Goal: Task Accomplishment & Management: Use online tool/utility

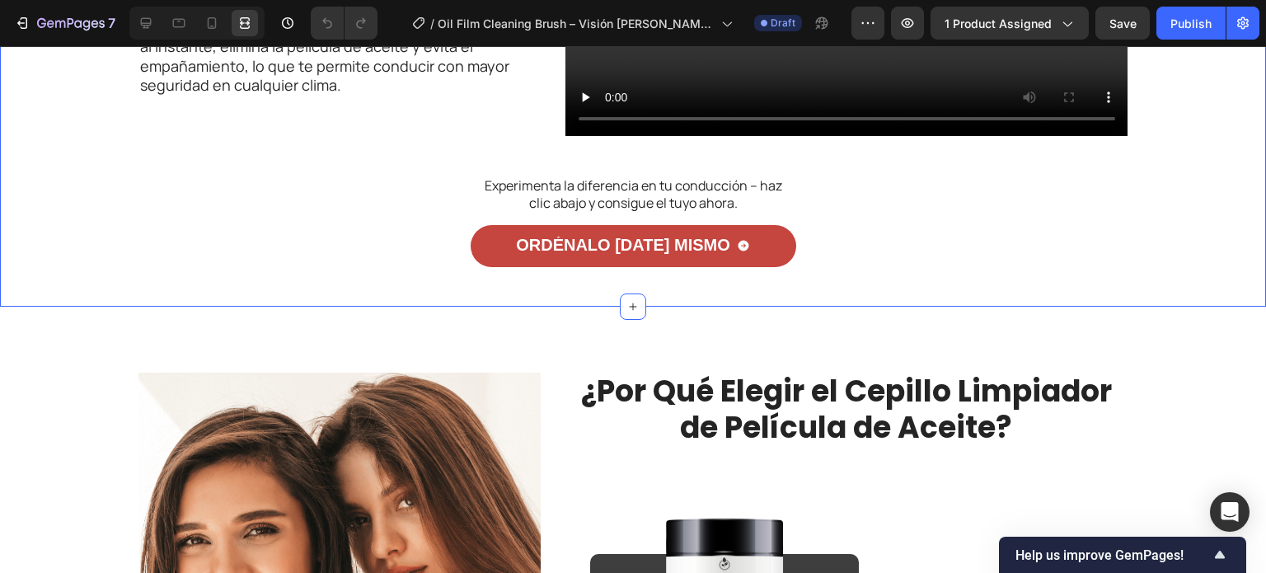
scroll to position [2708, 0]
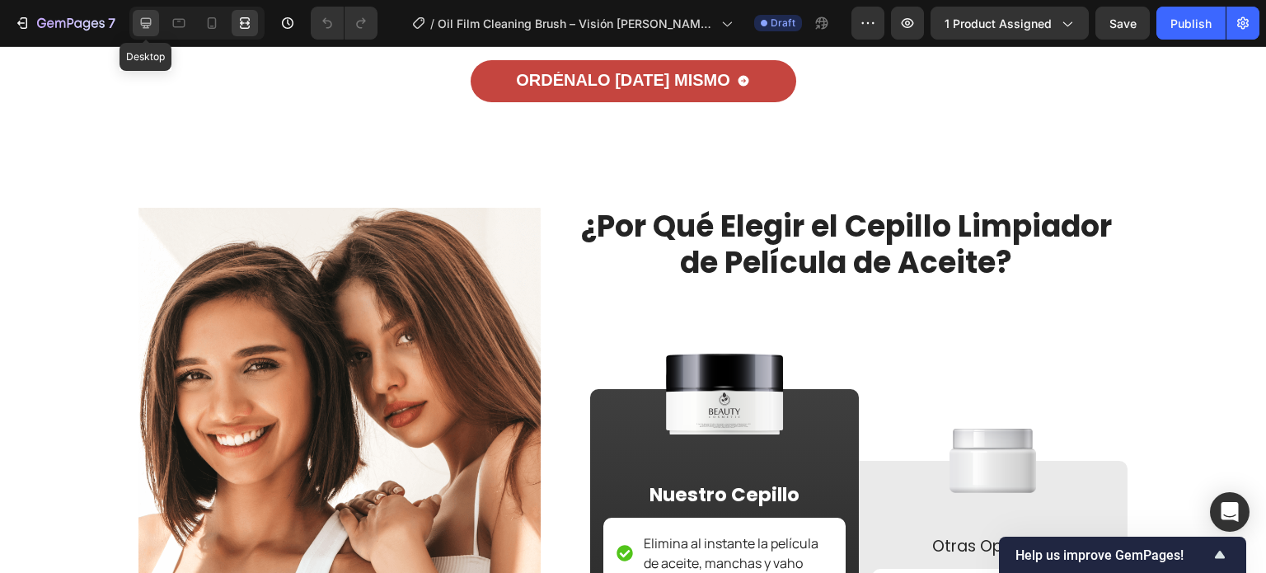
click at [149, 27] on icon at bounding box center [146, 23] width 16 height 16
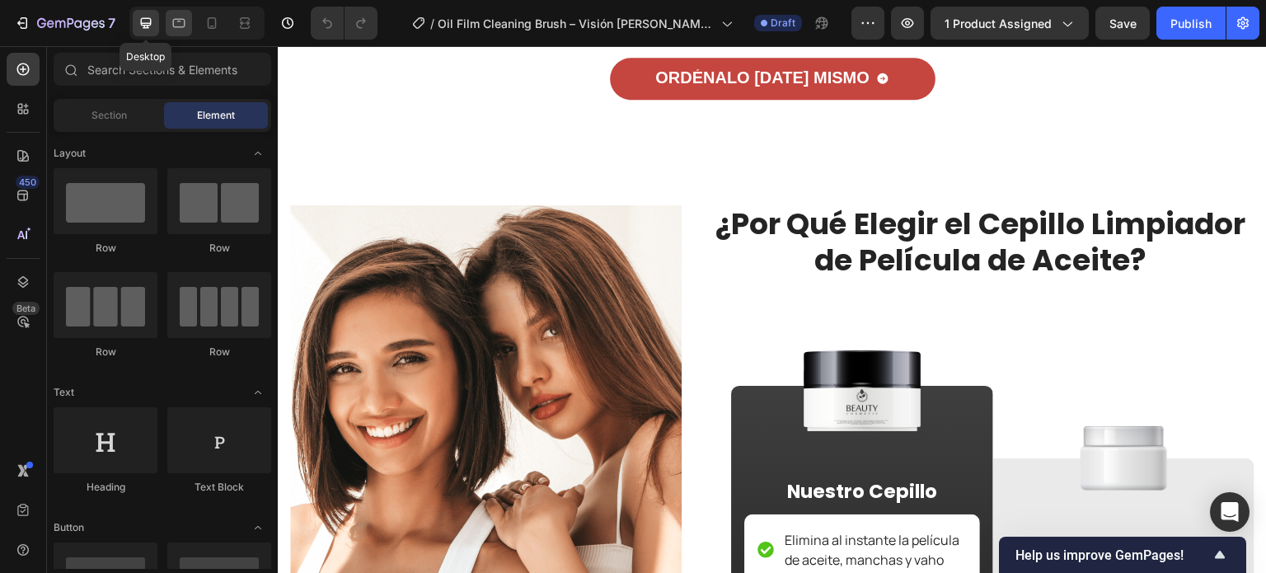
scroll to position [2694, 0]
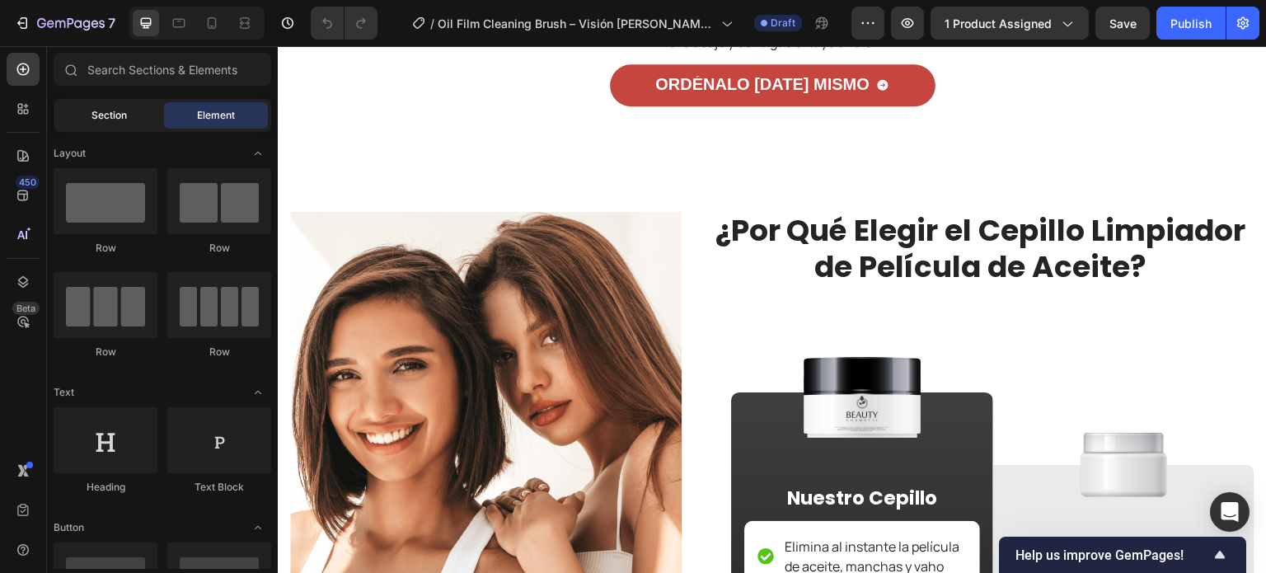
click at [85, 115] on div "Section" at bounding box center [109, 115] width 104 height 26
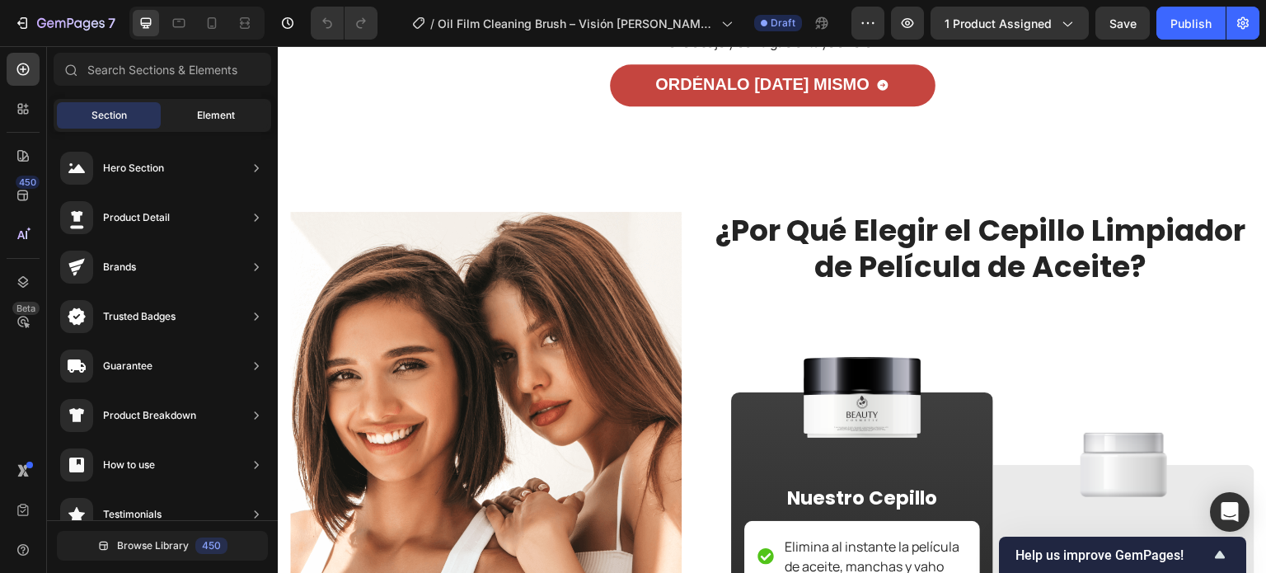
click at [211, 114] on span "Element" at bounding box center [216, 115] width 38 height 15
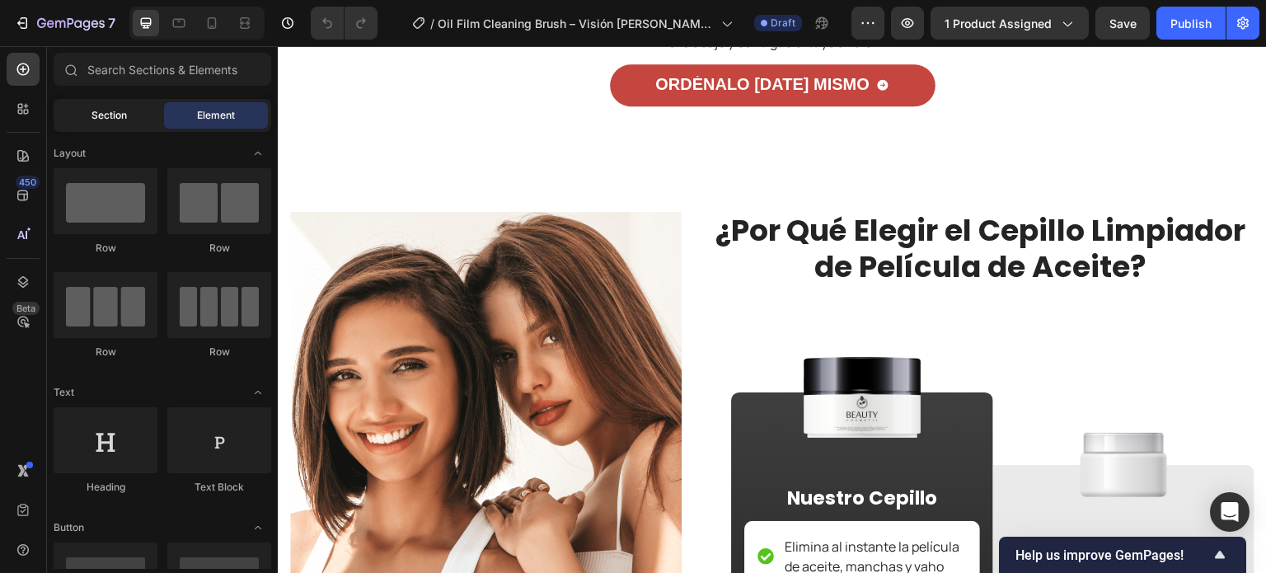
click at [134, 122] on div "Section" at bounding box center [109, 115] width 104 height 26
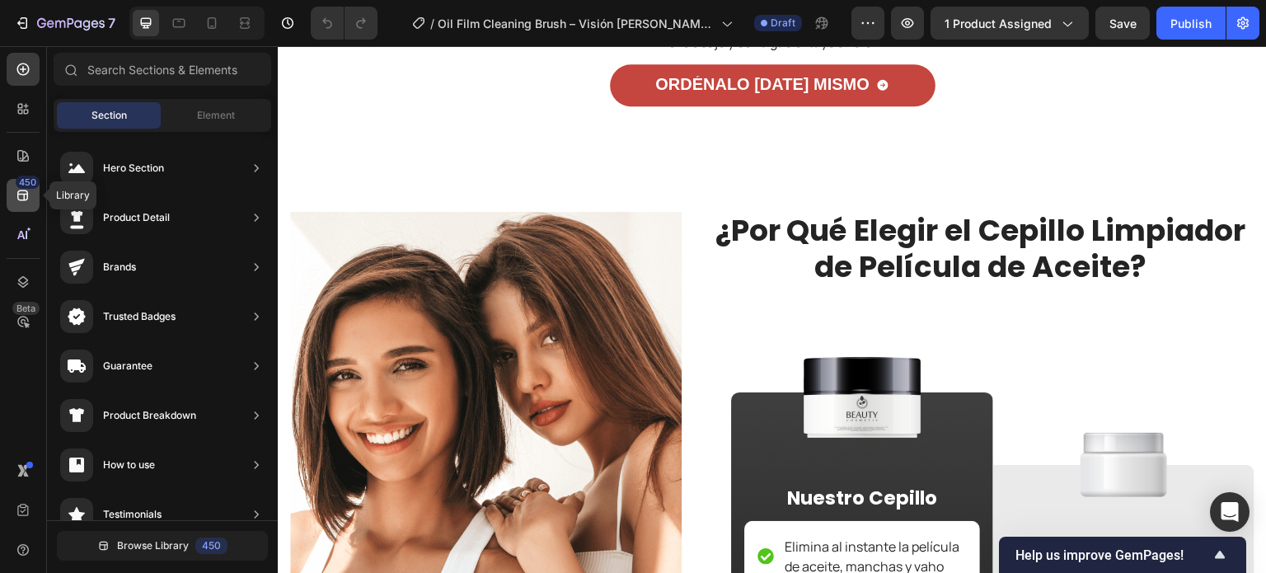
click at [26, 190] on icon at bounding box center [22, 195] width 11 height 11
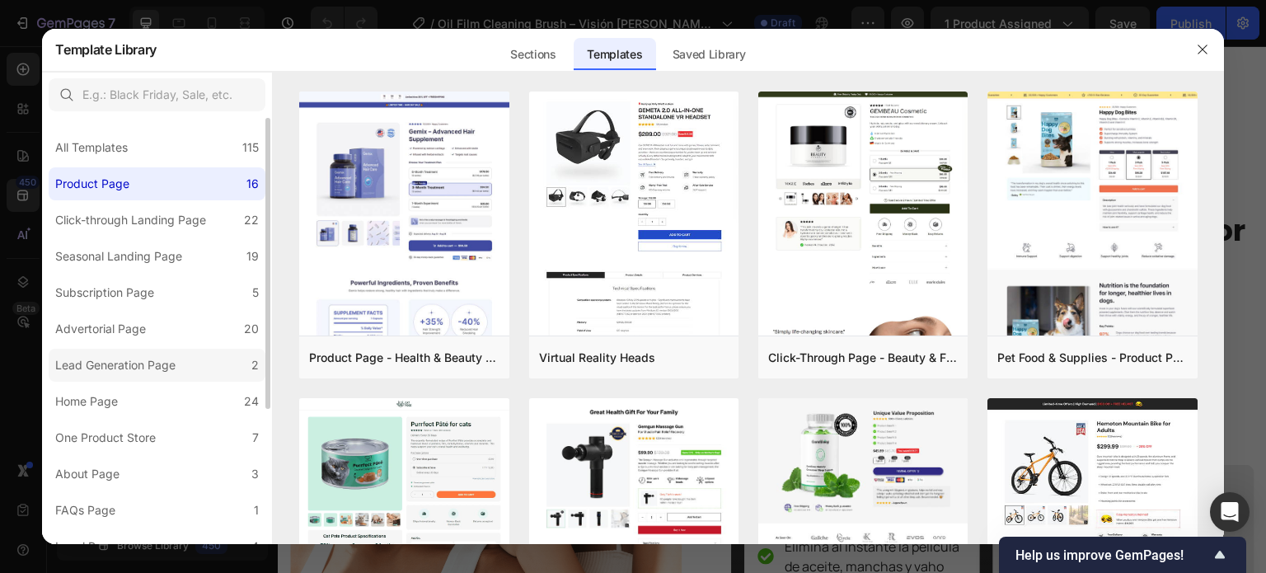
scroll to position [199, 0]
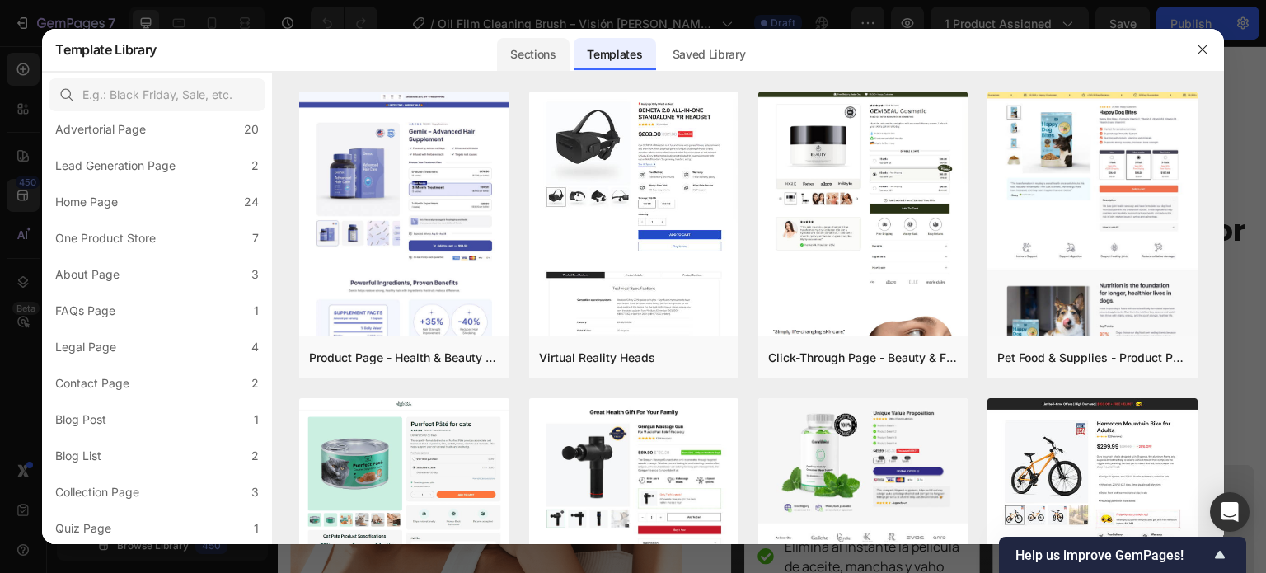
click at [529, 49] on div "Sections" at bounding box center [533, 54] width 72 height 33
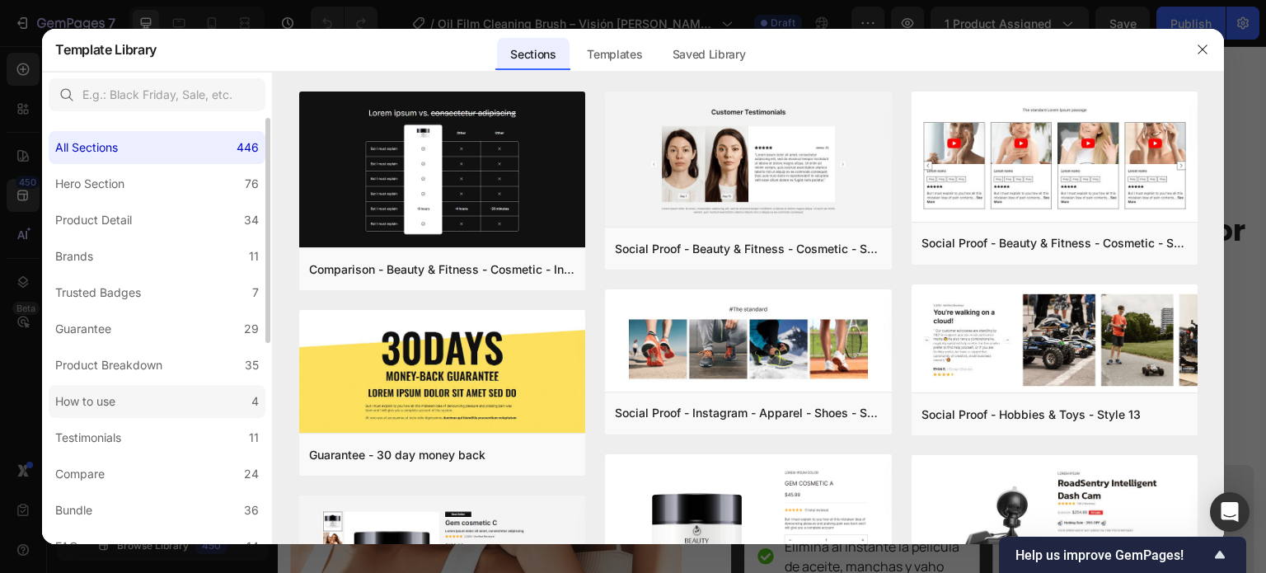
click at [105, 399] on div "How to use" at bounding box center [85, 402] width 60 height 20
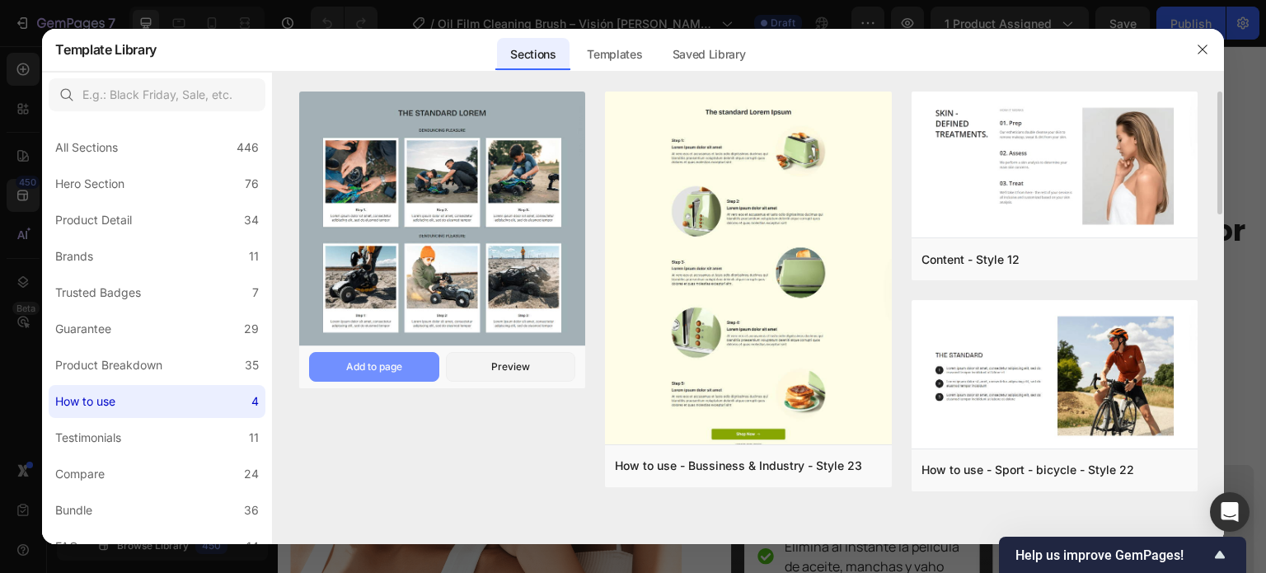
click at [367, 368] on div "Add to page" at bounding box center [374, 366] width 56 height 15
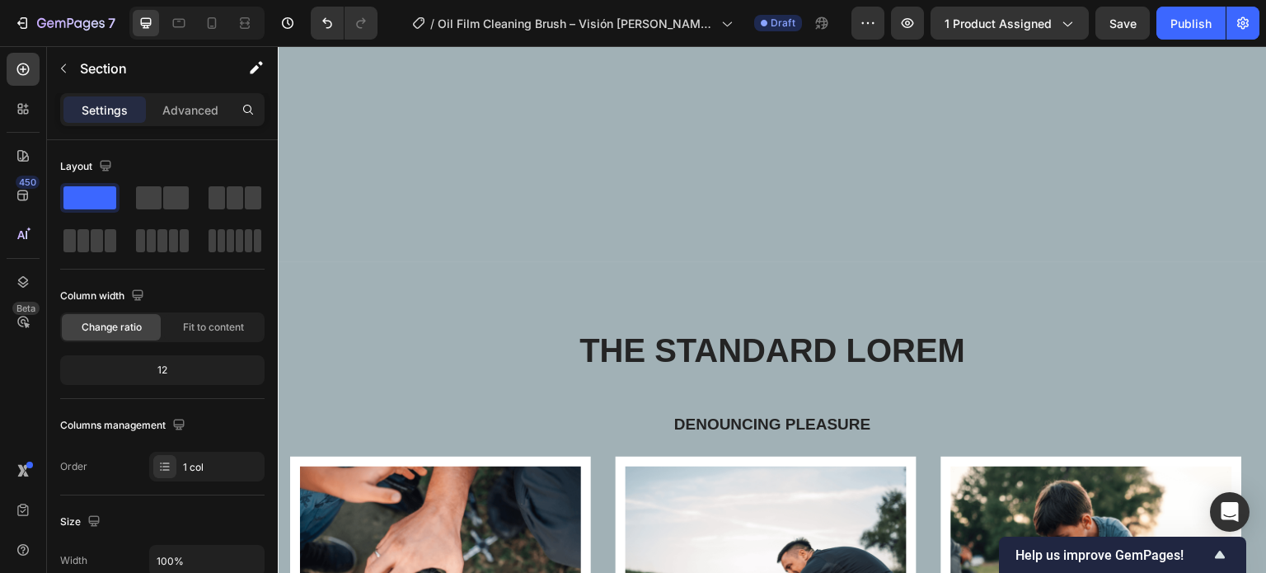
scroll to position [6812, 0]
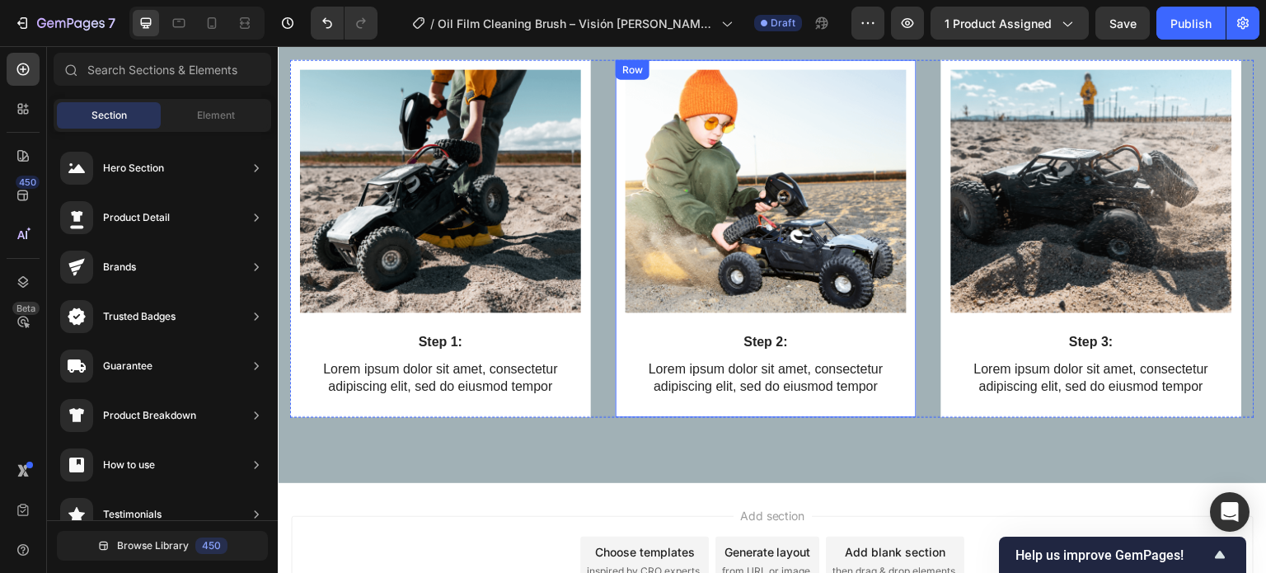
scroll to position [6170, 0]
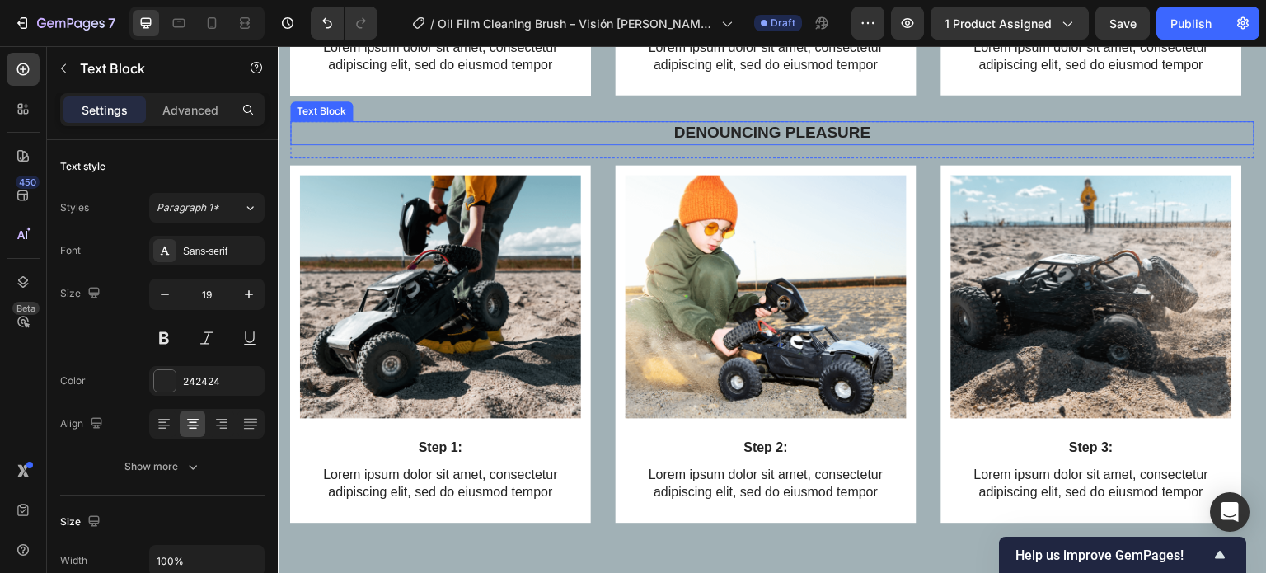
click at [710, 145] on div "Denouncing pleasure" at bounding box center [772, 133] width 964 height 24
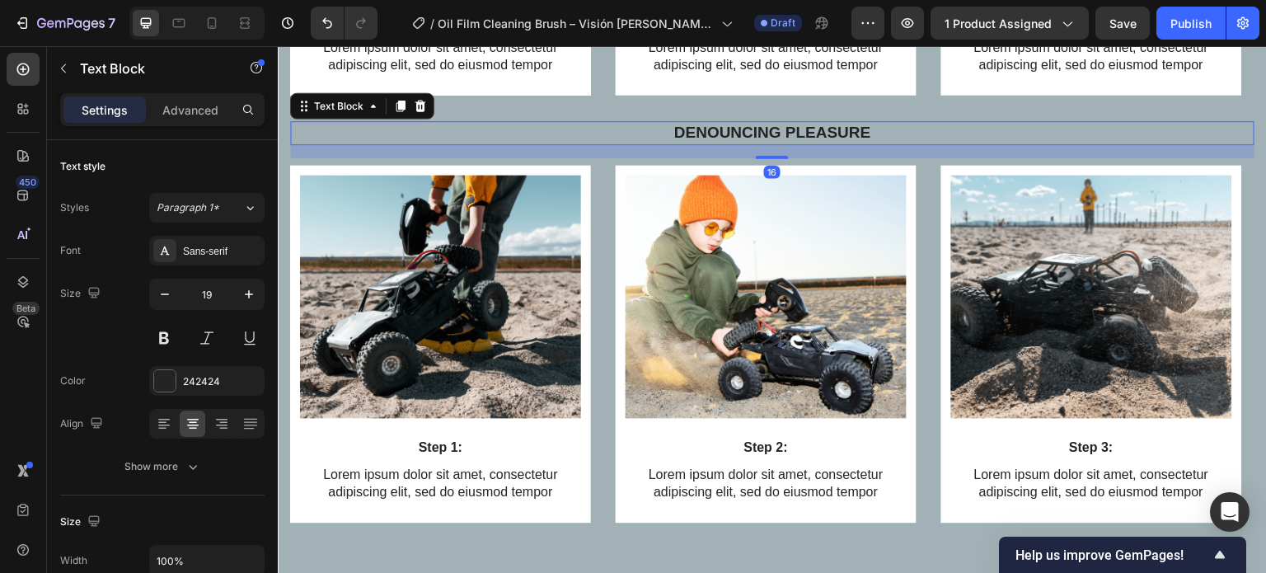
drag, startPoint x: 422, startPoint y: 343, endPoint x: 540, endPoint y: 363, distance: 119.5
click at [422, 112] on icon at bounding box center [420, 105] width 13 height 13
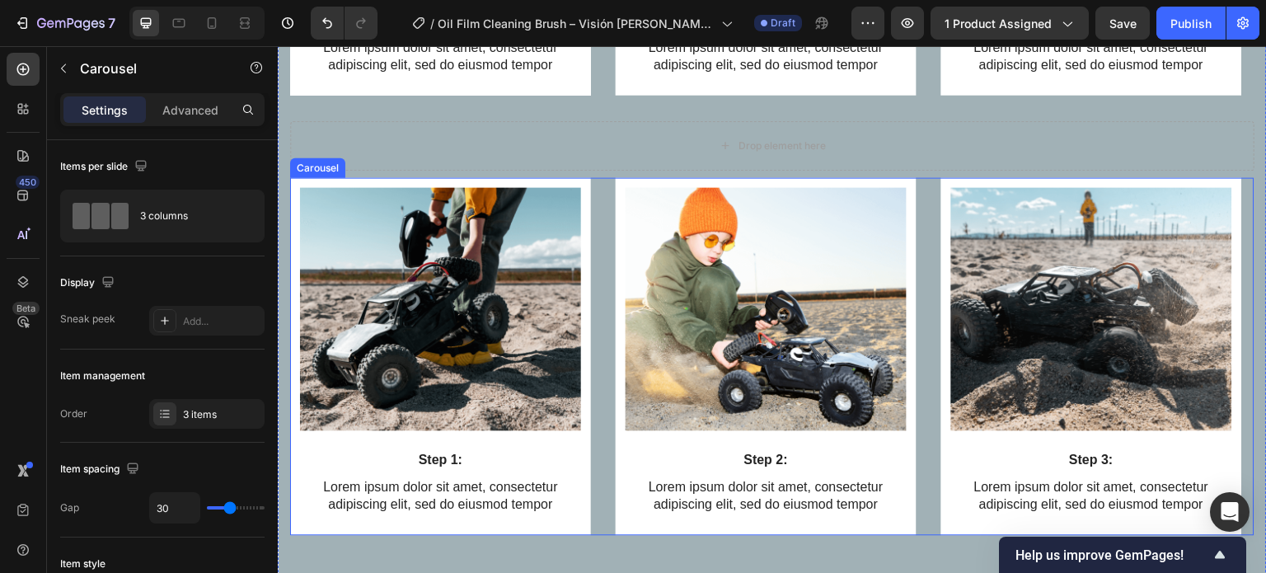
click at [603, 452] on div "Image Step 1: Text Block Lorem ipsum dolor sit amet, consectetur adipiscing eli…" at bounding box center [772, 356] width 964 height 358
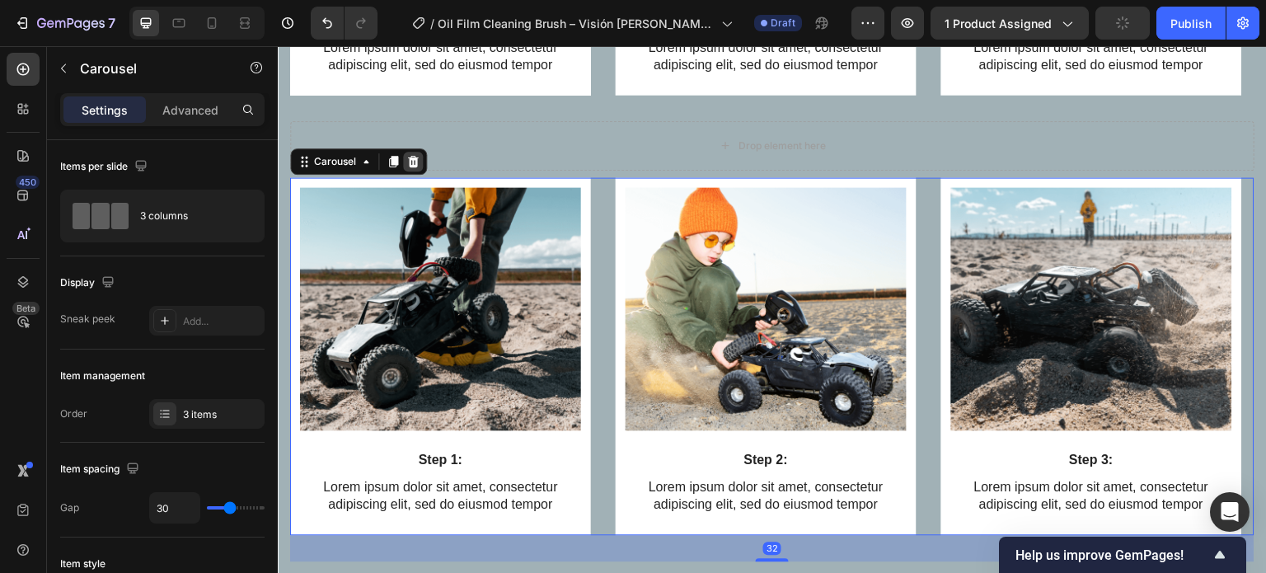
click at [417, 168] on icon at bounding box center [412, 161] width 13 height 13
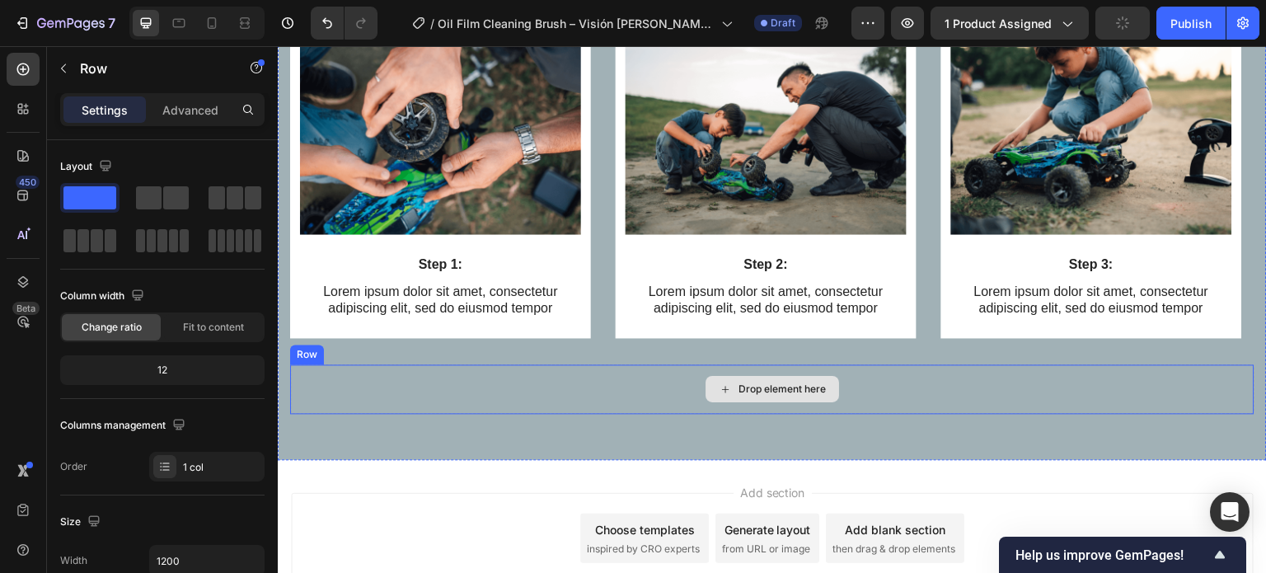
click at [521, 377] on div "Drop element here" at bounding box center [772, 388] width 964 height 49
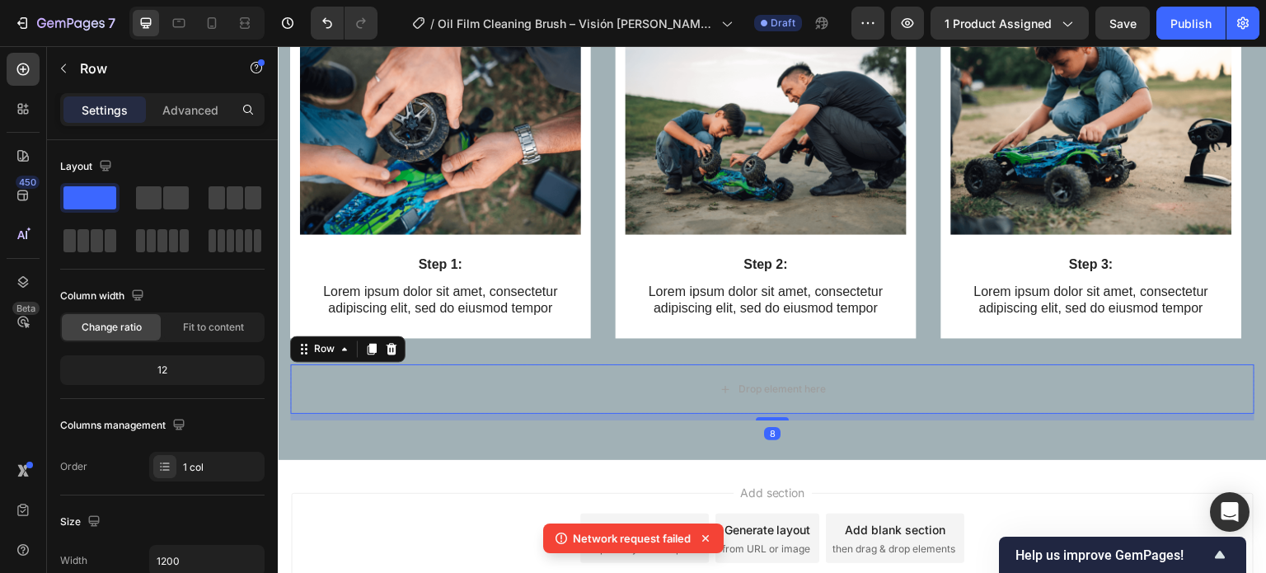
click at [396, 344] on icon at bounding box center [391, 348] width 13 height 13
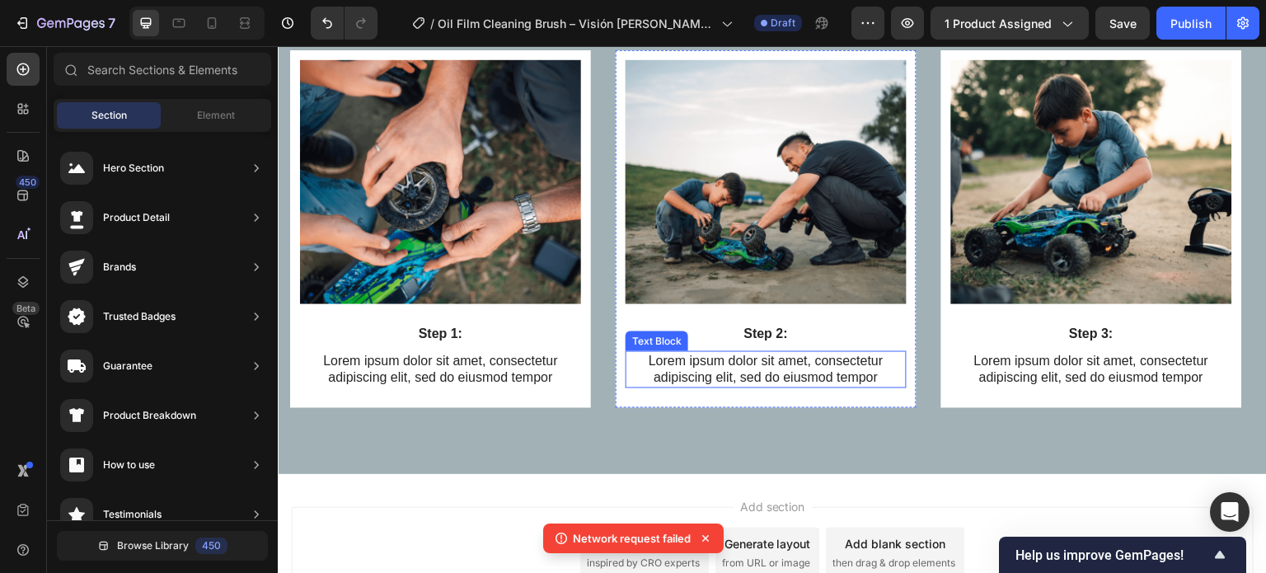
scroll to position [6005, 0]
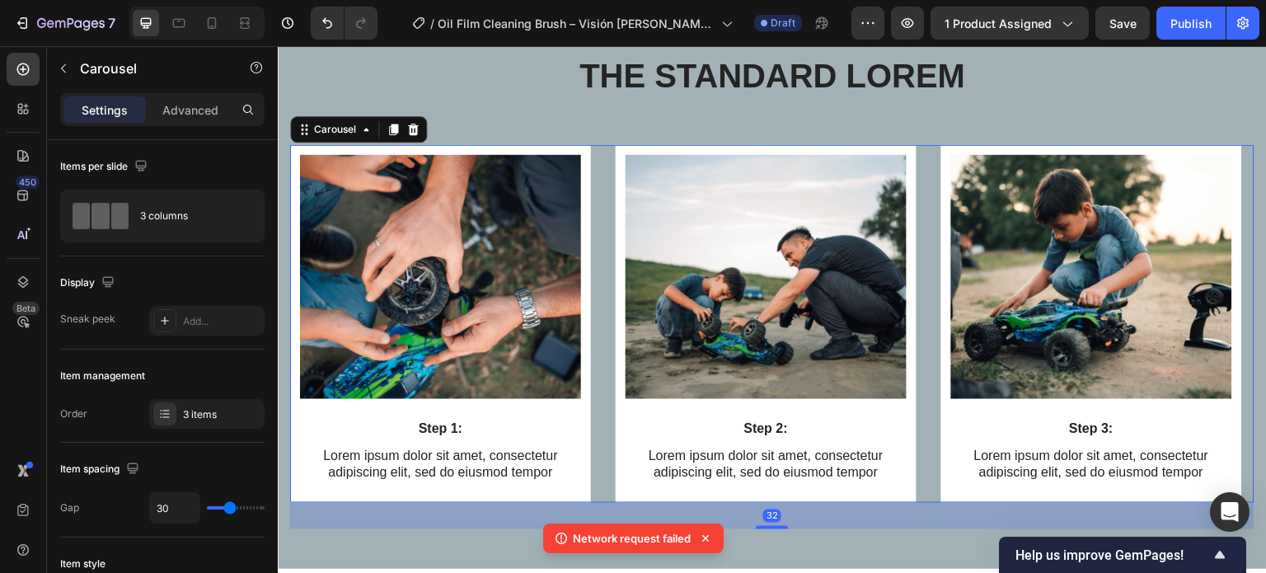
click at [607, 243] on div "Image Step 1: Text Block Lorem ipsum dolor sit amet, consectetur adipiscing eli…" at bounding box center [772, 324] width 964 height 358
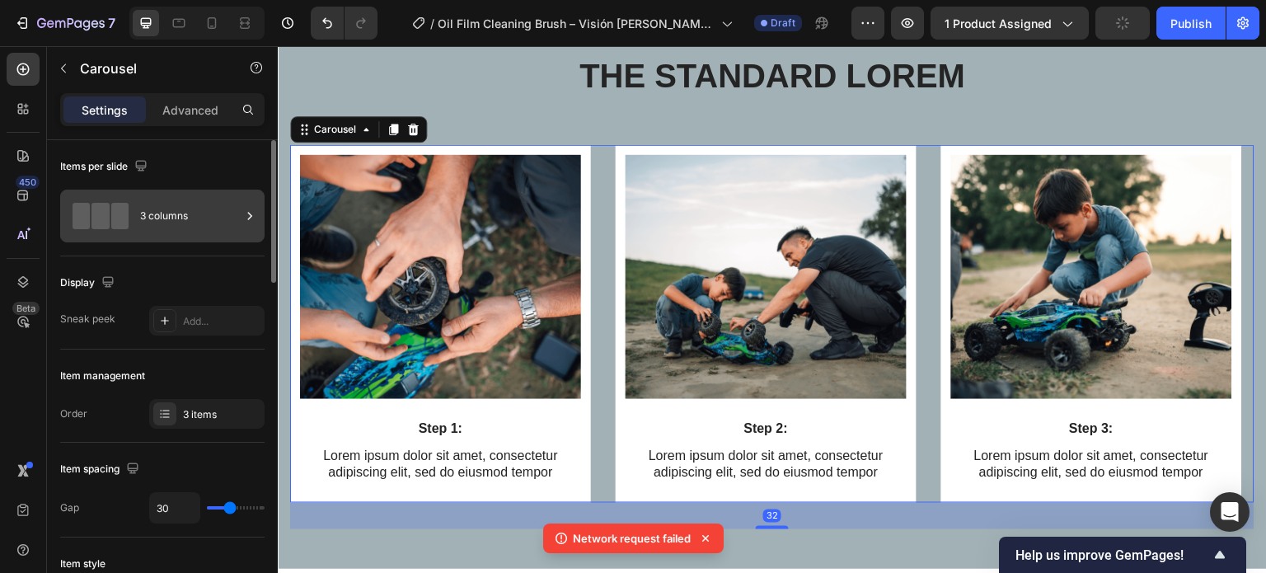
click at [185, 218] on div "3 columns" at bounding box center [190, 216] width 101 height 38
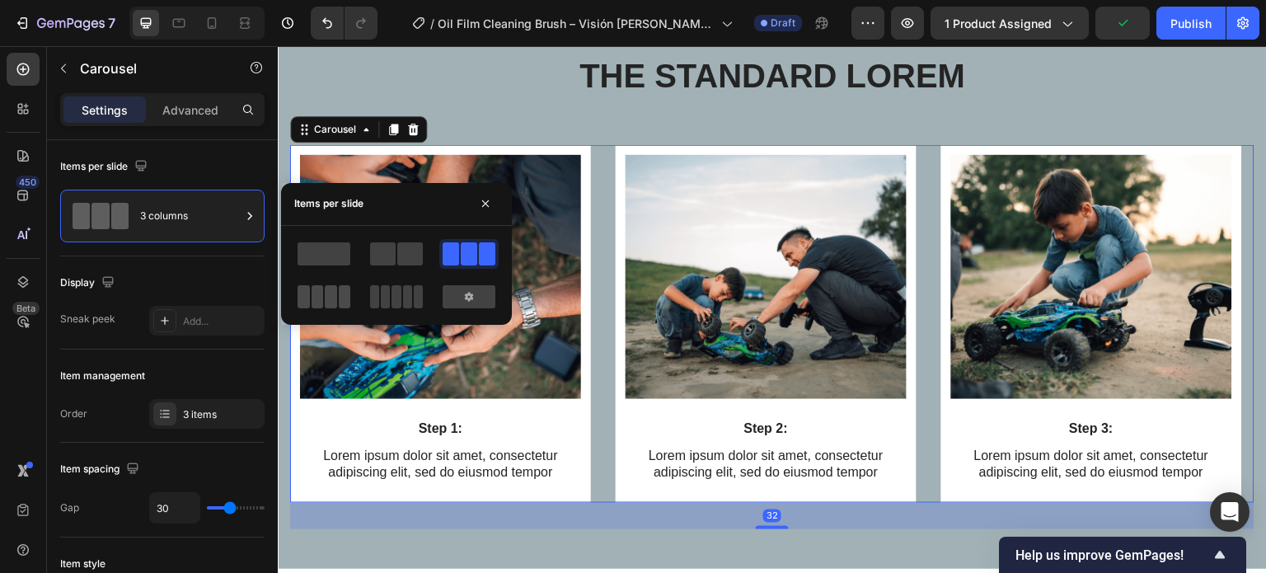
click at [328, 289] on span at bounding box center [331, 296] width 12 height 23
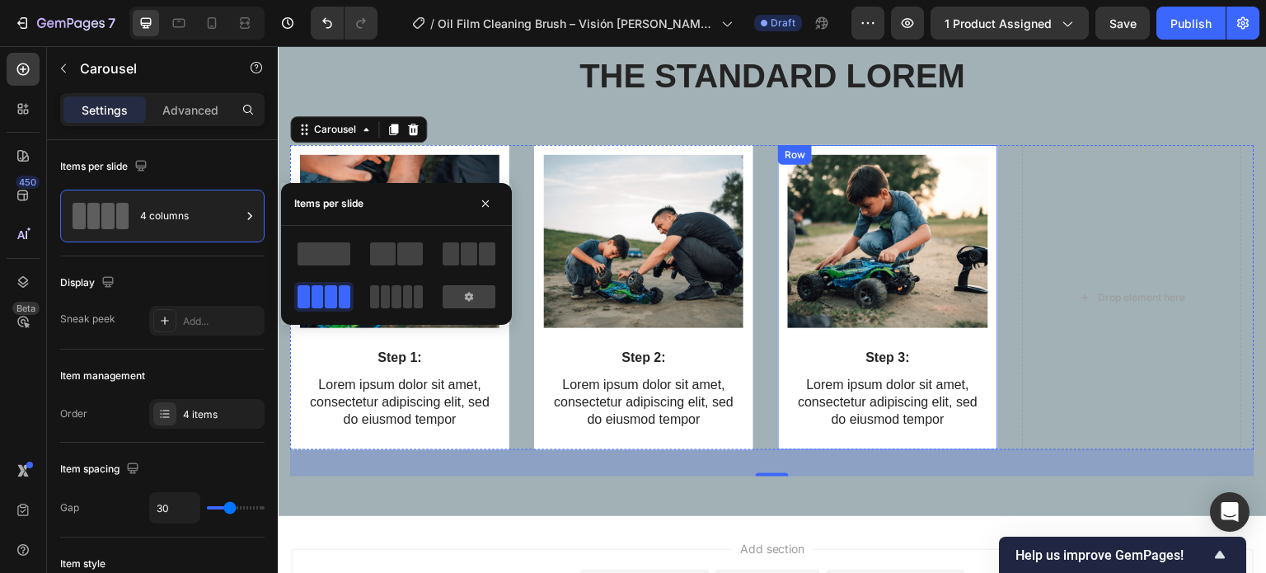
click at [781, 221] on div "Image Step 3: Text Block Lorem ipsum dolor sit amet, consectetur adipiscing eli…" at bounding box center [887, 297] width 219 height 304
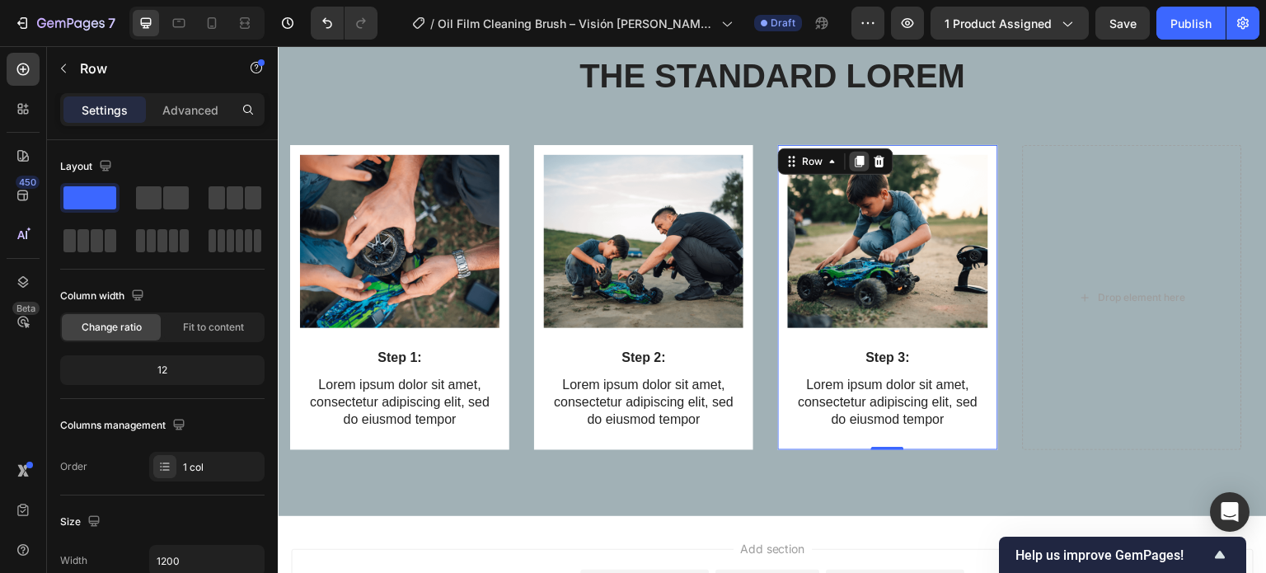
click at [856, 167] on icon at bounding box center [859, 161] width 13 height 13
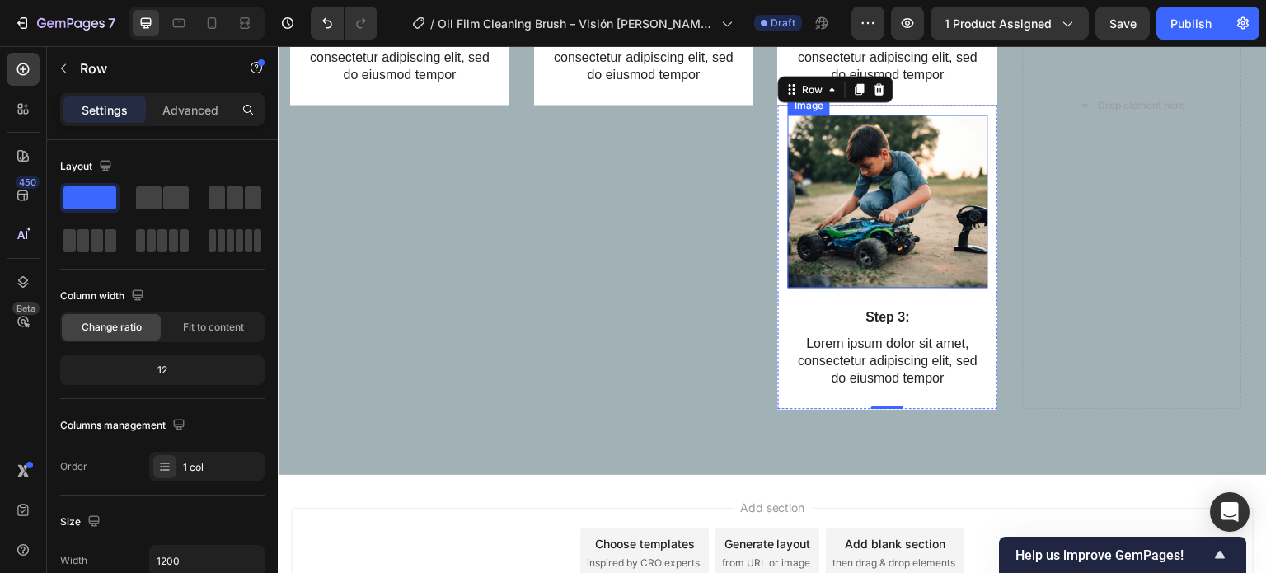
scroll to position [6268, 0]
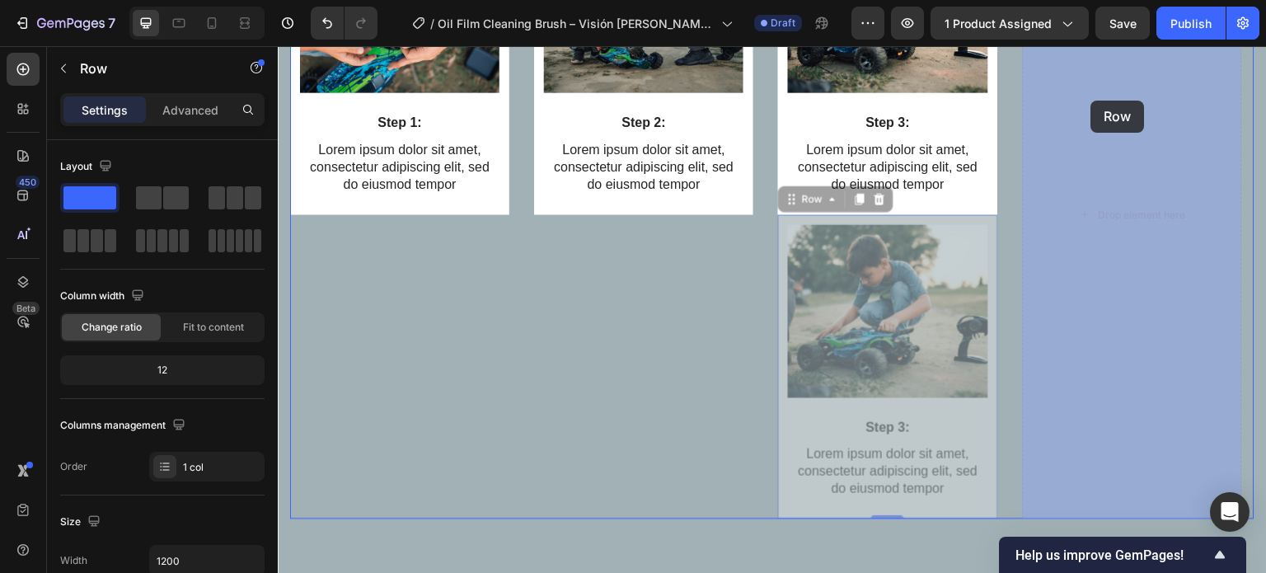
drag, startPoint x: 800, startPoint y: 166, endPoint x: 1092, endPoint y: 101, distance: 299.9
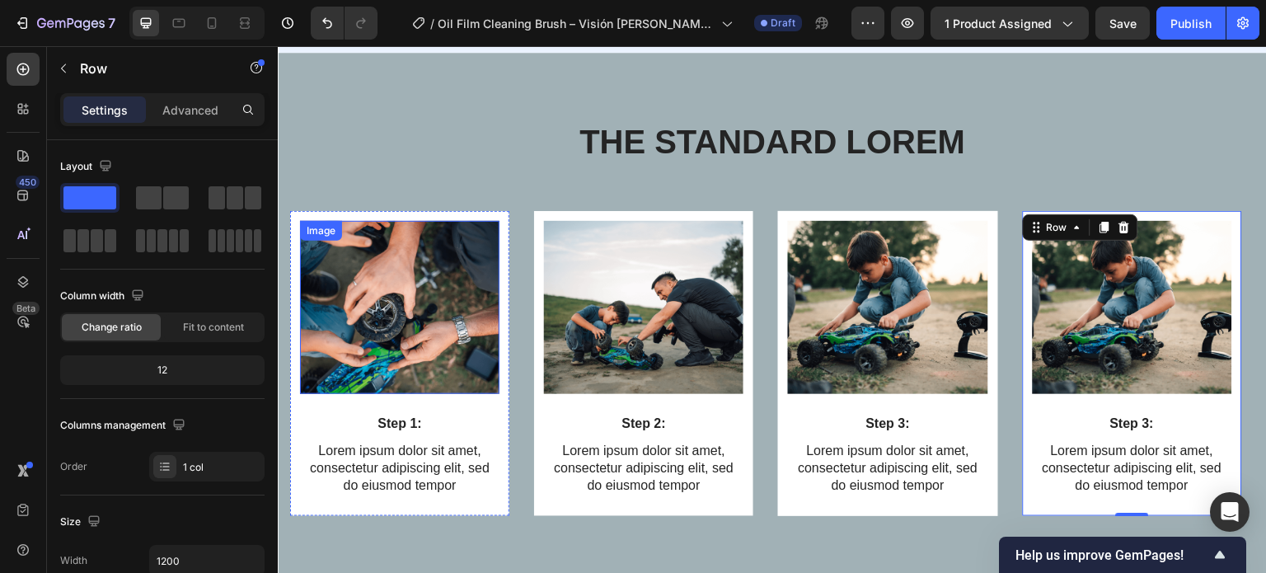
scroll to position [5936, 0]
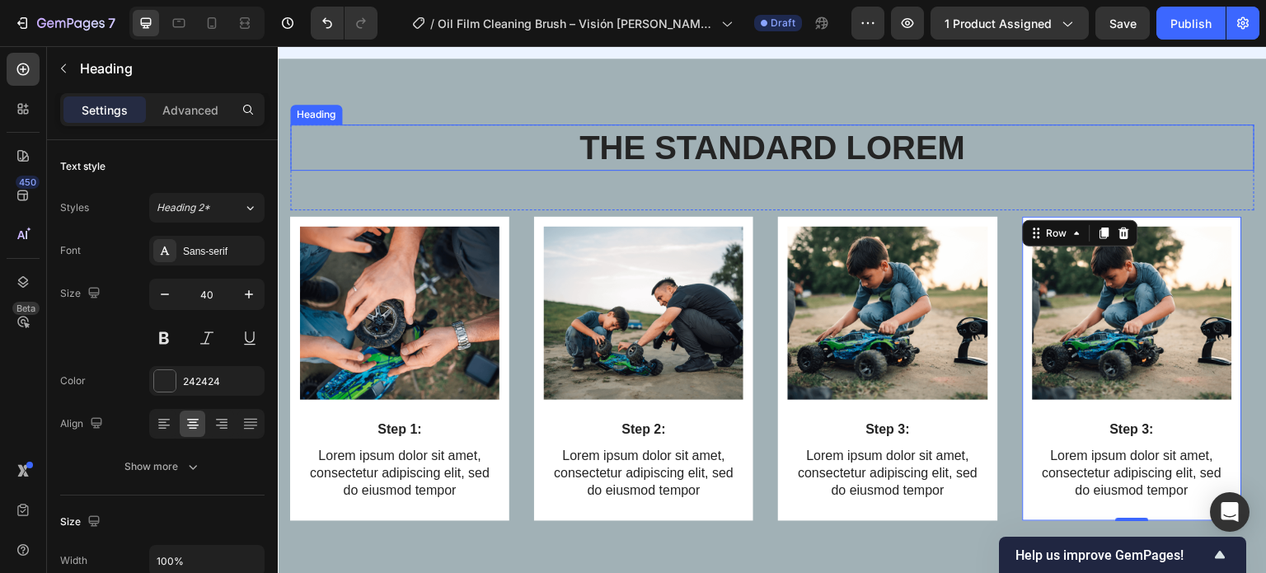
click at [742, 142] on h2 "The standard Lorem" at bounding box center [772, 147] width 964 height 46
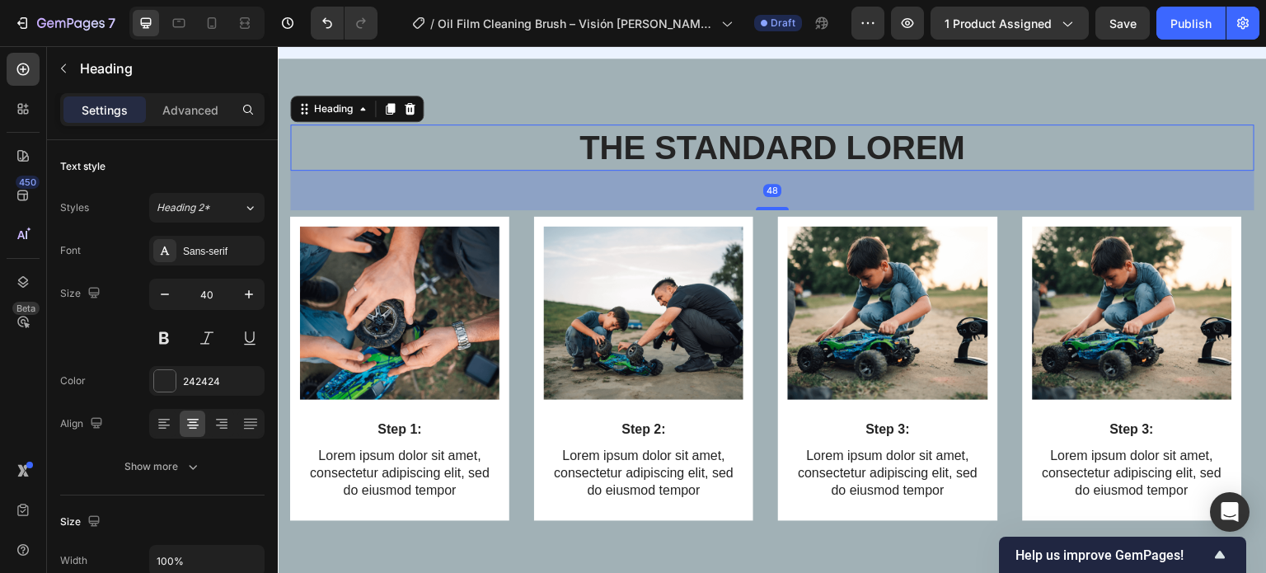
click at [742, 142] on h2 "The standard Lorem" at bounding box center [772, 147] width 964 height 46
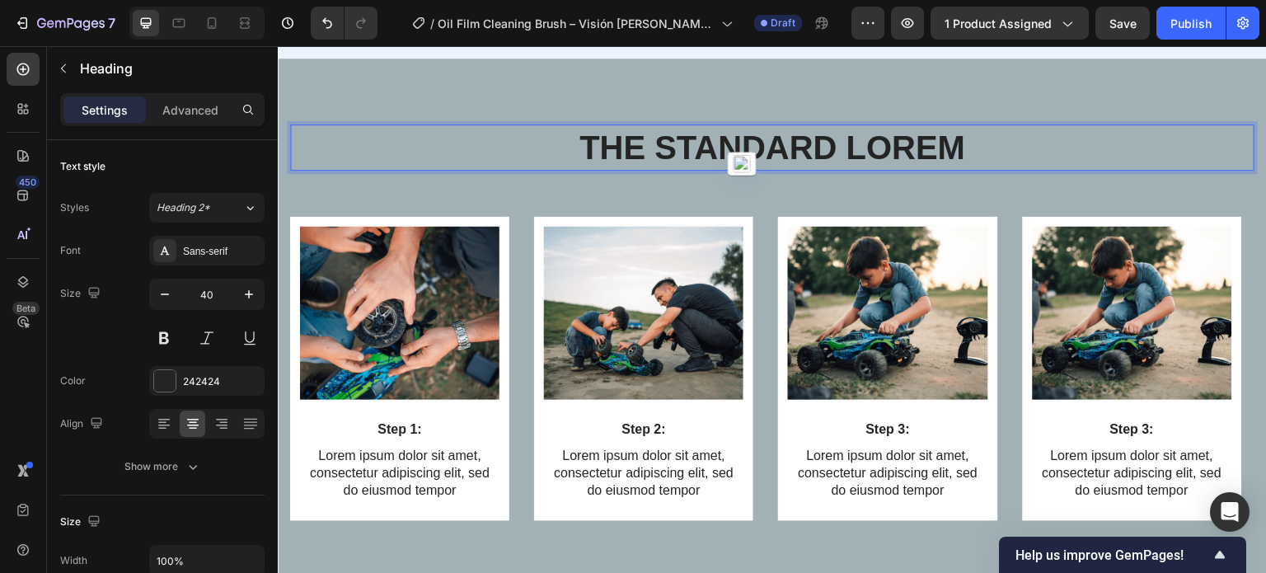
click at [992, 134] on p "The standard Lorem" at bounding box center [772, 147] width 961 height 43
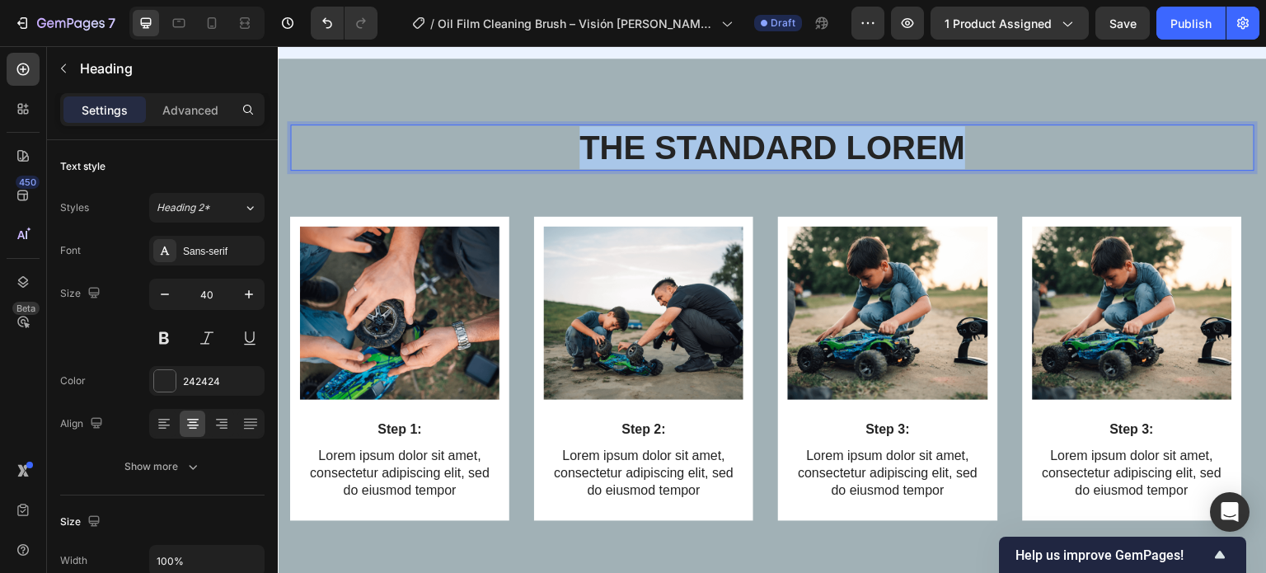
drag, startPoint x: 1027, startPoint y: 129, endPoint x: 561, endPoint y: 138, distance: 465.8
click at [561, 138] on p "The standard Lorem" at bounding box center [772, 147] width 961 height 43
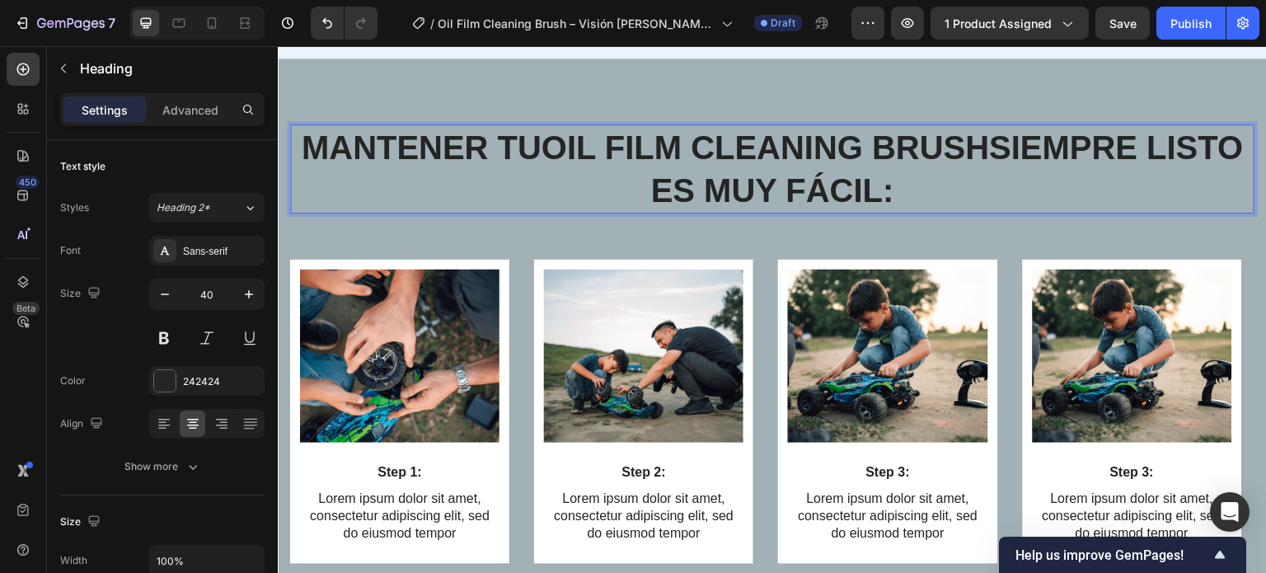
click at [624, 152] on strong "Oil Film Cleaning Brush" at bounding box center [766, 147] width 448 height 36
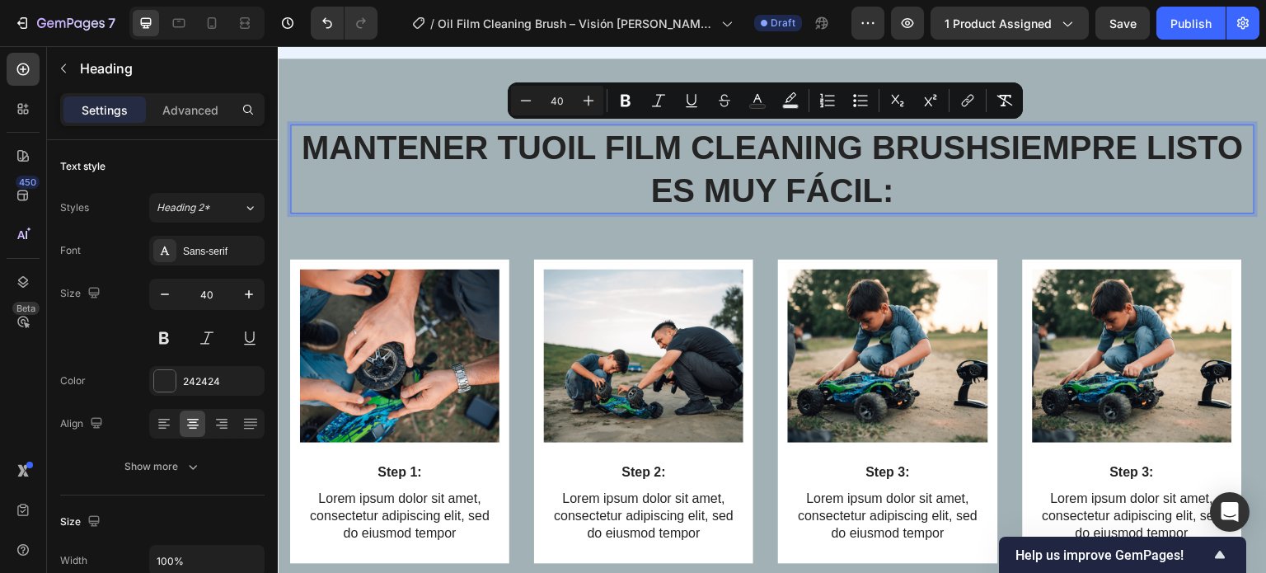
drag, startPoint x: 956, startPoint y: 184, endPoint x: 340, endPoint y: 145, distance: 616.9
click at [340, 145] on p "Mantener tu Oil Film Cleaning Brush siempre listo es muy fácil:" at bounding box center [772, 169] width 961 height 86
click at [536, 101] on button "Minus" at bounding box center [526, 101] width 30 height 30
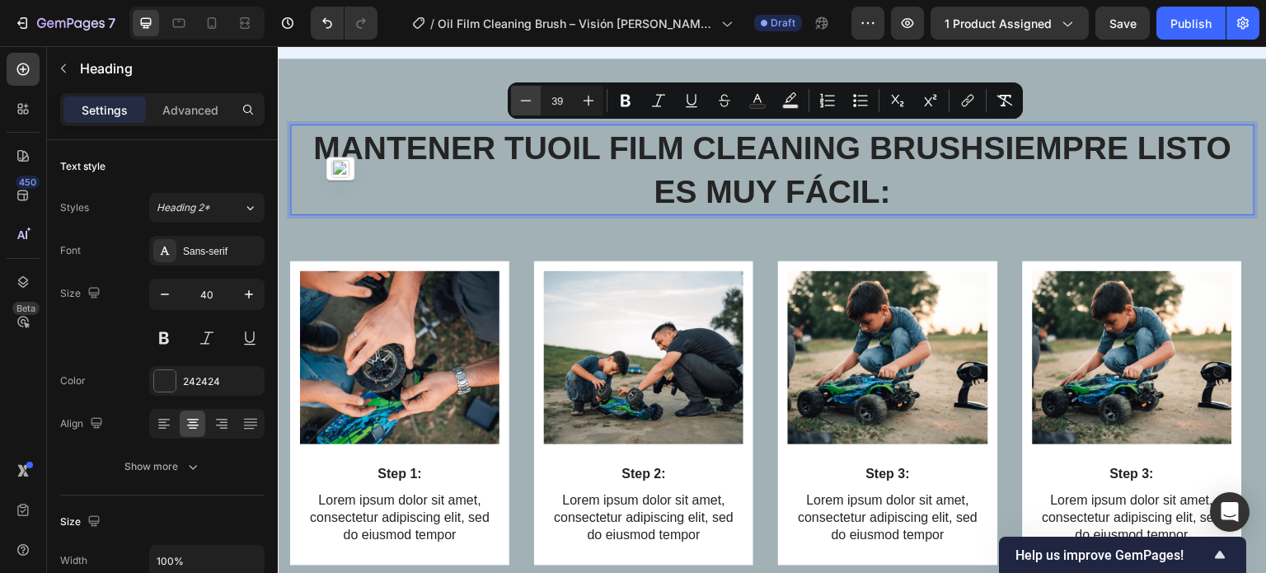
click at [534, 101] on button "Minus" at bounding box center [526, 101] width 30 height 30
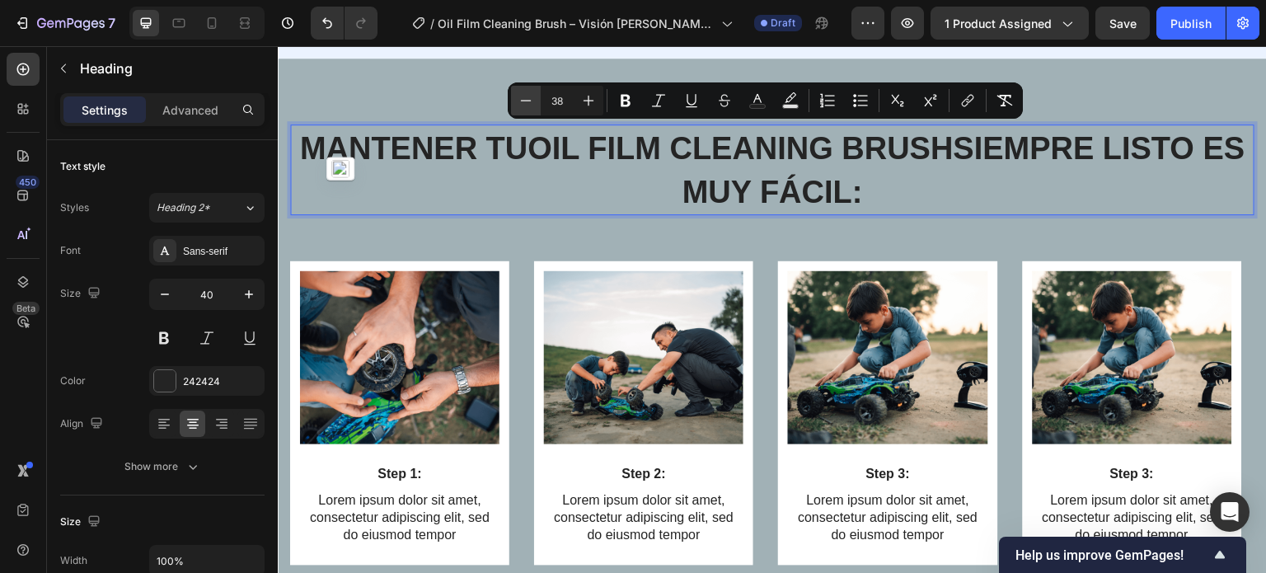
click at [534, 101] on button "Minus" at bounding box center [526, 101] width 30 height 30
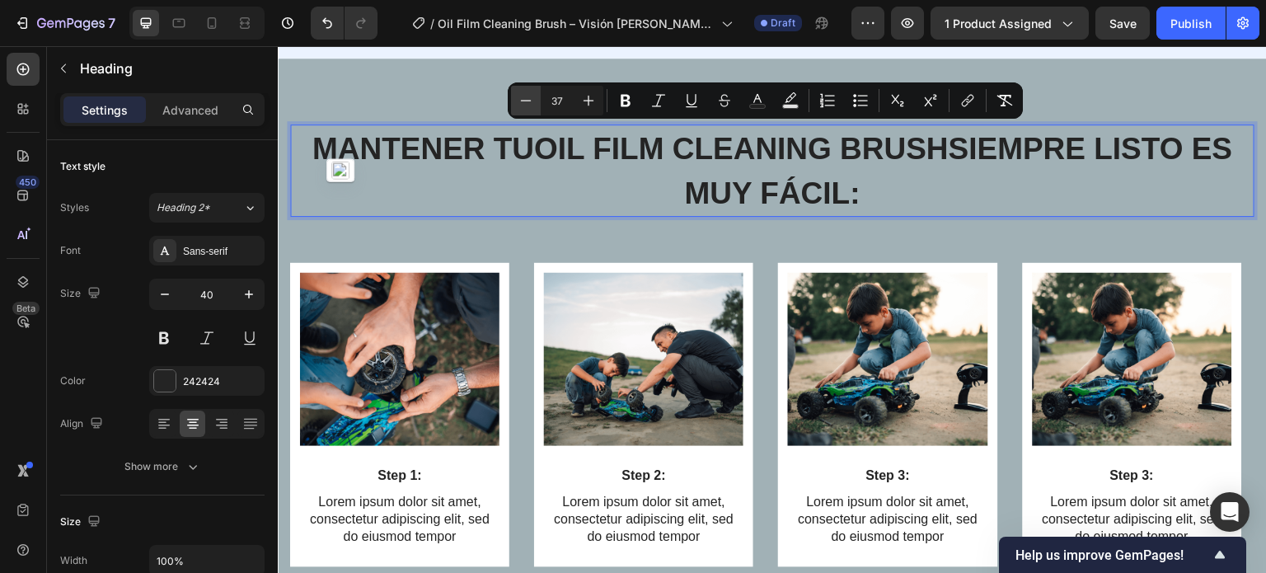
click at [534, 101] on button "Minus" at bounding box center [526, 101] width 30 height 30
click at [532, 101] on icon "Editor contextual toolbar" at bounding box center [526, 100] width 16 height 16
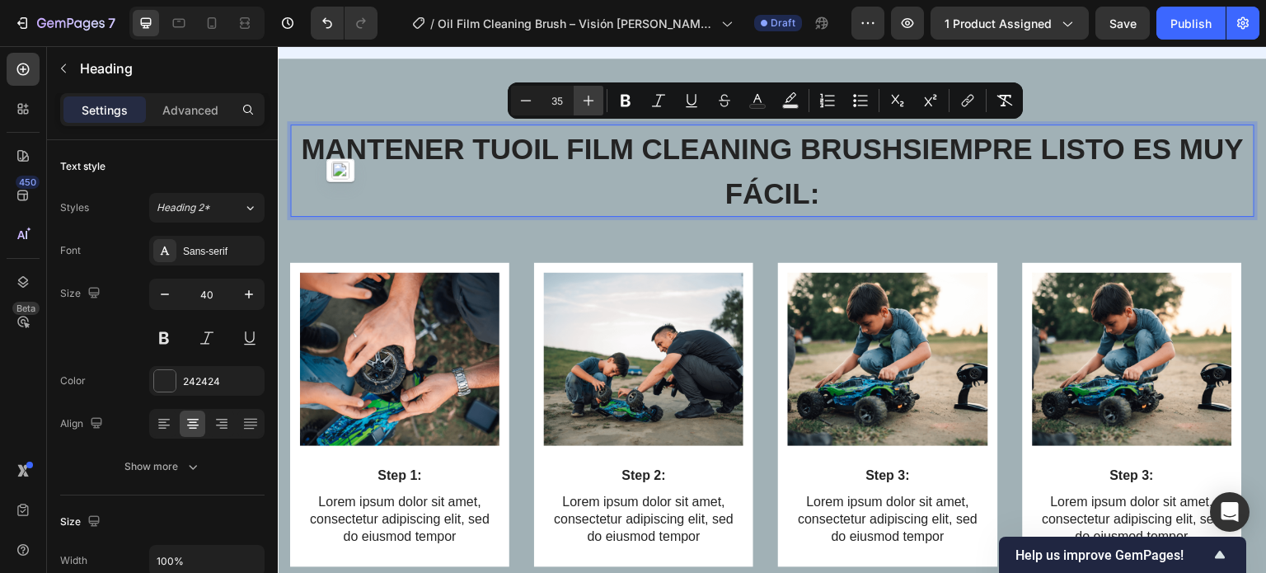
click at [591, 101] on icon "Editor contextual toolbar" at bounding box center [589, 101] width 11 height 11
type input "36"
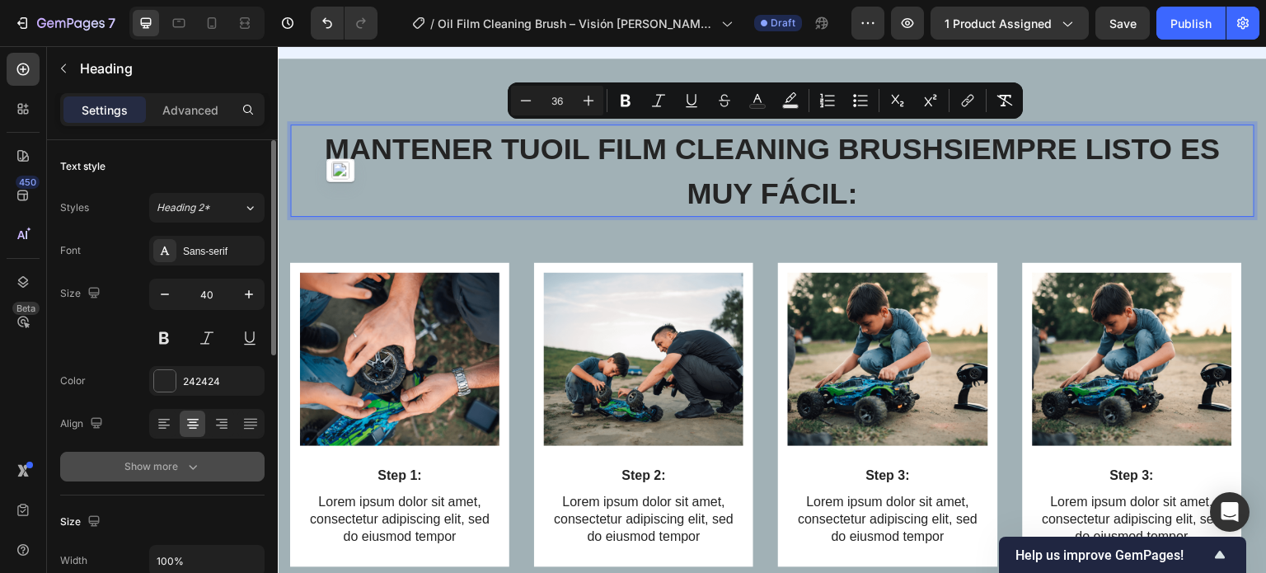
click at [161, 469] on div "Show more" at bounding box center [162, 466] width 77 height 16
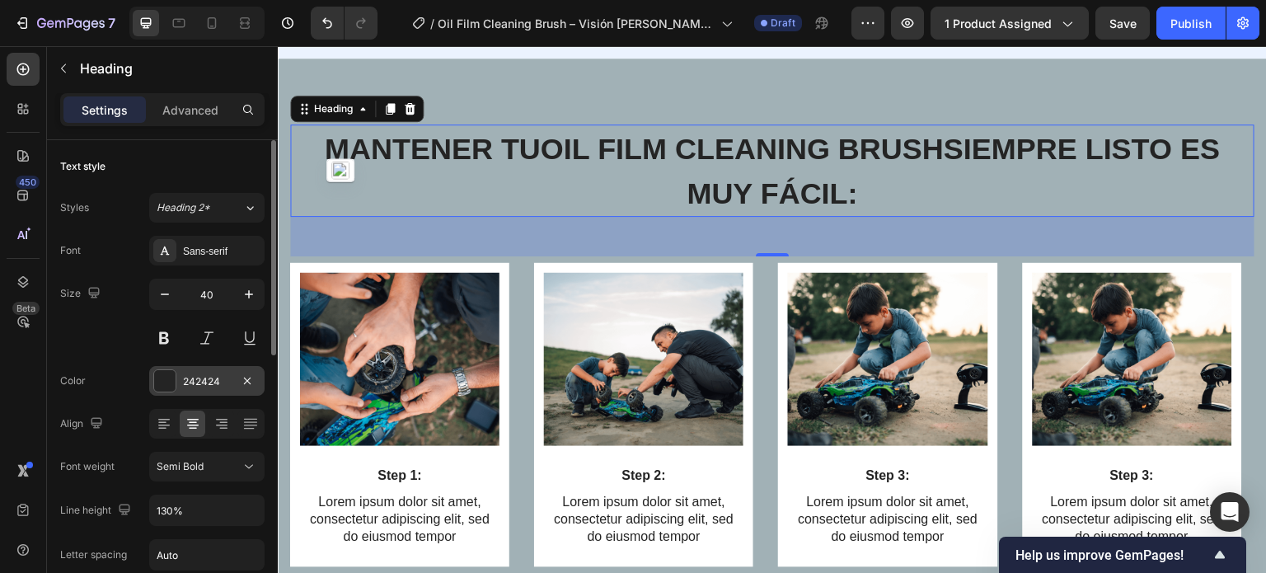
scroll to position [82, 0]
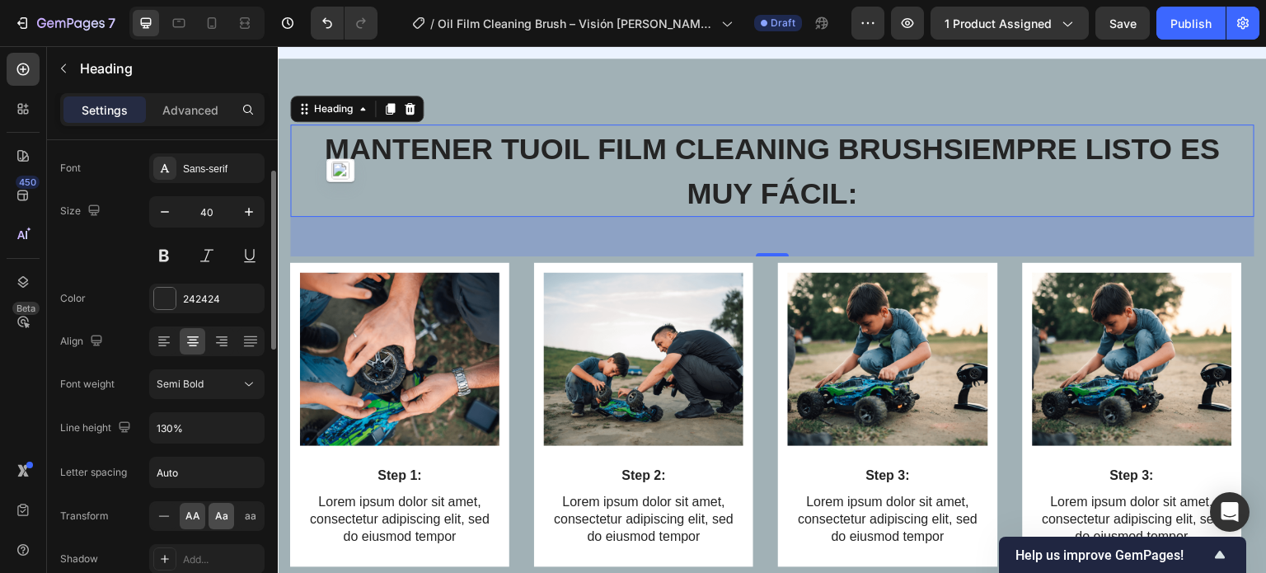
click at [215, 506] on div "Aa" at bounding box center [222, 516] width 26 height 26
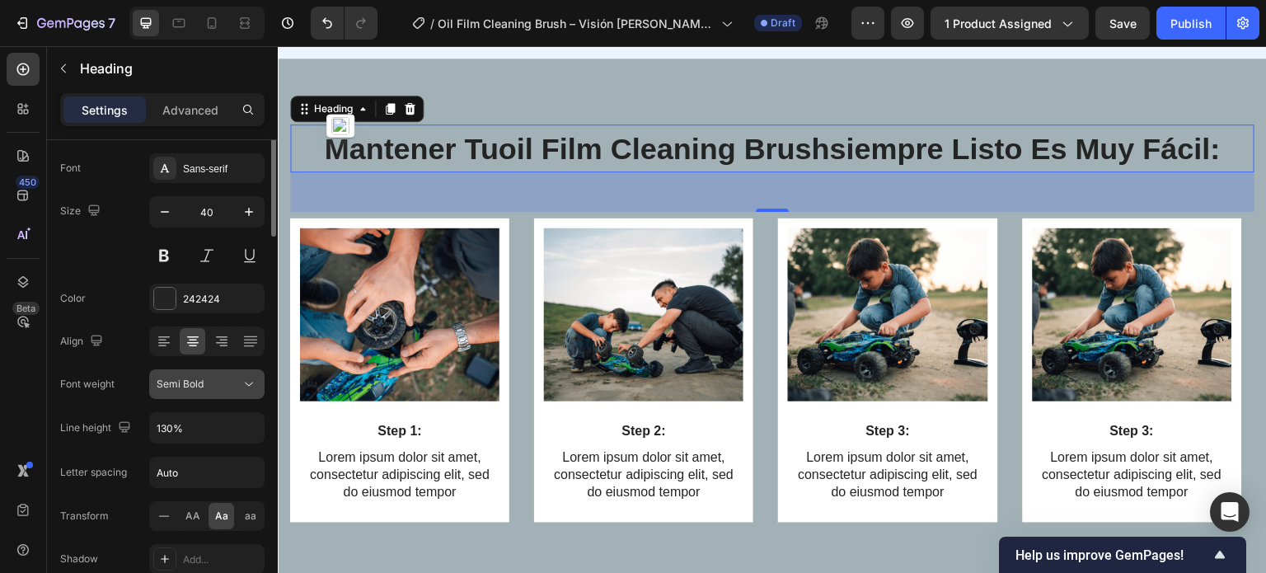
scroll to position [0, 0]
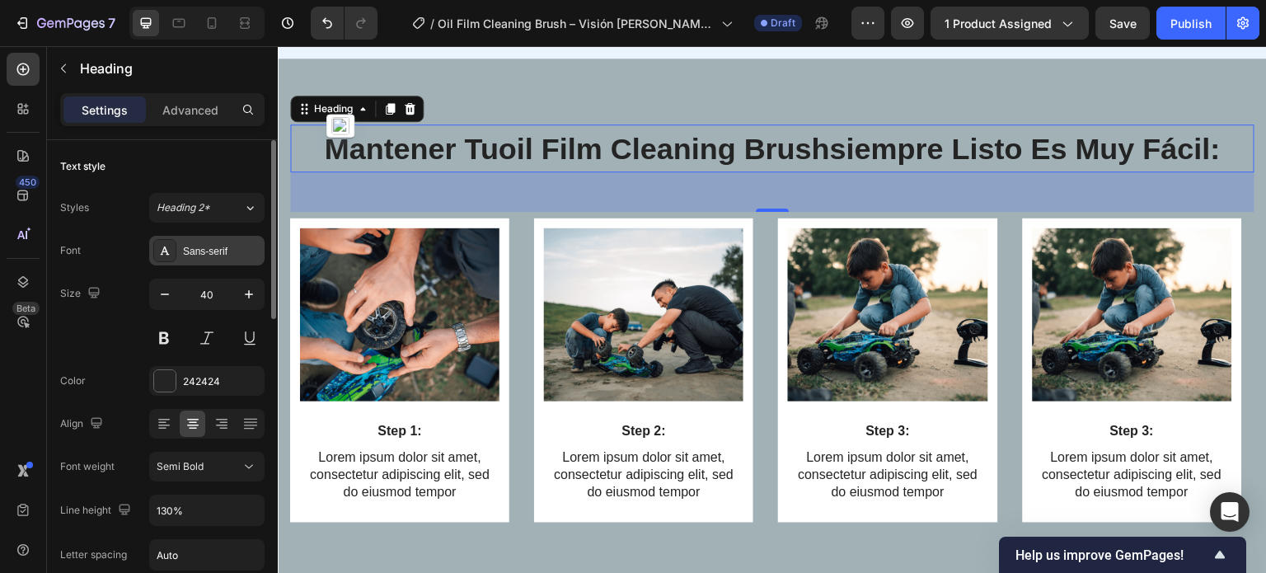
click at [223, 254] on div "Sans-serif" at bounding box center [221, 251] width 77 height 15
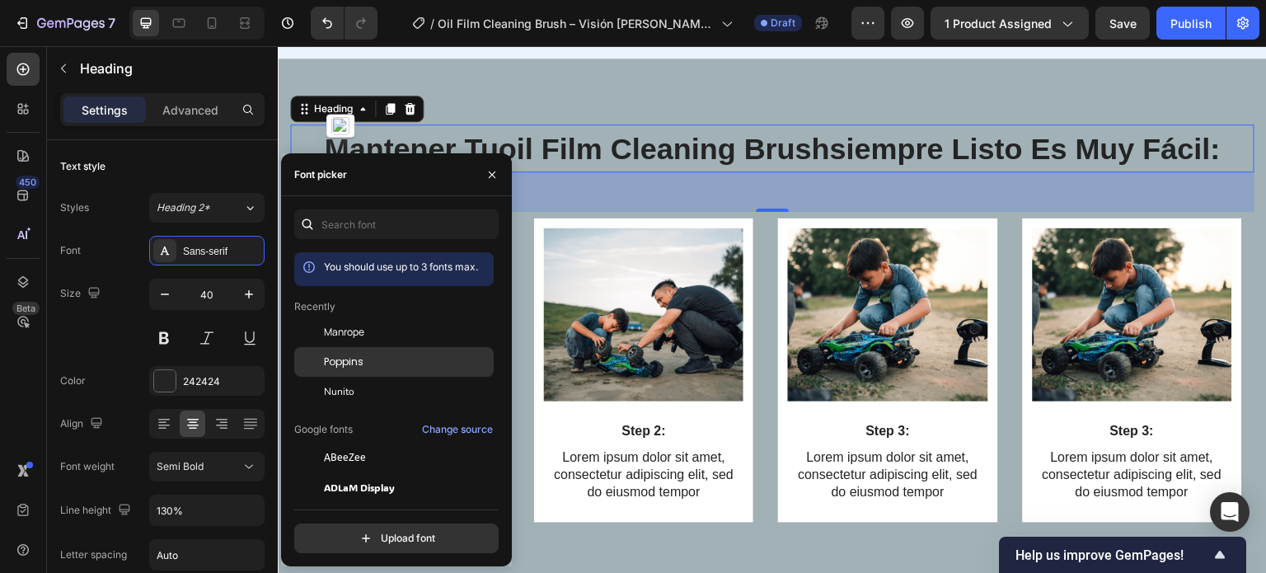
click at [368, 361] on div "Poppins" at bounding box center [407, 361] width 166 height 15
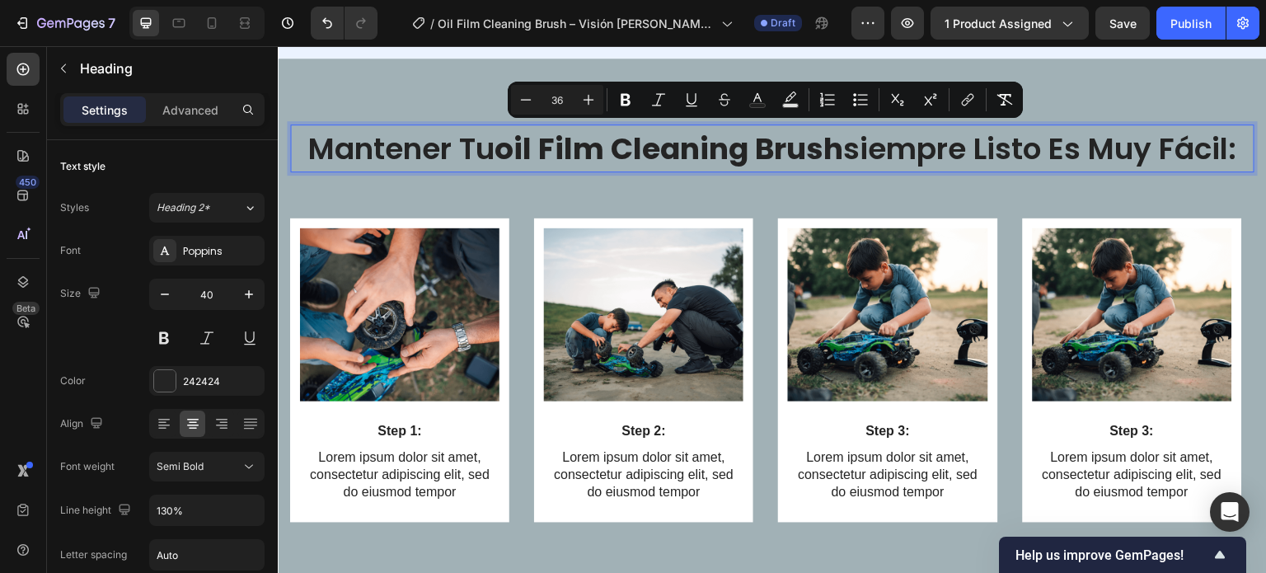
drag, startPoint x: 850, startPoint y: 185, endPoint x: 329, endPoint y: 138, distance: 523.0
click at [329, 138] on p "mantener tu oil film cleaning brush siempre listo es muy fácil:" at bounding box center [772, 148] width 961 height 45
click at [525, 104] on icon "Editor contextual toolbar" at bounding box center [526, 99] width 16 height 16
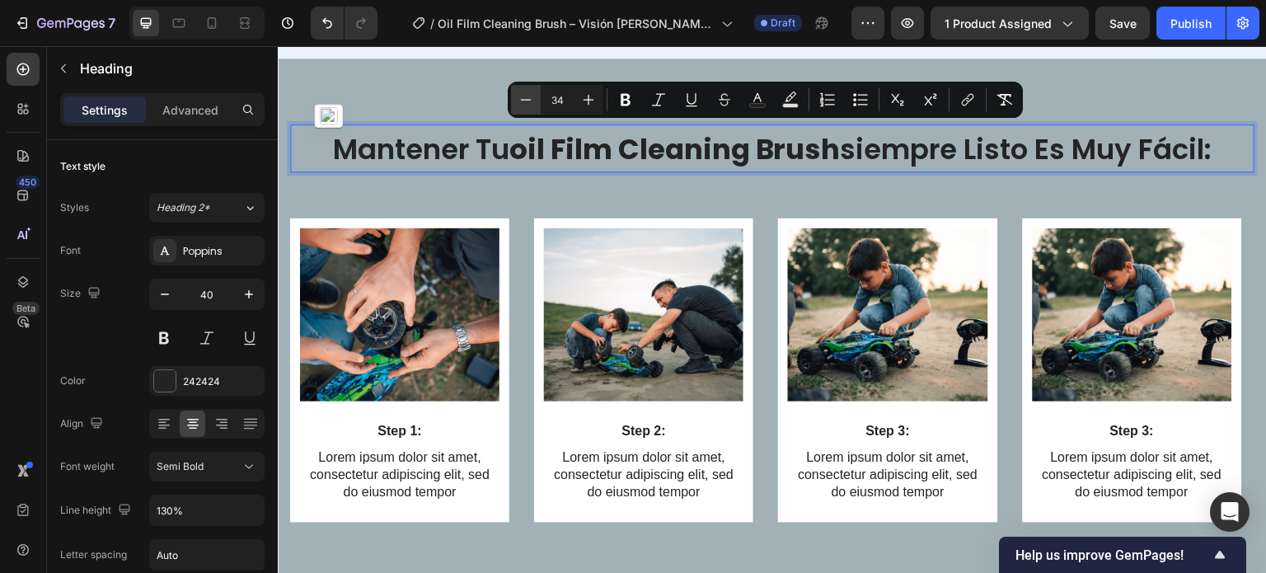
click at [525, 102] on icon "Editor contextual toolbar" at bounding box center [526, 99] width 16 height 16
type input "33"
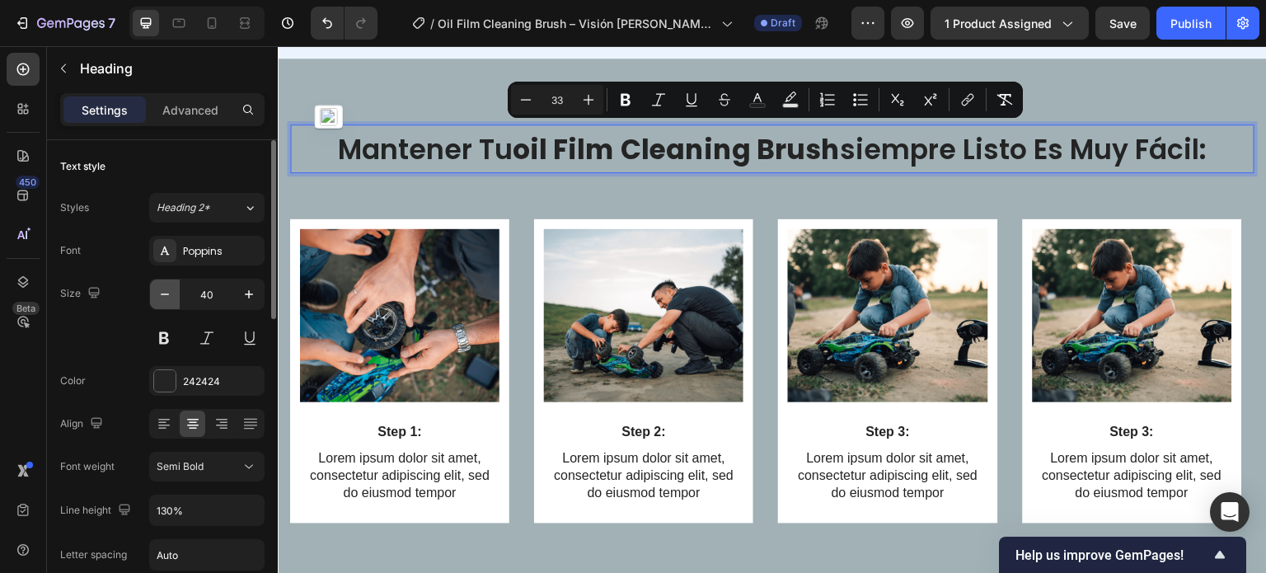
drag, startPoint x: 158, startPoint y: 303, endPoint x: 165, endPoint y: 294, distance: 10.6
click at [162, 299] on button "button" at bounding box center [165, 294] width 30 height 30
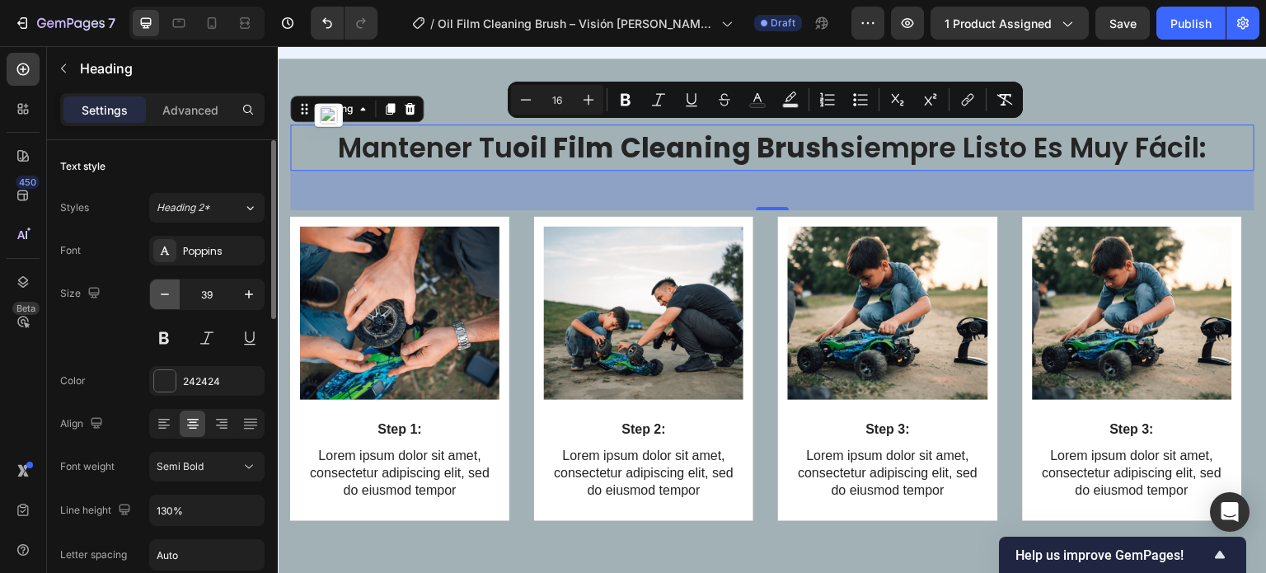
click at [165, 293] on icon "button" at bounding box center [165, 294] width 16 height 16
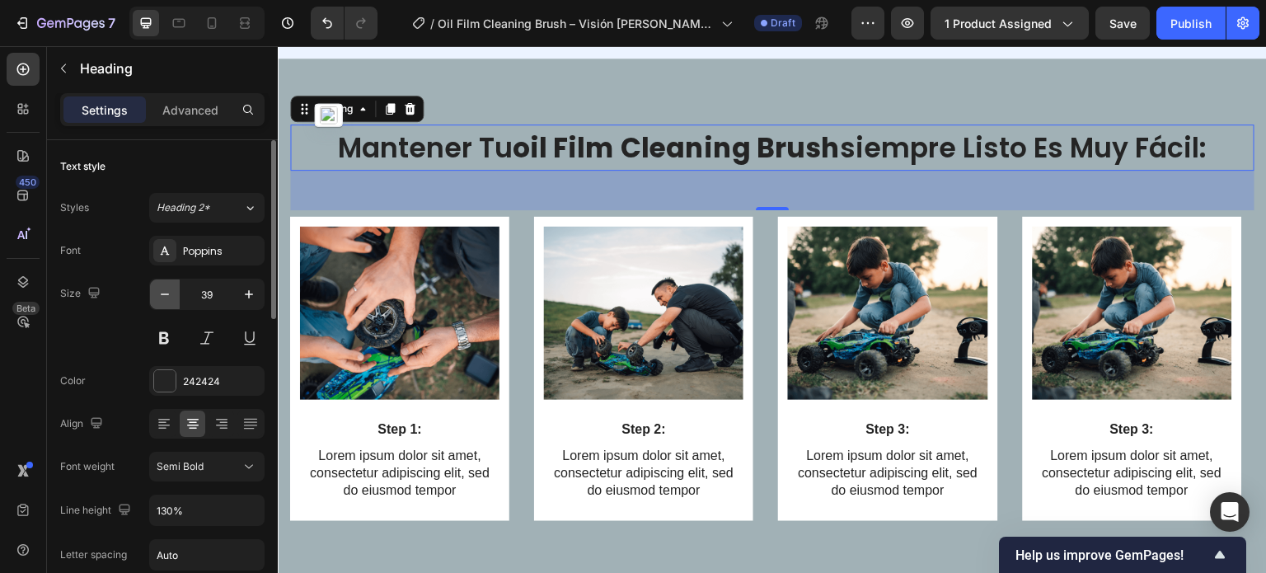
click at [165, 293] on icon "button" at bounding box center [165, 294] width 16 height 16
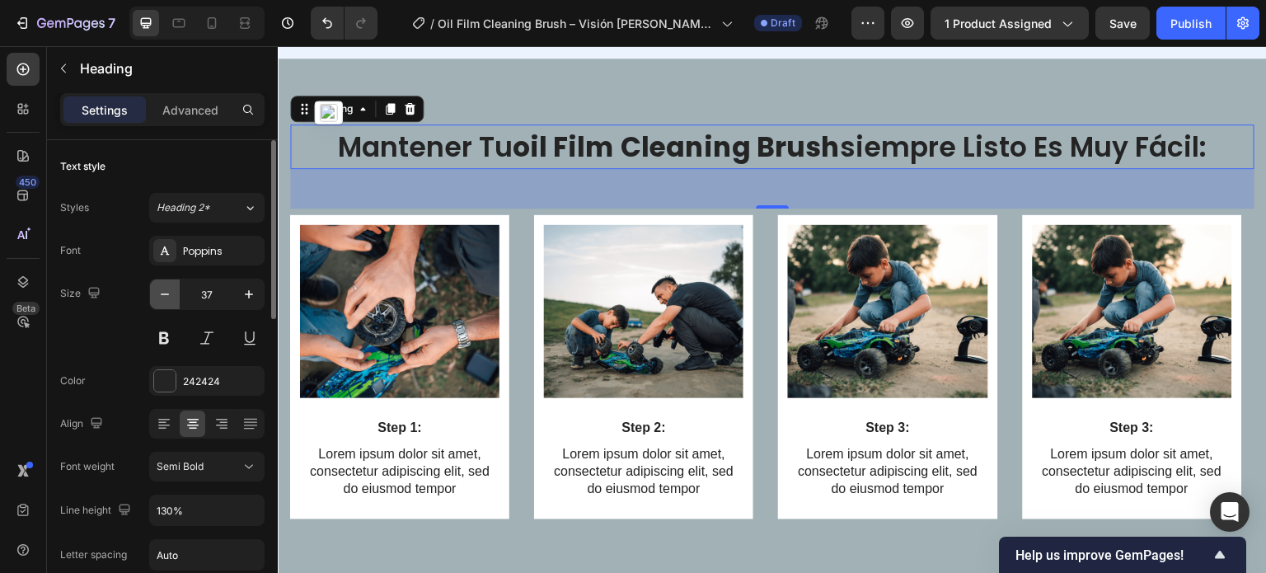
click at [165, 293] on icon "button" at bounding box center [165, 294] width 16 height 16
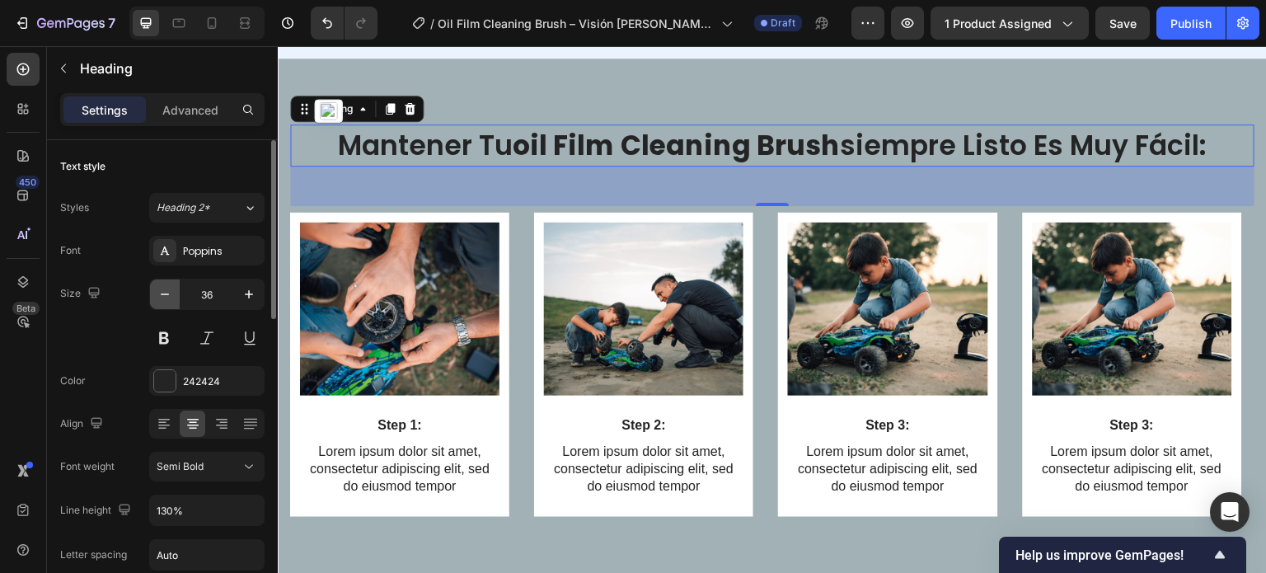
click at [166, 292] on icon "button" at bounding box center [165, 294] width 16 height 16
type input "35"
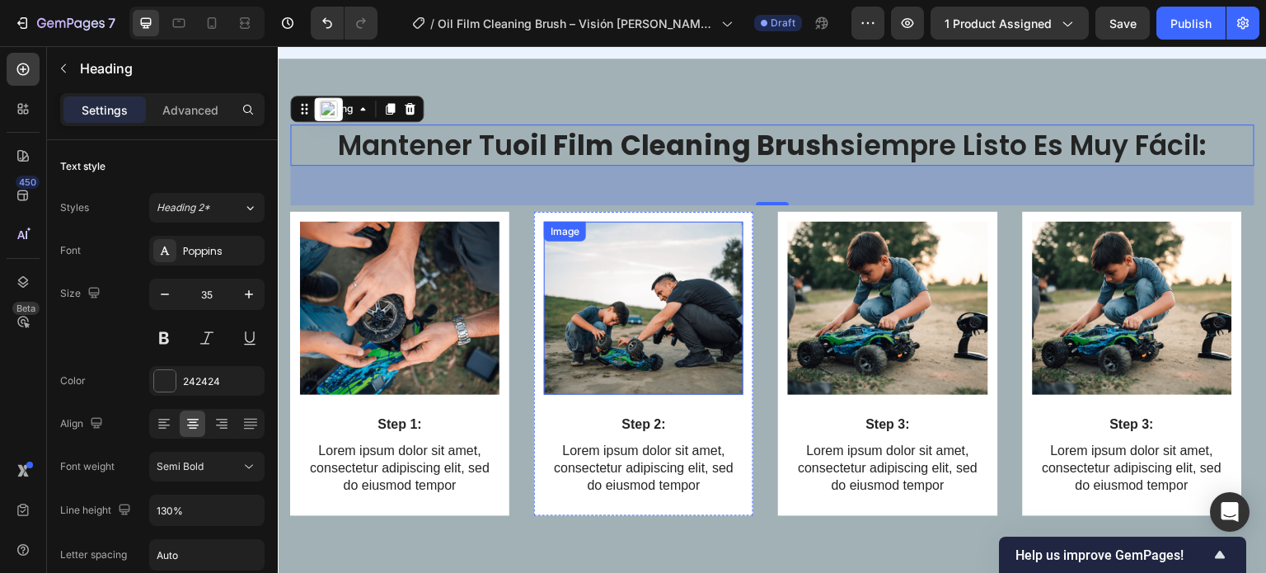
click at [670, 222] on img at bounding box center [643, 308] width 199 height 173
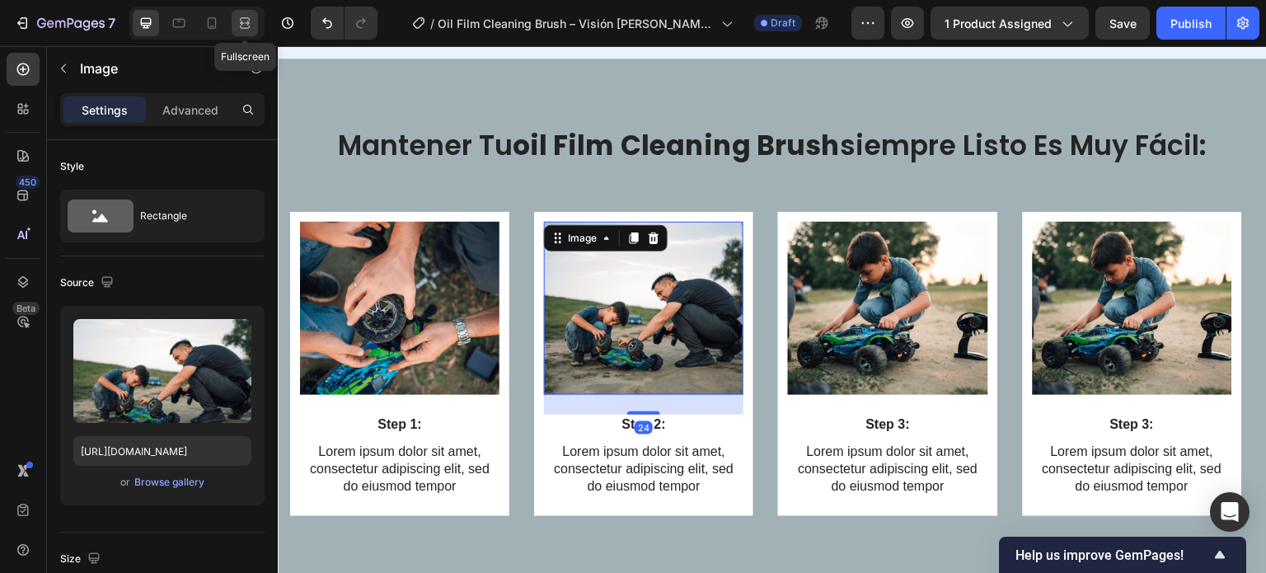
click at [244, 27] on icon at bounding box center [245, 23] width 16 height 16
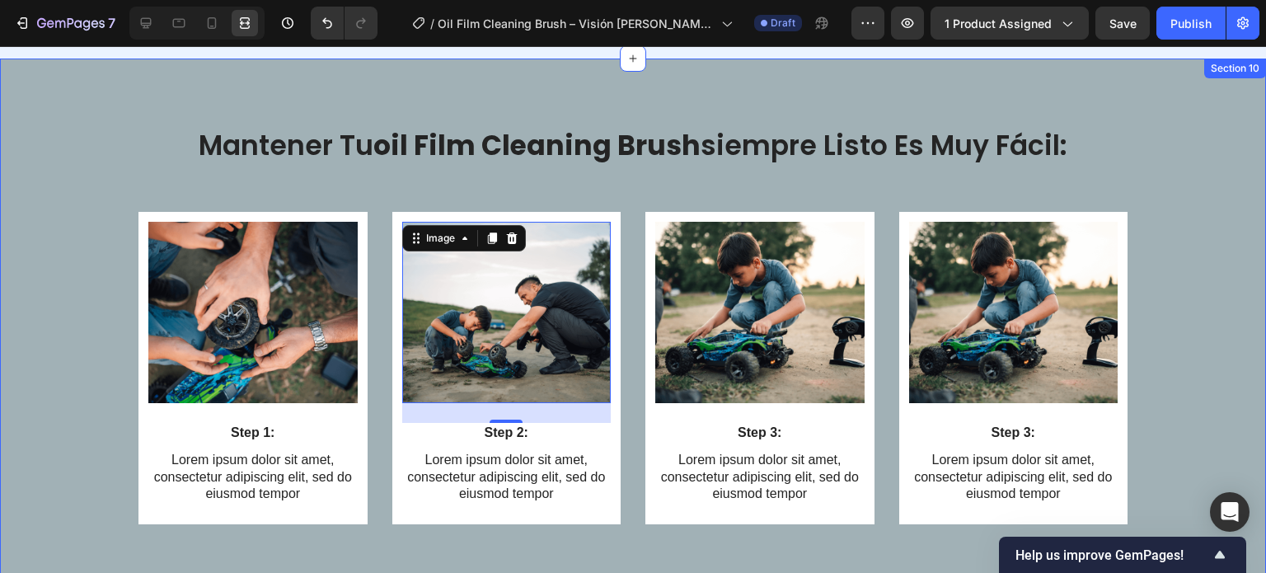
click at [426, 103] on div "⁠⁠⁠⁠⁠⁠⁠ mantener tu oil film cleaning brush siempre listo es muy fácil: Heading…" at bounding box center [633, 325] width 1266 height 532
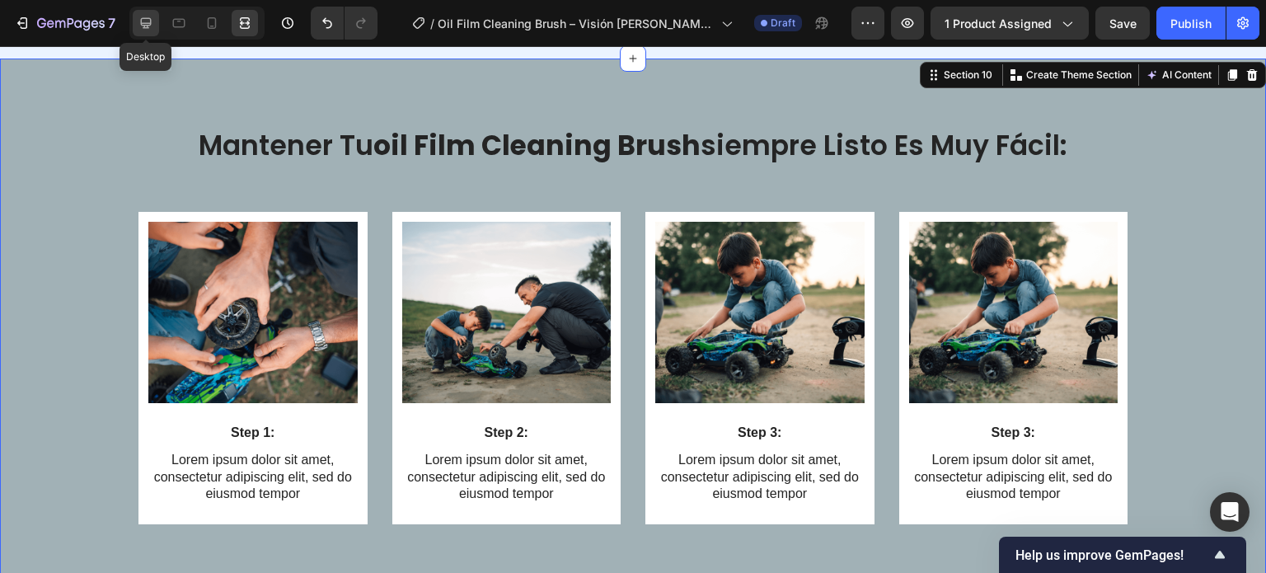
click at [136, 15] on div at bounding box center [146, 23] width 26 height 26
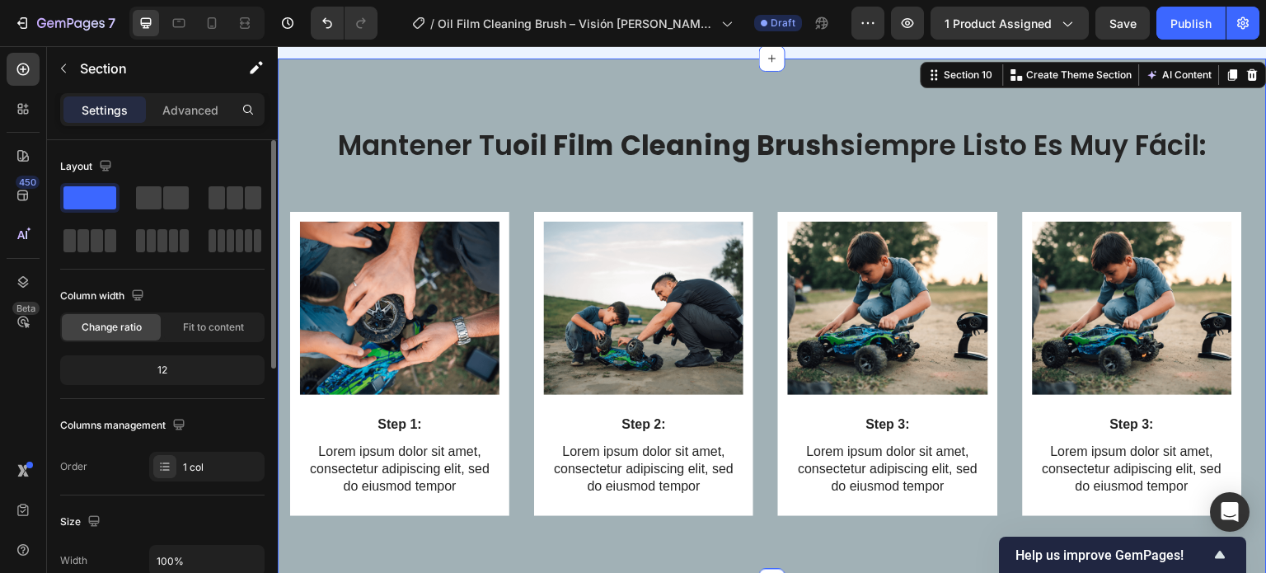
scroll to position [412, 0]
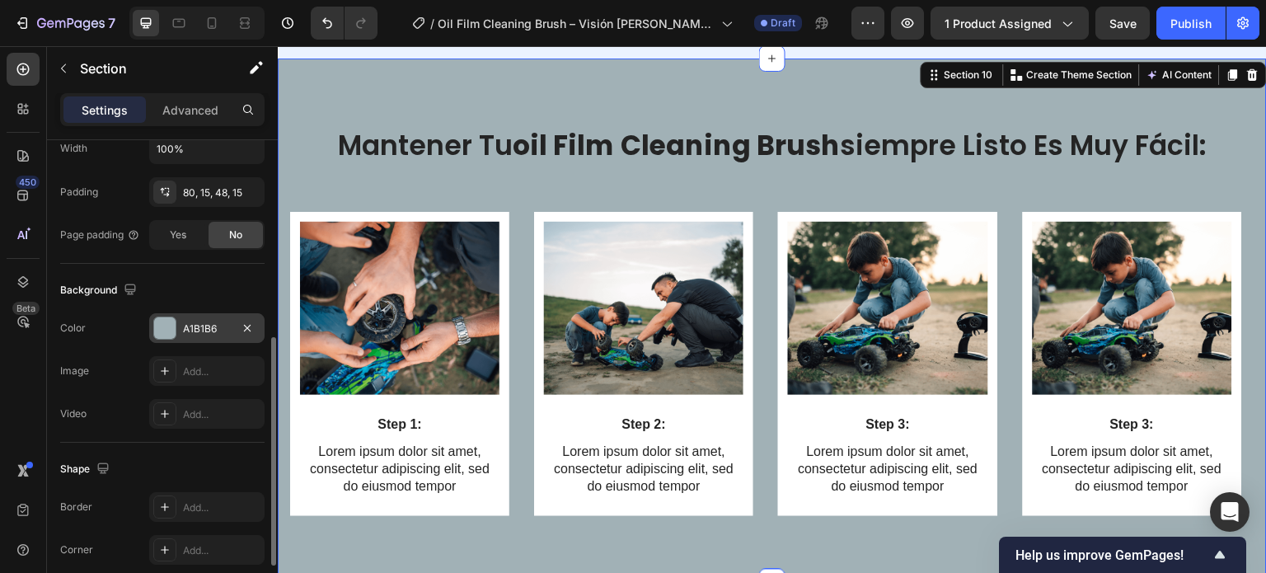
click at [168, 326] on div at bounding box center [164, 327] width 21 height 21
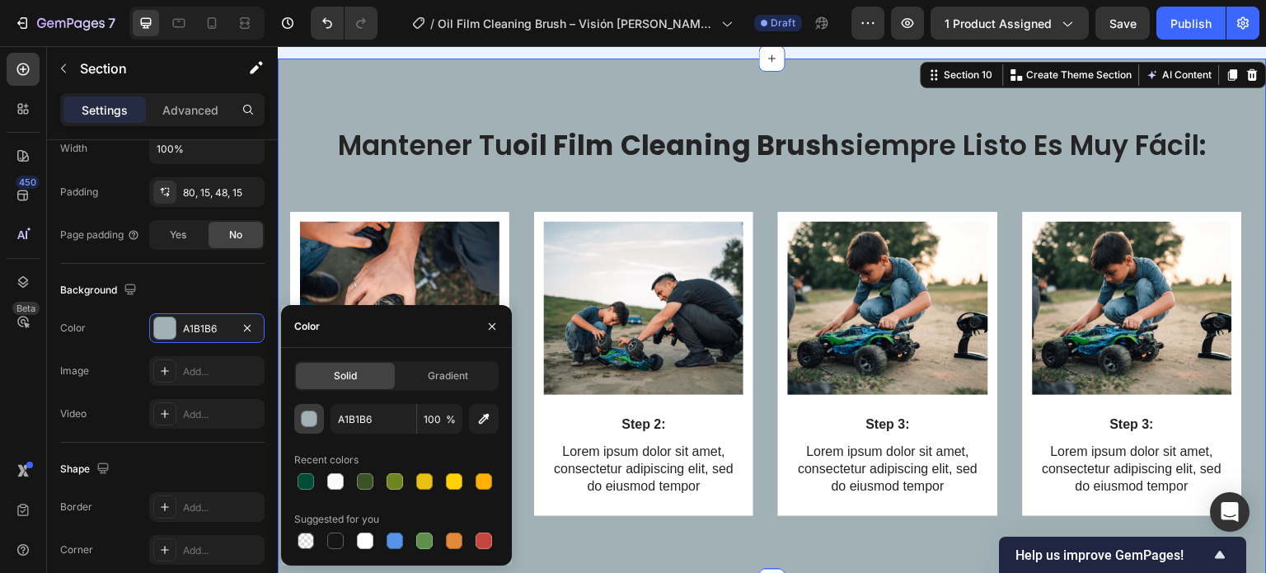
click at [317, 426] on button "button" at bounding box center [309, 419] width 30 height 30
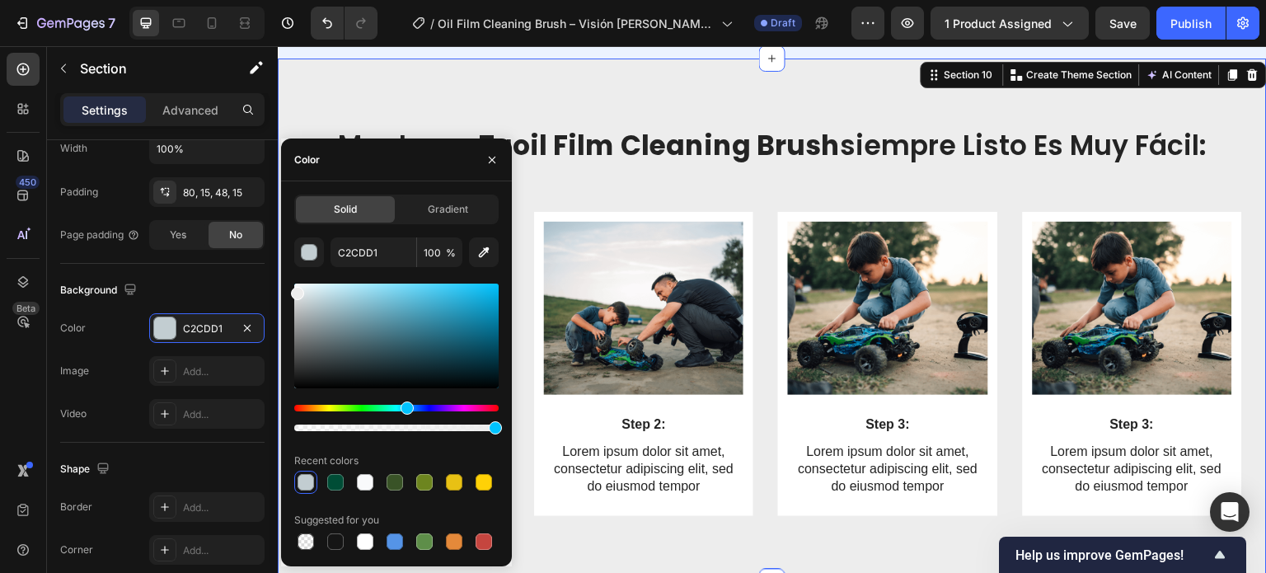
type input "EDEDED"
drag, startPoint x: 323, startPoint y: 316, endPoint x: 293, endPoint y: 290, distance: 39.2
click at [293, 290] on div at bounding box center [297, 293] width 13 height 13
click at [494, 161] on icon "button" at bounding box center [491, 159] width 13 height 13
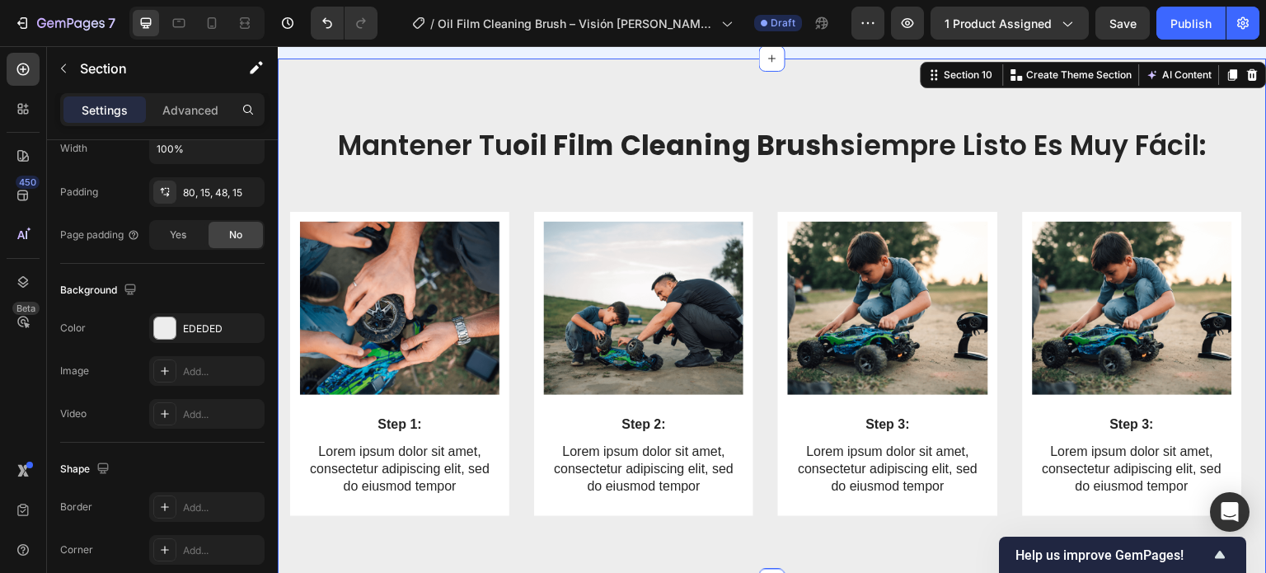
click at [500, 108] on div "⁠⁠⁠⁠⁠⁠⁠ mantener tu oil film cleaning brush siempre listo es muy fácil: Heading…" at bounding box center [772, 321] width 989 height 524
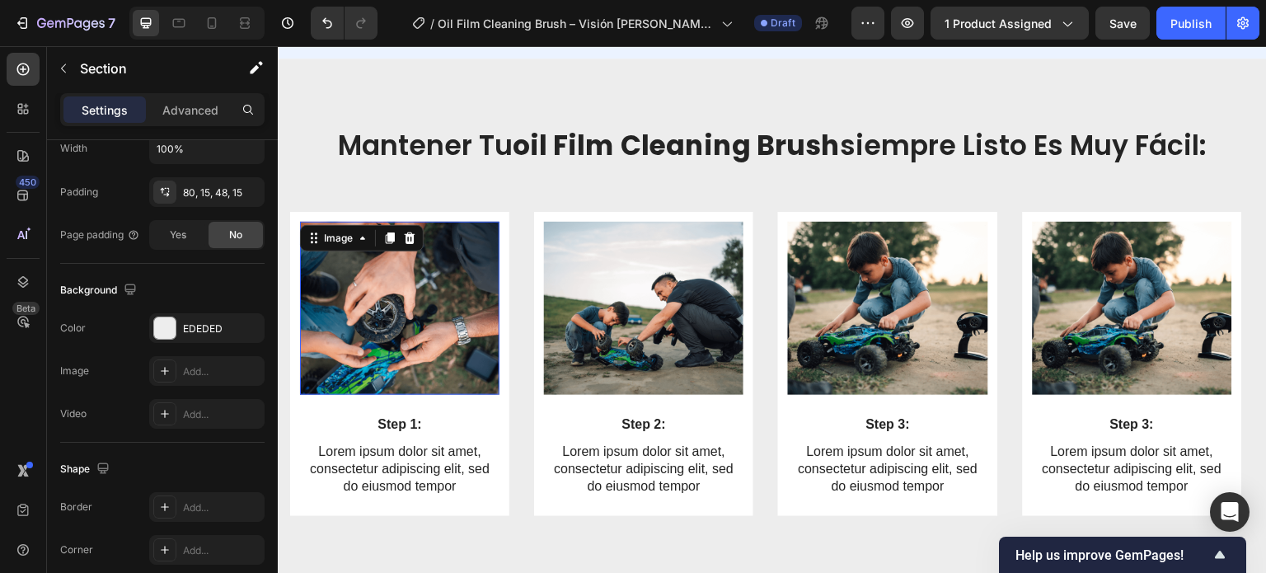
click at [443, 271] on img at bounding box center [399, 308] width 199 height 173
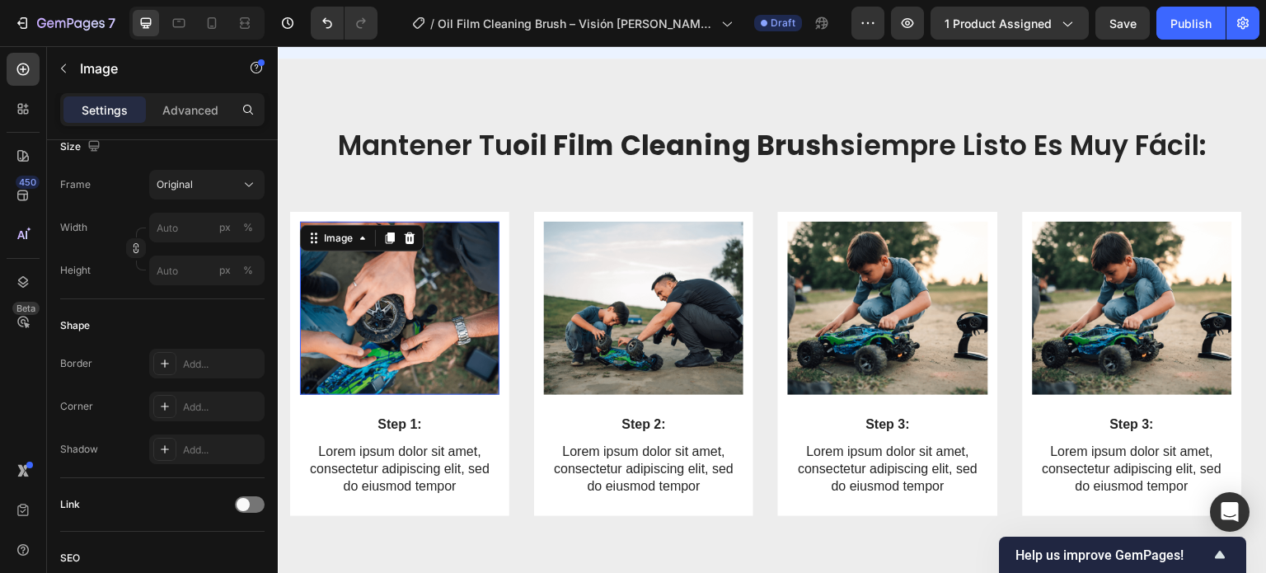
scroll to position [0, 0]
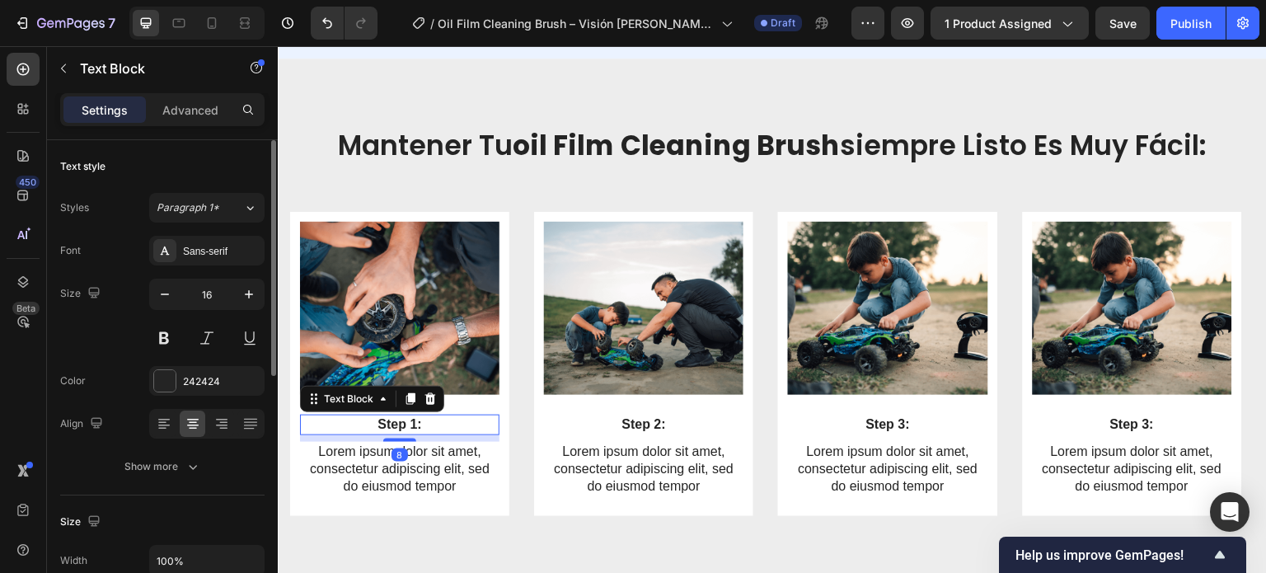
click at [435, 421] on p "Step 1:" at bounding box center [400, 424] width 196 height 17
click at [192, 250] on div "Sans-serif" at bounding box center [221, 251] width 77 height 15
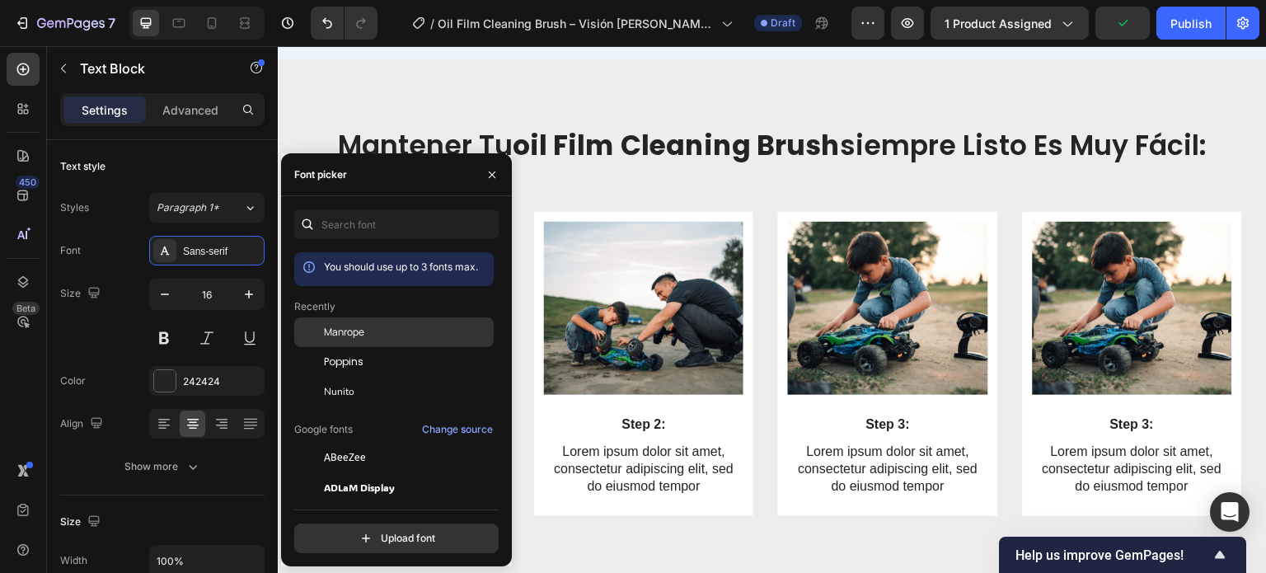
click at [359, 330] on span "Manrope" at bounding box center [344, 332] width 40 height 15
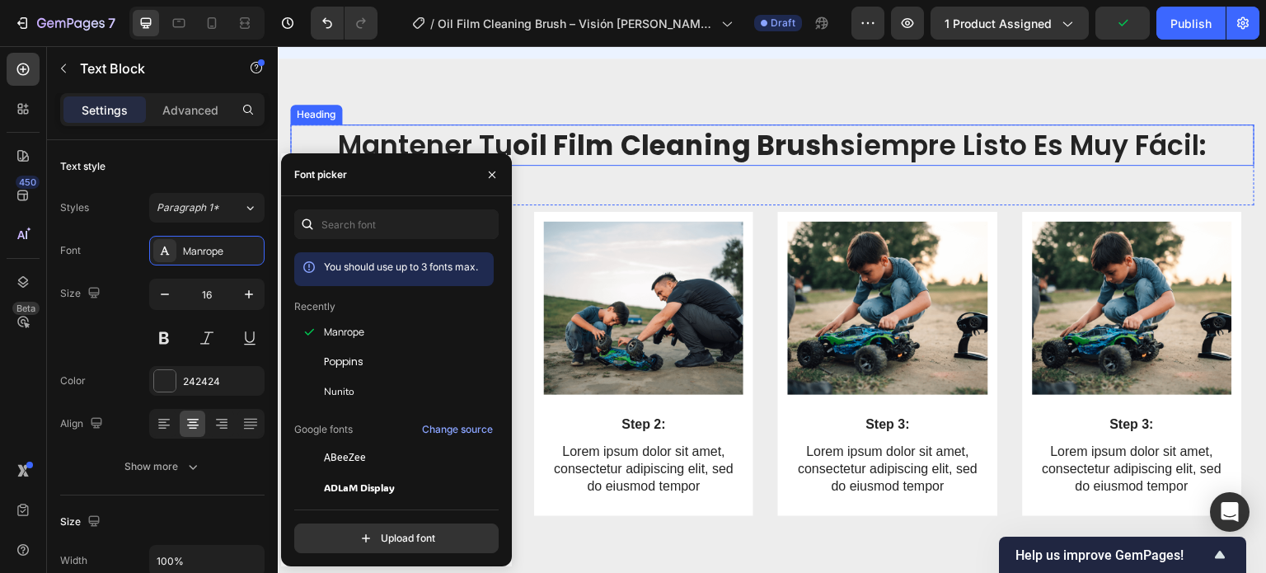
click at [589, 154] on strong "oil film cleaning brush" at bounding box center [676, 145] width 327 height 39
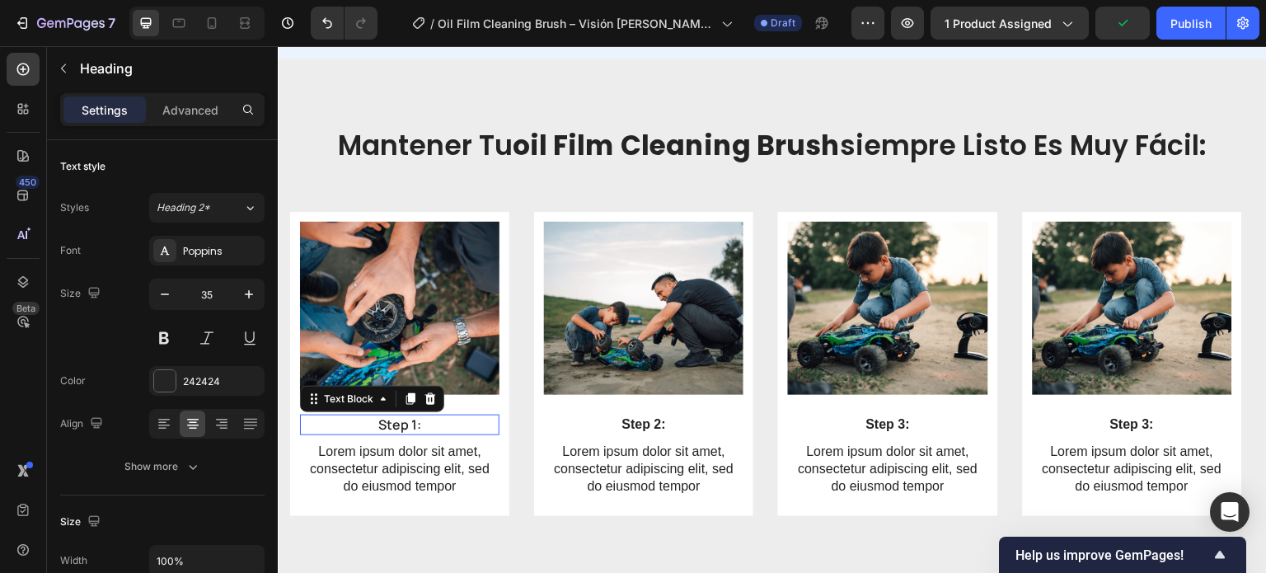
click at [398, 422] on p "Step 1:" at bounding box center [400, 424] width 196 height 17
click at [162, 338] on button at bounding box center [164, 338] width 30 height 30
click at [425, 429] on p "Step 1:" at bounding box center [400, 424] width 196 height 17
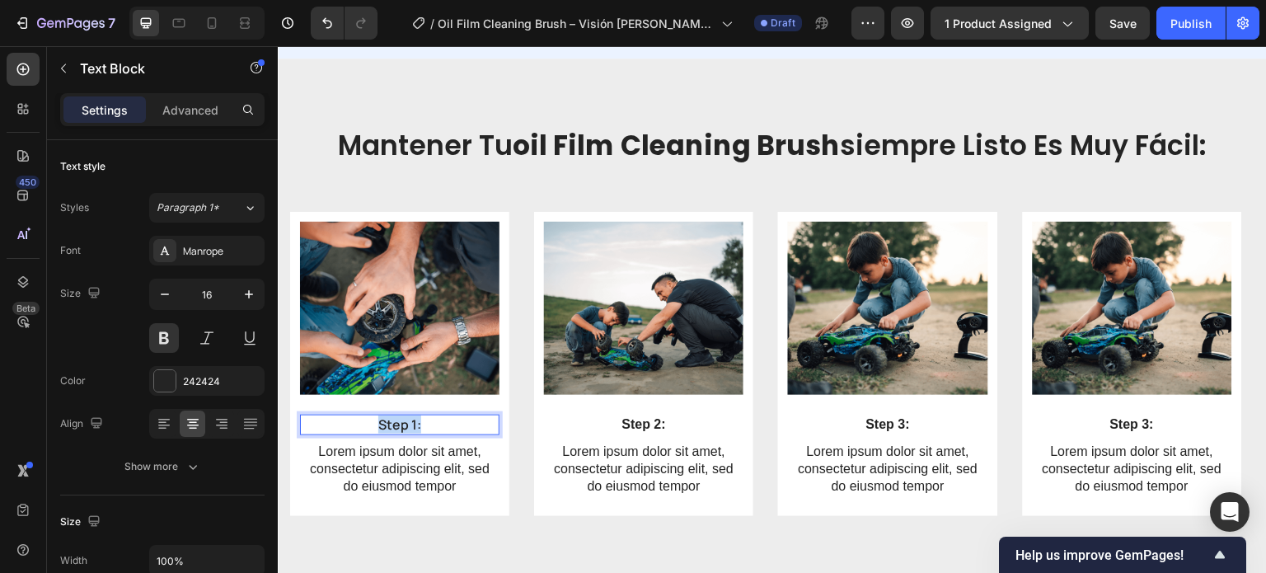
drag, startPoint x: 453, startPoint y: 419, endPoint x: 346, endPoint y: 423, distance: 107.2
click at [346, 423] on p "Step 1:" at bounding box center [400, 424] width 196 height 17
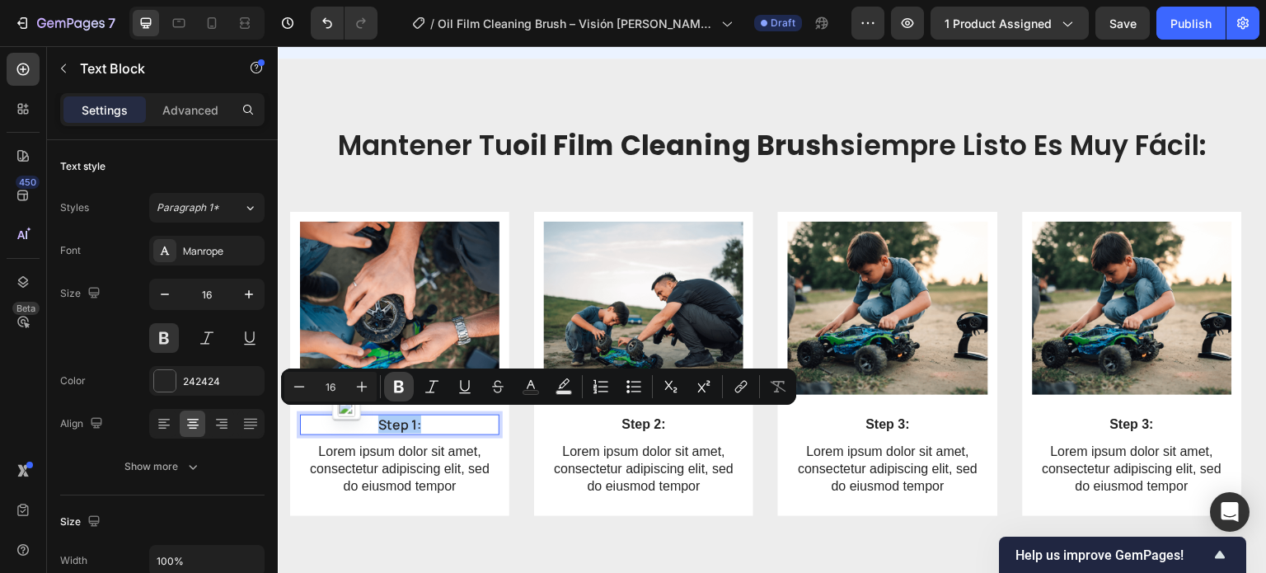
click at [401, 386] on icon "Editor contextual toolbar" at bounding box center [399, 387] width 10 height 12
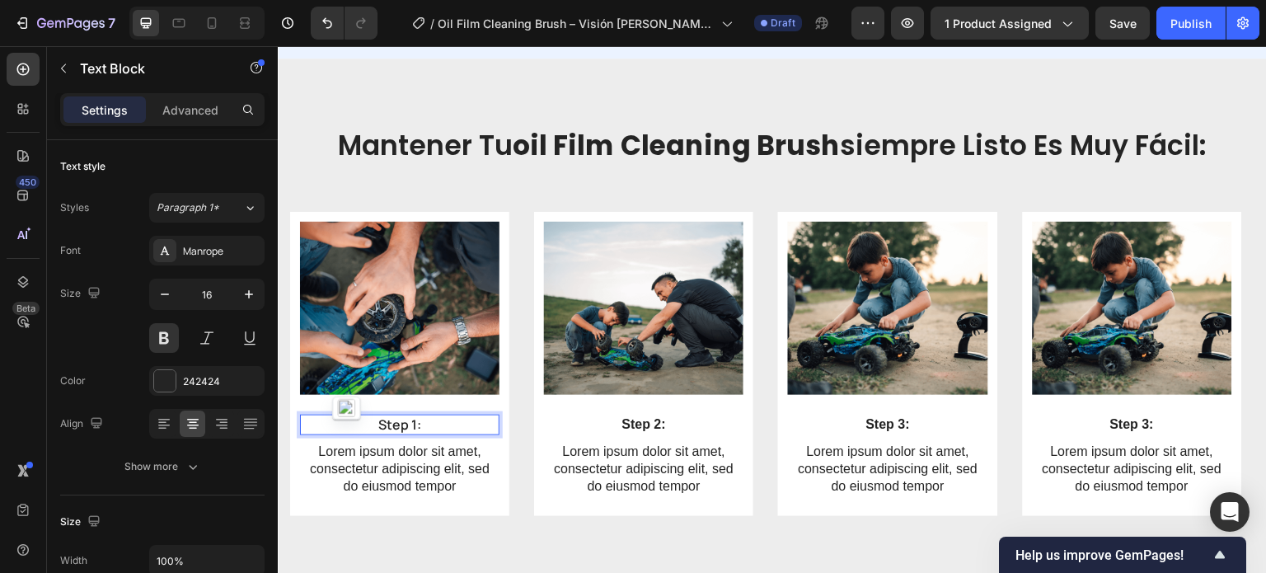
click at [414, 419] on strong "Step 1:" at bounding box center [399, 424] width 43 height 18
drag, startPoint x: 439, startPoint y: 418, endPoint x: 359, endPoint y: 428, distance: 79.7
click at [359, 428] on p "Step 1:" at bounding box center [400, 424] width 196 height 17
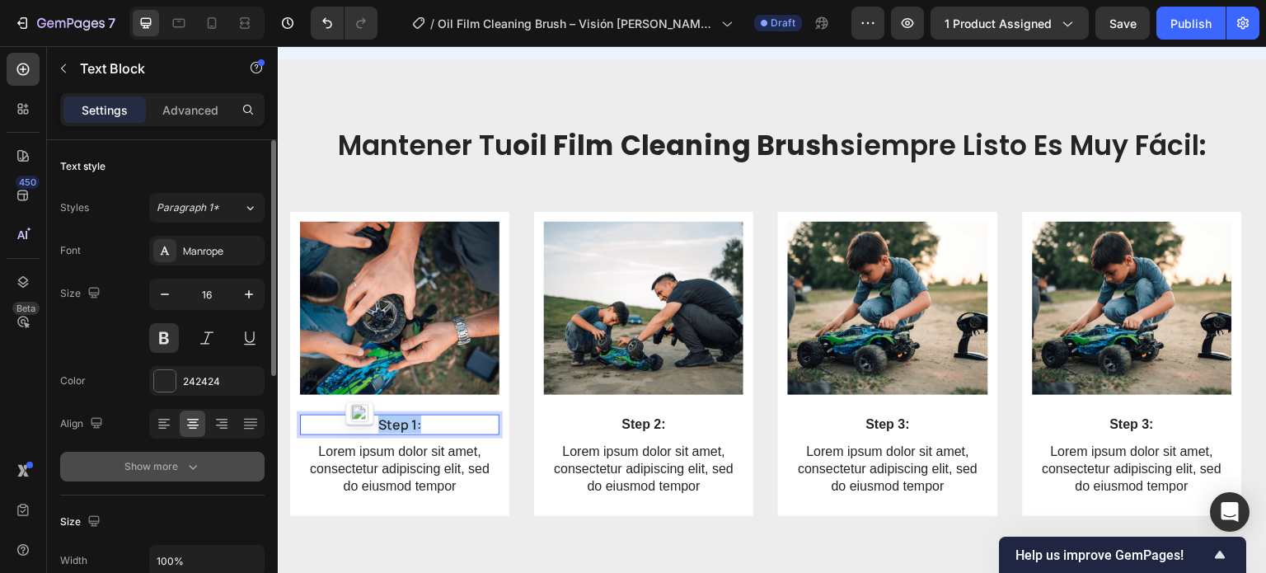
click at [136, 470] on div "Show more" at bounding box center [162, 466] width 77 height 16
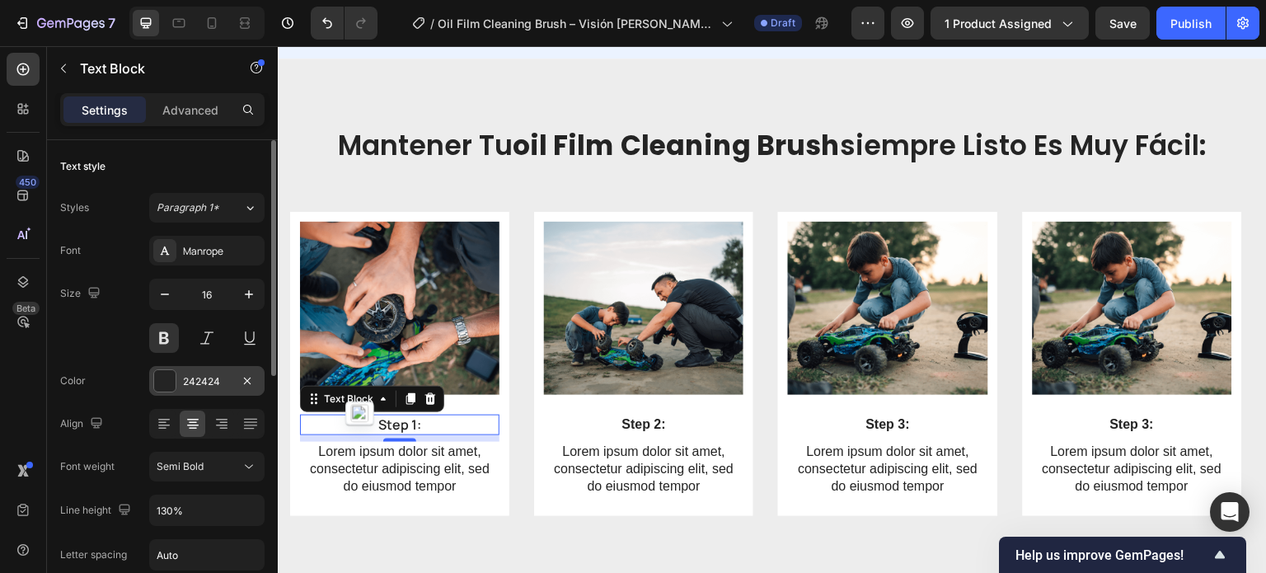
scroll to position [82, 0]
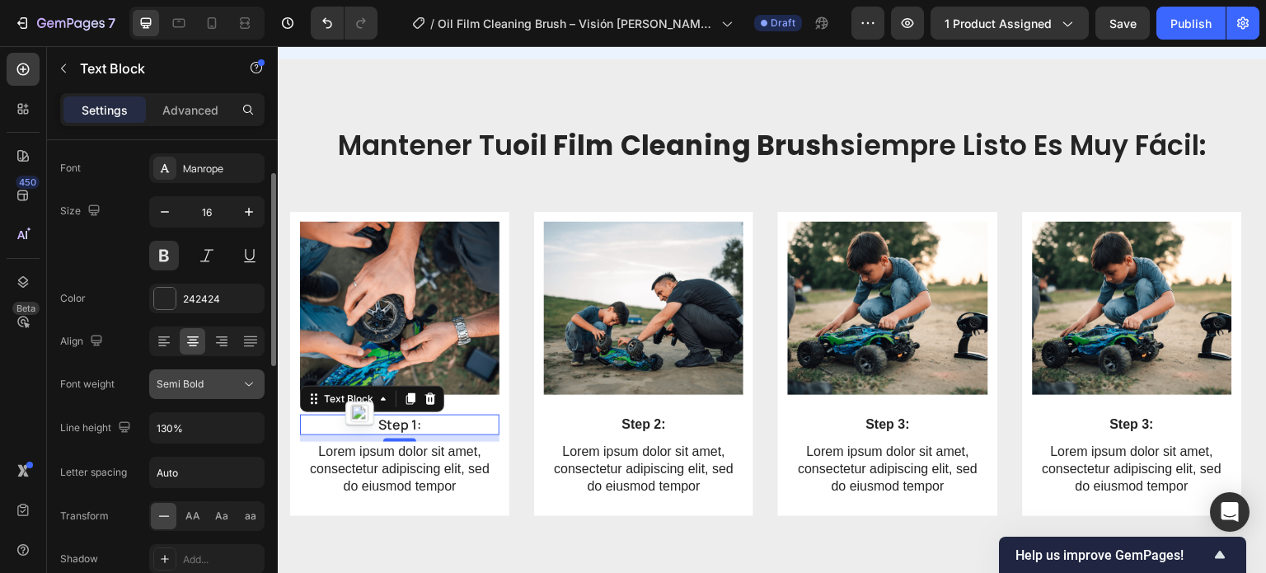
click at [189, 378] on span "Semi Bold" at bounding box center [180, 384] width 47 height 12
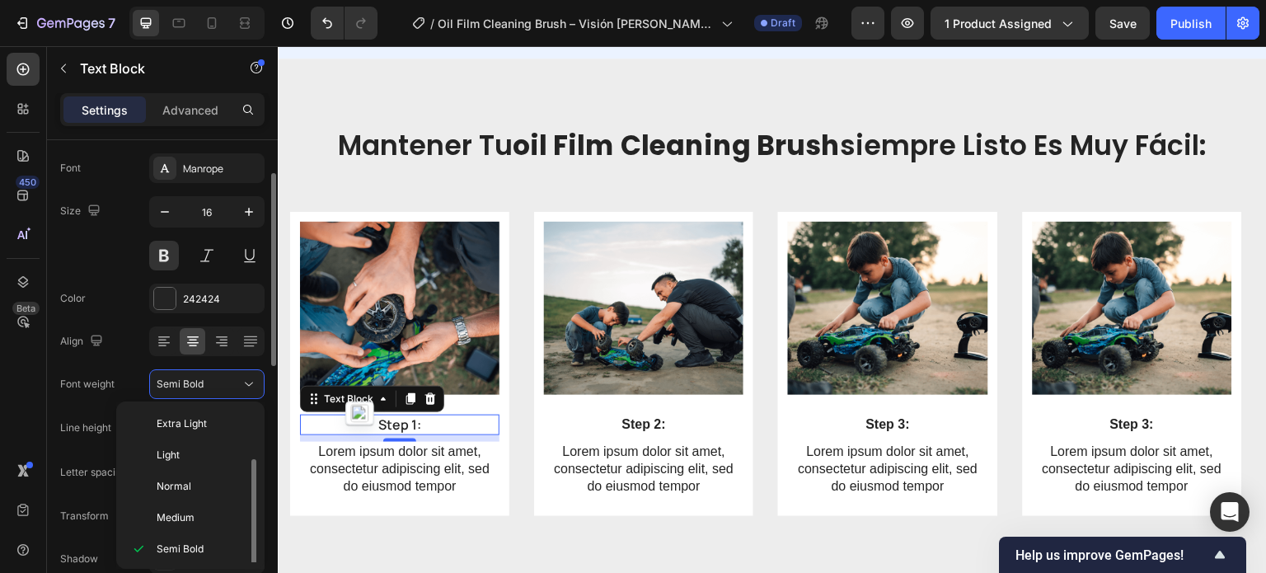
scroll to position [30, 0]
click at [171, 547] on span "Bold" at bounding box center [167, 550] width 21 height 15
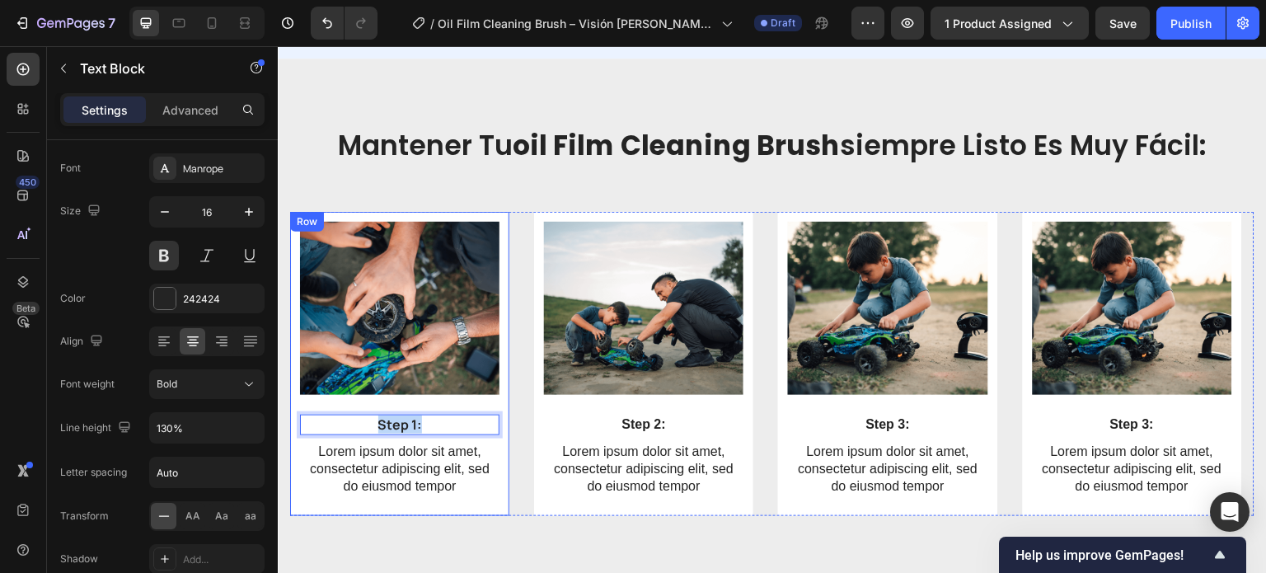
drag, startPoint x: 449, startPoint y: 419, endPoint x: 347, endPoint y: 435, distance: 103.5
click at [347, 435] on div "Image Step 1: Text Block 8 Lorem ipsum dolor sit amet, consectetur adipiscing e…" at bounding box center [399, 366] width 199 height 288
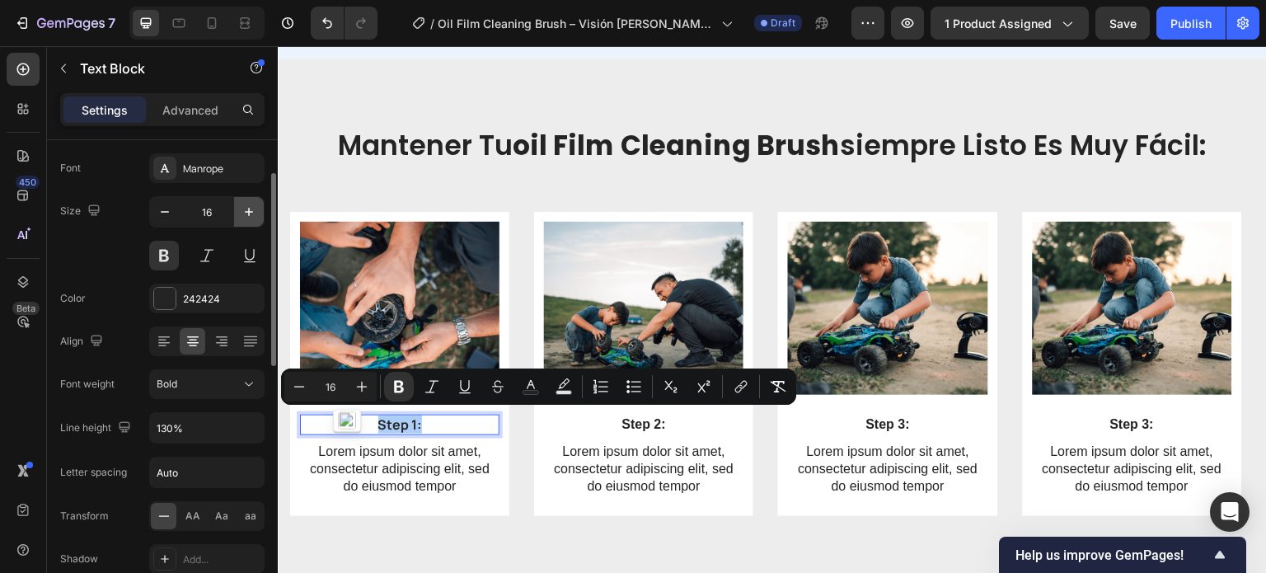
click at [249, 205] on icon "button" at bounding box center [249, 212] width 16 height 16
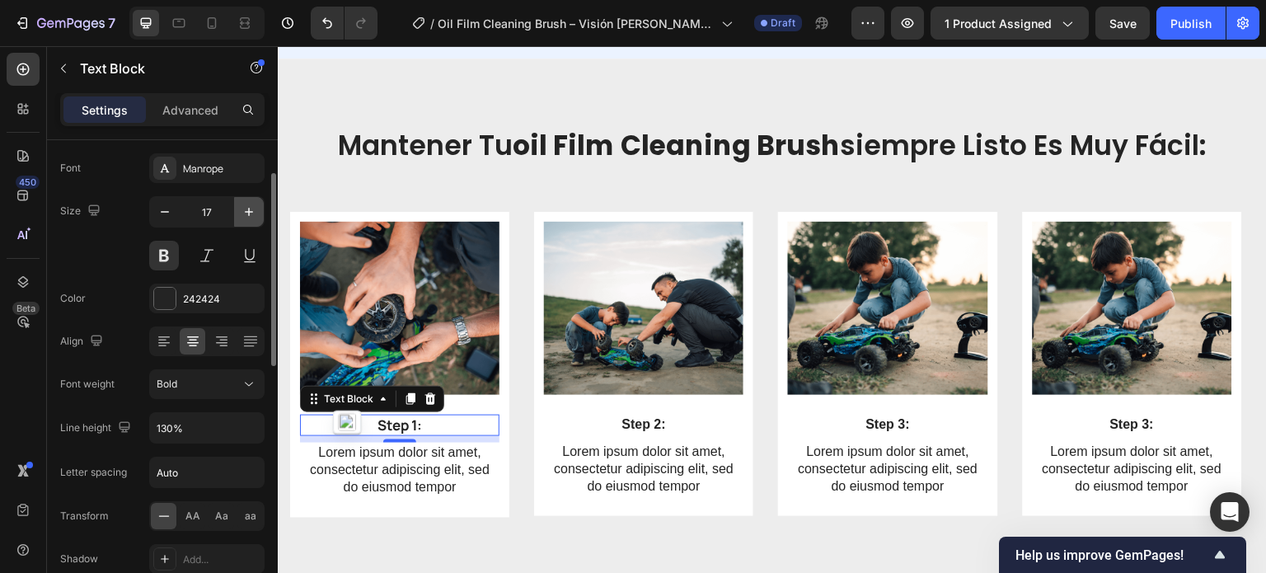
click at [249, 205] on icon "button" at bounding box center [249, 212] width 16 height 16
type input "18"
click at [187, 288] on div "242424" at bounding box center [206, 299] width 115 height 30
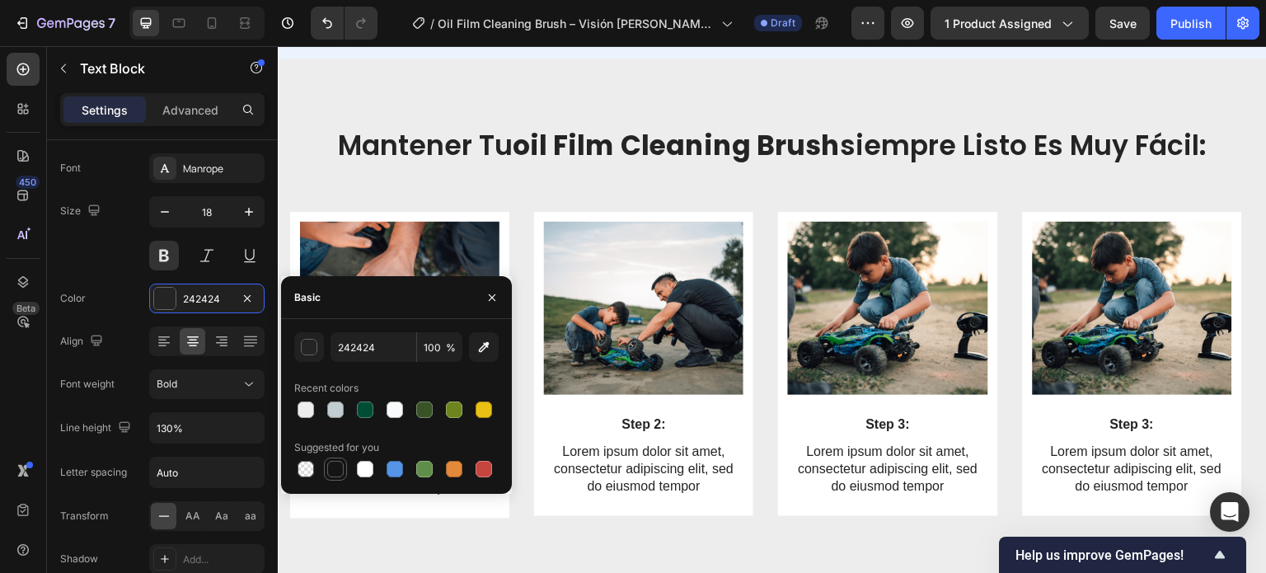
click at [342, 466] on div at bounding box center [335, 469] width 16 height 16
type input "151515"
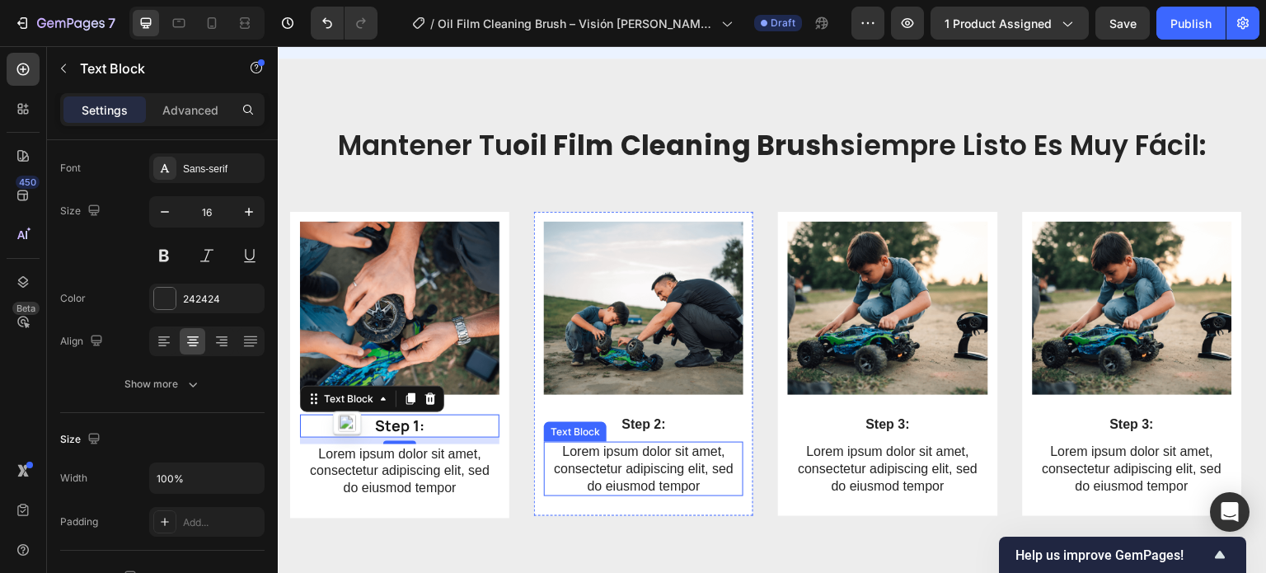
click at [690, 485] on p "Lorem ipsum dolor sit amet, consectetur adipiscing elit, sed do eiusmod tempor" at bounding box center [644, 468] width 196 height 51
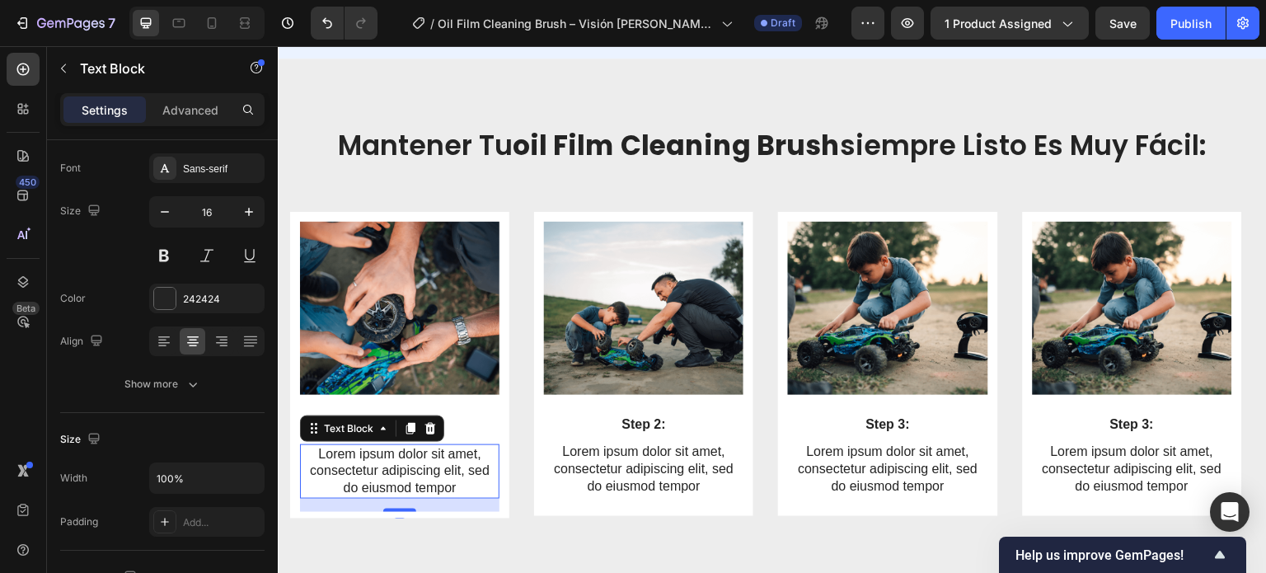
click at [433, 481] on p "Lorem ipsum dolor sit amet, consectetur adipiscing elit, sed do eiusmod tempor" at bounding box center [400, 471] width 196 height 51
click at [218, 153] on div "Sans-serif" at bounding box center [206, 168] width 115 height 30
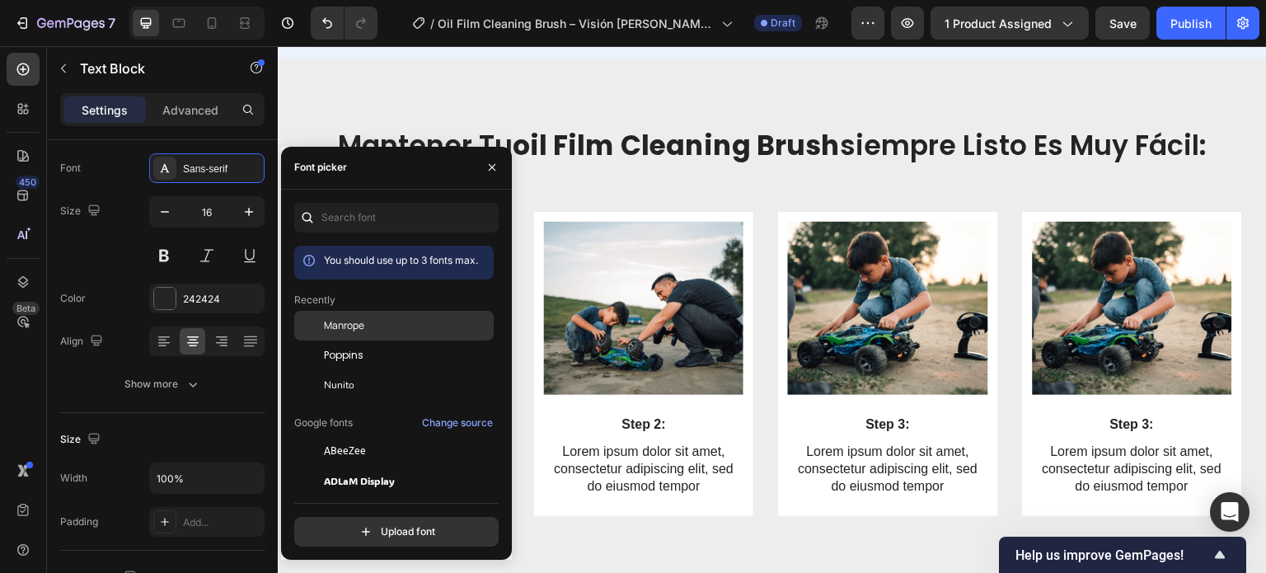
click at [347, 335] on div "Manrope" at bounding box center [393, 326] width 199 height 30
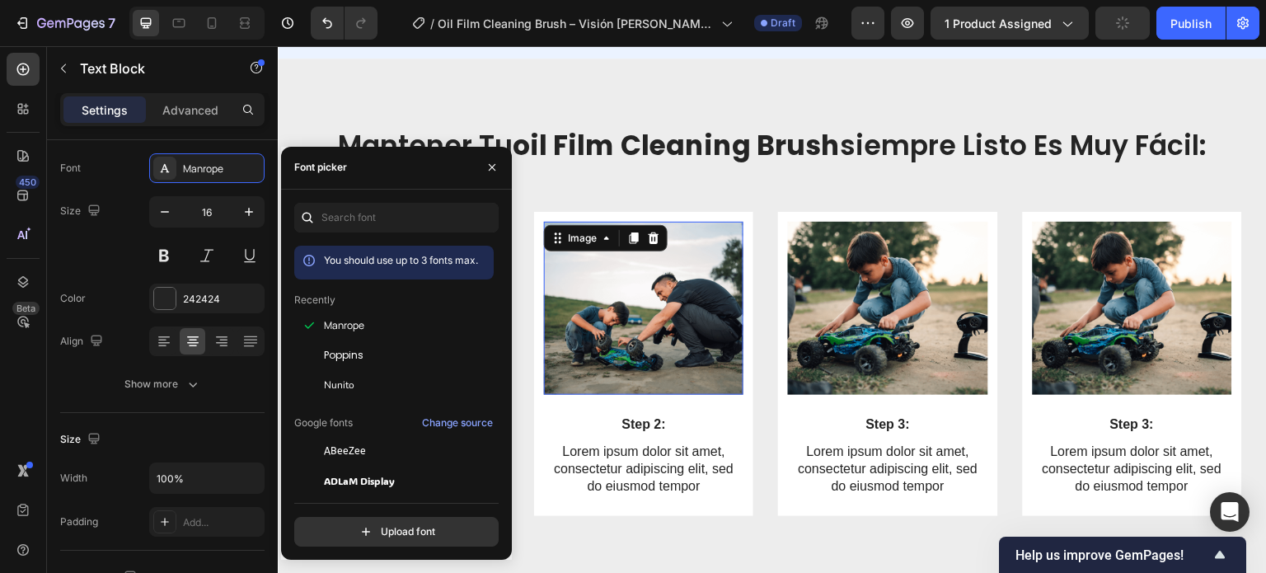
click at [701, 353] on img at bounding box center [643, 308] width 199 height 173
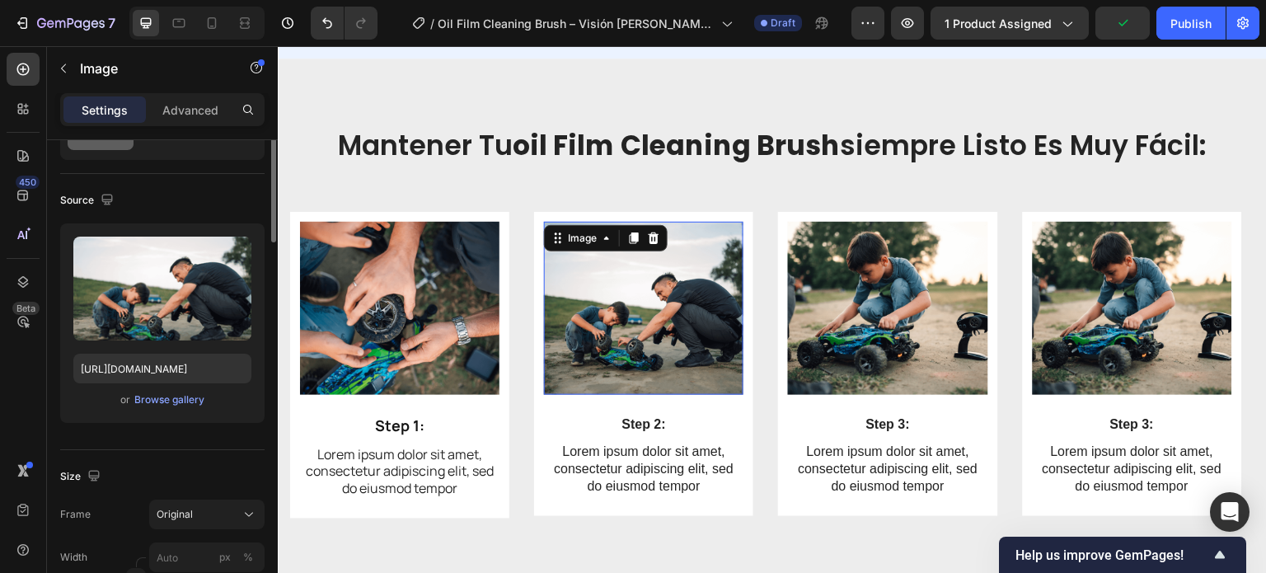
scroll to position [0, 0]
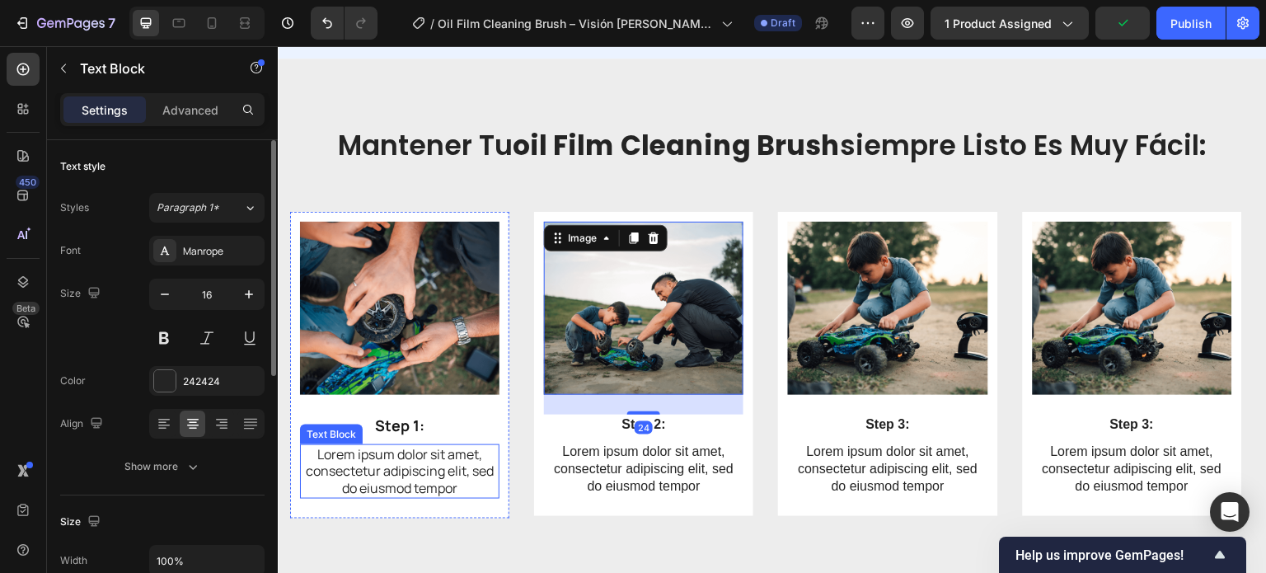
click at [406, 464] on p "Lorem ipsum dolor sit amet, consectetur adipiscing elit, sed do eiusmod tempor" at bounding box center [400, 471] width 196 height 51
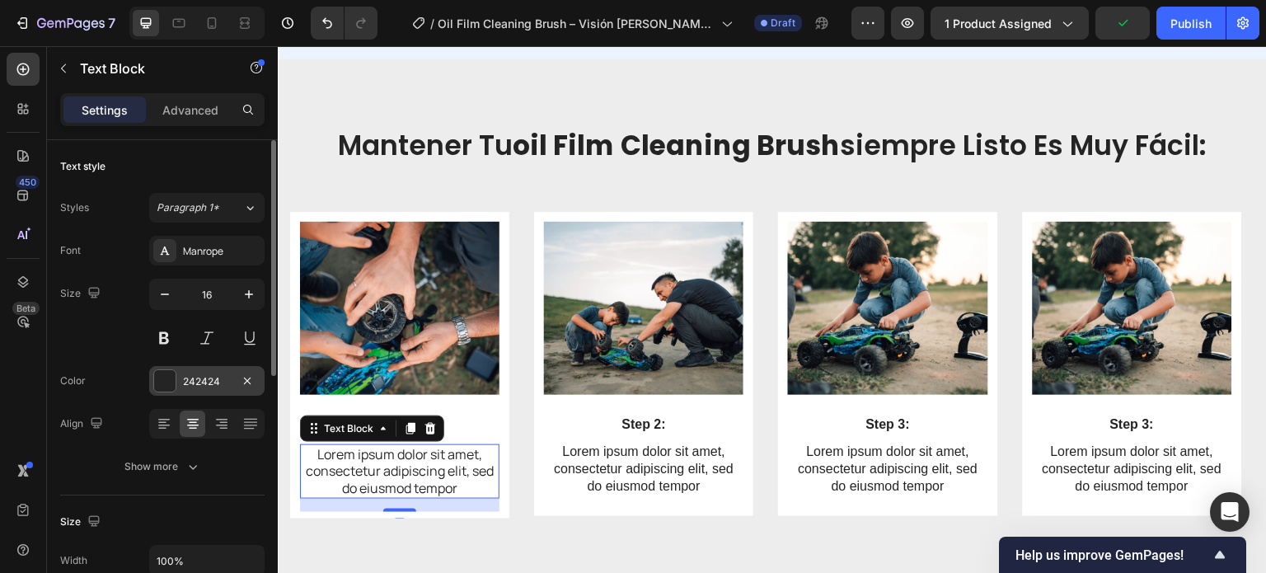
click at [176, 380] on div at bounding box center [164, 380] width 23 height 23
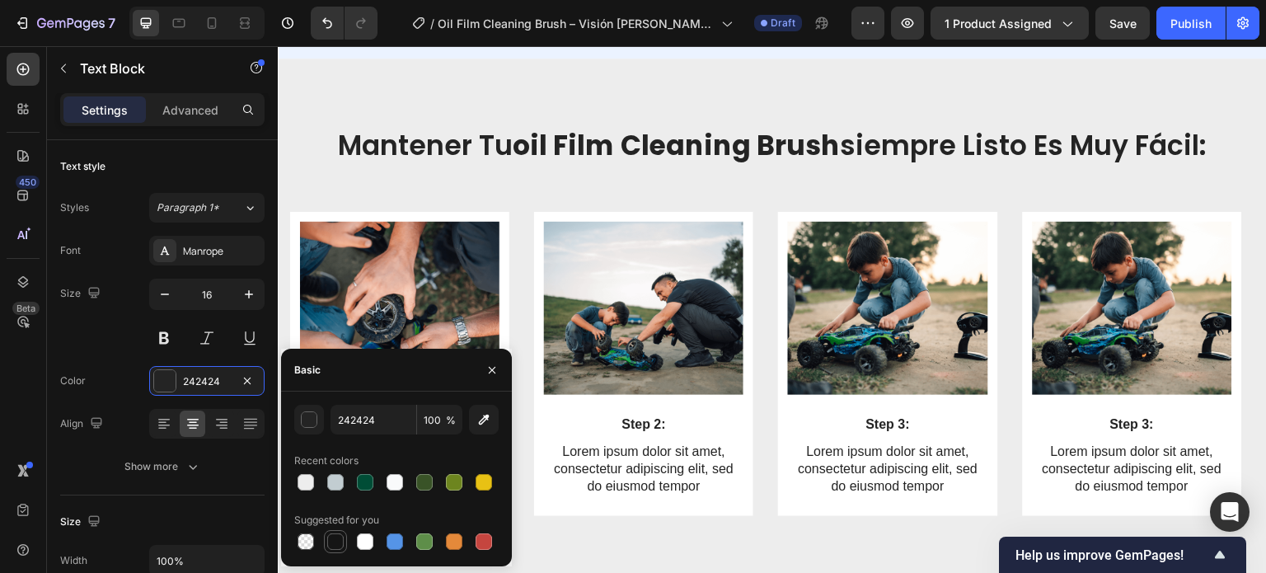
click at [345, 546] on div at bounding box center [336, 542] width 20 height 20
type input "151515"
click at [708, 402] on div "Image Step 2: Text Block Lorem ipsum dolor sit amet, consectetur adipiscing eli…" at bounding box center [643, 366] width 199 height 288
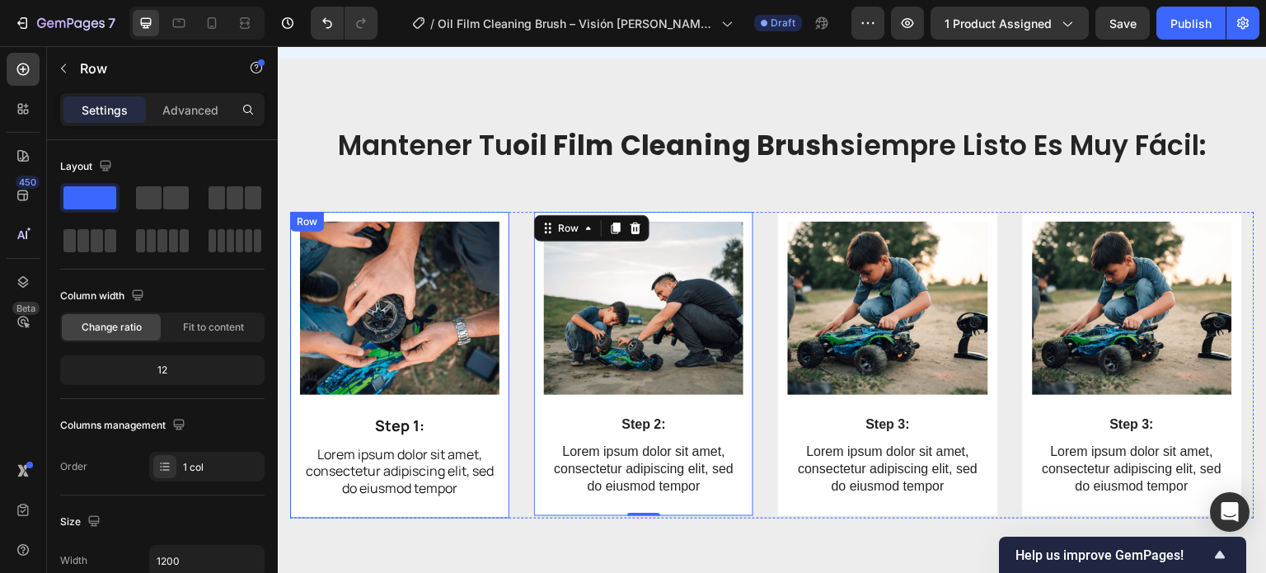
click at [505, 454] on div "Image Step 1: Text Block Lorem ipsum dolor sit amet, consectetur adipiscing eli…" at bounding box center [399, 365] width 219 height 307
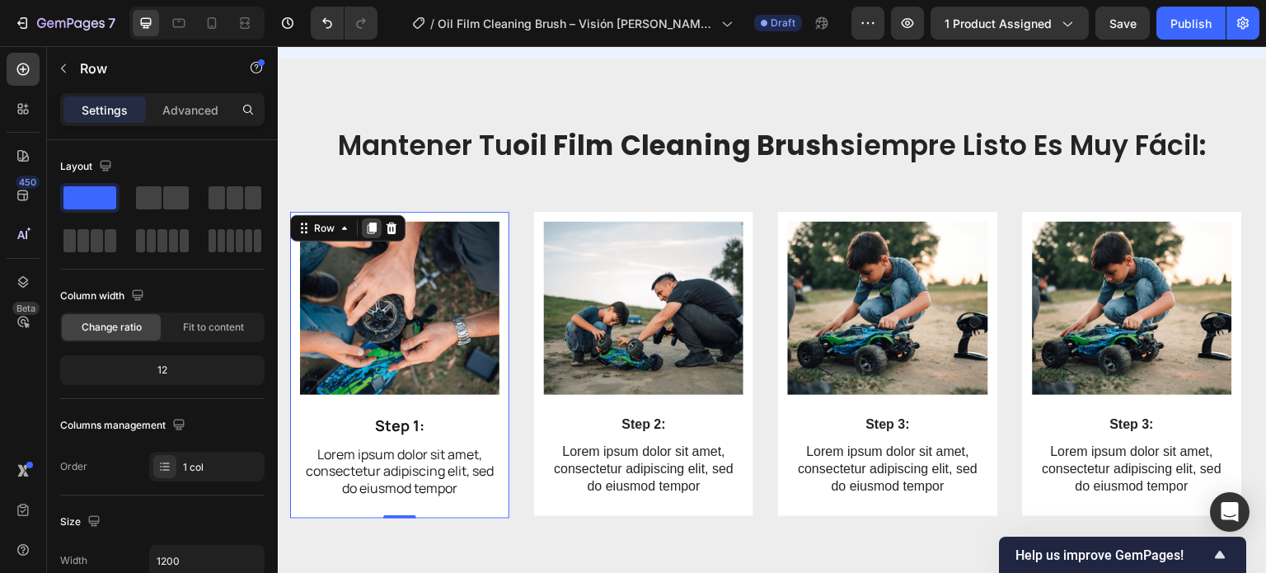
click at [372, 218] on div at bounding box center [372, 228] width 20 height 20
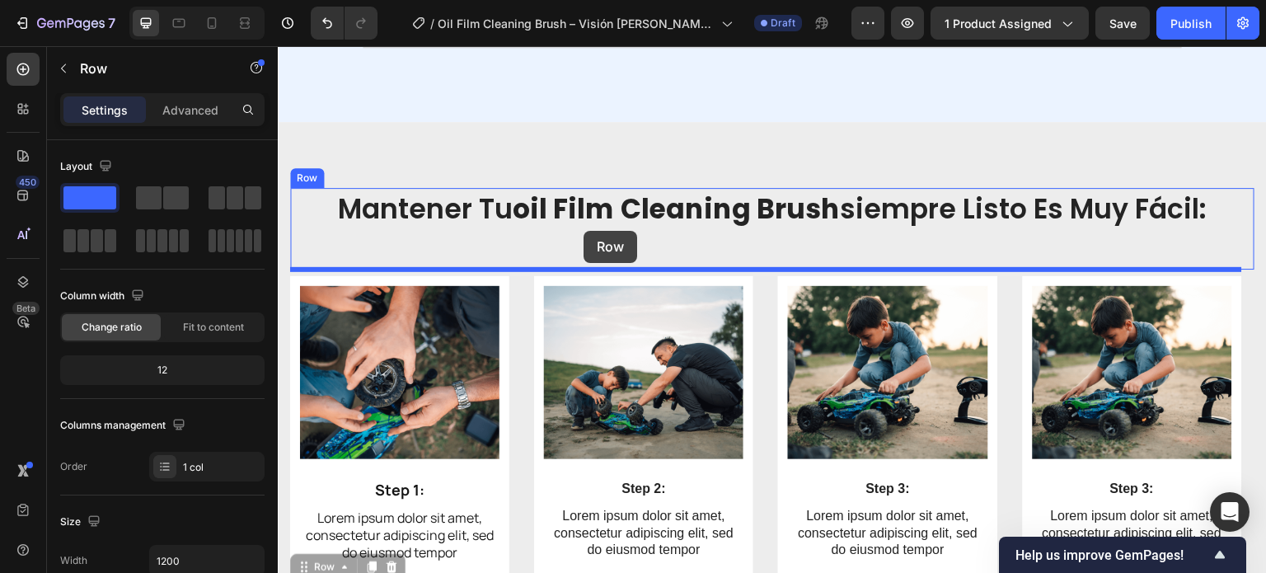
scroll to position [5848, 0]
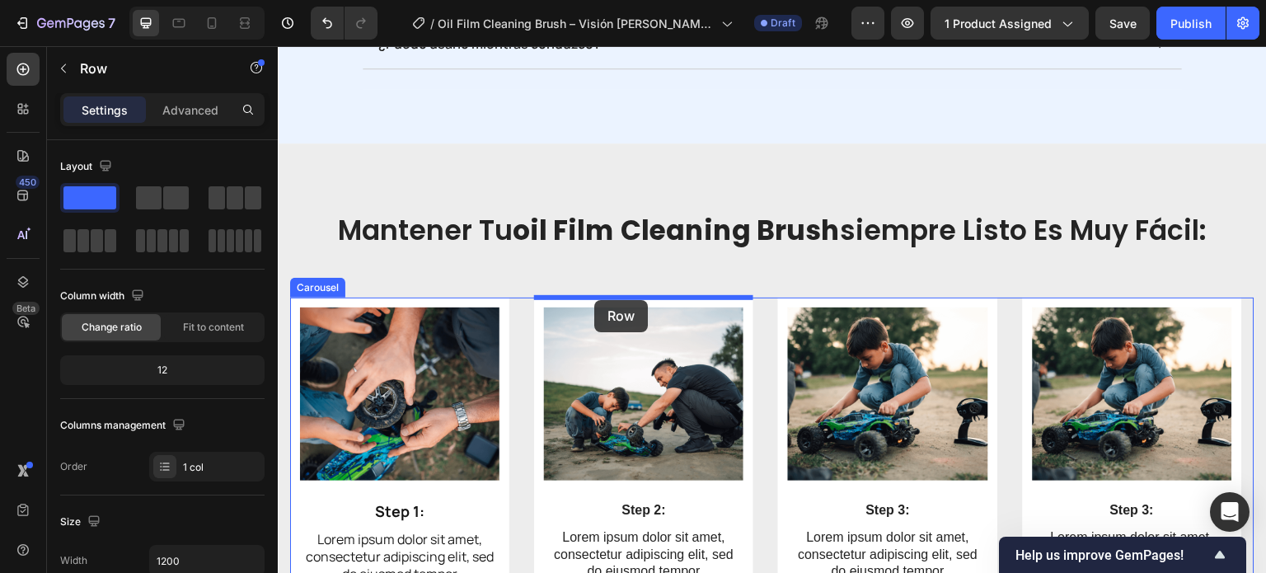
drag, startPoint x: 302, startPoint y: 338, endPoint x: 594, endPoint y: 300, distance: 295.1
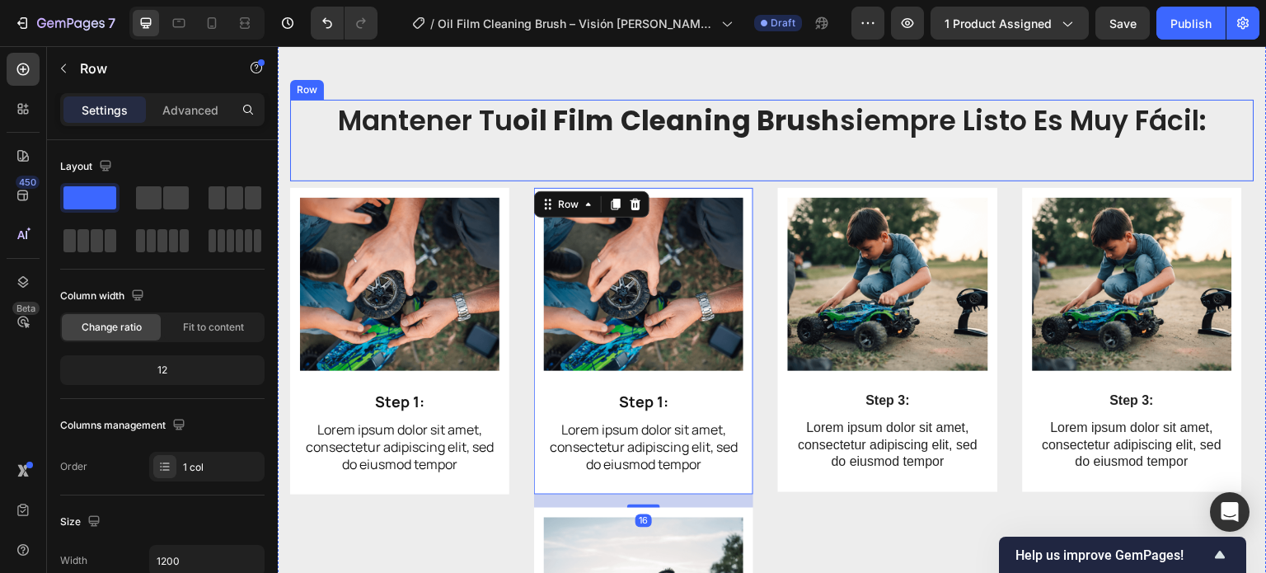
scroll to position [6013, 0]
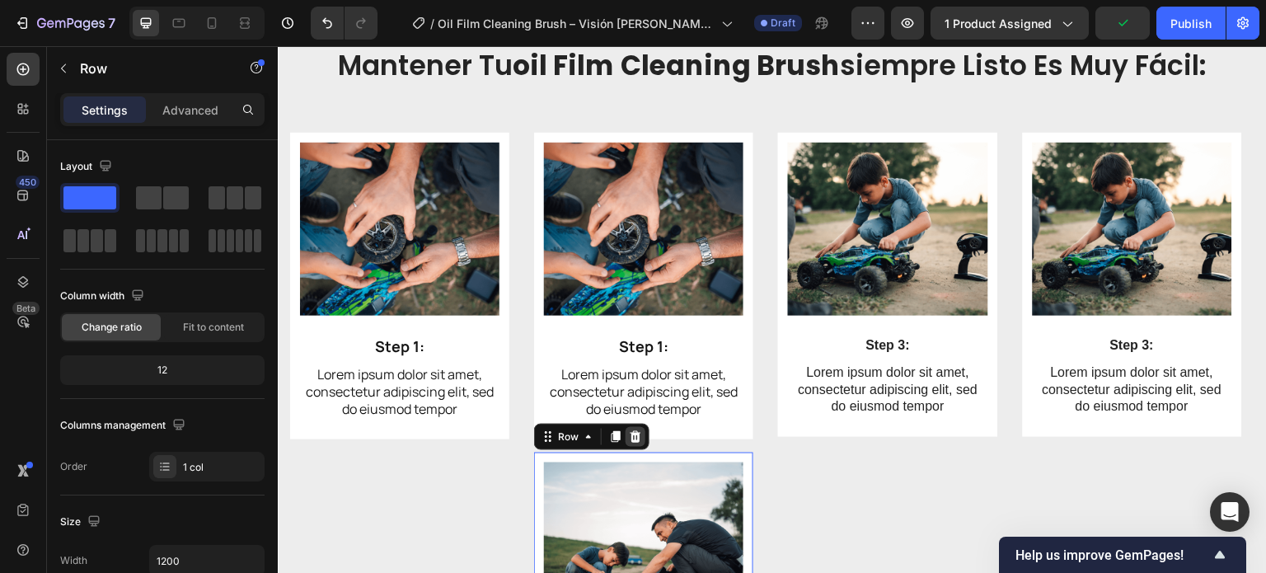
click at [642, 435] on div at bounding box center [636, 437] width 20 height 20
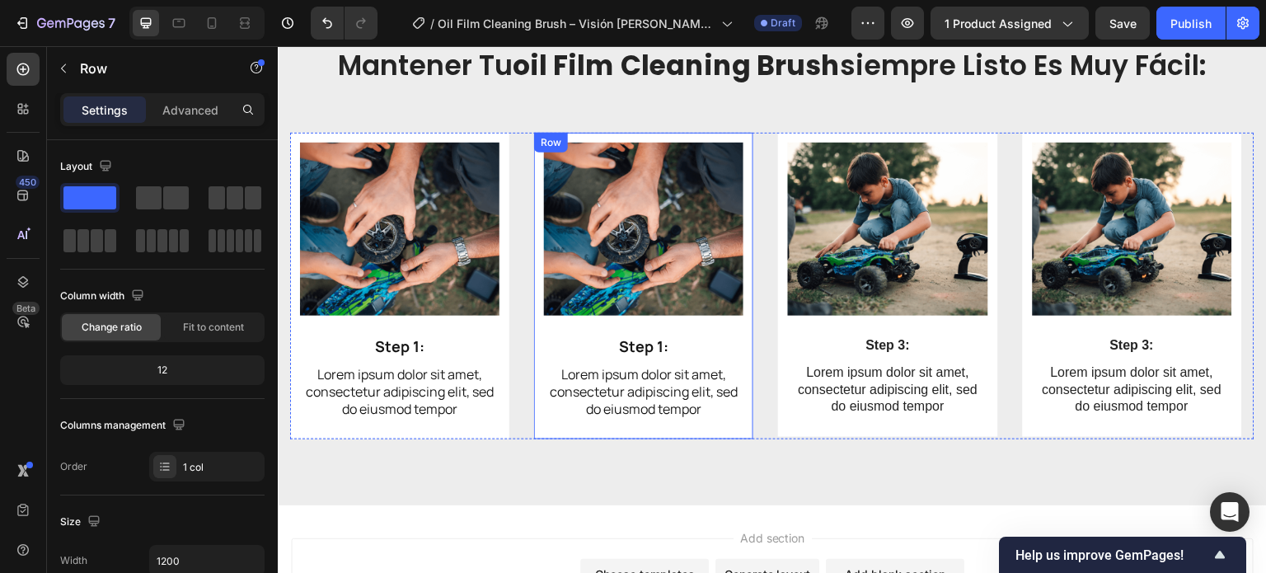
click at [540, 256] on div "Image Step 1: Text Block Lorem ipsum dolor sit amet, consectetur adipiscing eli…" at bounding box center [643, 286] width 219 height 307
click at [617, 151] on icon at bounding box center [616, 149] width 9 height 12
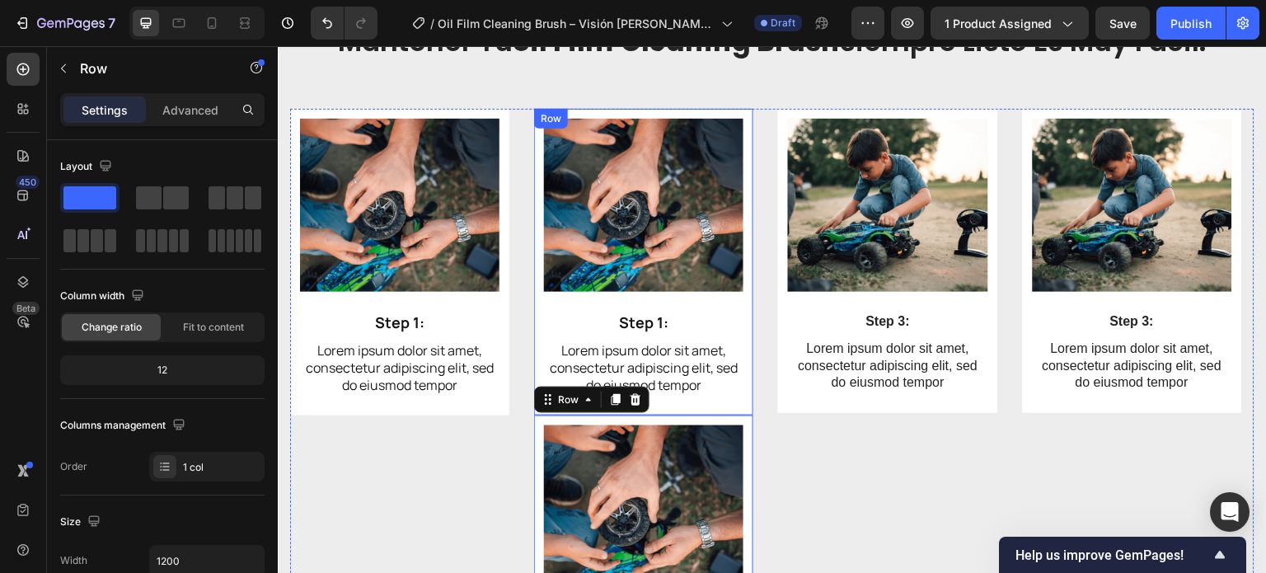
scroll to position [6018, 0]
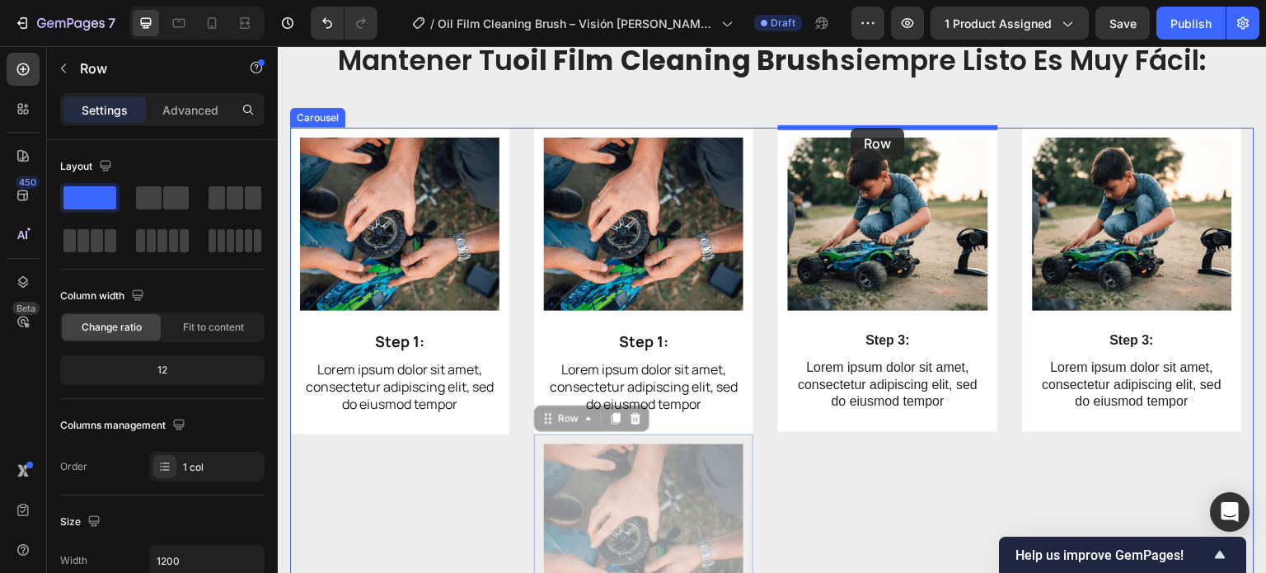
drag, startPoint x: 556, startPoint y: 419, endPoint x: 851, endPoint y: 128, distance: 415.0
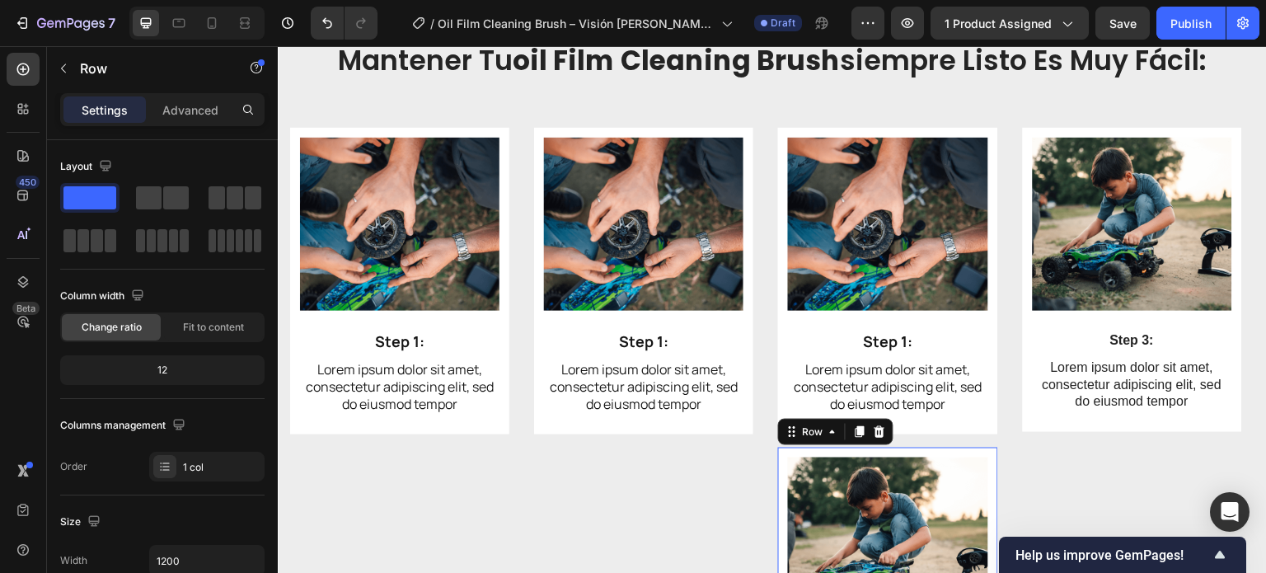
click at [876, 430] on icon at bounding box center [880, 432] width 11 height 12
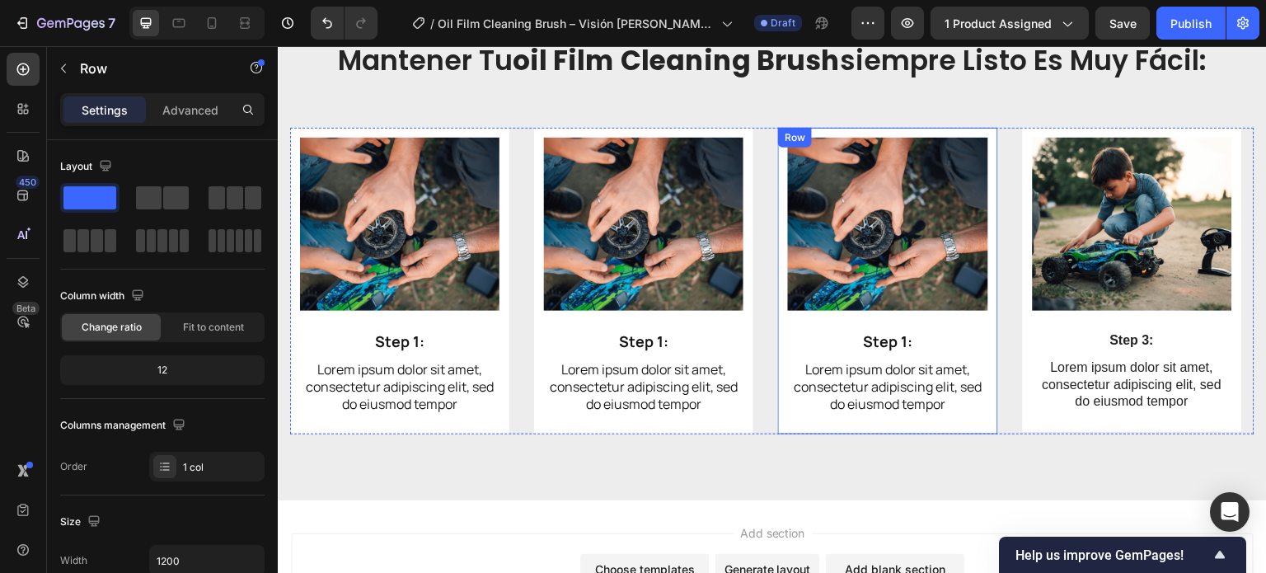
click at [782, 162] on div "Image Step 1: Text Block Lorem ipsum dolor sit amet, consectetur adipiscing eli…" at bounding box center [887, 281] width 219 height 307
drag, startPoint x: 861, startPoint y: 148, endPoint x: 853, endPoint y: 208, distance: 60.6
click at [861, 148] on icon at bounding box center [860, 144] width 9 height 12
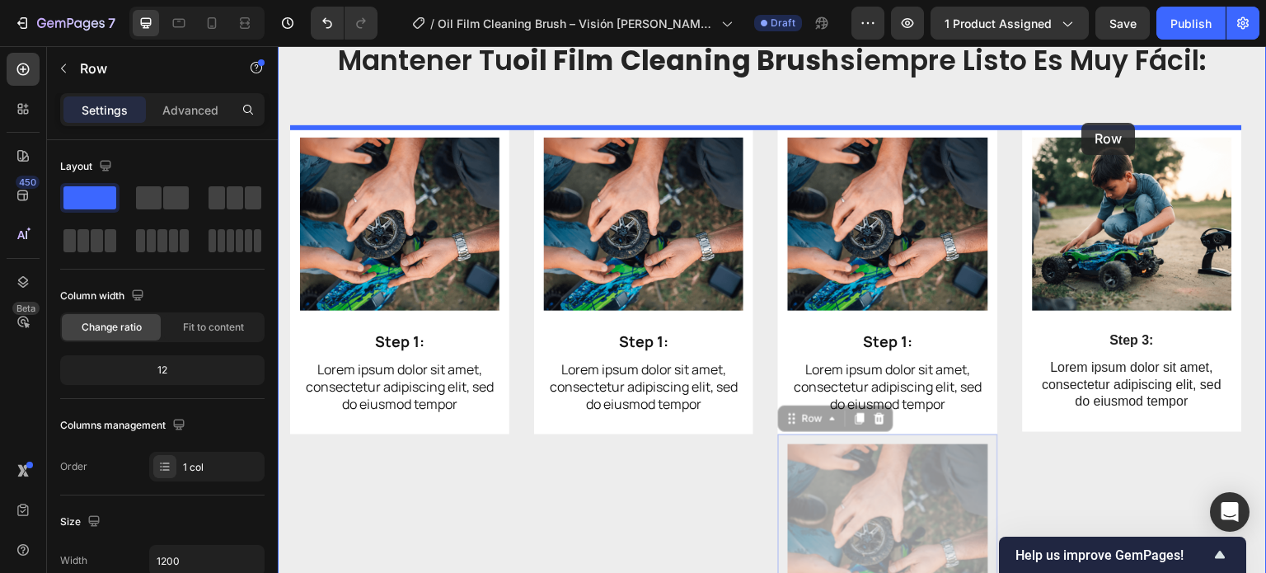
drag, startPoint x: 797, startPoint y: 419, endPoint x: 1082, endPoint y: 123, distance: 411.0
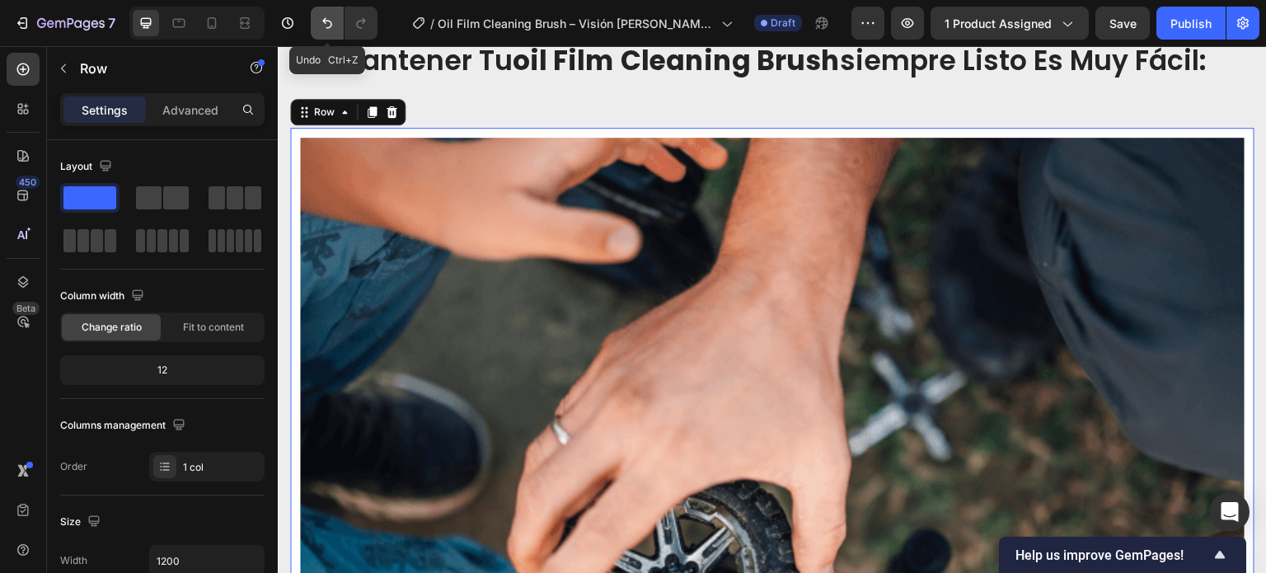
click at [329, 16] on icon "Undo/Redo" at bounding box center [327, 23] width 16 height 16
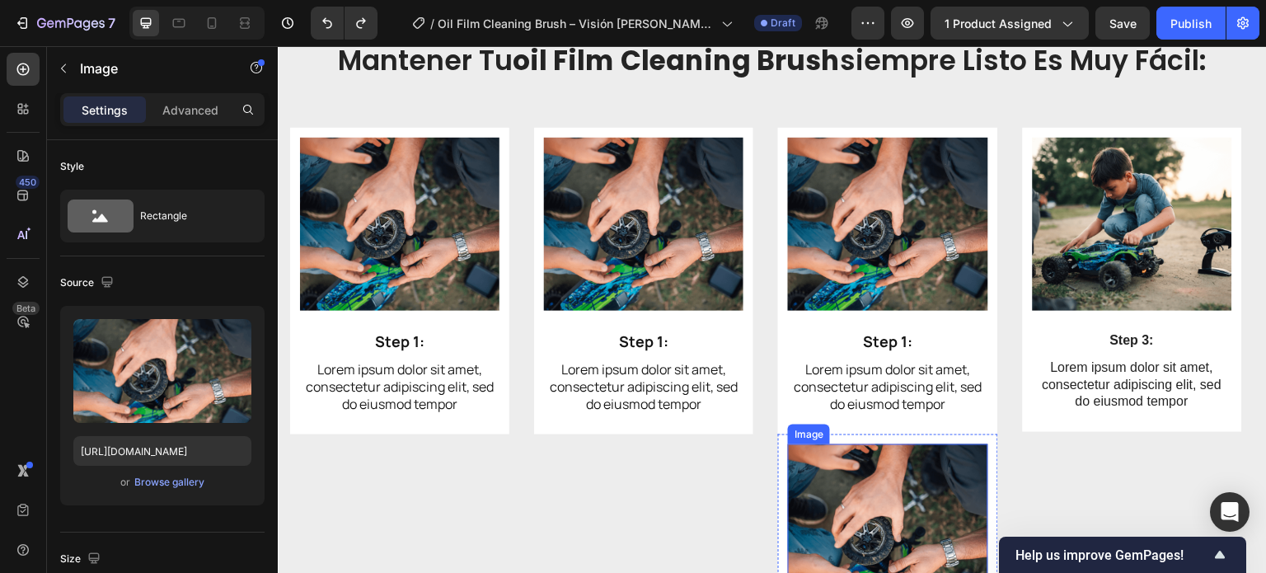
click at [790, 465] on img at bounding box center [887, 530] width 199 height 173
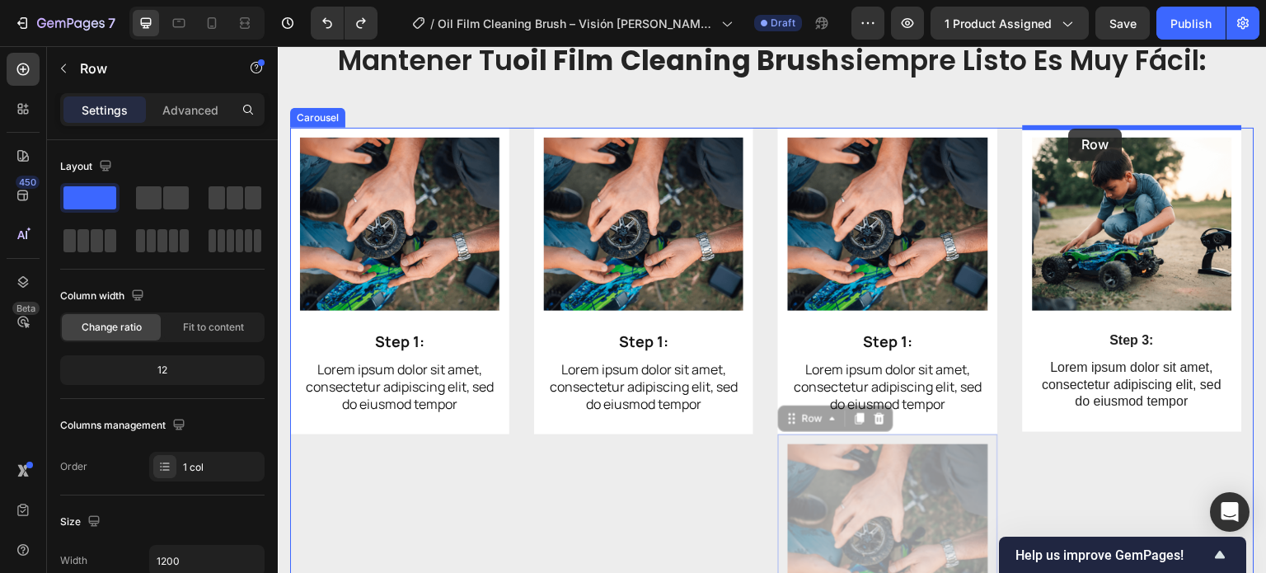
drag, startPoint x: 783, startPoint y: 473, endPoint x: 1069, endPoint y: 129, distance: 447.8
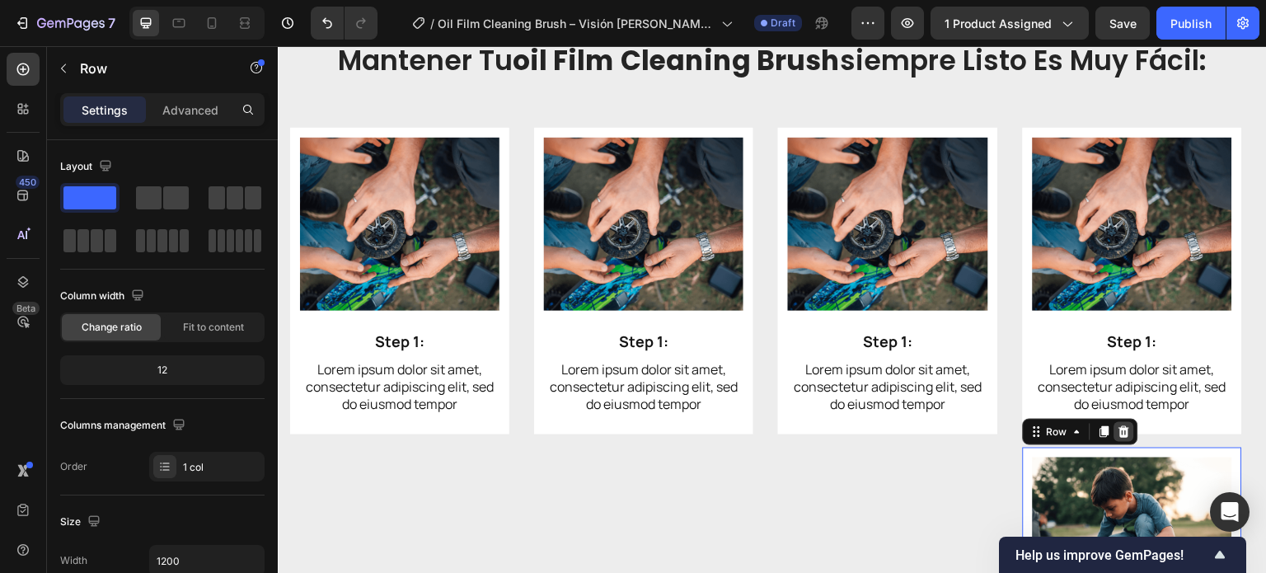
click at [1124, 429] on icon at bounding box center [1124, 432] width 11 height 12
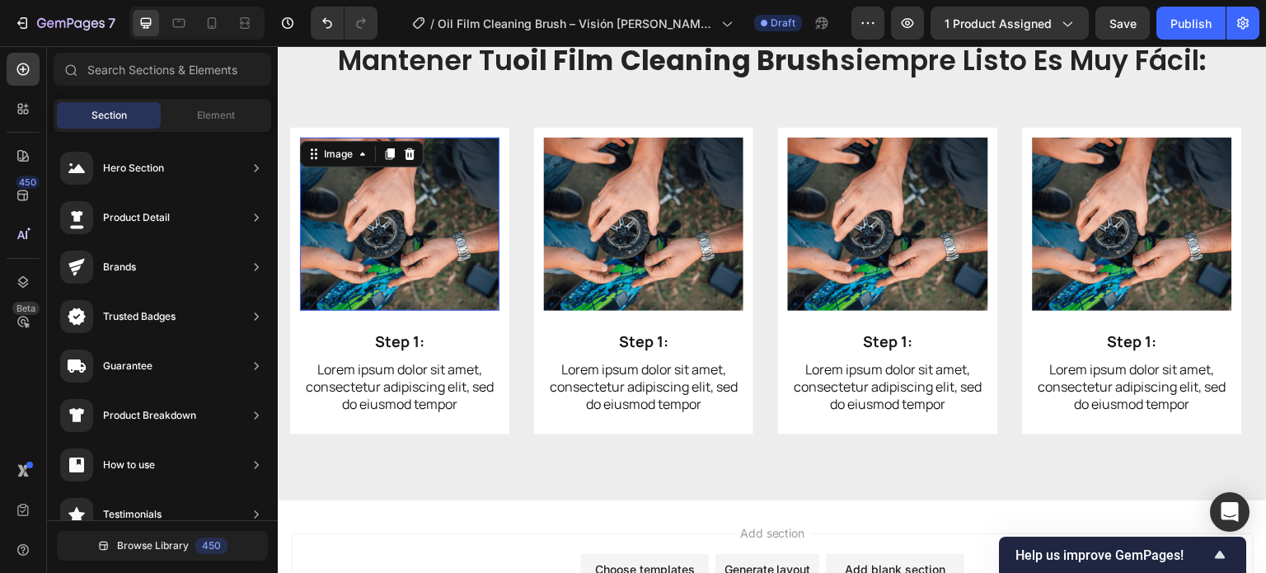
click at [416, 205] on img at bounding box center [399, 224] width 199 height 173
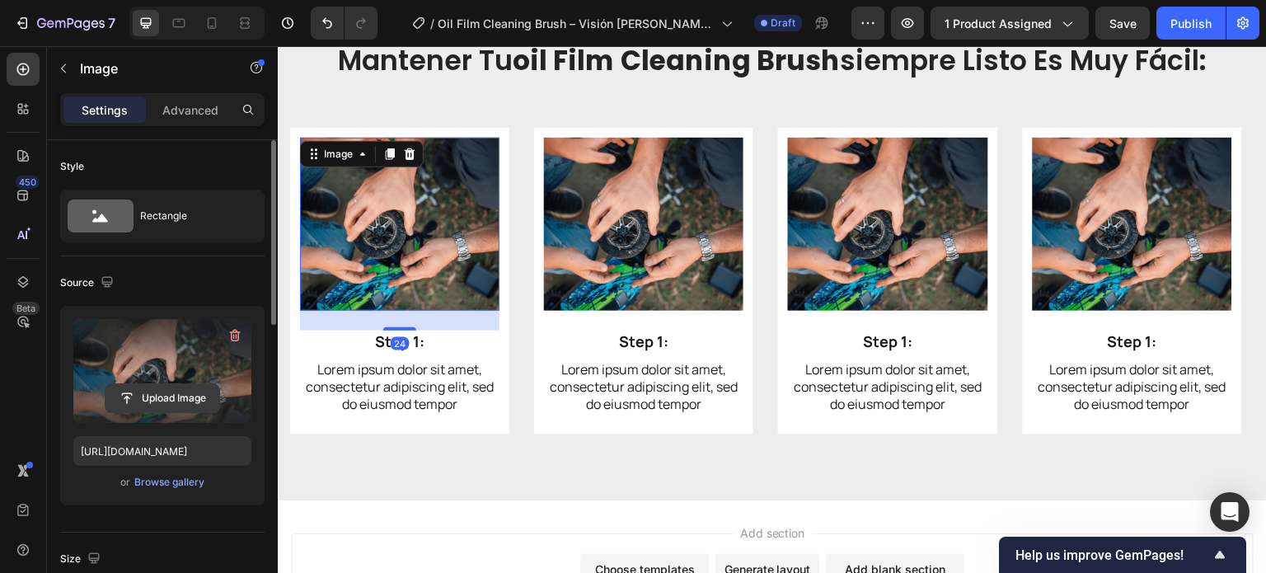
click at [172, 391] on input "file" at bounding box center [163, 398] width 114 height 28
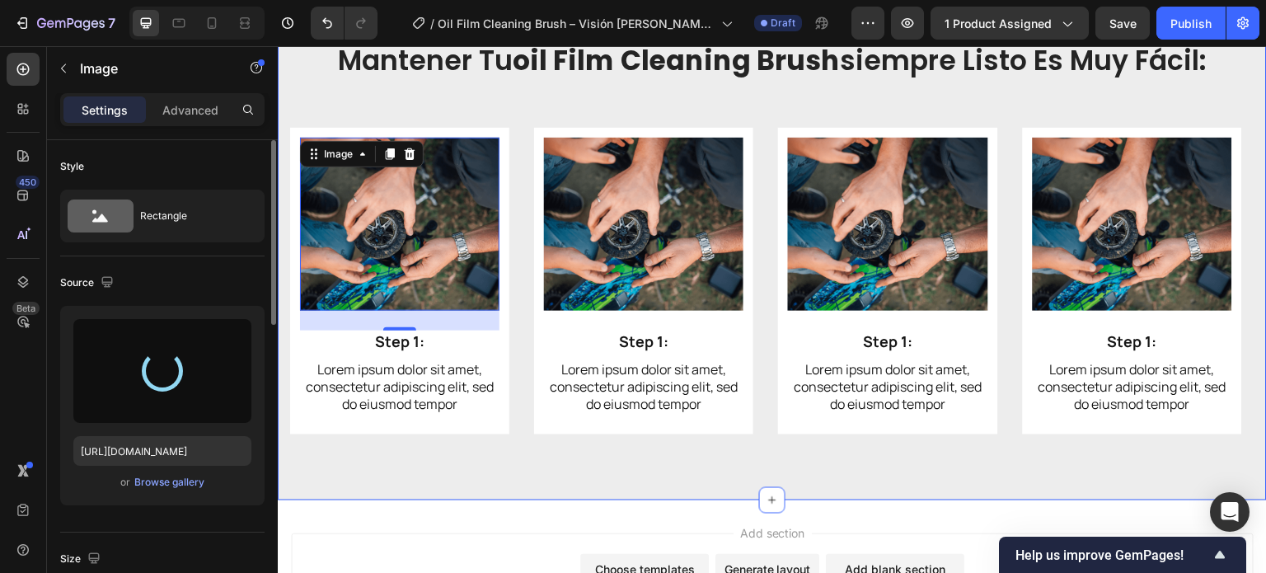
type input "[URL][DOMAIN_NAME]"
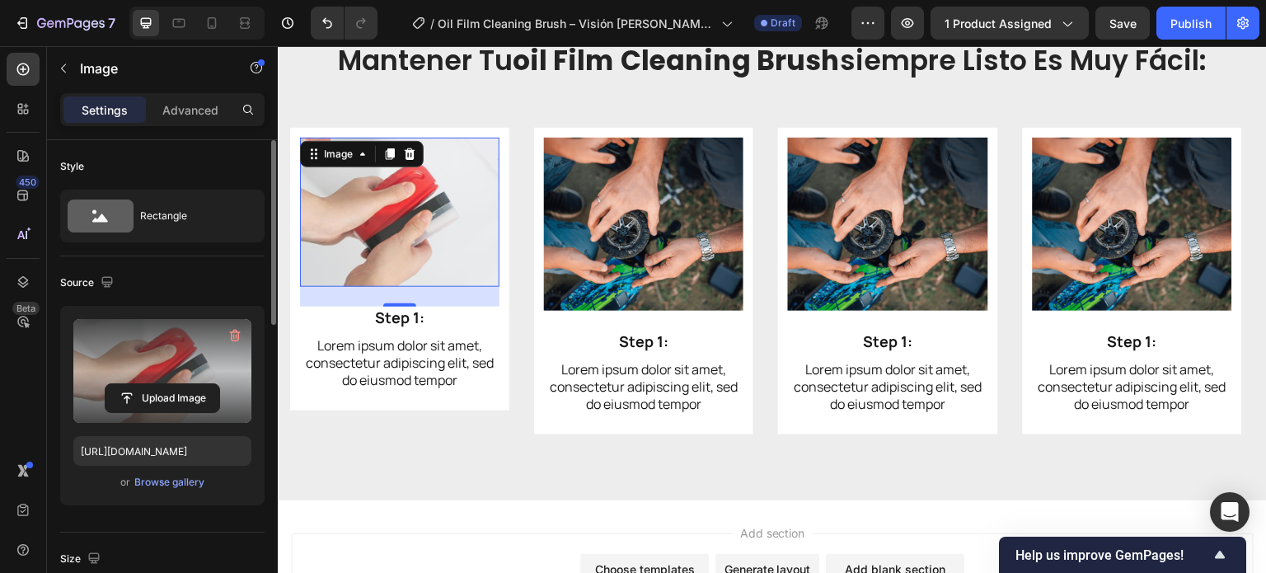
scroll to position [247, 0]
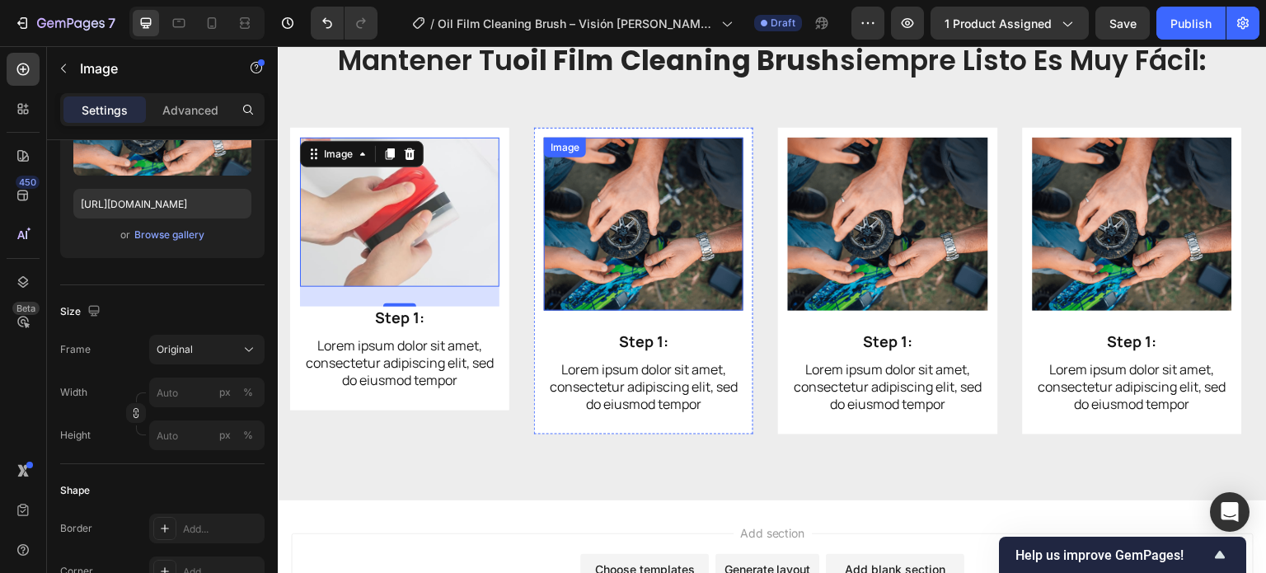
click at [624, 219] on img at bounding box center [643, 224] width 199 height 173
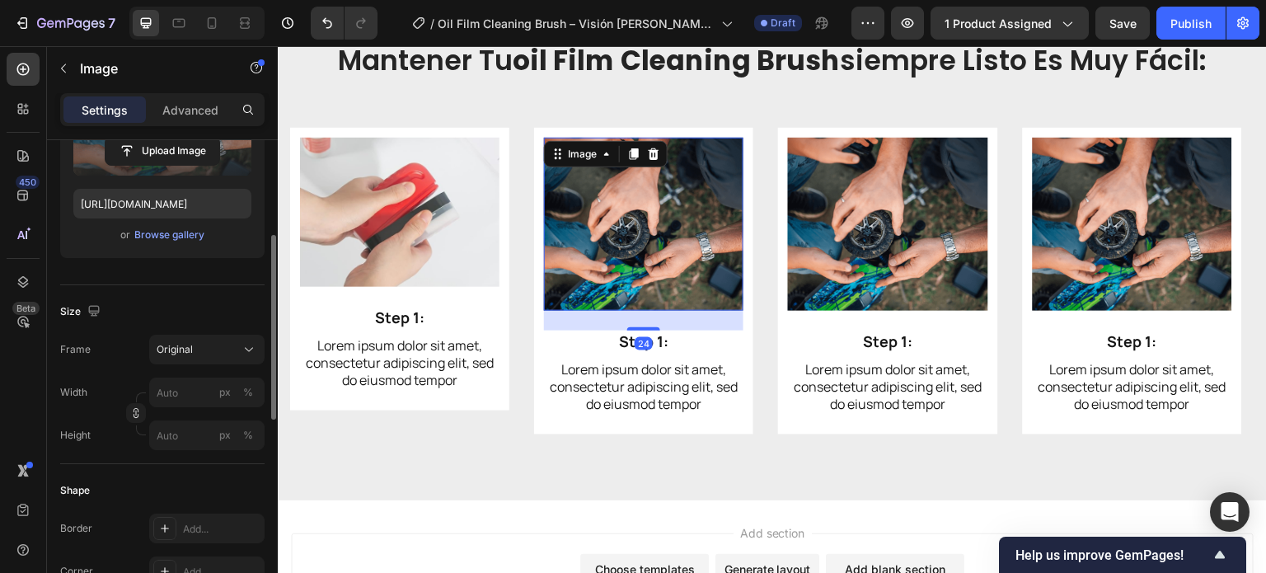
scroll to position [82, 0]
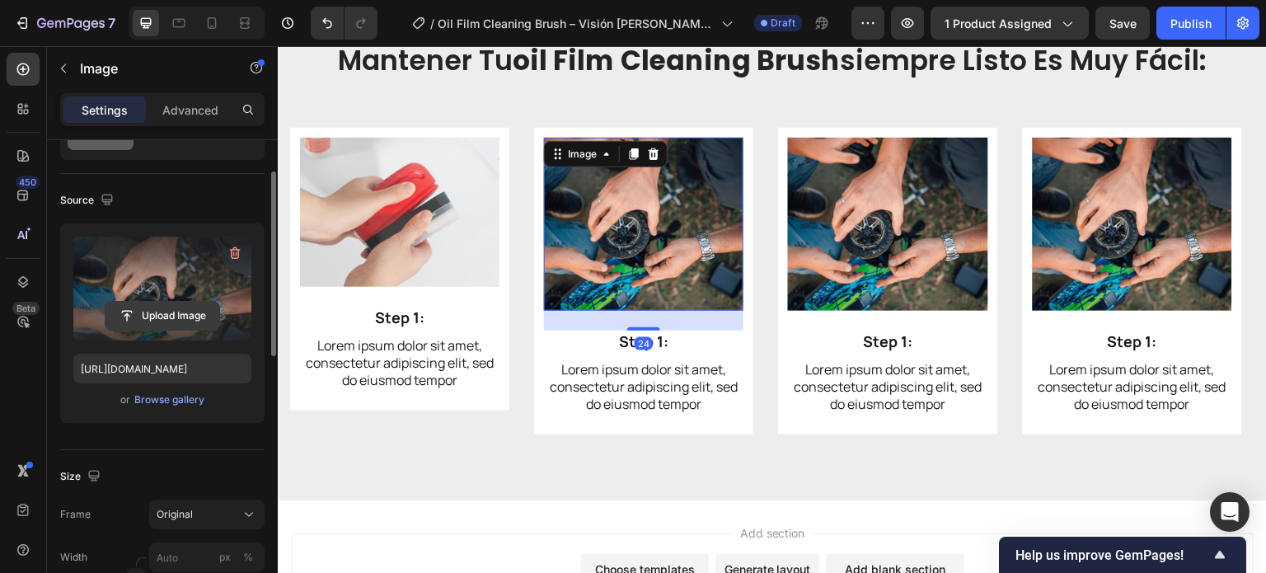
click at [166, 307] on input "file" at bounding box center [163, 316] width 114 height 28
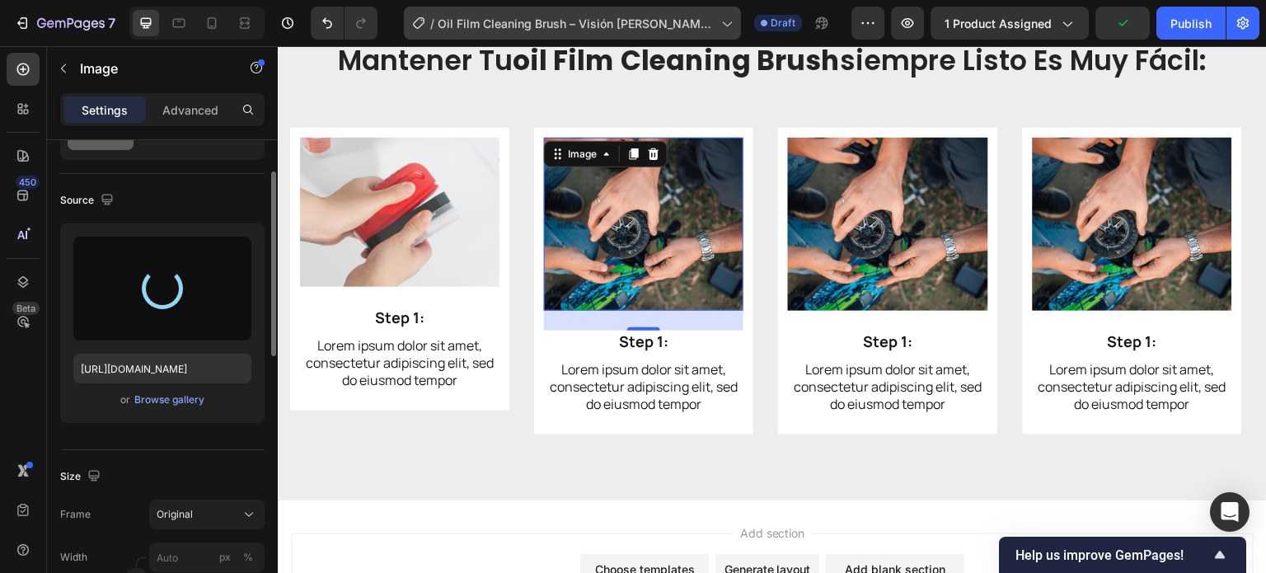
type input "[URL][DOMAIN_NAME]"
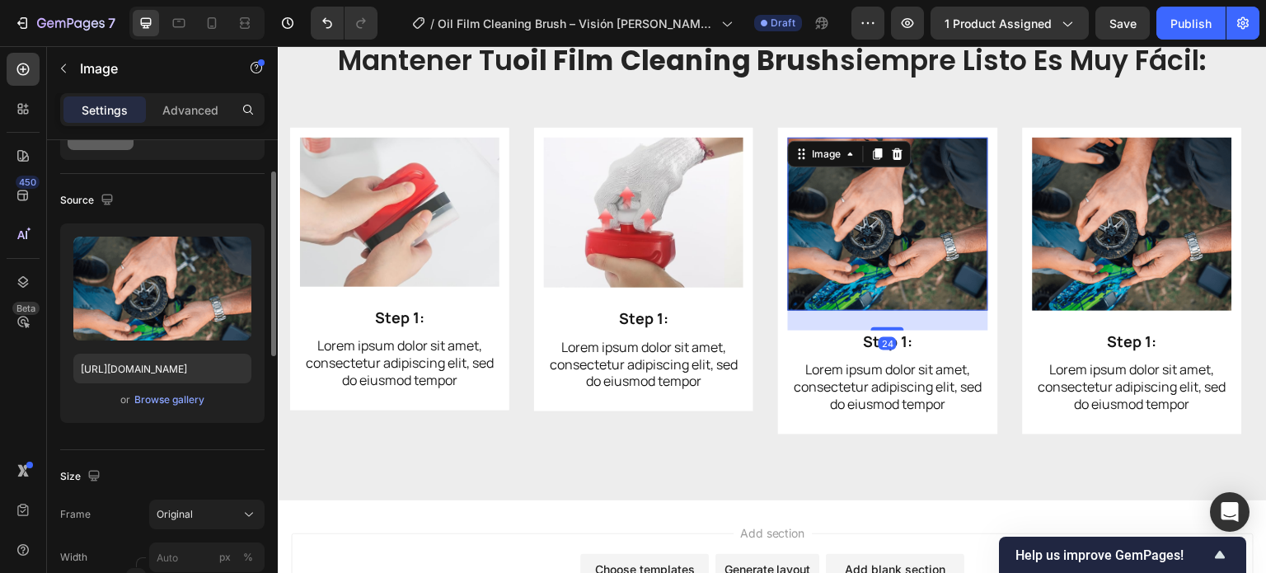
click at [893, 227] on img at bounding box center [887, 224] width 199 height 173
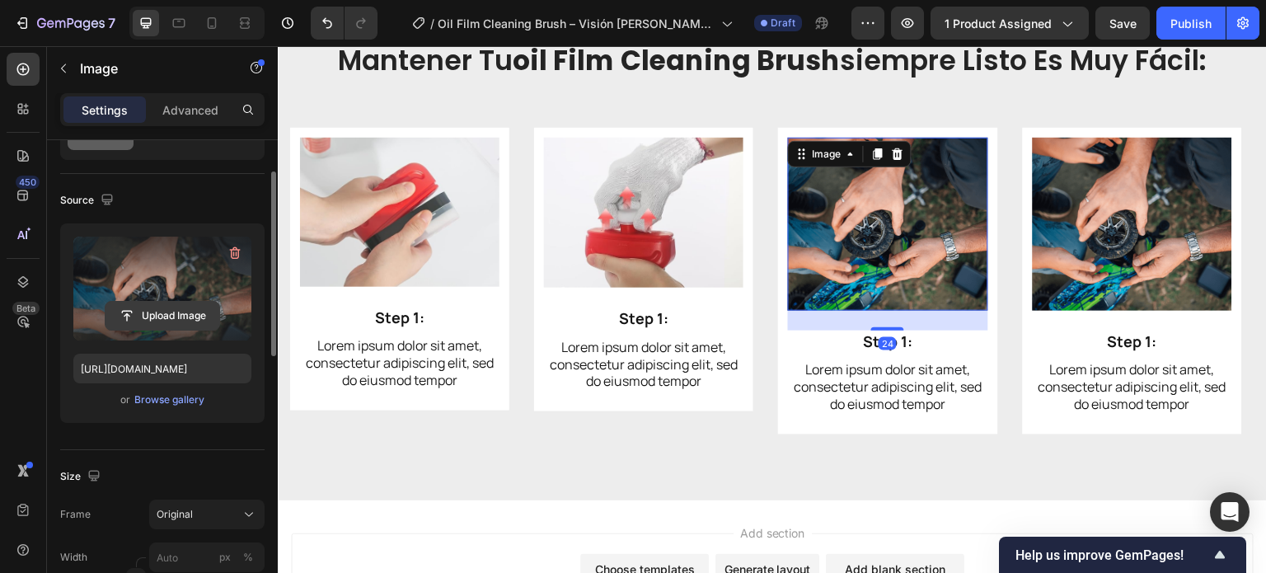
click at [188, 309] on input "file" at bounding box center [163, 316] width 114 height 28
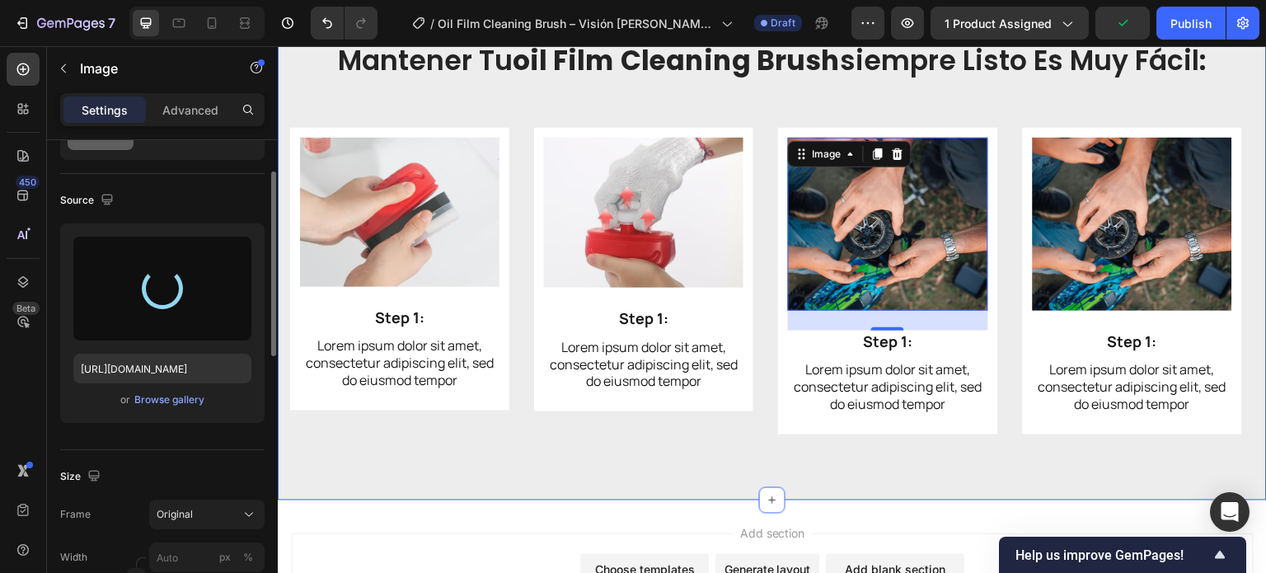
type input "[URL][DOMAIN_NAME]"
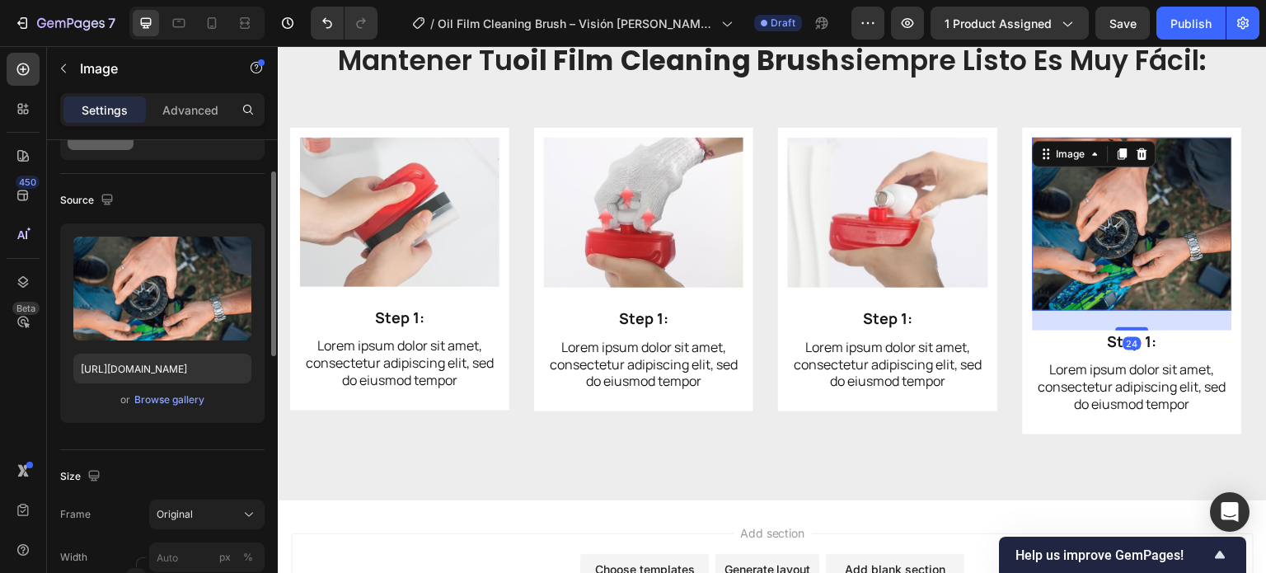
click at [1098, 233] on img at bounding box center [1132, 224] width 199 height 173
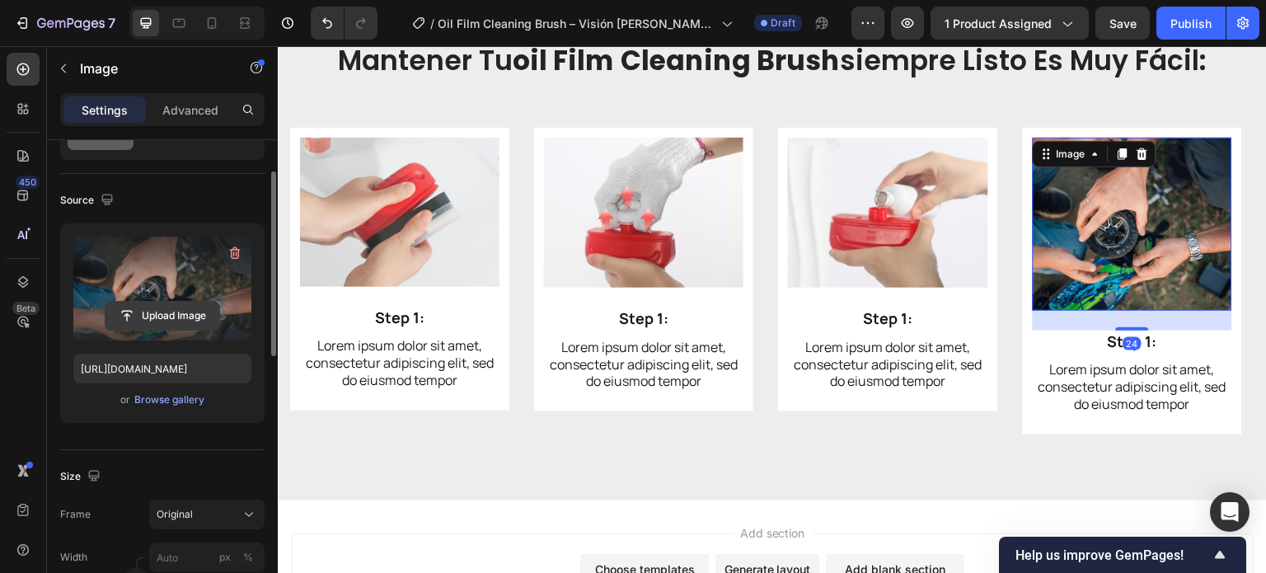
click at [181, 312] on input "file" at bounding box center [163, 316] width 114 height 28
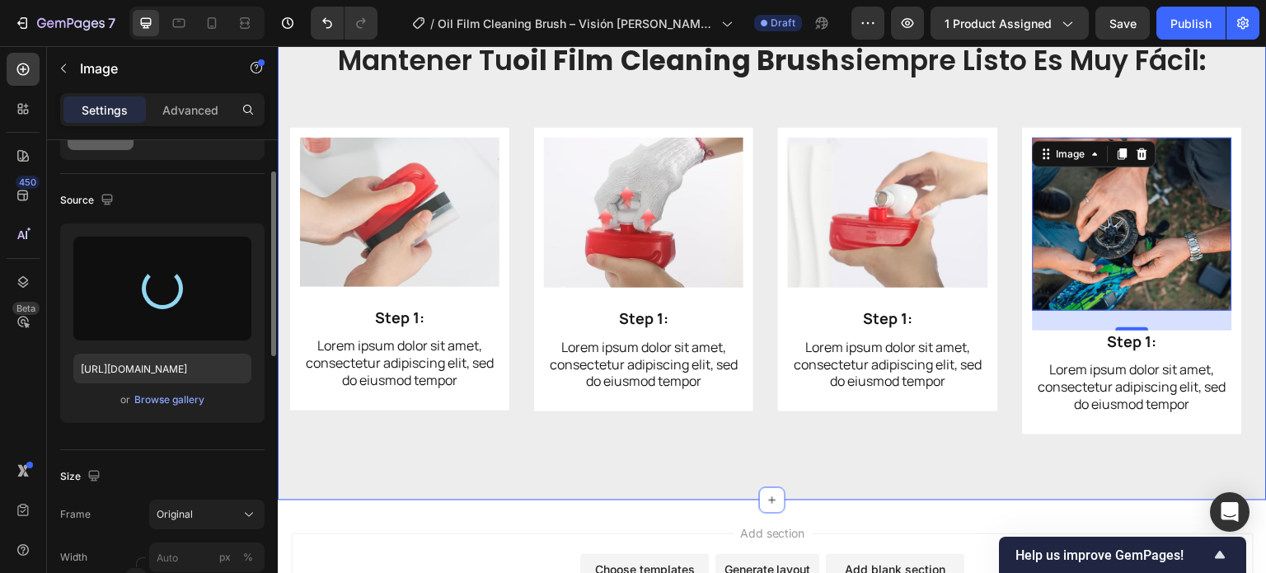
type input "[URL][DOMAIN_NAME]"
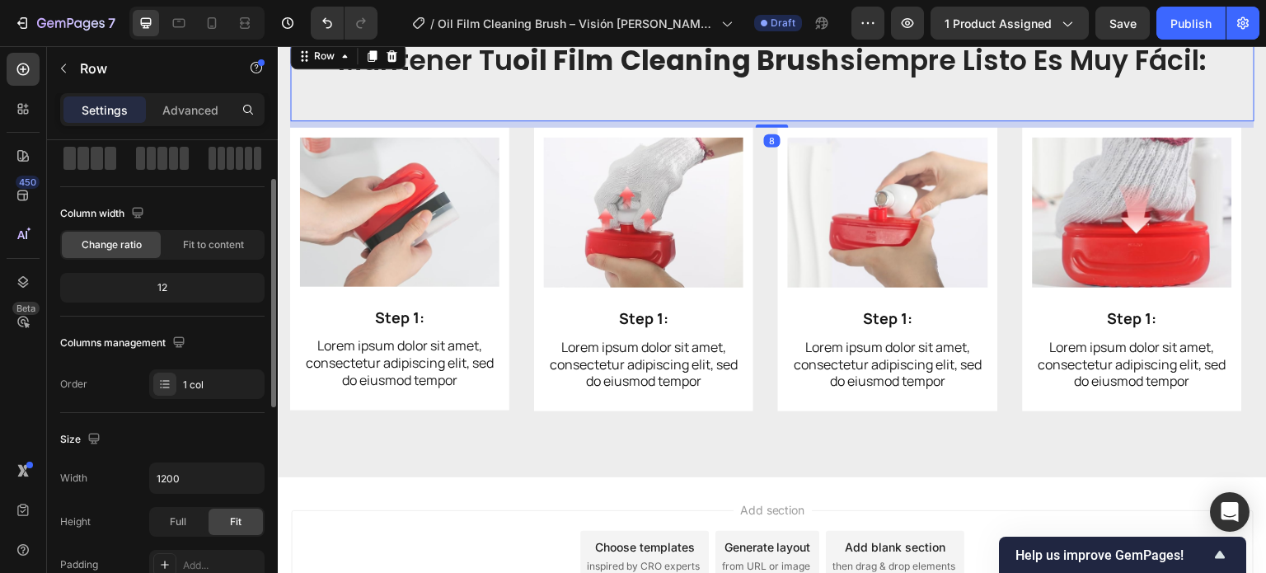
click at [349, 87] on div "⁠⁠⁠⁠⁠⁠⁠ mantener tu oil film cleaning brush siempre listo es muy fácil: Heading" at bounding box center [772, 81] width 964 height 82
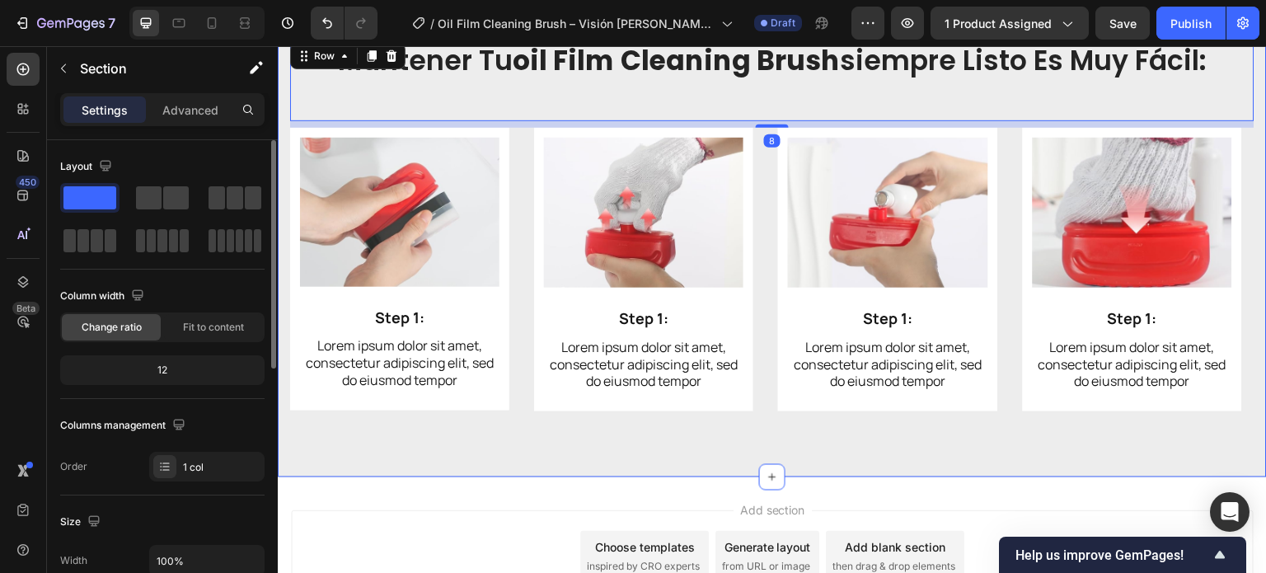
click at [914, 429] on div "Image Step 1: Text Block Lorem ipsum dolor sit amet, consectetur adipiscing eli…" at bounding box center [772, 283] width 964 height 310
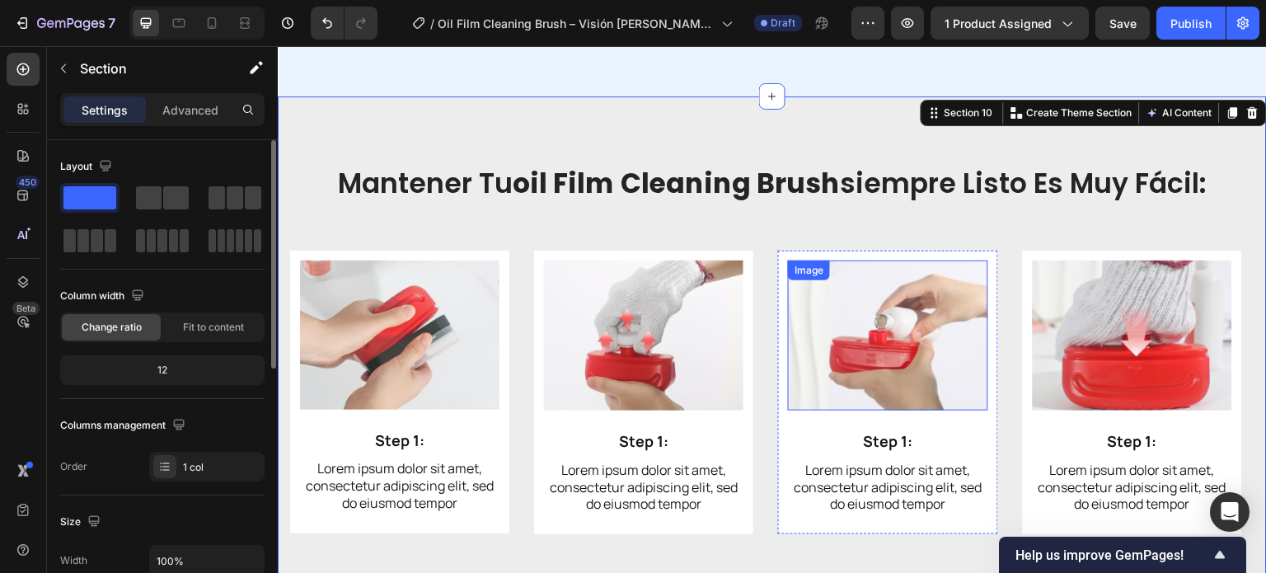
scroll to position [6014, 0]
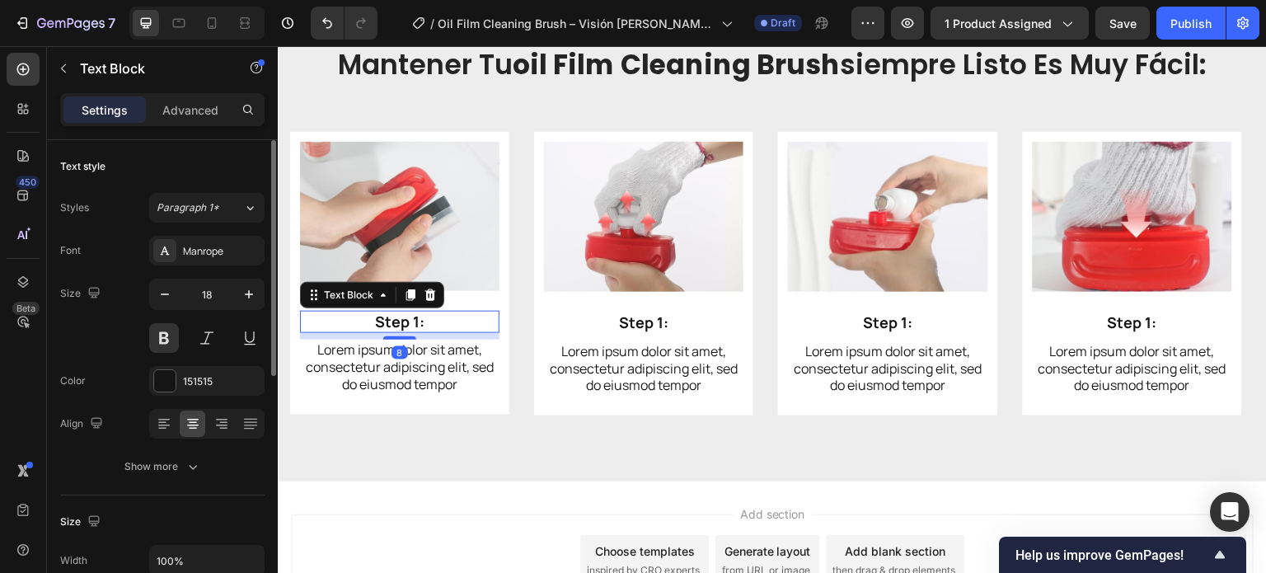
click at [432, 326] on p "Step 1:" at bounding box center [400, 321] width 196 height 19
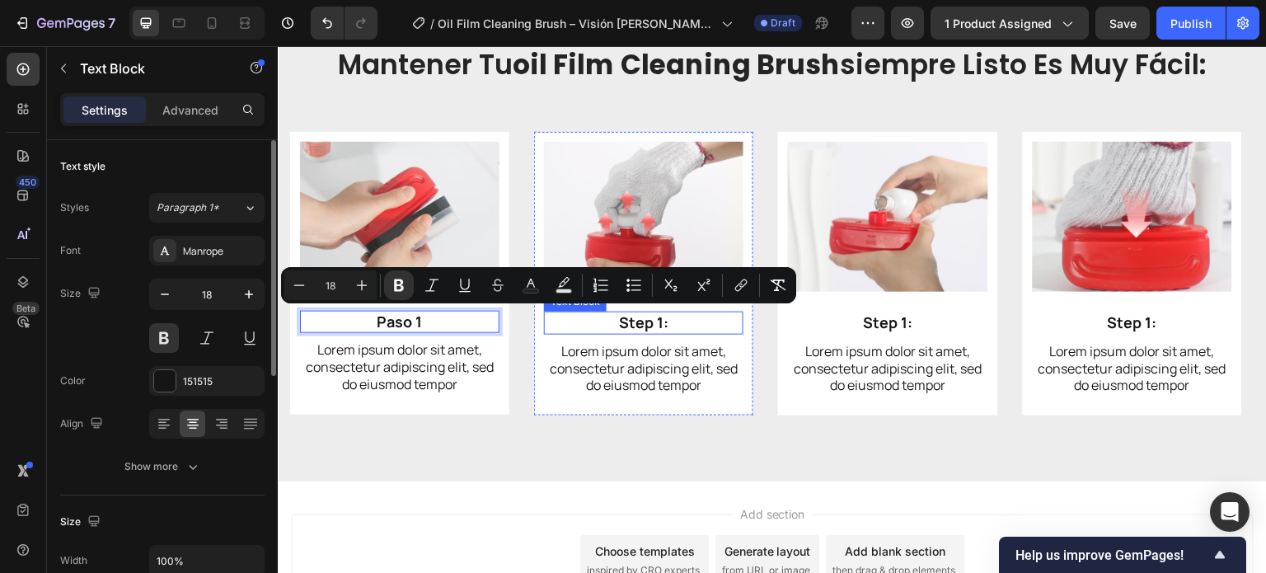
click at [619, 326] on p "Step 1:" at bounding box center [644, 322] width 196 height 19
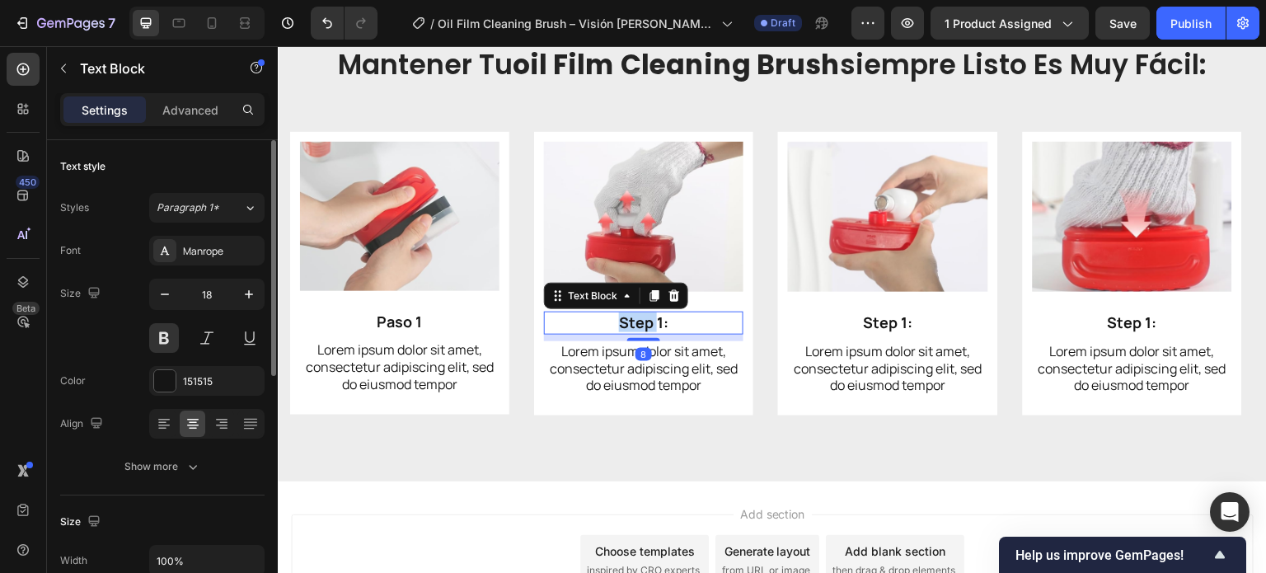
click at [617, 326] on p "Step 1:" at bounding box center [644, 322] width 196 height 19
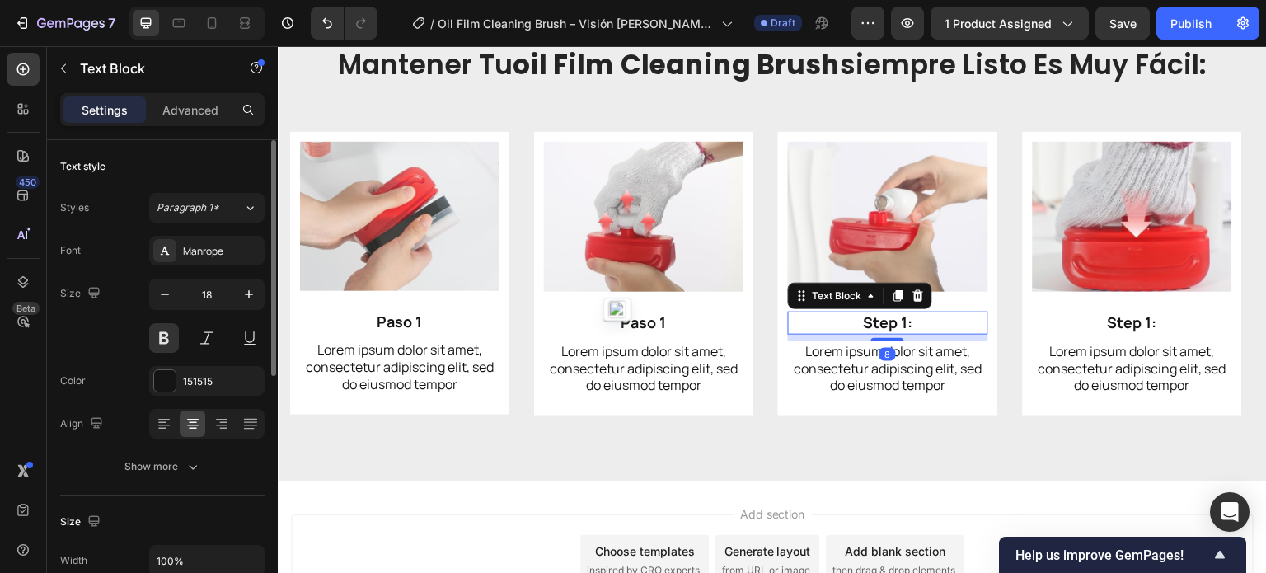
click at [877, 329] on strong "Step 1:" at bounding box center [887, 322] width 49 height 20
click at [876, 329] on strong "Step 1:" at bounding box center [887, 322] width 49 height 20
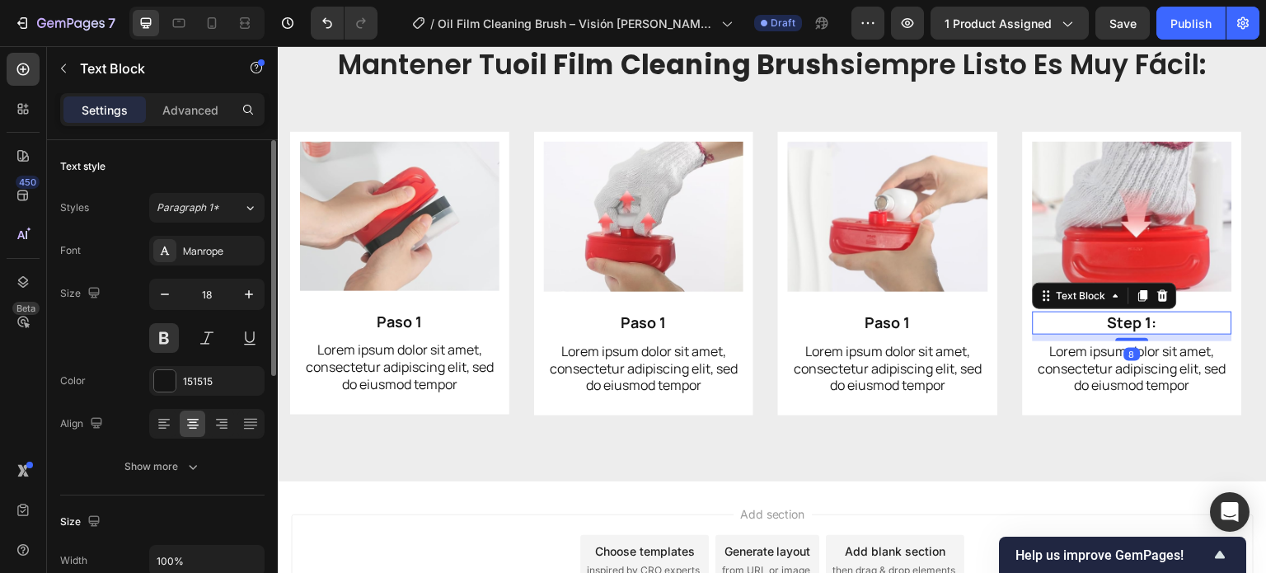
click at [1124, 316] on strong "Step 1:" at bounding box center [1132, 322] width 49 height 20
click at [1147, 323] on p "Paso 1" at bounding box center [1132, 322] width 196 height 19
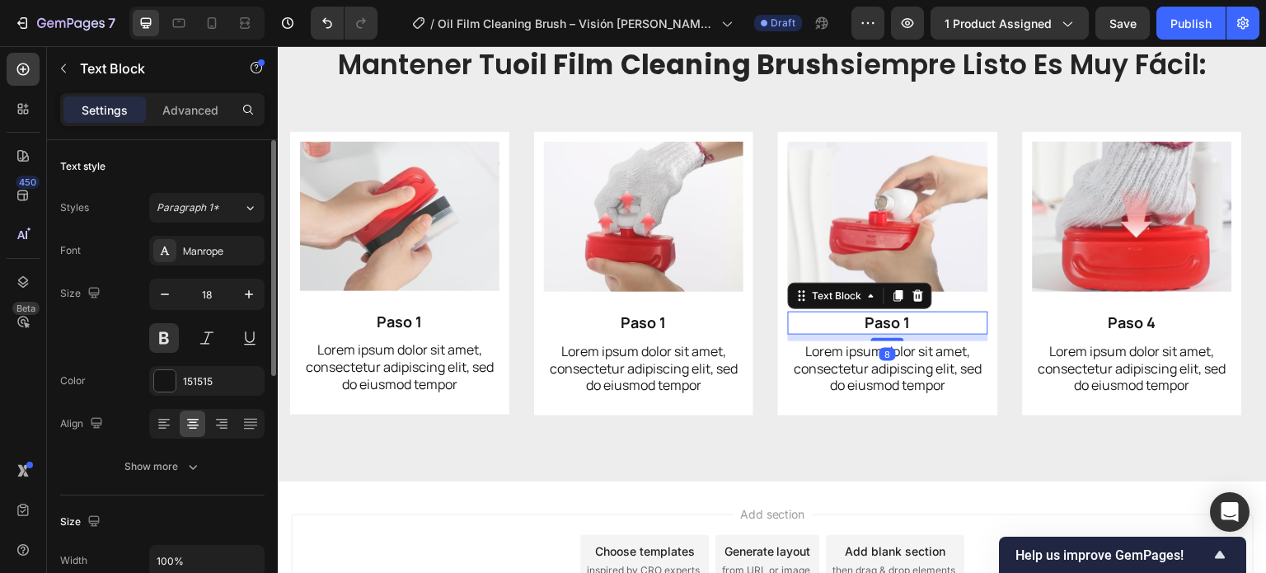
click at [892, 313] on strong "Paso 1" at bounding box center [887, 322] width 45 height 20
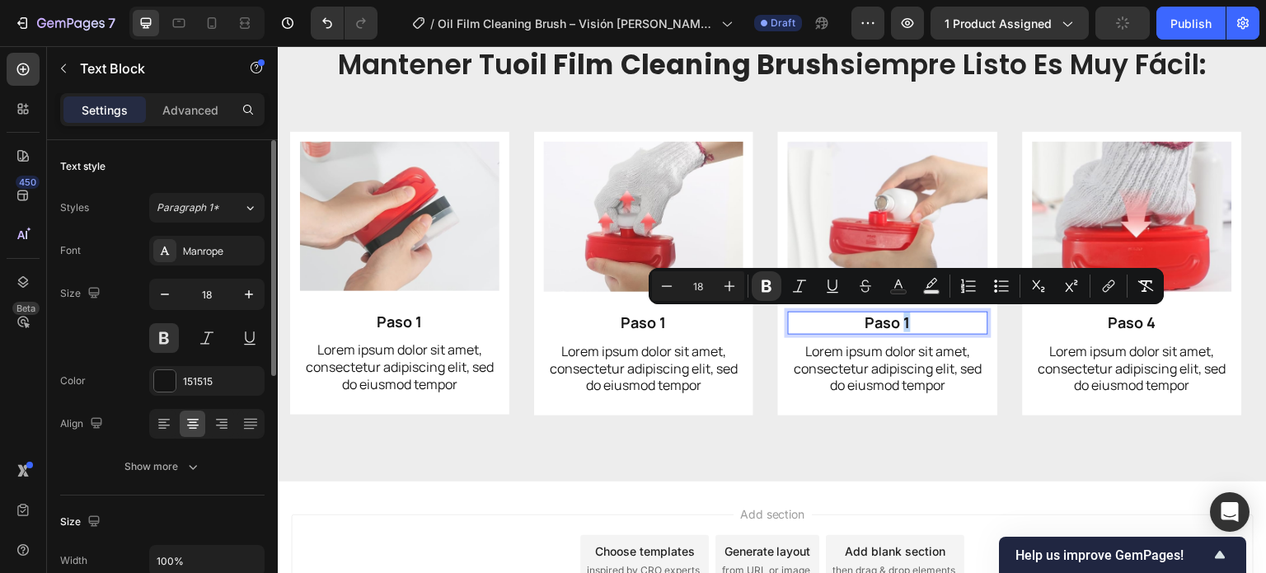
click at [908, 326] on strong "Paso 1" at bounding box center [887, 322] width 45 height 20
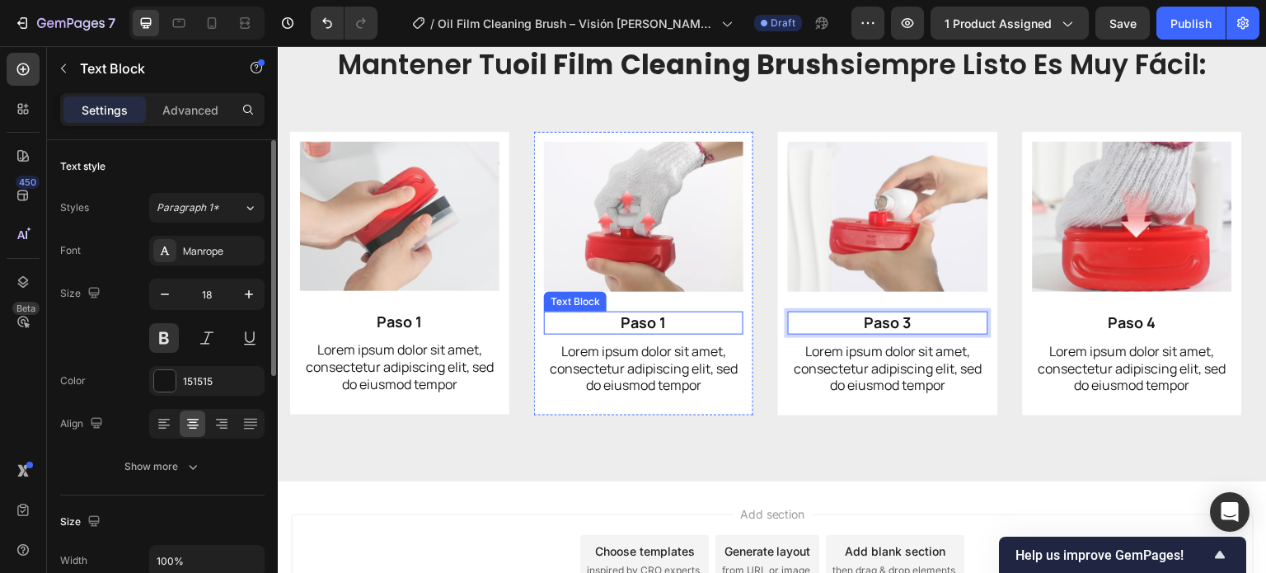
click at [681, 316] on p "Paso 1" at bounding box center [644, 322] width 196 height 19
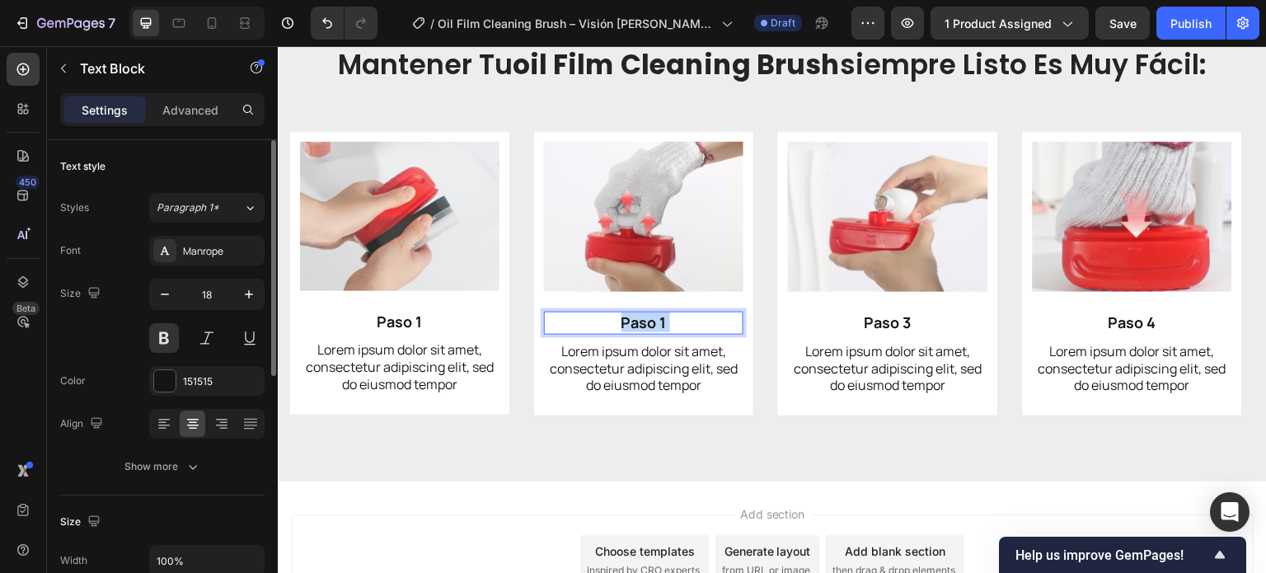
click at [660, 322] on strong "Paso 1" at bounding box center [643, 322] width 45 height 20
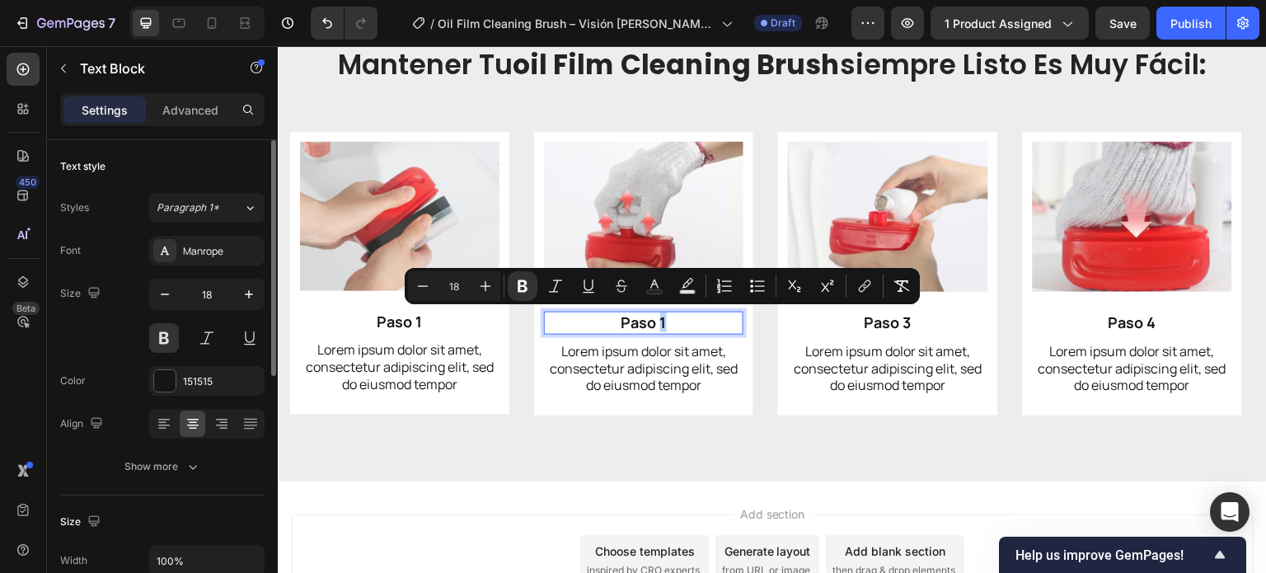
drag, startPoint x: 660, startPoint y: 322, endPoint x: 668, endPoint y: 325, distance: 8.6
click at [668, 325] on p "Paso 1" at bounding box center [644, 322] width 196 height 19
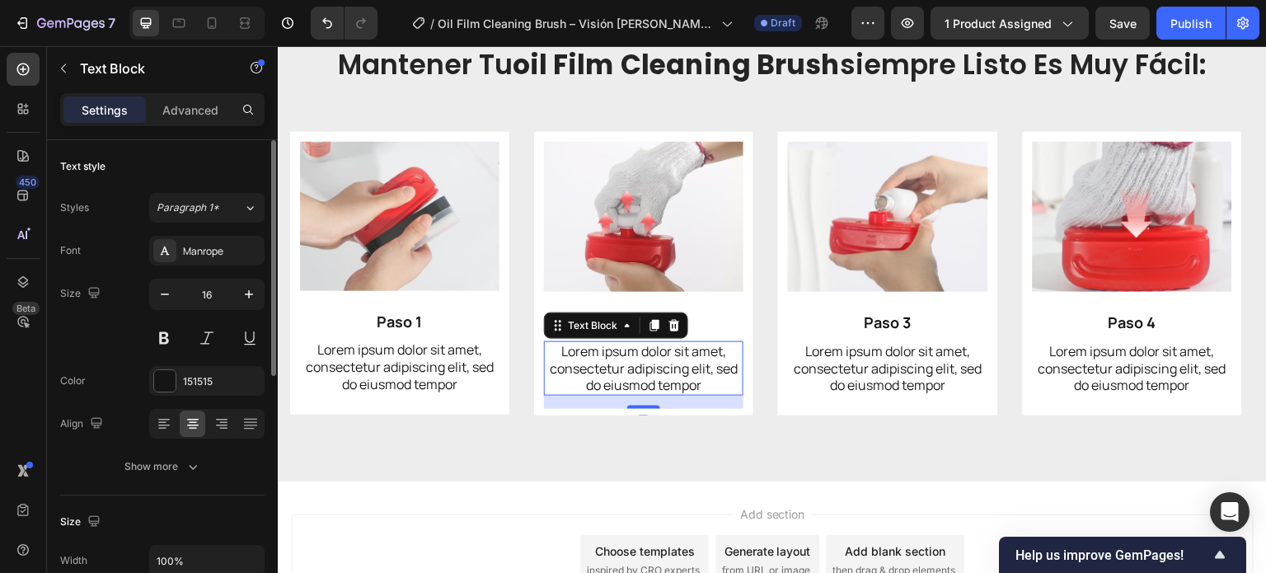
click at [669, 354] on p "Lorem ipsum dolor sit amet, consectetur adipiscing elit, sed do eiusmod tempor" at bounding box center [644, 368] width 196 height 51
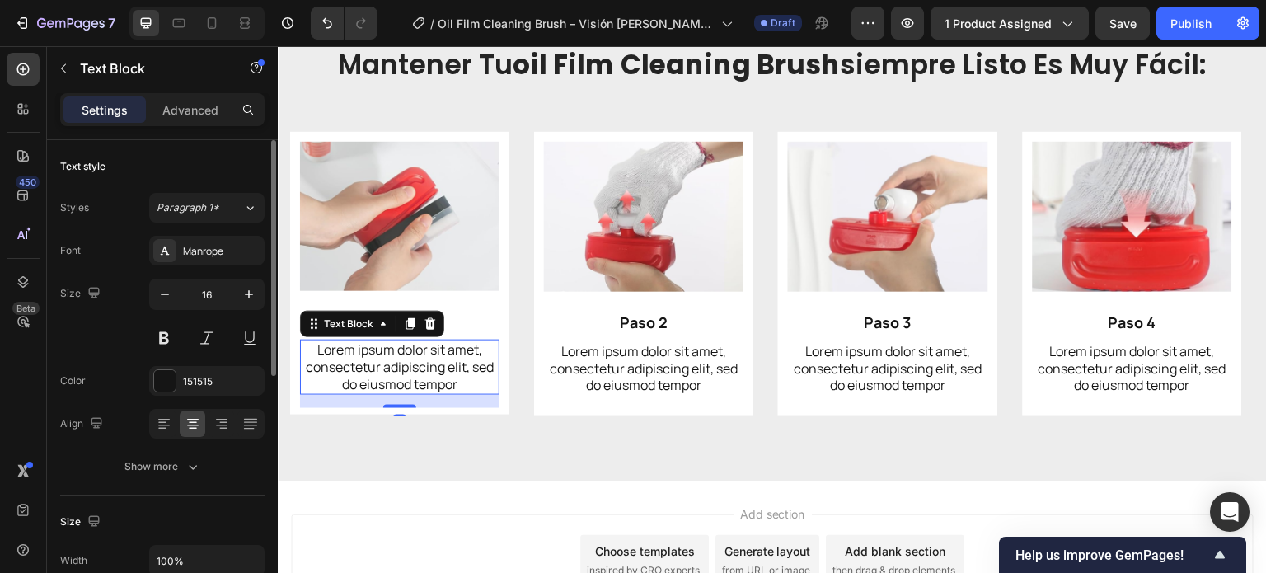
click at [426, 371] on p "Lorem ipsum dolor sit amet, consectetur adipiscing elit, sed do eiusmod tempor" at bounding box center [400, 366] width 196 height 51
click at [419, 369] on p "Lorem ipsum dolor sit amet, consectetur adipiscing elit, sed do eiusmod tempor" at bounding box center [400, 366] width 196 height 51
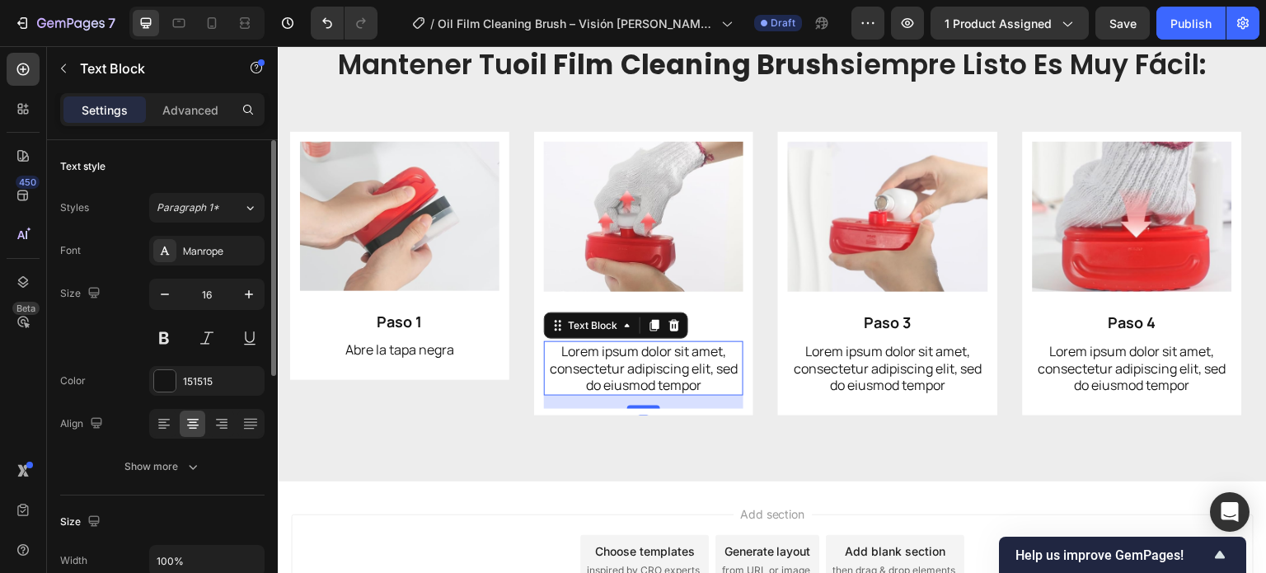
click at [681, 386] on p "Lorem ipsum dolor sit amet, consectetur adipiscing elit, sed do eiusmod tempor" at bounding box center [644, 368] width 196 height 51
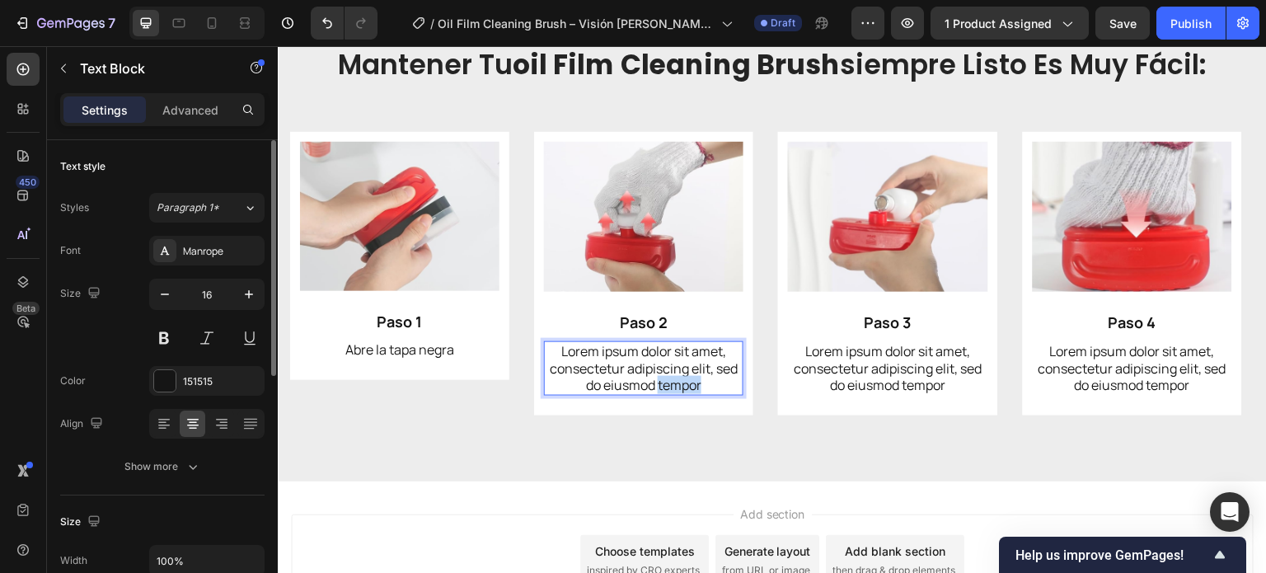
click at [680, 386] on p "Lorem ipsum dolor sit amet, consectetur adipiscing elit, sed do eiusmod tempor" at bounding box center [644, 368] width 196 height 51
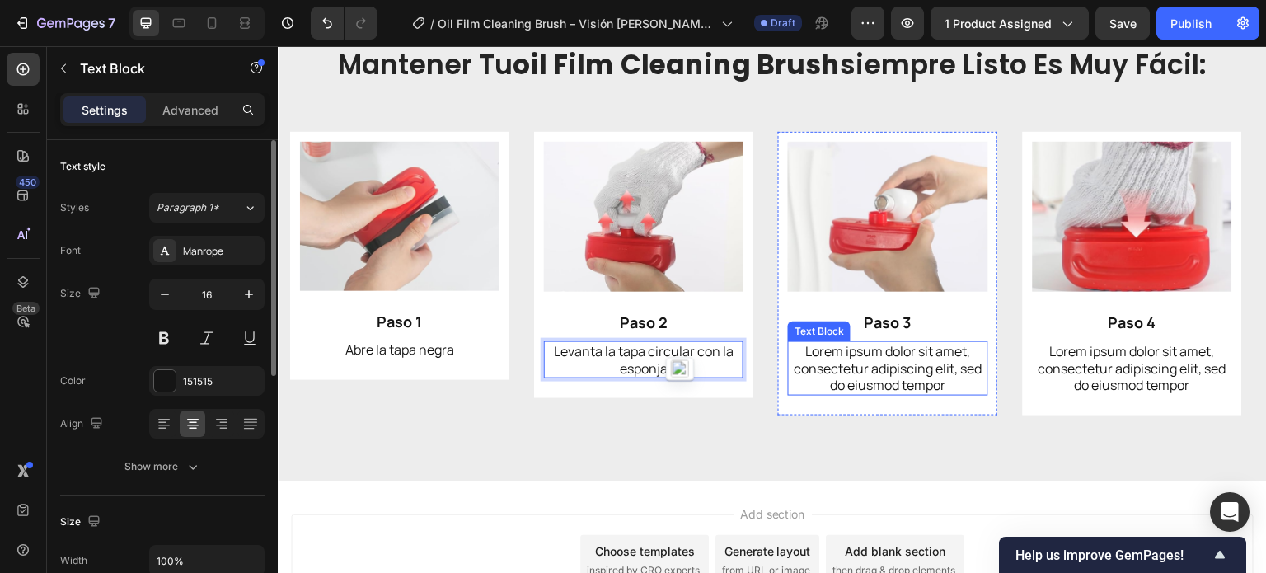
click at [895, 382] on p "Lorem ipsum dolor sit amet, consectetur adipiscing elit, sed do eiusmod tempor" at bounding box center [888, 368] width 196 height 51
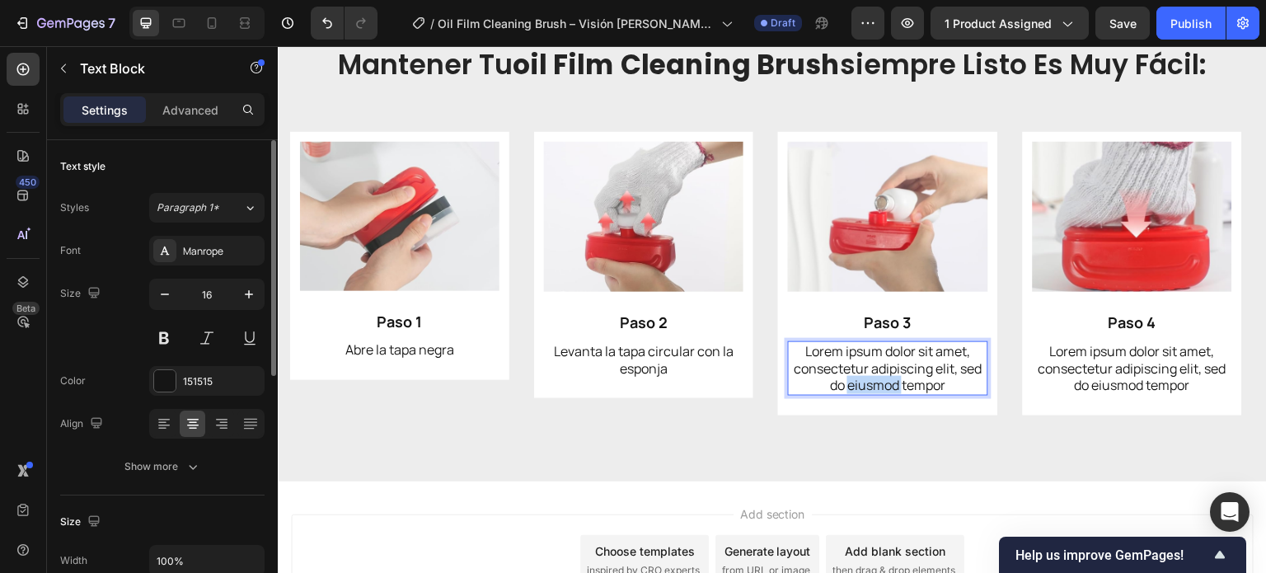
click at [894, 382] on p "Lorem ipsum dolor sit amet, consectetur adipiscing elit, sed do eiusmod tempor" at bounding box center [888, 368] width 196 height 51
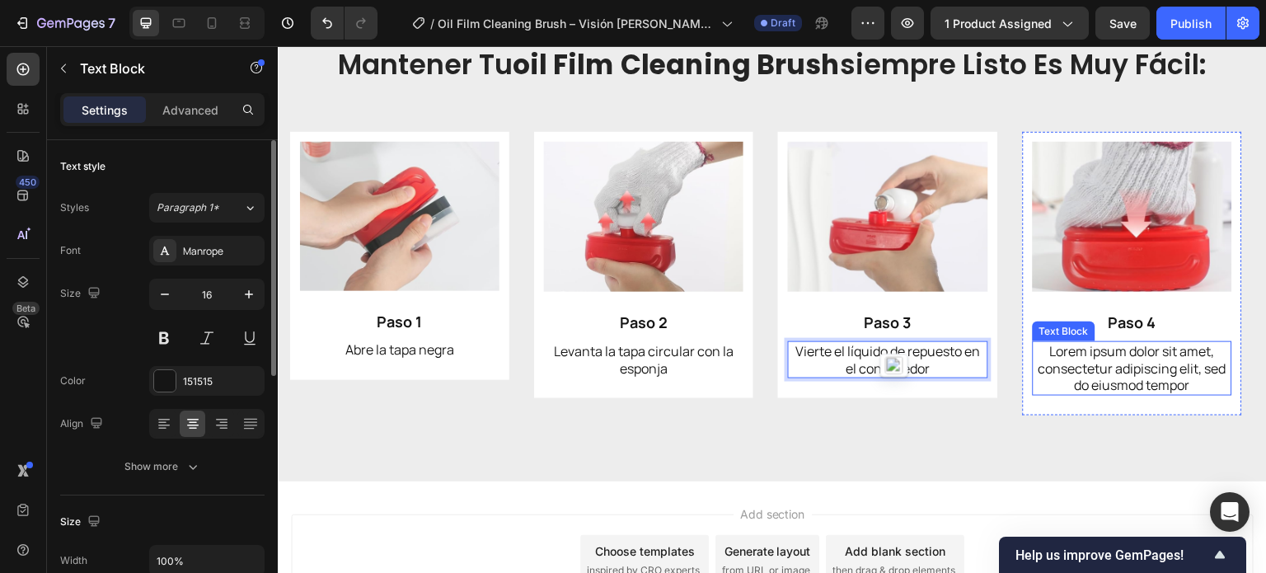
click at [1097, 350] on p "Lorem ipsum dolor sit amet, consectetur adipiscing elit, sed do eiusmod tempor" at bounding box center [1132, 368] width 196 height 51
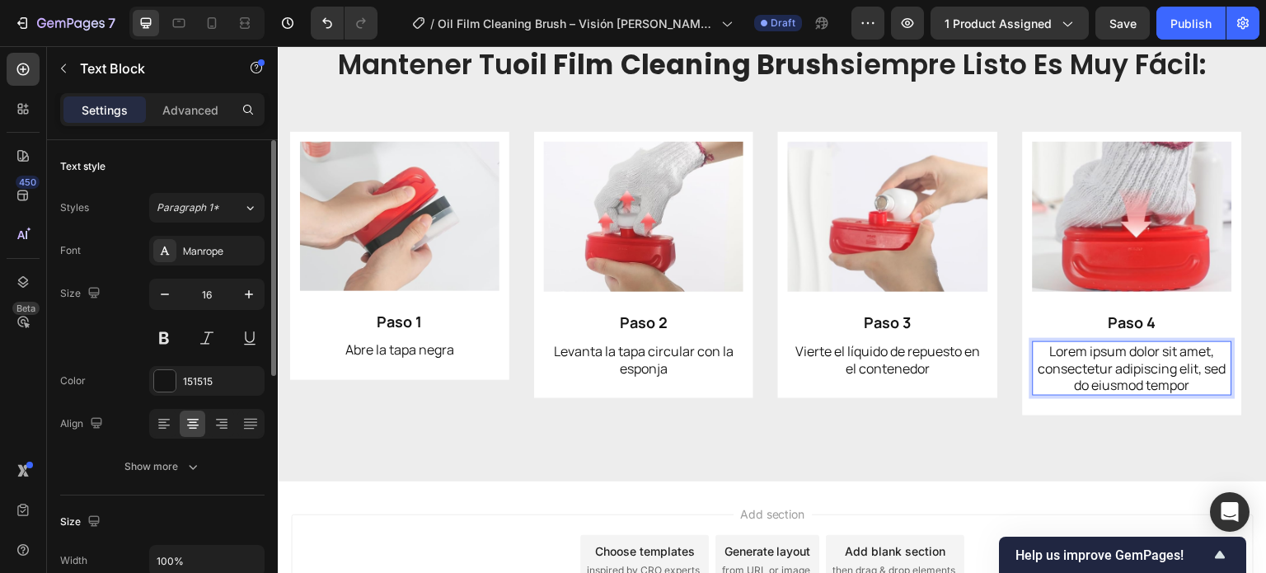
click at [1111, 362] on p "Lorem ipsum dolor sit amet, consectetur adipiscing elit, sed do eiusmod tempor" at bounding box center [1132, 368] width 196 height 51
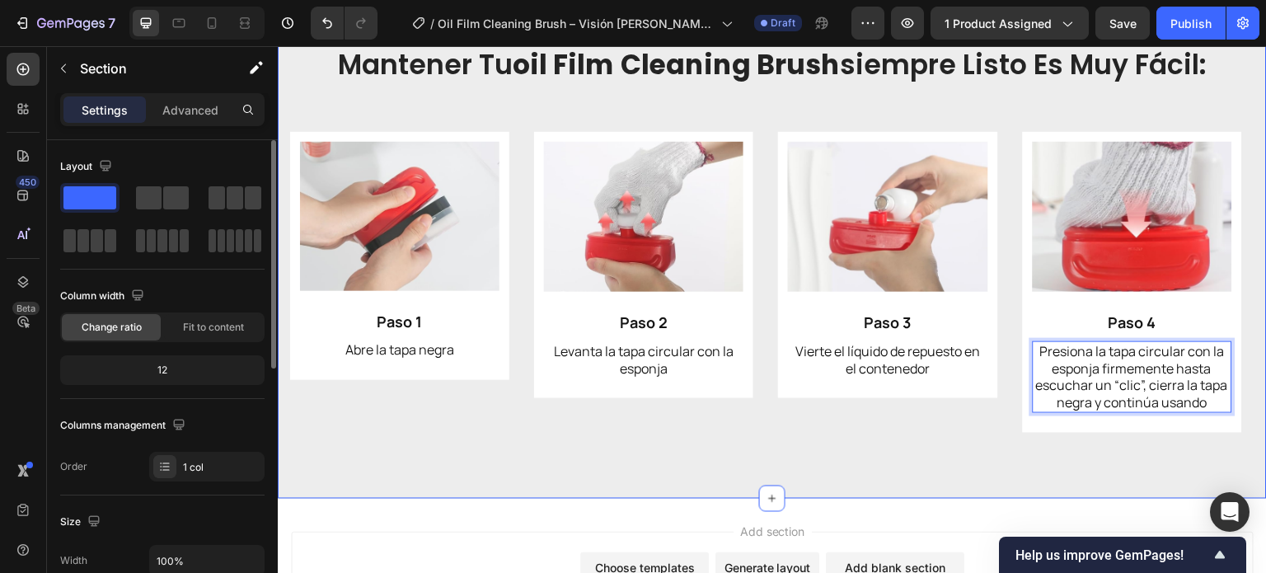
click at [967, 475] on div "⁠⁠⁠⁠⁠⁠⁠ mantener tu oil film cleaning brush siempre listo es muy fácil: Heading…" at bounding box center [772, 238] width 989 height 520
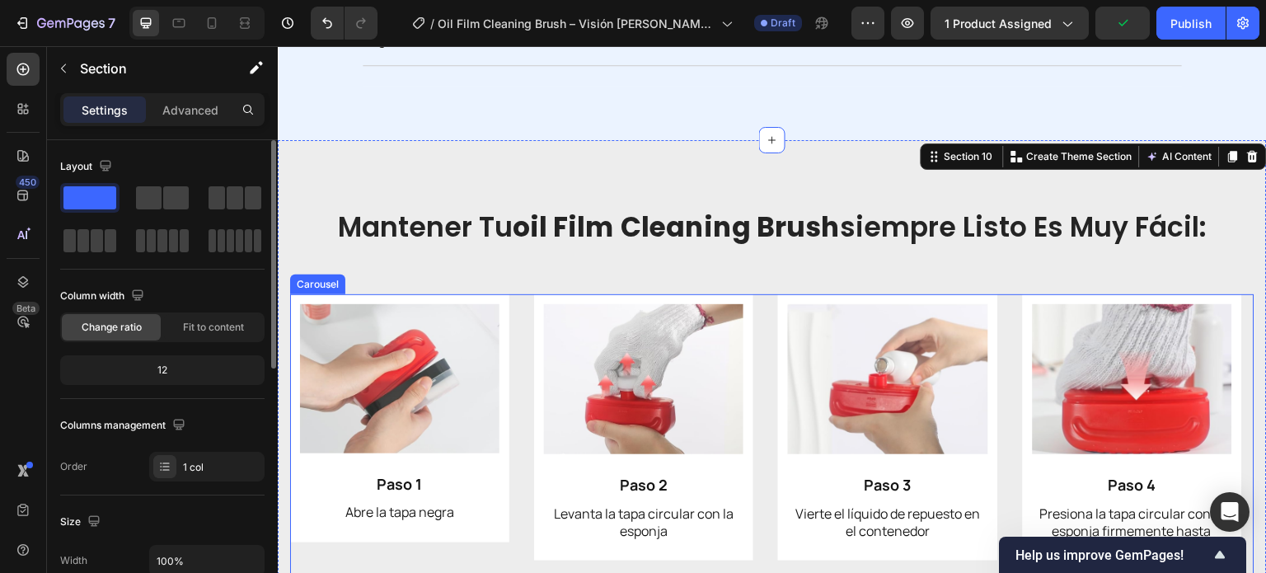
scroll to position [5768, 0]
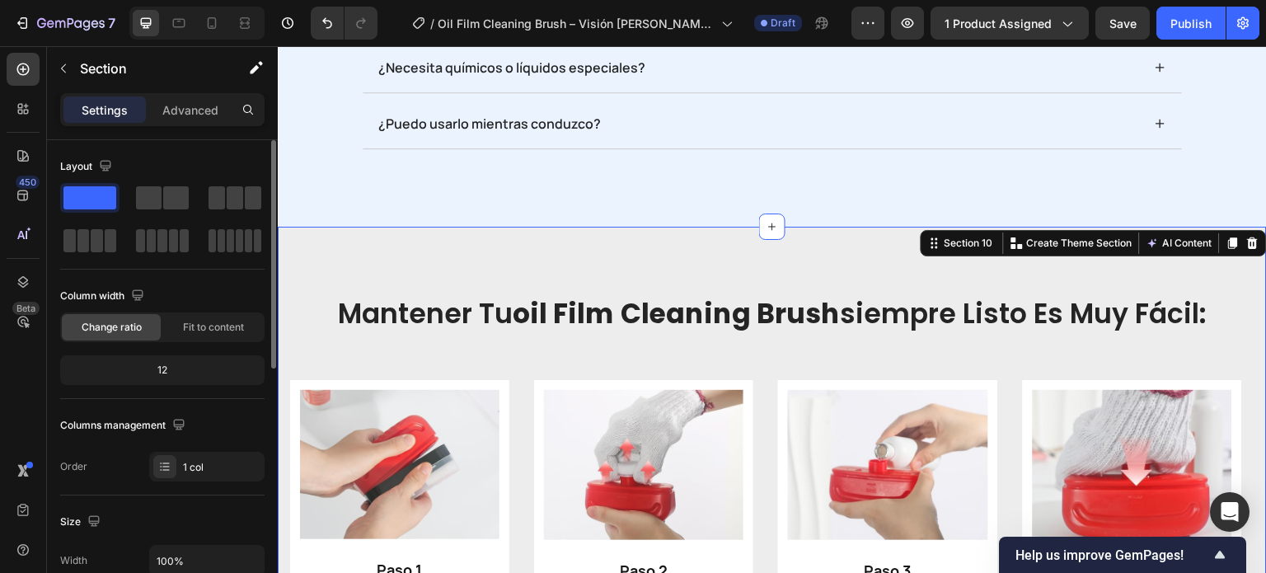
click at [409, 269] on div "⁠⁠⁠⁠⁠⁠⁠ mantener tu oil film cleaning brush siempre listo es muy fácil: Heading…" at bounding box center [772, 487] width 989 height 520
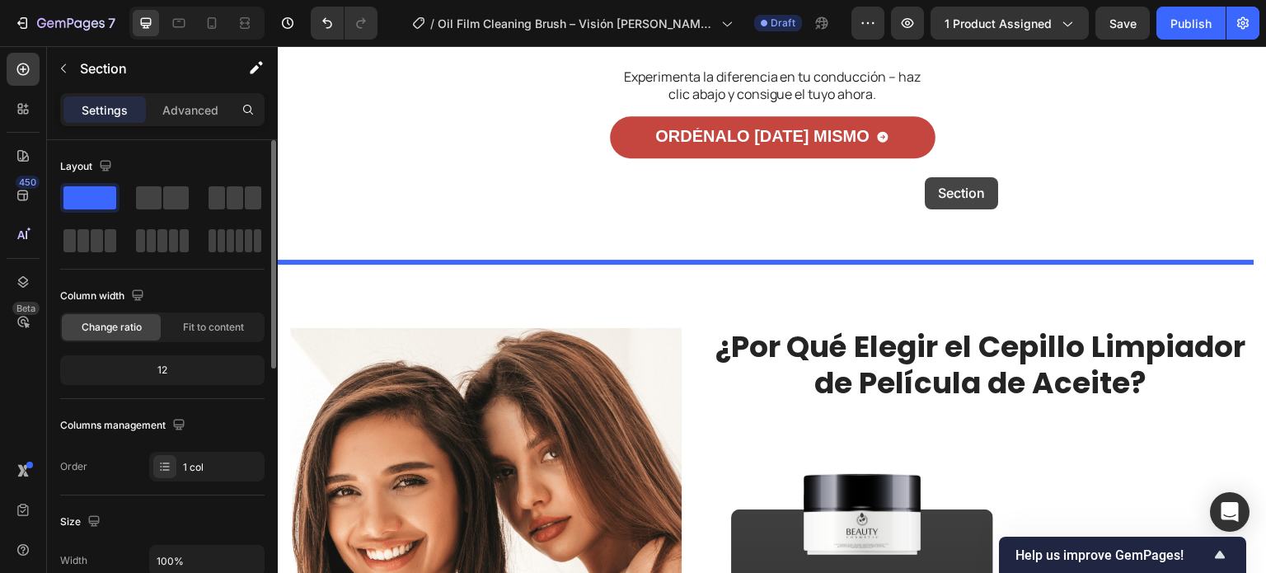
scroll to position [2636, 0]
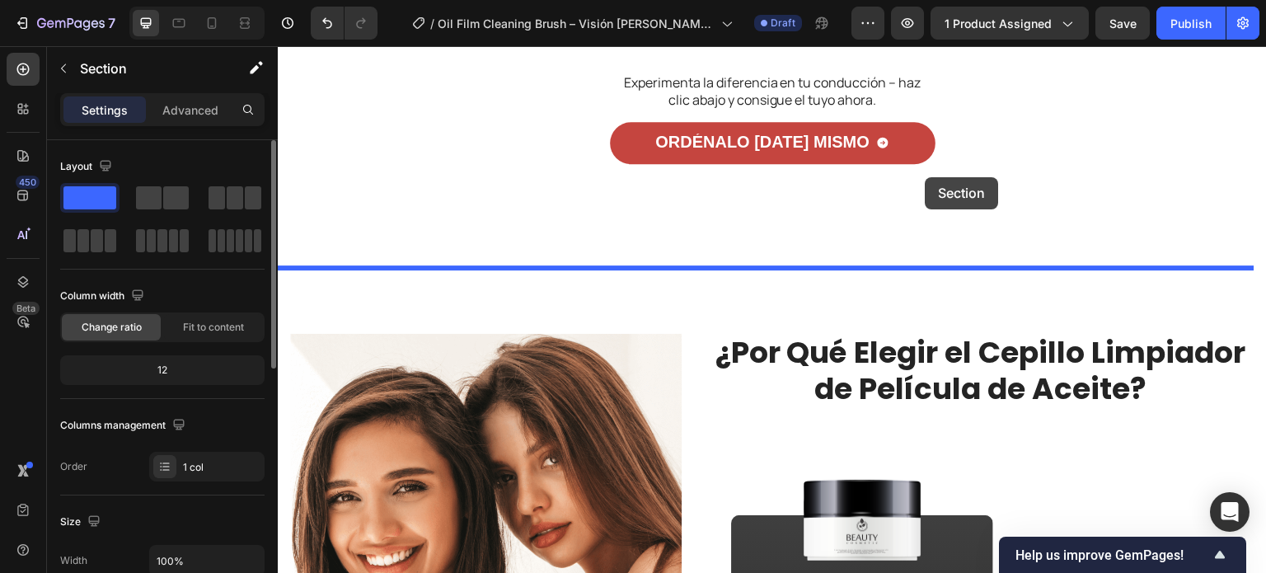
drag, startPoint x: 922, startPoint y: 240, endPoint x: 926, endPoint y: 177, distance: 62.7
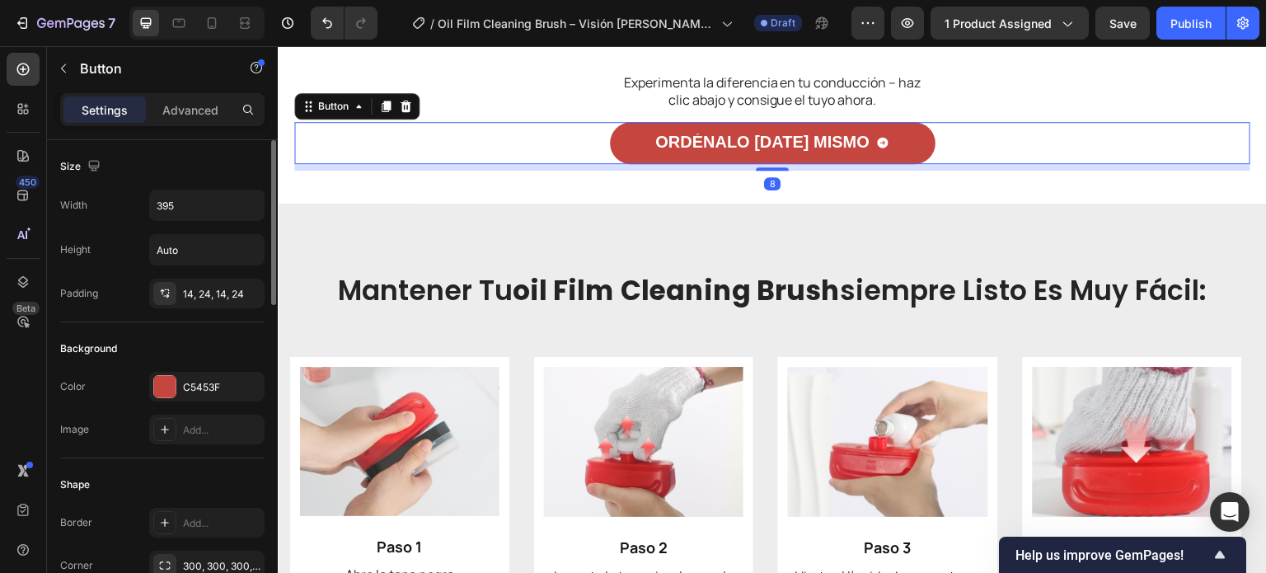
click at [484, 164] on div "ordénalo [DATE] mismo Button 8" at bounding box center [772, 143] width 956 height 42
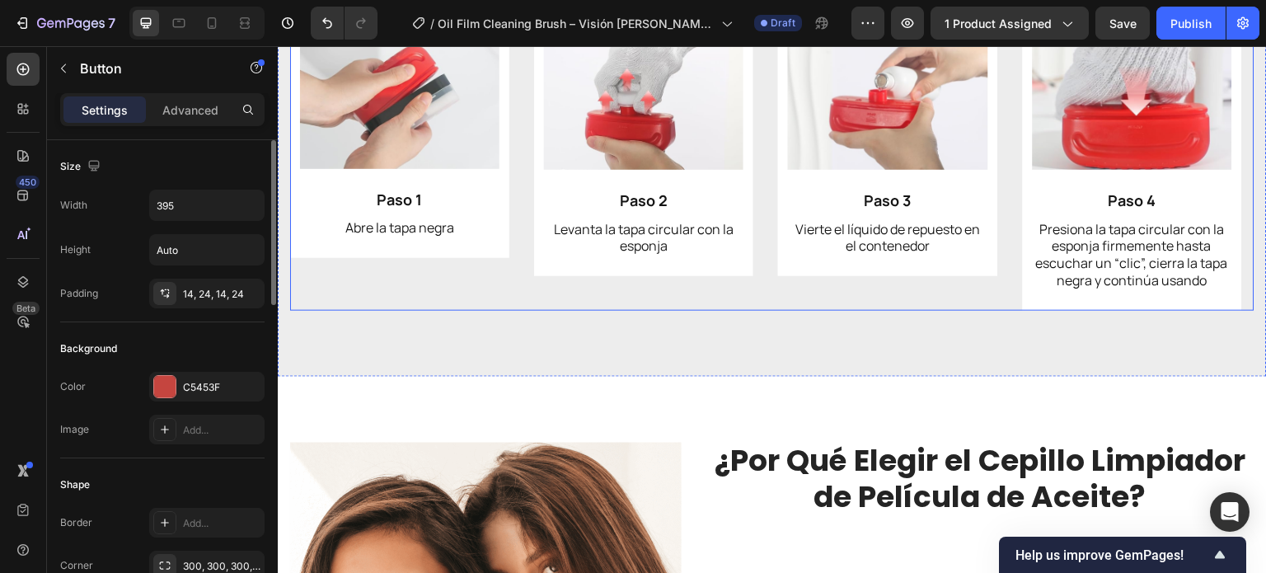
scroll to position [3131, 0]
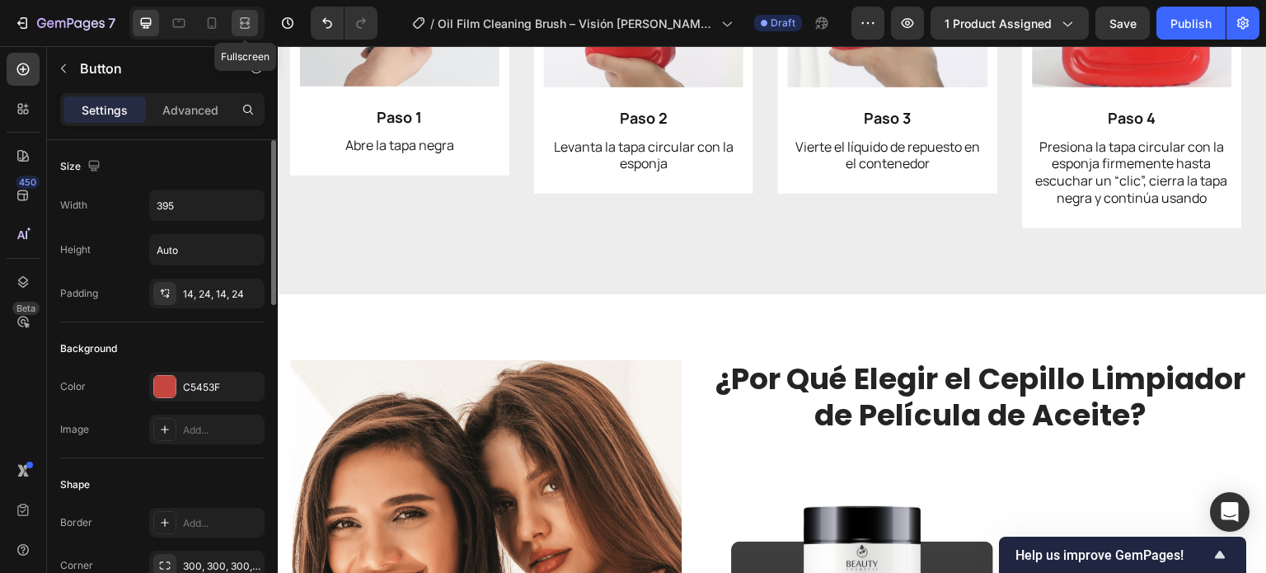
click at [252, 28] on icon at bounding box center [245, 23] width 16 height 16
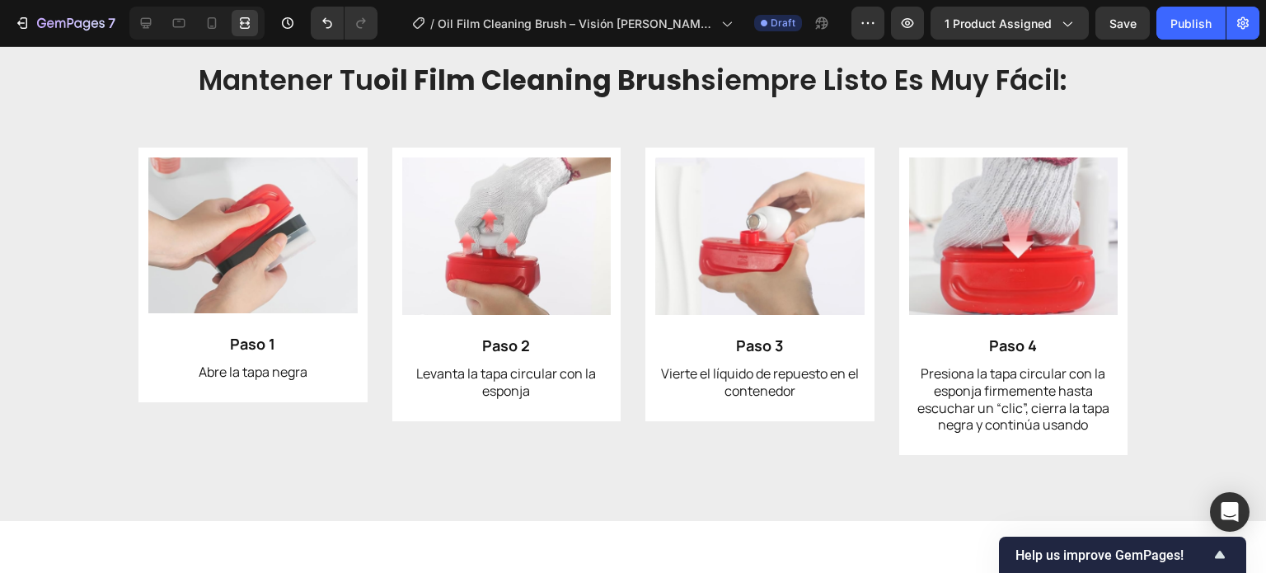
scroll to position [2718, 0]
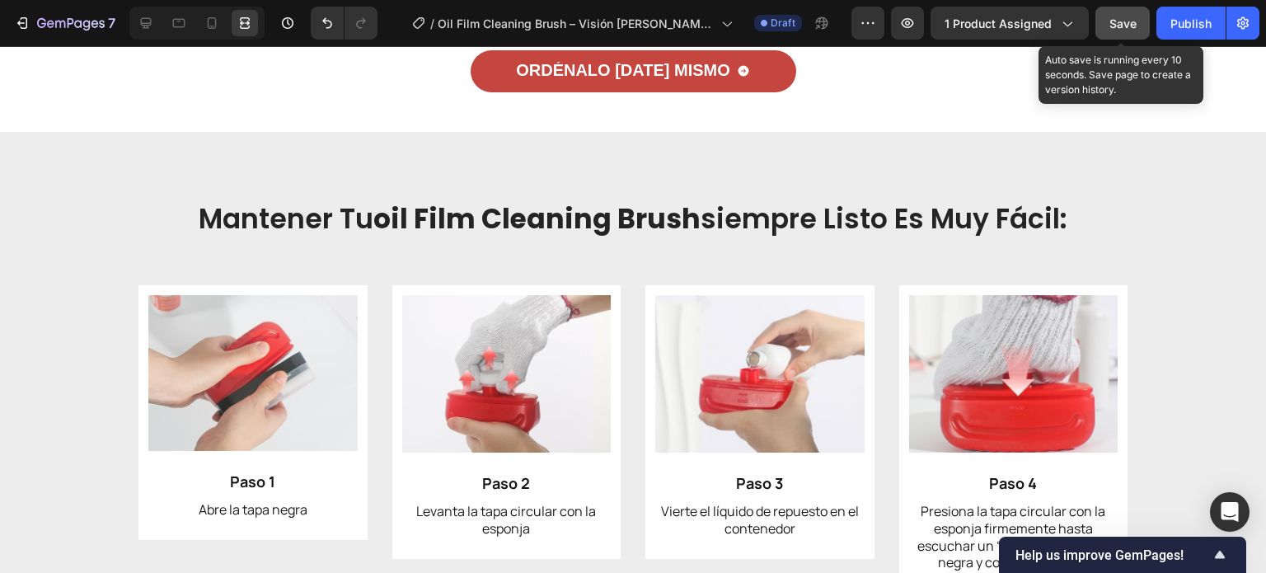
click at [1118, 26] on span "Save" at bounding box center [1122, 23] width 27 height 14
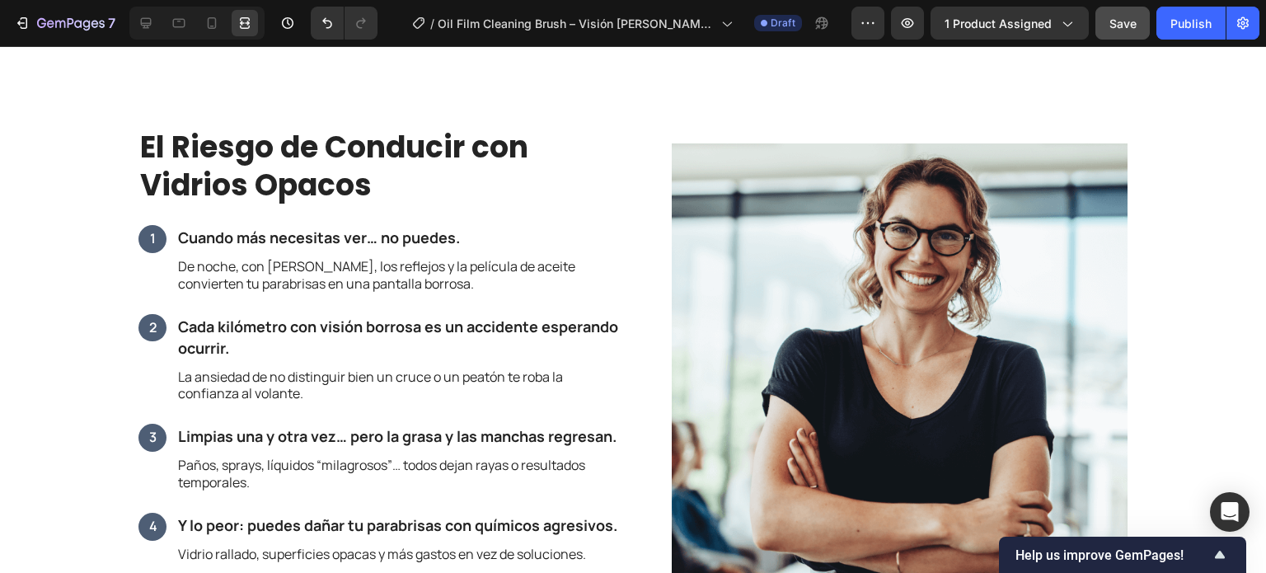
scroll to position [1154, 0]
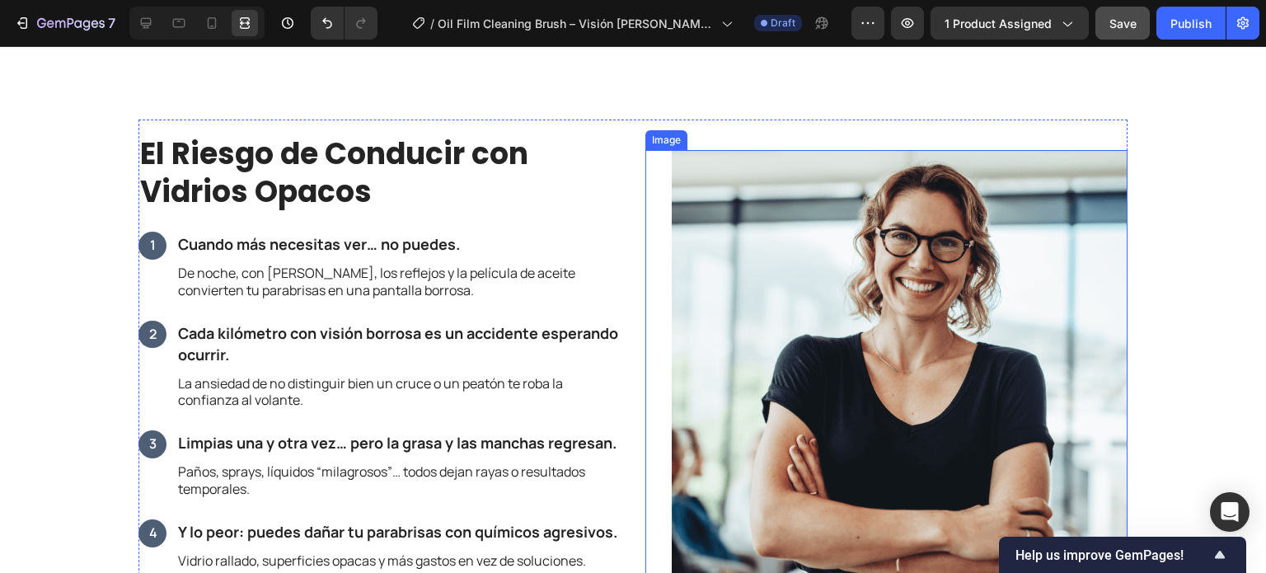
click at [897, 321] on img at bounding box center [900, 378] width 456 height 456
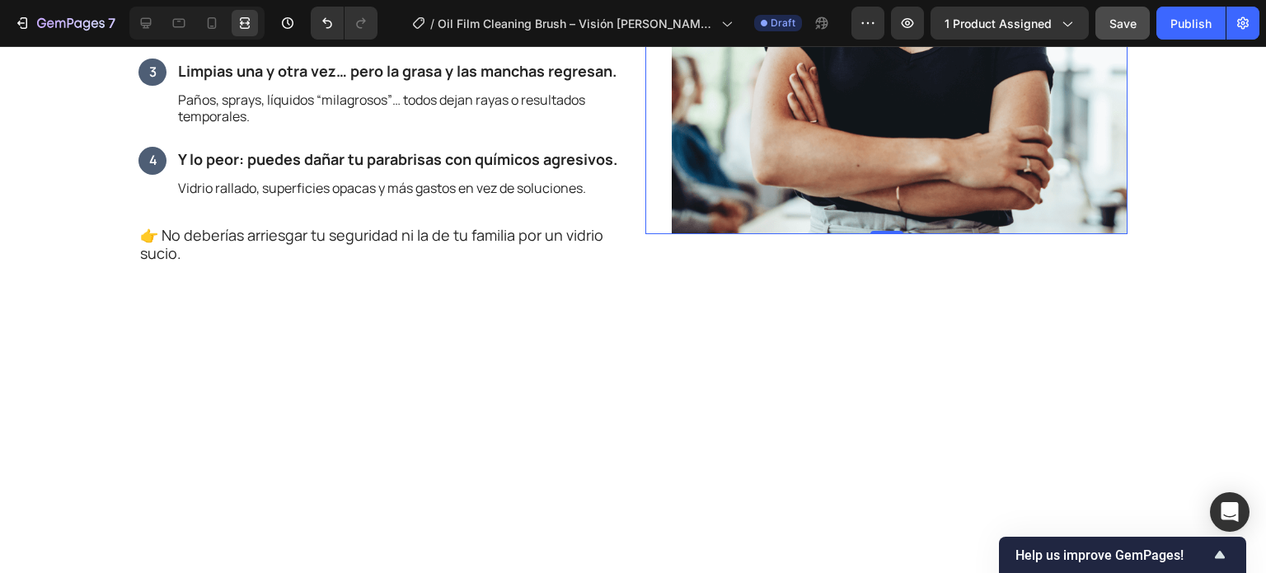
click at [870, 234] on img at bounding box center [900, 6] width 456 height 456
click at [162, 22] on div at bounding box center [196, 23] width 135 height 33
click at [148, 22] on icon at bounding box center [146, 23] width 11 height 11
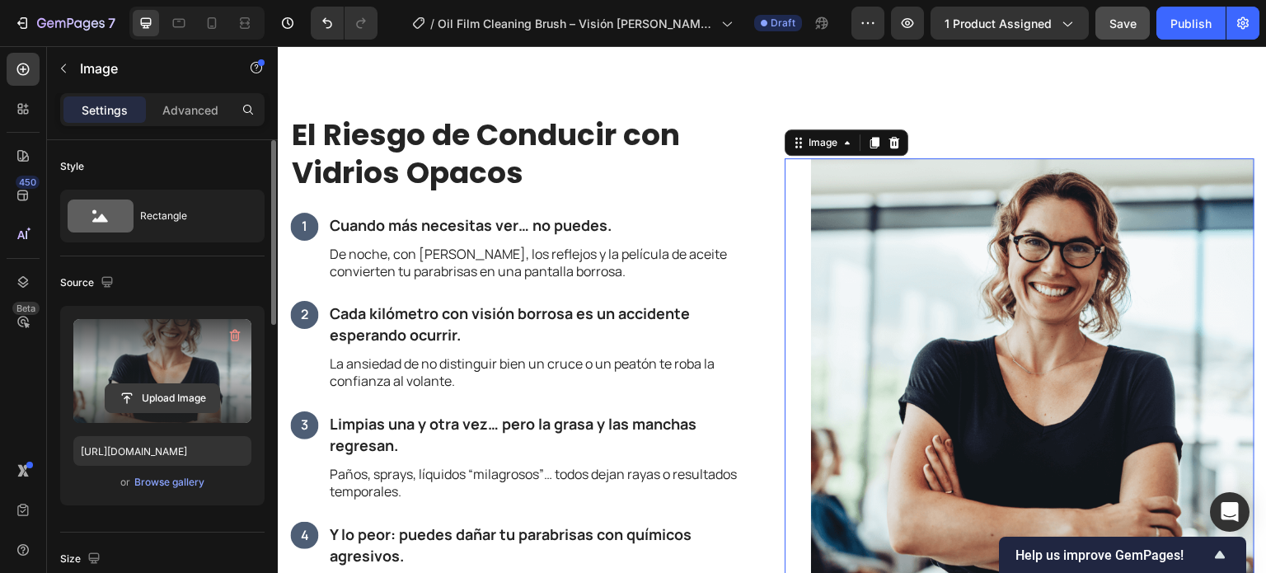
click at [180, 398] on input "file" at bounding box center [163, 398] width 114 height 28
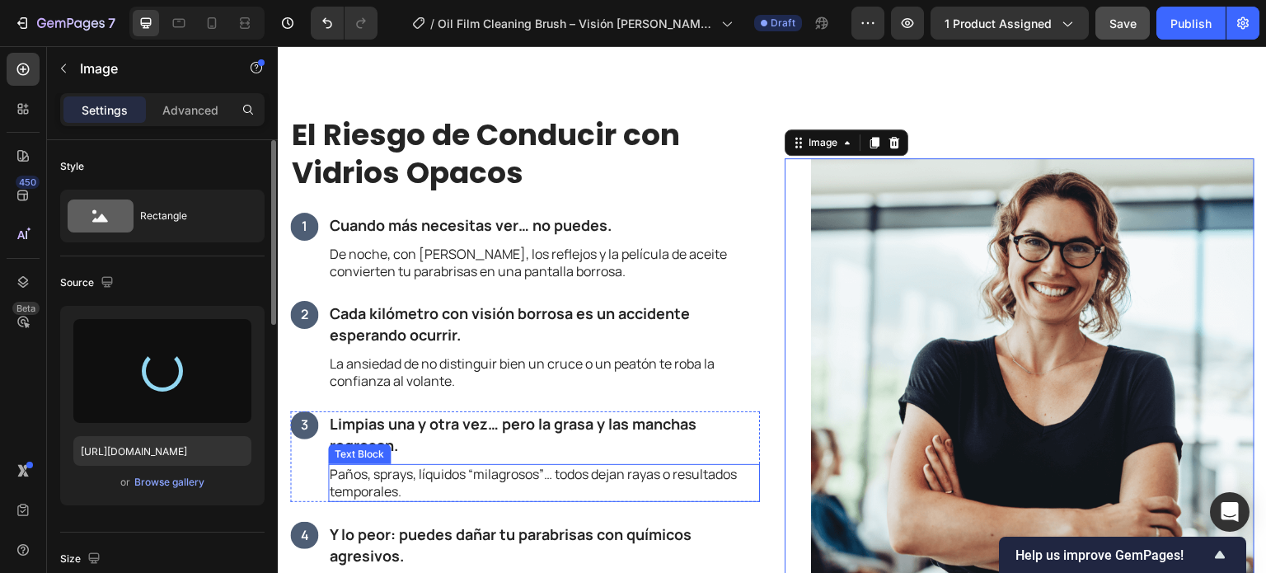
type input "[URL][DOMAIN_NAME]"
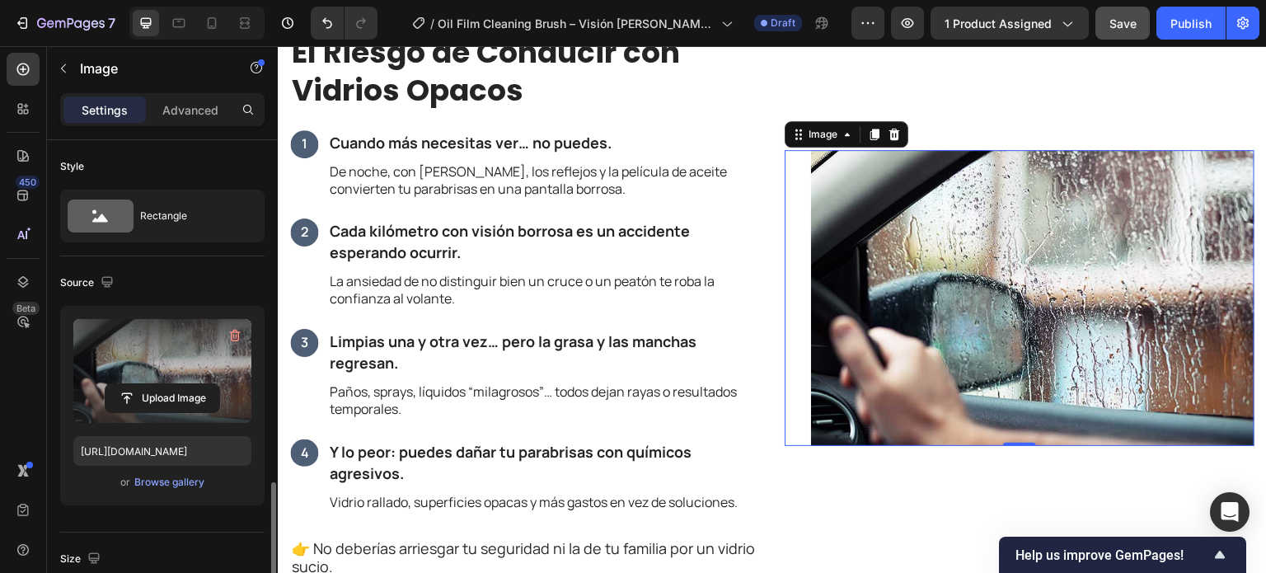
scroll to position [247, 0]
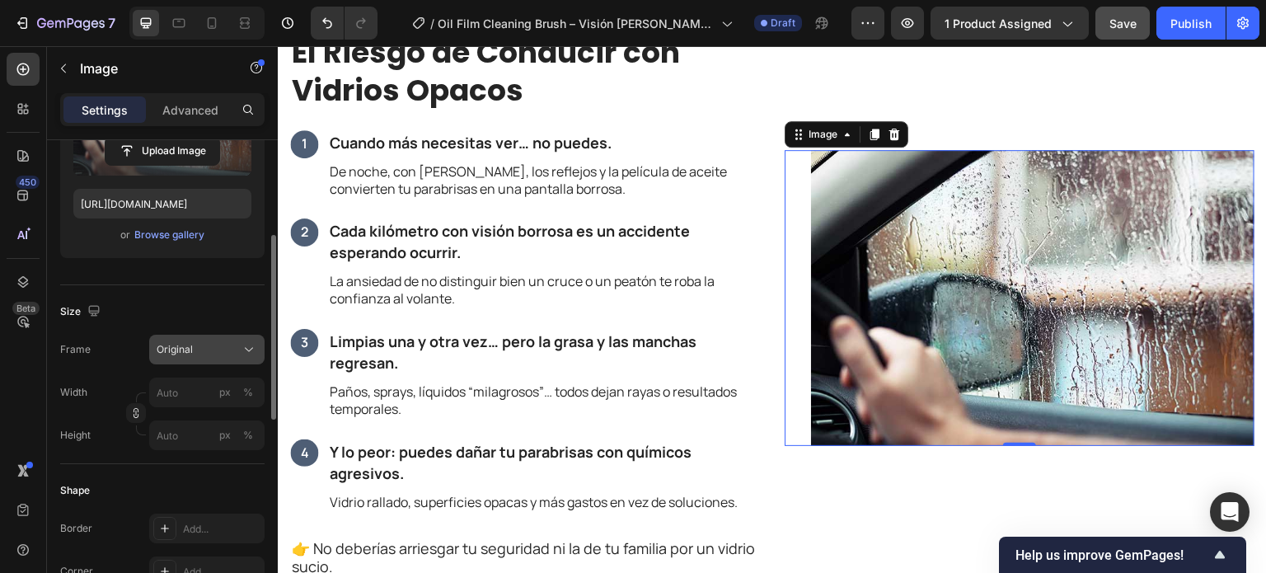
click at [206, 349] on div "Original" at bounding box center [197, 349] width 81 height 15
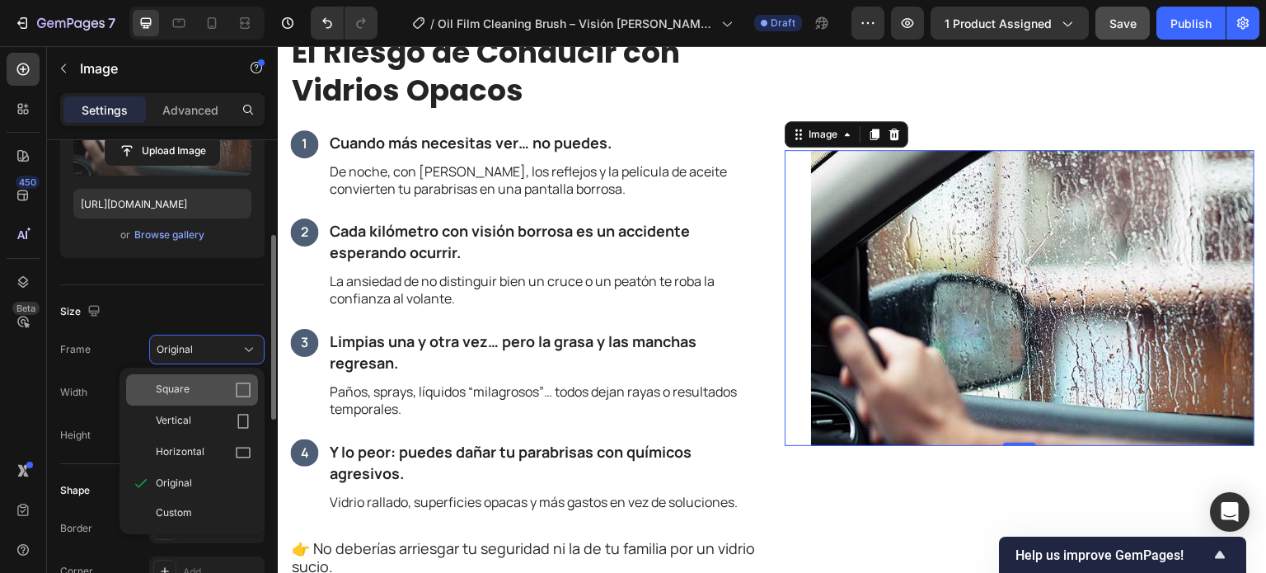
click at [203, 382] on div "Square" at bounding box center [204, 390] width 96 height 16
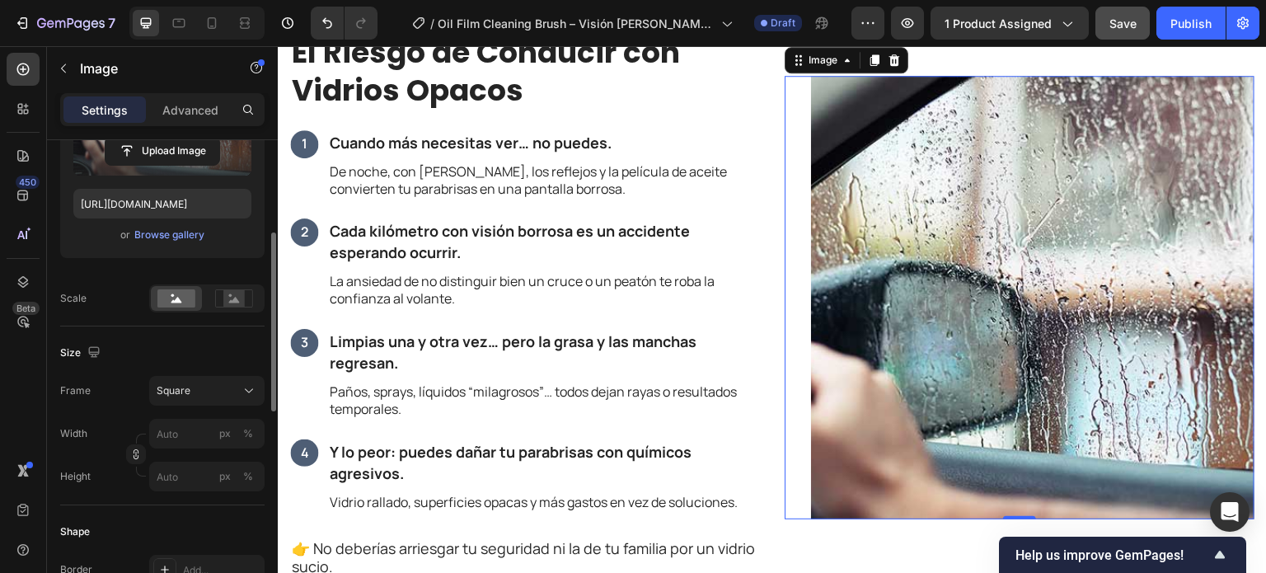
click at [854, 277] on img at bounding box center [1032, 297] width 443 height 443
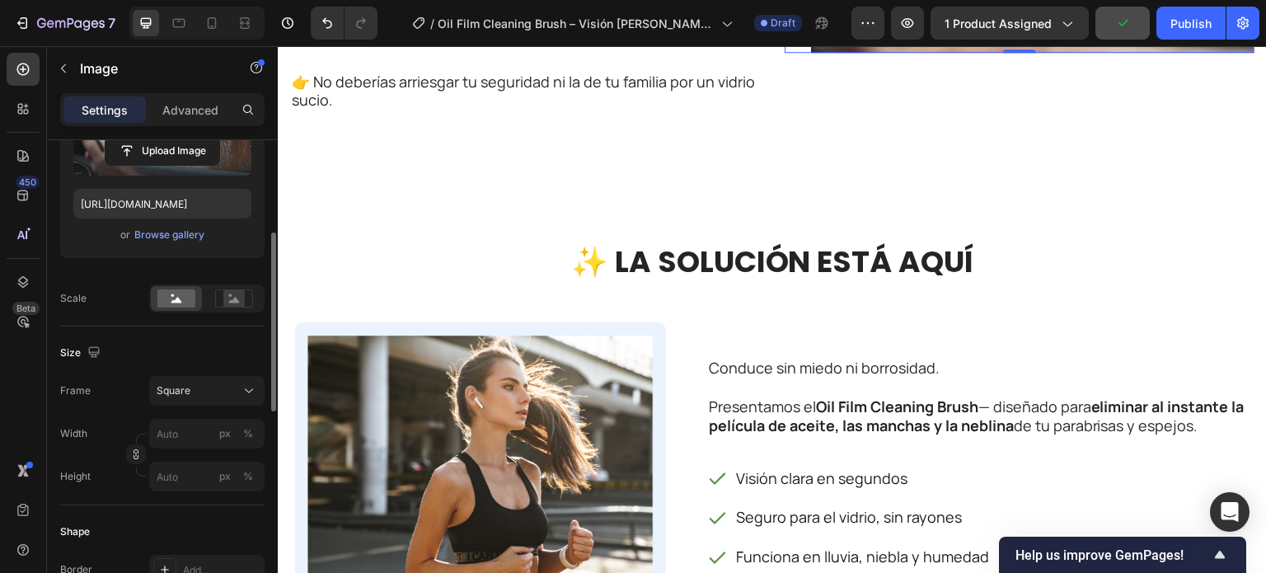
scroll to position [1813, 0]
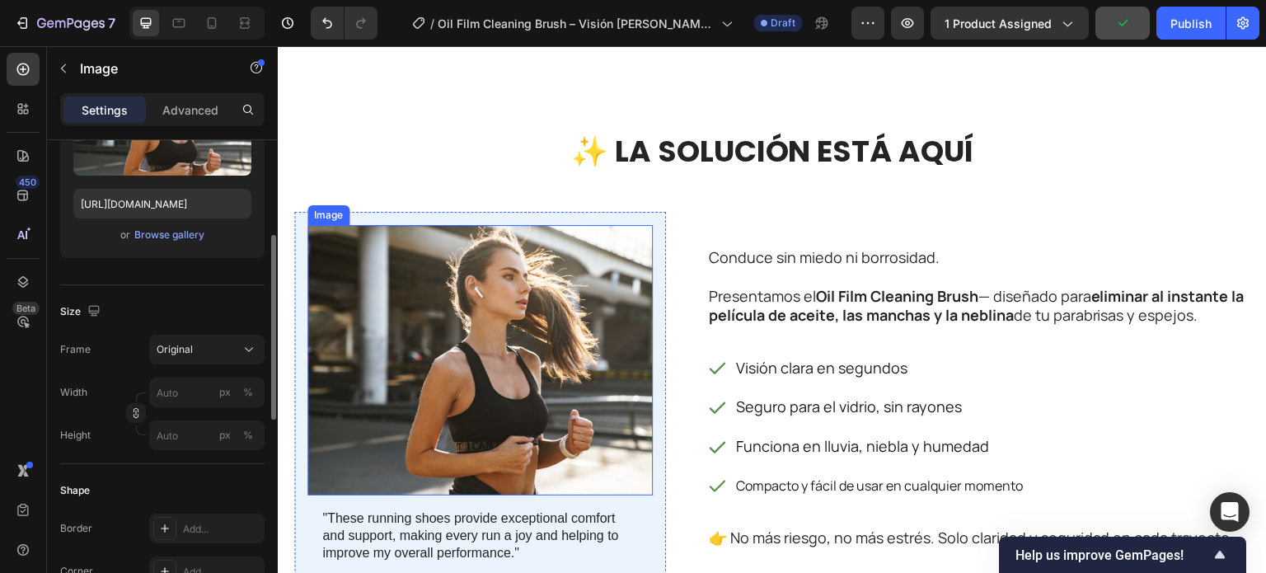
click at [451, 315] on img at bounding box center [479, 360] width 345 height 270
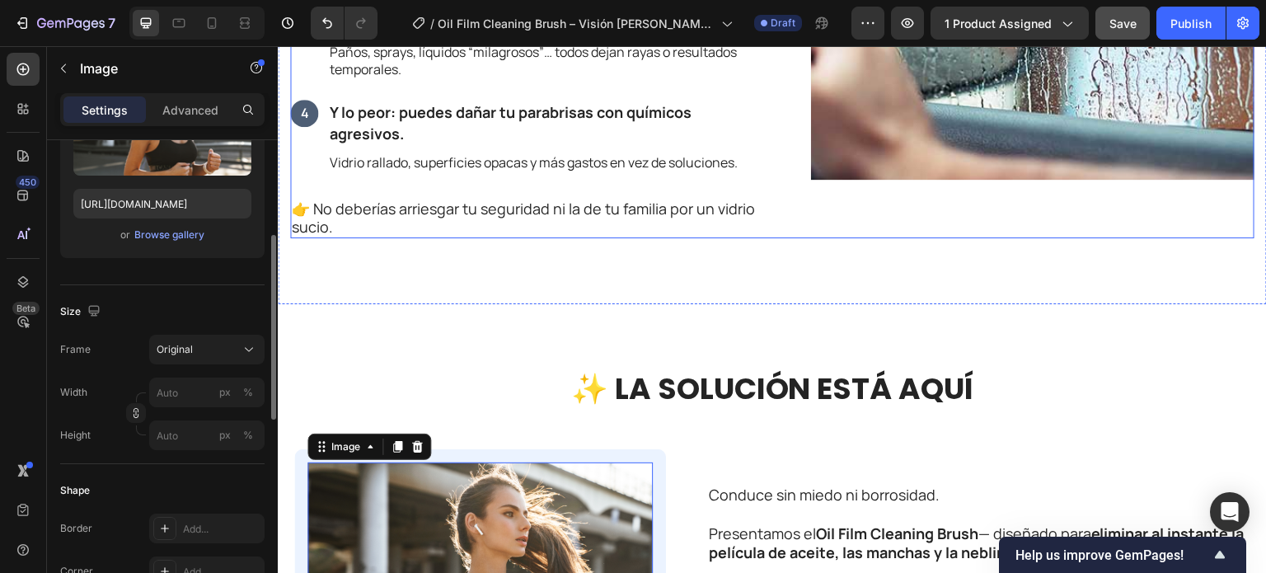
scroll to position [1731, 0]
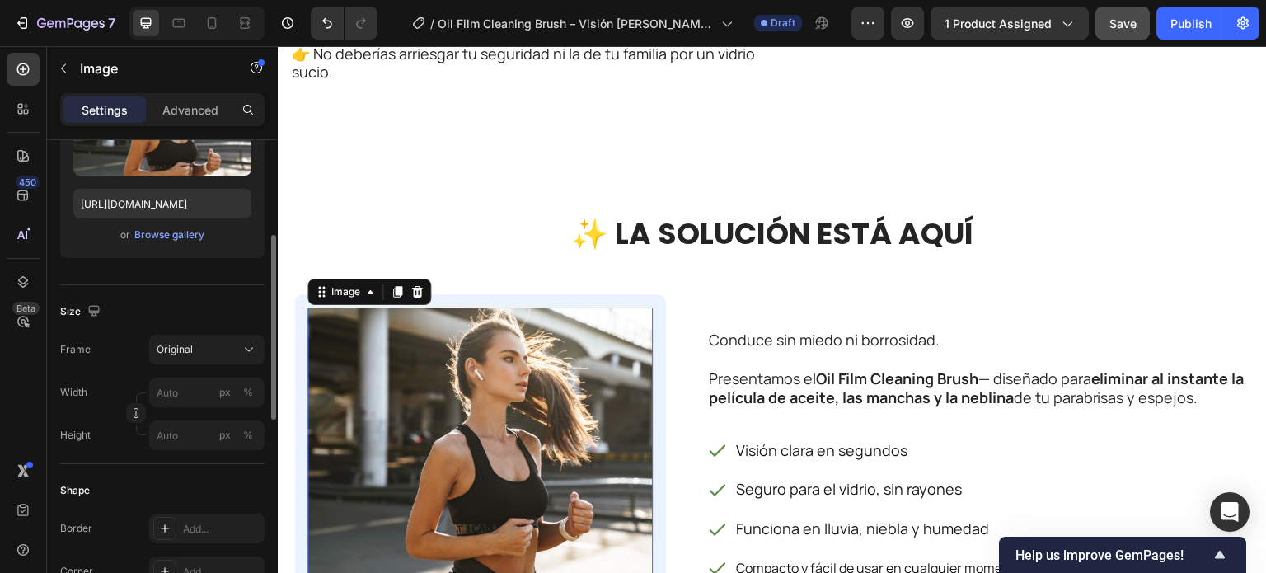
click at [503, 415] on img at bounding box center [479, 442] width 345 height 270
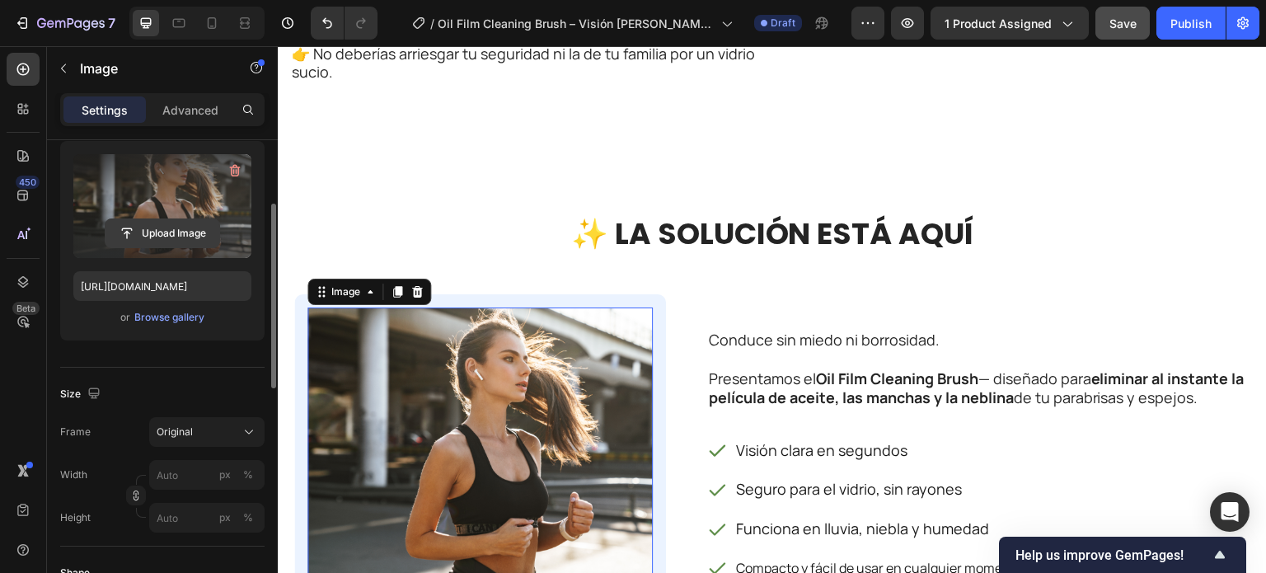
click at [175, 224] on input "file" at bounding box center [163, 233] width 114 height 28
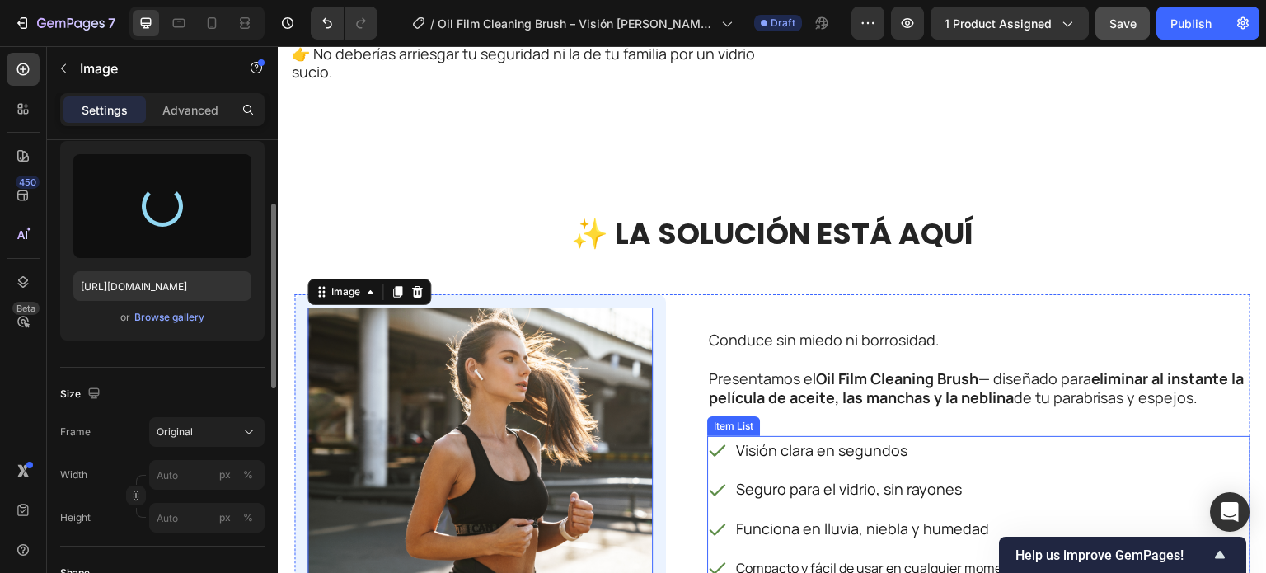
type input "[URL][DOMAIN_NAME]"
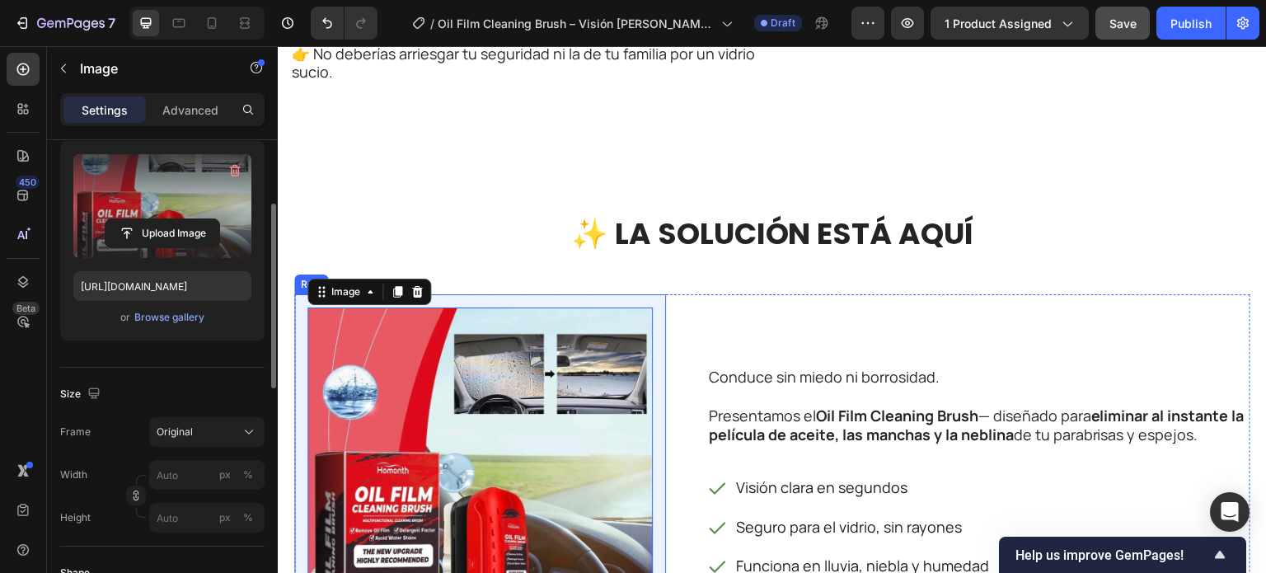
click at [660, 399] on div "Image 16 "These running shoes provide exceptional comfort and support, making e…" at bounding box center [480, 517] width 372 height 446
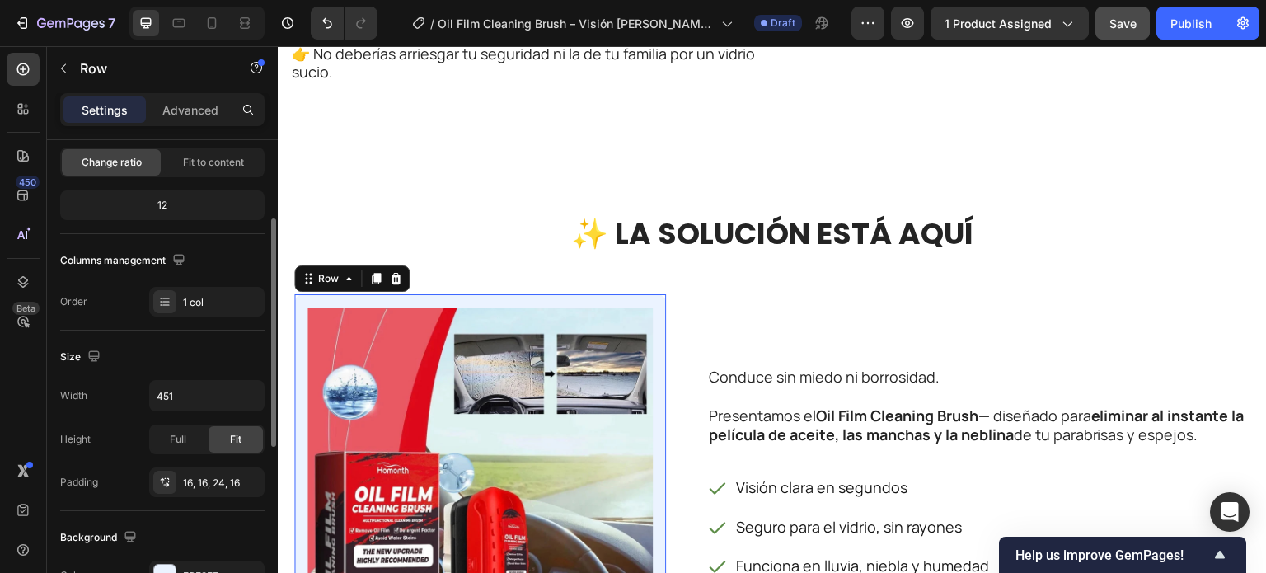
scroll to position [330, 0]
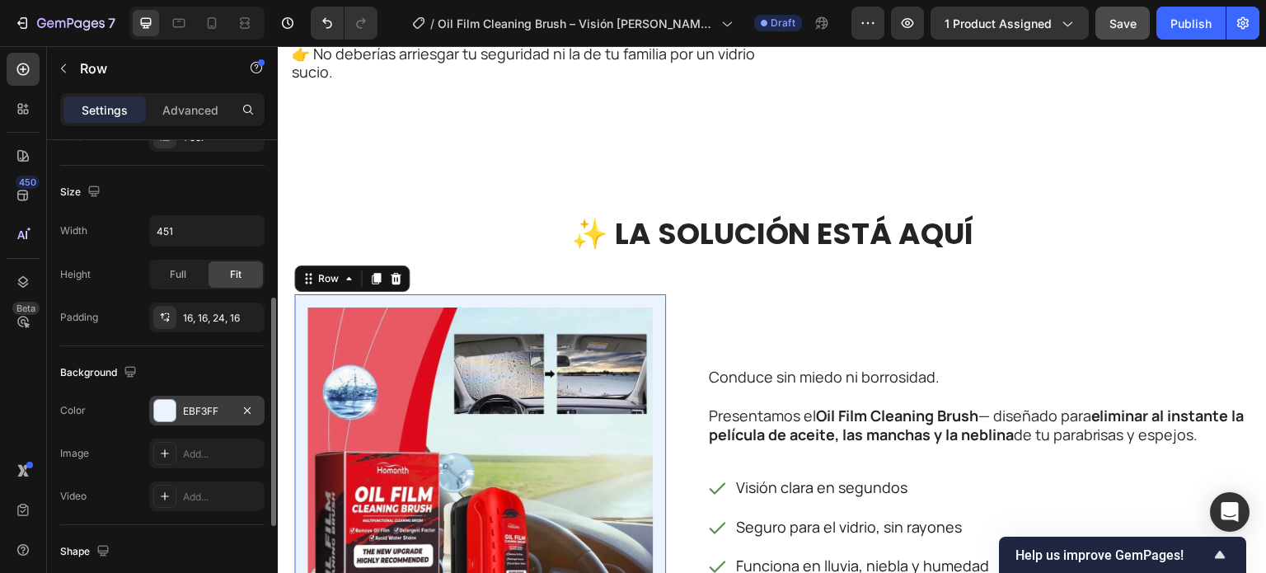
click at [167, 406] on div at bounding box center [164, 410] width 21 height 21
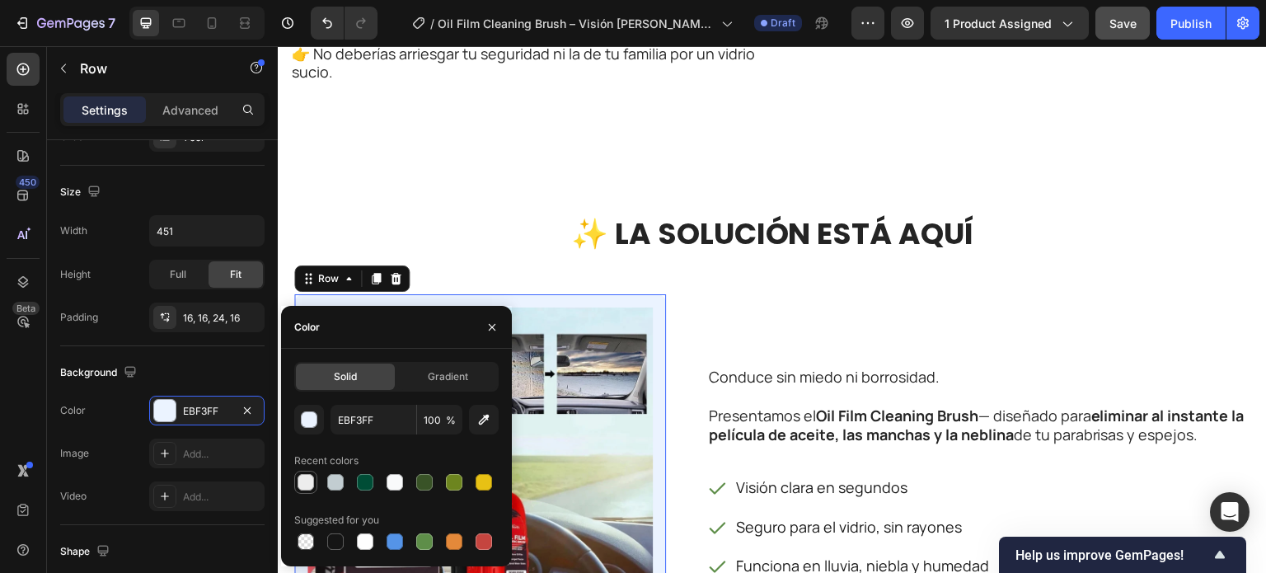
click at [304, 477] on div at bounding box center [306, 482] width 16 height 16
type input "EDEDED"
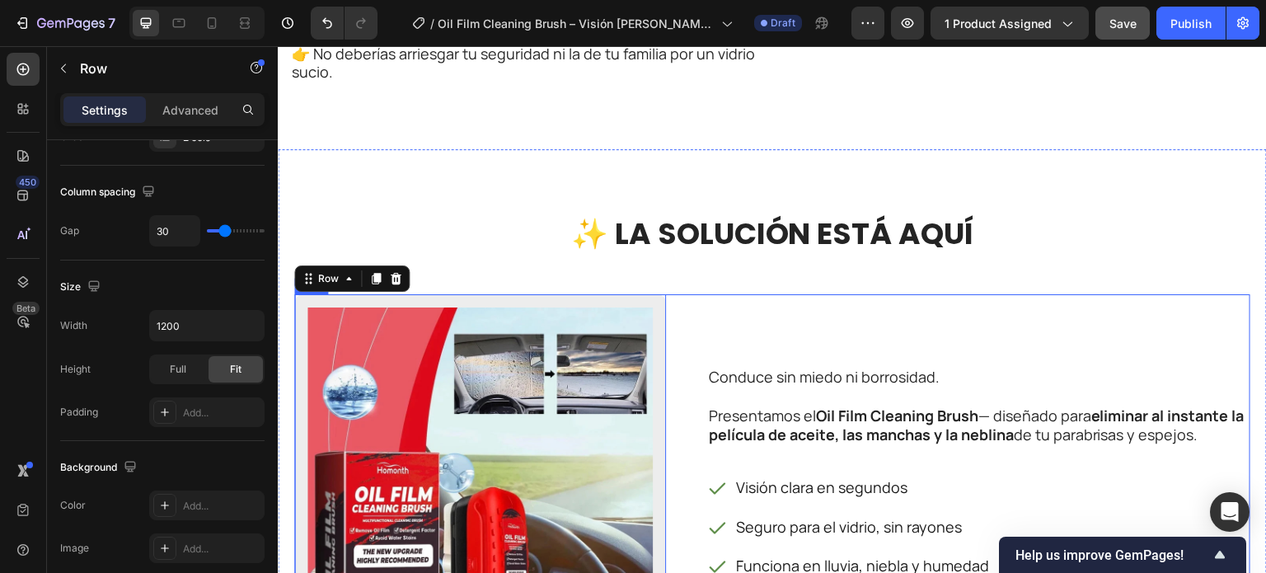
click at [785, 320] on div "Conduce sin miedo ni borrosidad. Presentamos el Oil Film Cleaning Brush — diseñ…" at bounding box center [978, 517] width 543 height 446
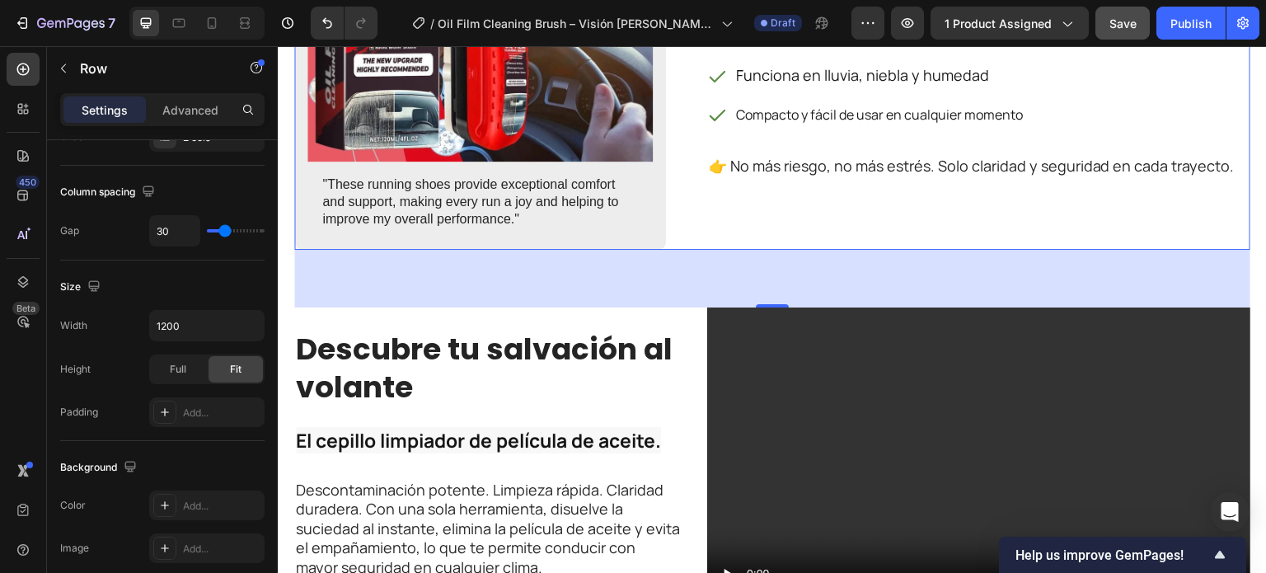
scroll to position [2308, 0]
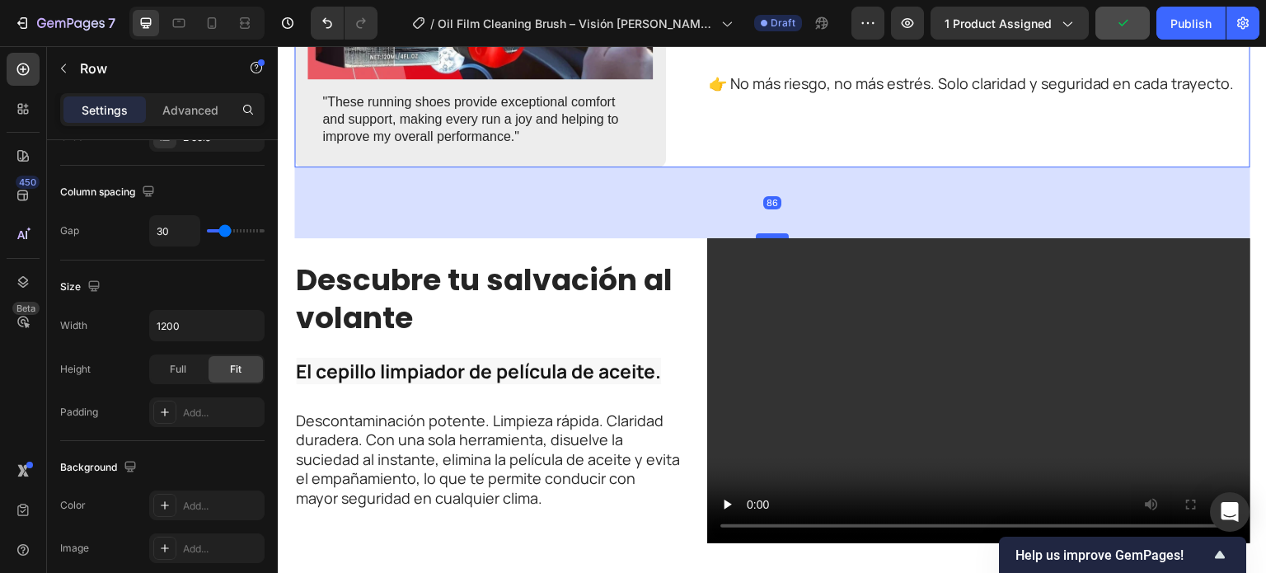
drag, startPoint x: 769, startPoint y: 222, endPoint x: 768, endPoint y: 235, distance: 13.2
click at [768, 235] on div at bounding box center [772, 235] width 33 height 5
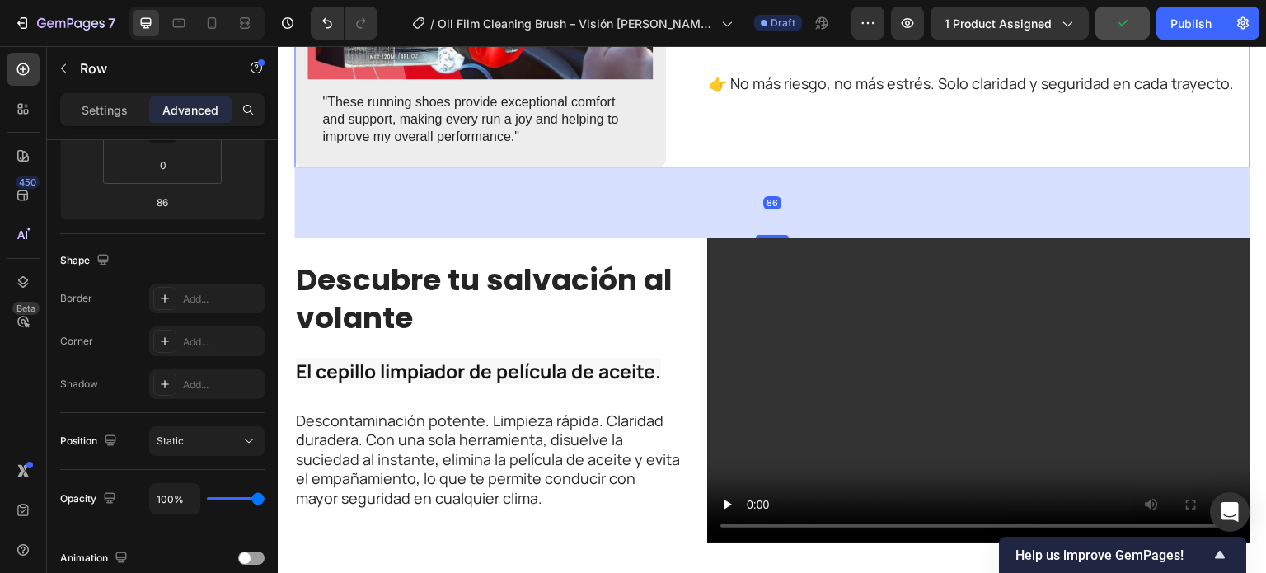
scroll to position [2638, 0]
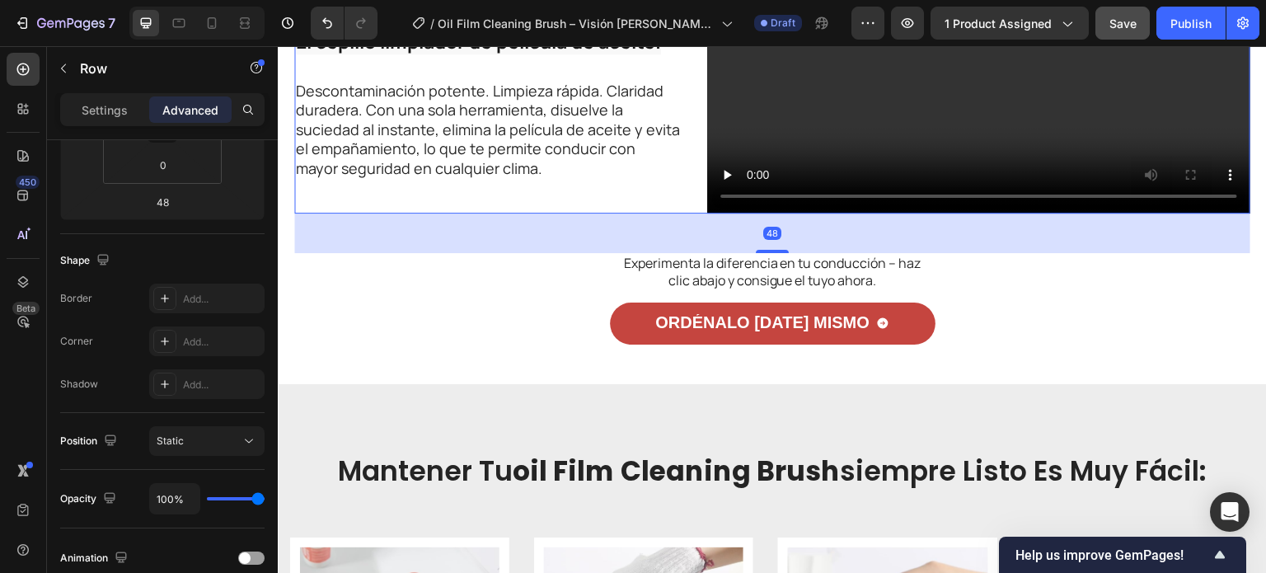
click at [680, 185] on div "Descubre tu salvación al volante Heading El cepillo limpiador de película de ac…" at bounding box center [772, 62] width 956 height 306
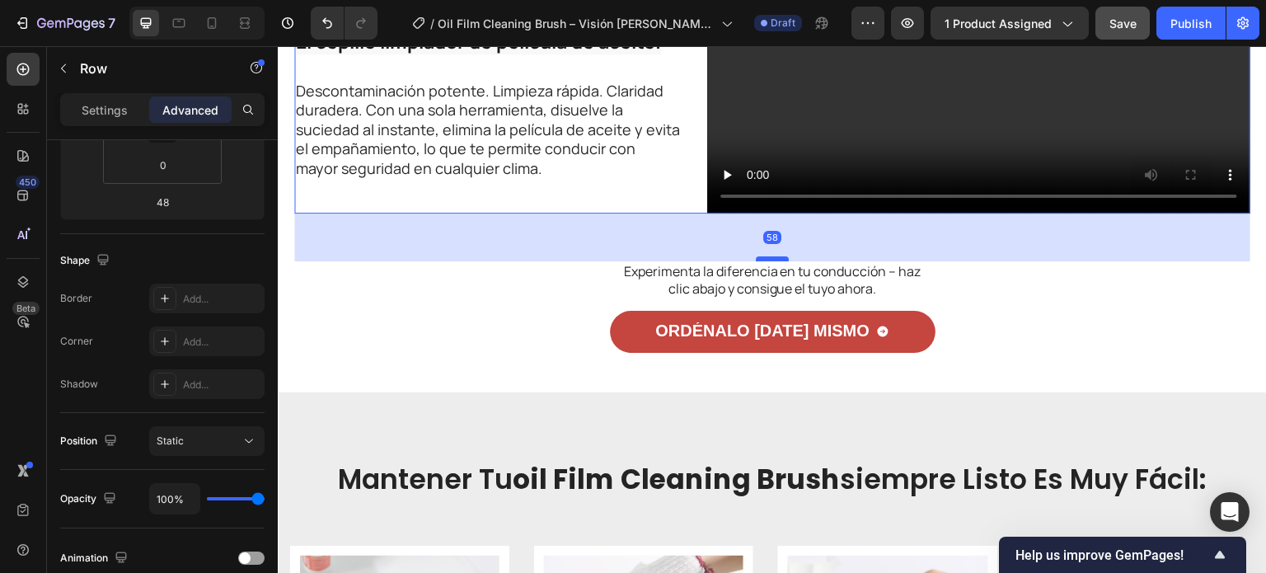
drag, startPoint x: 756, startPoint y: 246, endPoint x: 757, endPoint y: 256, distance: 9.1
click at [757, 256] on div at bounding box center [772, 258] width 33 height 5
type input "59"
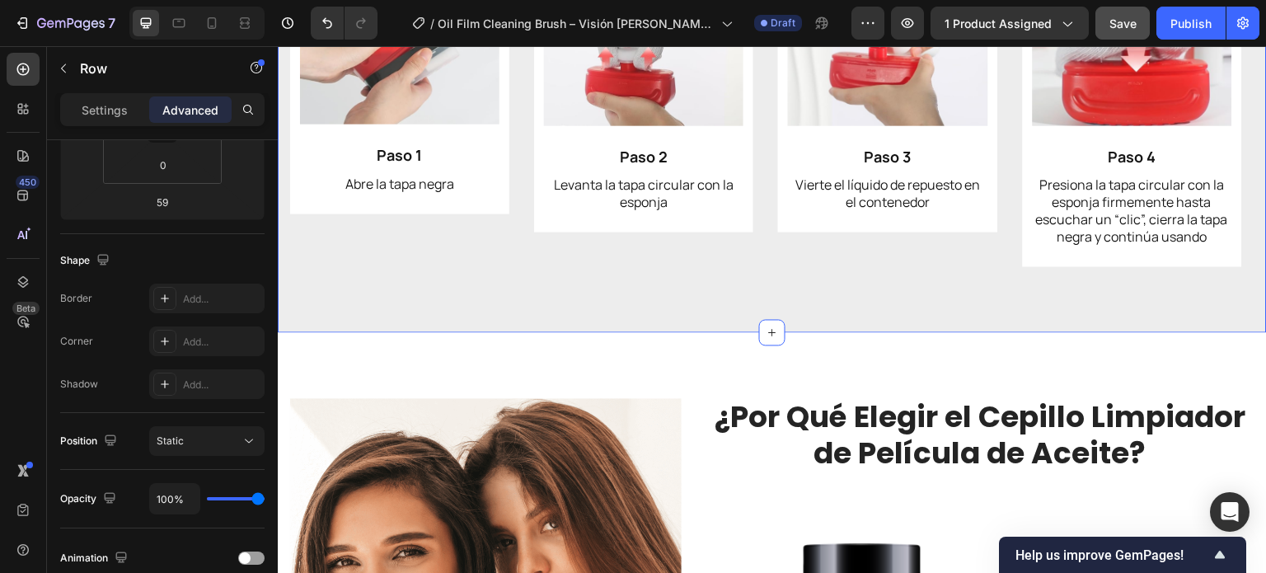
scroll to position [3544, 0]
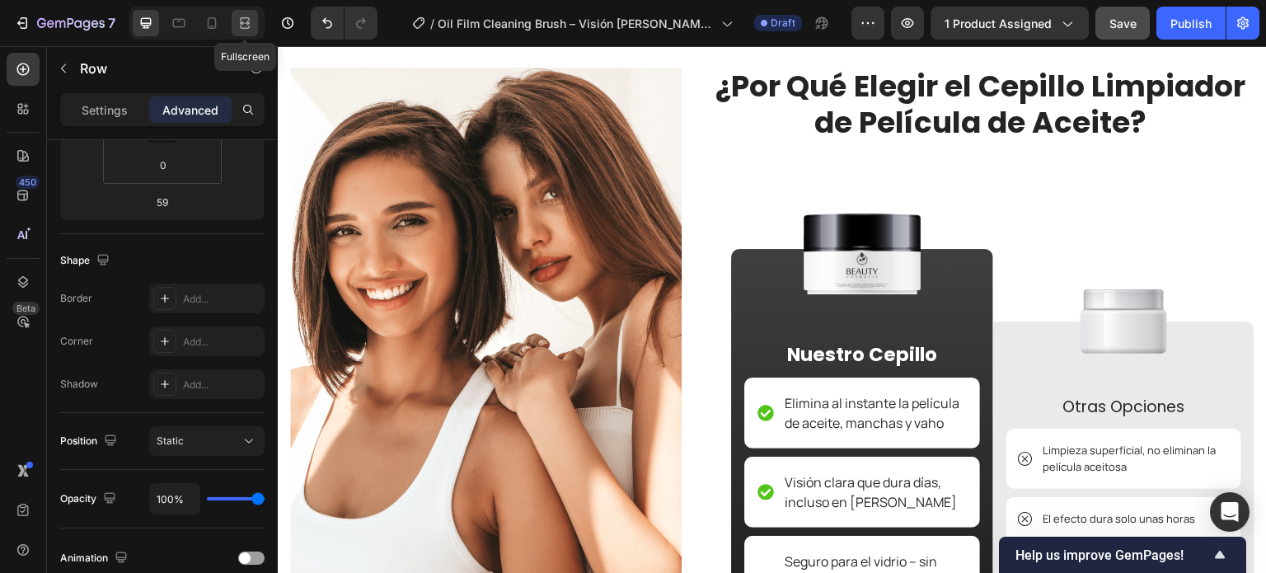
click at [237, 18] on icon at bounding box center [245, 23] width 16 height 16
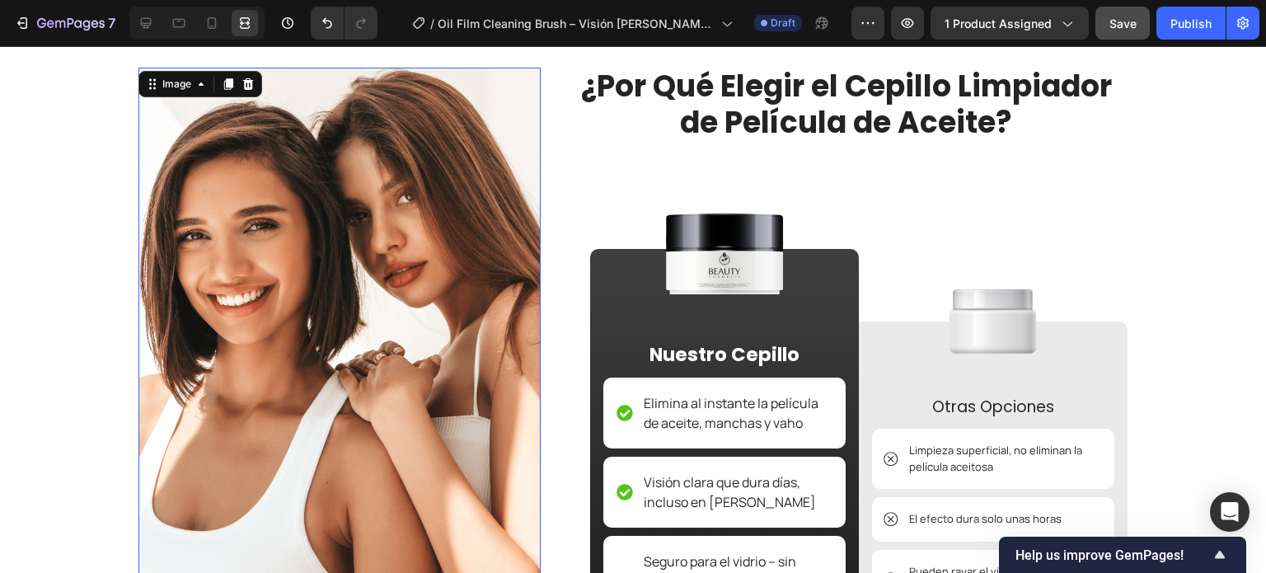
click at [344, 253] on img at bounding box center [339, 350] width 402 height 564
click at [148, 25] on icon at bounding box center [146, 23] width 11 height 11
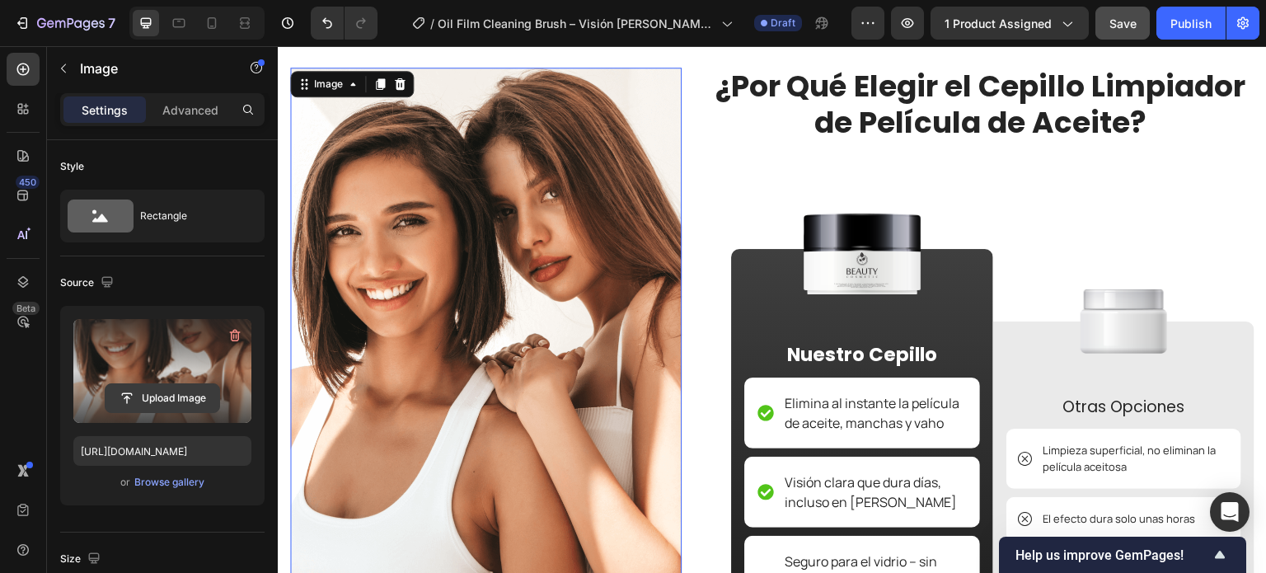
click at [191, 392] on input "file" at bounding box center [163, 398] width 114 height 28
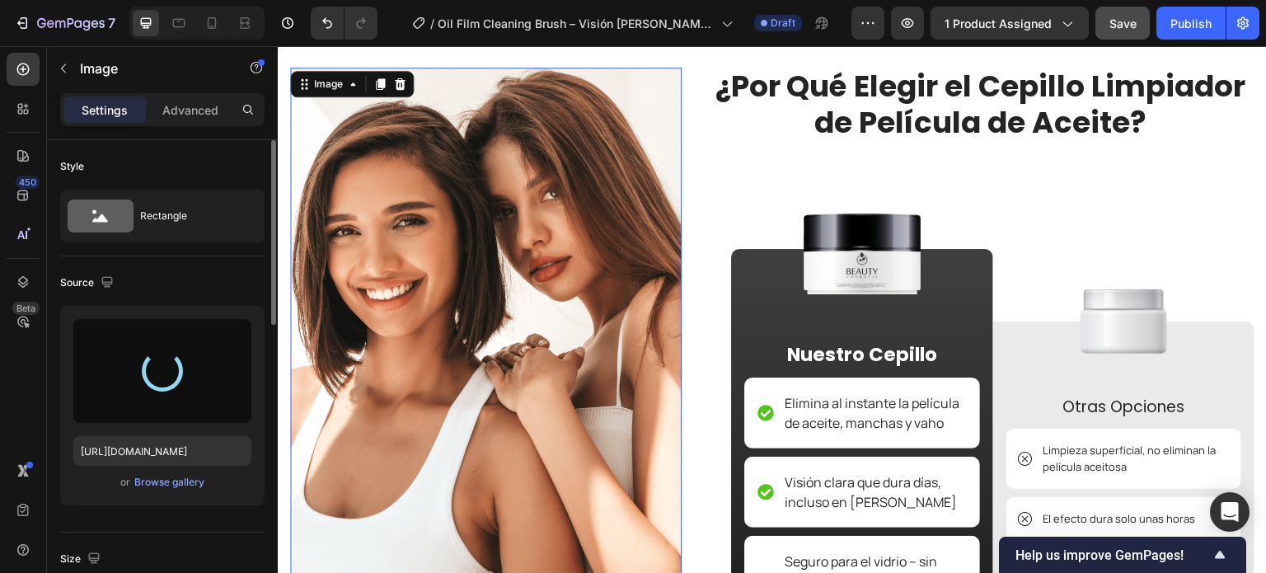
type input "[URL][DOMAIN_NAME]"
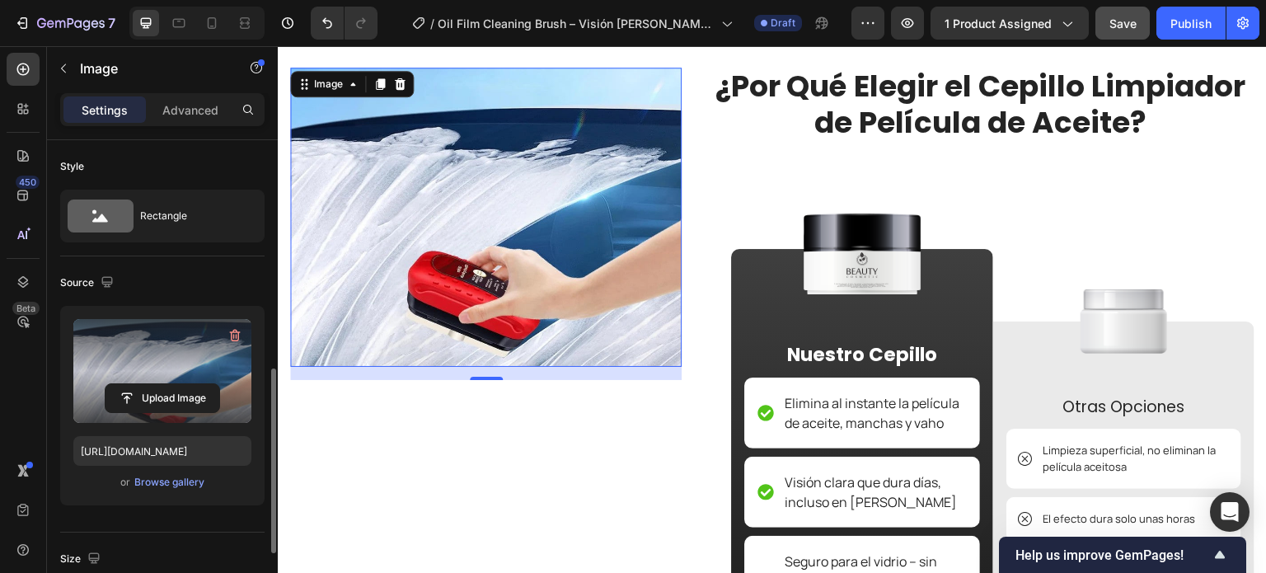
scroll to position [165, 0]
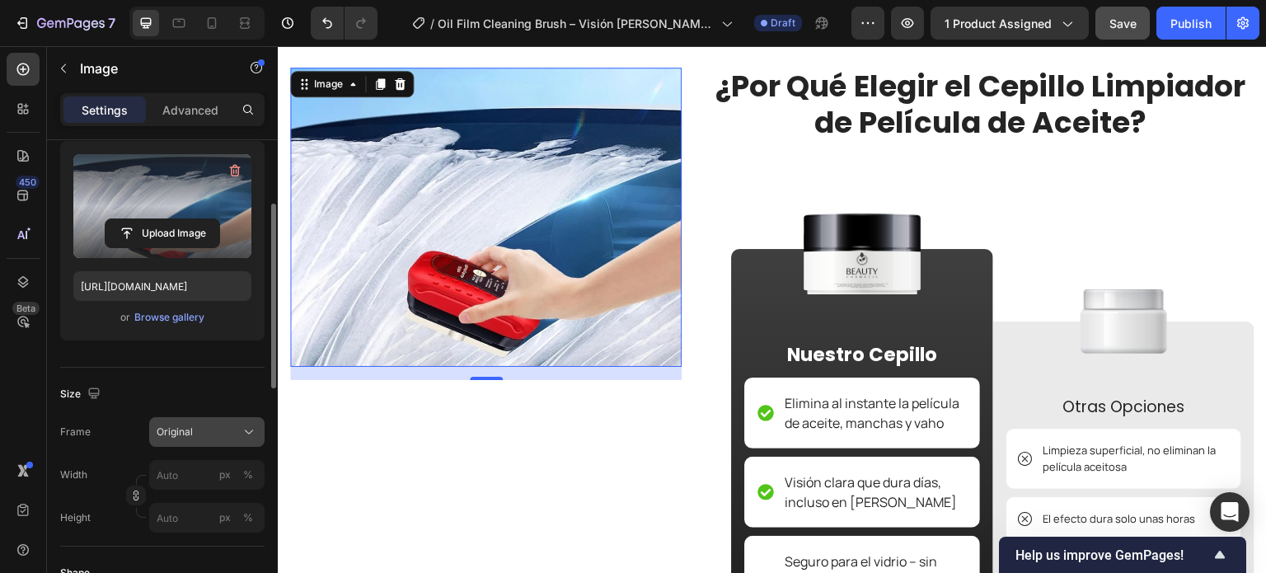
click at [197, 438] on div "Original" at bounding box center [197, 431] width 81 height 15
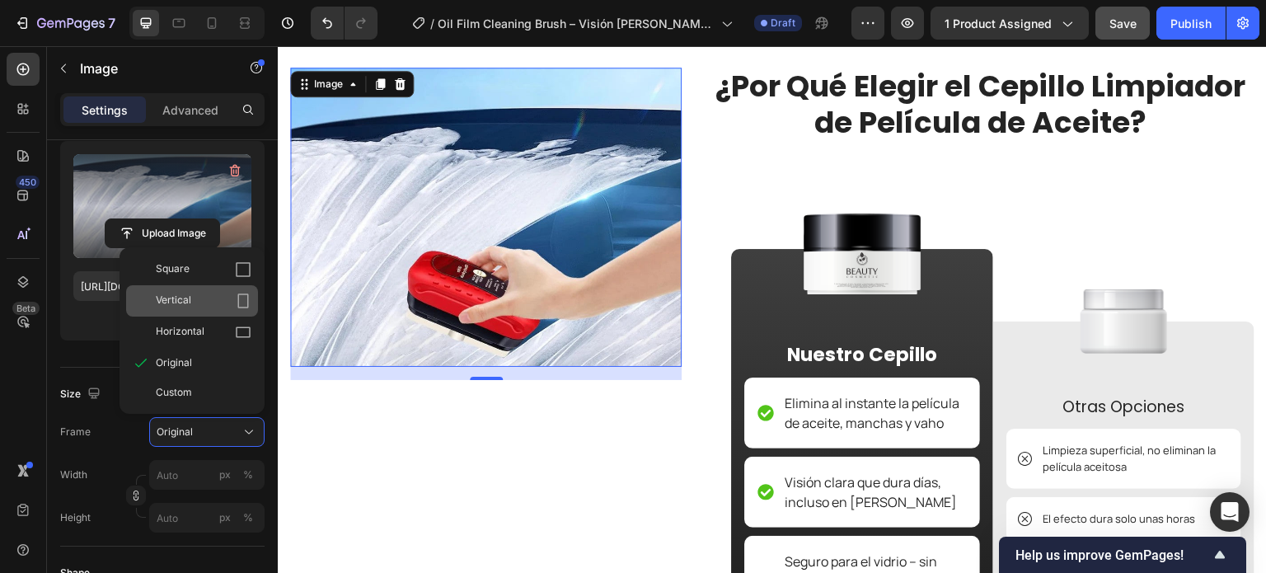
click at [191, 303] on div "Vertical" at bounding box center [204, 301] width 96 height 16
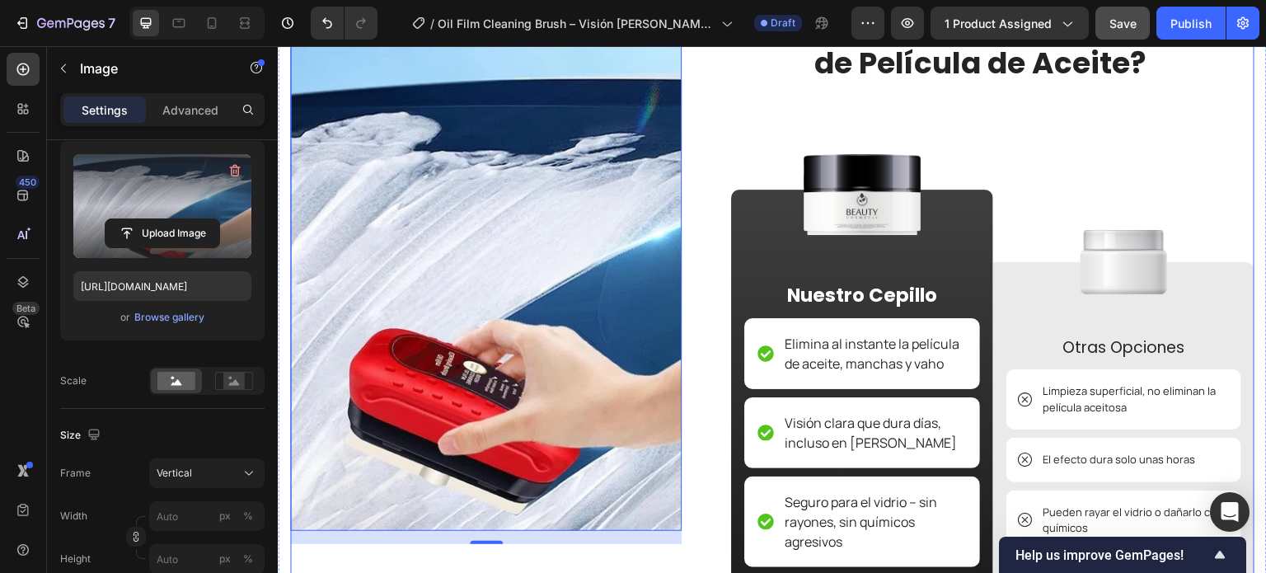
scroll to position [3709, 0]
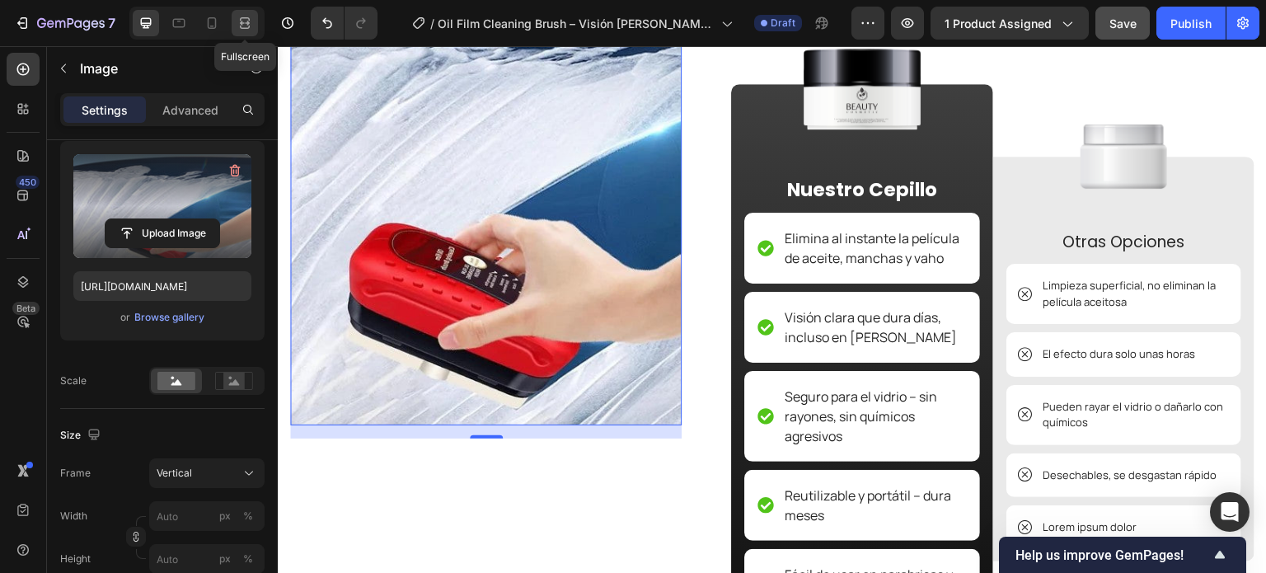
click at [247, 26] on icon at bounding box center [245, 23] width 16 height 16
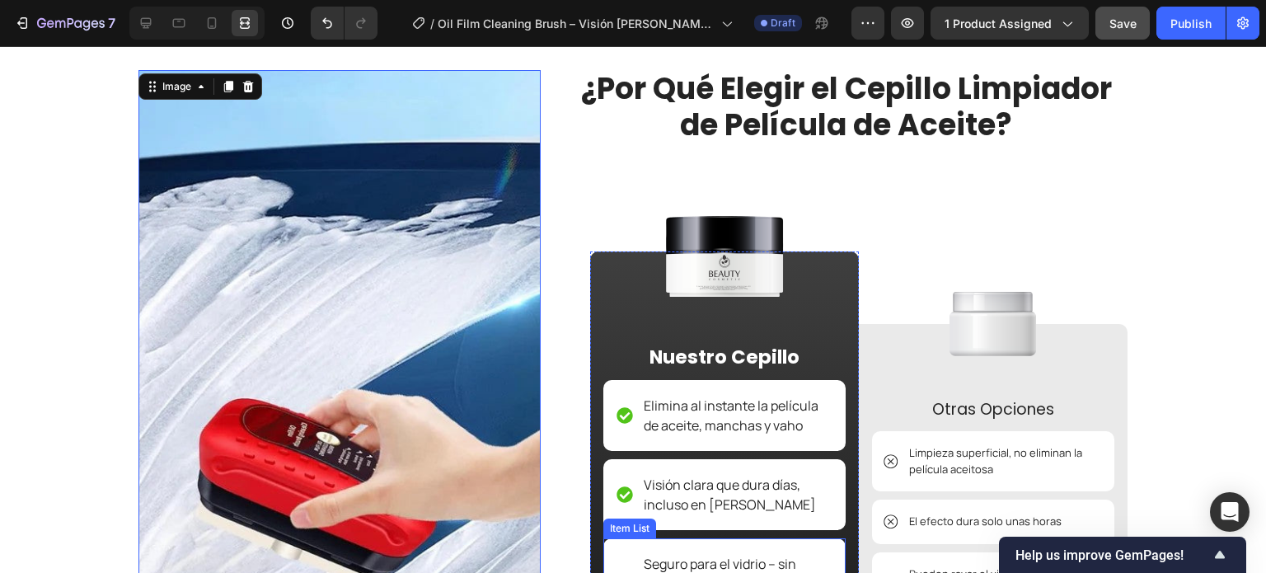
scroll to position [3379, 0]
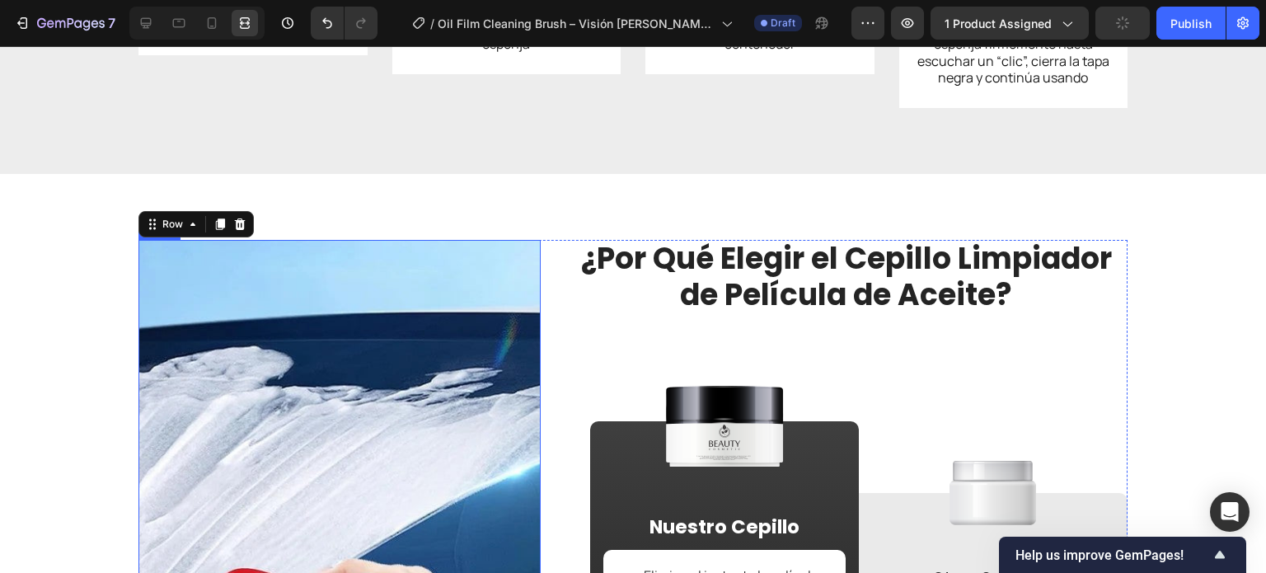
click at [485, 312] on img at bounding box center [339, 508] width 402 height 536
click at [151, 5] on div "7 Version history / Oil Film Cleaning Brush – Visión Clara para una Conducción …" at bounding box center [633, 23] width 1266 height 47
click at [156, 28] on div at bounding box center [146, 23] width 26 height 26
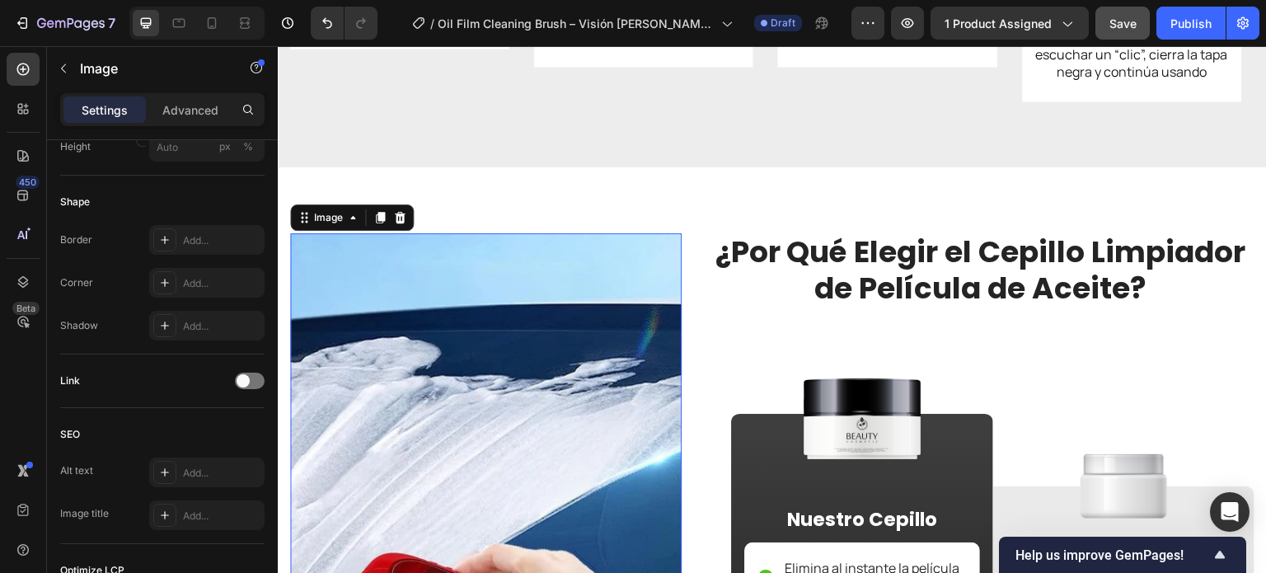
scroll to position [804, 0]
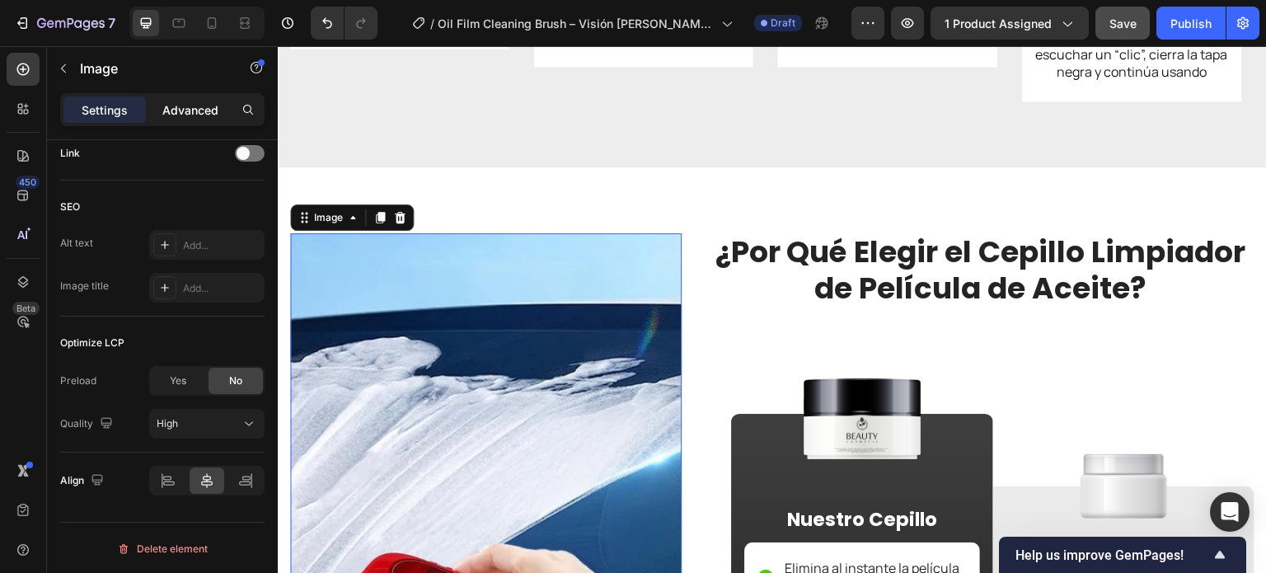
click at [178, 113] on p "Advanced" at bounding box center [190, 109] width 56 height 17
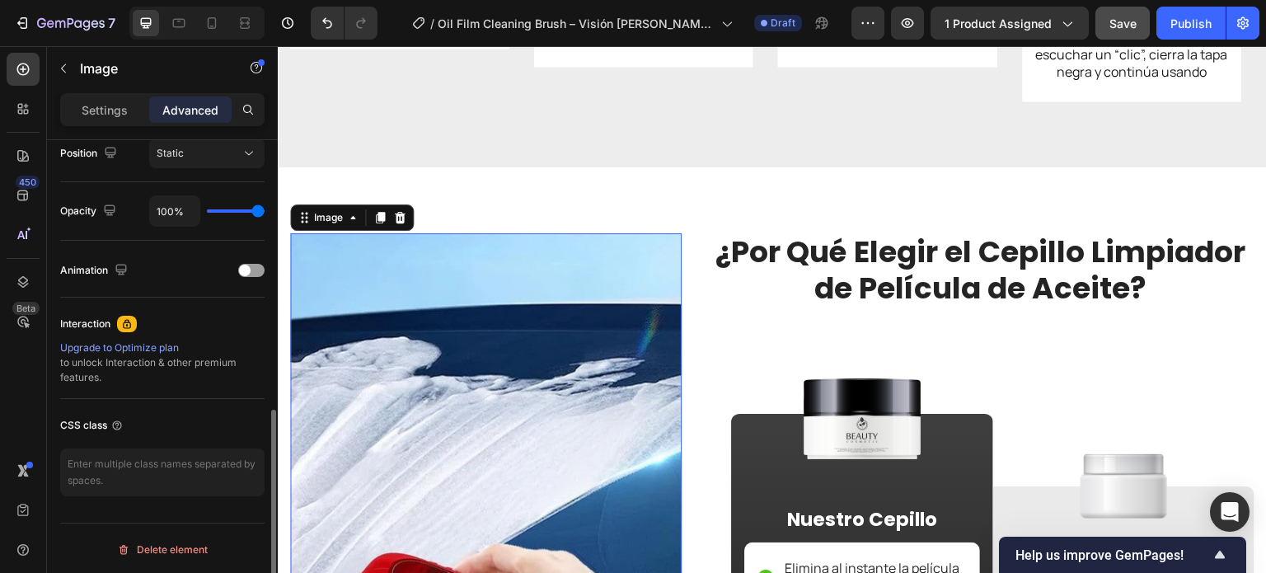
scroll to position [535, 0]
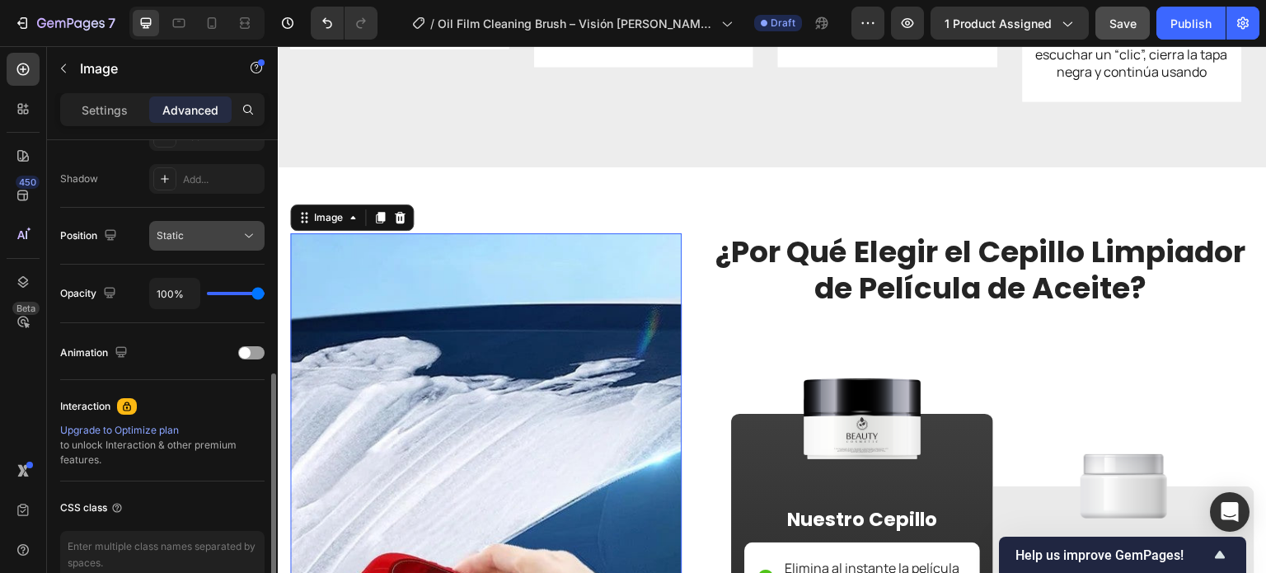
click at [203, 228] on div "Static" at bounding box center [199, 235] width 84 height 15
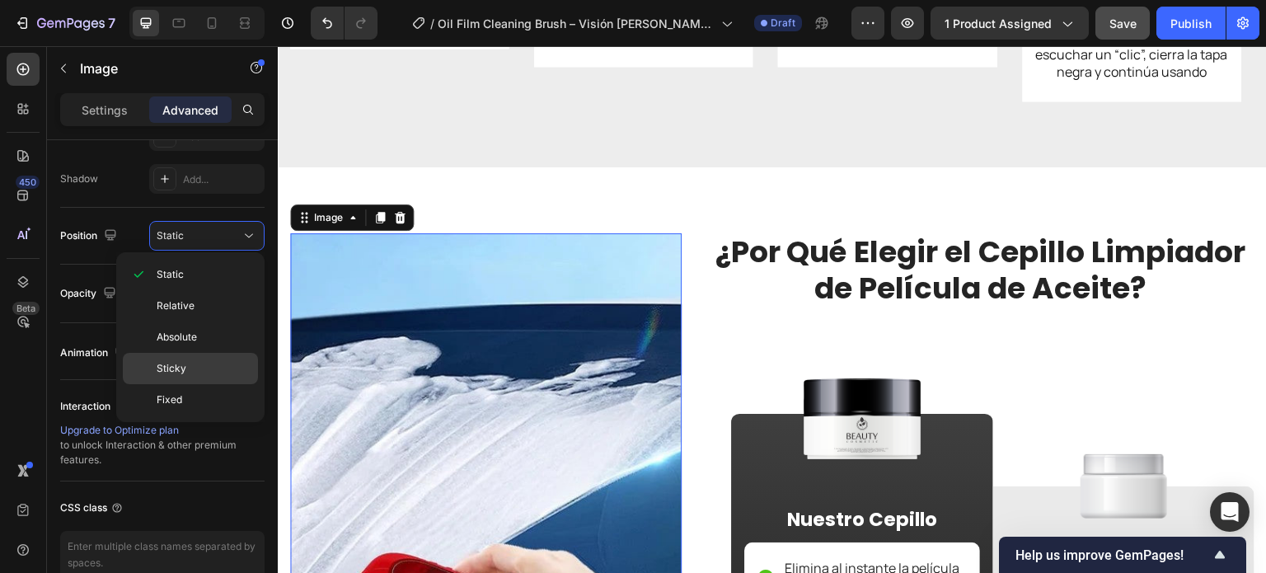
click at [213, 368] on p "Sticky" at bounding box center [204, 368] width 94 height 15
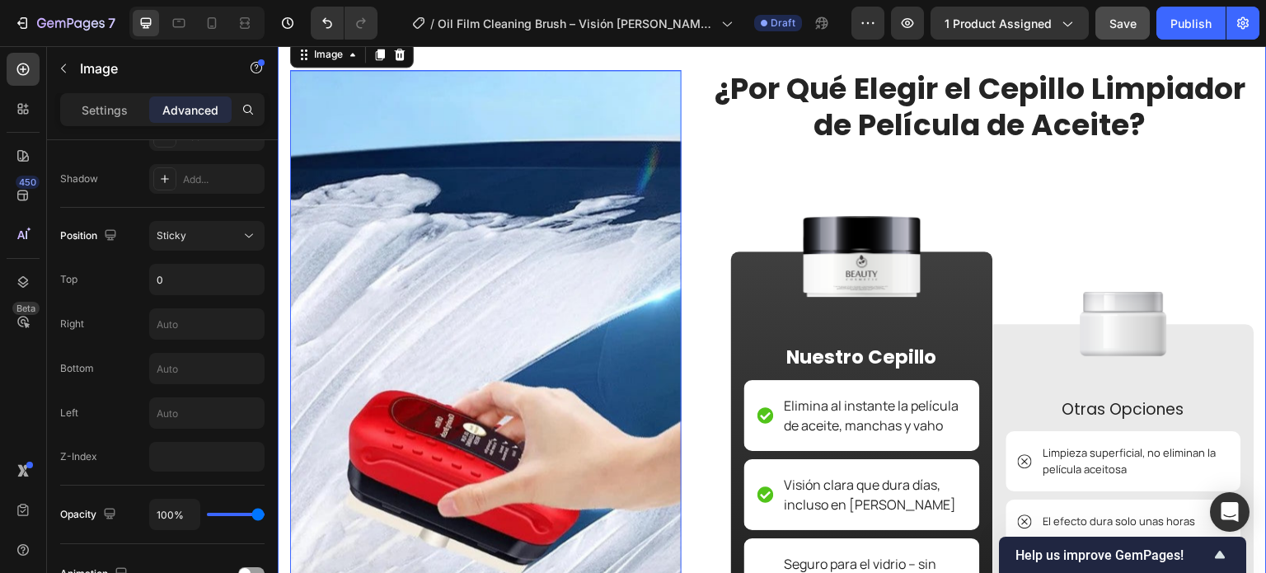
scroll to position [3462, 0]
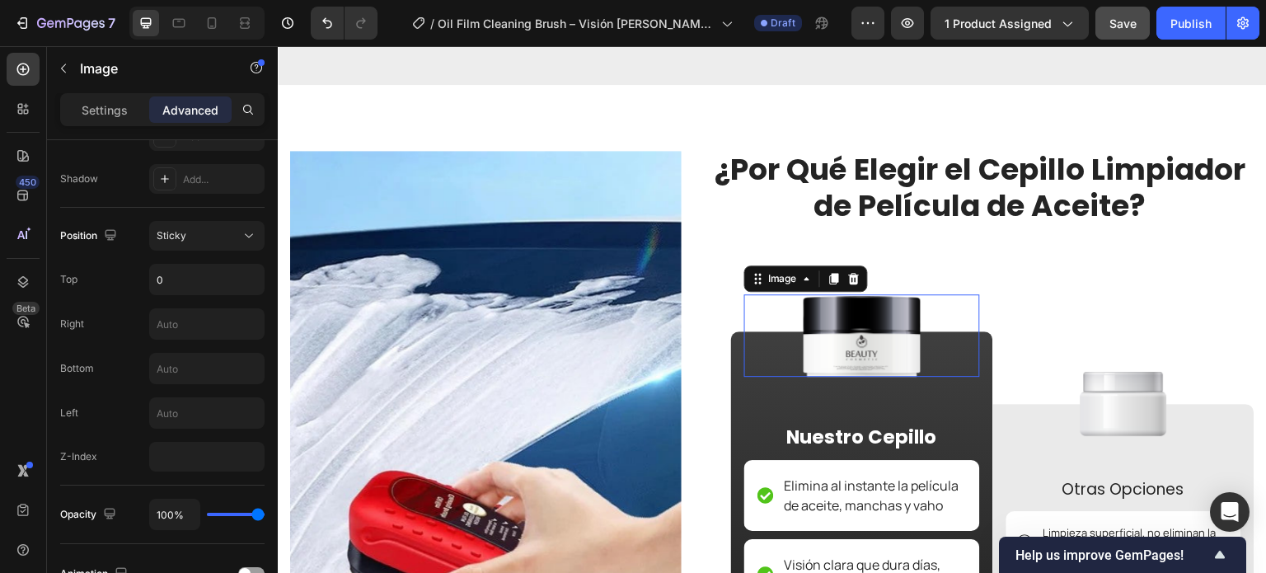
click at [836, 321] on img at bounding box center [862, 335] width 134 height 82
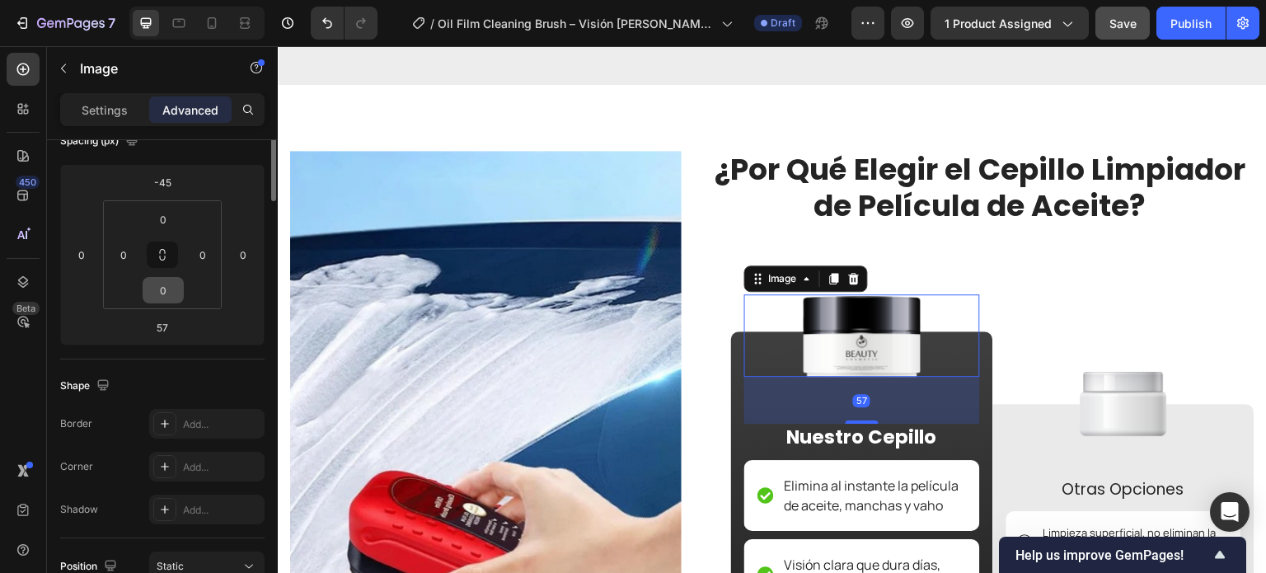
scroll to position [0, 0]
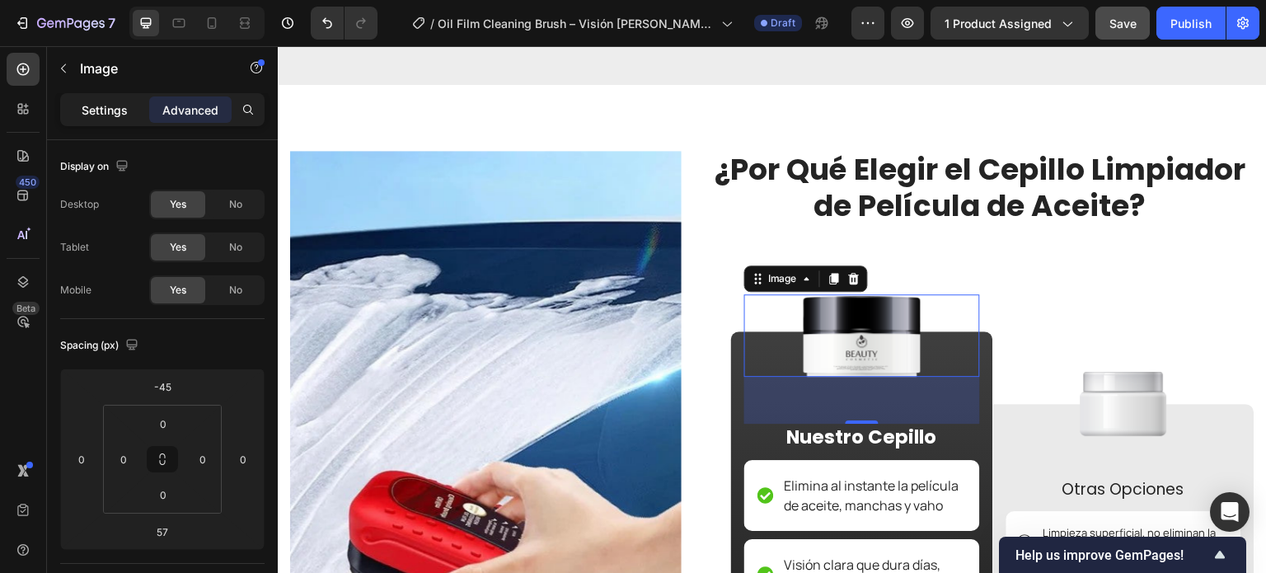
click at [99, 98] on div "Settings" at bounding box center [104, 109] width 82 height 26
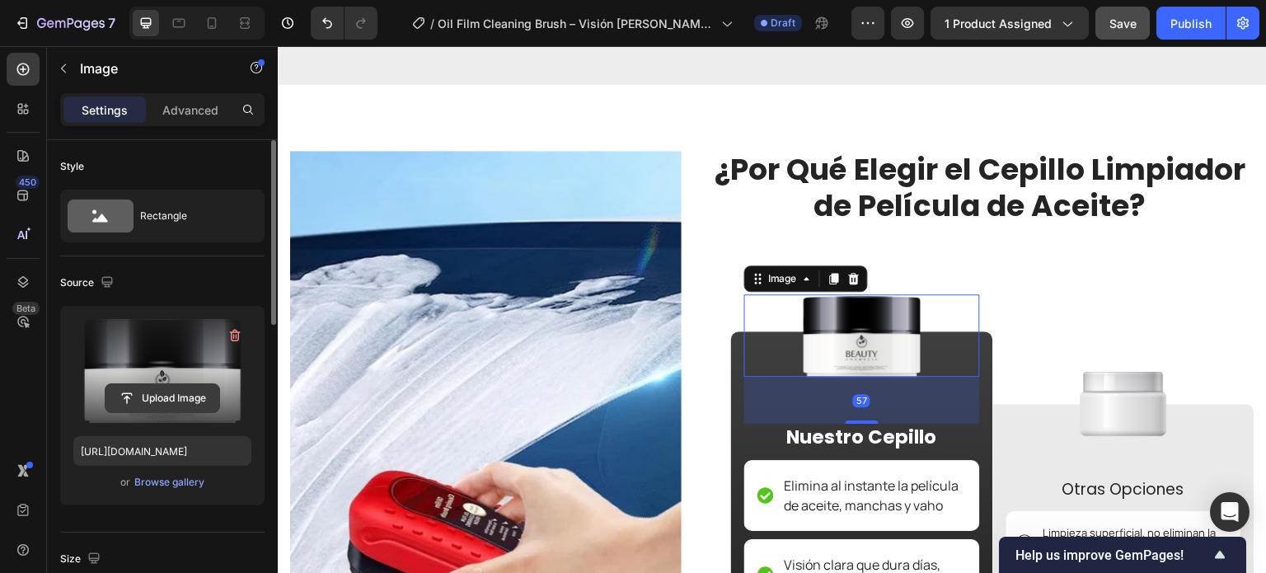
click at [176, 395] on input "file" at bounding box center [163, 398] width 114 height 28
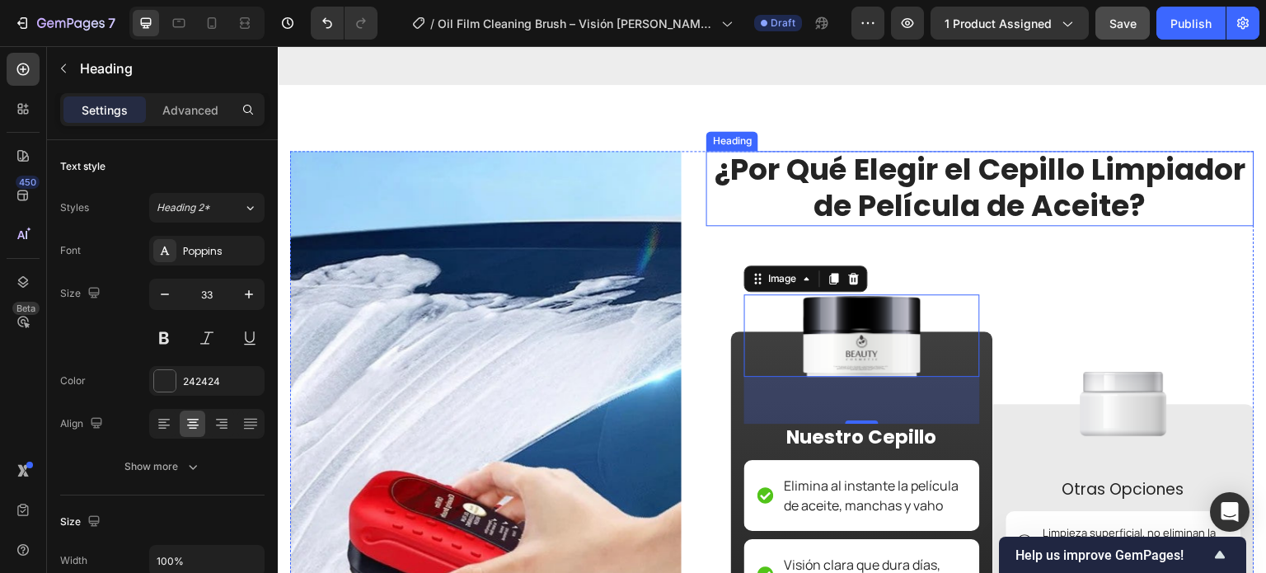
click at [897, 201] on strong "¿Por Qué Elegir el Cepillo Limpiador de Película de Aceite?" at bounding box center [980, 187] width 531 height 78
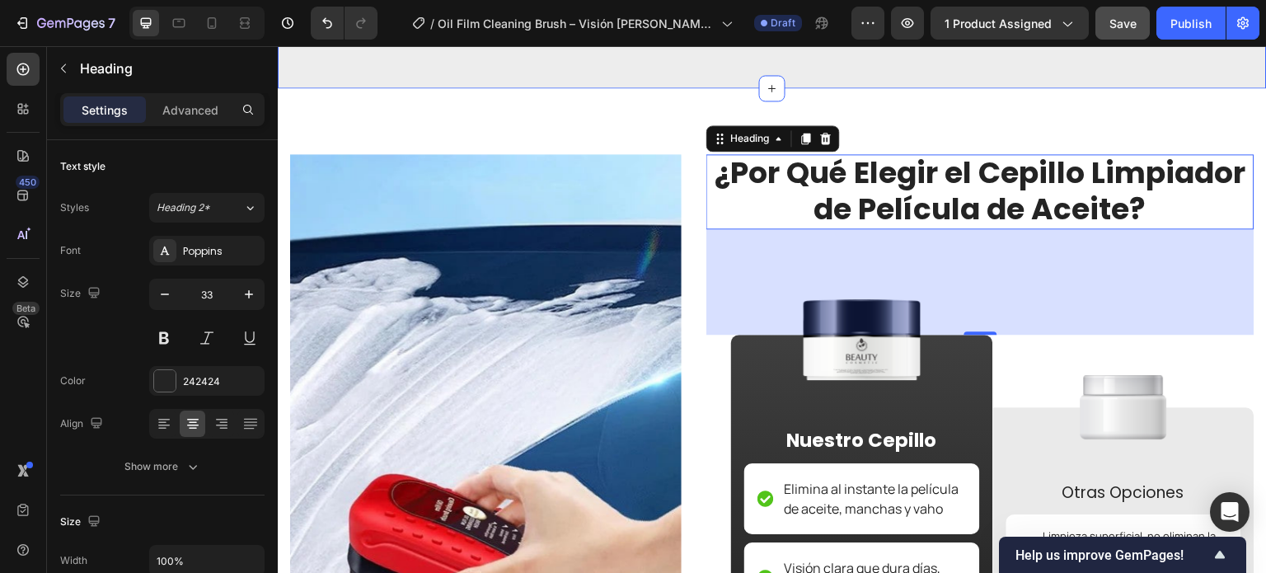
scroll to position [3462, 0]
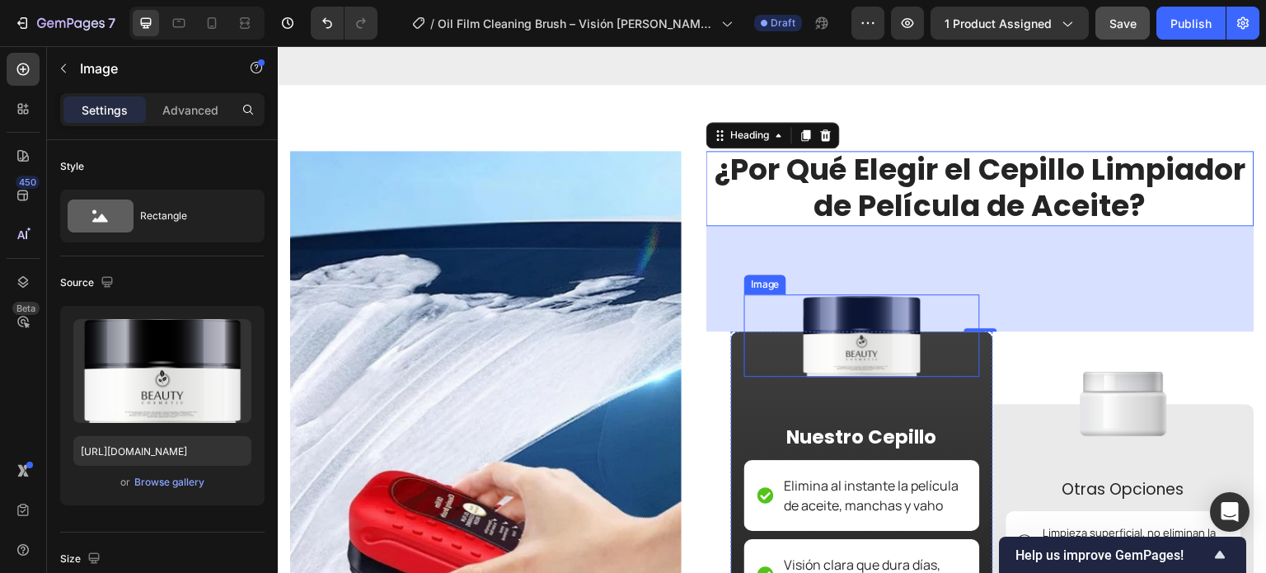
click at [849, 335] on img at bounding box center [862, 335] width 134 height 82
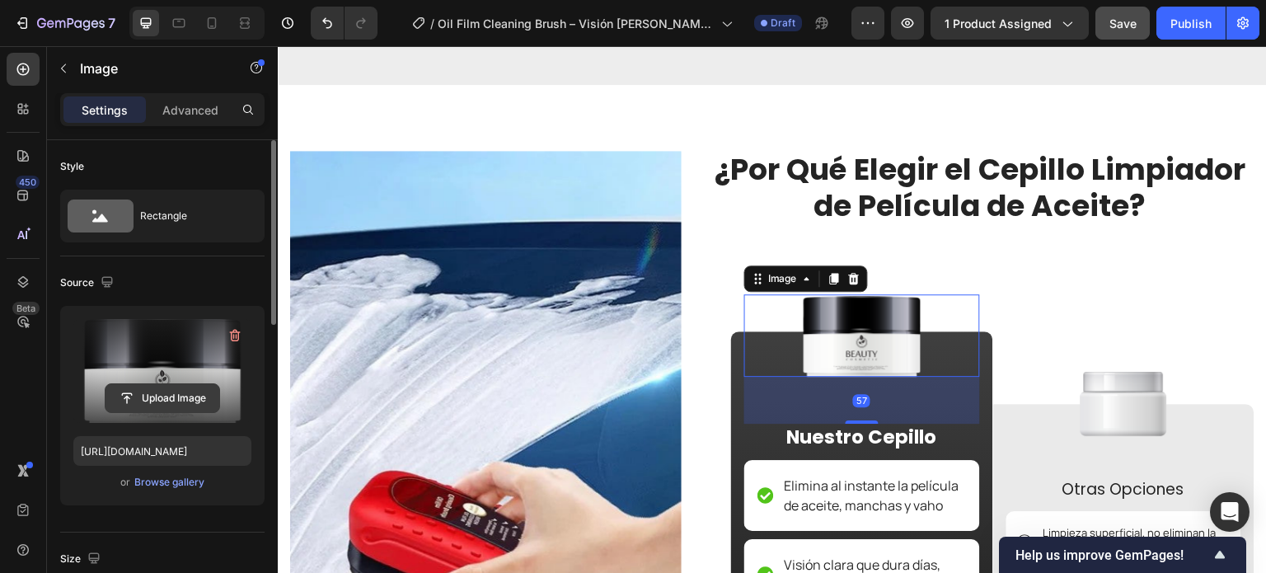
click at [179, 403] on input "file" at bounding box center [163, 398] width 114 height 28
click at [200, 390] on input "file" at bounding box center [163, 398] width 114 height 28
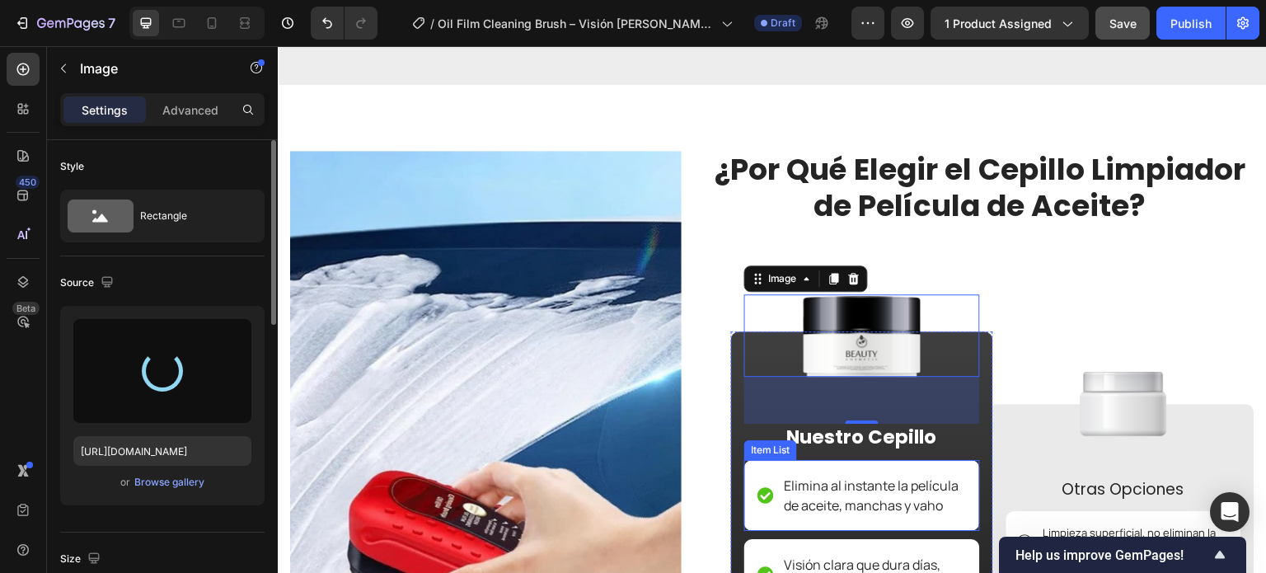
type input "[URL][DOMAIN_NAME]"
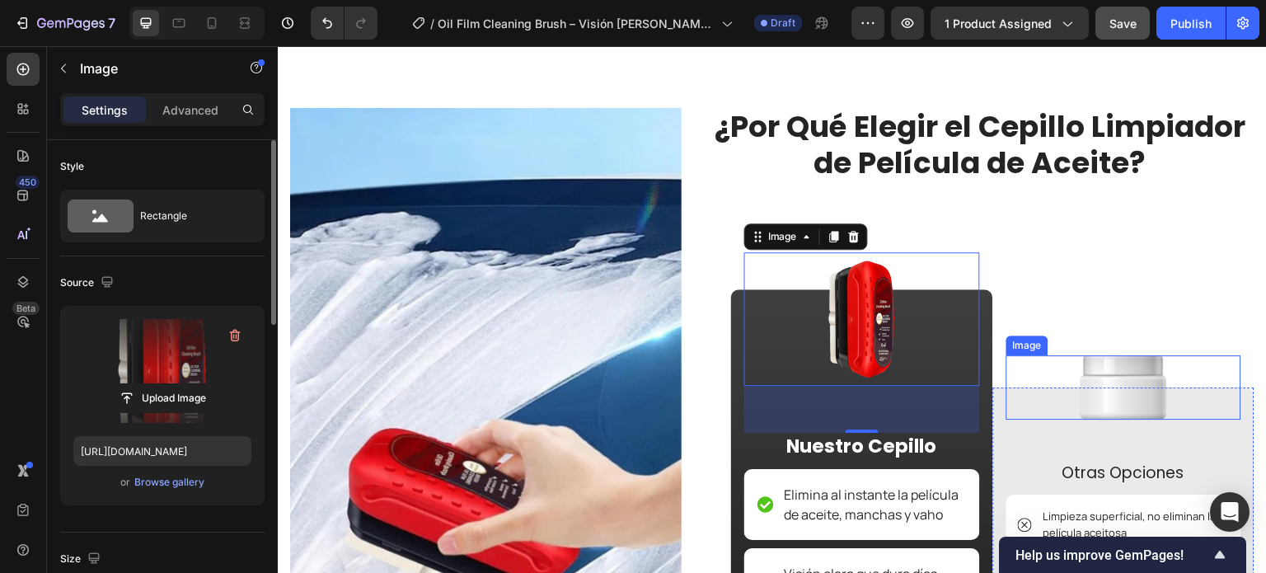
scroll to position [3544, 0]
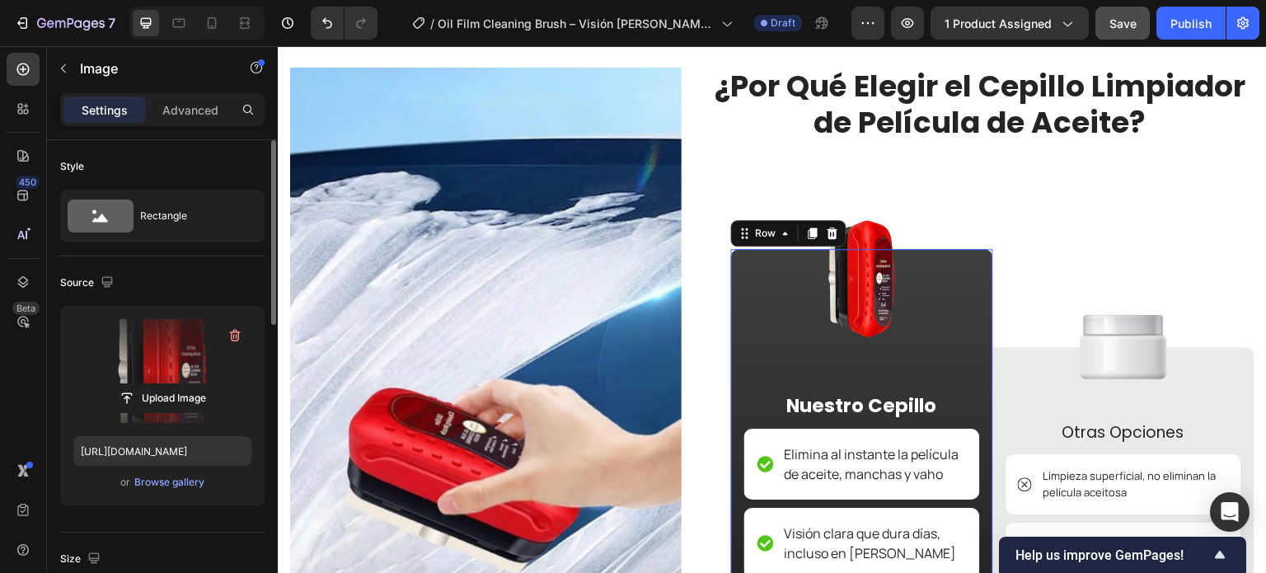
click at [734, 361] on div "Image Nuestro Cepillo Text Block Elimina al instante la película de aceite, man…" at bounding box center [862, 549] width 262 height 600
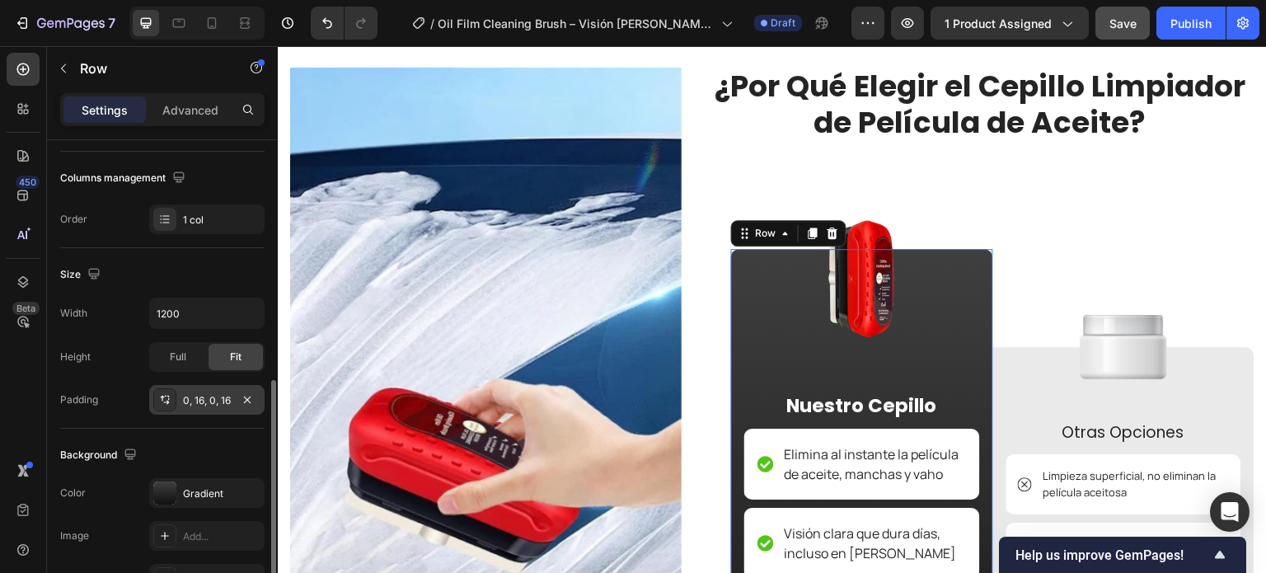
scroll to position [412, 0]
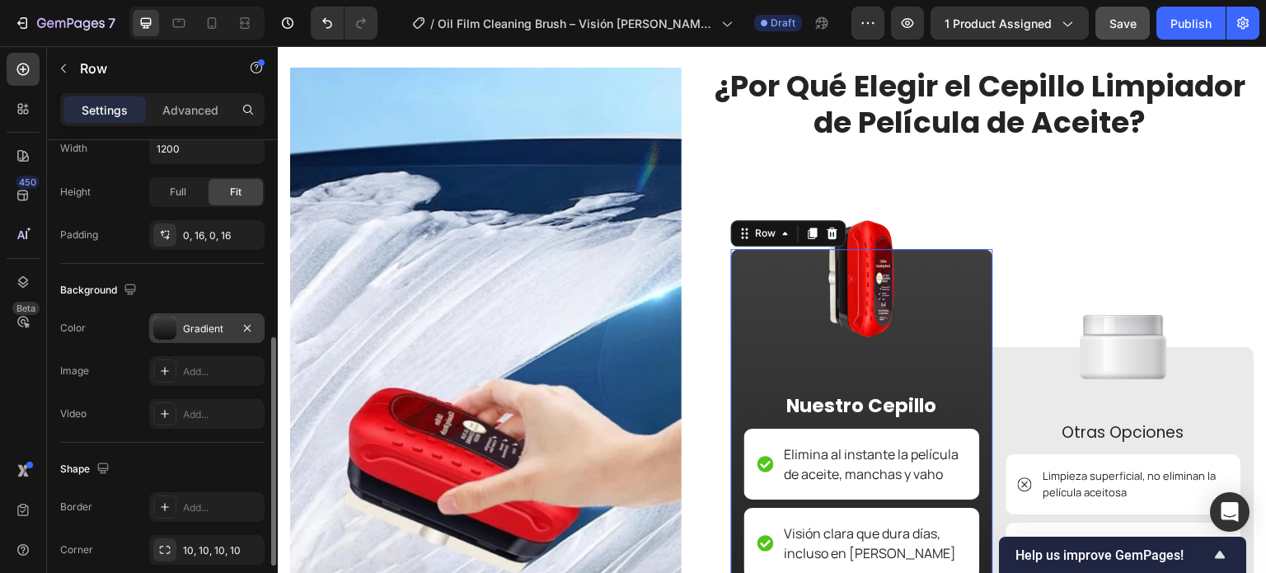
click at [191, 332] on div "Gradient" at bounding box center [207, 328] width 48 height 15
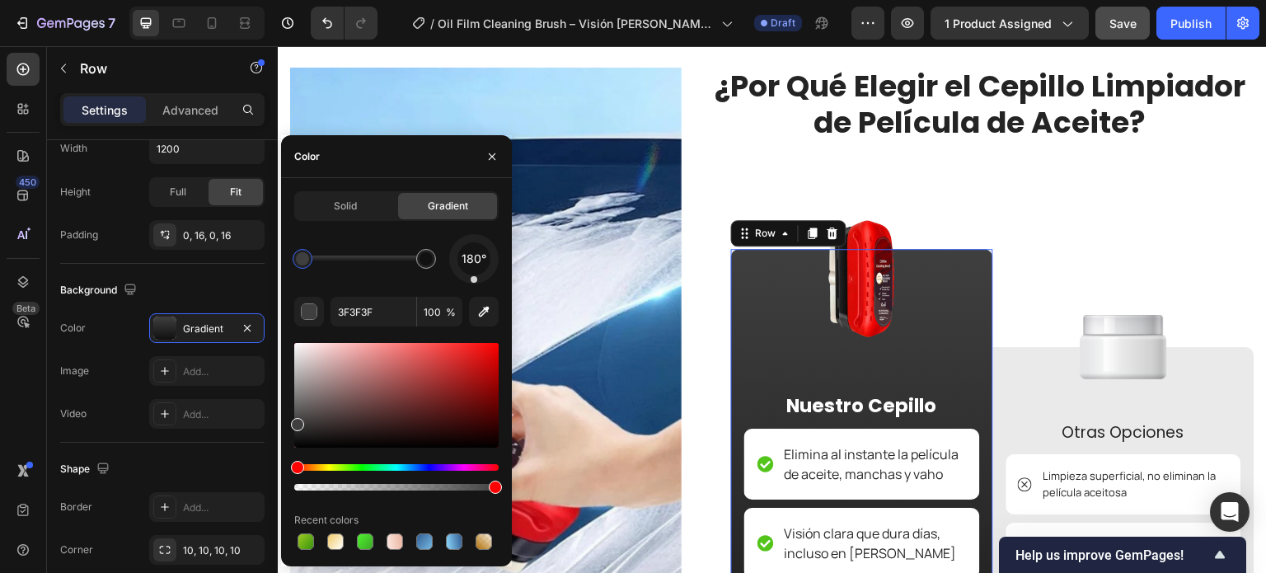
click at [382, 539] on div at bounding box center [396, 541] width 204 height 23
click at [386, 541] on div at bounding box center [395, 542] width 20 height 20
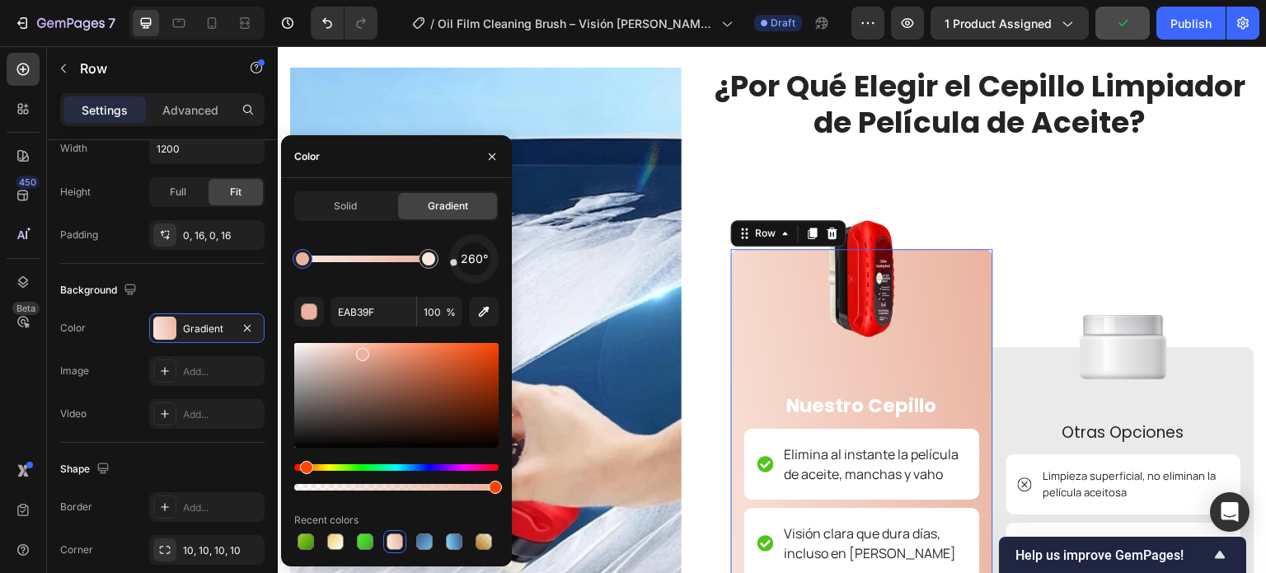
drag, startPoint x: 335, startPoint y: 543, endPoint x: 359, endPoint y: 519, distance: 33.8
click at [335, 542] on div at bounding box center [335, 541] width 16 height 16
type input "F1C967"
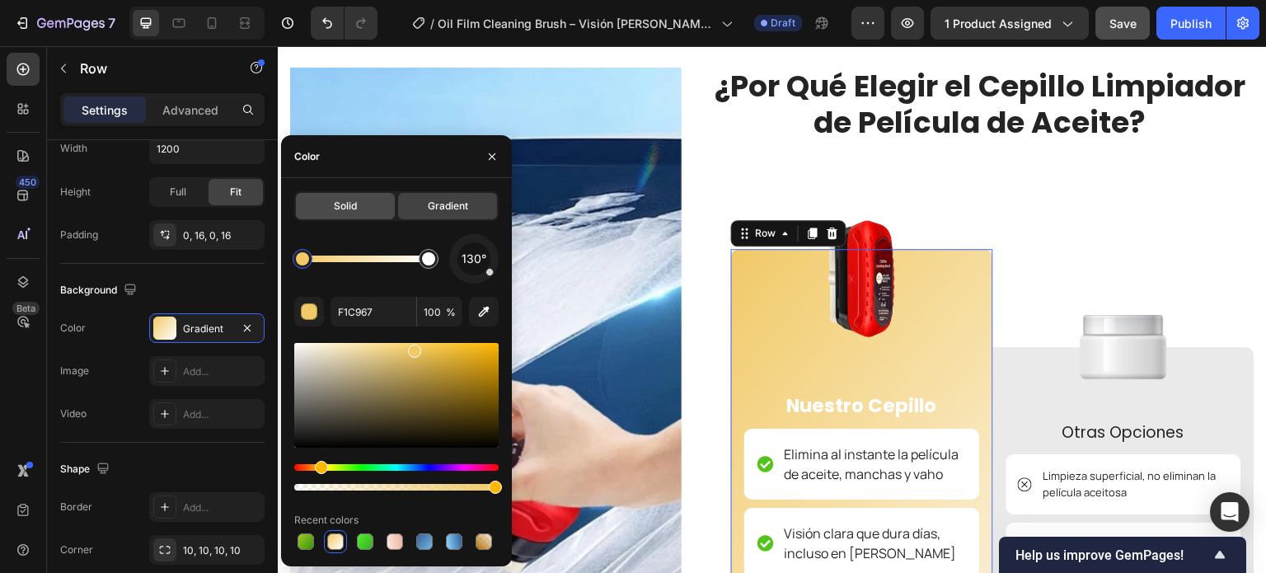
click at [359, 213] on div "Solid" at bounding box center [345, 206] width 99 height 26
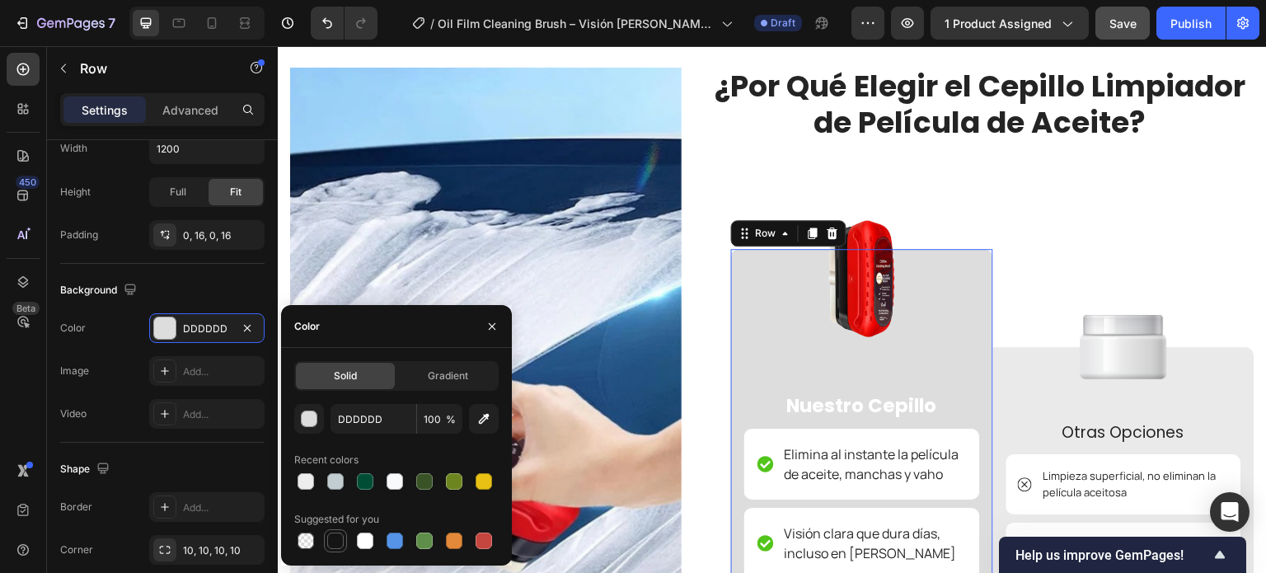
click at [337, 540] on div at bounding box center [335, 540] width 16 height 16
type input "151515"
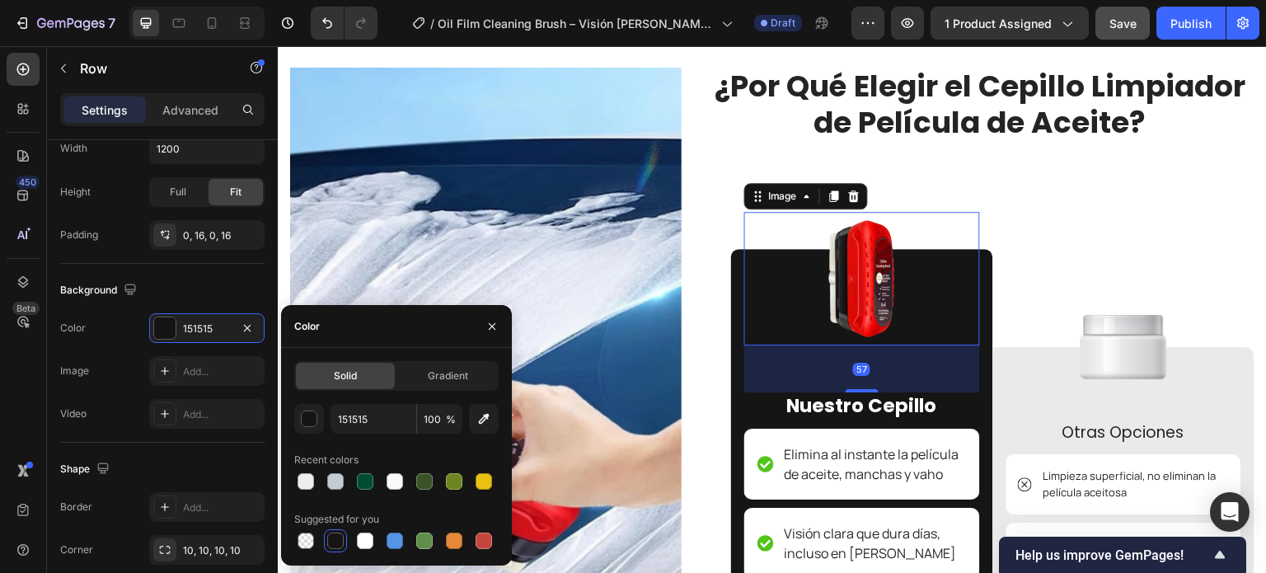
click at [865, 300] on img at bounding box center [862, 279] width 134 height 134
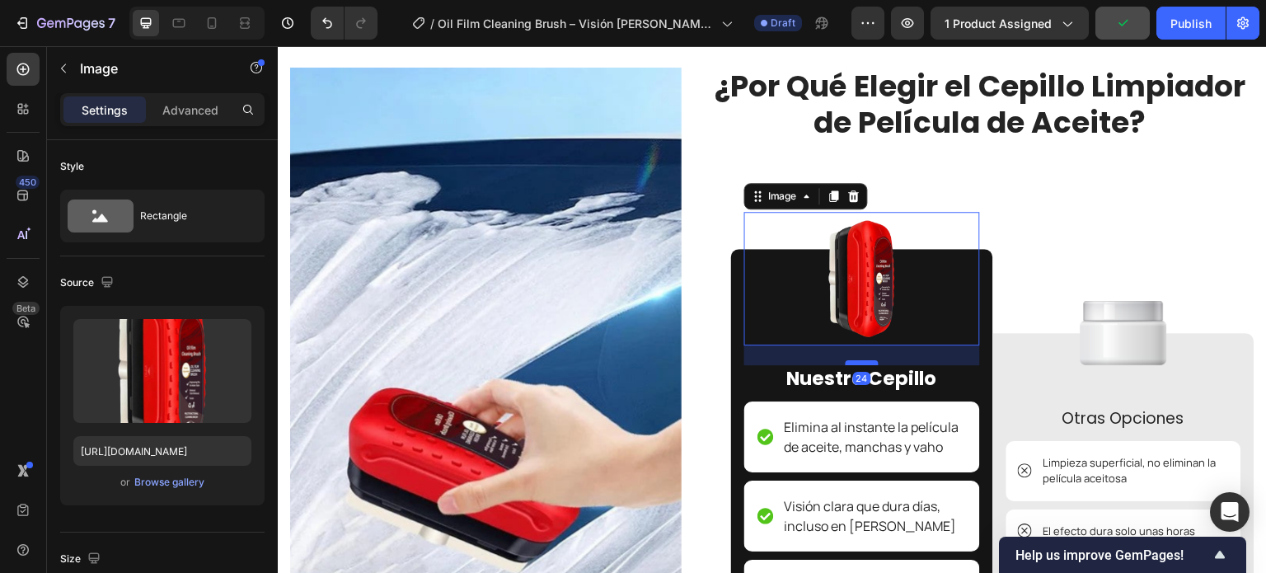
drag, startPoint x: 859, startPoint y: 389, endPoint x: 854, endPoint y: 362, distance: 27.6
click at [854, 362] on div at bounding box center [862, 362] width 33 height 5
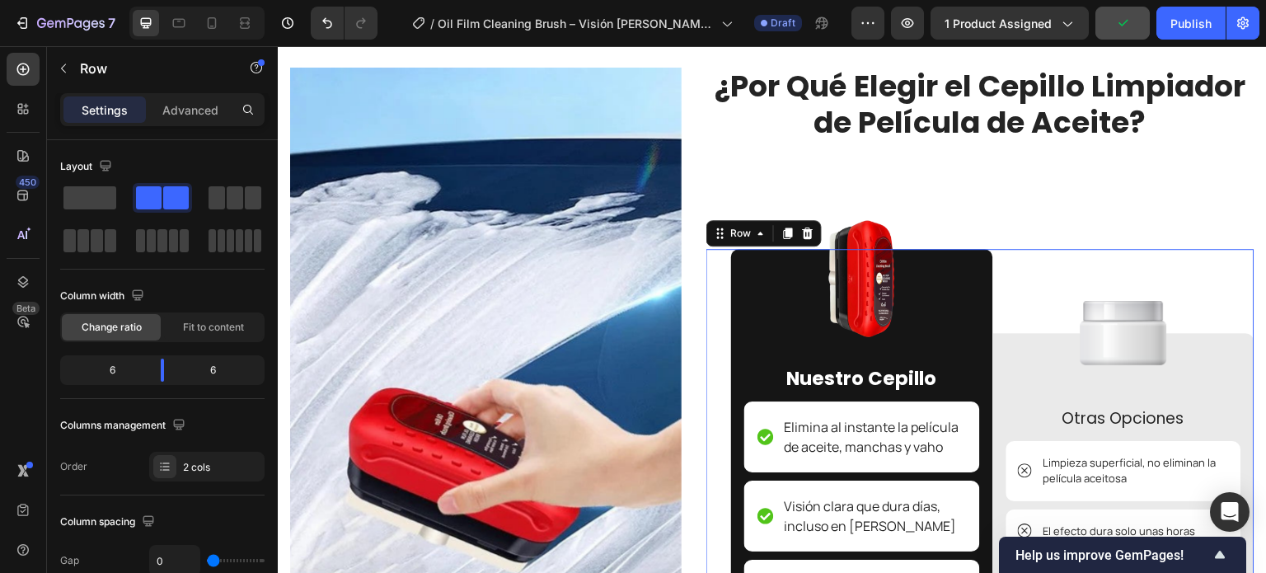
click at [993, 249] on div "Image Otras Opciones Text Block Limpieza superficial, no eliminan la película a…" at bounding box center [1124, 535] width 262 height 573
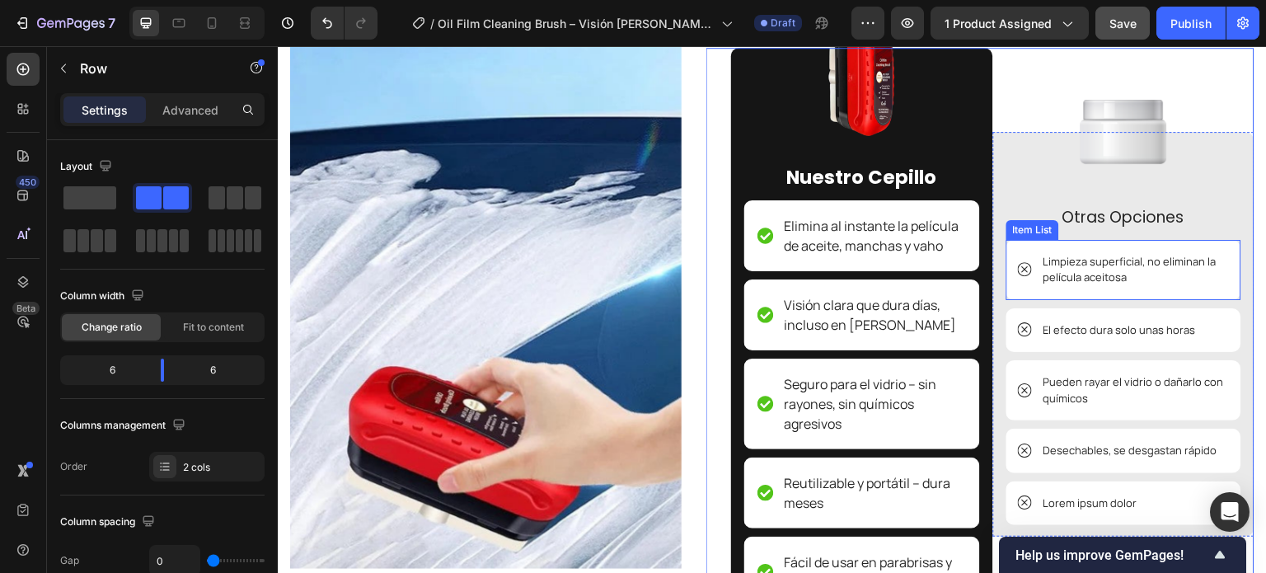
scroll to position [3709, 0]
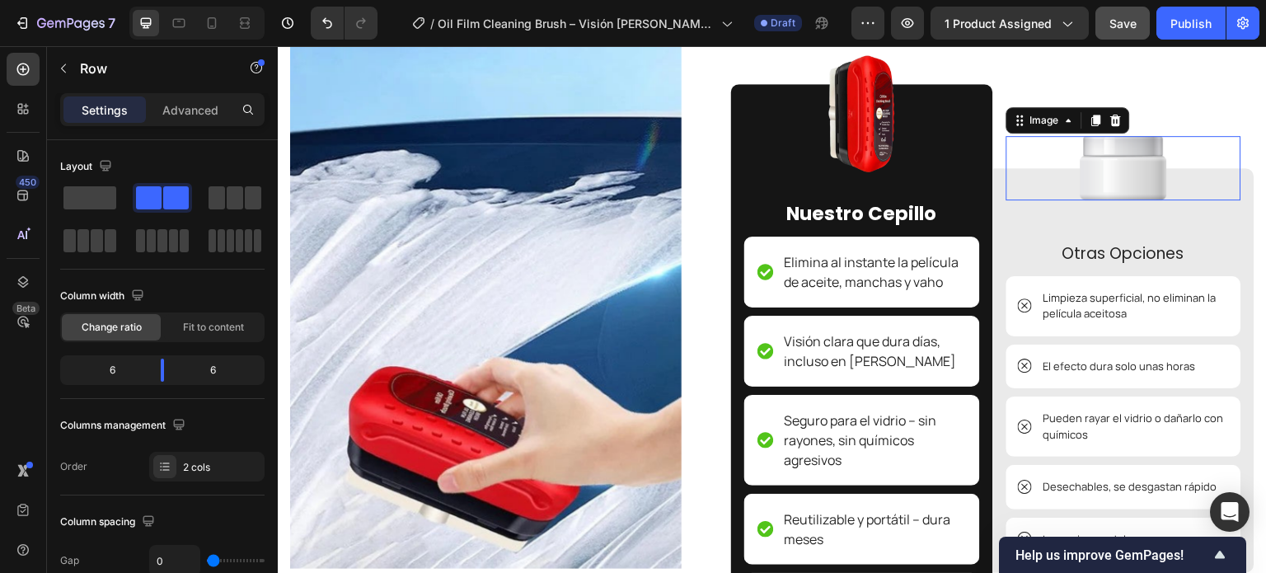
click at [1099, 161] on img at bounding box center [1124, 168] width 87 height 64
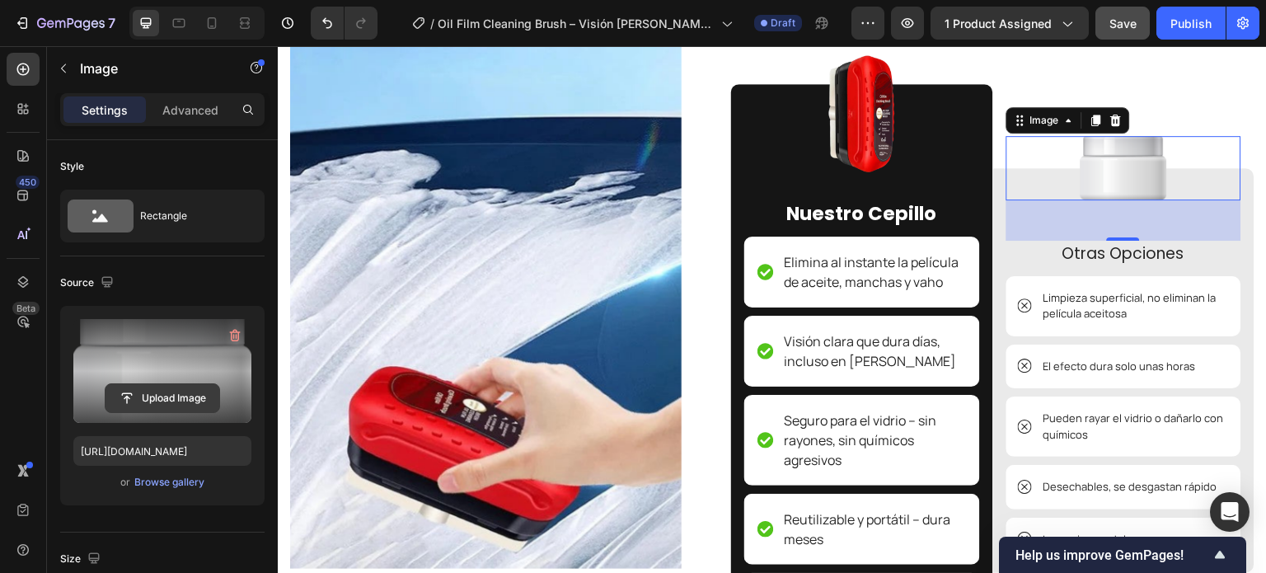
click at [171, 401] on input "file" at bounding box center [163, 398] width 114 height 28
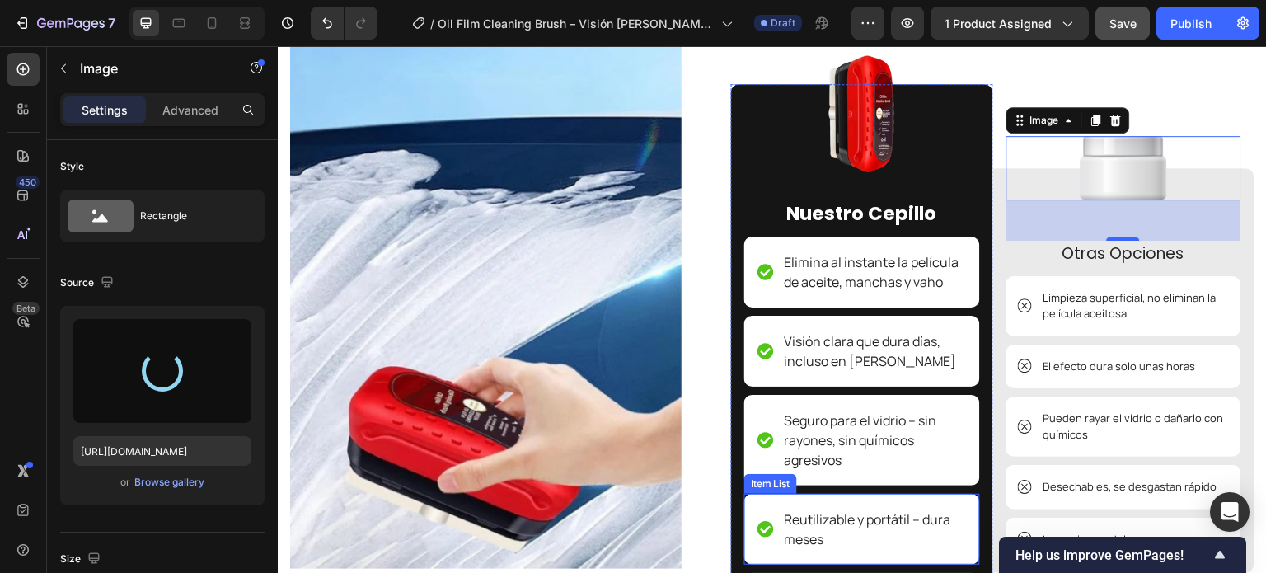
type input "[URL][DOMAIN_NAME]"
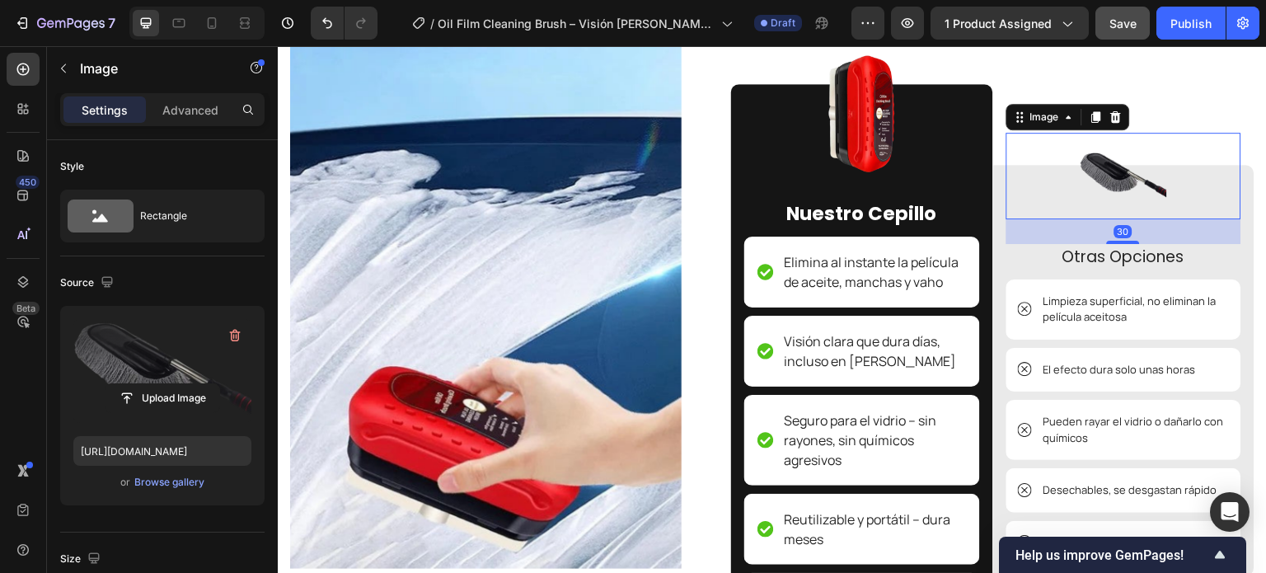
drag, startPoint x: 1104, startPoint y: 246, endPoint x: 1021, endPoint y: 192, distance: 99.4
click at [1100, 219] on div "30" at bounding box center [1124, 219] width 236 height 0
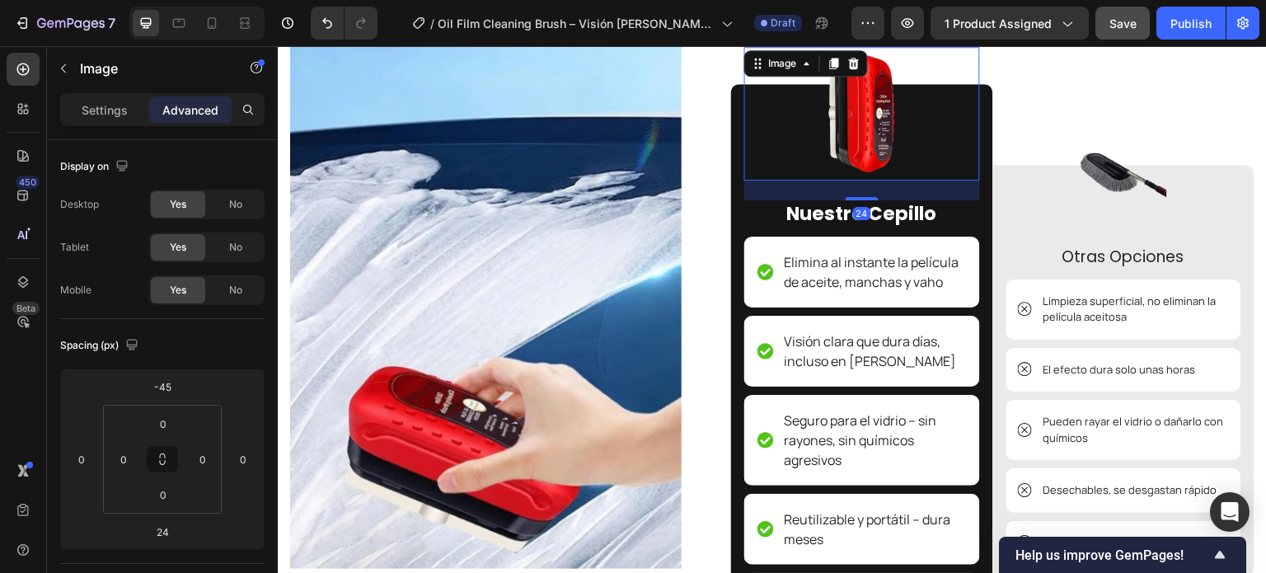
click at [909, 96] on img at bounding box center [862, 114] width 134 height 134
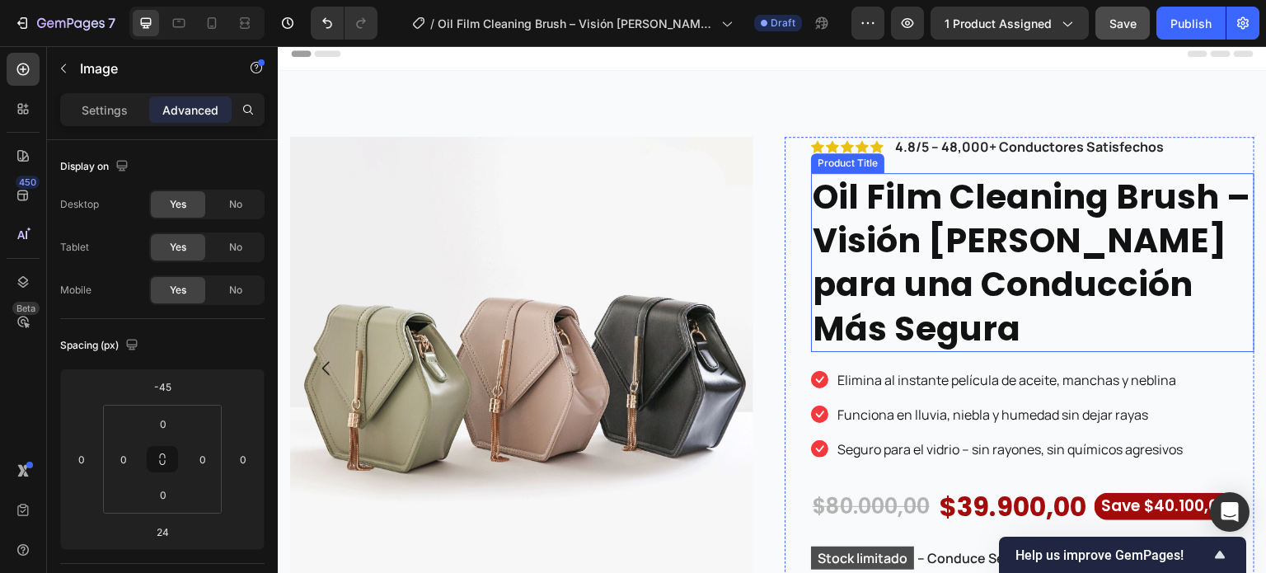
scroll to position [0, 0]
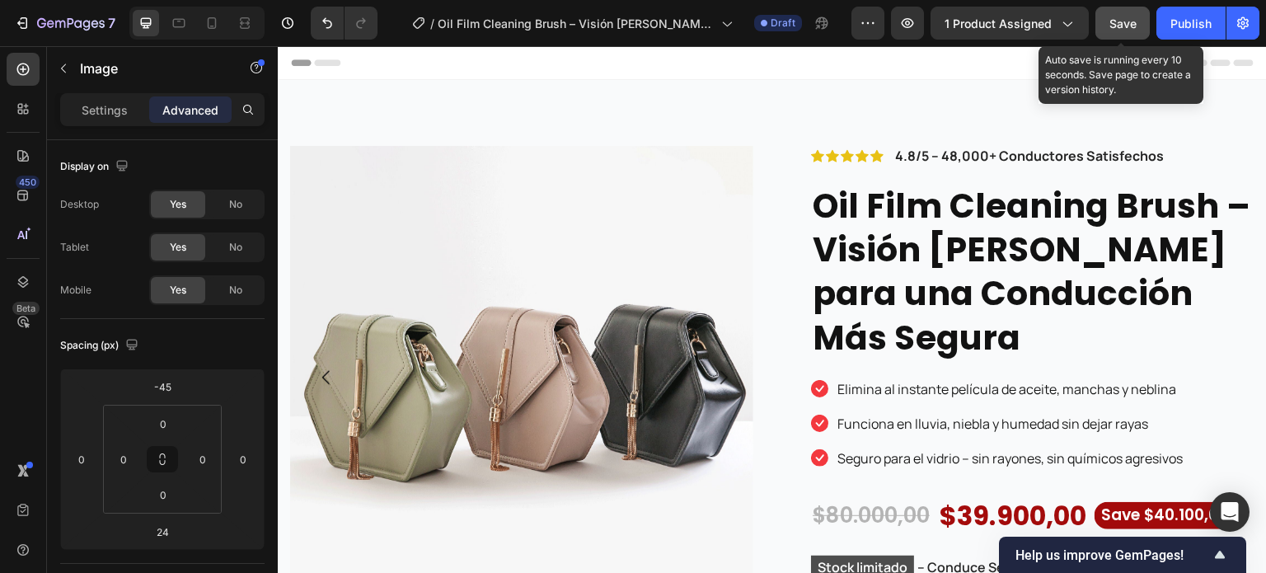
click at [1114, 22] on span "Save" at bounding box center [1122, 23] width 27 height 14
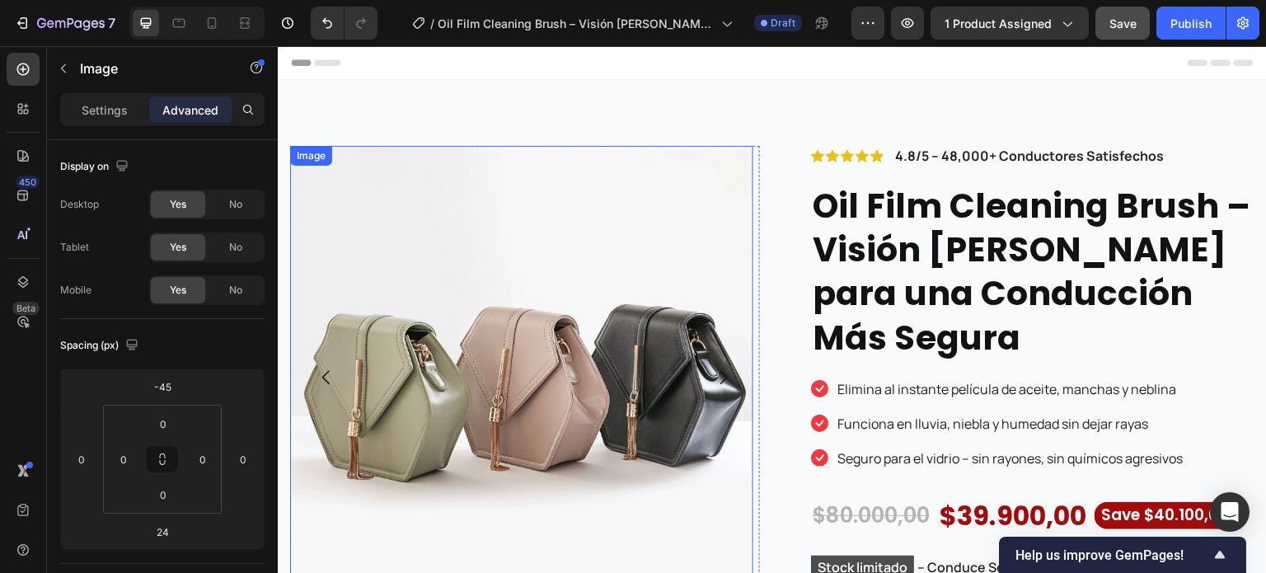
drag, startPoint x: 374, startPoint y: 154, endPoint x: 420, endPoint y: 217, distance: 77.8
click at [420, 217] on img at bounding box center [521, 377] width 463 height 463
click at [96, 110] on p "Settings" at bounding box center [105, 109] width 46 height 17
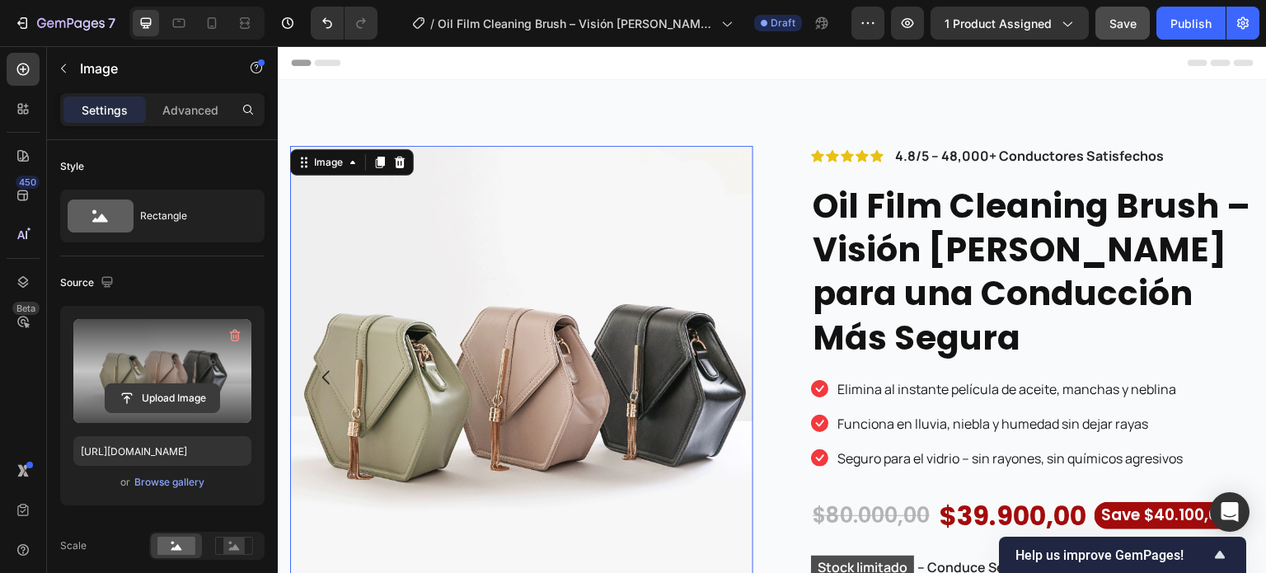
click at [186, 393] on input "file" at bounding box center [163, 398] width 114 height 28
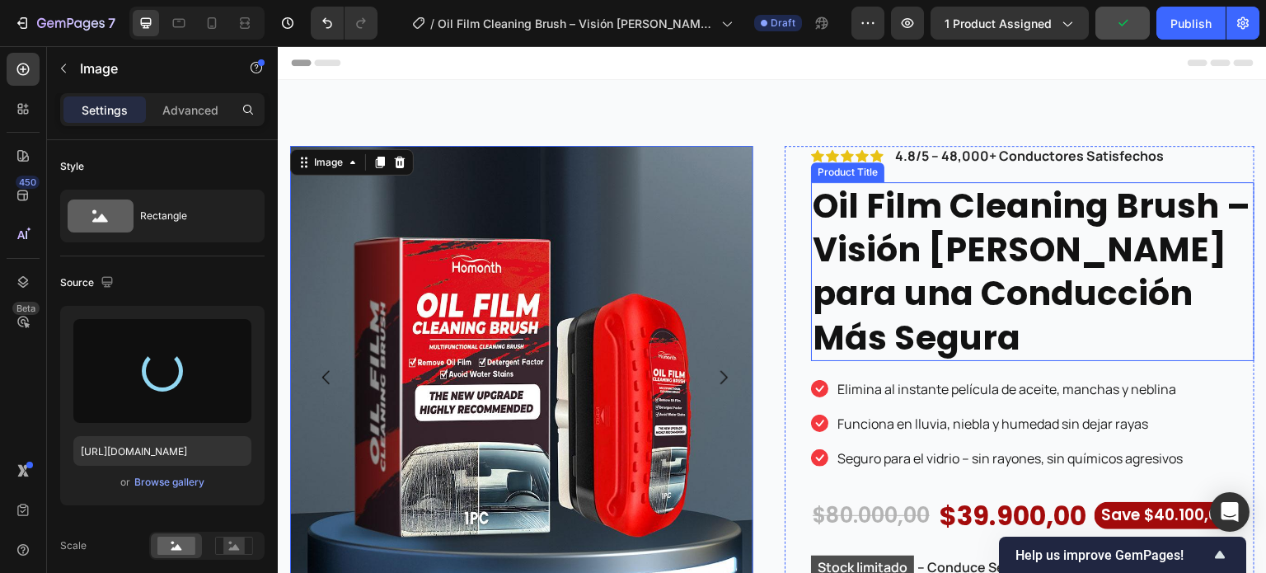
type input "[URL][DOMAIN_NAME]"
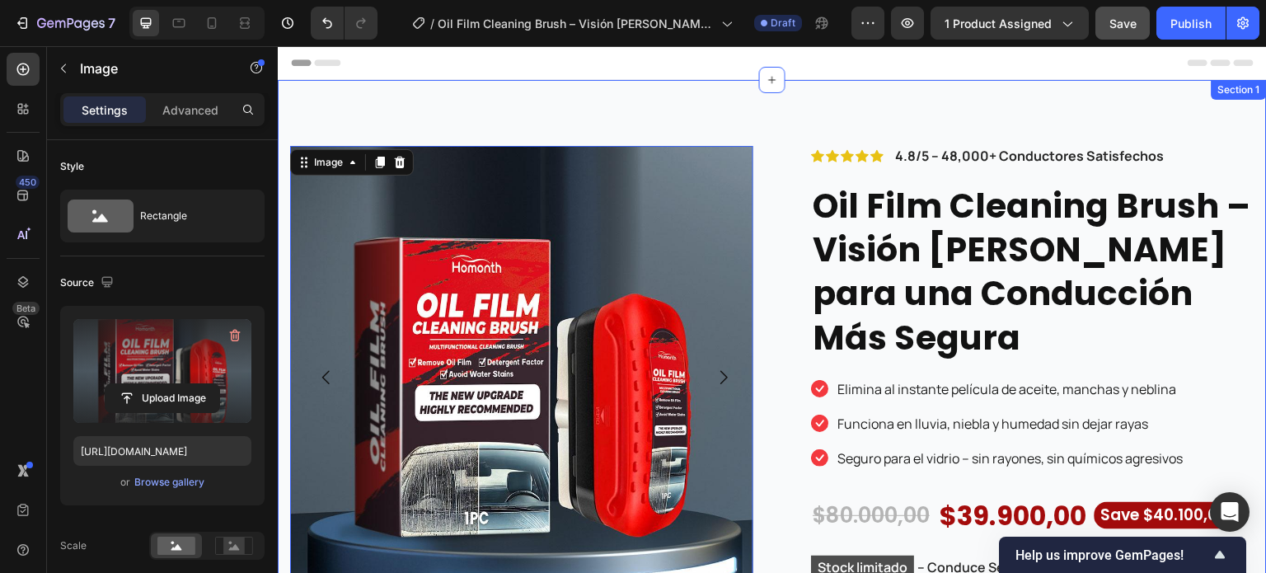
scroll to position [82, 0]
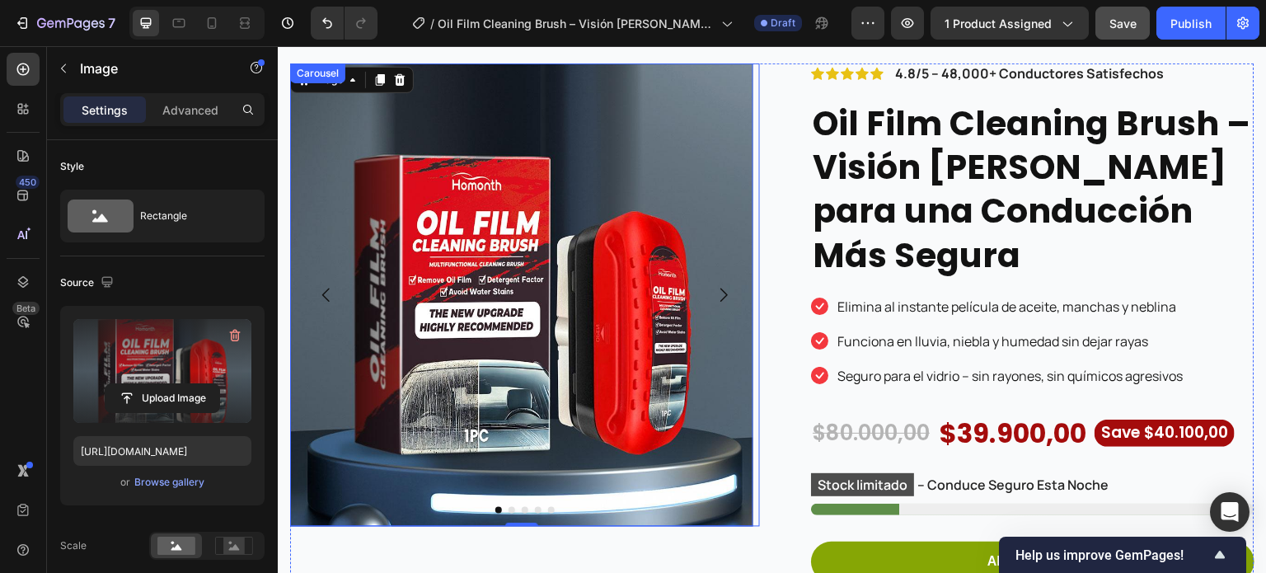
click at [716, 293] on icon "Carousel Next Arrow" at bounding box center [724, 295] width 20 height 20
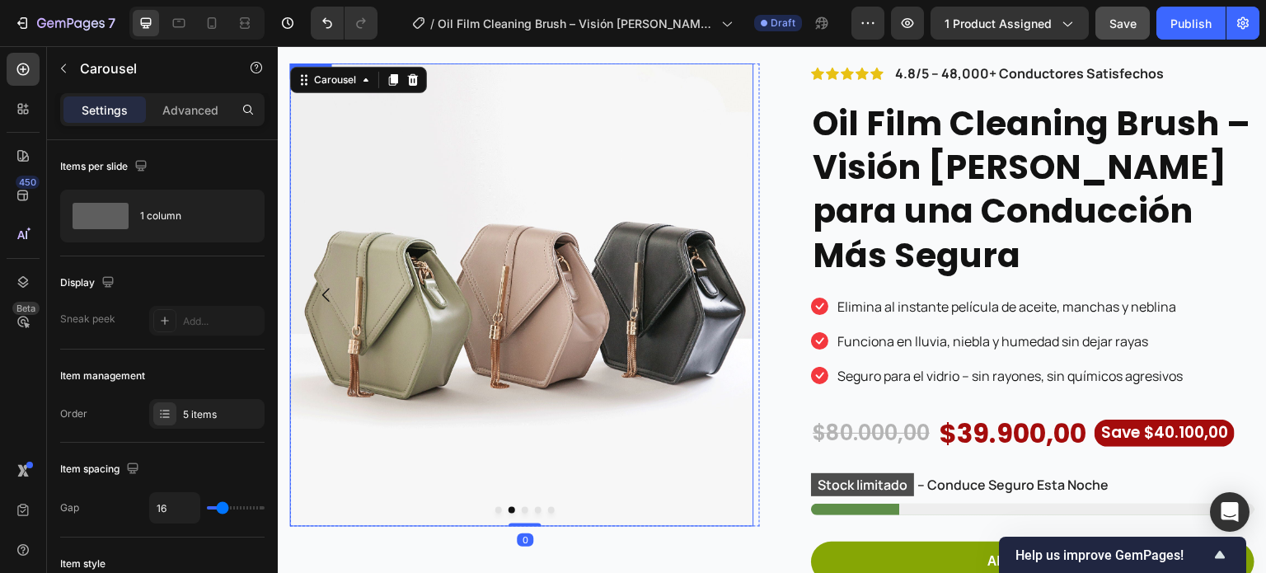
click at [555, 244] on img at bounding box center [521, 294] width 463 height 463
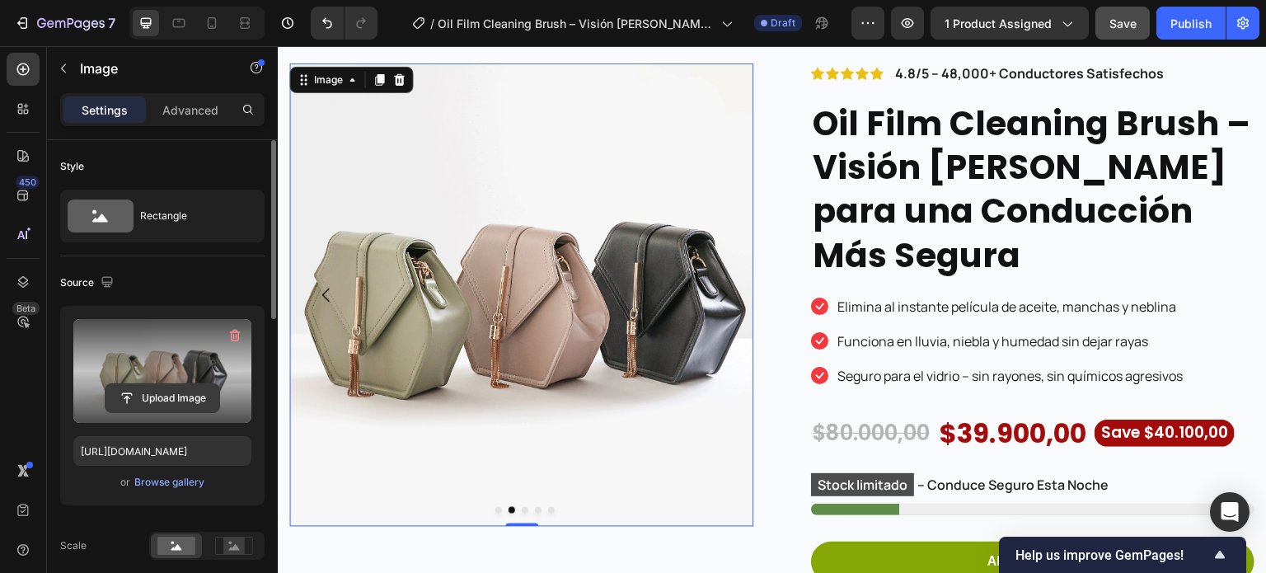
click at [160, 403] on input "file" at bounding box center [163, 398] width 114 height 28
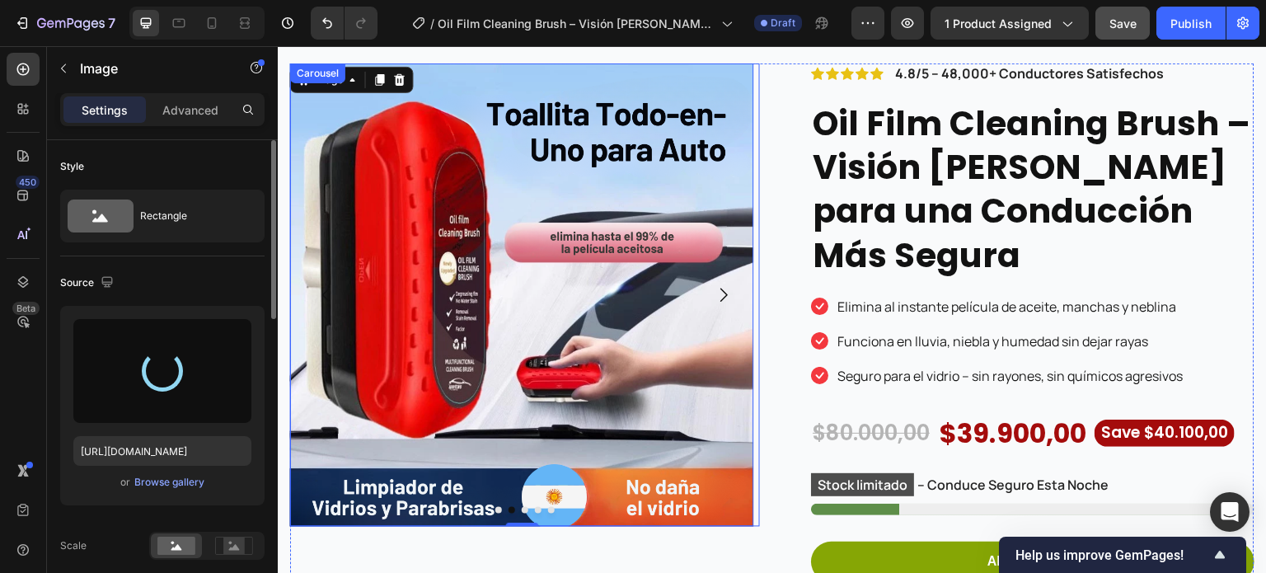
type input "[URL][DOMAIN_NAME]"
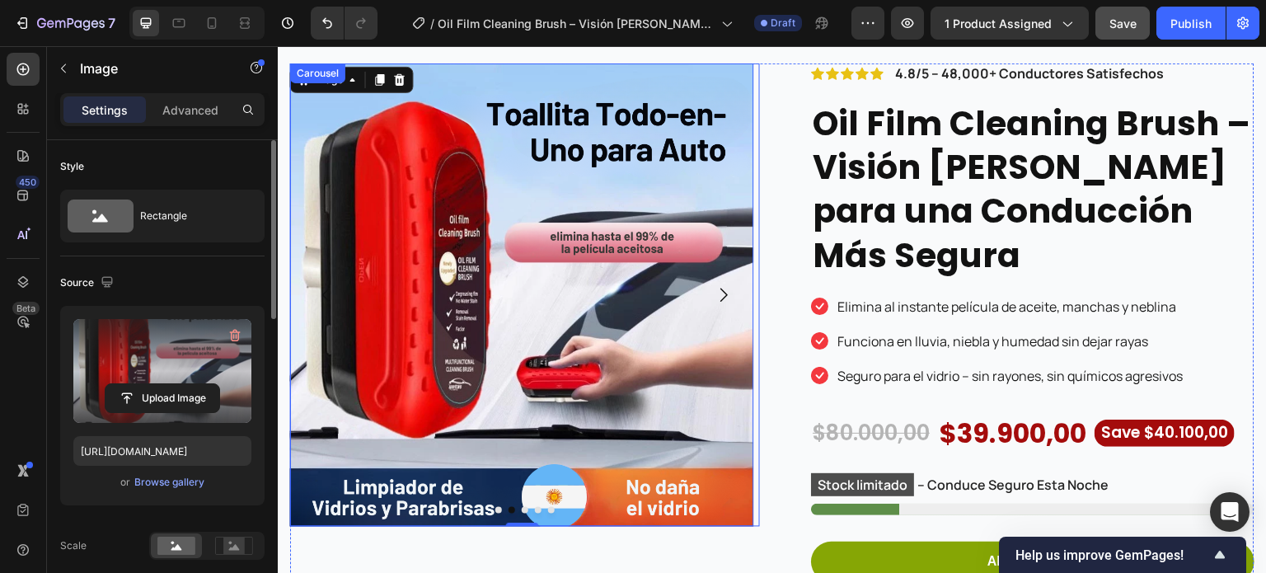
click at [715, 298] on icon "Carousel Next Arrow" at bounding box center [724, 295] width 20 height 20
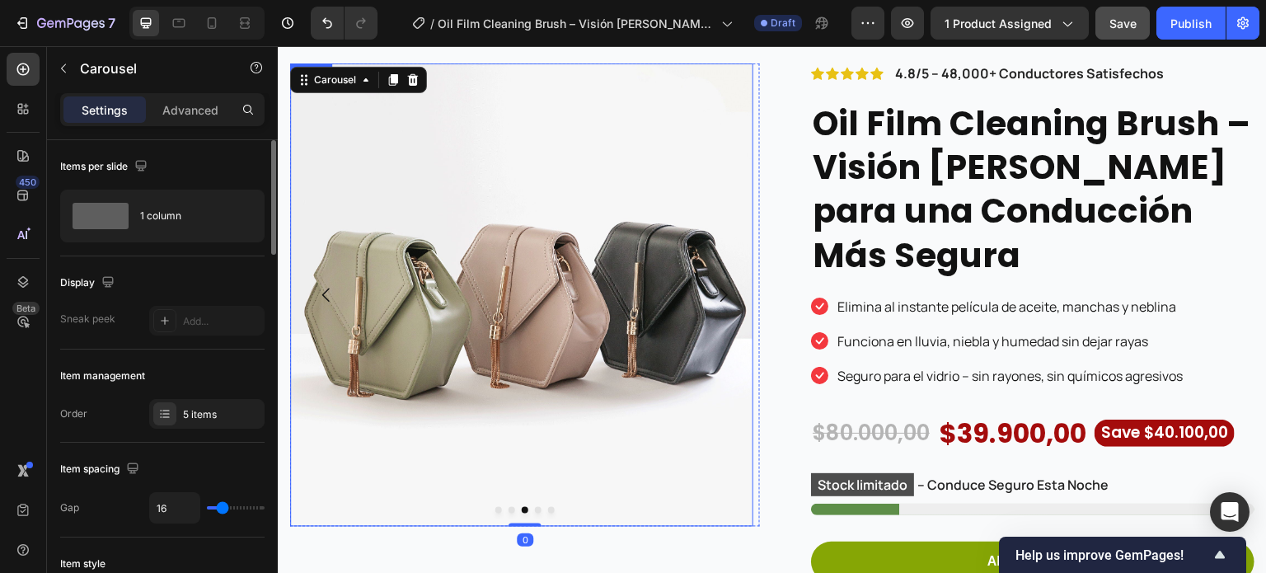
click at [528, 241] on img at bounding box center [521, 294] width 463 height 463
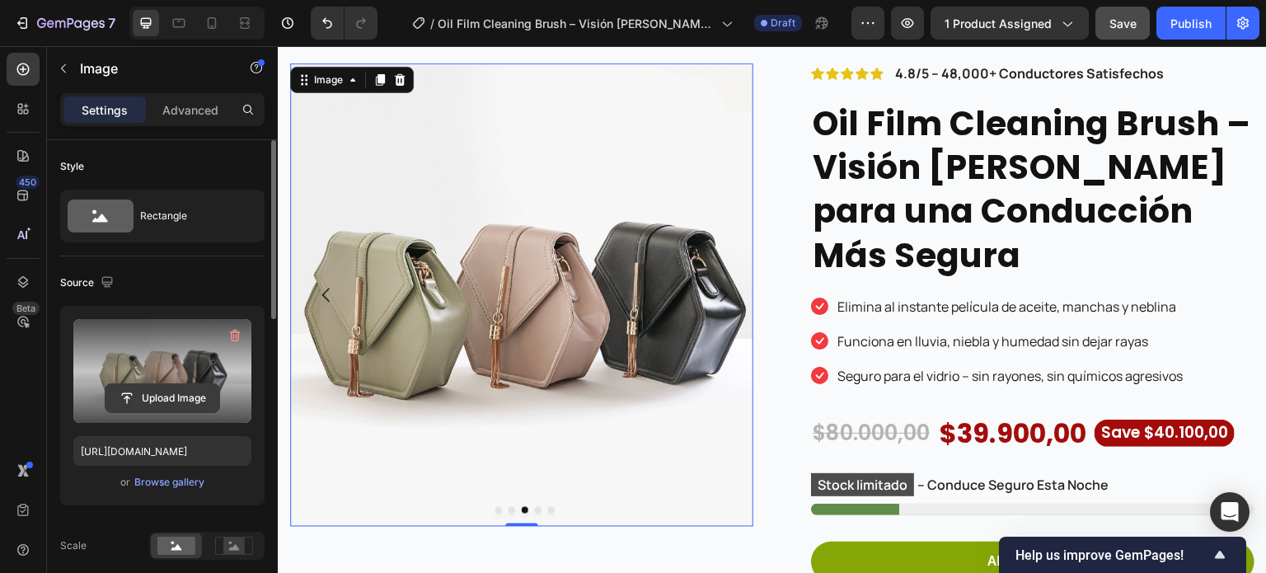
click at [152, 394] on input "file" at bounding box center [163, 398] width 114 height 28
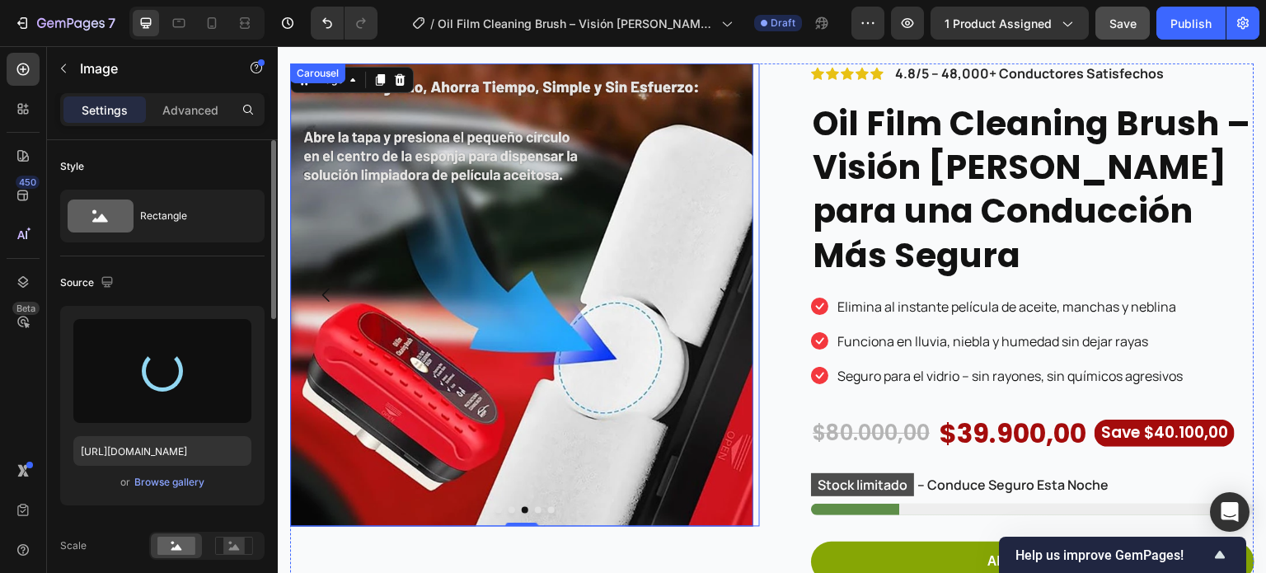
type input "[URL][DOMAIN_NAME]"
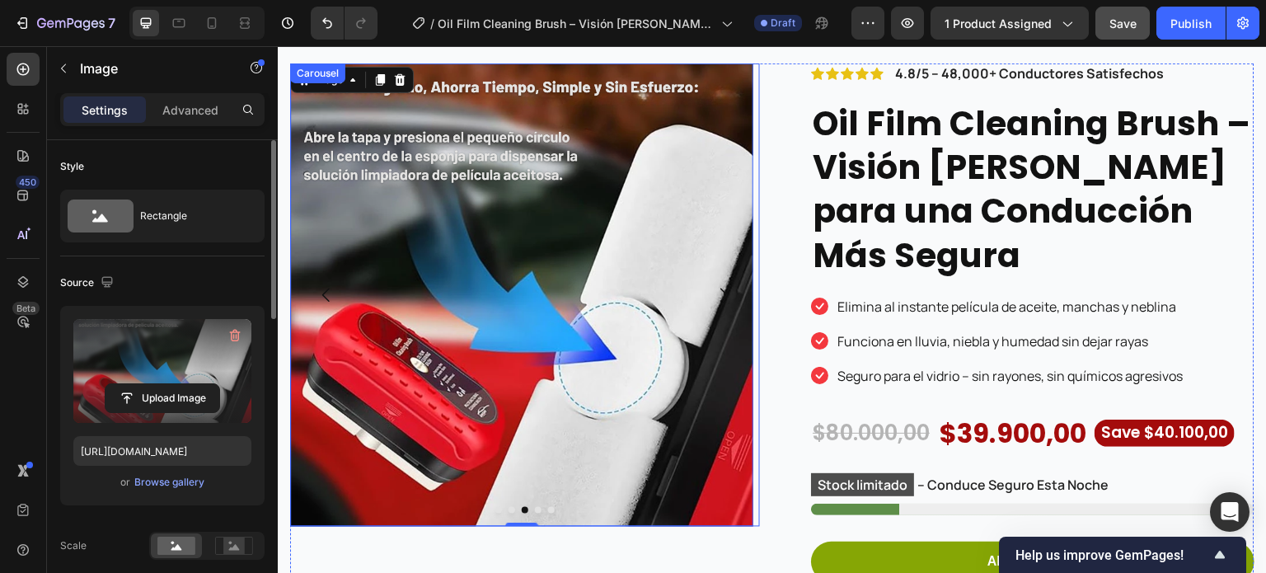
click at [724, 288] on icon "Carousel Next Arrow" at bounding box center [724, 295] width 20 height 20
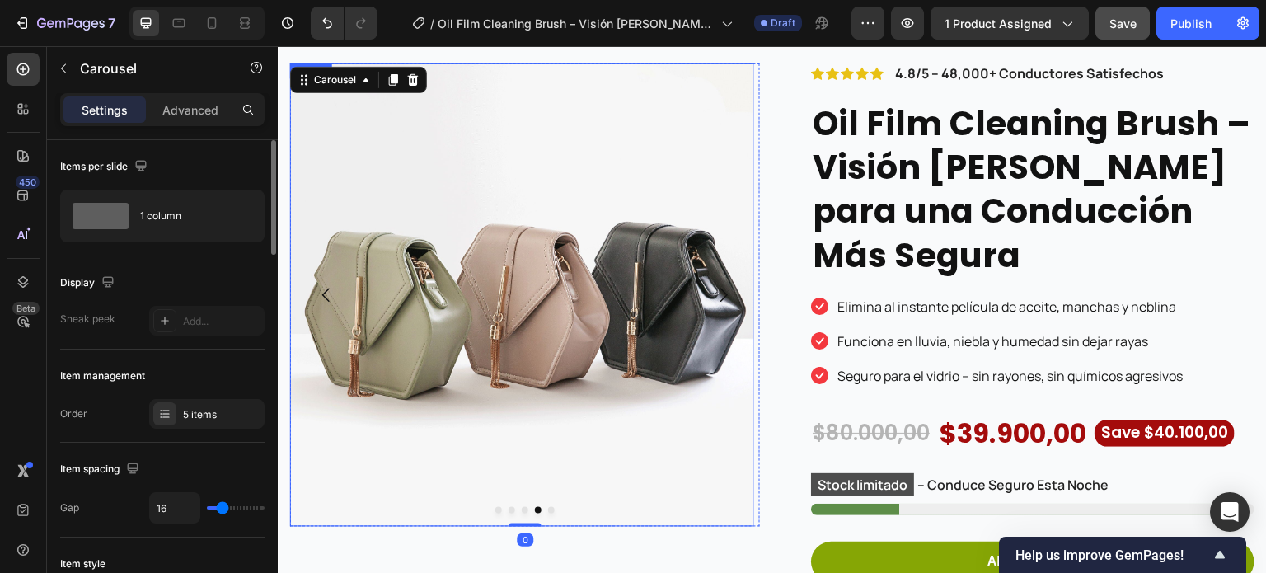
click at [523, 313] on img at bounding box center [521, 294] width 463 height 463
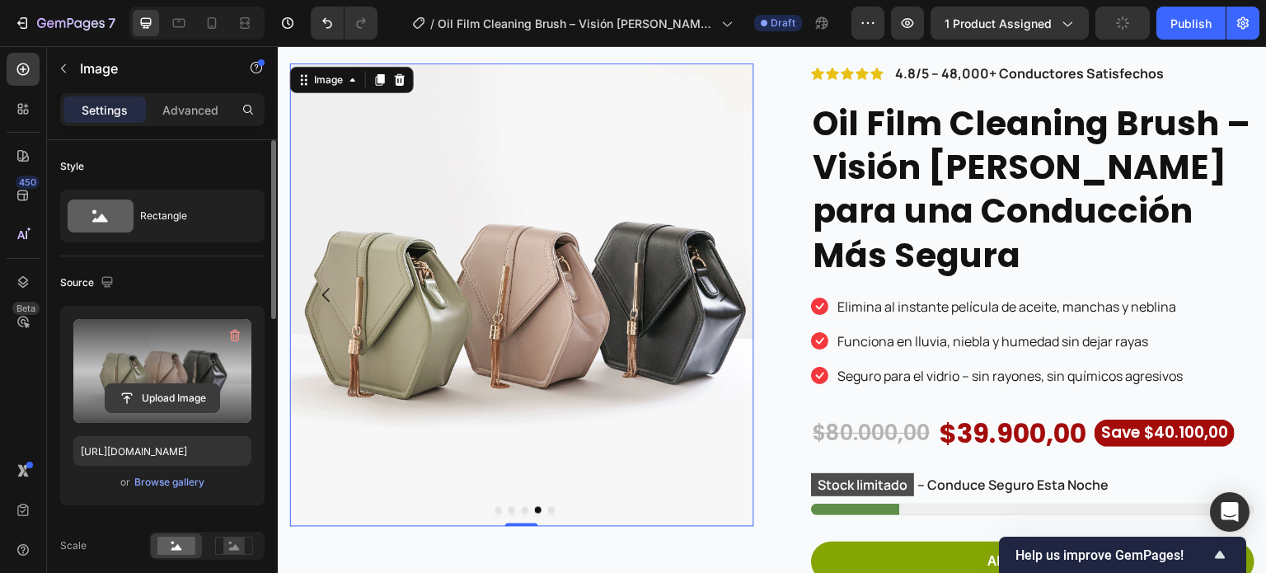
click at [159, 396] on input "file" at bounding box center [163, 398] width 114 height 28
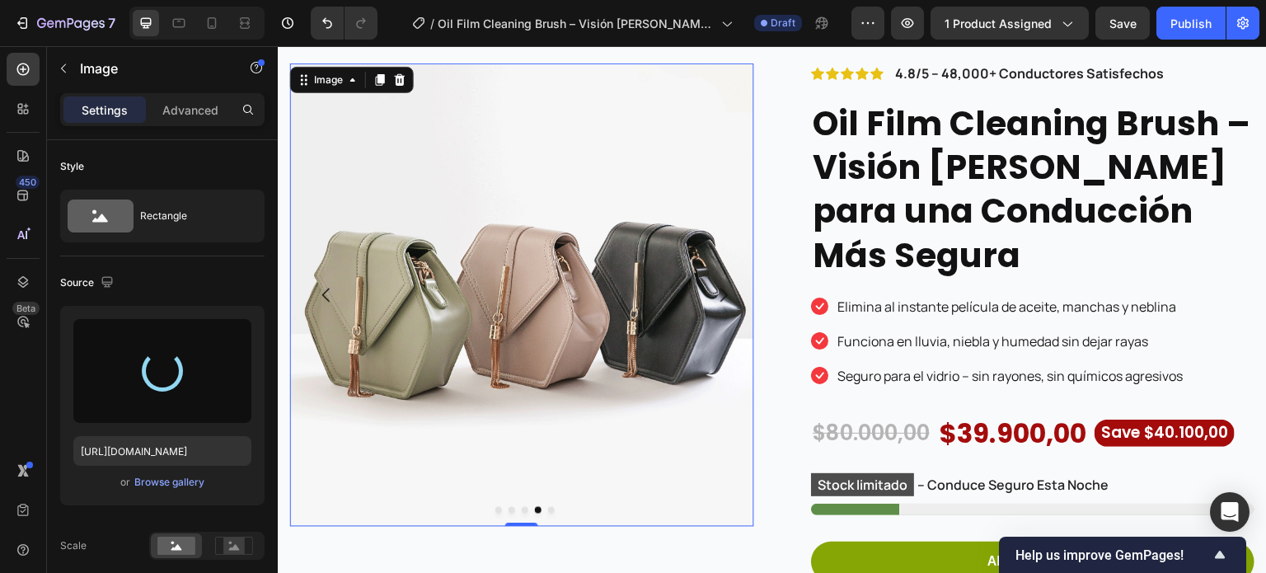
type input "https://cdn.shopify.com/s/files/1/0942/9106/7229/files/gempages_571795456183501…"
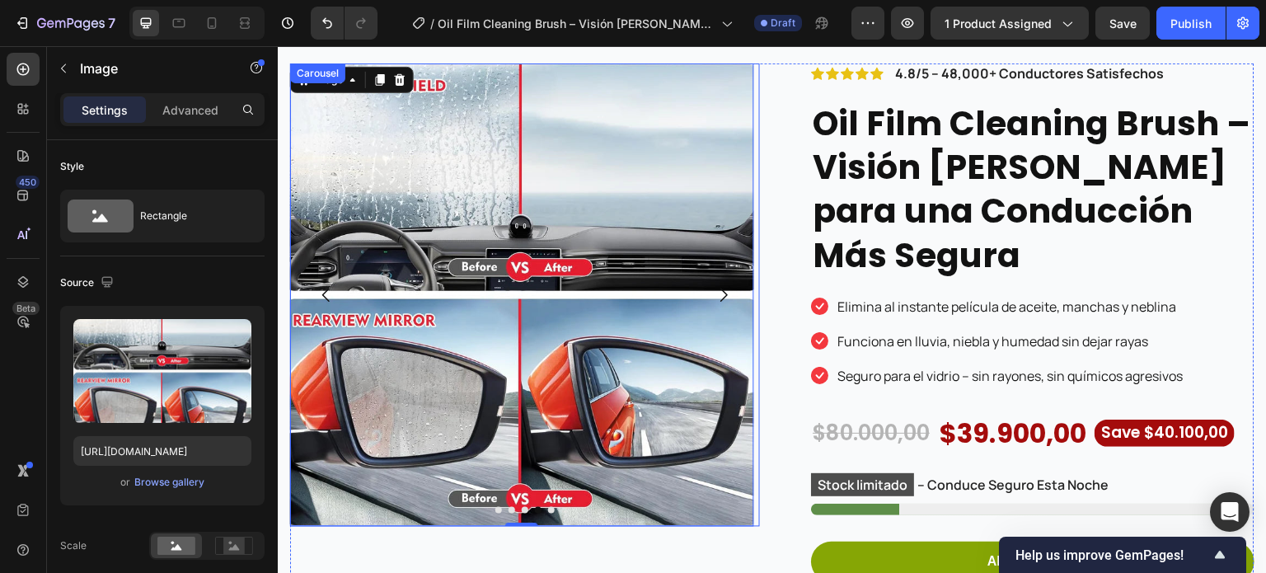
click at [720, 292] on icon "Carousel Next Arrow" at bounding box center [723, 295] width 7 height 14
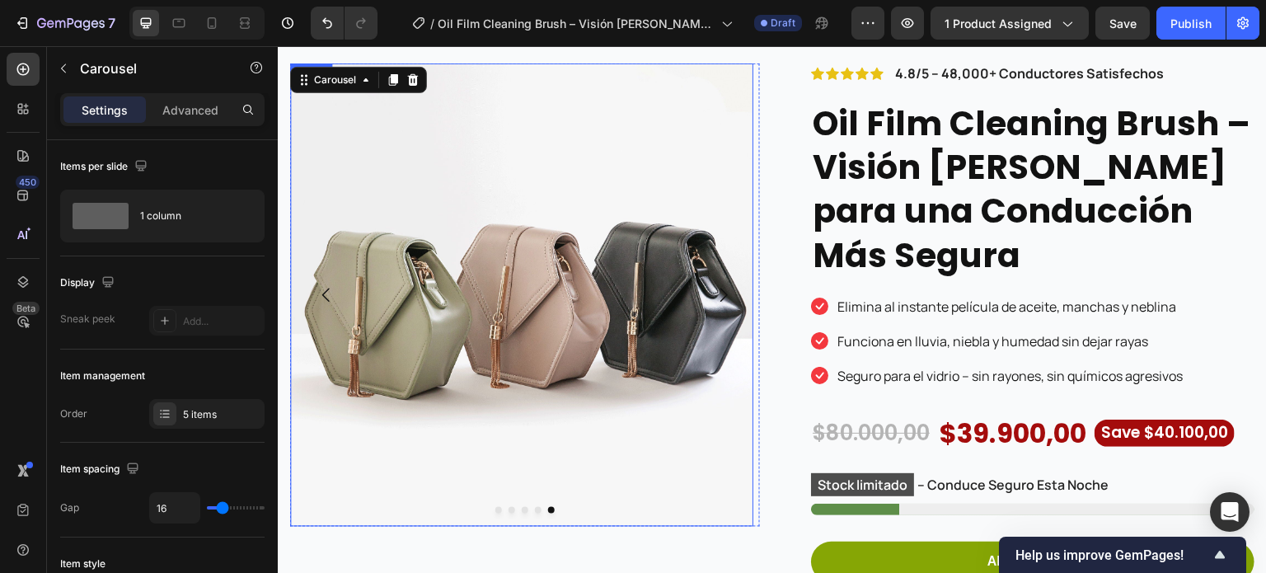
click at [593, 322] on img at bounding box center [521, 294] width 463 height 463
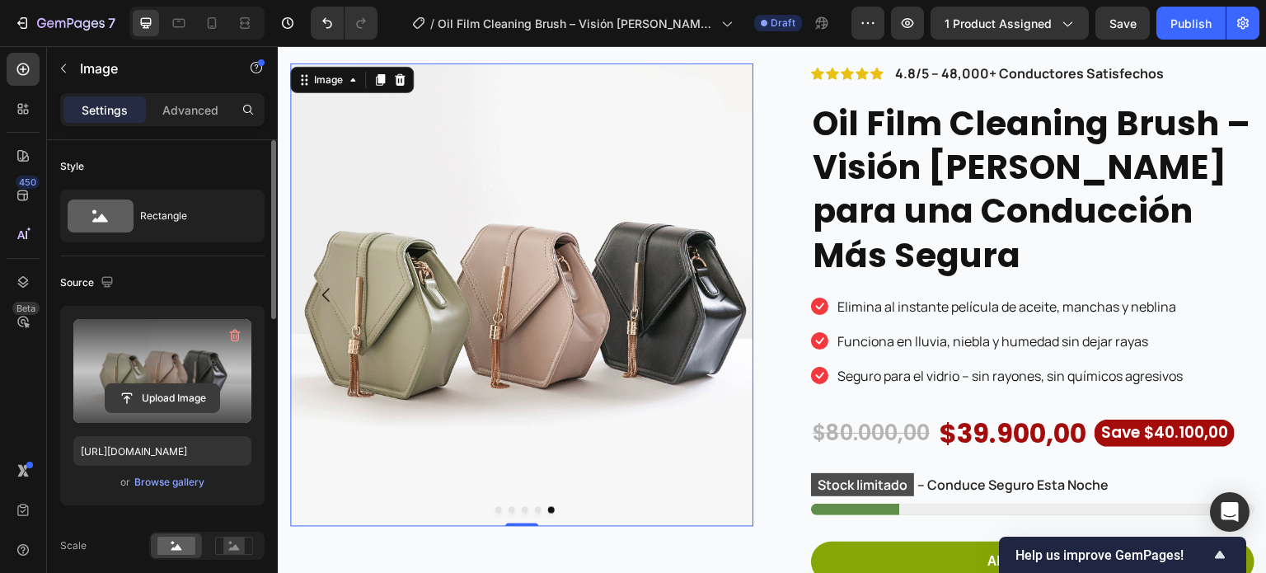
click at [191, 390] on input "file" at bounding box center [163, 398] width 114 height 28
click at [165, 393] on input "file" at bounding box center [163, 398] width 114 height 28
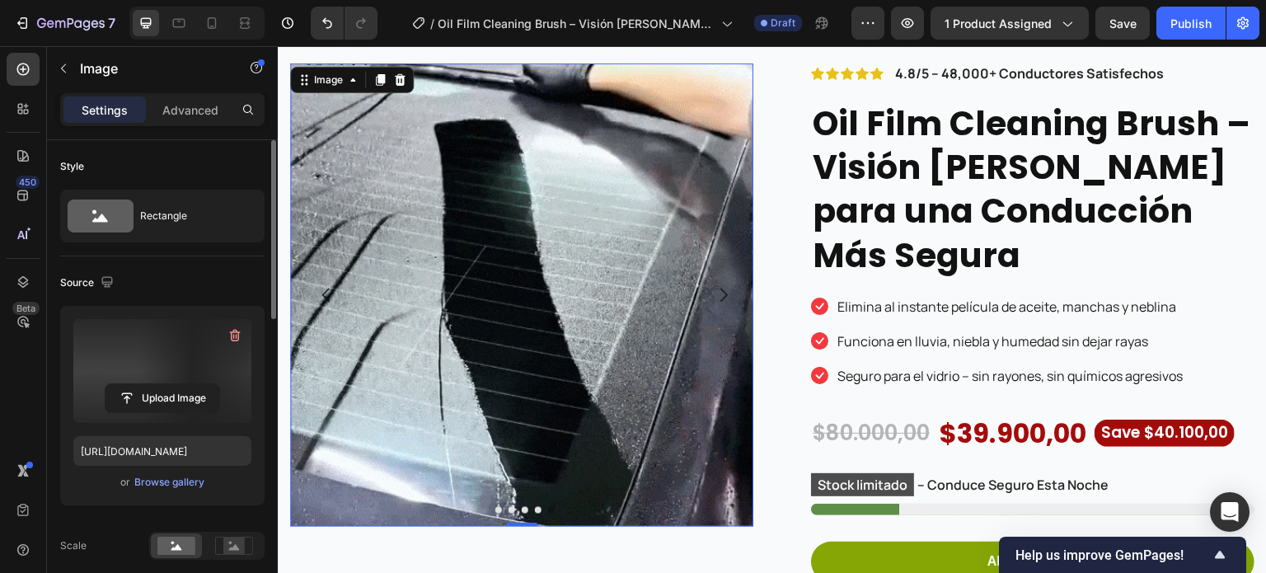
type input "https://cdn.shopify.com/s/files/1/0942/9106/7229/files/gempages_571795456183501…"
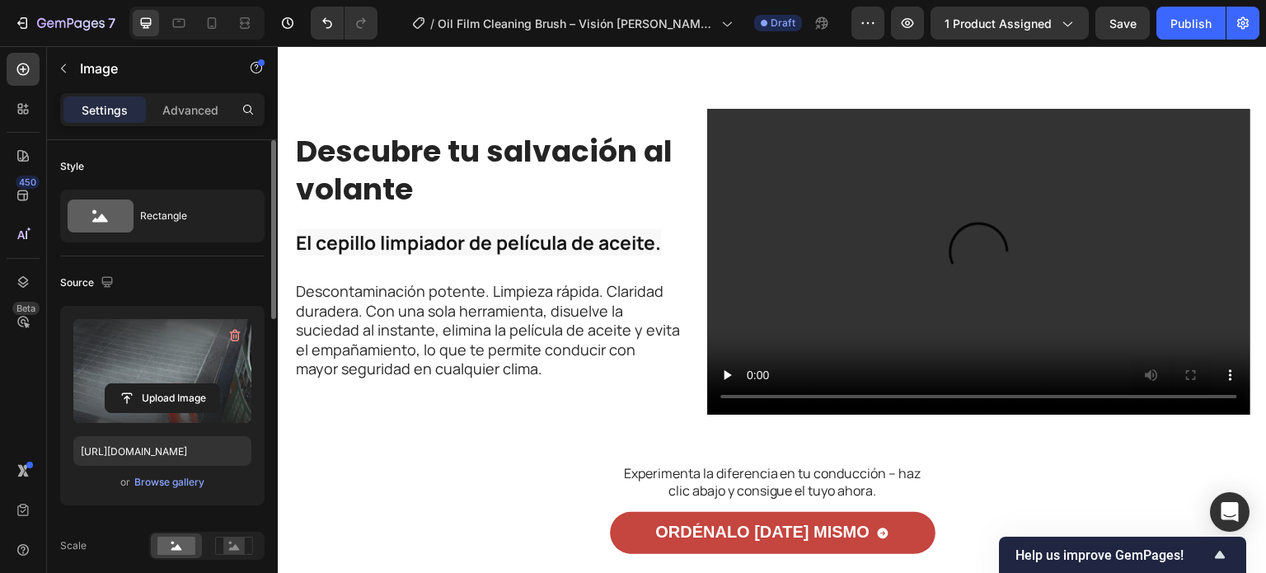
scroll to position [2061, 0]
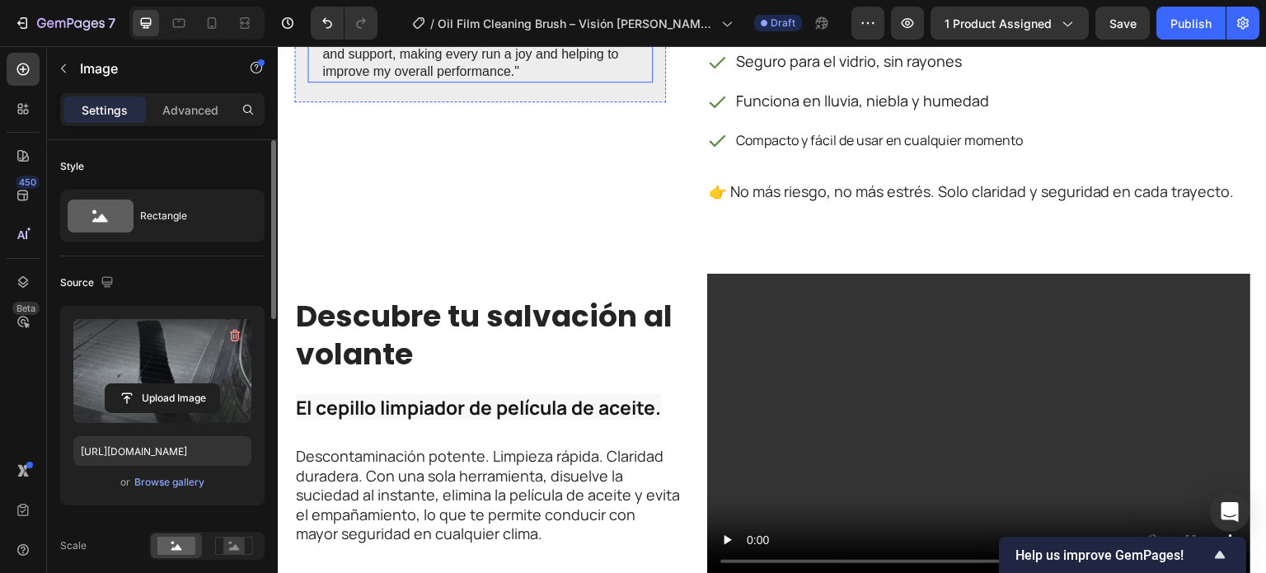
click at [509, 81] on p ""These running shoes provide exceptional comfort and support, making every run …" at bounding box center [480, 55] width 316 height 51
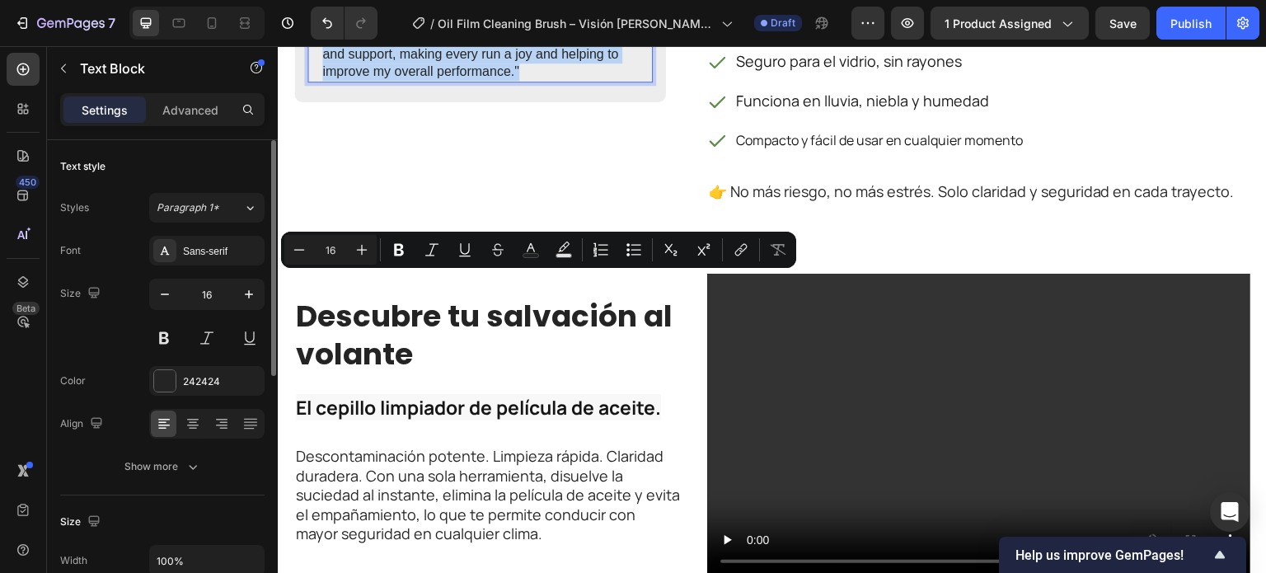
copy p ""These running shoes provide exceptional comfort and support, making every run …"
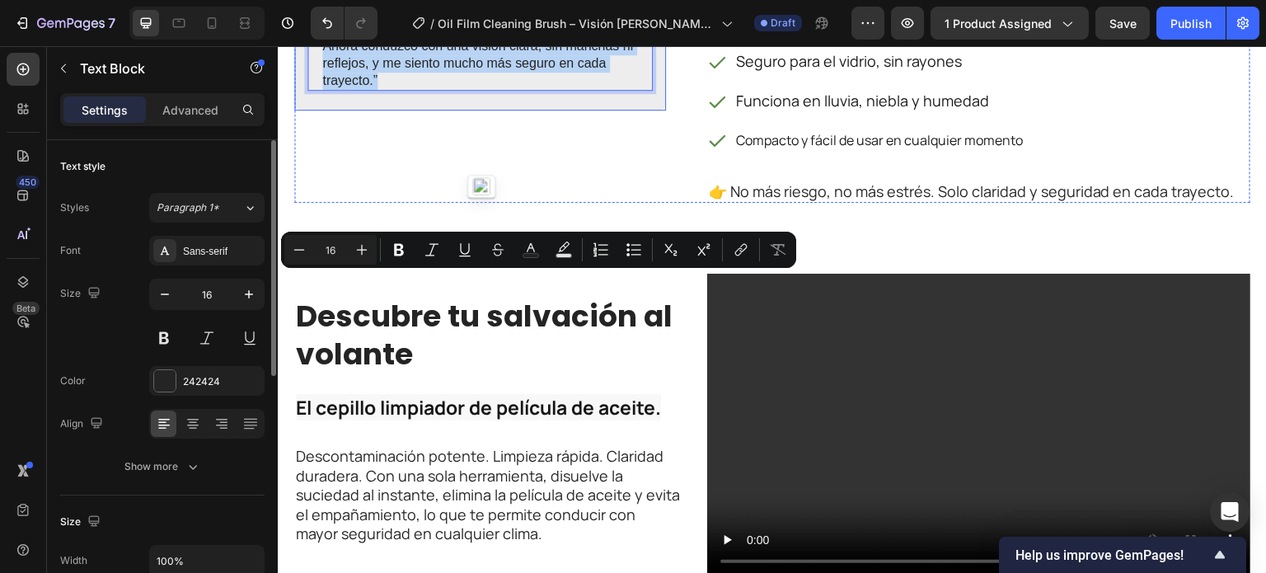
drag, startPoint x: 381, startPoint y: 330, endPoint x: 306, endPoint y: 278, distance: 91.2
click at [306, 110] on div "Image “Este cepillo me devolvió la tranquilidad al volante. Ahora conduzco con …" at bounding box center [480, 52] width 372 height 118
click at [199, 244] on div "Sans-serif" at bounding box center [221, 251] width 77 height 15
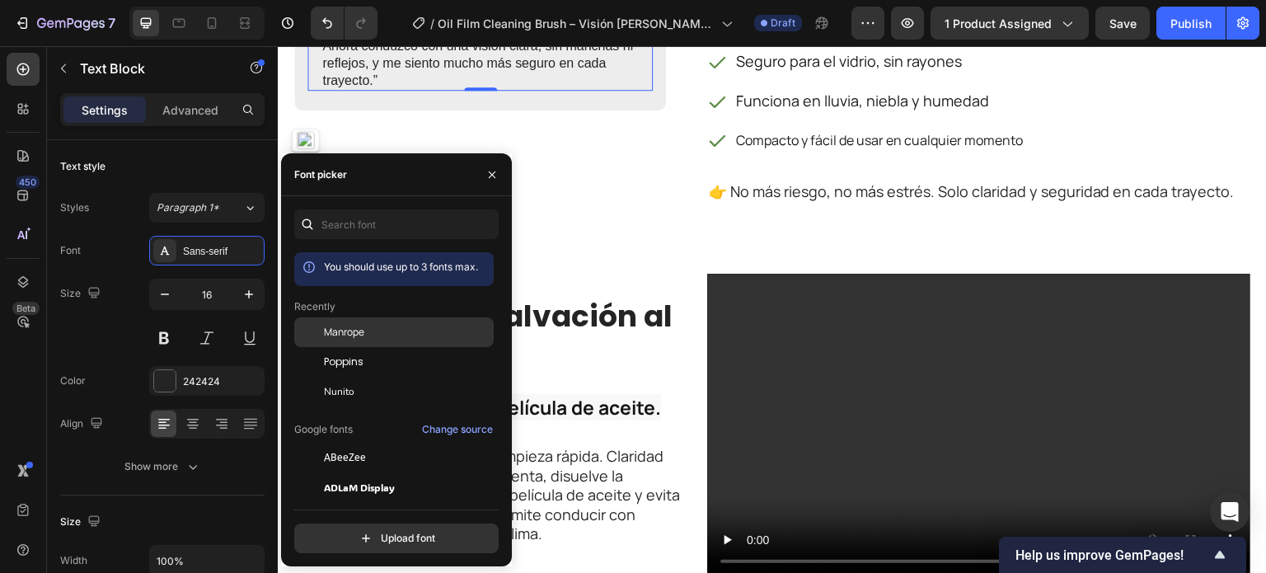
click at [368, 330] on div "Manrope" at bounding box center [407, 332] width 166 height 15
click at [765, 204] on div "Conduce sin miedo ni borrosidad. Presentamos el Oil Film Cleaning Brush — diseñ…" at bounding box center [978, 52] width 543 height 303
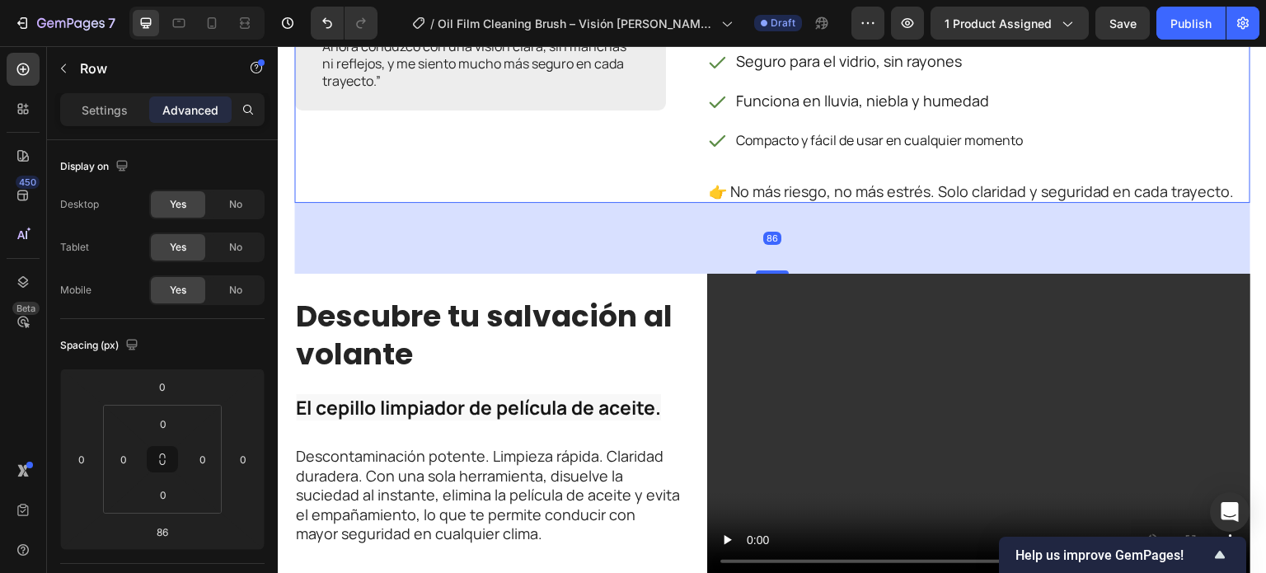
scroll to position [2143, 0]
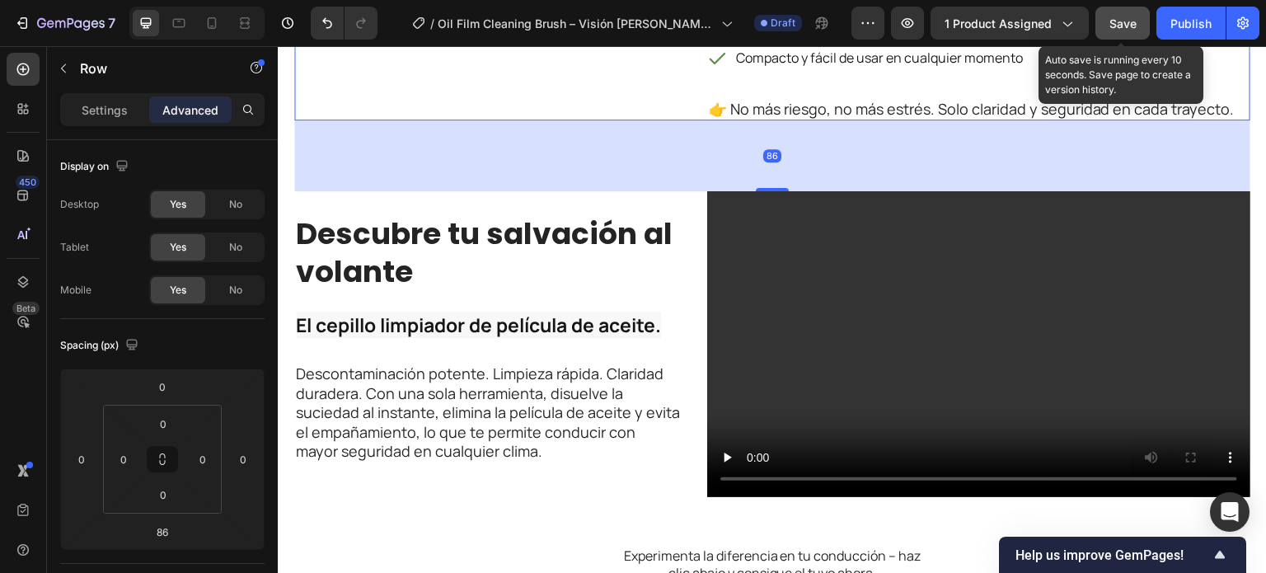
drag, startPoint x: 1132, startPoint y: 16, endPoint x: 542, endPoint y: 129, distance: 601.0
click at [1132, 15] on div "Save" at bounding box center [1122, 23] width 27 height 17
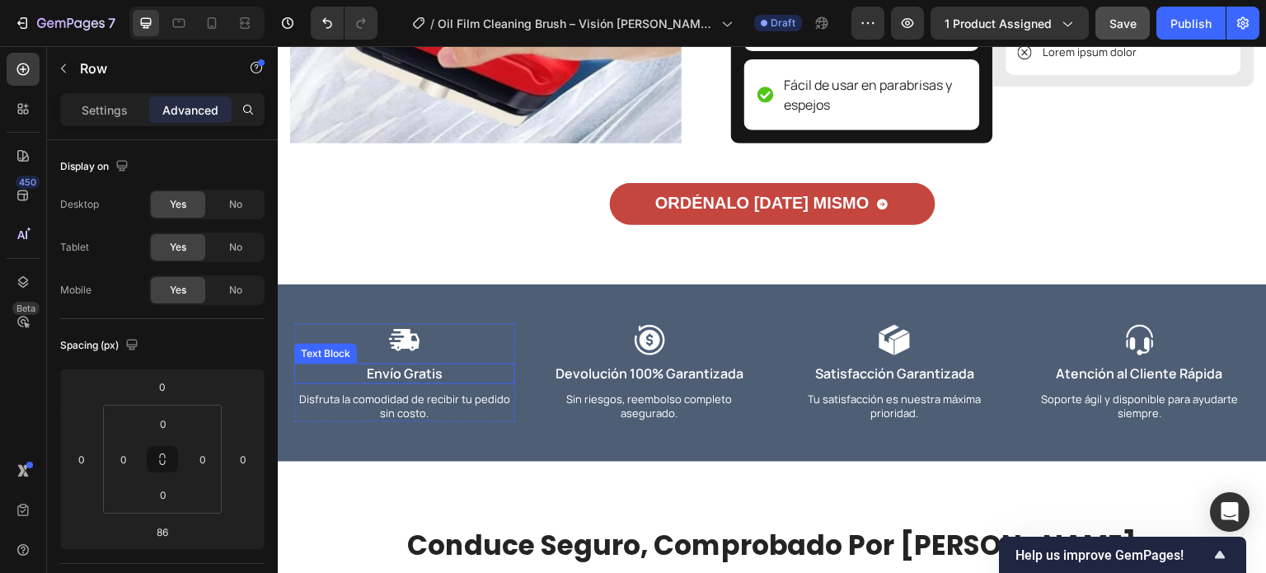
scroll to position [4204, 0]
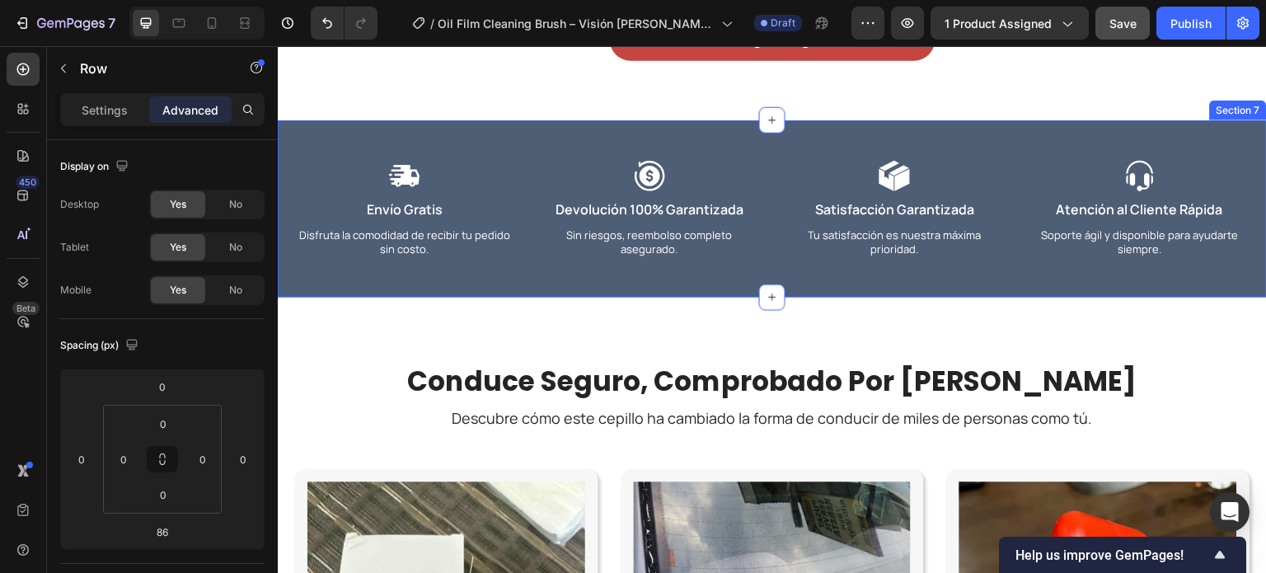
click at [510, 262] on div "Icon Envío Gratis Text Block Disfruta la comodidad de recibir tu pedido sin cos…" at bounding box center [772, 208] width 989 height 177
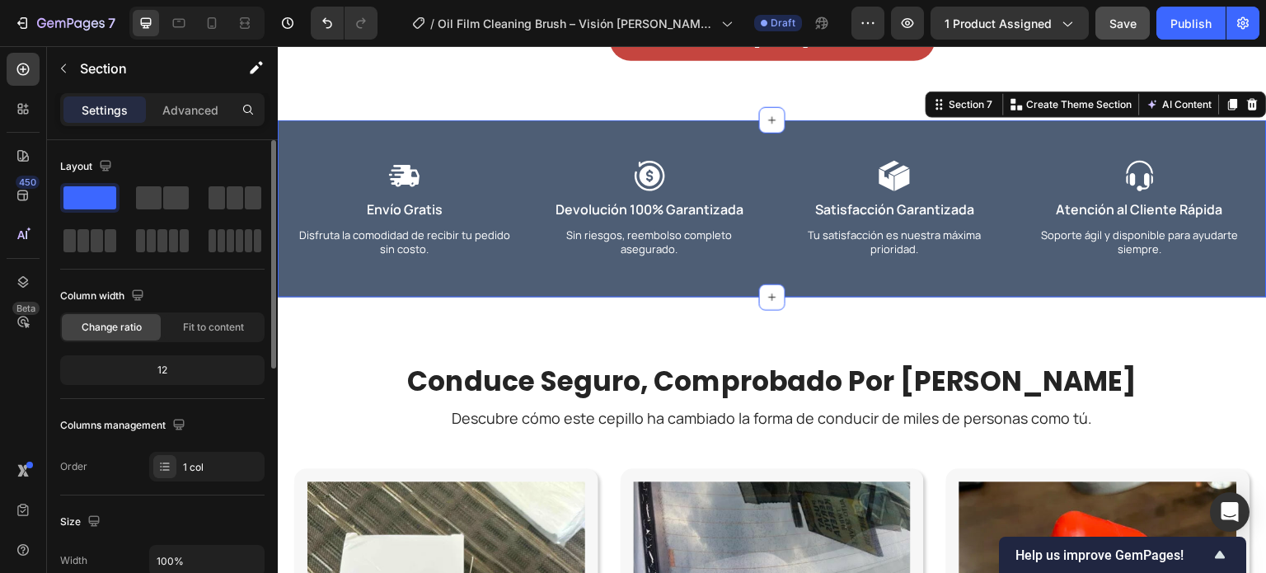
scroll to position [330, 0]
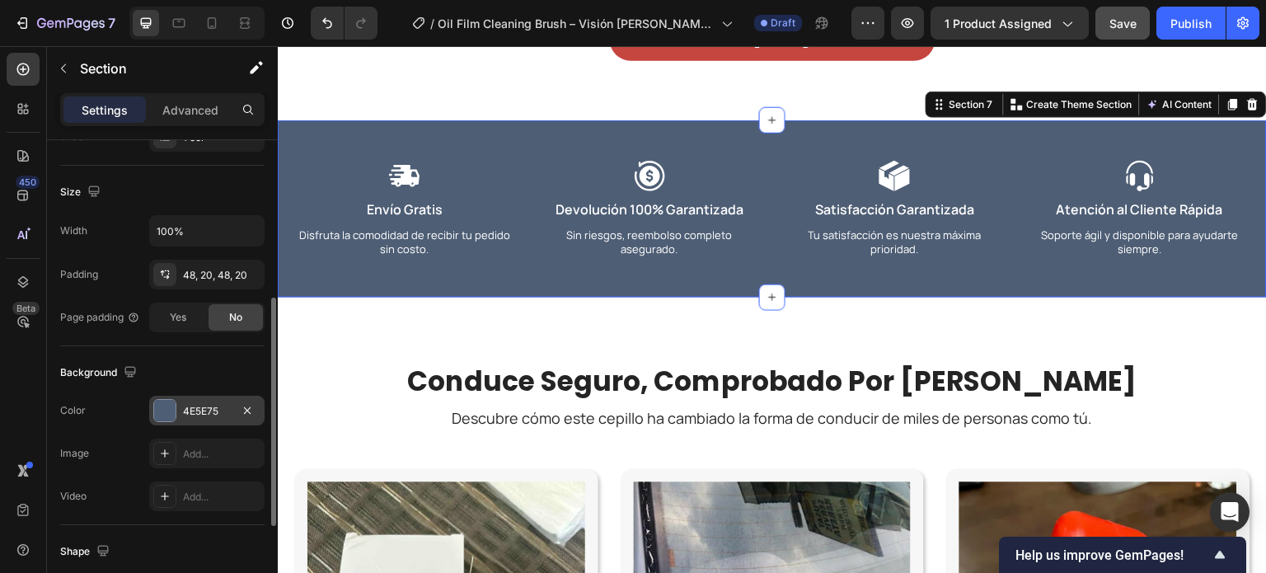
click at [173, 413] on div at bounding box center [164, 410] width 21 height 21
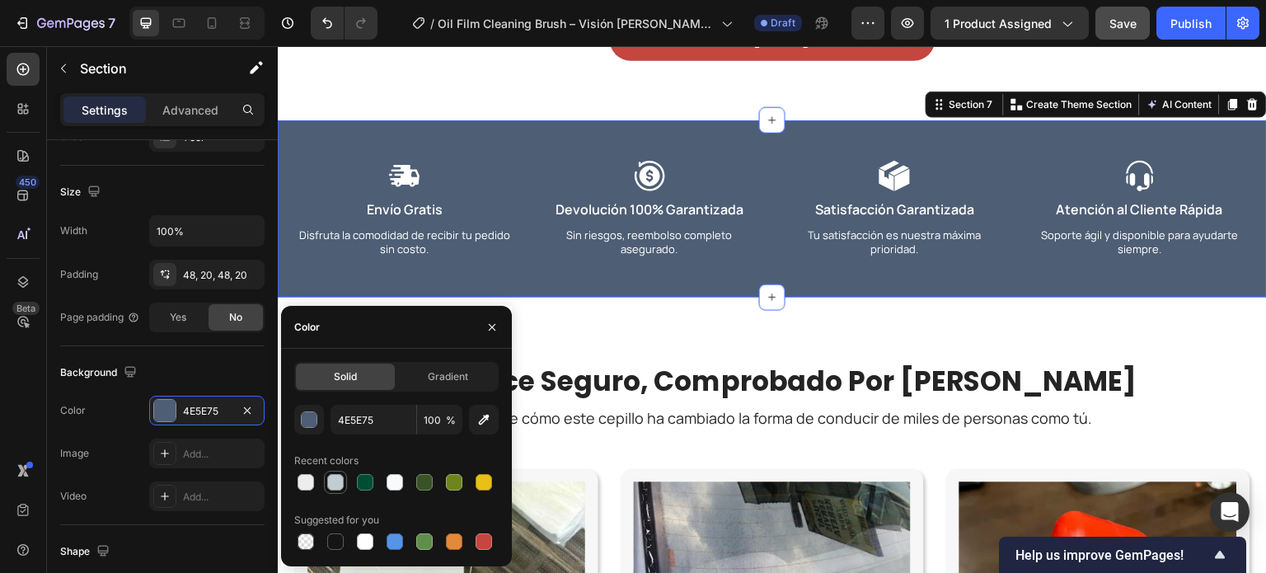
click at [328, 481] on div at bounding box center [335, 482] width 16 height 16
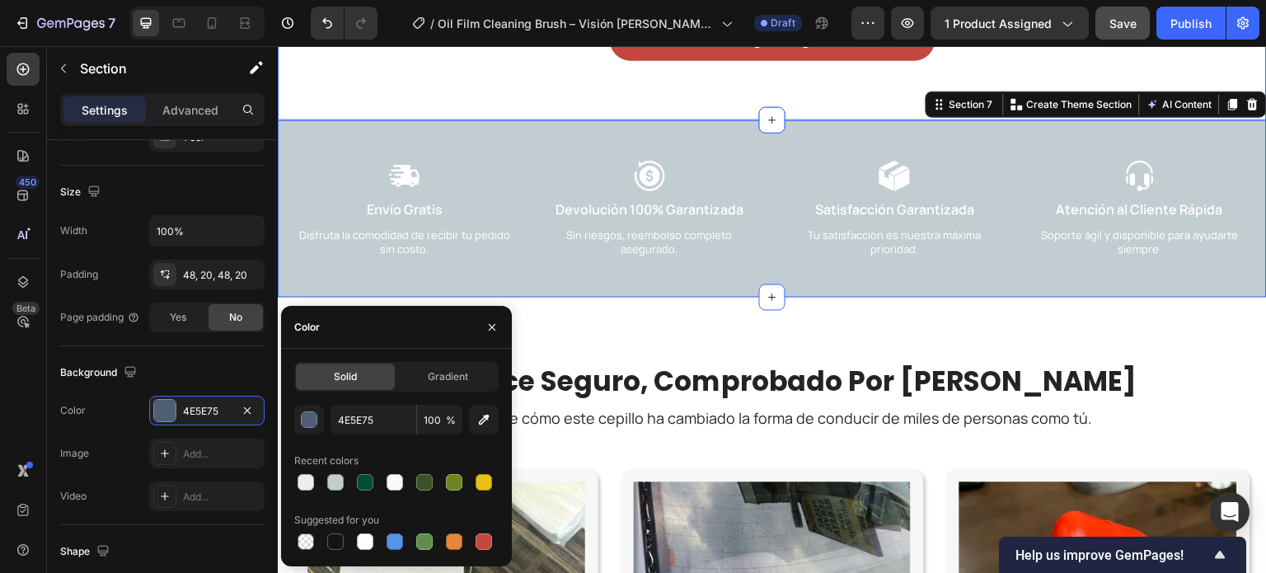
type input "C2CDD1"
click at [664, 192] on div "Icon" at bounding box center [650, 175] width 221 height 33
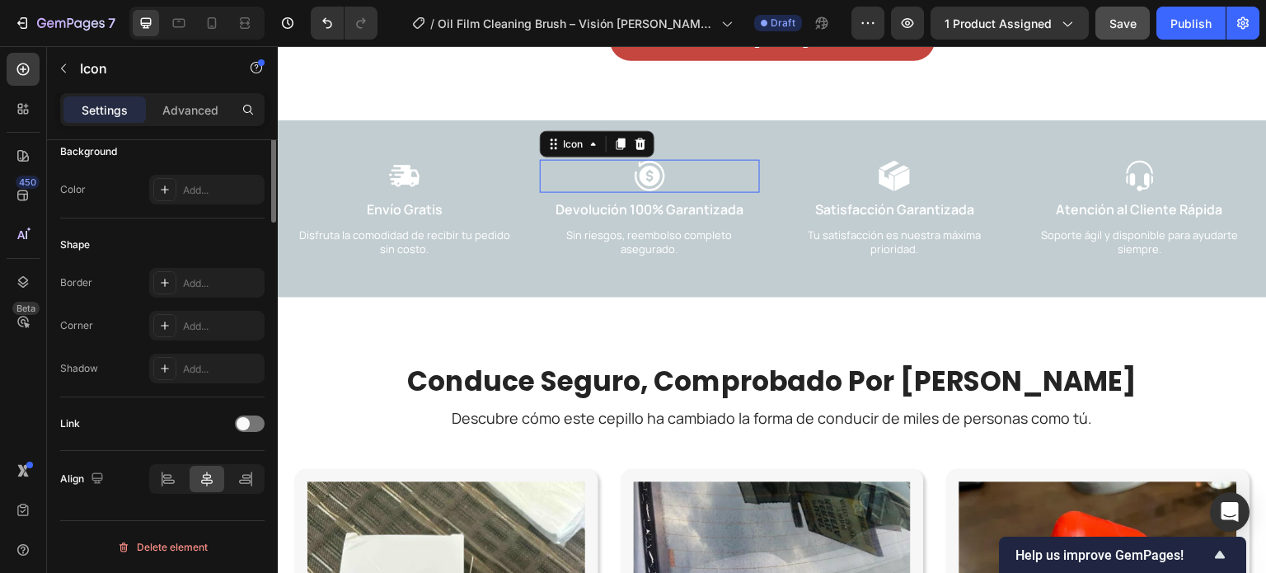
scroll to position [0, 0]
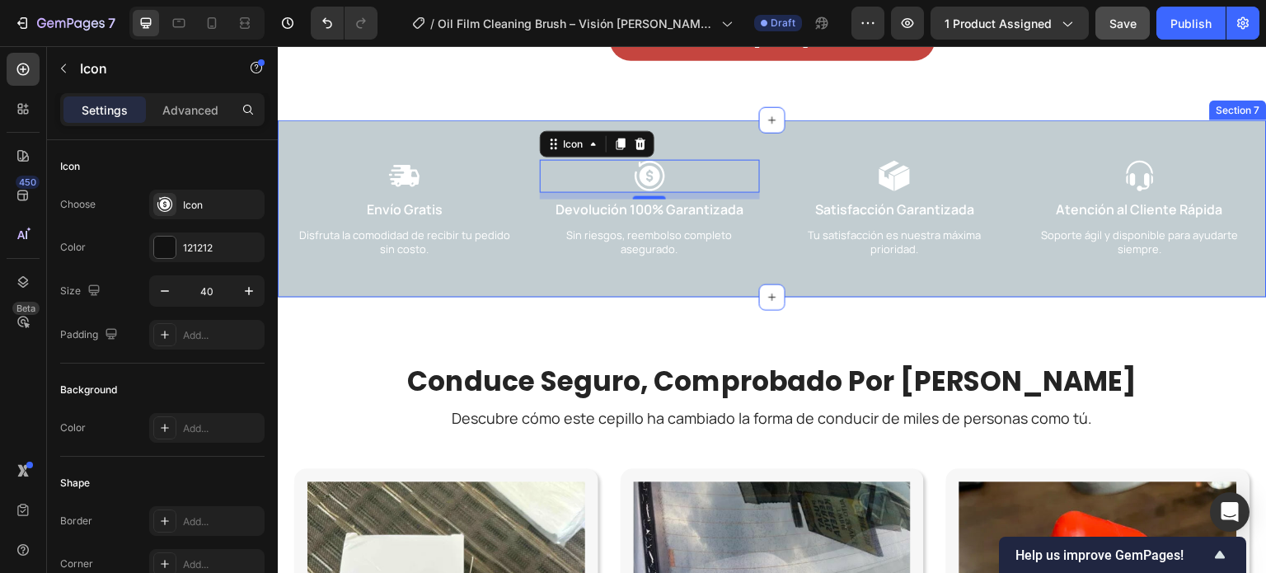
click at [477, 270] on div "Icon Envío Gratis Text Block Disfruta la comodidad de recibir tu pedido sin cos…" at bounding box center [772, 208] width 989 height 177
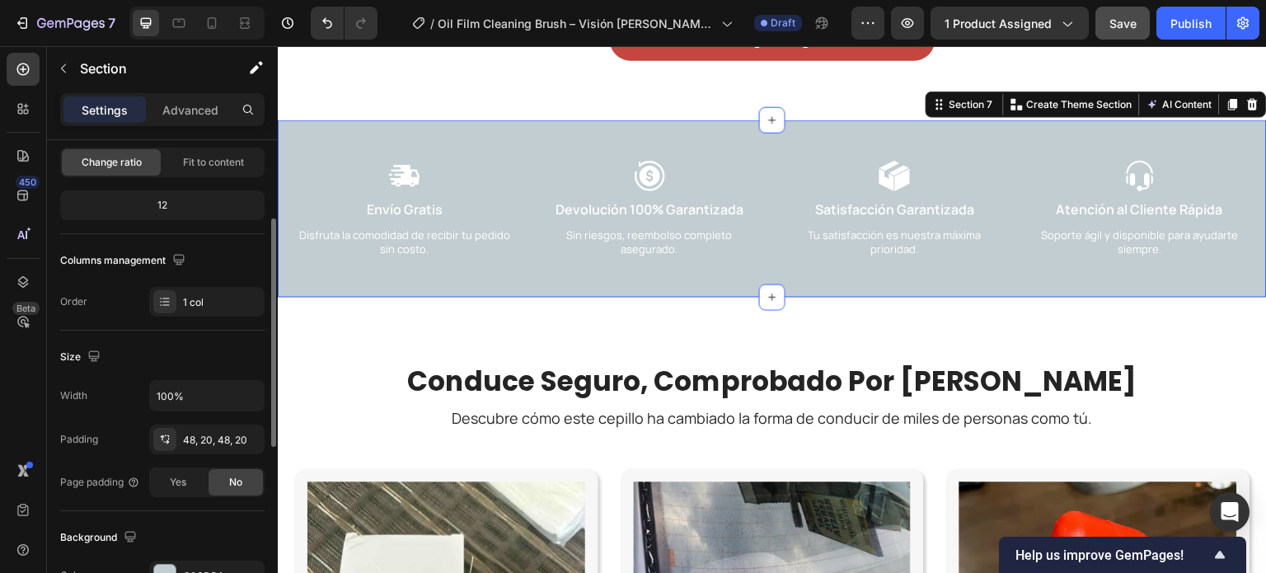
scroll to position [330, 0]
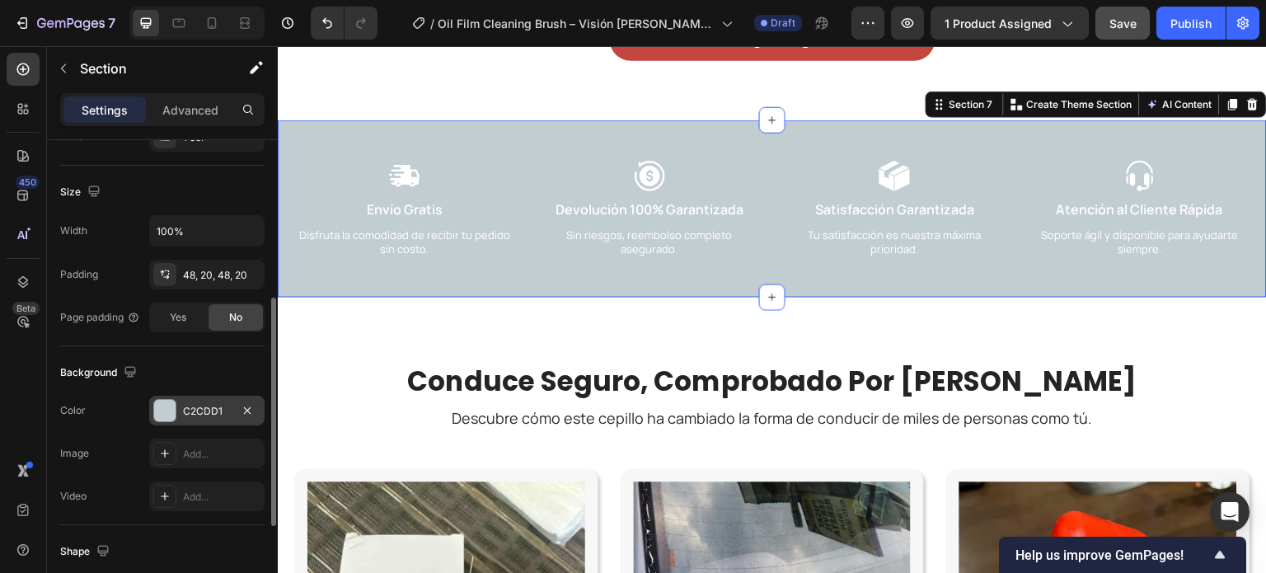
click at [181, 401] on div "C2CDD1" at bounding box center [206, 411] width 115 height 30
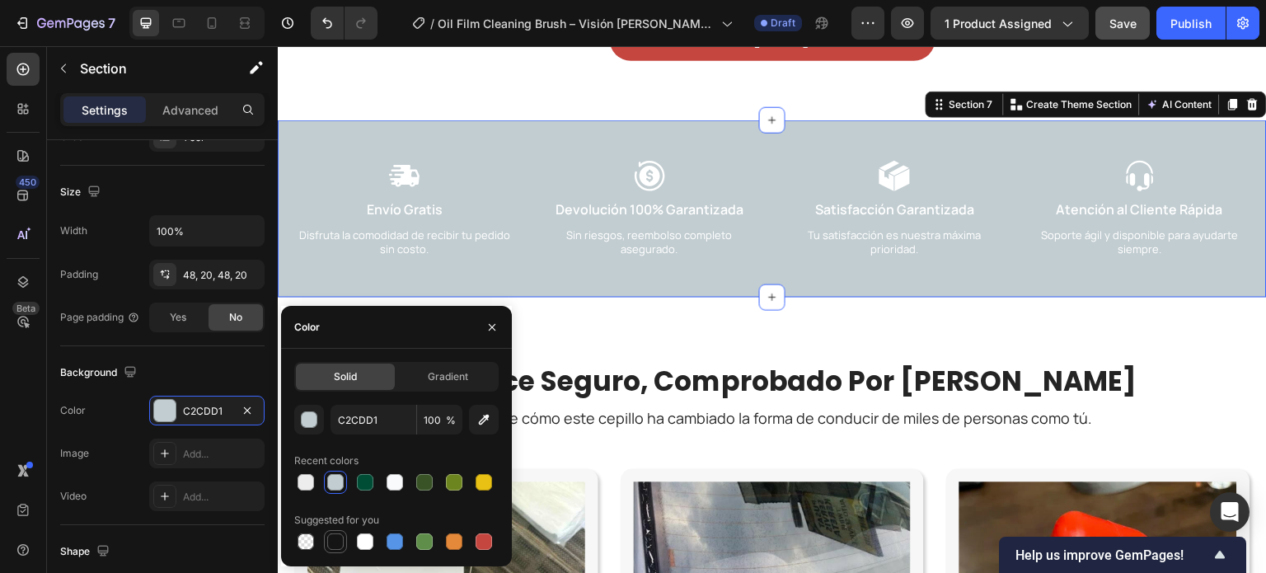
click at [337, 536] on div at bounding box center [335, 541] width 16 height 16
type input "151515"
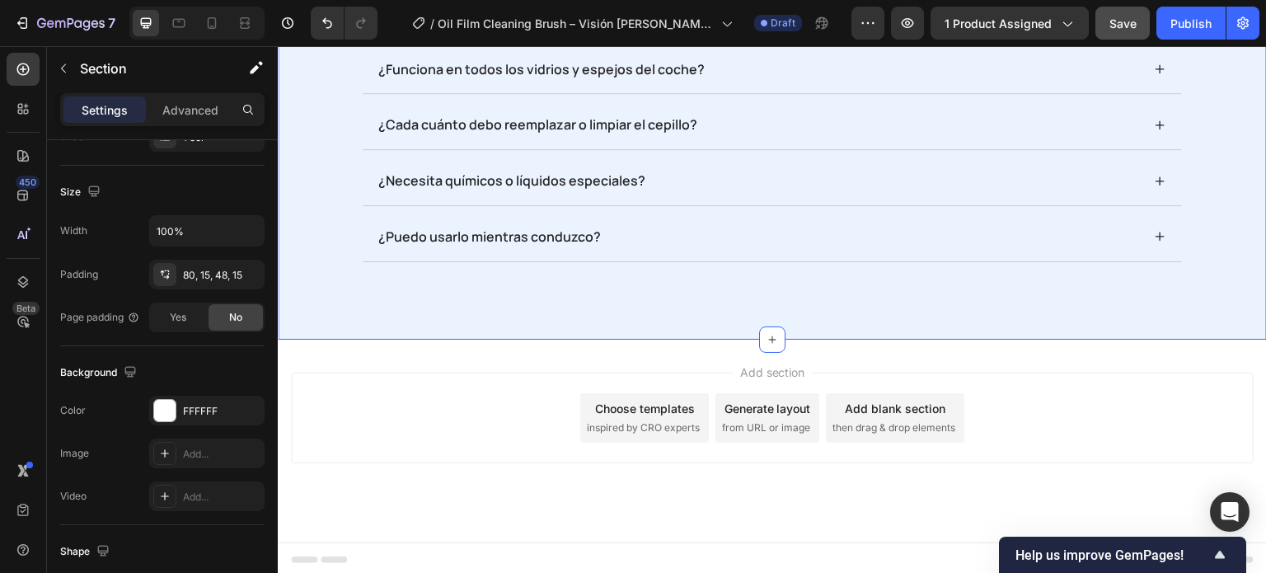
scroll to position [5901, 0]
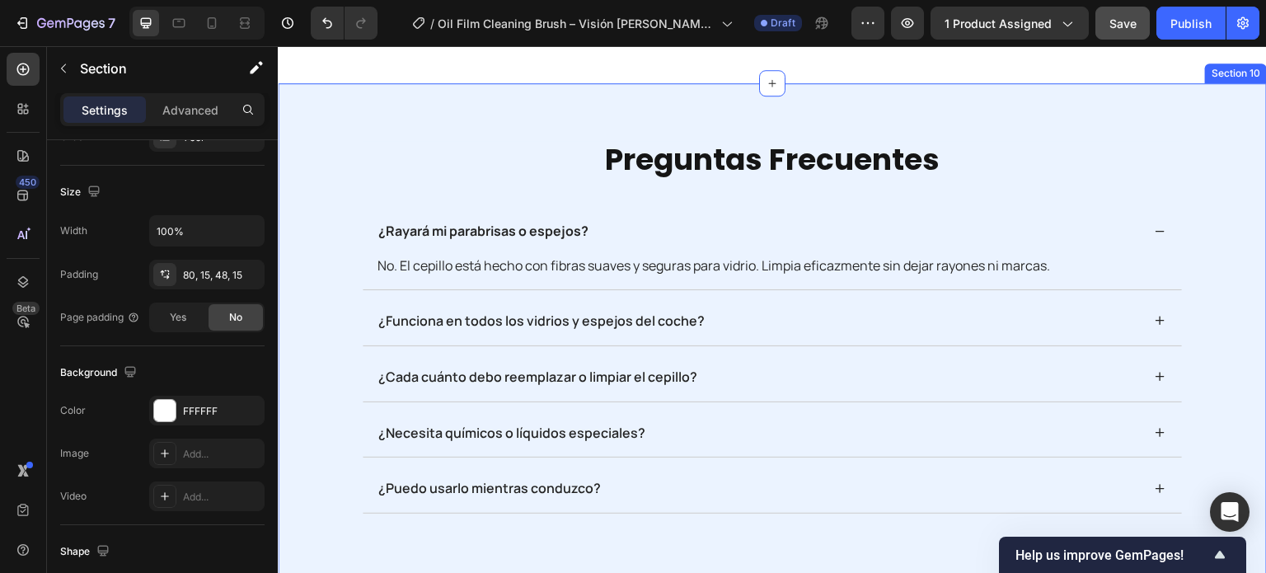
click at [531, 204] on div "preguntas frecuentes Heading ¿Rayará mi parabrisas o espejos? No. El cepillo es…" at bounding box center [772, 337] width 989 height 508
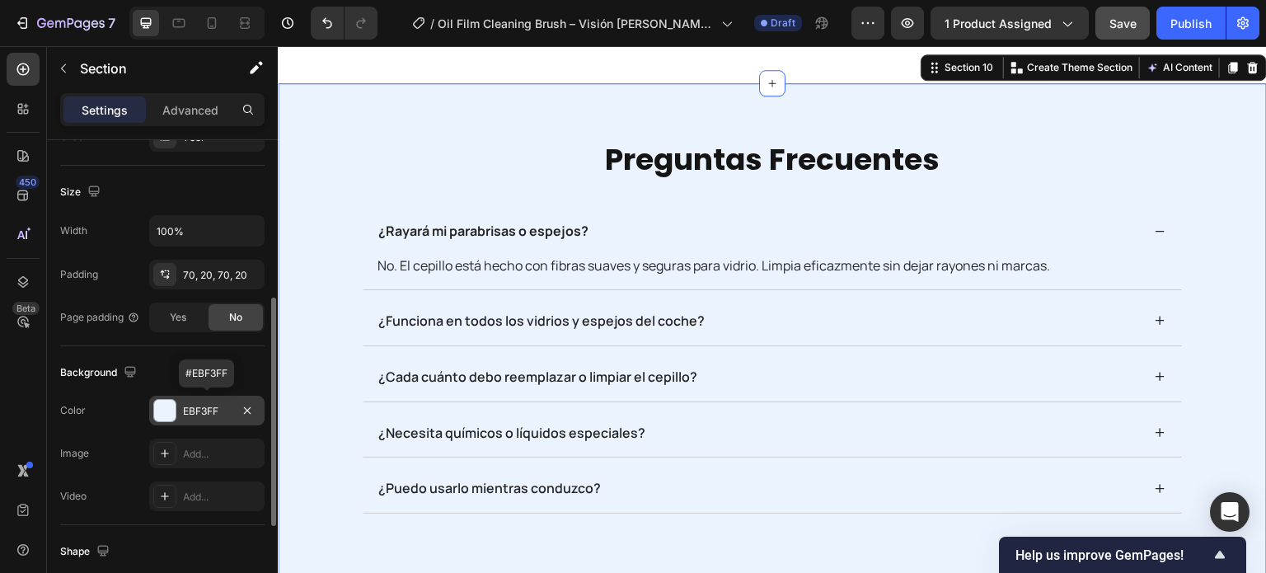
click at [174, 411] on div at bounding box center [164, 410] width 21 height 21
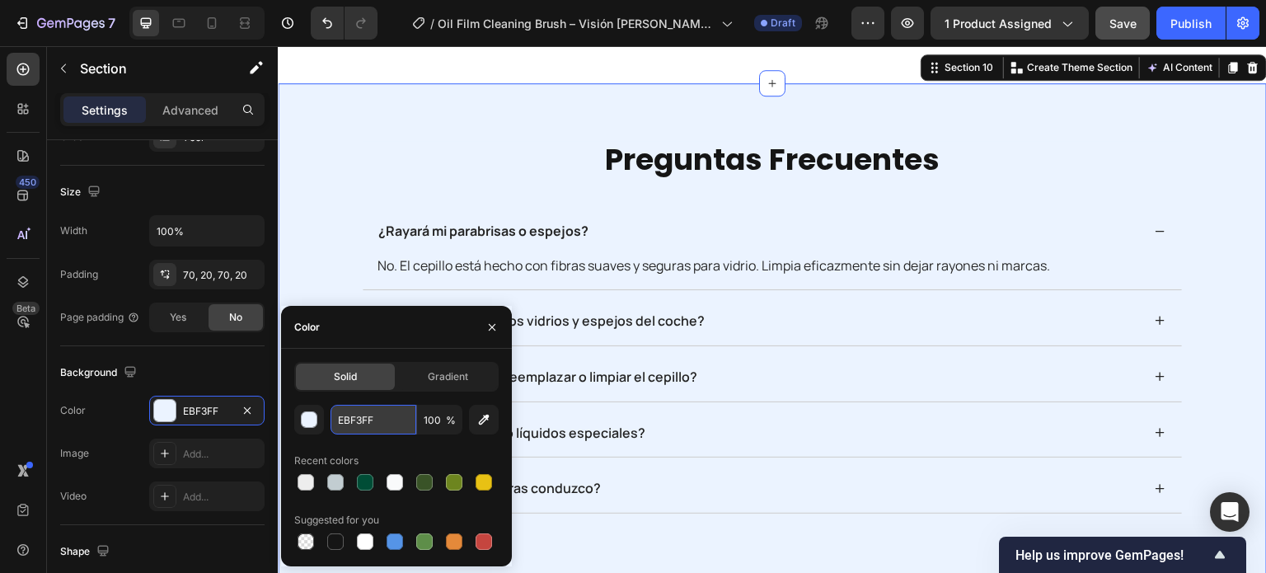
click at [370, 415] on input "EBF3FF" at bounding box center [374, 420] width 86 height 30
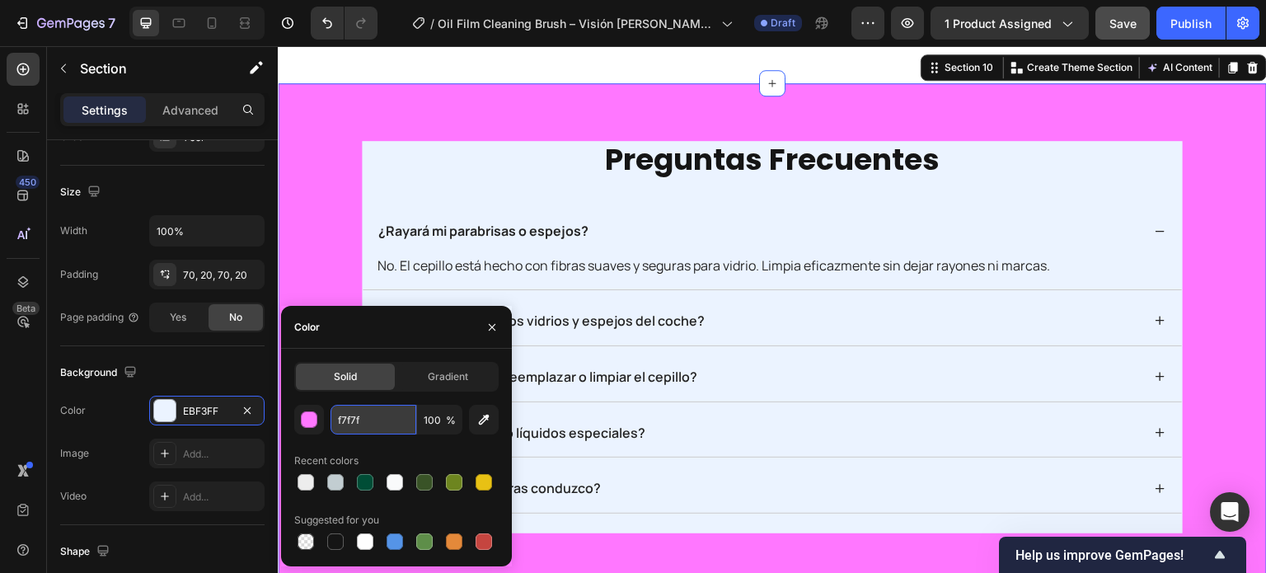
type input "f7f7f7"
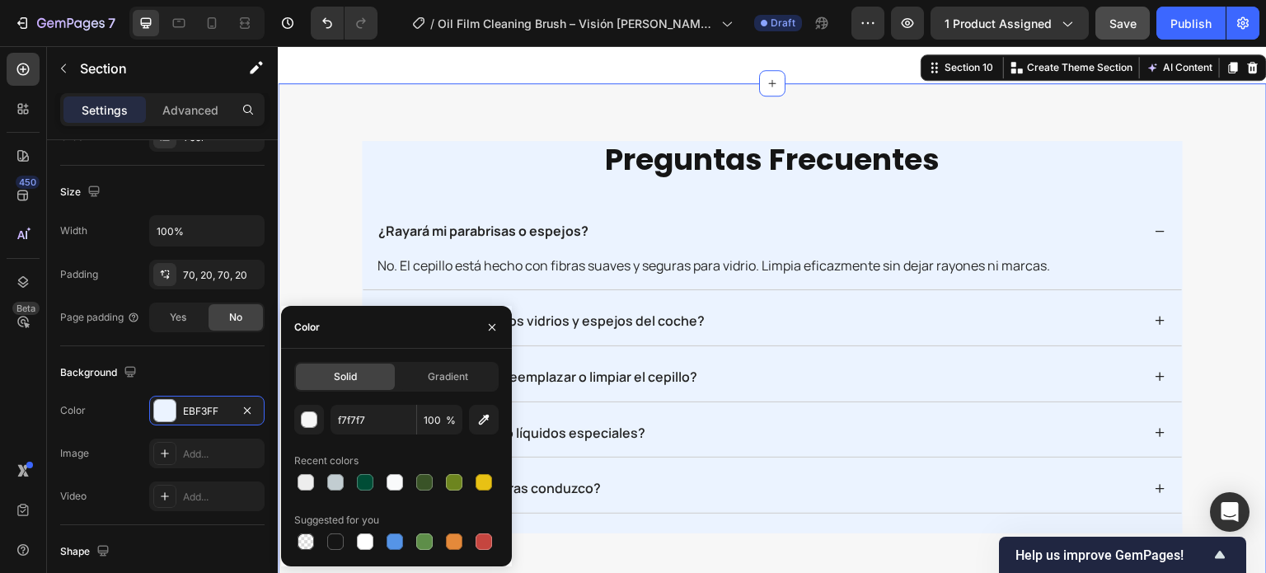
click at [433, 181] on h2 "preguntas frecuentes" at bounding box center [772, 161] width 821 height 40
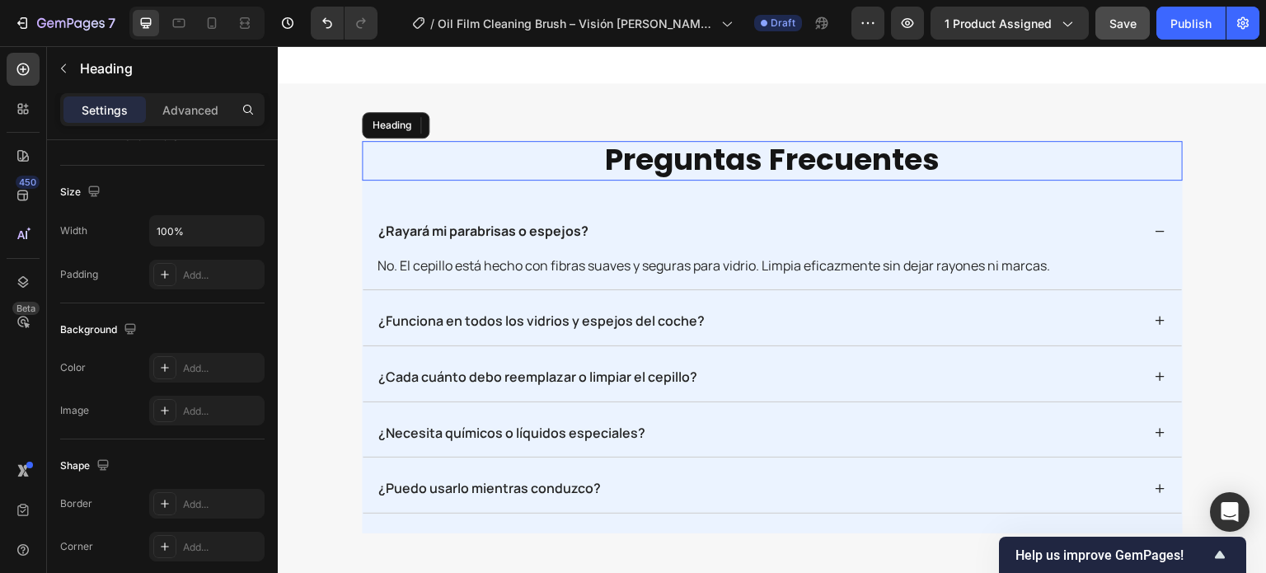
click at [449, 181] on h2 "preguntas frecuentes" at bounding box center [772, 161] width 821 height 40
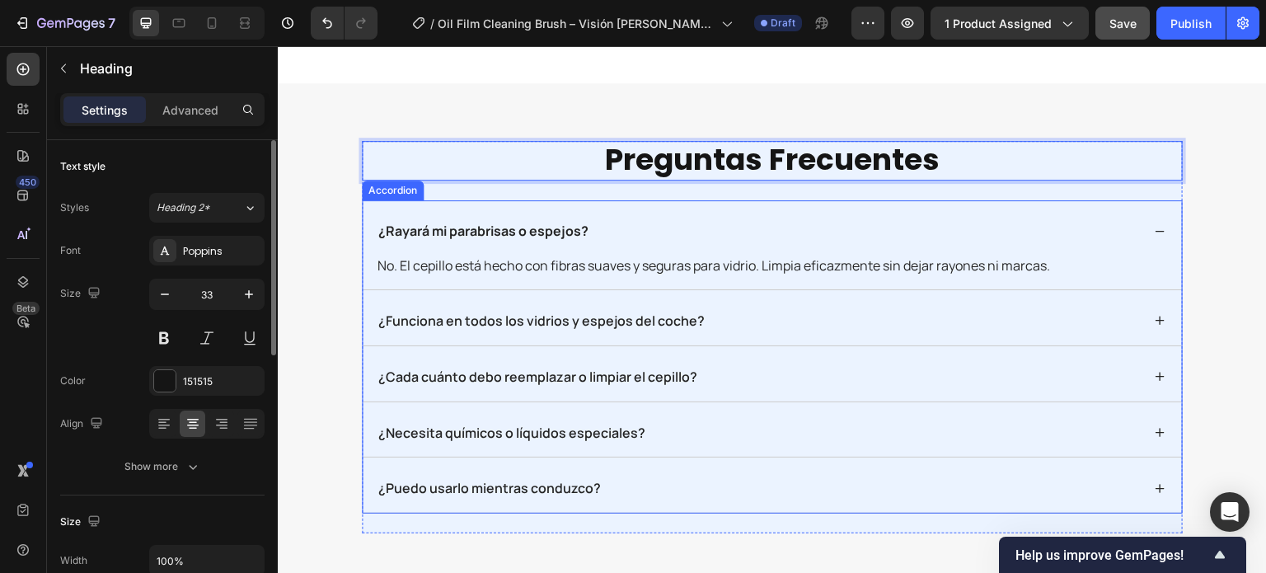
click at [378, 240] on strong "¿Rayará mi parabrisas o espejos?" at bounding box center [483, 231] width 210 height 18
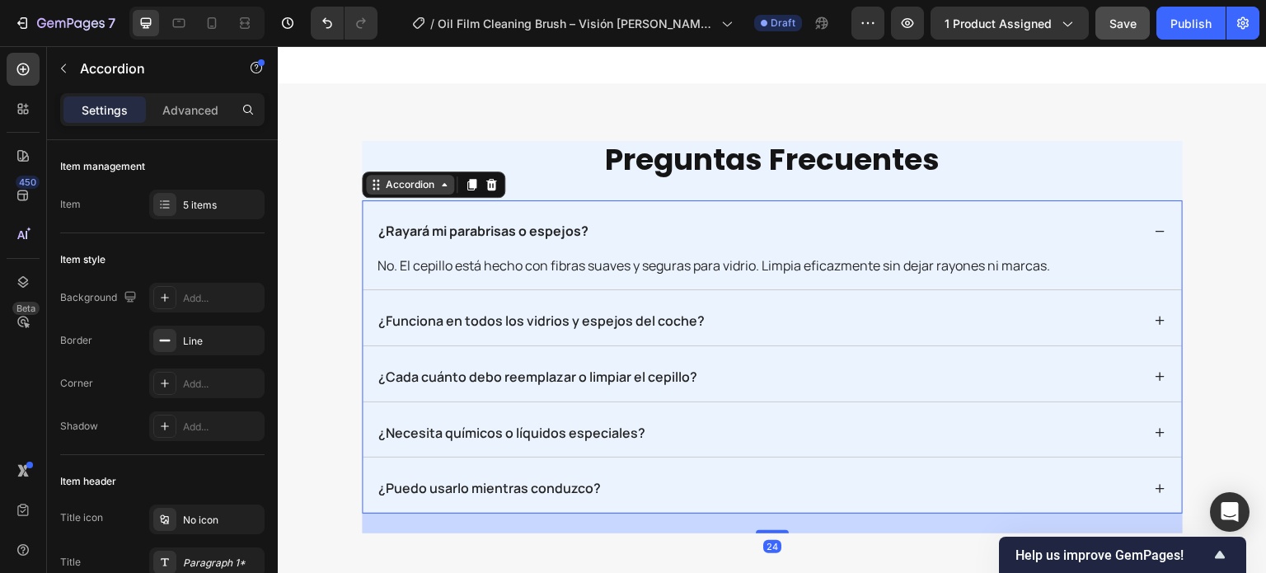
click at [382, 192] on div "Accordion" at bounding box center [409, 184] width 55 height 15
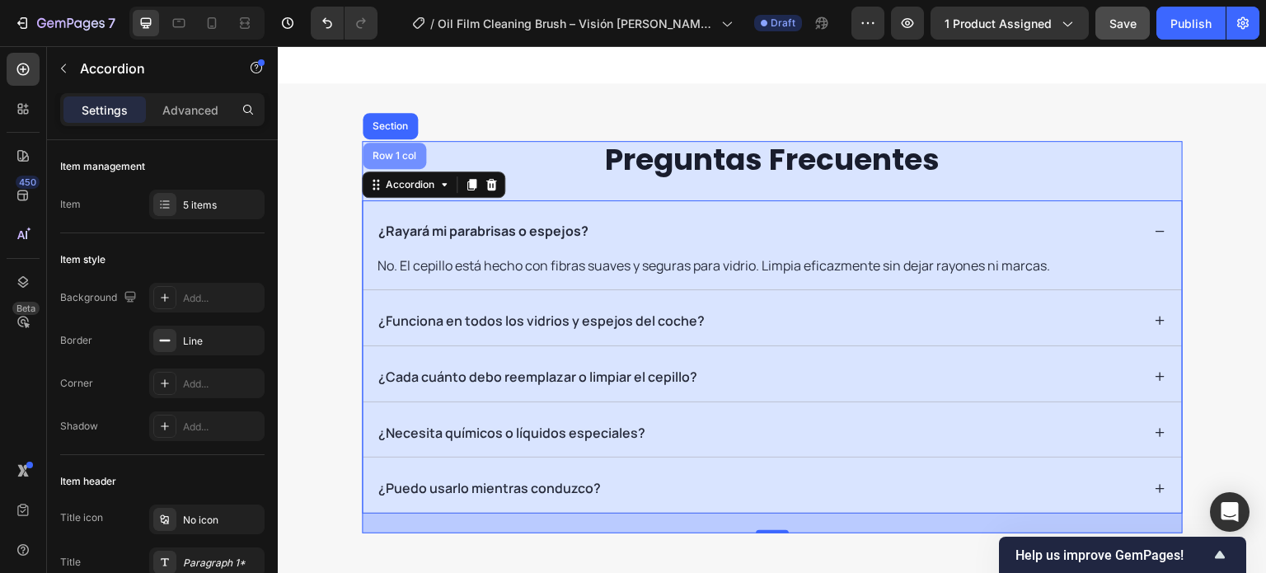
click at [378, 169] on div "Row 1 col" at bounding box center [394, 156] width 63 height 26
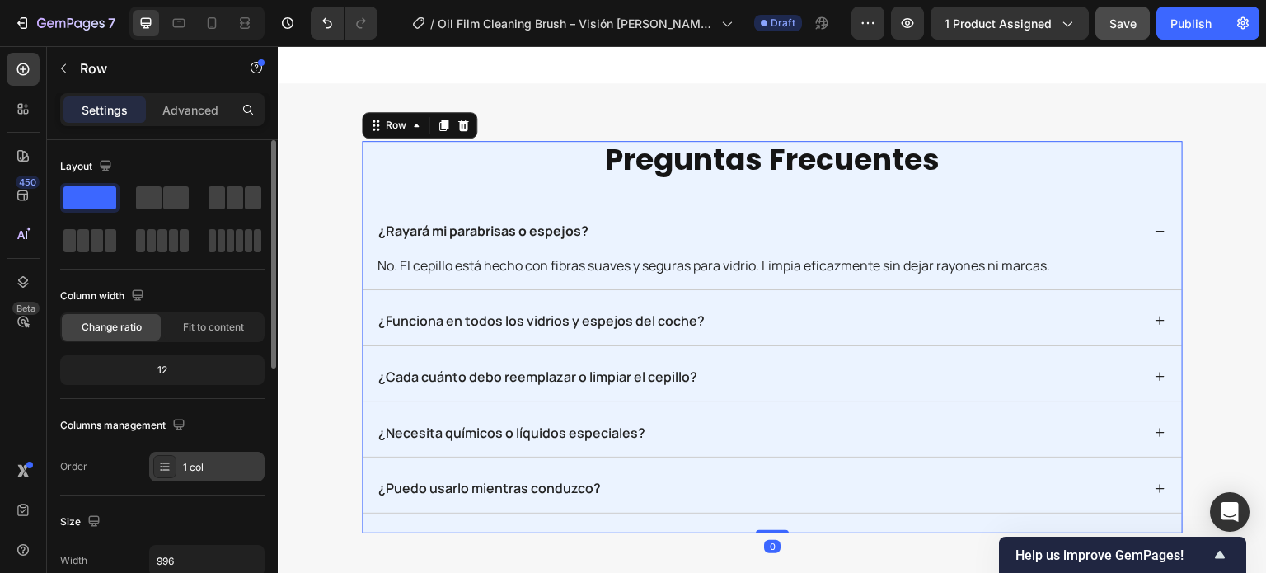
scroll to position [330, 0]
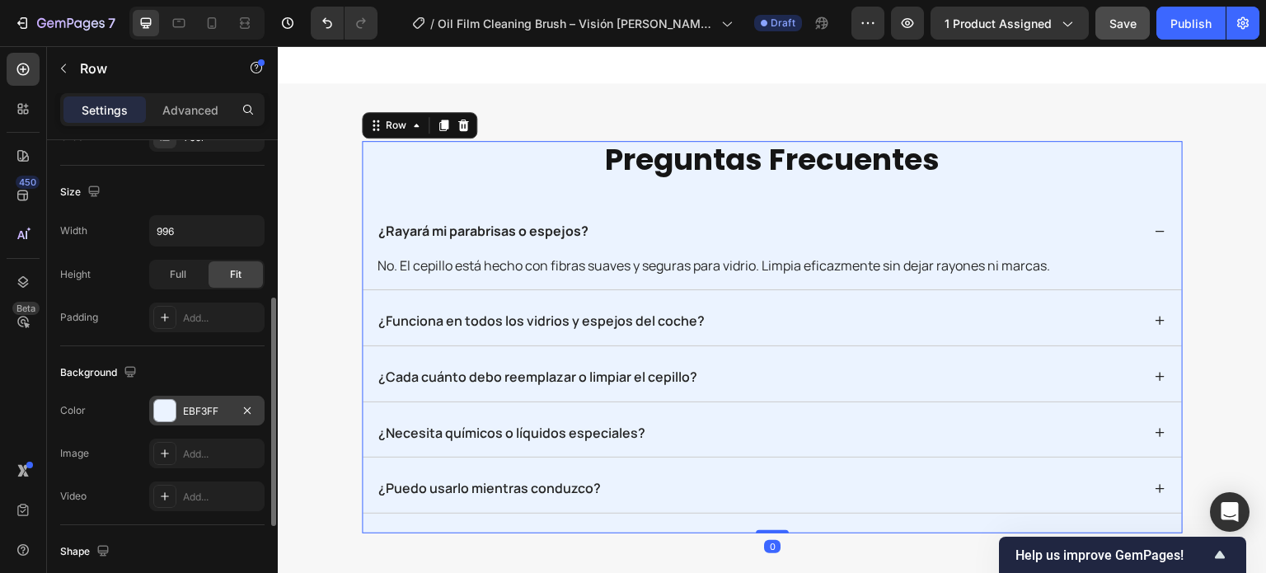
click at [195, 401] on div "EBF3FF" at bounding box center [206, 411] width 115 height 30
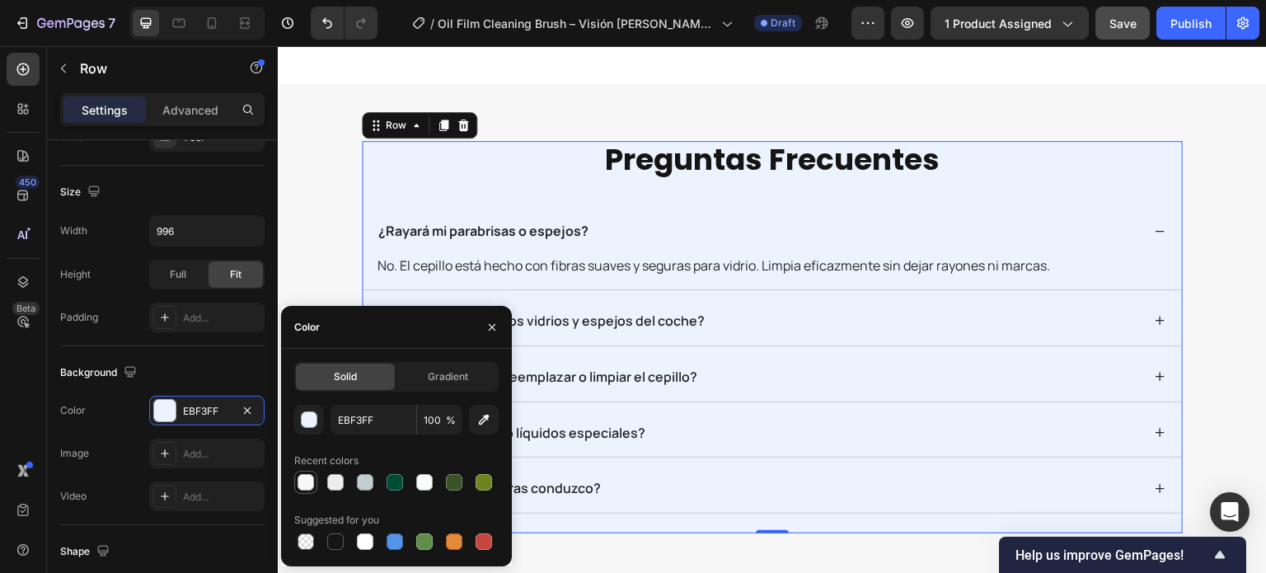
click at [303, 482] on div at bounding box center [306, 482] width 16 height 16
type input "F7F7F7"
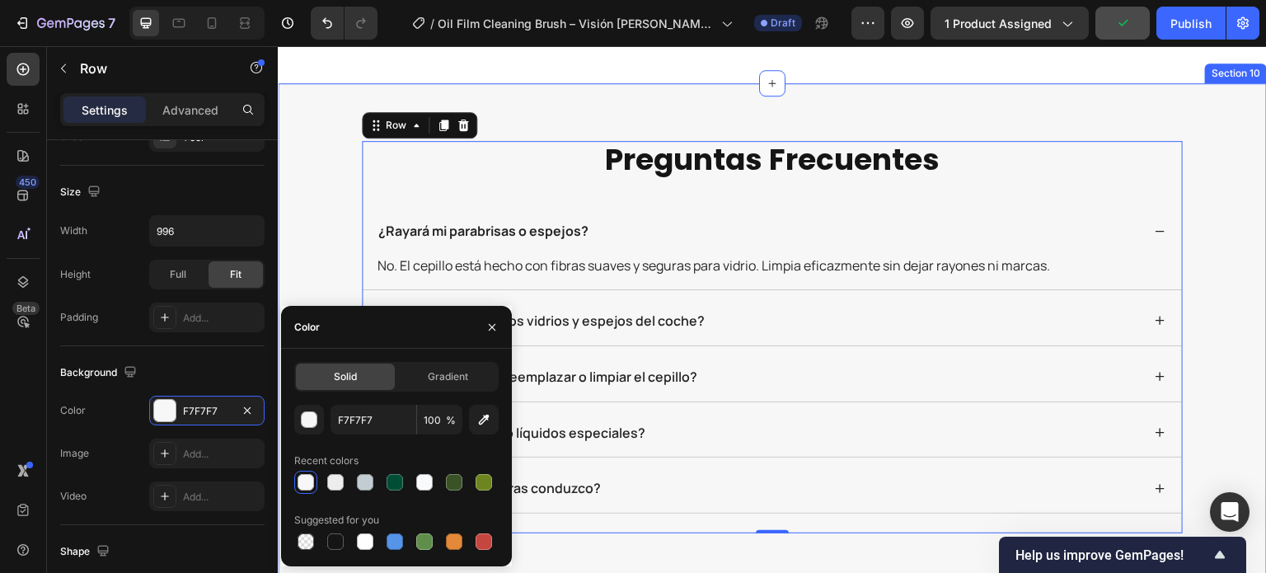
click at [782, 174] on div "⁠⁠⁠⁠⁠⁠⁠ preguntas frecuentes Heading ¿Rayará mi parabrisas o espejos? No. El ce…" at bounding box center [772, 337] width 989 height 508
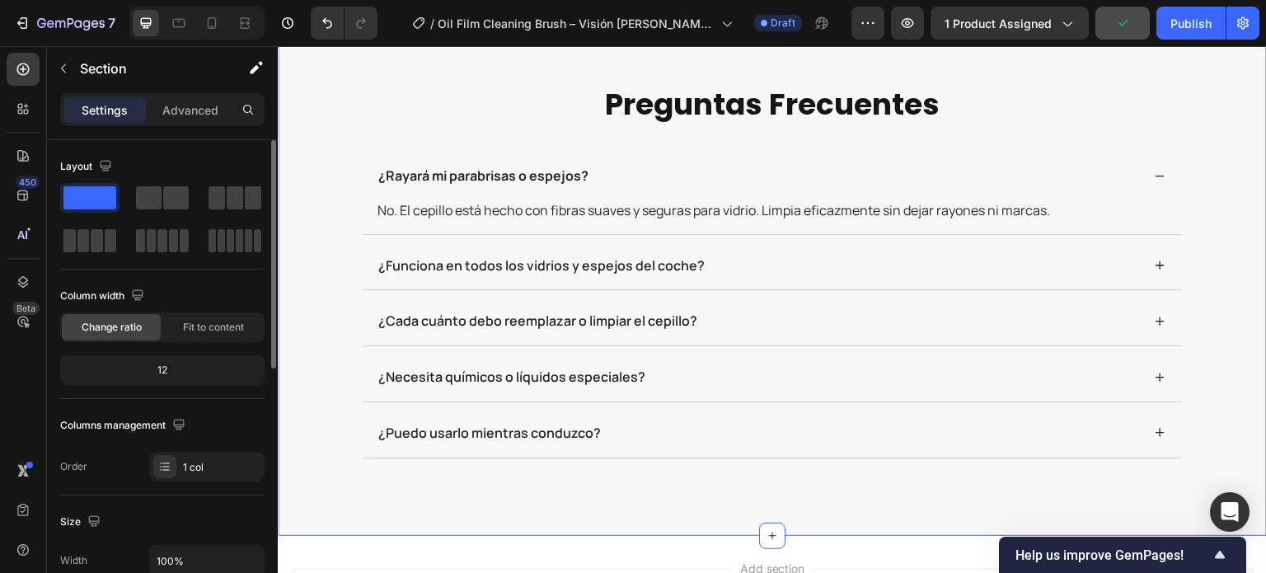
scroll to position [6231, 0]
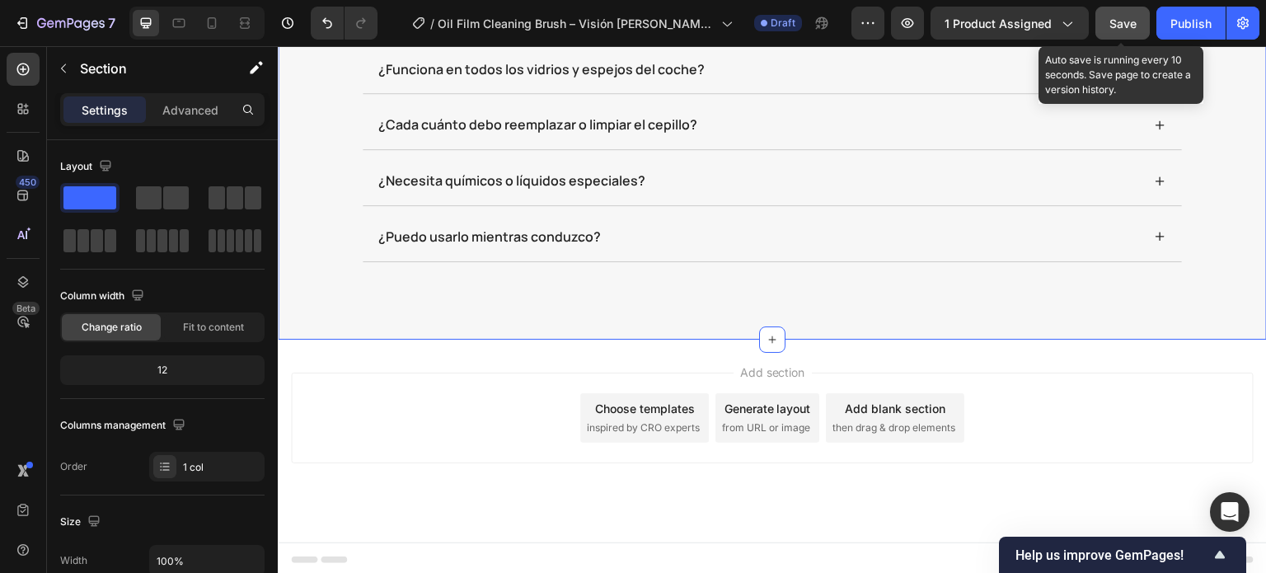
click at [1098, 29] on button "Save" at bounding box center [1122, 23] width 54 height 33
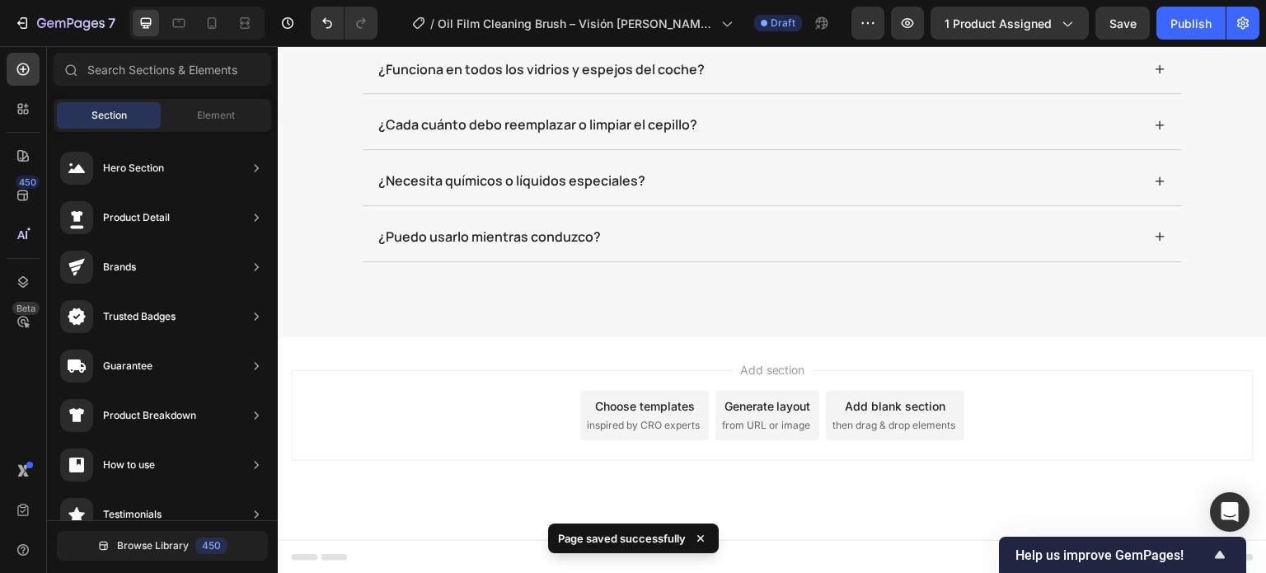
drag, startPoint x: 1263, startPoint y: 531, endPoint x: 478, endPoint y: 65, distance: 912.5
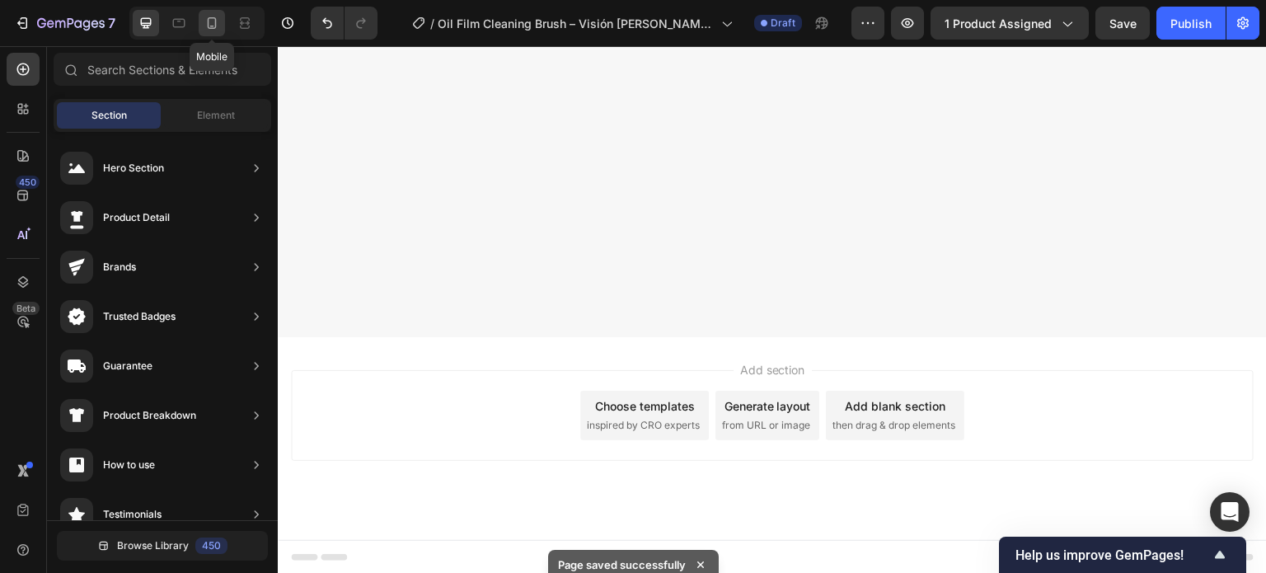
scroll to position [0, 0]
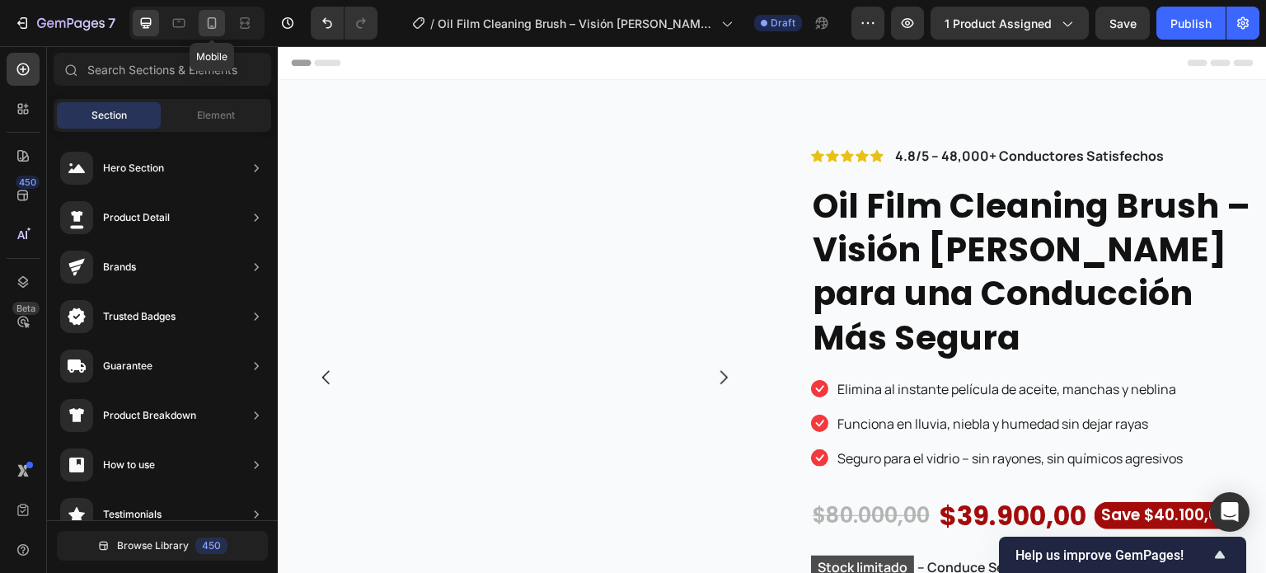
click at [208, 24] on icon at bounding box center [212, 23] width 9 height 12
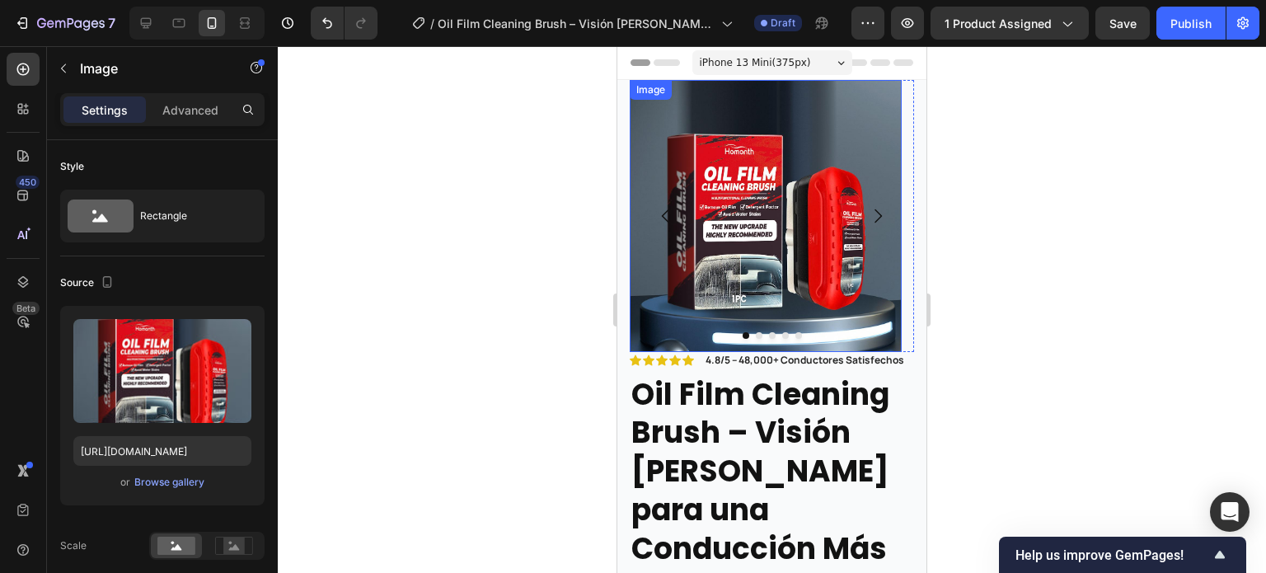
click at [658, 279] on img at bounding box center [766, 216] width 272 height 272
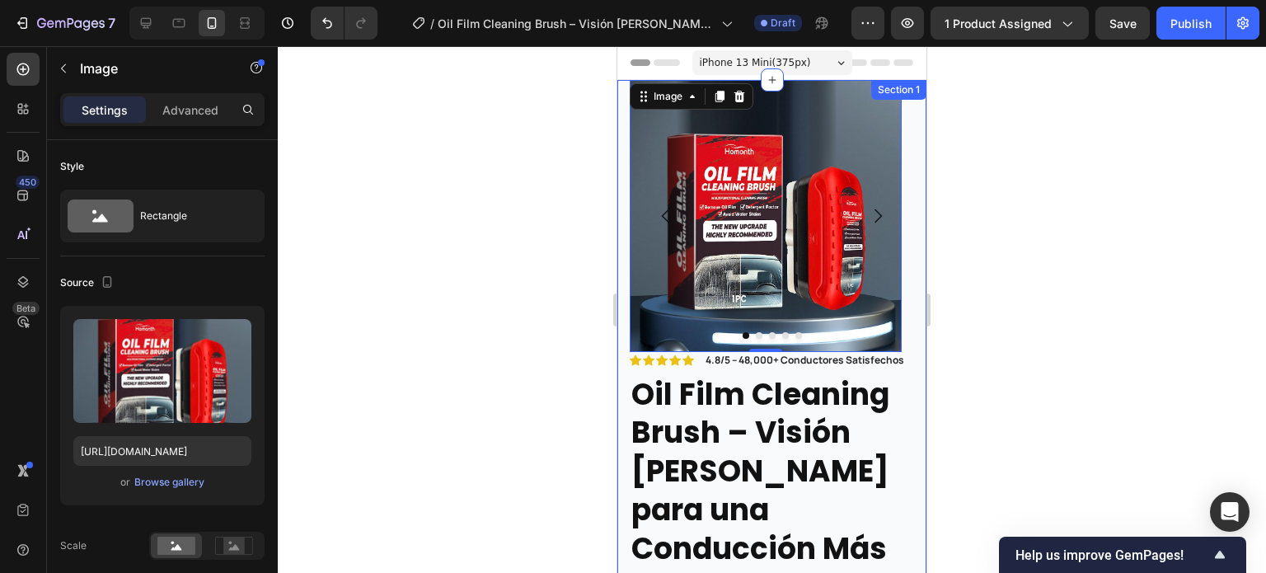
click at [621, 204] on div "Image 0 Image Image Image Image Carousel Icon Icon Icon Icon Icon Icon List 4.8…" at bounding box center [771, 542] width 309 height 925
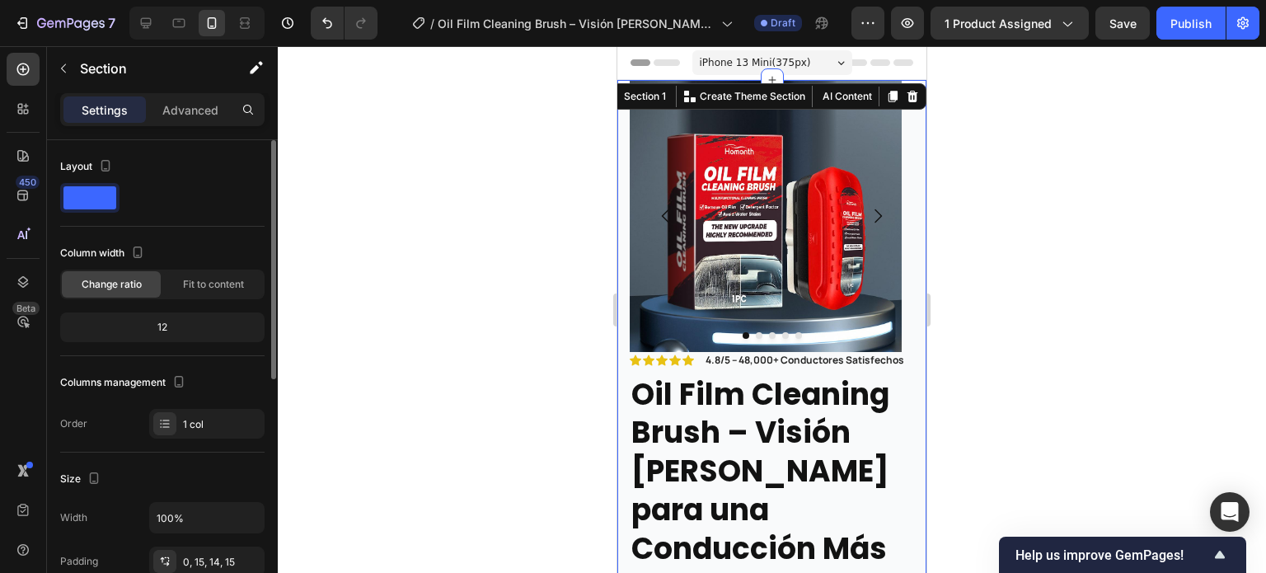
scroll to position [82, 0]
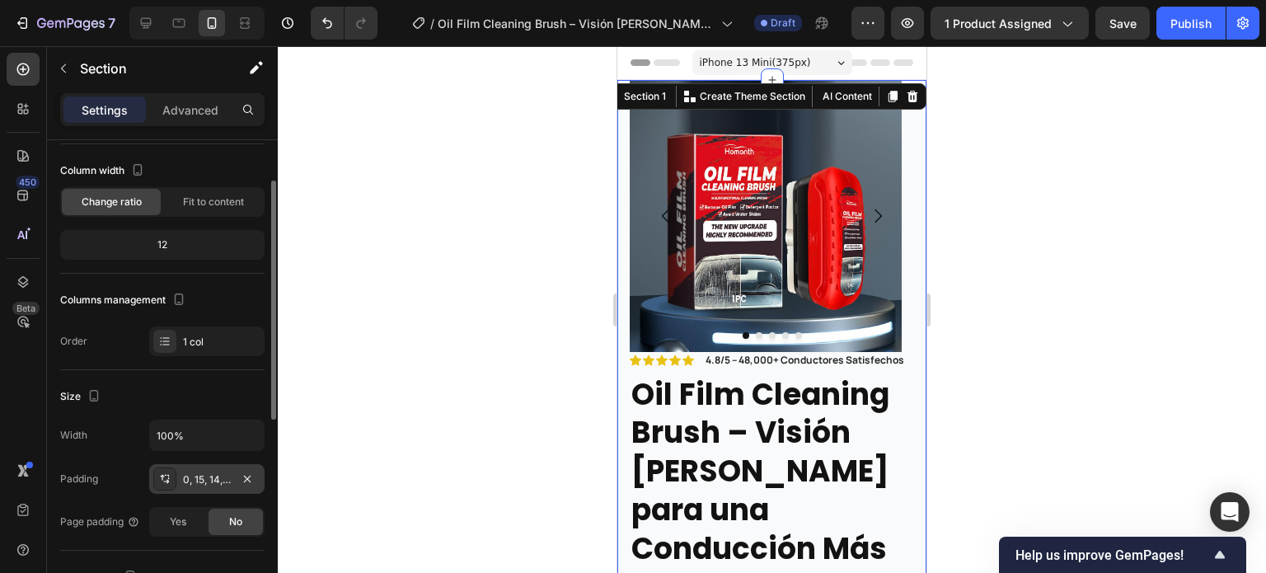
click at [199, 485] on div "0, 15, 14, 15" at bounding box center [206, 479] width 115 height 30
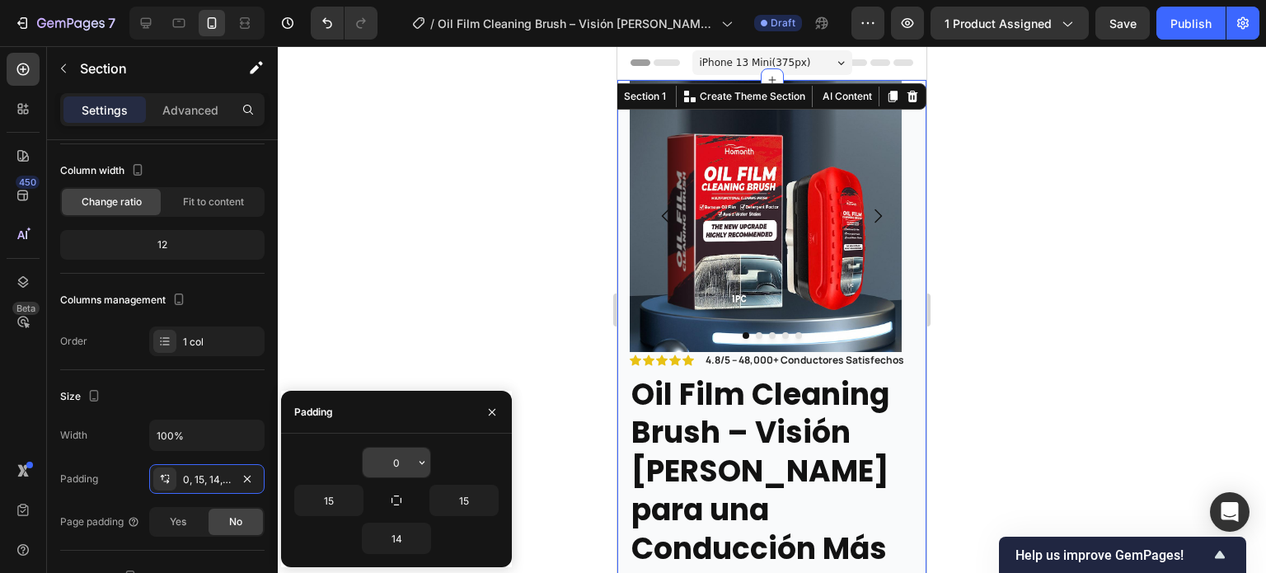
click at [400, 467] on input "0" at bounding box center [397, 463] width 68 height 30
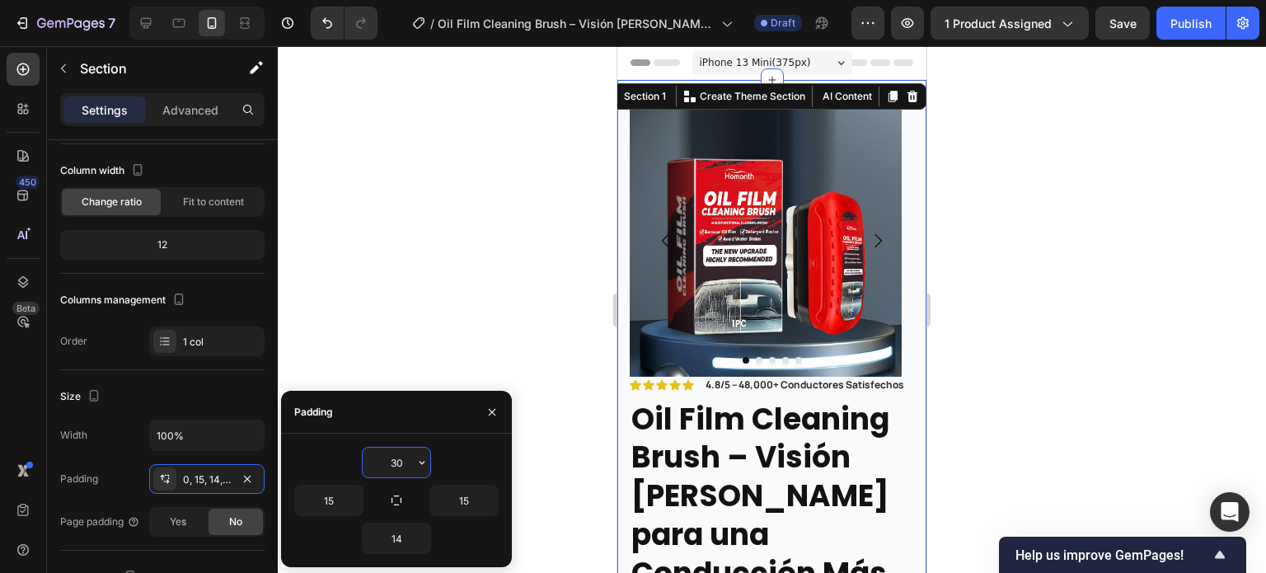
drag, startPoint x: 401, startPoint y: 467, endPoint x: 384, endPoint y: 461, distance: 18.2
click at [384, 461] on input "30" at bounding box center [397, 463] width 68 height 30
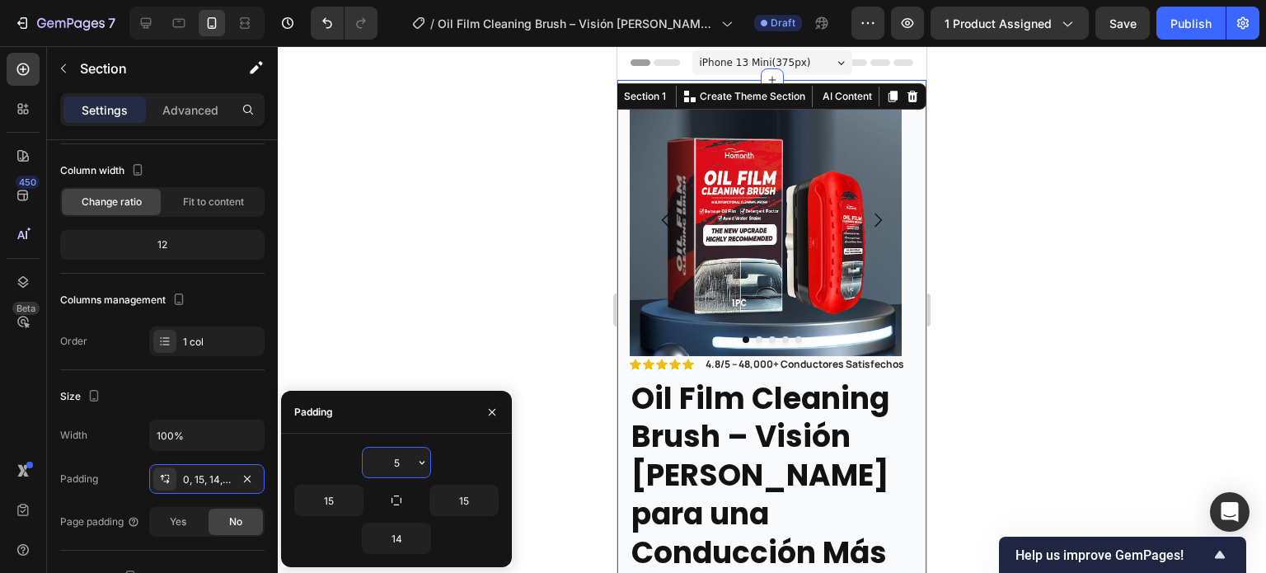
type input "50"
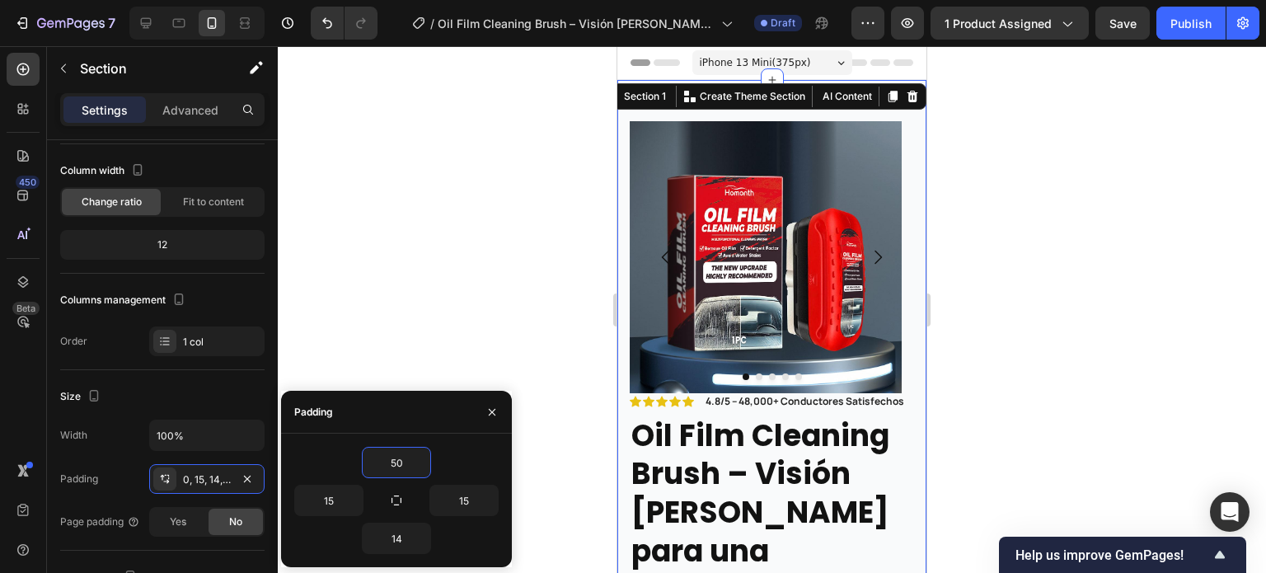
click at [674, 276] on button "Carousel Back Arrow" at bounding box center [666, 257] width 46 height 46
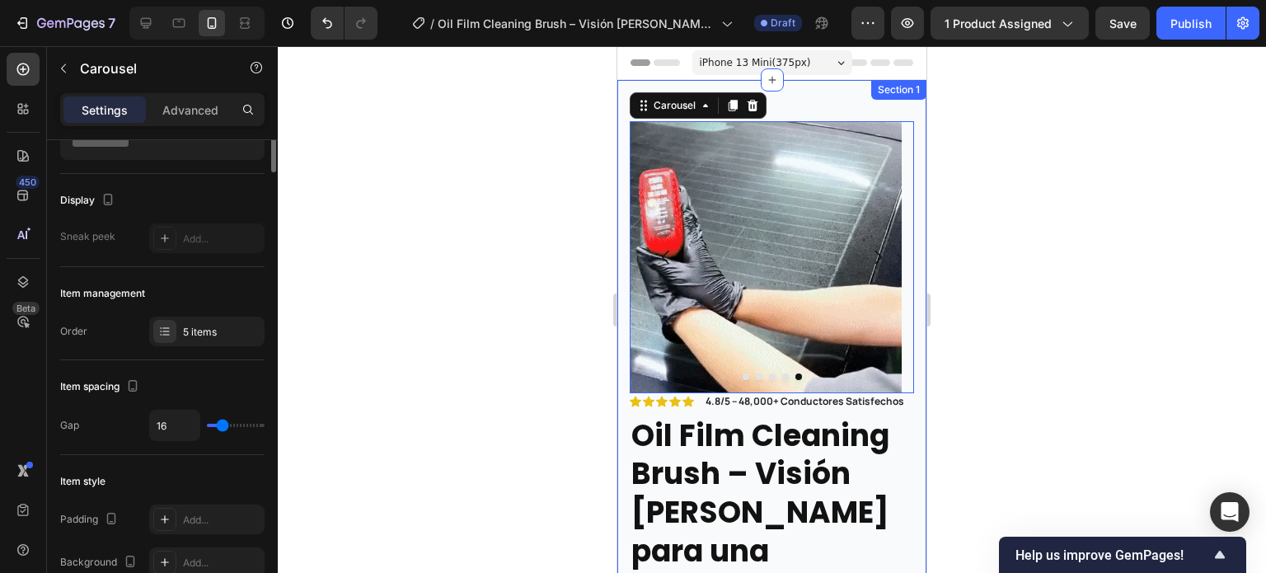
scroll to position [0, 0]
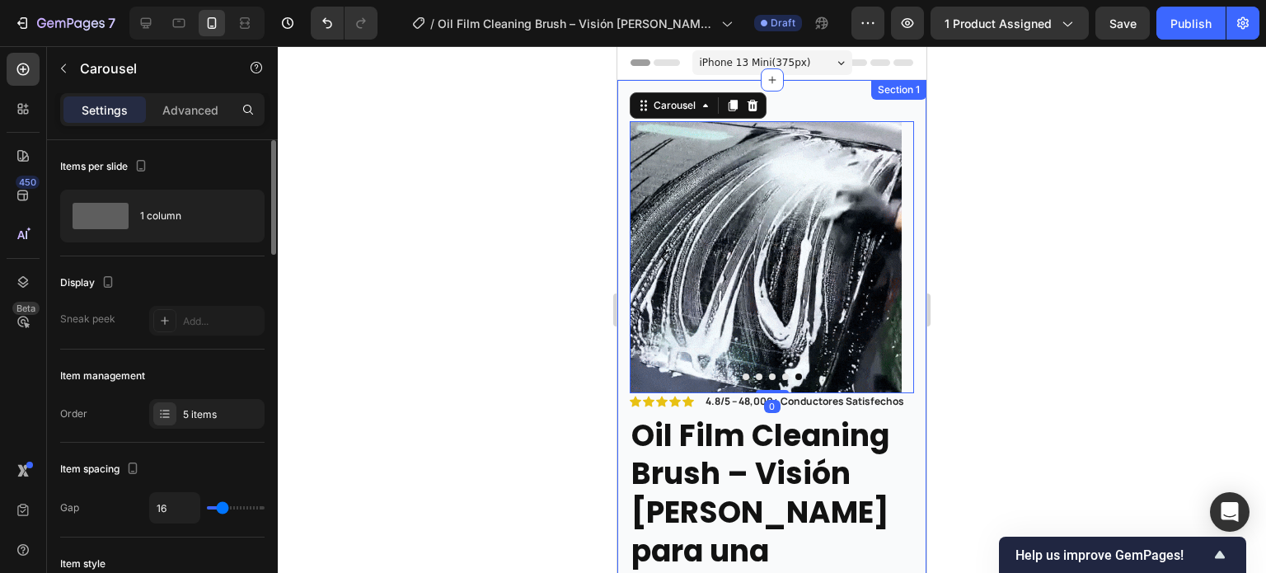
drag, startPoint x: 788, startPoint y: 108, endPoint x: 777, endPoint y: 115, distance: 12.6
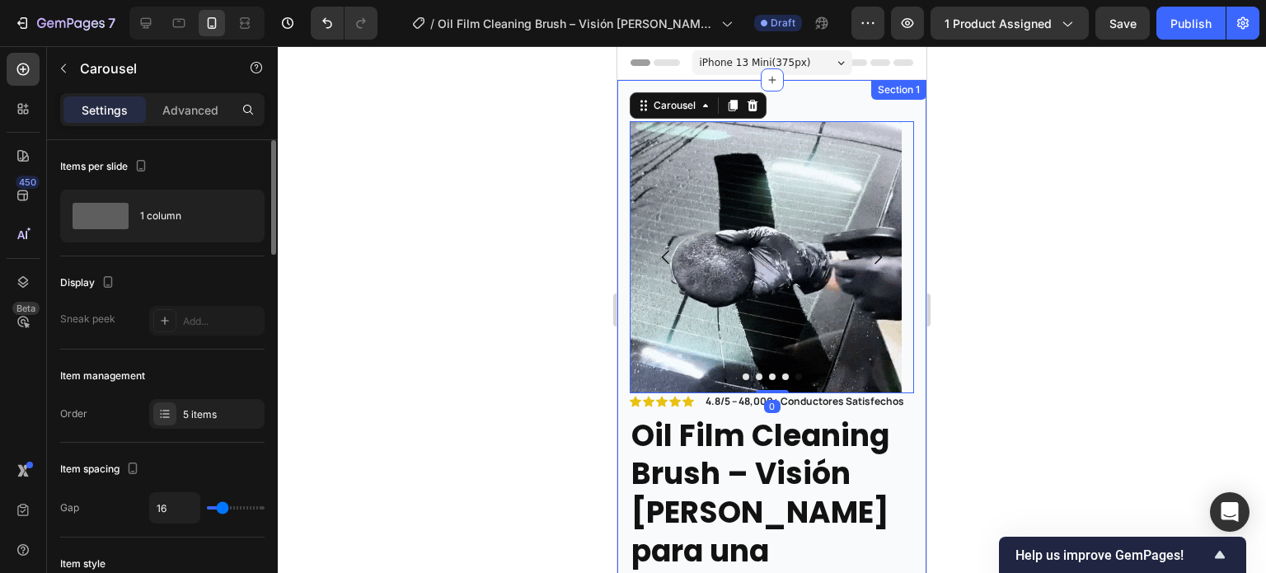
click at [788, 108] on div "Image Image Image Image Image Carousel 0 Icon Icon Icon Icon Icon Icon List 4.8…" at bounding box center [771, 563] width 309 height 966
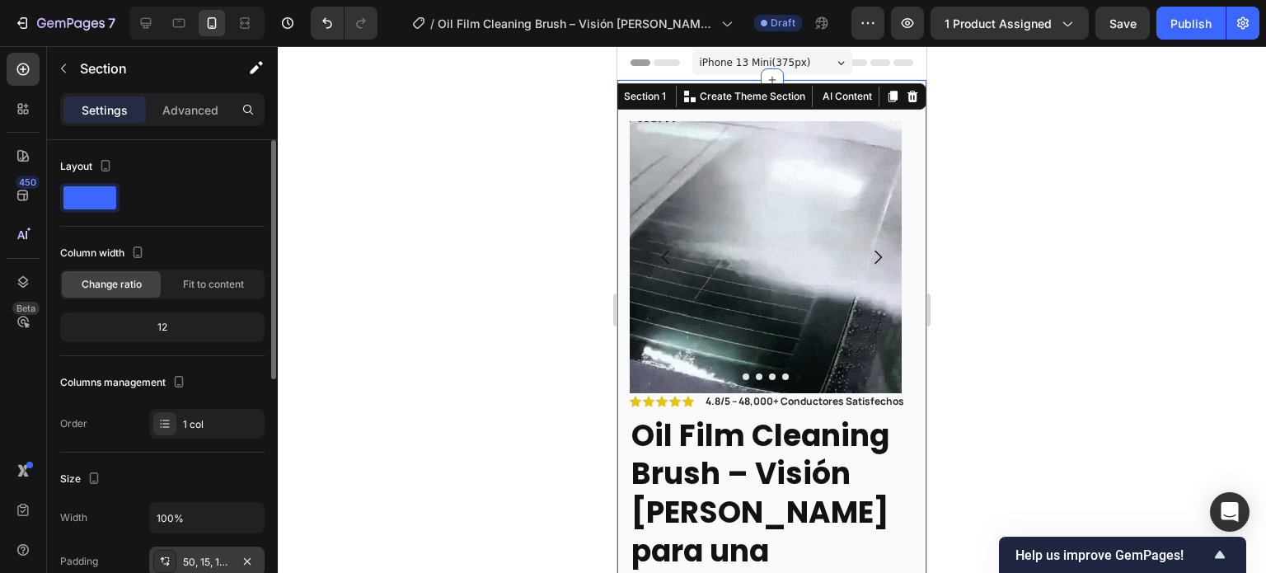
click at [188, 565] on div "50, 15, 14, 15" at bounding box center [207, 562] width 48 height 15
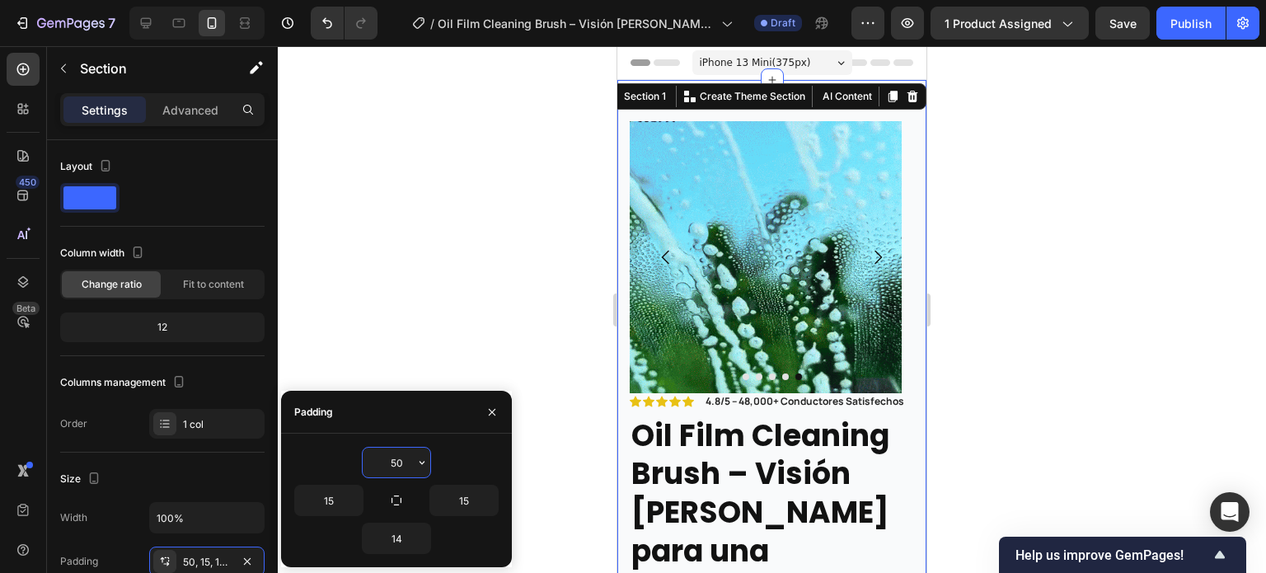
click at [396, 455] on input "50" at bounding box center [397, 463] width 68 height 30
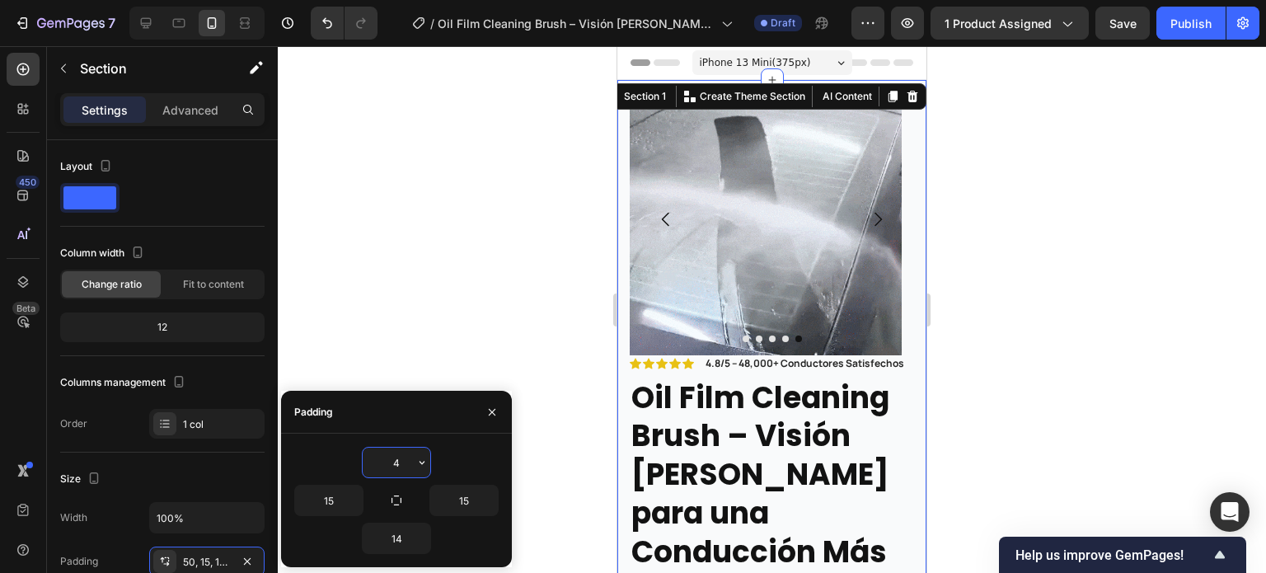
type input "40"
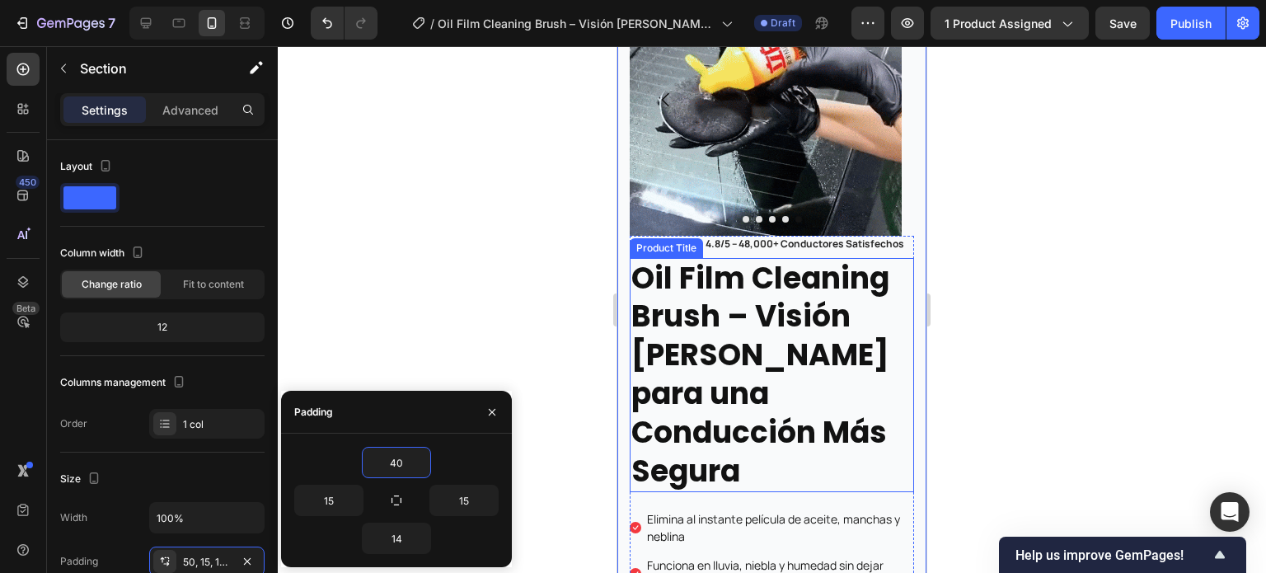
scroll to position [165, 0]
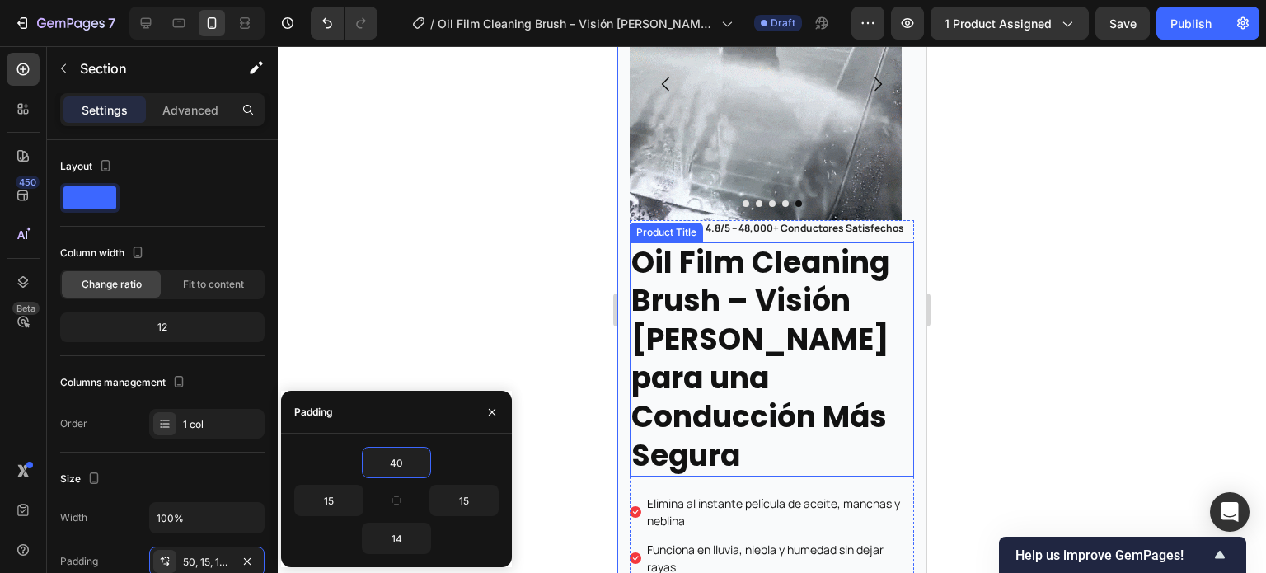
click at [752, 354] on h2 "Oil Film Cleaning Brush – Visión [PERSON_NAME] para una Conducción Más Segura" at bounding box center [772, 359] width 284 height 235
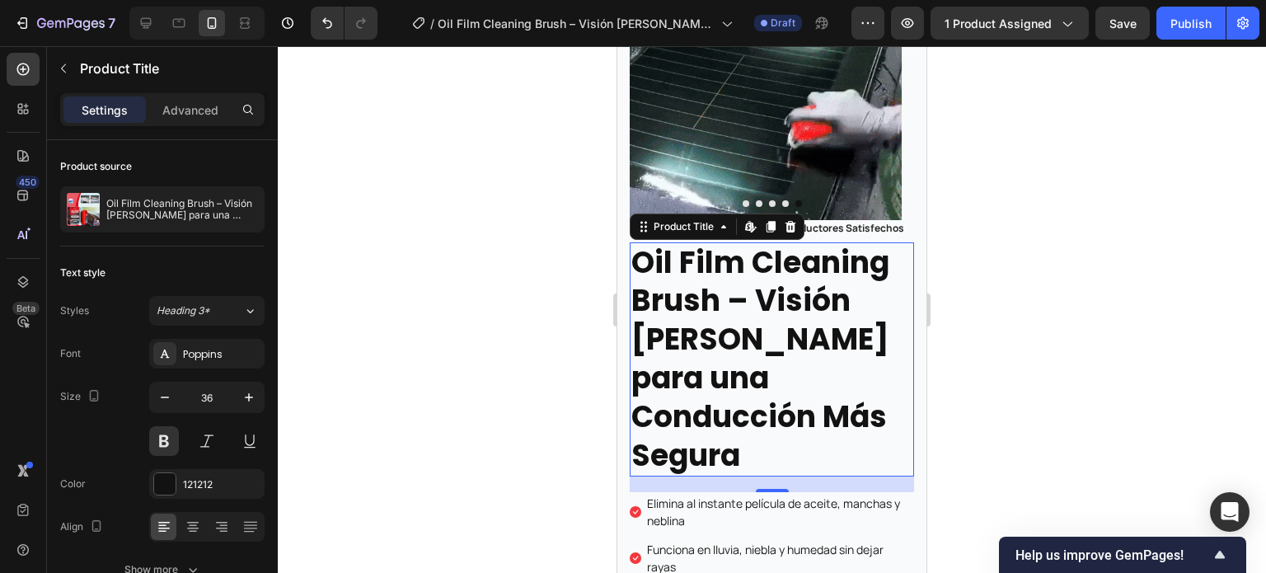
scroll to position [247, 0]
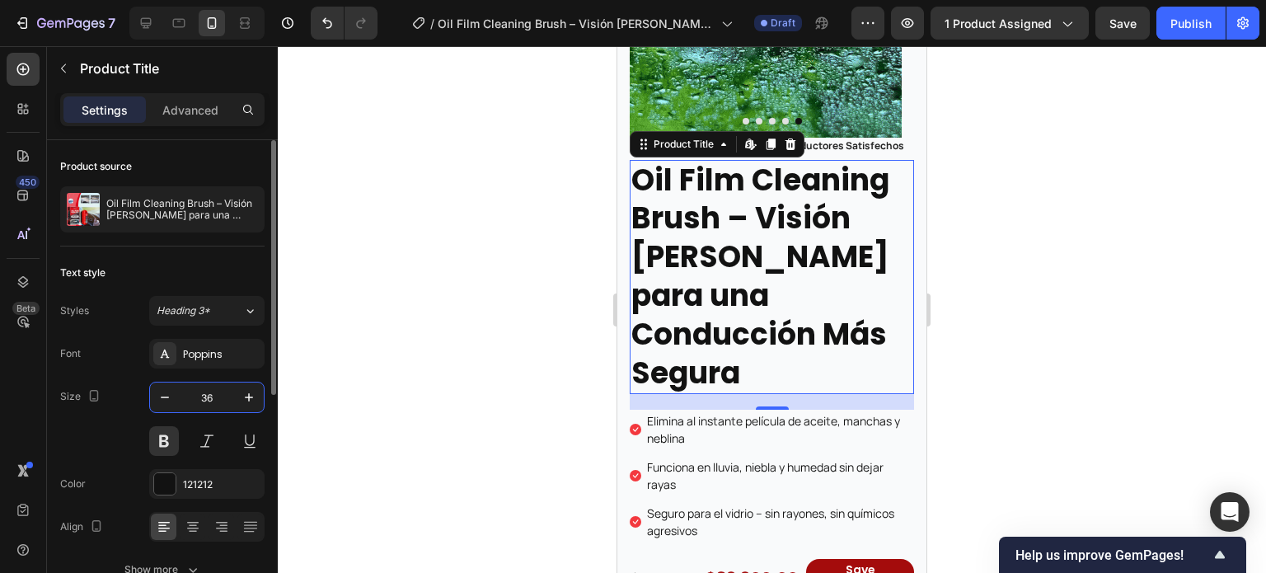
click at [181, 403] on input "36" at bounding box center [207, 397] width 54 height 30
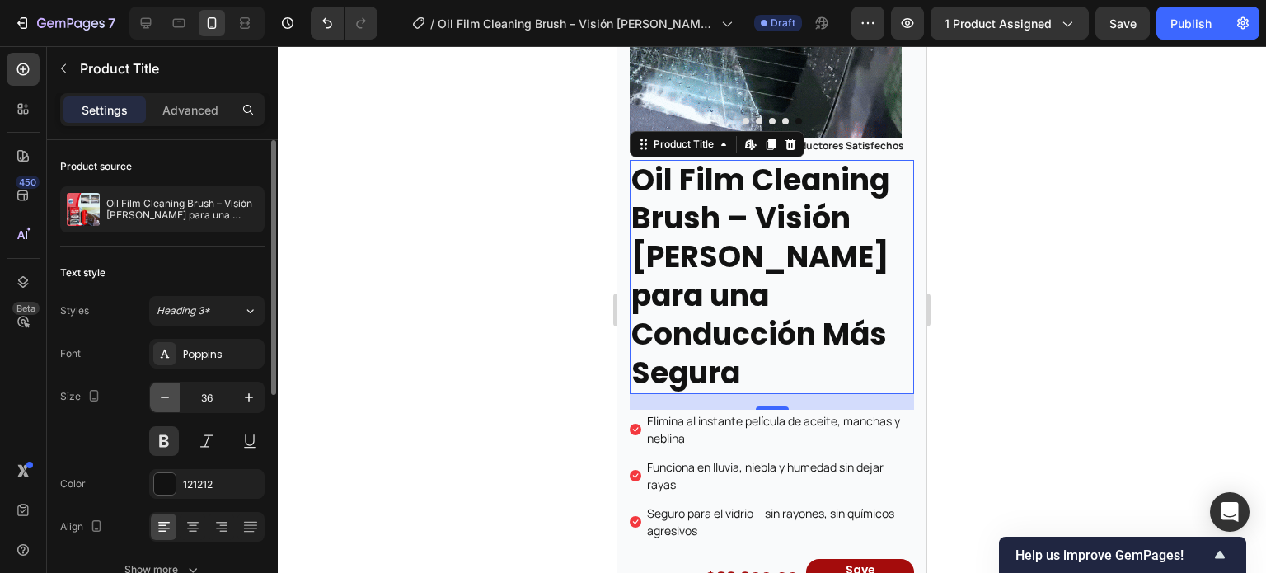
click at [162, 394] on icon "button" at bounding box center [165, 397] width 16 height 16
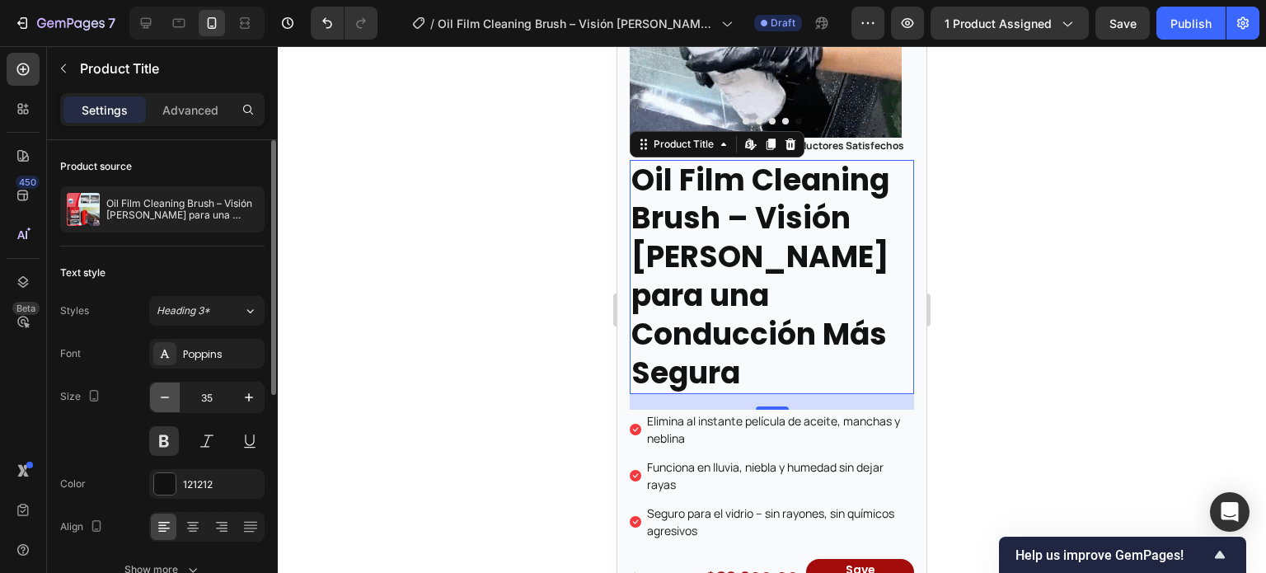
click at [162, 394] on icon "button" at bounding box center [165, 397] width 16 height 16
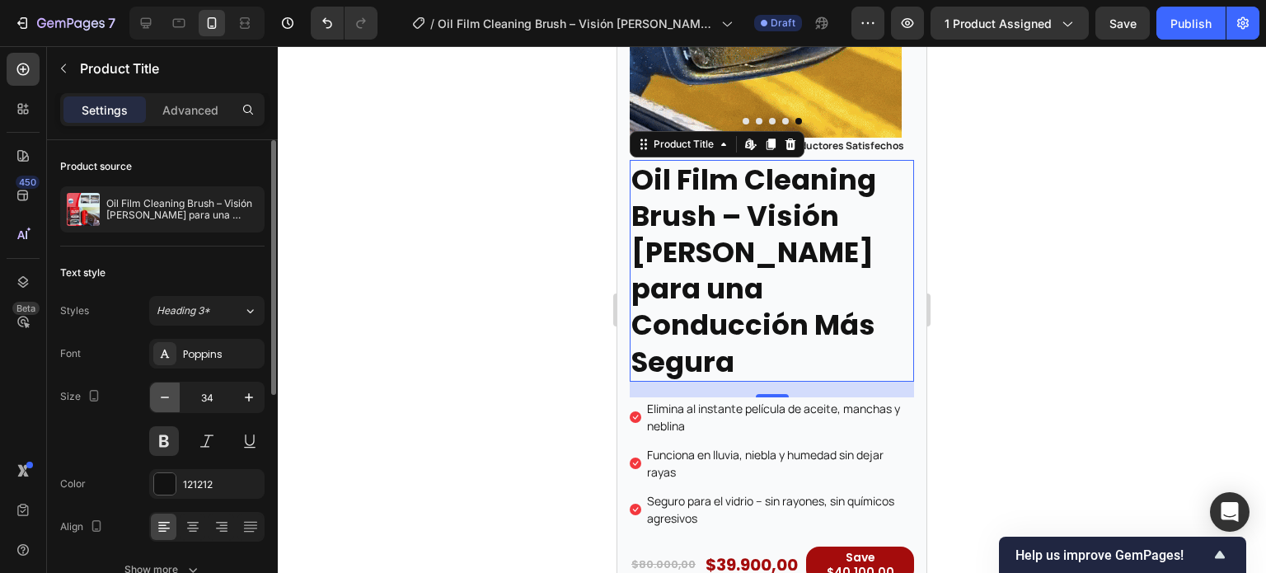
click at [162, 394] on icon "button" at bounding box center [165, 397] width 16 height 16
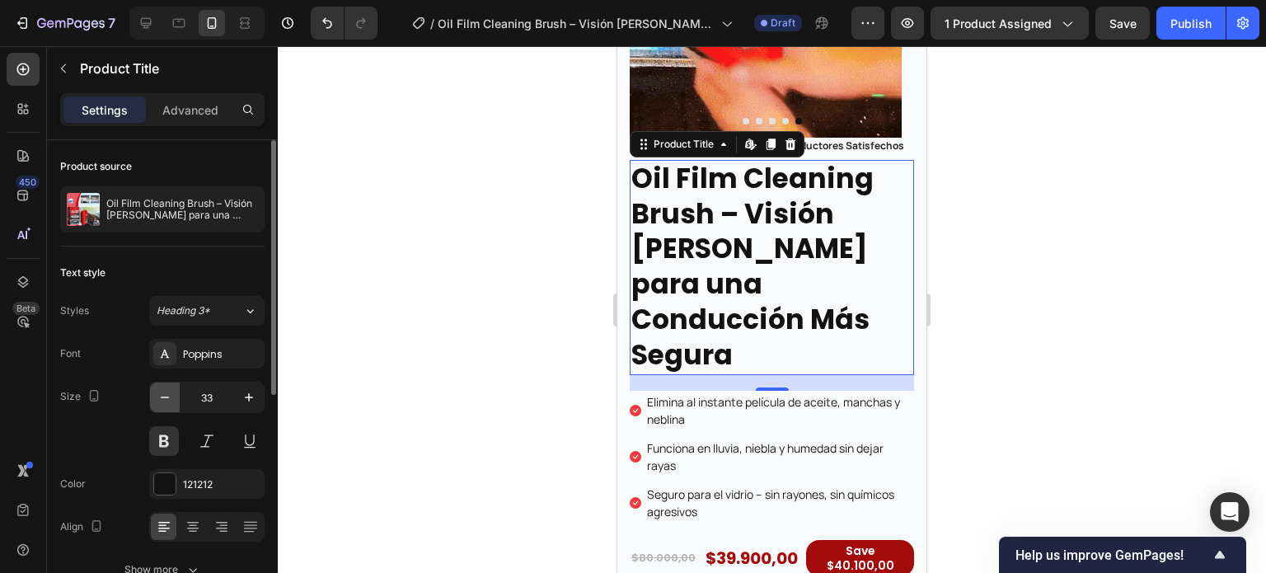
click at [162, 394] on icon "button" at bounding box center [165, 397] width 16 height 16
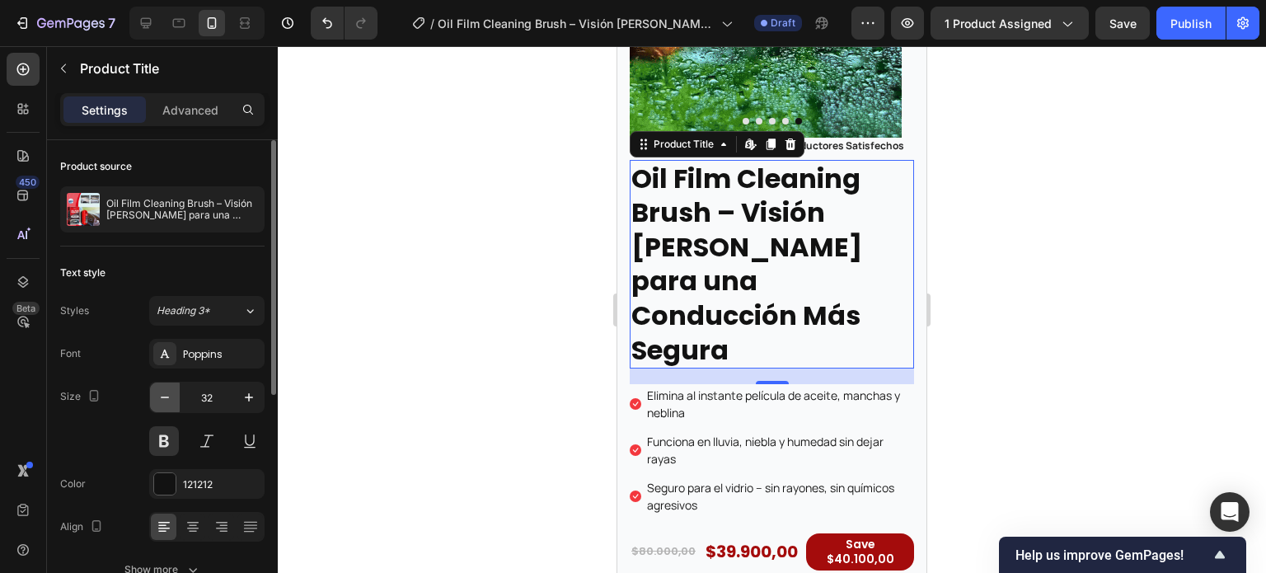
click at [162, 394] on icon "button" at bounding box center [165, 397] width 16 height 16
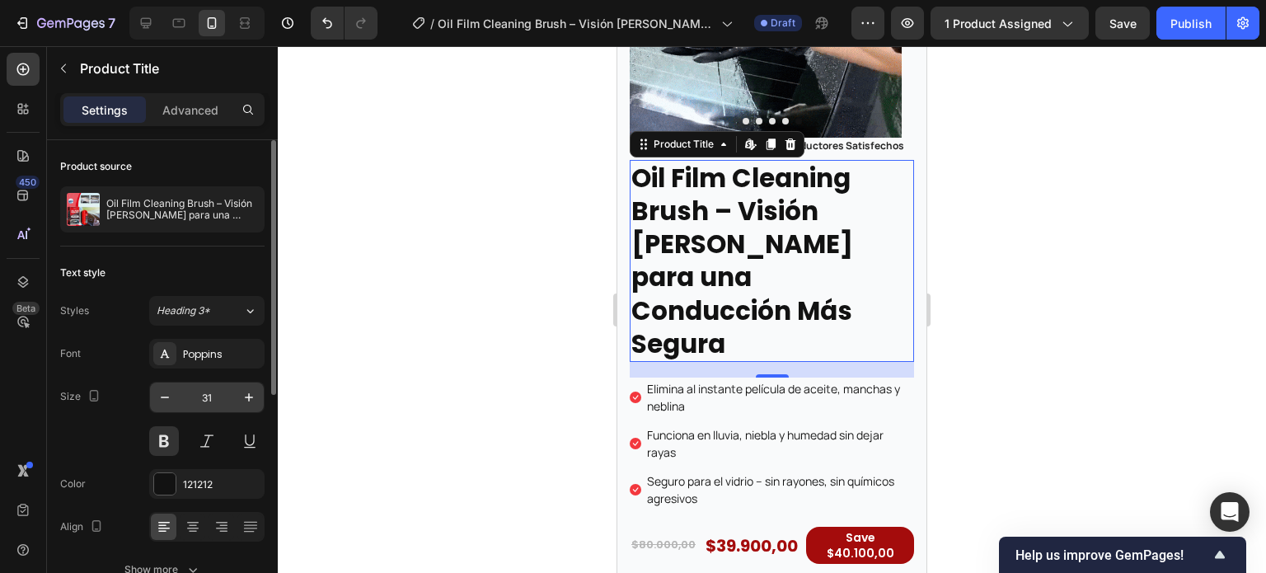
click at [209, 396] on input "31" at bounding box center [207, 397] width 54 height 30
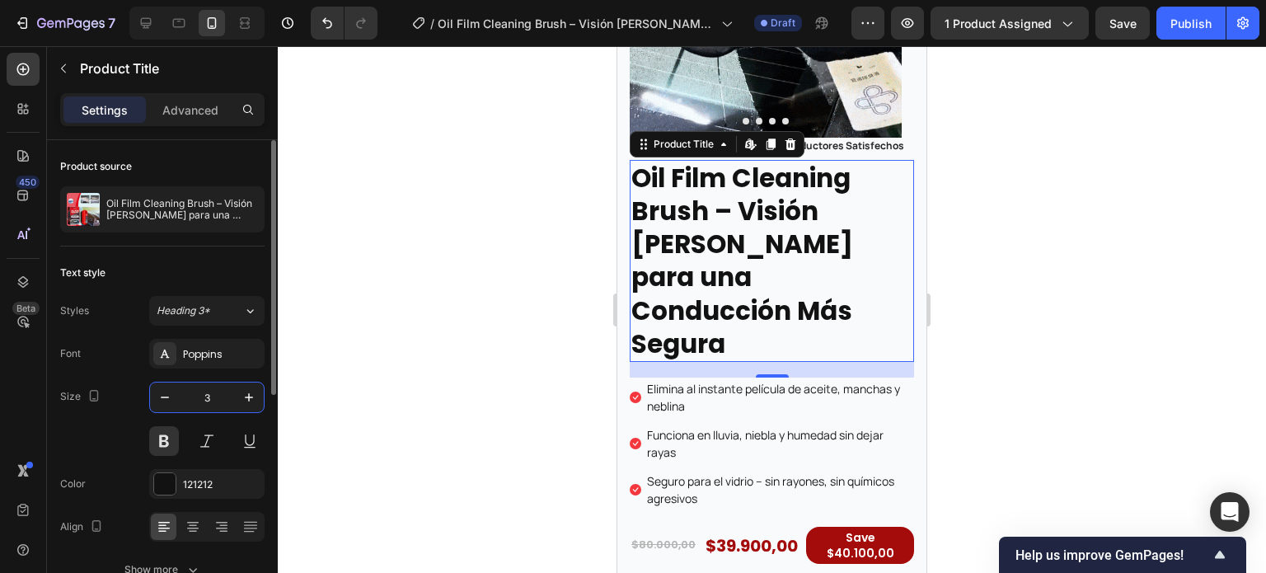
type input "36"
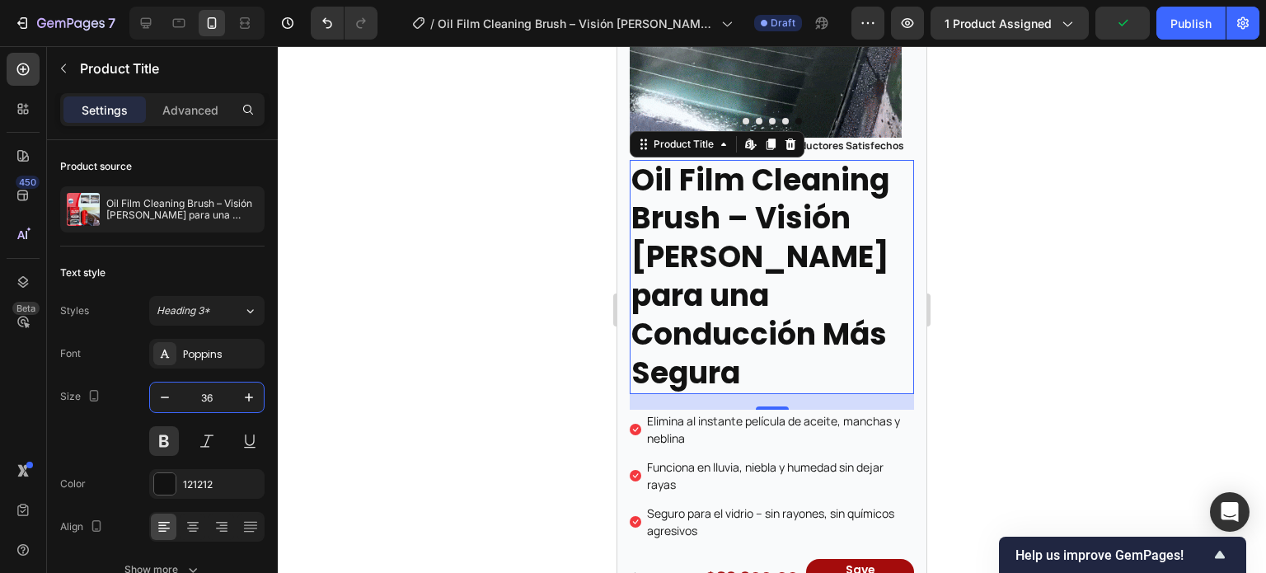
click at [564, 296] on div at bounding box center [772, 309] width 988 height 527
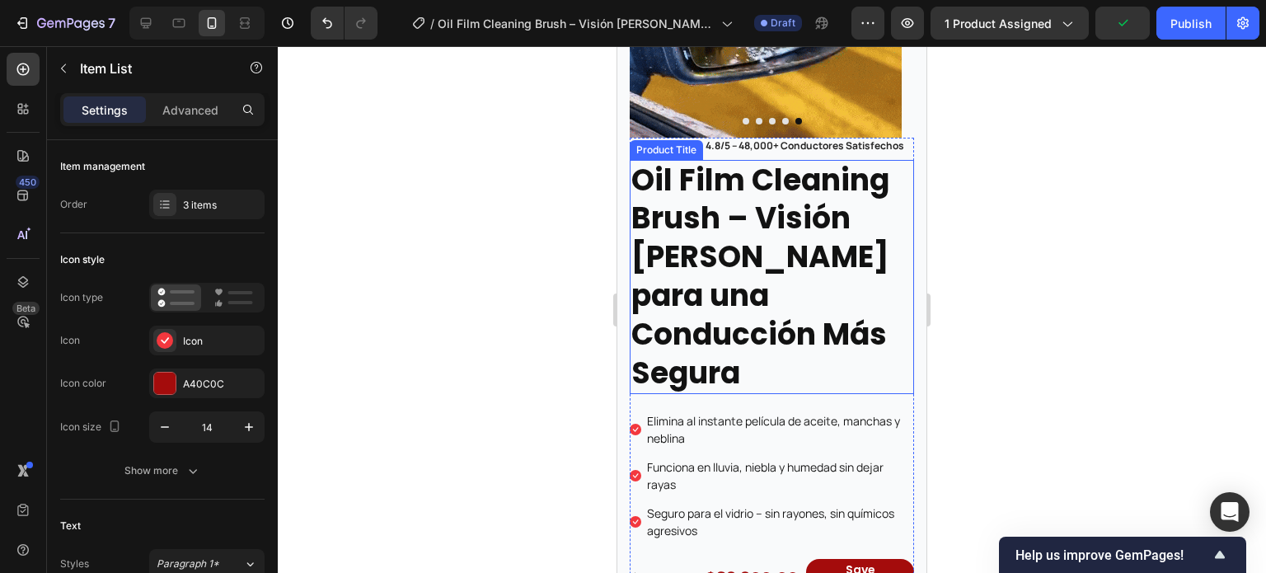
click at [847, 458] on p "Funciona en lluvia, niebla y humedad sin dejar rayas" at bounding box center [779, 475] width 265 height 35
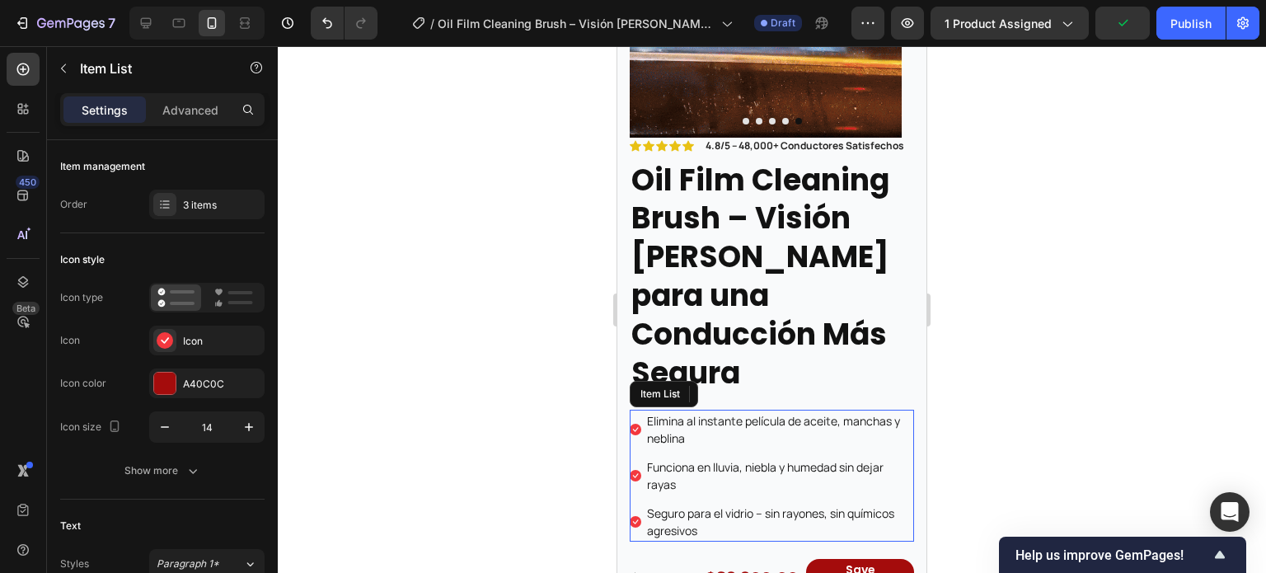
click at [798, 298] on h2 "Oil Film Cleaning Brush – Visión [PERSON_NAME] para una Conducción Más Segura" at bounding box center [772, 277] width 284 height 235
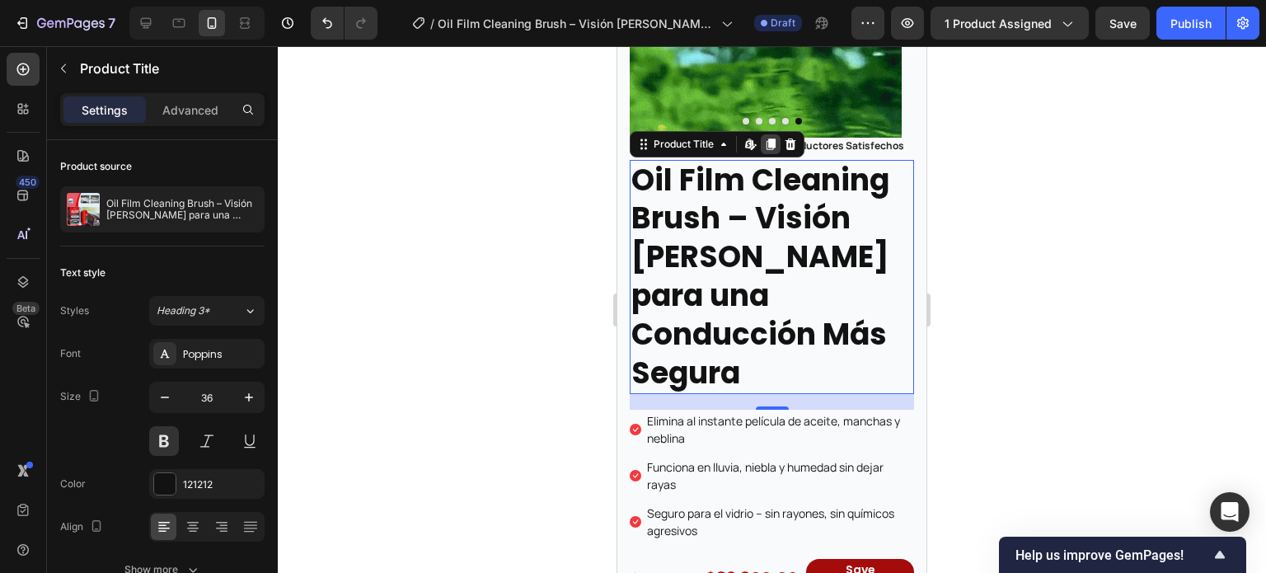
click at [770, 150] on icon at bounding box center [771, 144] width 9 height 12
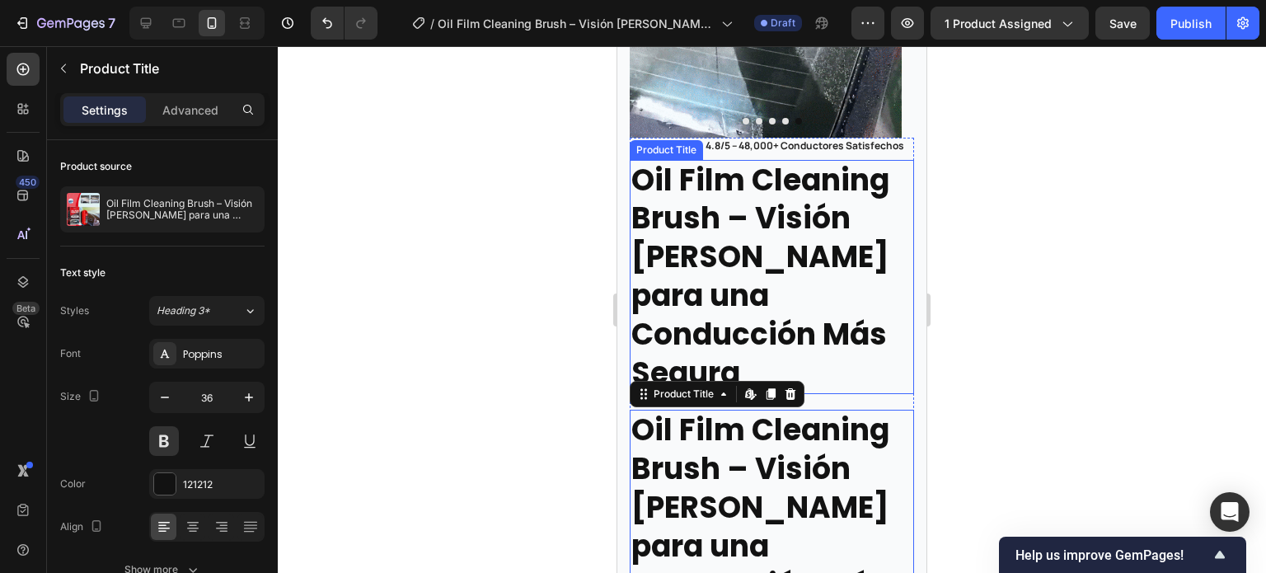
click at [769, 246] on h2 "Oil Film Cleaning Brush – Visión [PERSON_NAME] para una Conducción Más Segura" at bounding box center [772, 277] width 284 height 235
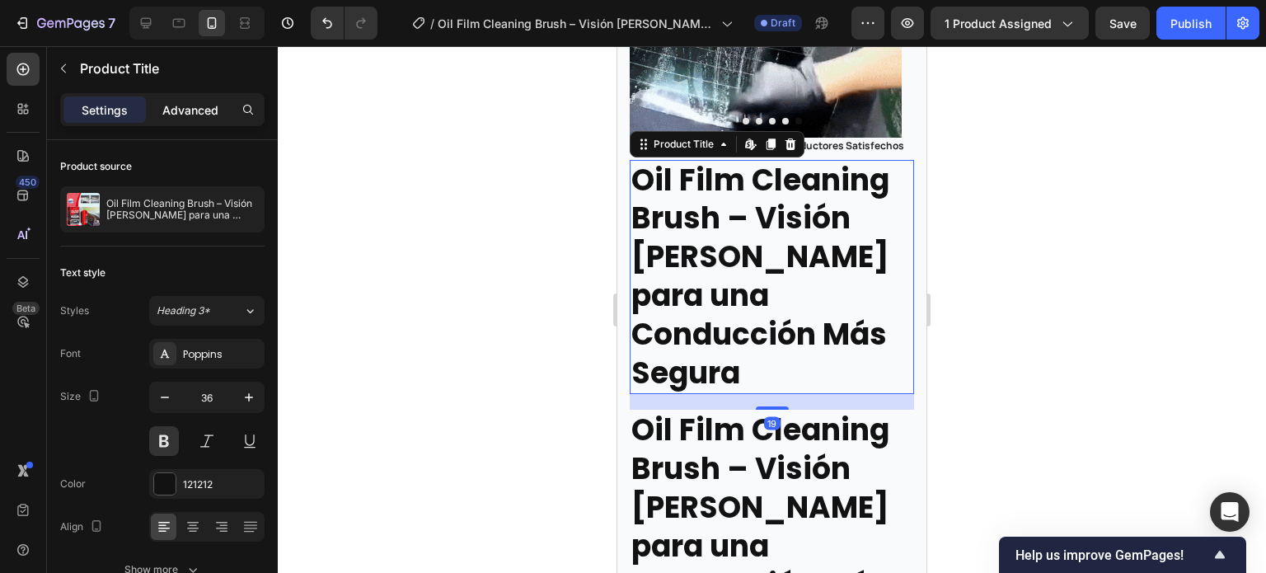
click at [199, 122] on div "Settings Advanced" at bounding box center [162, 109] width 204 height 33
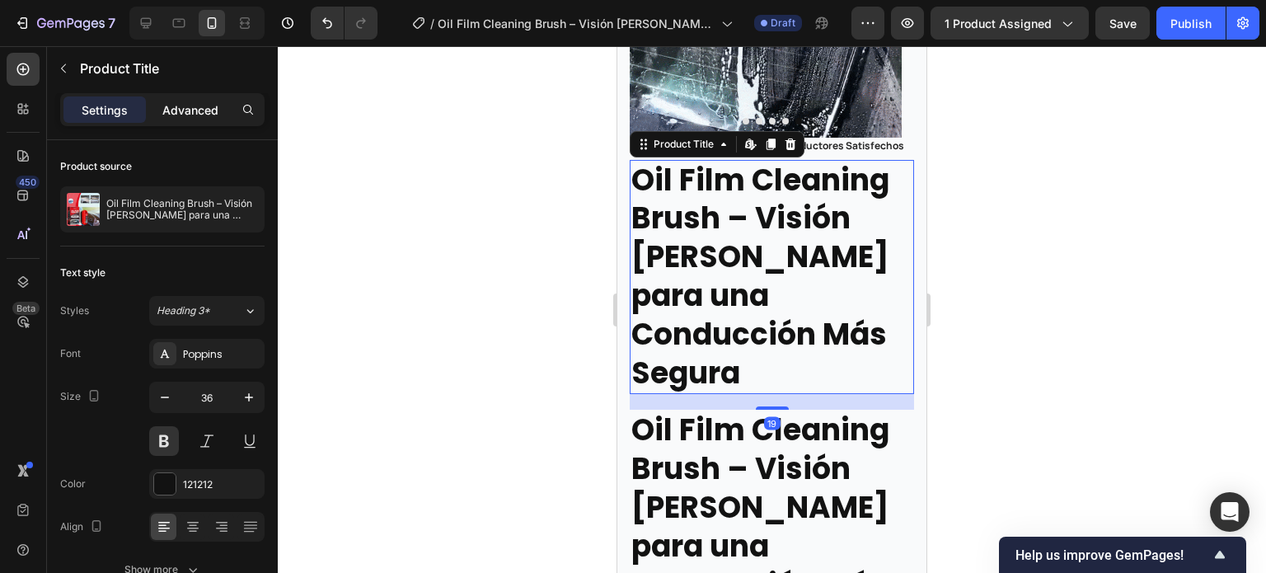
click at [197, 109] on p "Advanced" at bounding box center [190, 109] width 56 height 17
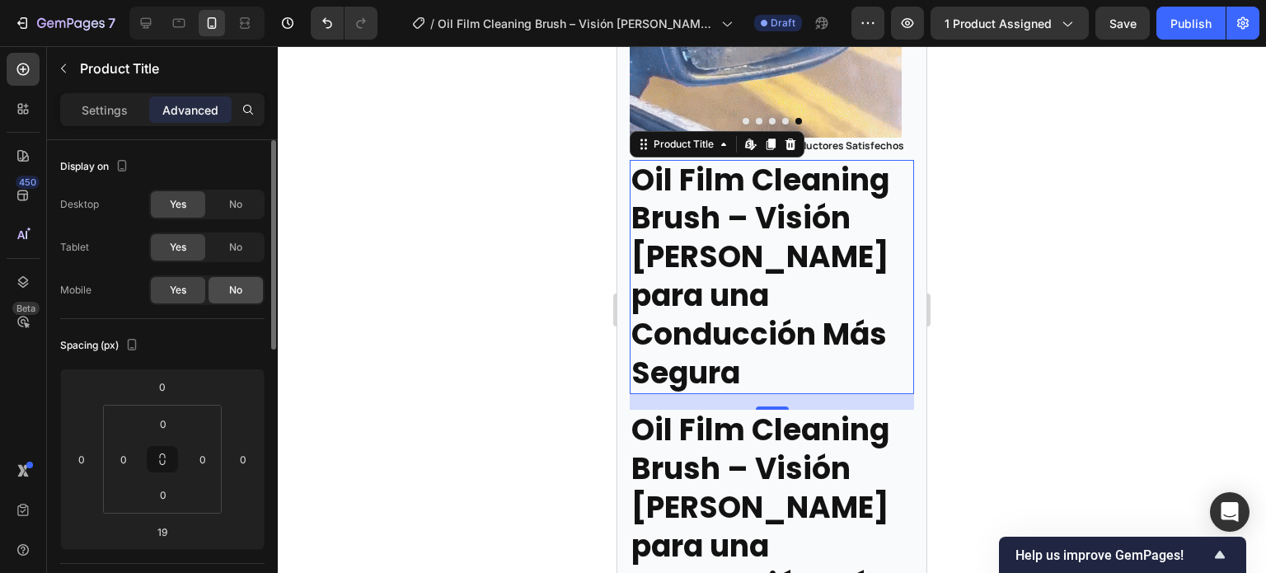
click at [239, 293] on span "No" at bounding box center [235, 290] width 13 height 15
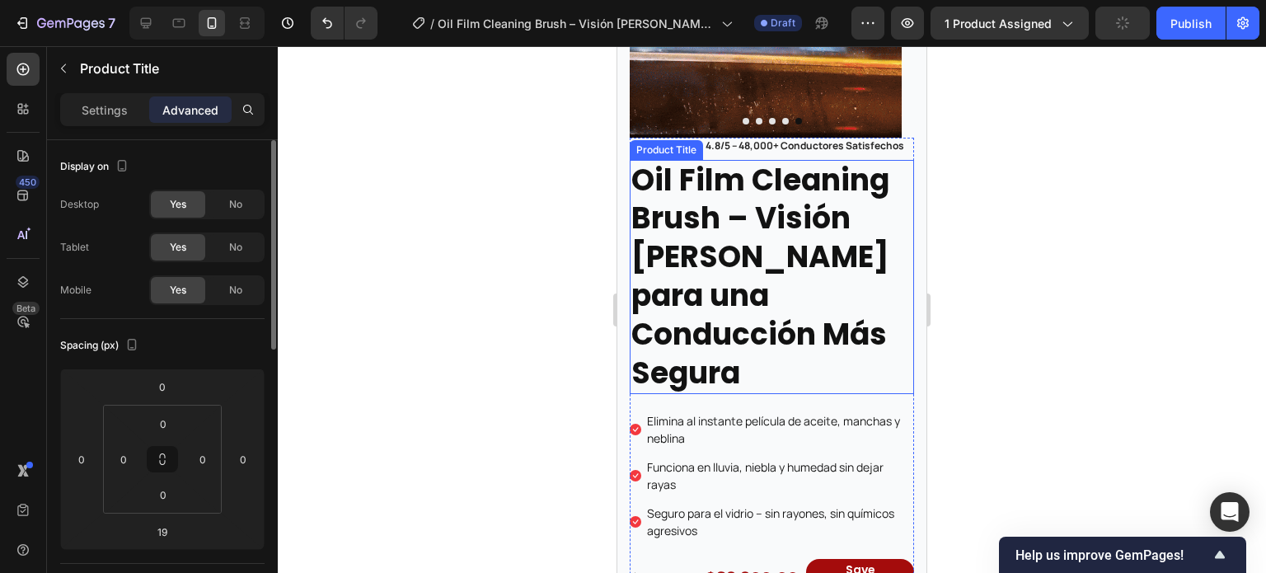
click at [758, 282] on h2 "Oil Film Cleaning Brush – Visión [PERSON_NAME] para una Conducción Más Segura" at bounding box center [772, 277] width 284 height 235
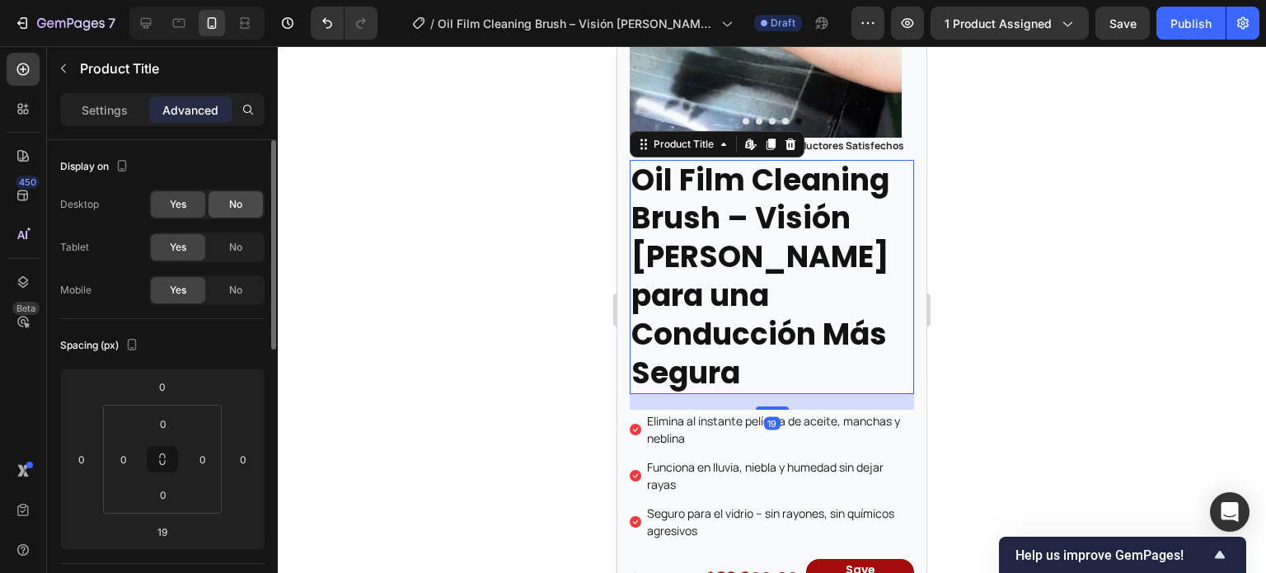
drag, startPoint x: 230, startPoint y: 247, endPoint x: 241, endPoint y: 205, distance: 43.4
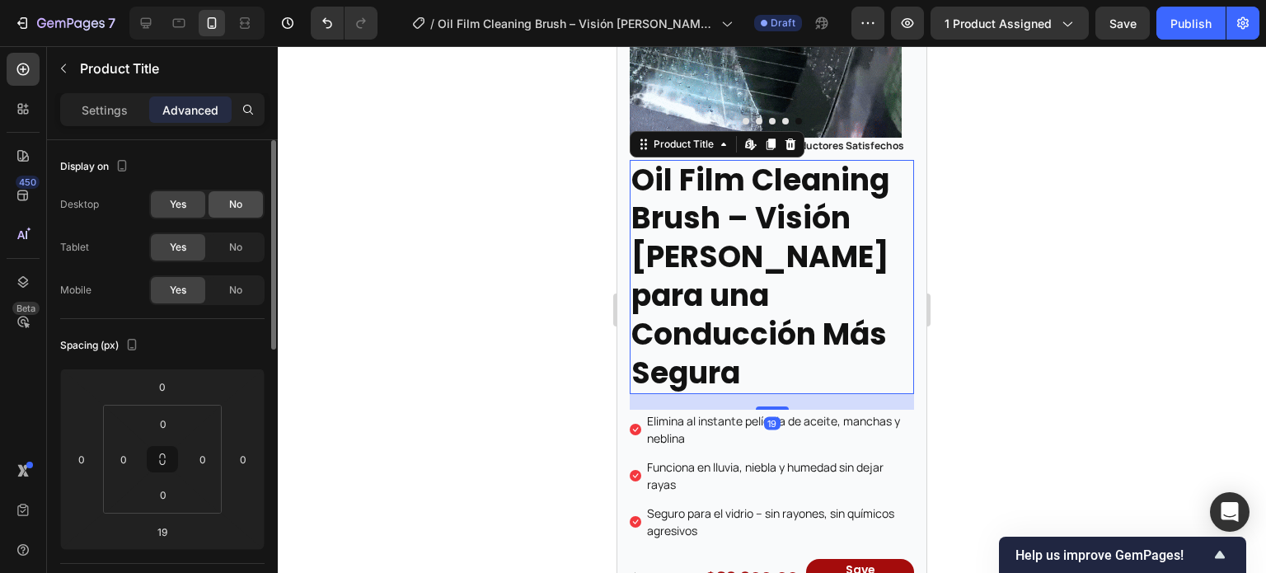
click at [230, 246] on span "No" at bounding box center [235, 247] width 13 height 15
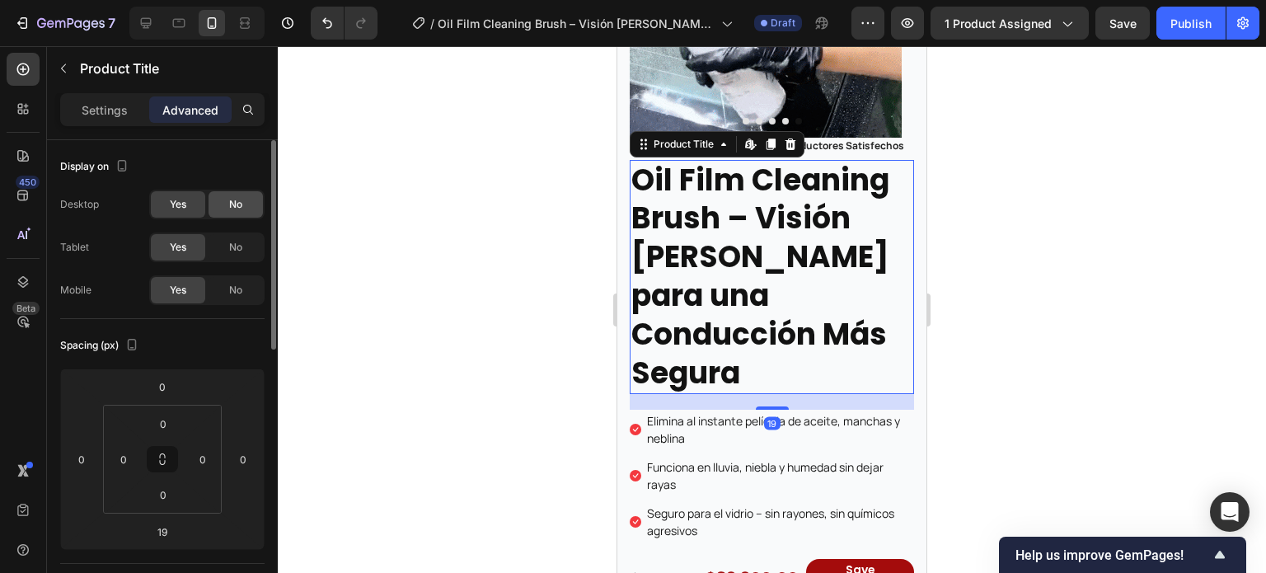
click at [241, 204] on span "No" at bounding box center [235, 204] width 13 height 15
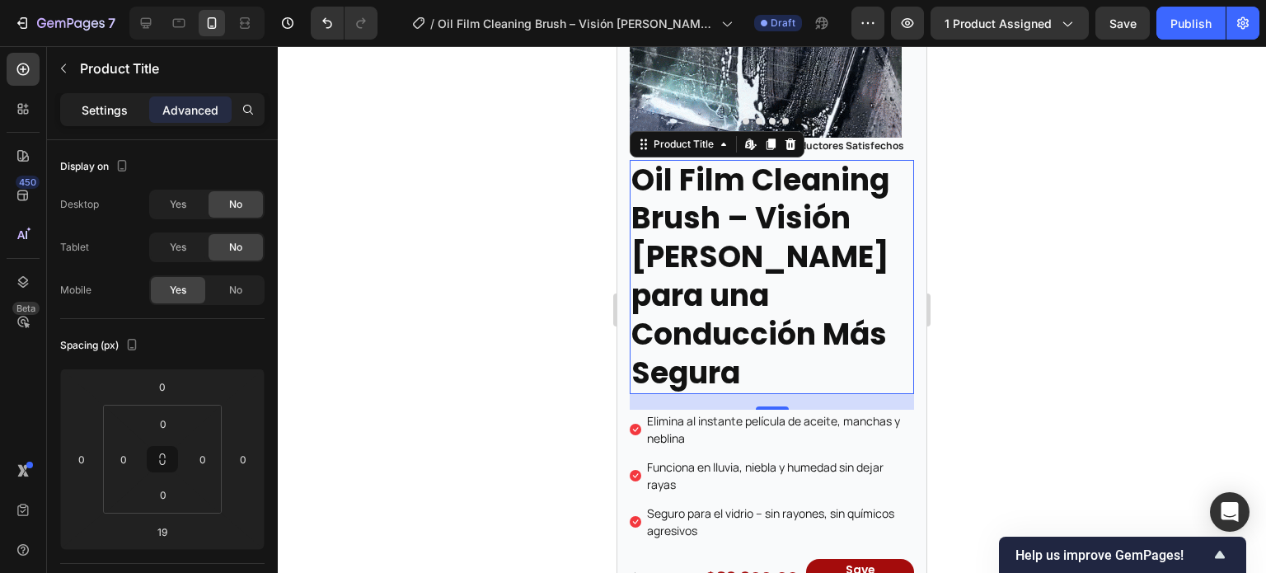
click at [117, 111] on p "Settings" at bounding box center [105, 109] width 46 height 17
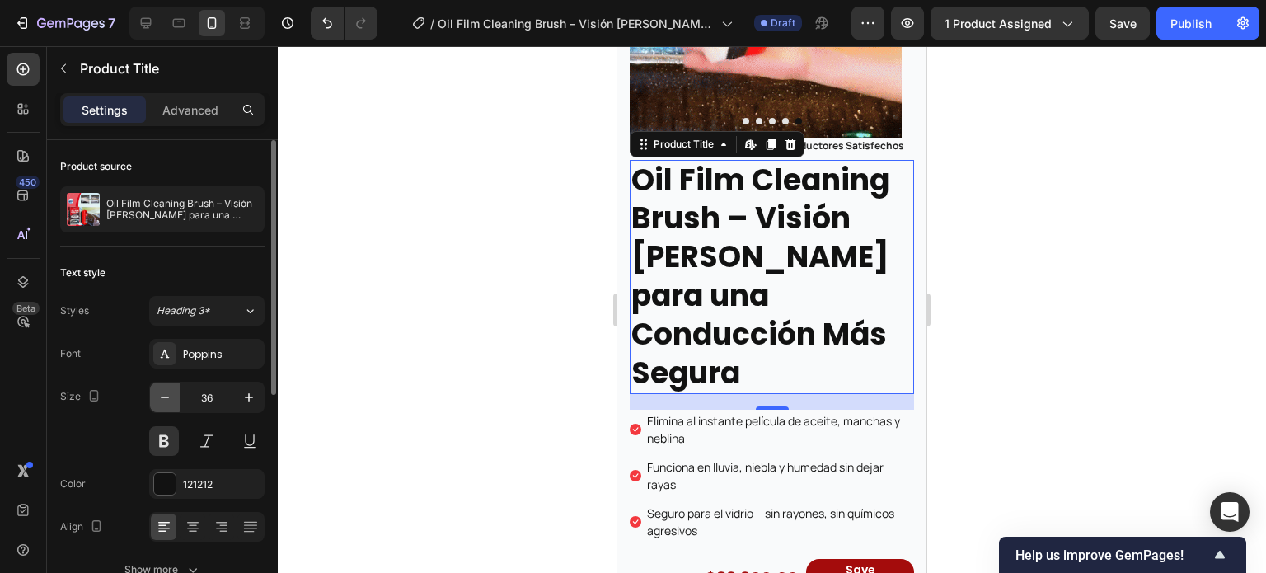
click at [157, 393] on icon "button" at bounding box center [165, 397] width 16 height 16
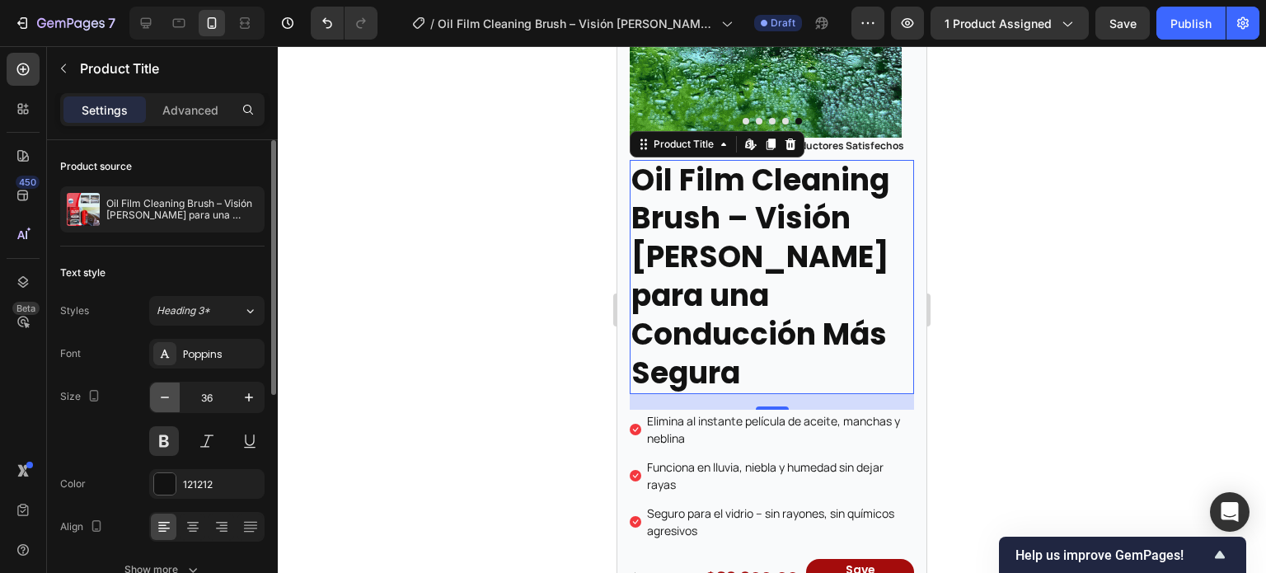
click at [157, 393] on icon "button" at bounding box center [165, 397] width 16 height 16
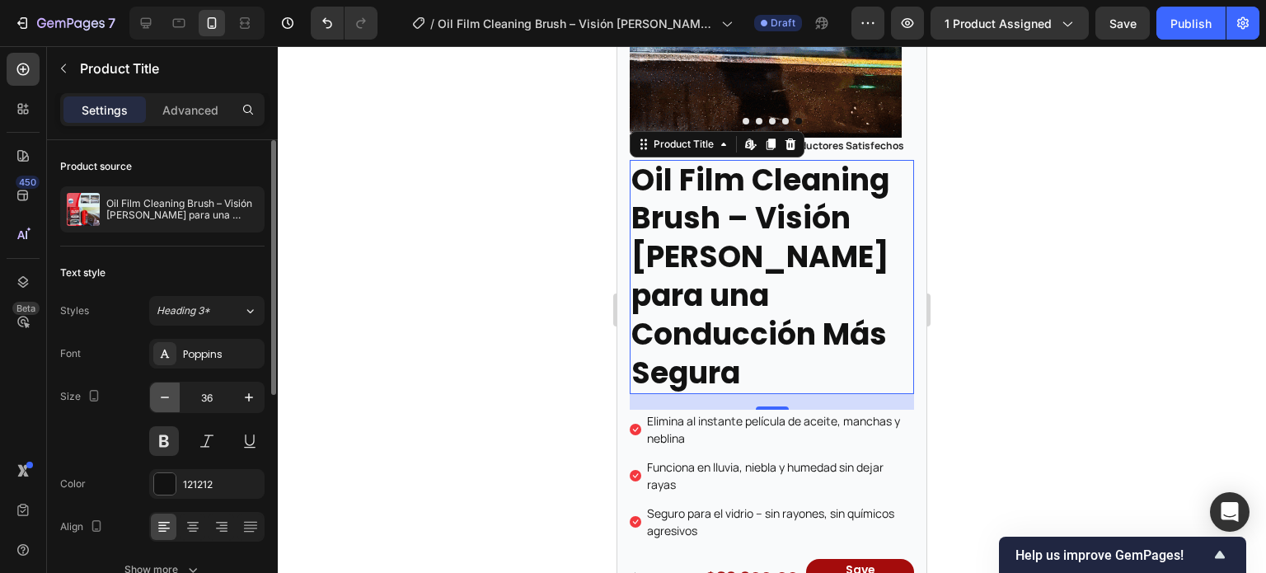
click at [157, 393] on icon "button" at bounding box center [165, 397] width 16 height 16
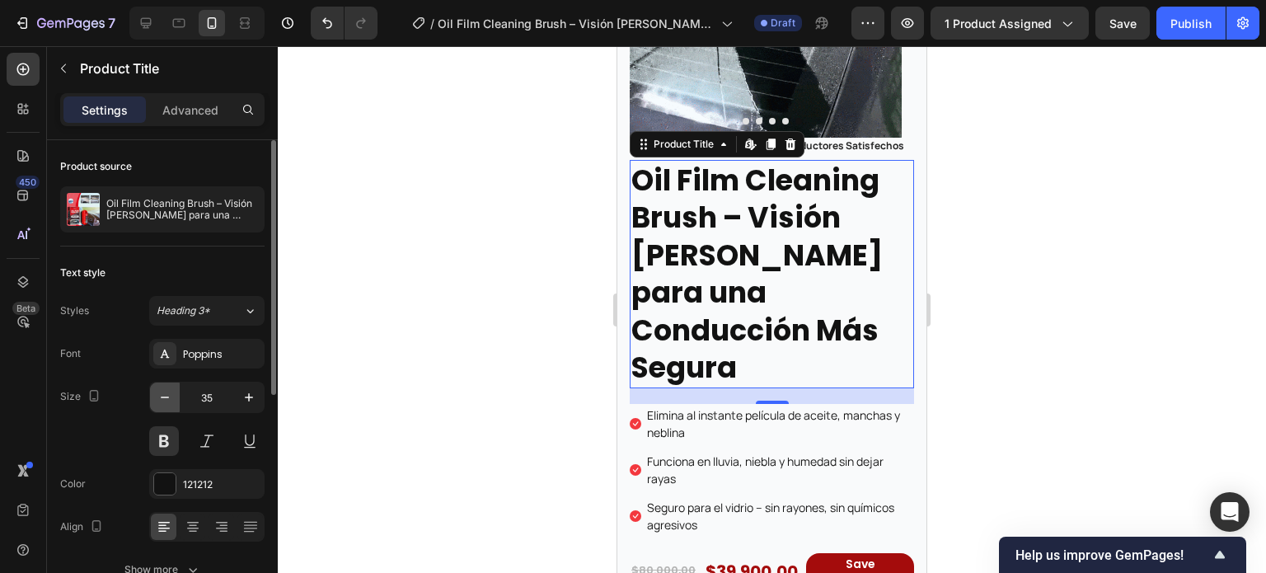
click at [157, 393] on icon "button" at bounding box center [165, 397] width 16 height 16
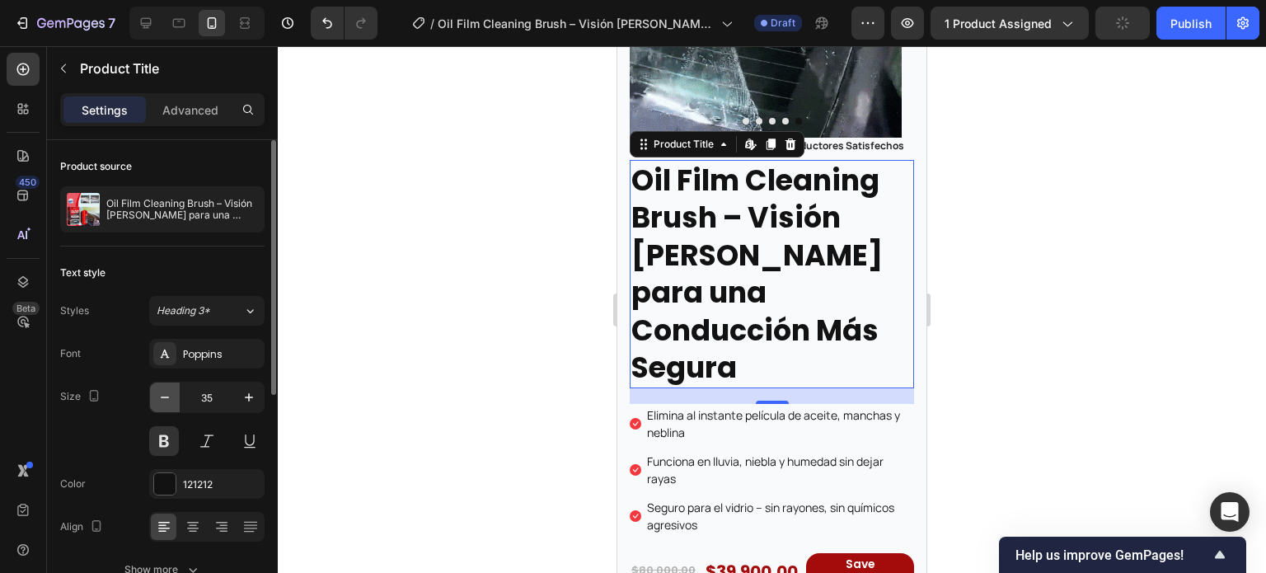
click at [157, 393] on icon "button" at bounding box center [165, 397] width 16 height 16
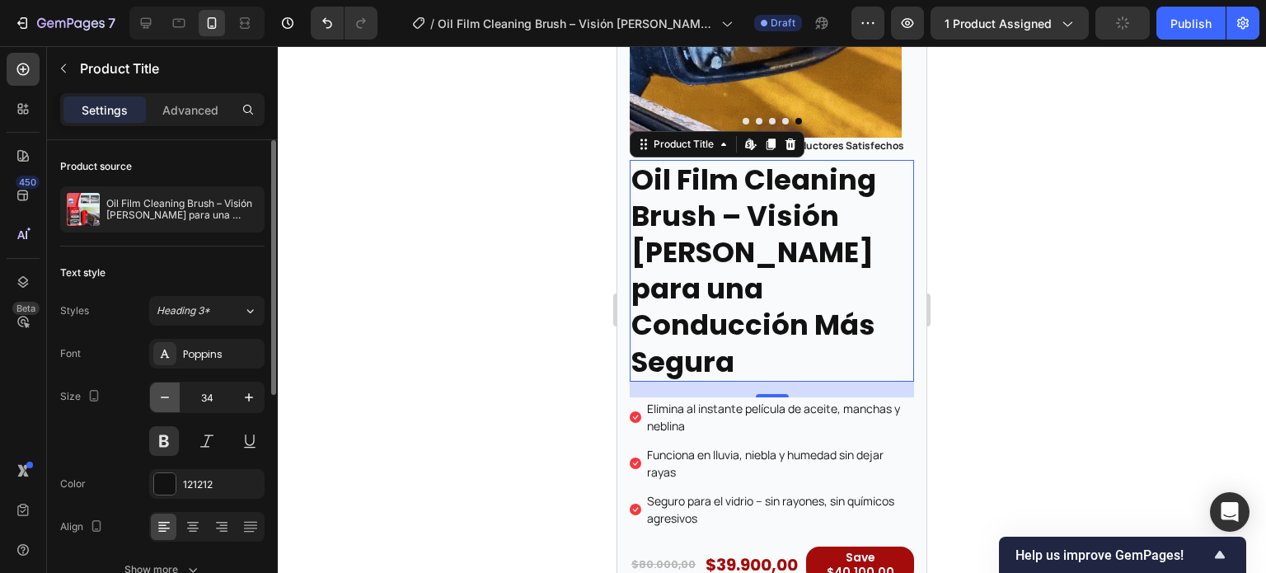
click at [157, 393] on icon "button" at bounding box center [165, 397] width 16 height 16
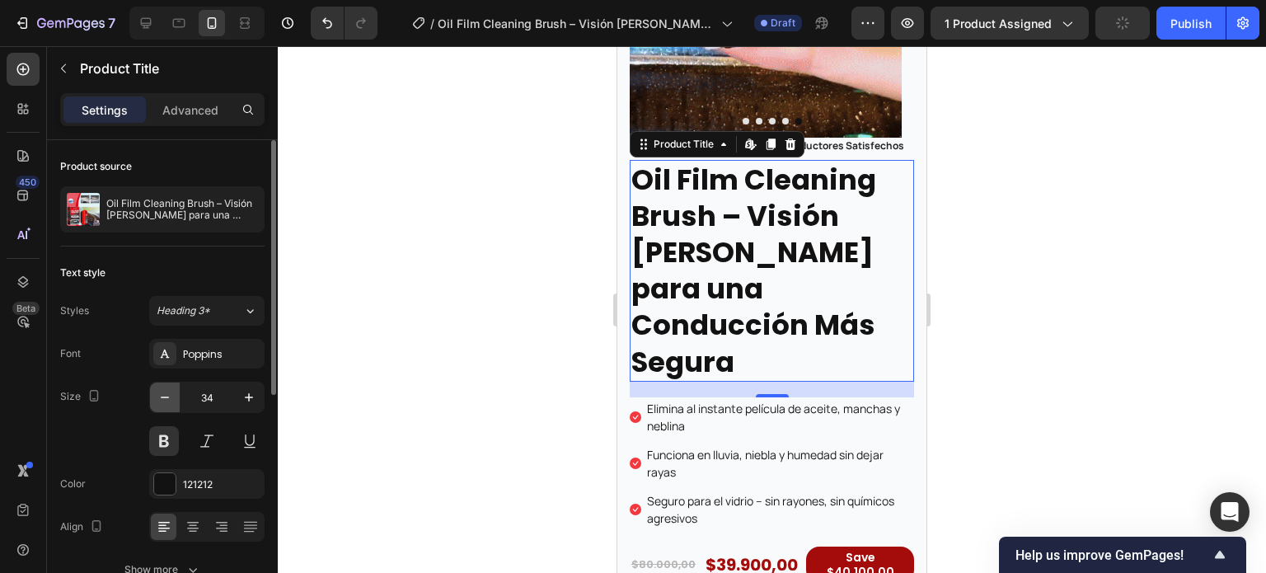
click at [157, 393] on icon "button" at bounding box center [165, 397] width 16 height 16
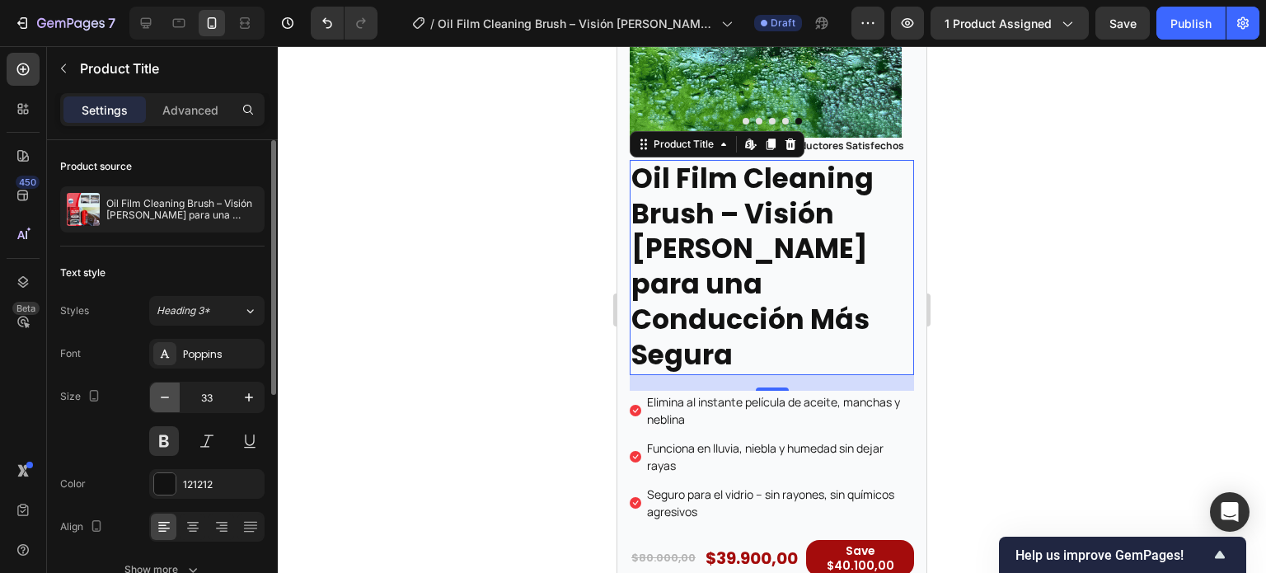
click at [157, 393] on icon "button" at bounding box center [165, 397] width 16 height 16
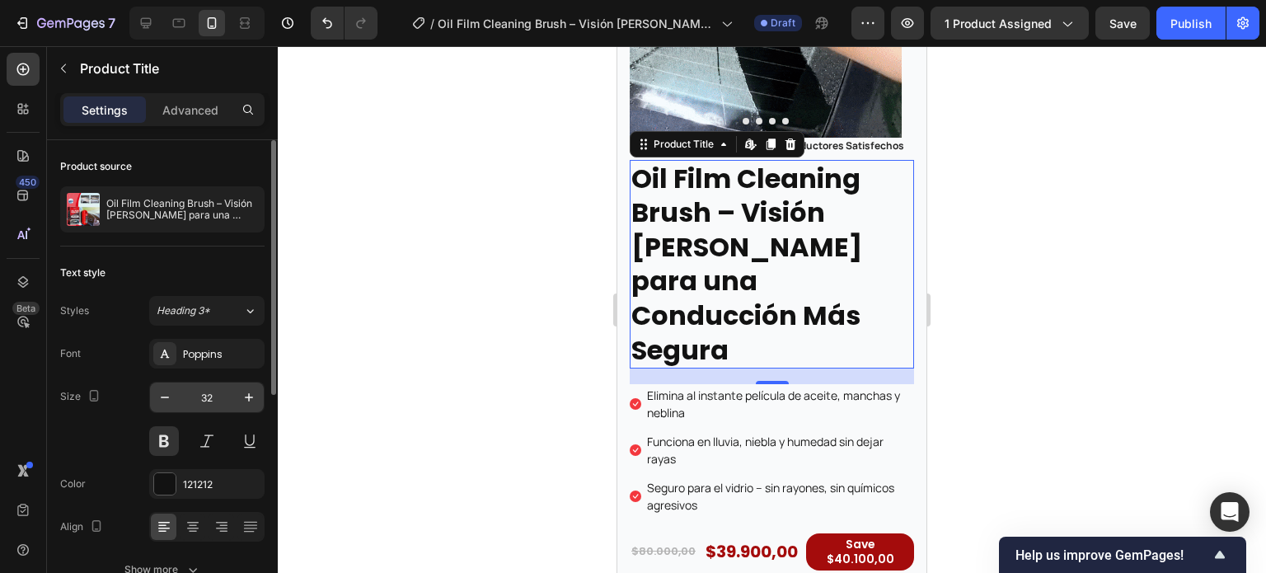
type input "31"
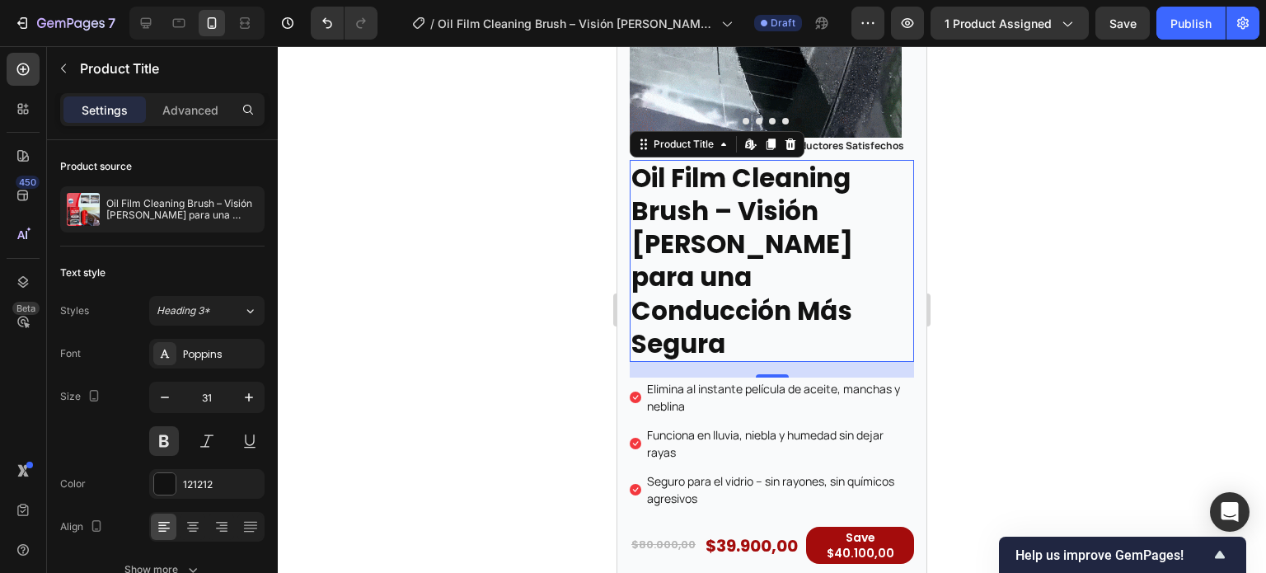
click at [717, 306] on h2 "Oil Film Cleaning Brush – Visión [PERSON_NAME] para una Conducción Más Segura" at bounding box center [772, 261] width 284 height 203
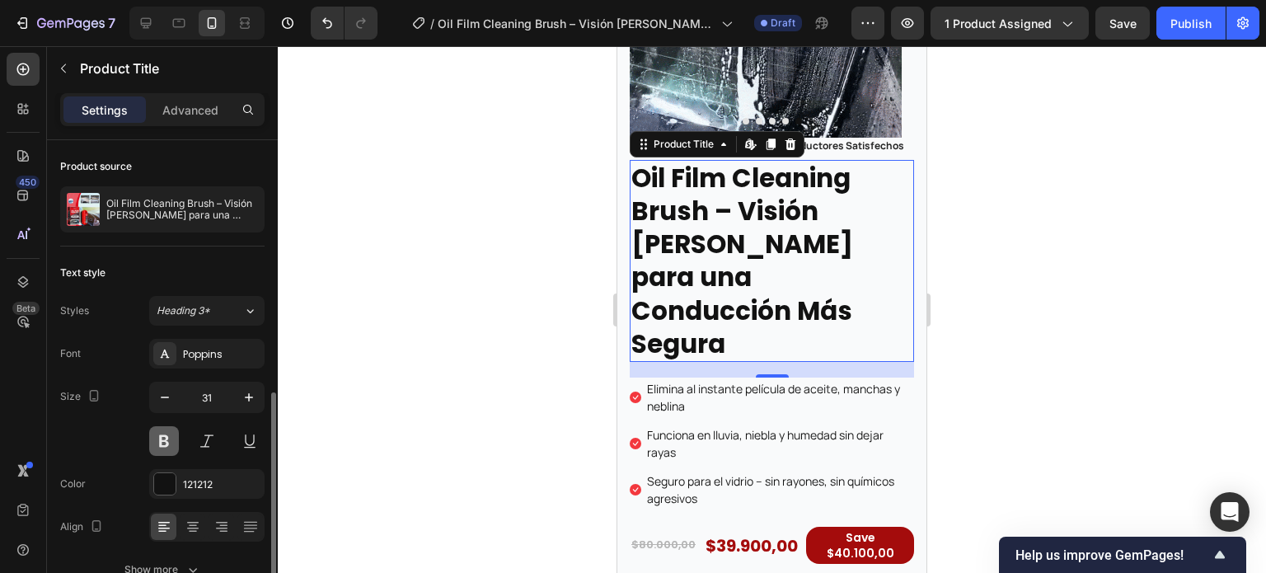
scroll to position [165, 0]
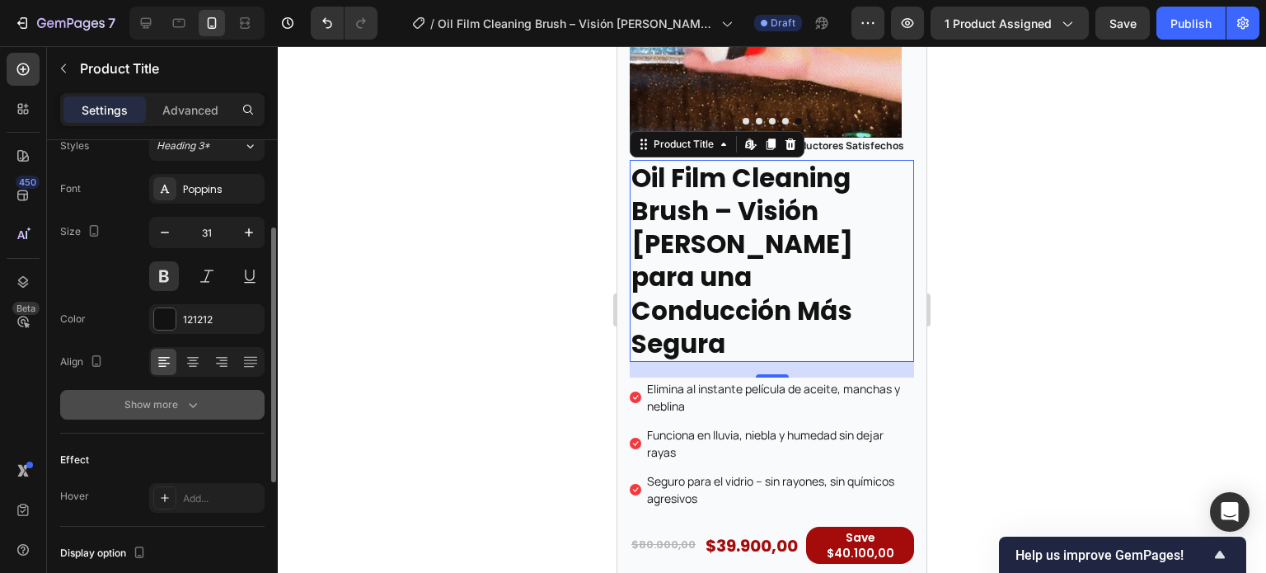
click at [177, 404] on div "Show more" at bounding box center [162, 404] width 77 height 16
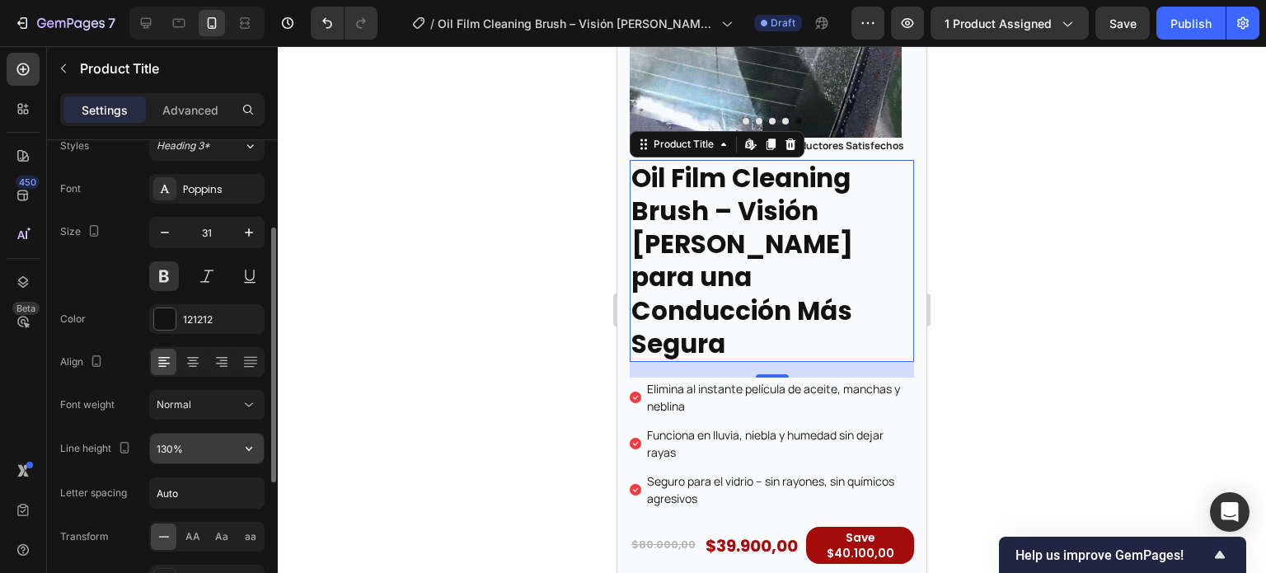
click at [254, 443] on icon "button" at bounding box center [249, 448] width 16 height 16
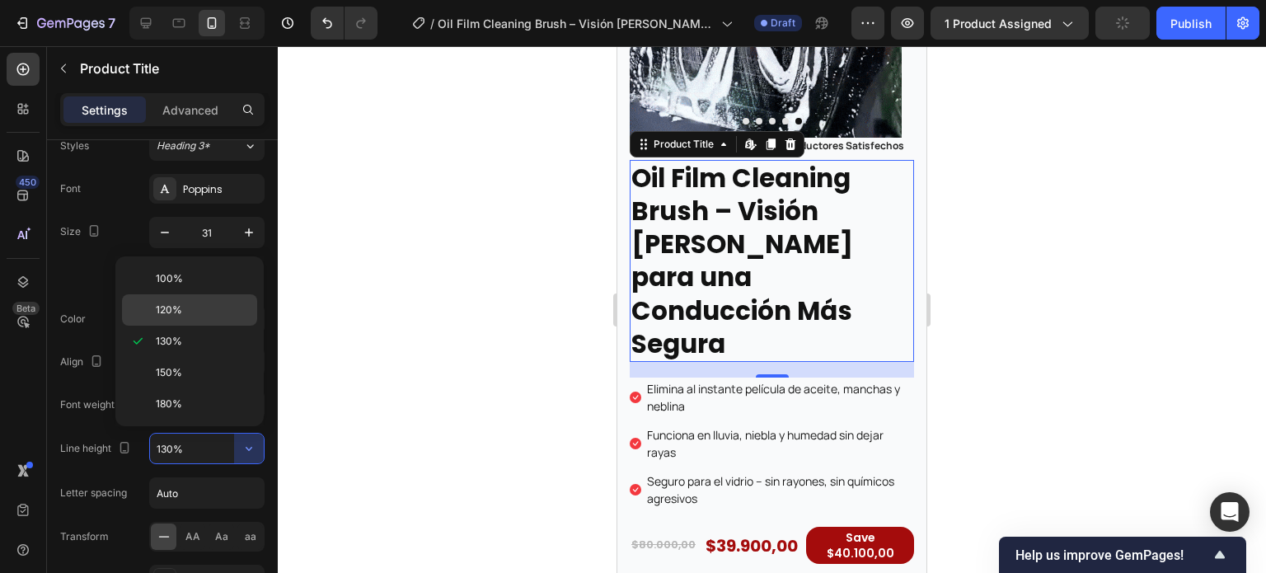
click at [201, 312] on p "120%" at bounding box center [203, 310] width 94 height 15
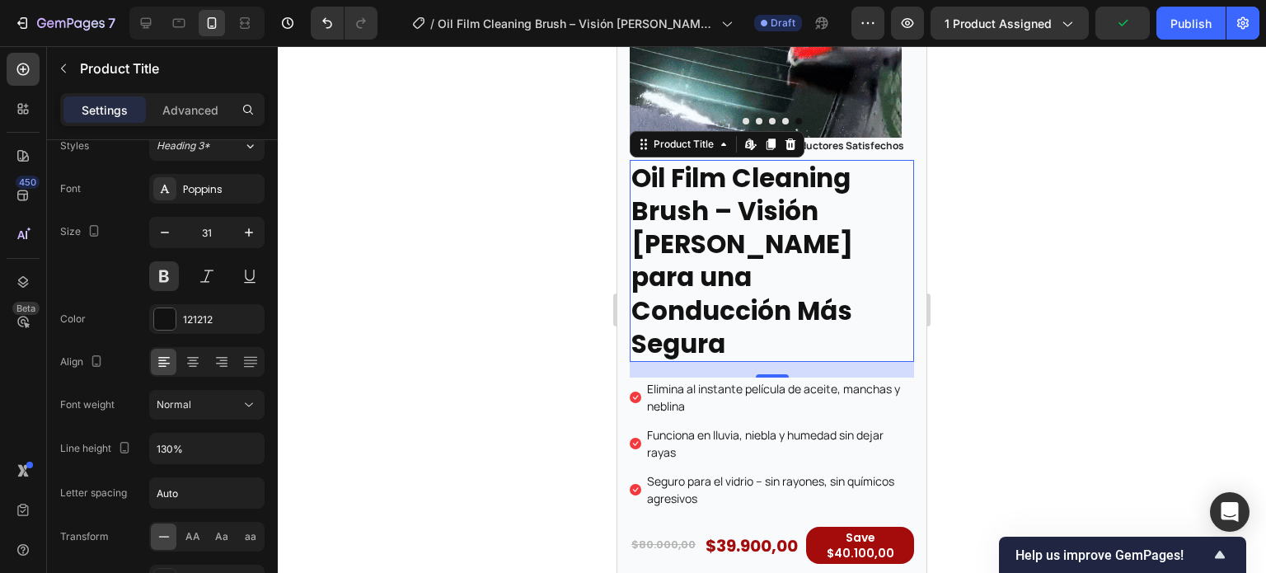
type input "120%"
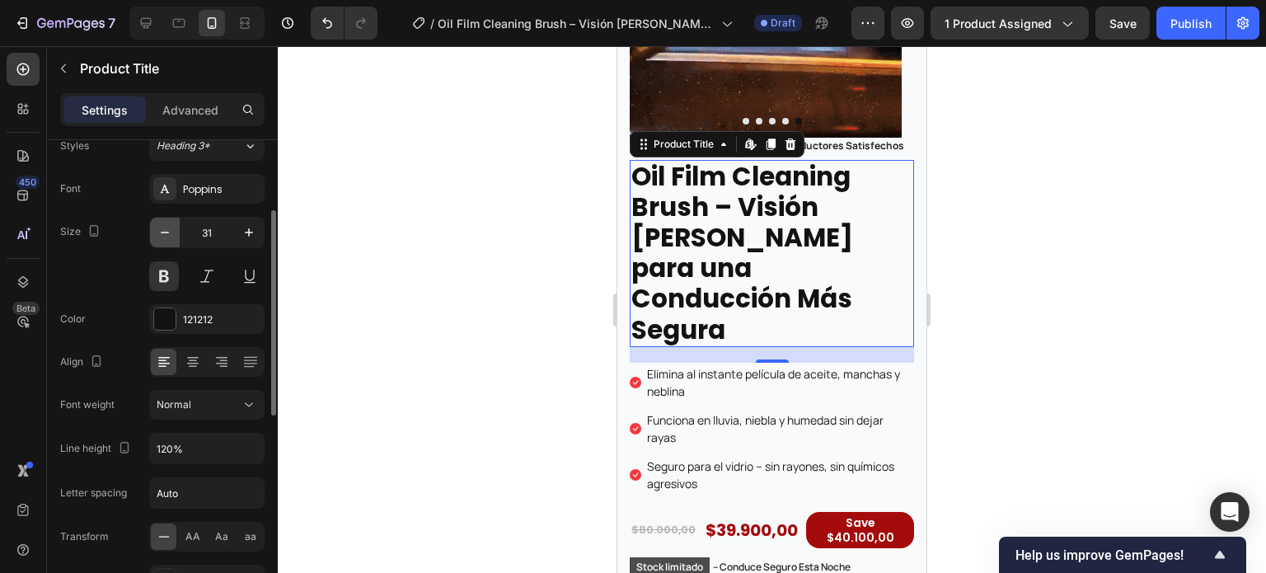
click at [165, 236] on icon "button" at bounding box center [165, 232] width 16 height 16
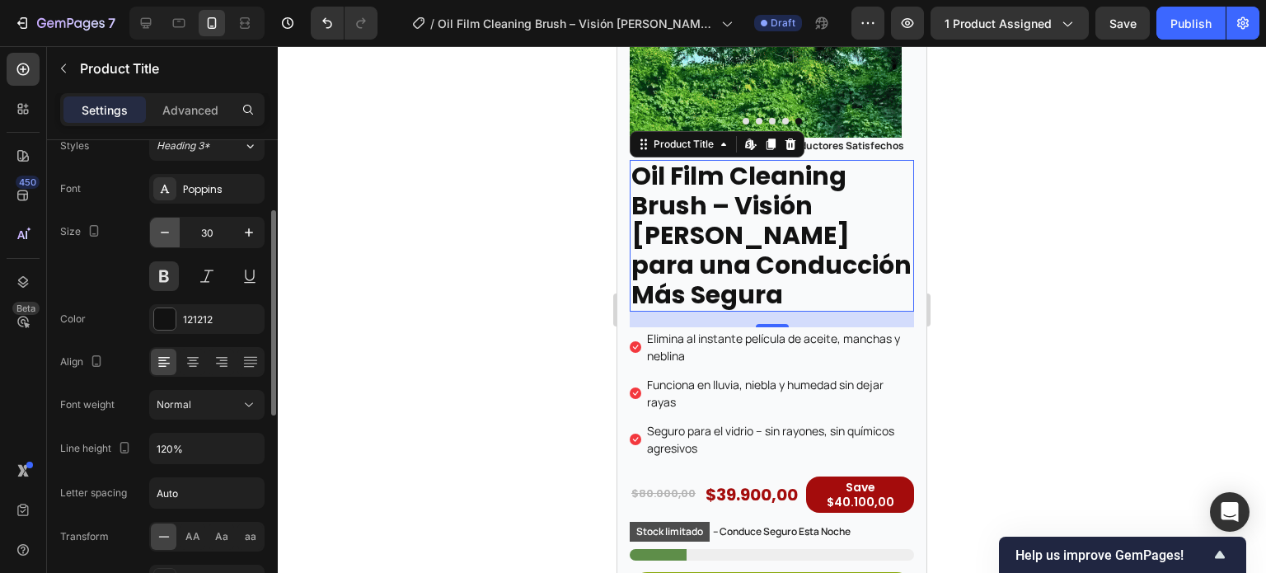
click at [165, 237] on icon "button" at bounding box center [165, 232] width 16 height 16
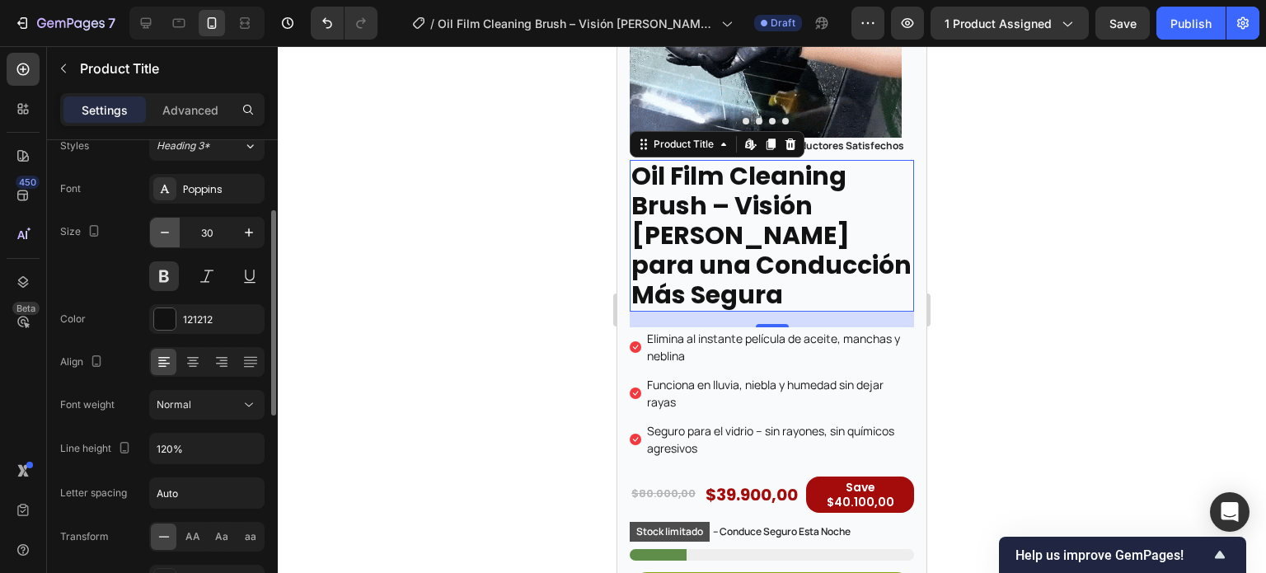
type input "29"
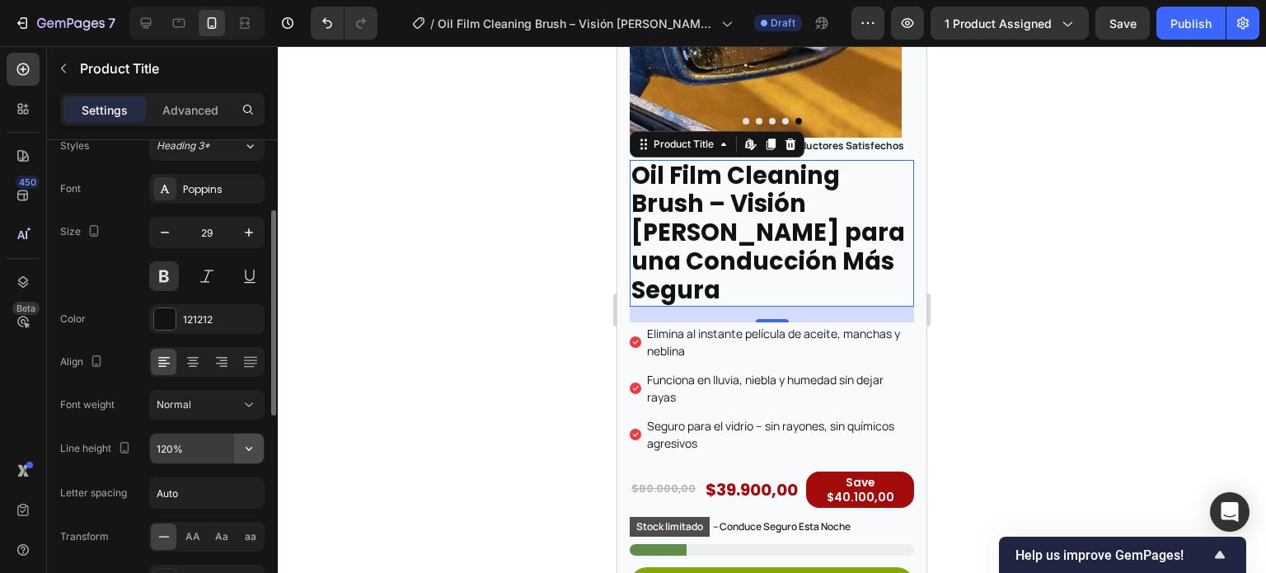
click at [244, 436] on button "button" at bounding box center [249, 449] width 30 height 30
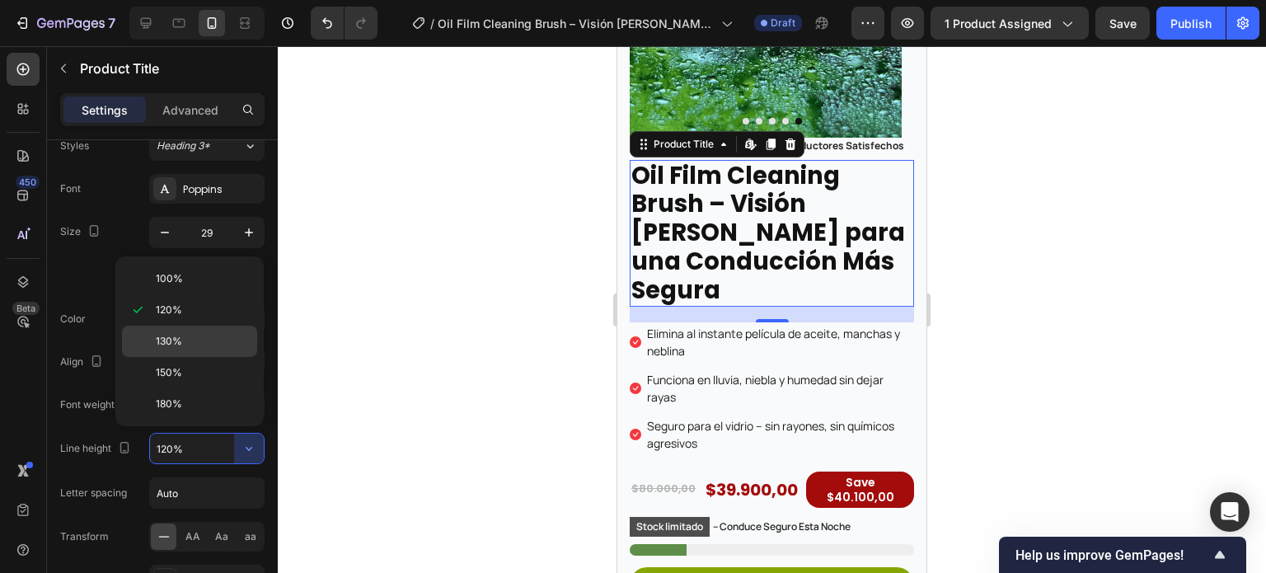
drag, startPoint x: 169, startPoint y: 340, endPoint x: 148, endPoint y: 303, distance: 43.6
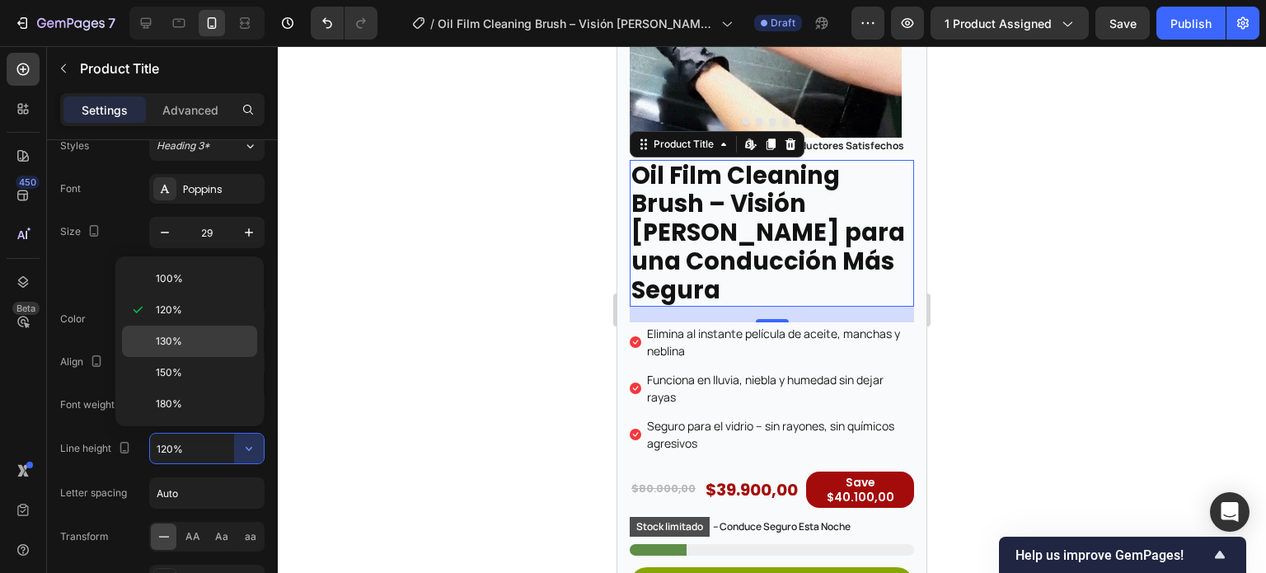
click at [169, 340] on span "130%" at bounding box center [169, 341] width 26 height 15
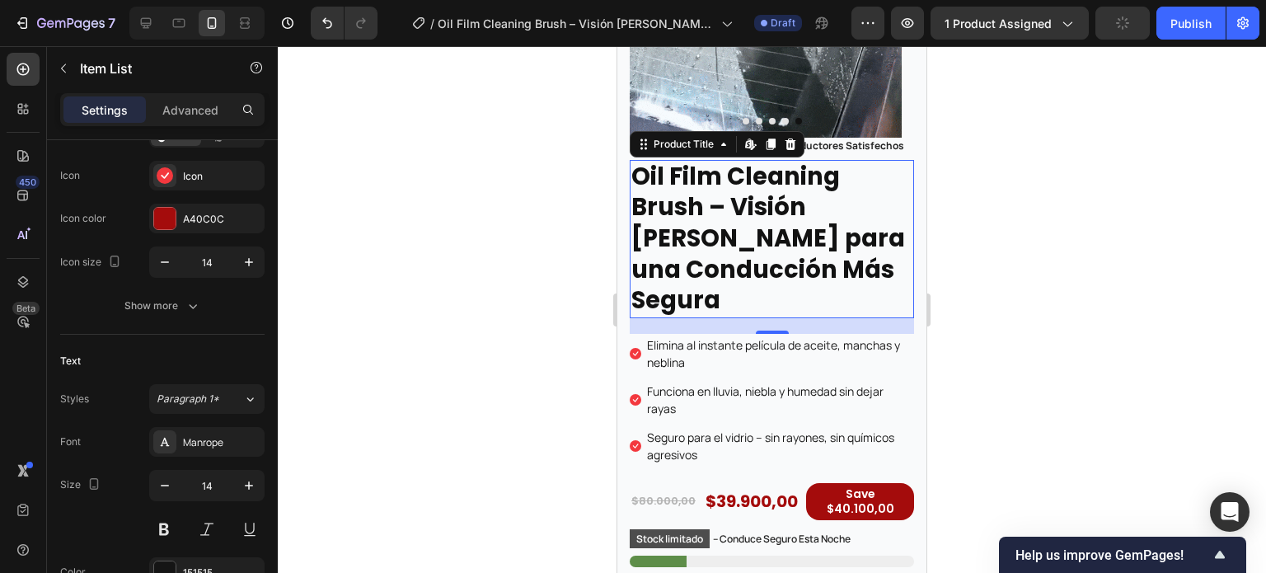
click at [732, 352] on p "Elimina al instante película de aceite, manchas y neblina" at bounding box center [779, 353] width 265 height 35
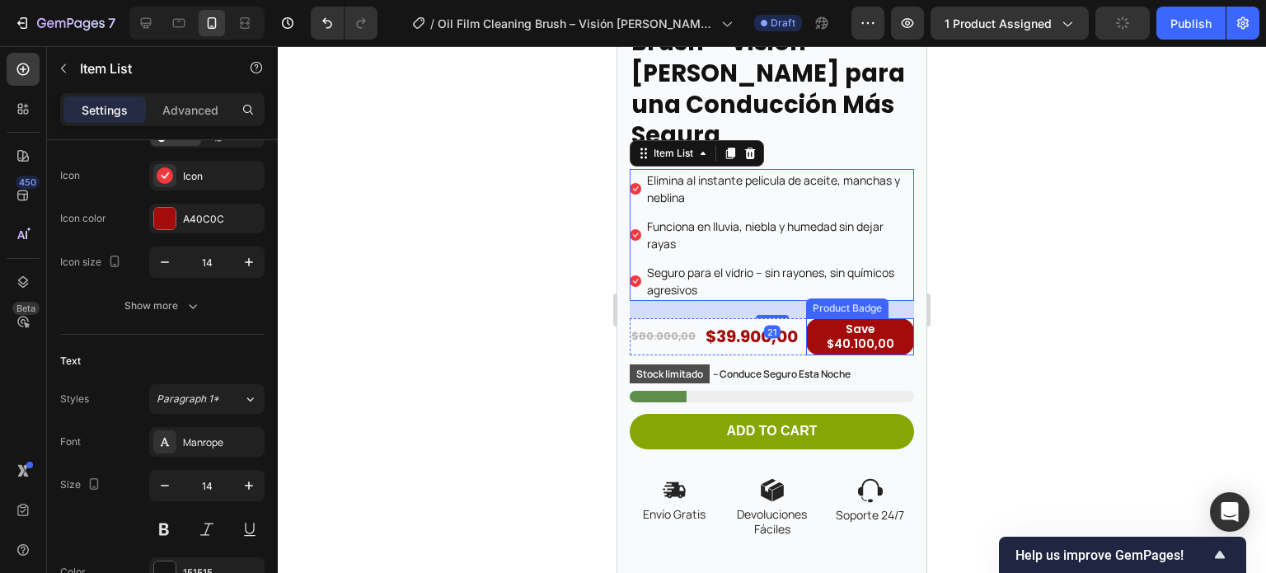
scroll to position [0, 0]
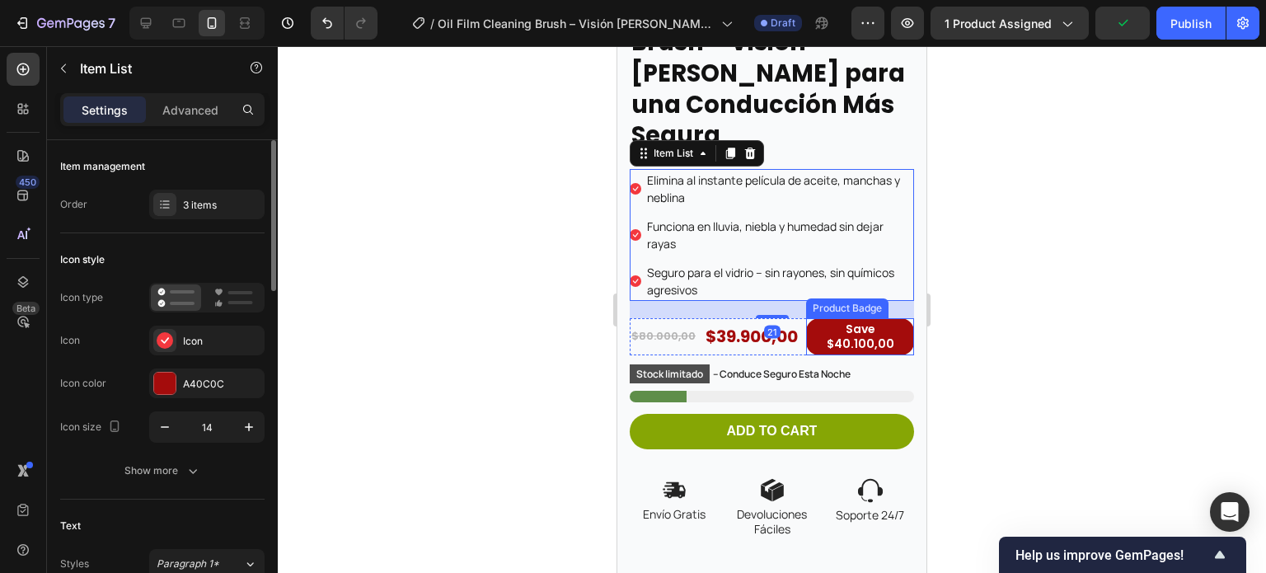
click at [809, 326] on pre "Save $40.100,00" at bounding box center [860, 336] width 108 height 36
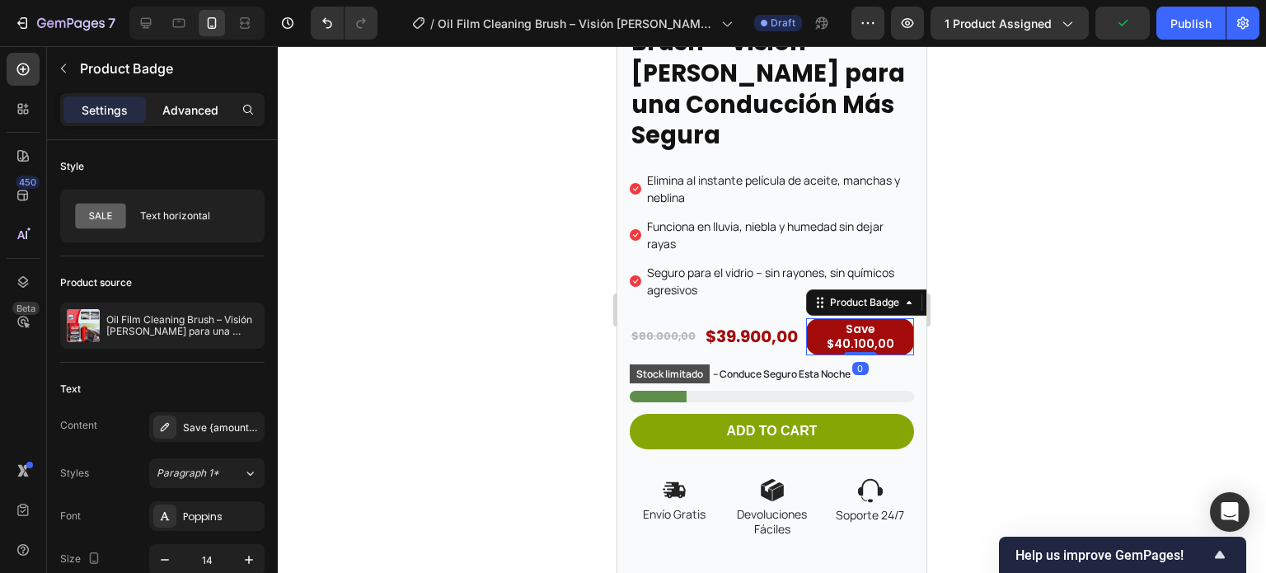
click at [204, 106] on p "Advanced" at bounding box center [190, 109] width 56 height 17
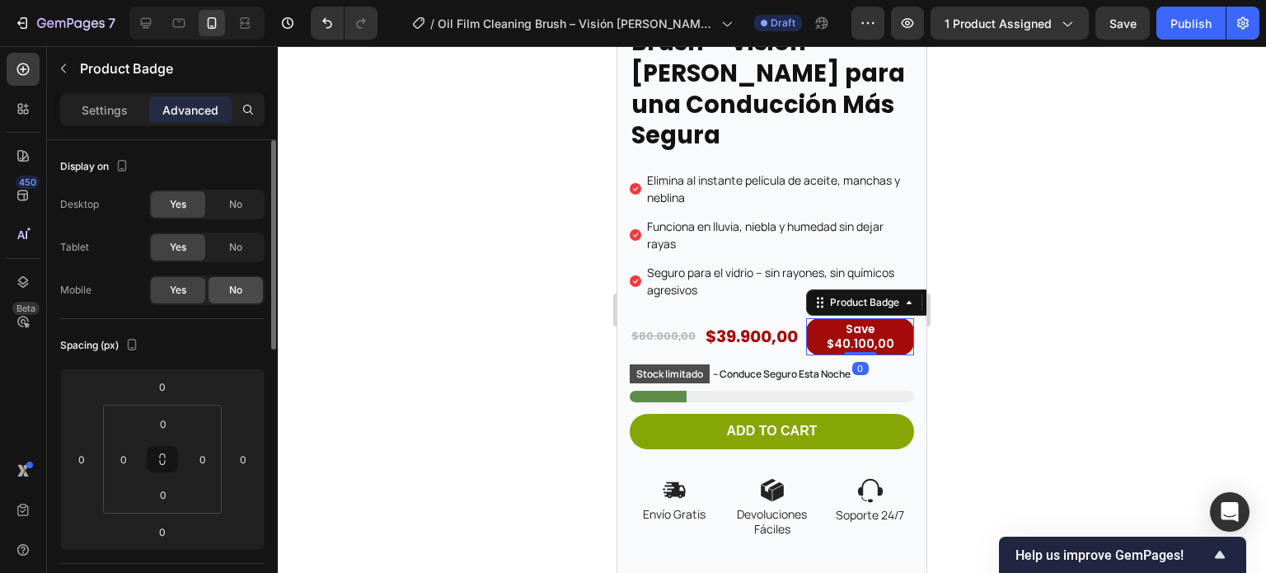
click at [223, 289] on div "No" at bounding box center [236, 290] width 54 height 26
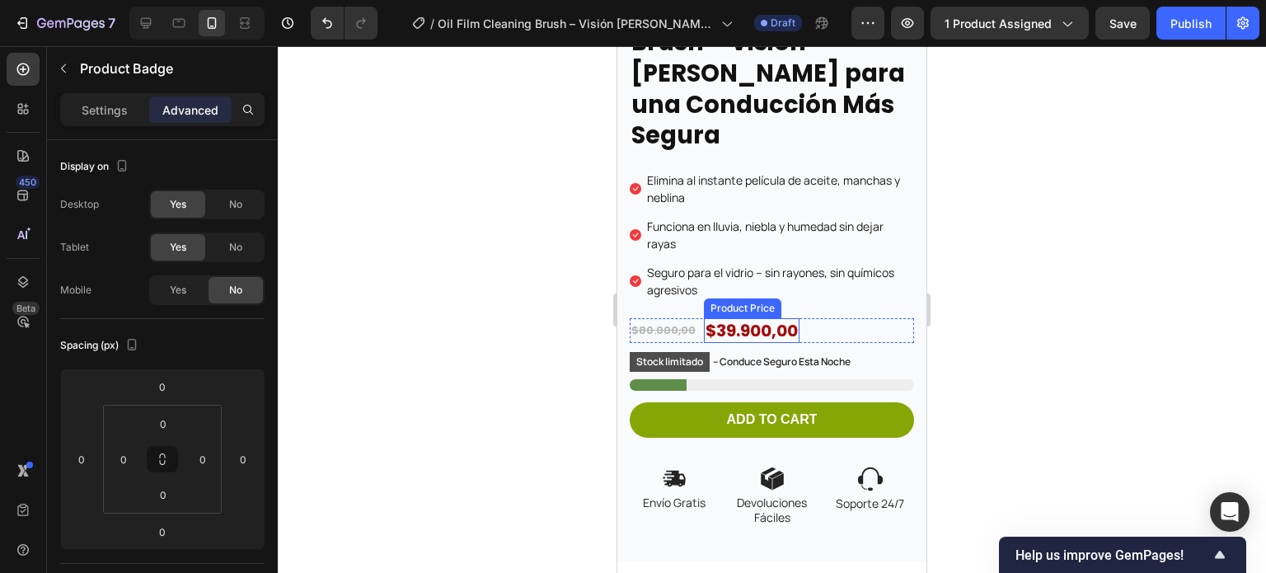
click at [758, 318] on div "$39.900,00" at bounding box center [752, 330] width 96 height 25
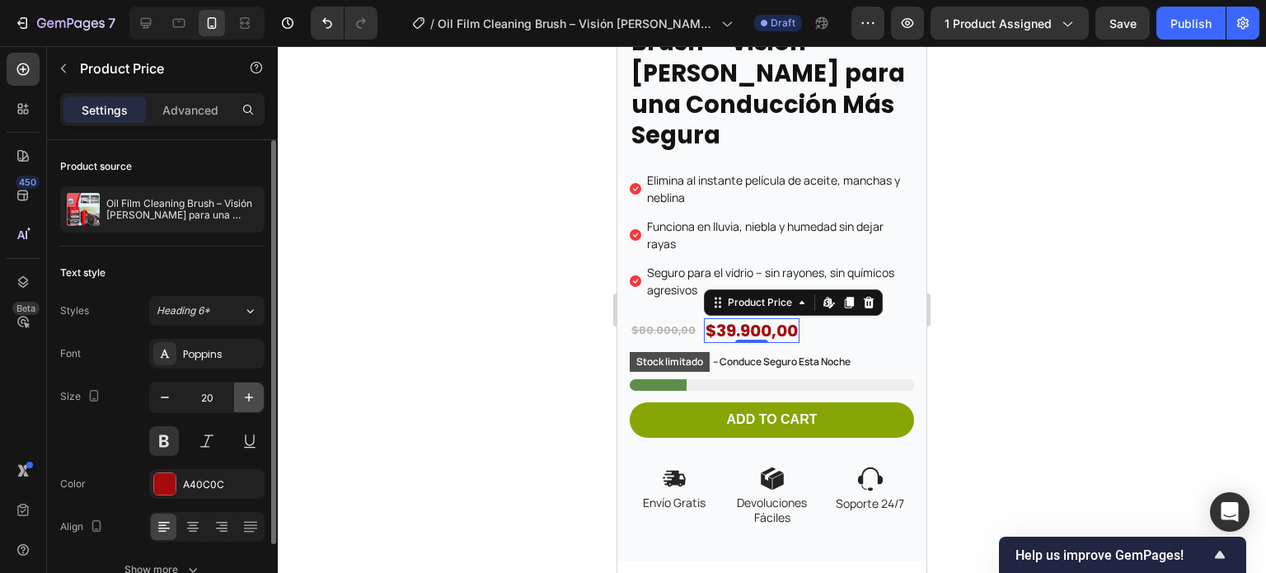
click at [247, 396] on icon "button" at bounding box center [249, 397] width 8 height 8
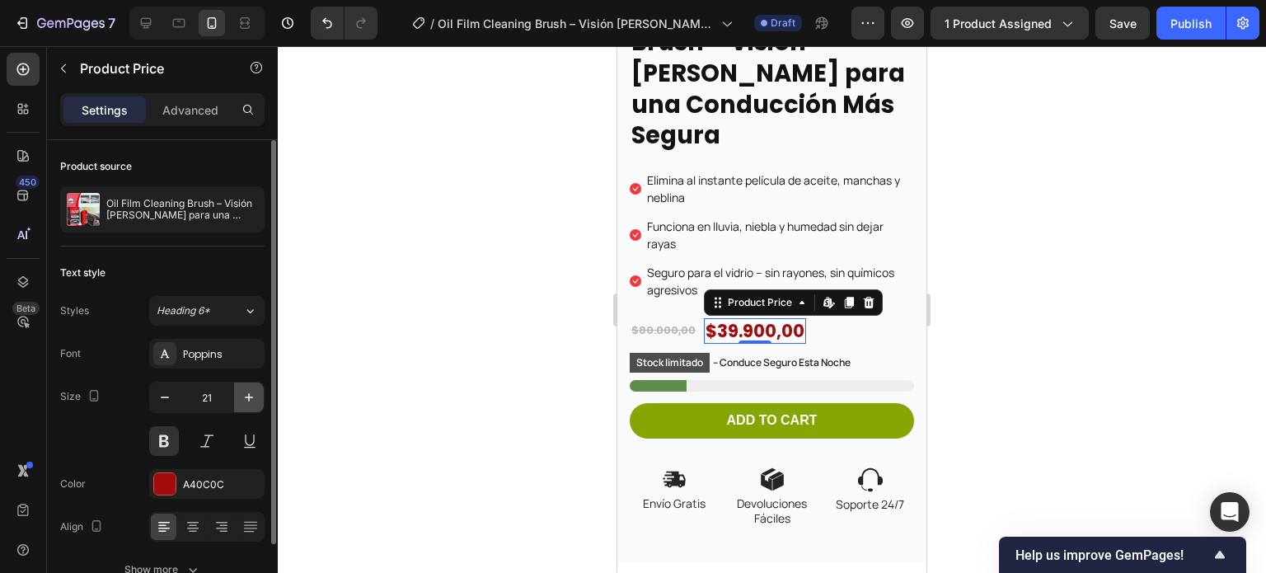
click at [247, 396] on icon "button" at bounding box center [249, 397] width 8 height 8
click at [256, 396] on icon "button" at bounding box center [249, 397] width 16 height 16
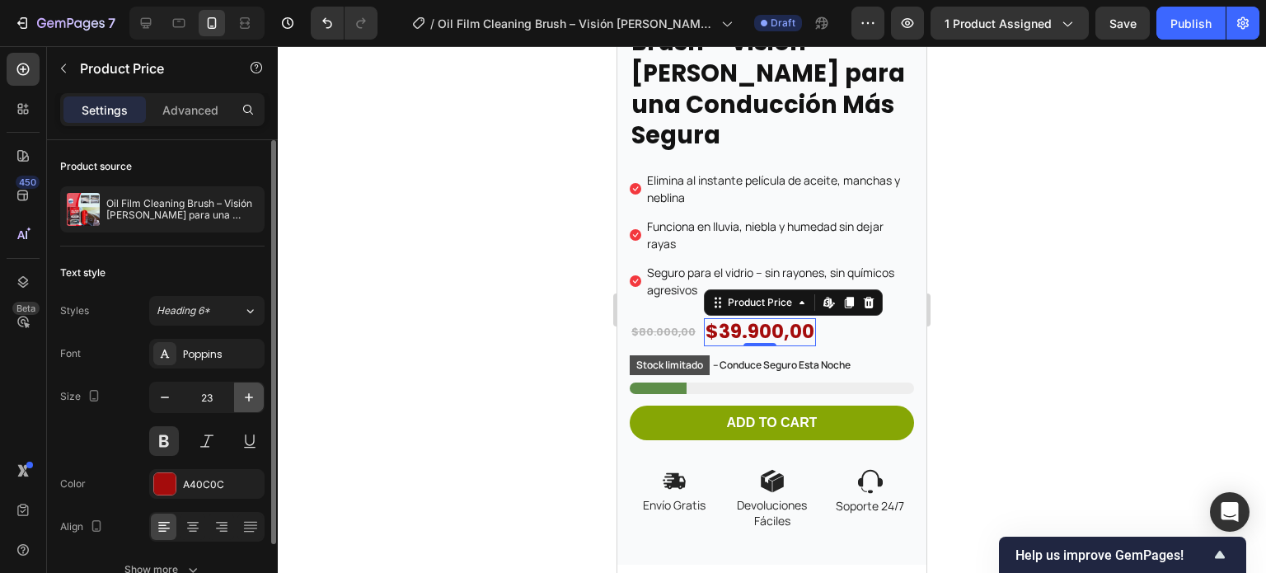
click at [247, 392] on icon "button" at bounding box center [249, 397] width 16 height 16
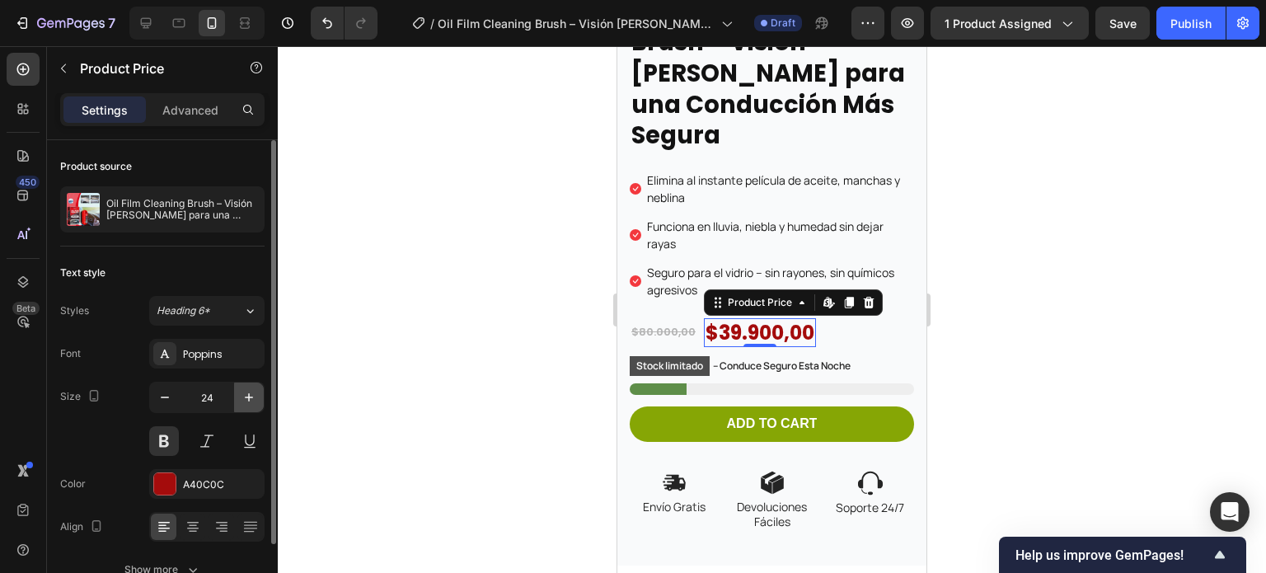
click at [247, 392] on icon "button" at bounding box center [249, 397] width 16 height 16
type input "26"
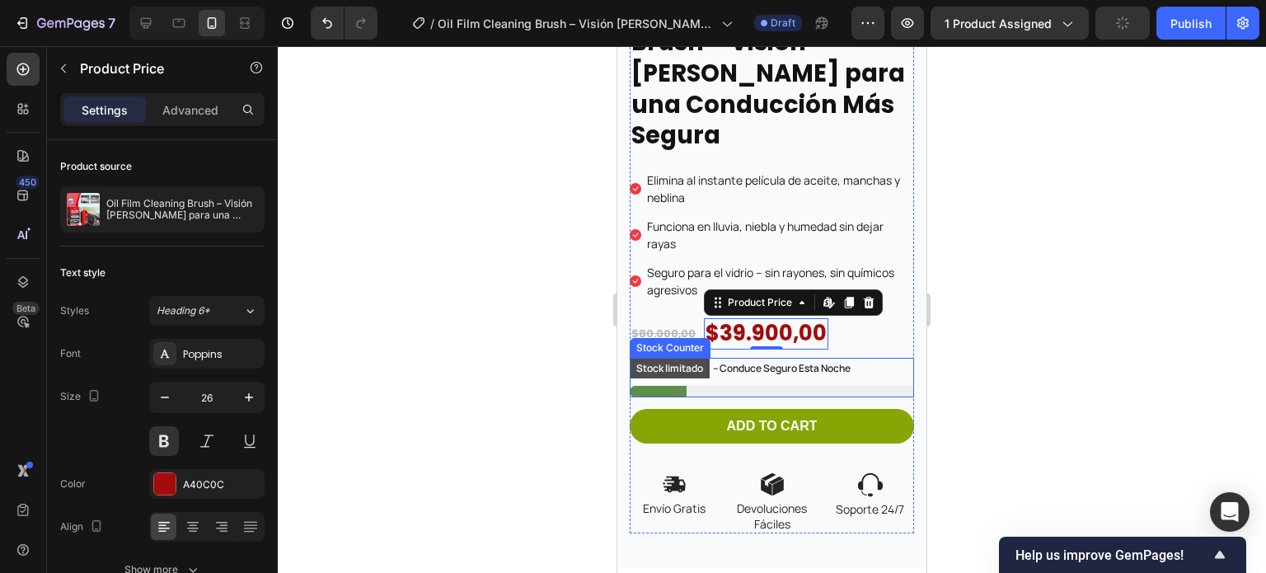
click at [651, 326] on div "$80.000,00" at bounding box center [664, 334] width 68 height 17
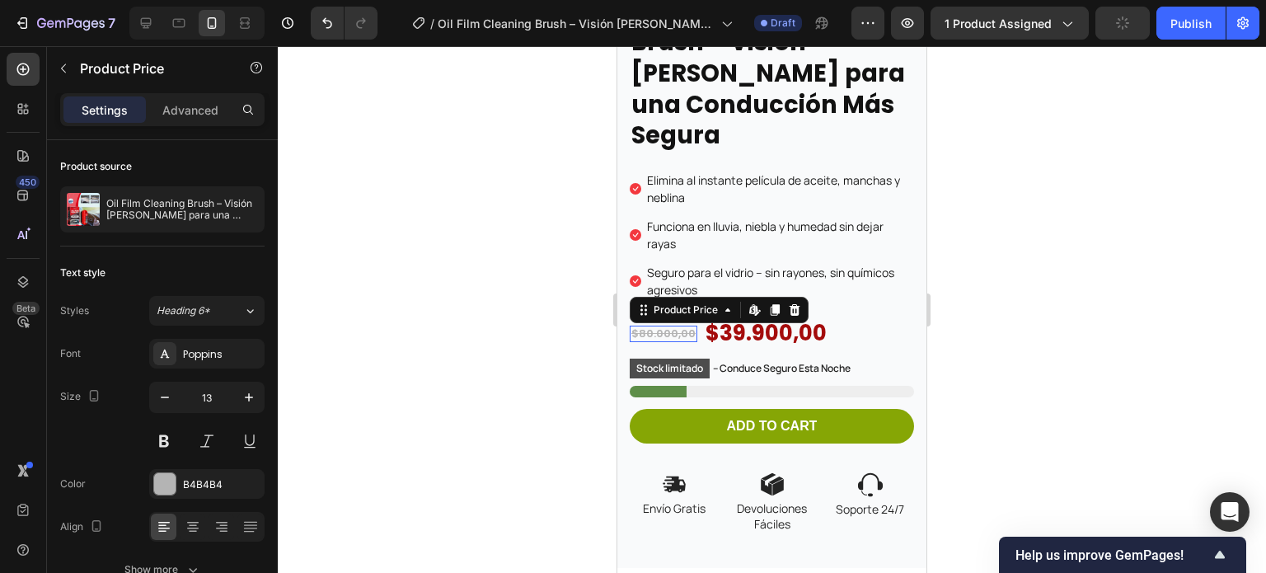
click at [651, 326] on div "$80.000,00" at bounding box center [664, 334] width 68 height 17
click at [242, 401] on icon "button" at bounding box center [249, 397] width 16 height 16
click at [243, 396] on icon "button" at bounding box center [249, 397] width 16 height 16
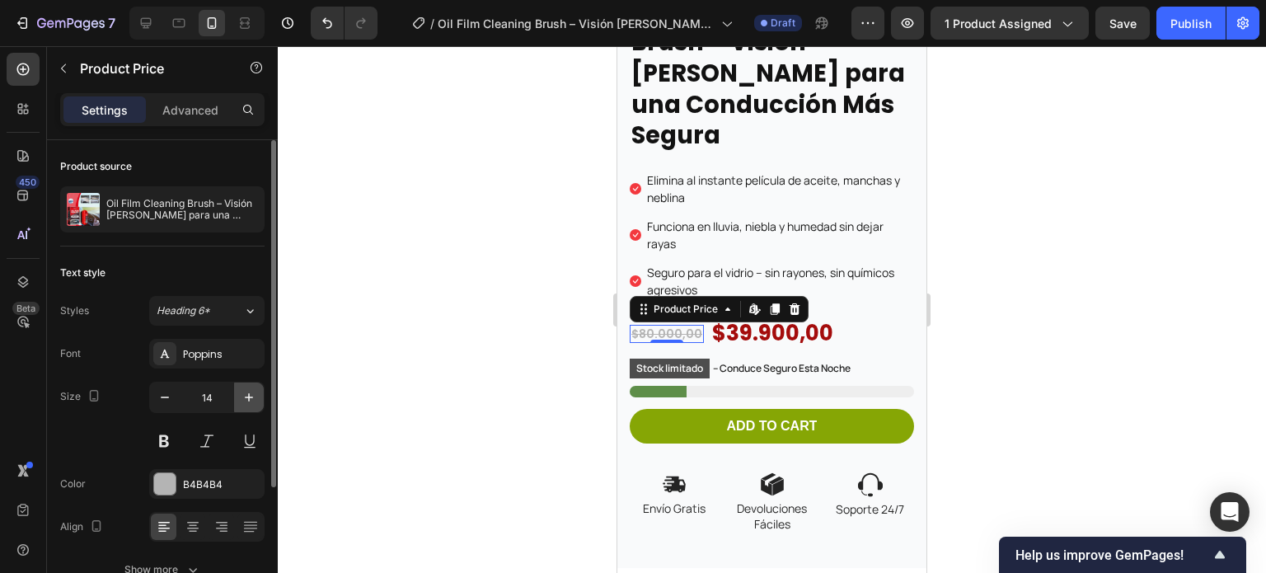
click at [243, 396] on icon "button" at bounding box center [249, 397] width 16 height 16
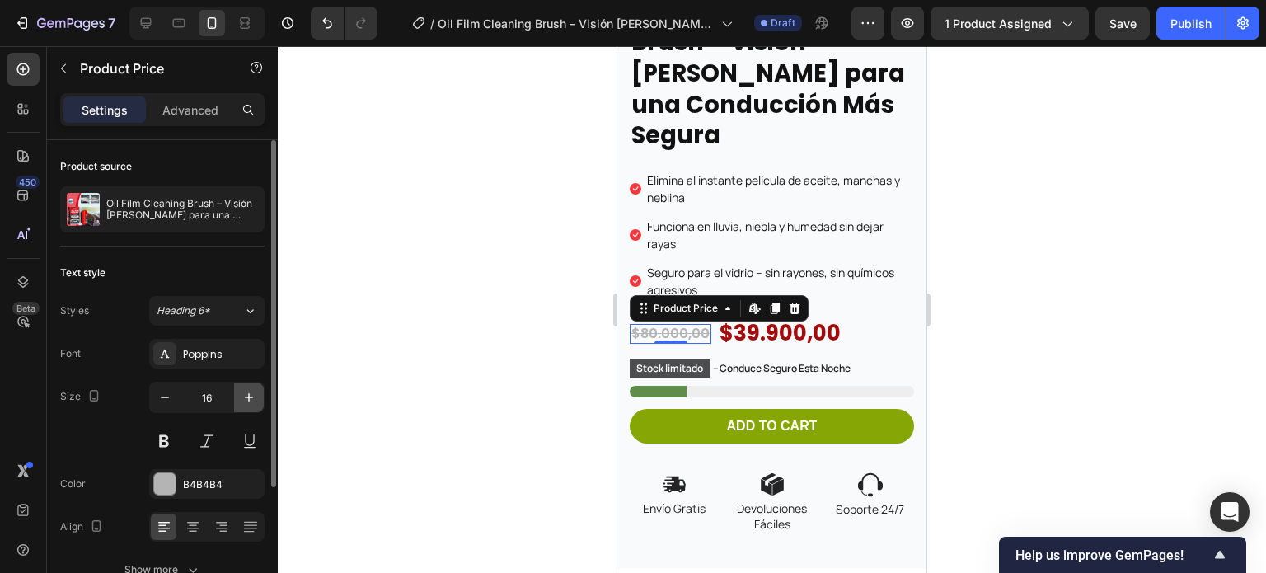
click at [243, 396] on icon "button" at bounding box center [249, 397] width 16 height 16
click at [243, 395] on icon "button" at bounding box center [249, 397] width 16 height 16
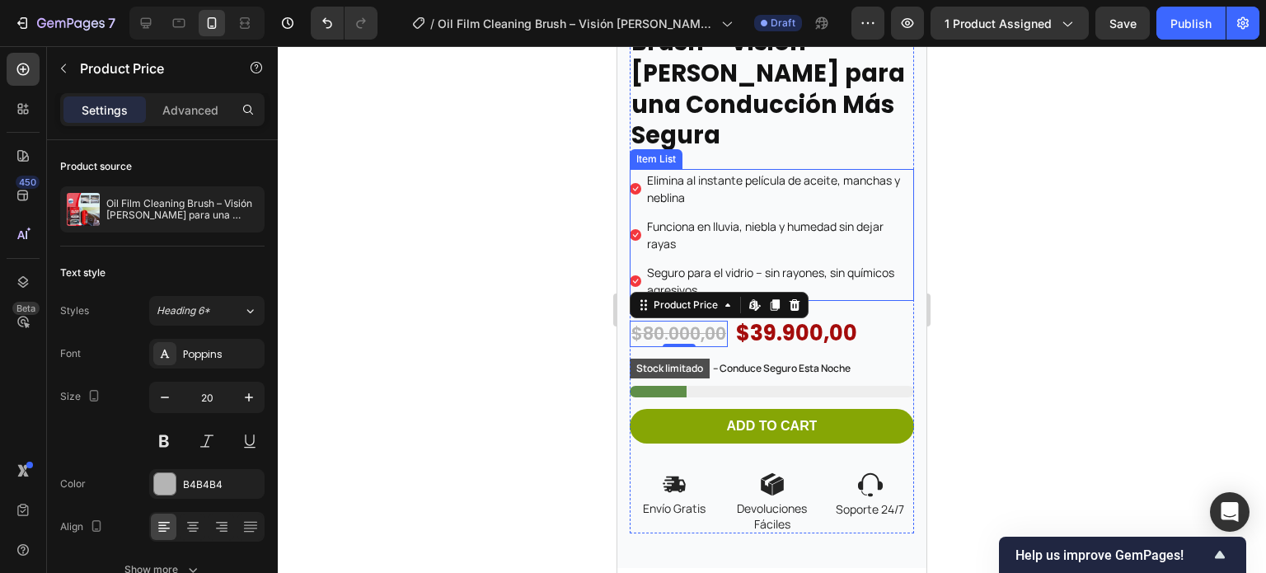
type input "21"
click at [767, 185] on p "Elimina al instante película de aceite, manchas y neblina" at bounding box center [779, 188] width 265 height 35
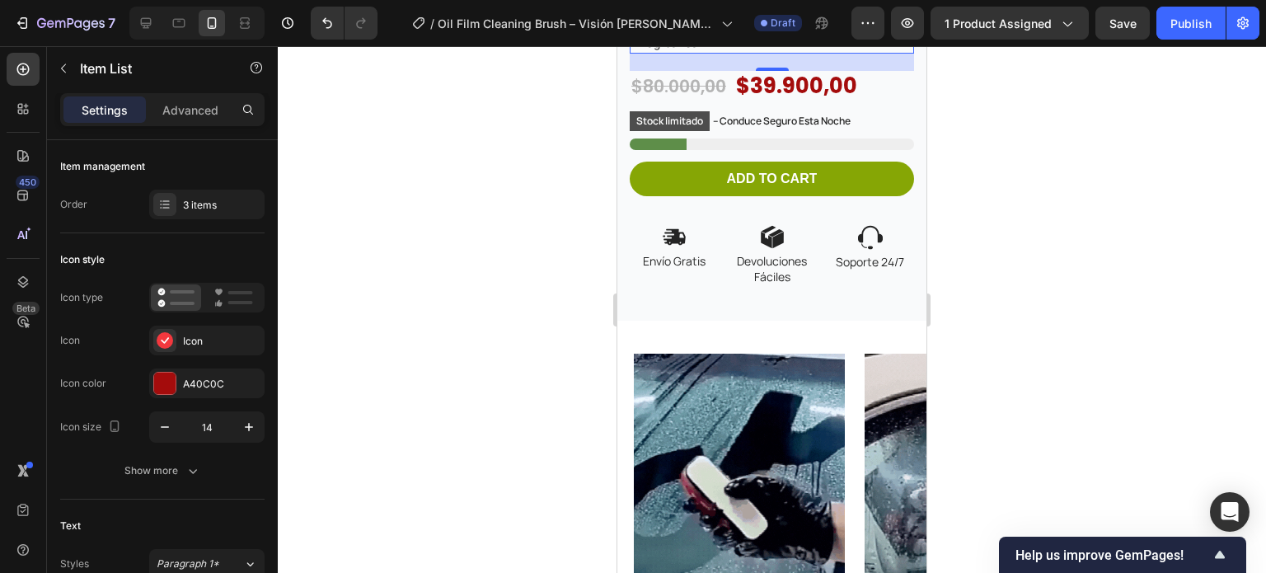
scroll to position [824, 0]
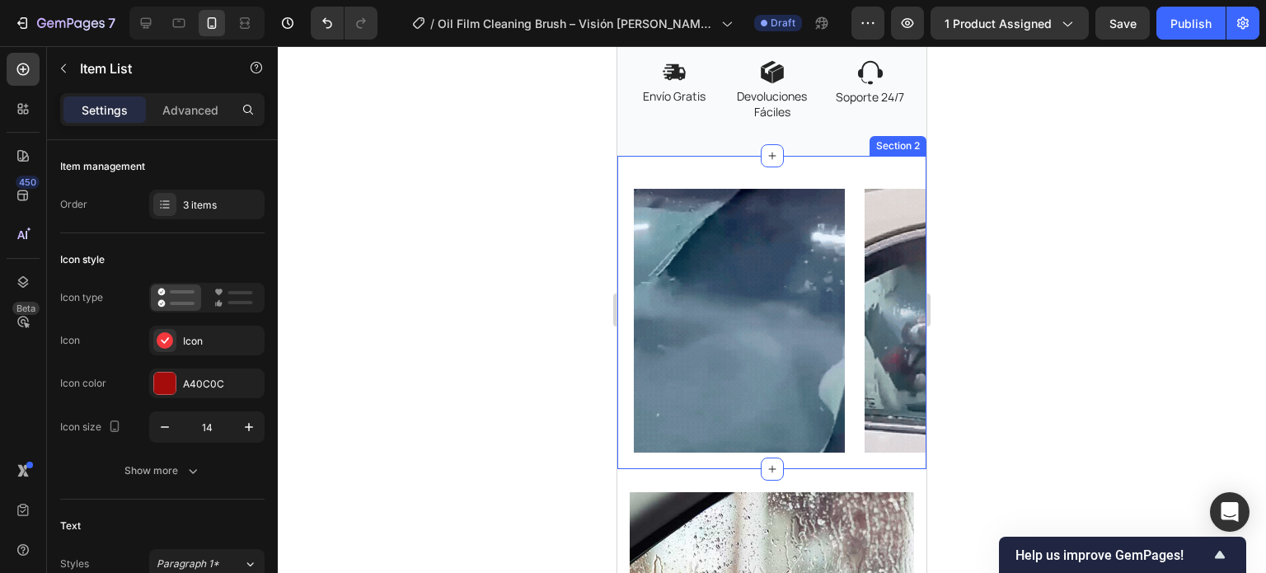
click at [739, 441] on div "Image Image Image Image Carousel Row Section 2" at bounding box center [771, 312] width 309 height 313
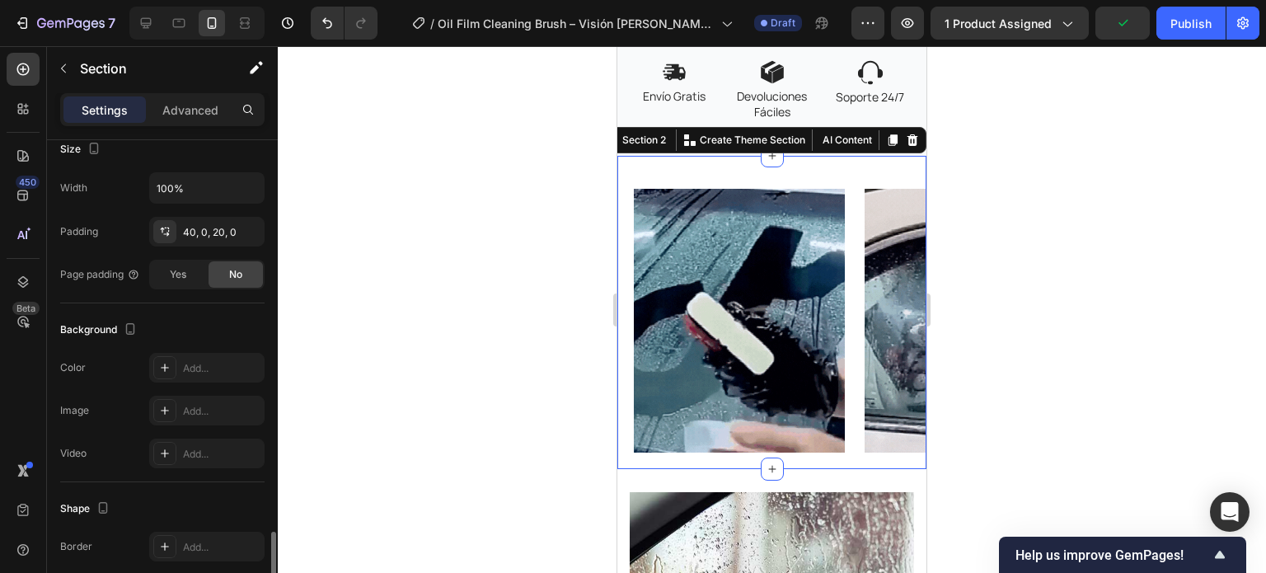
scroll to position [481, 0]
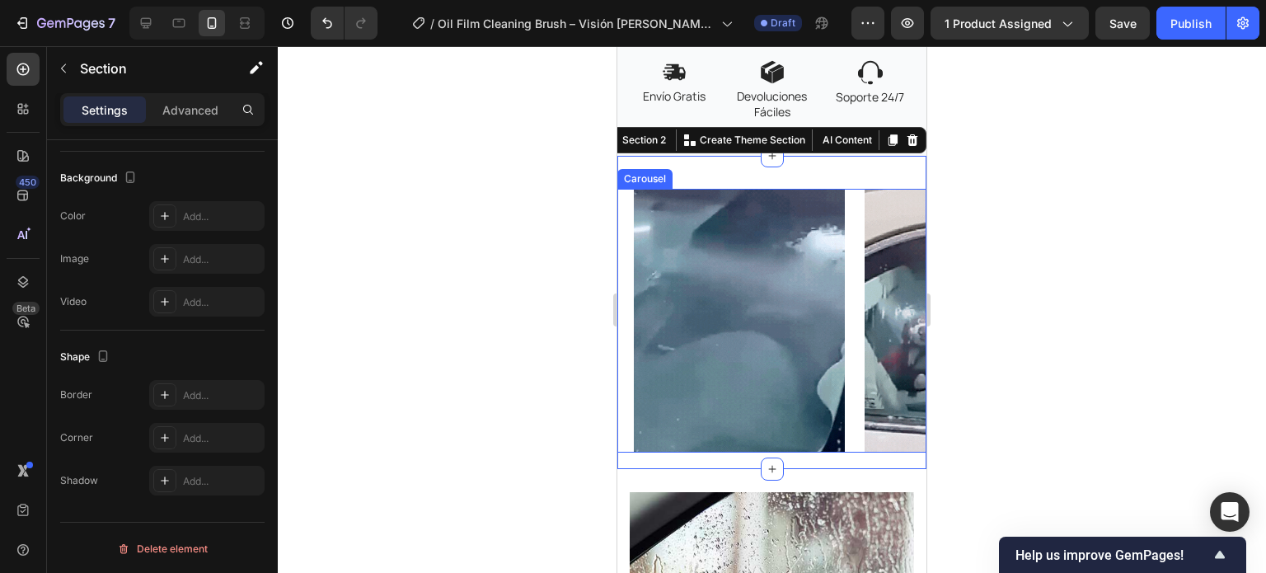
click at [853, 260] on div "Image Image Image Image" at bounding box center [780, 321] width 293 height 264
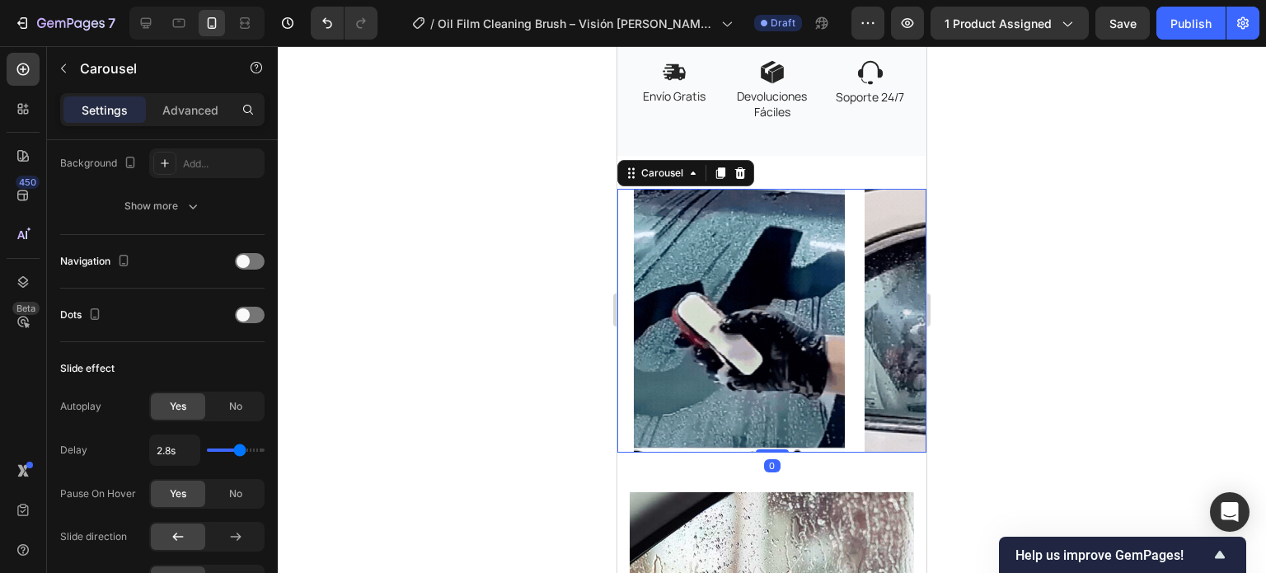
scroll to position [0, 0]
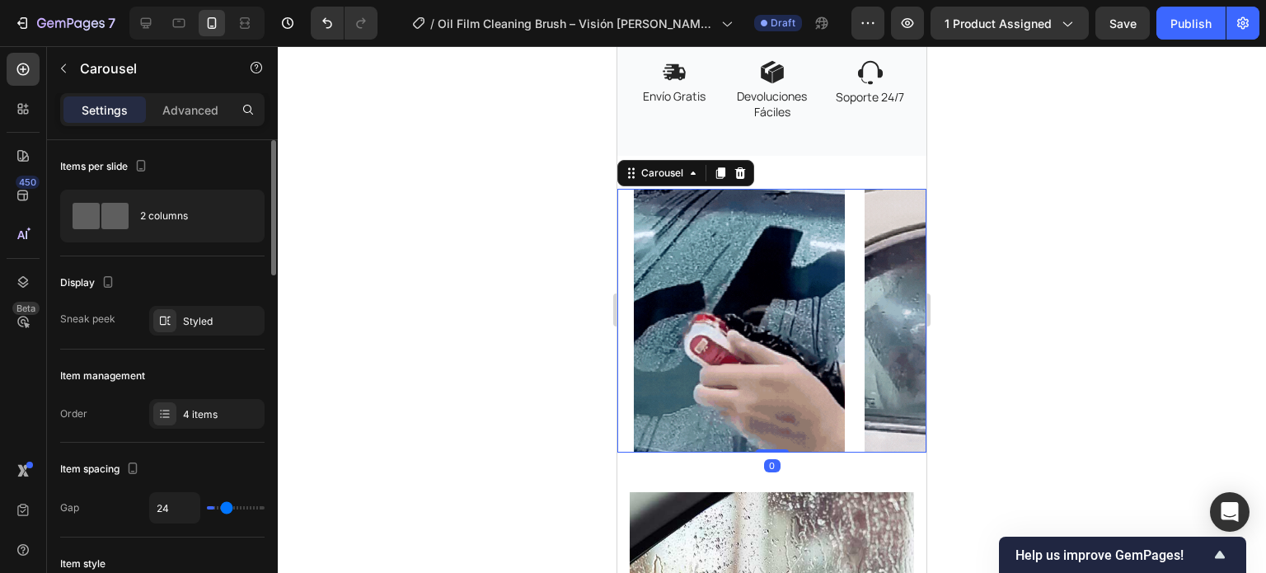
type input "3"
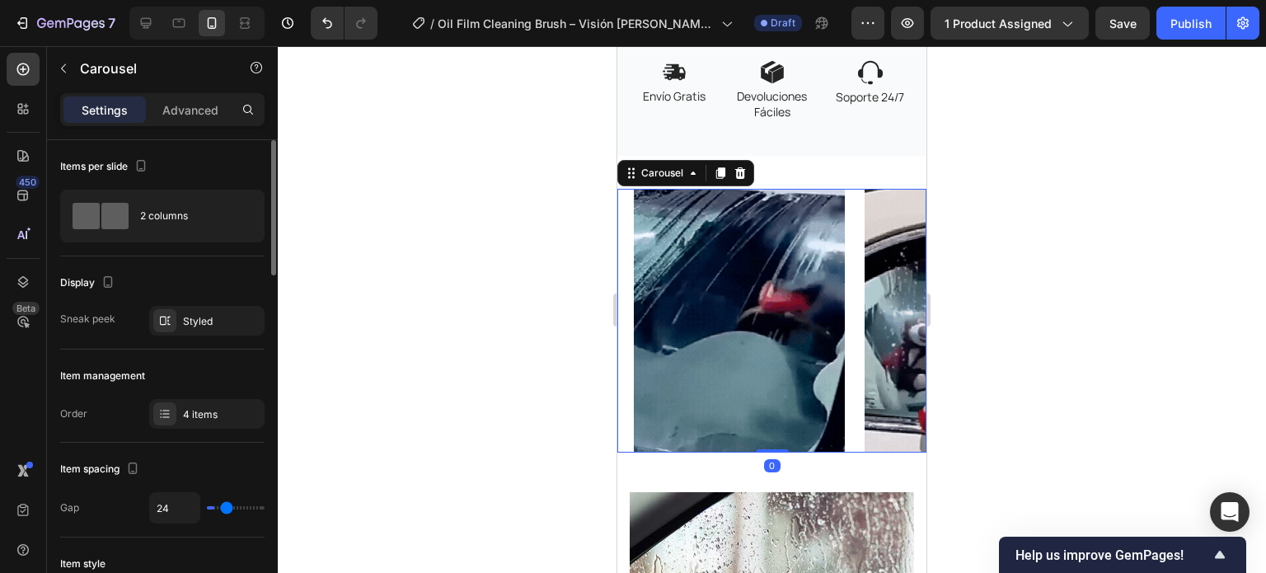
type input "3"
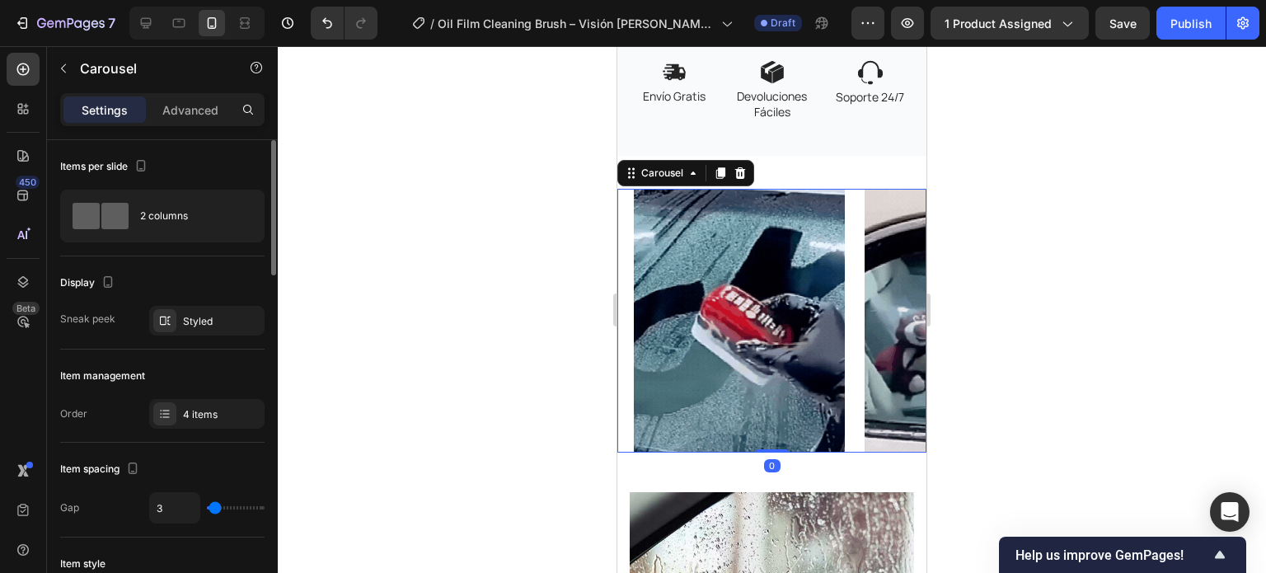
type input "0"
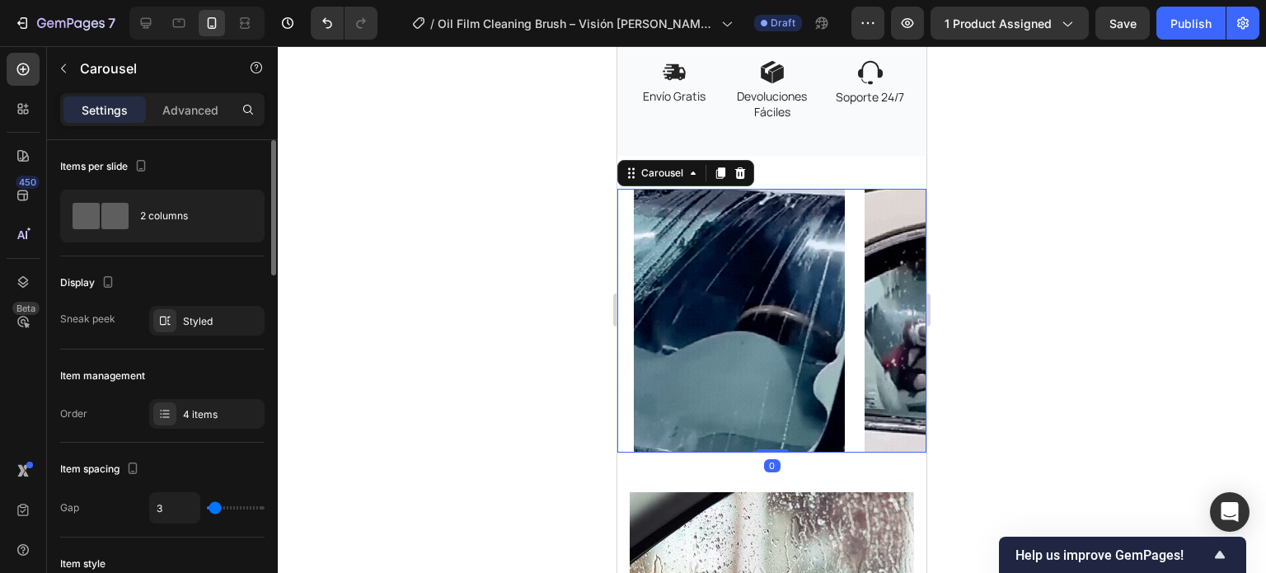
type input "0"
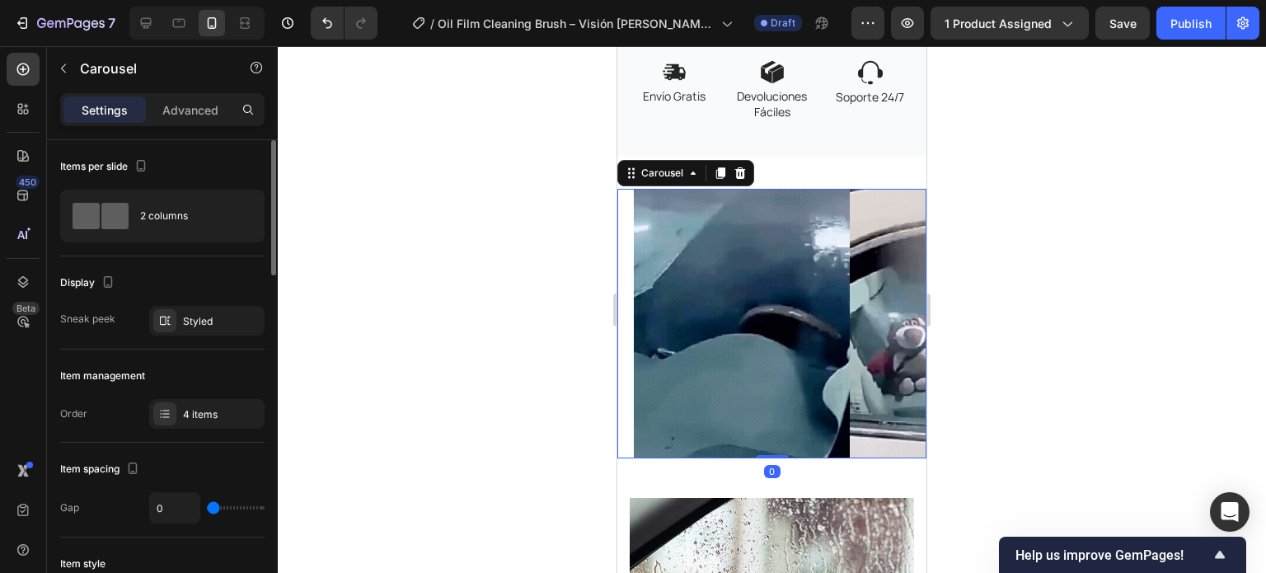
type input "11"
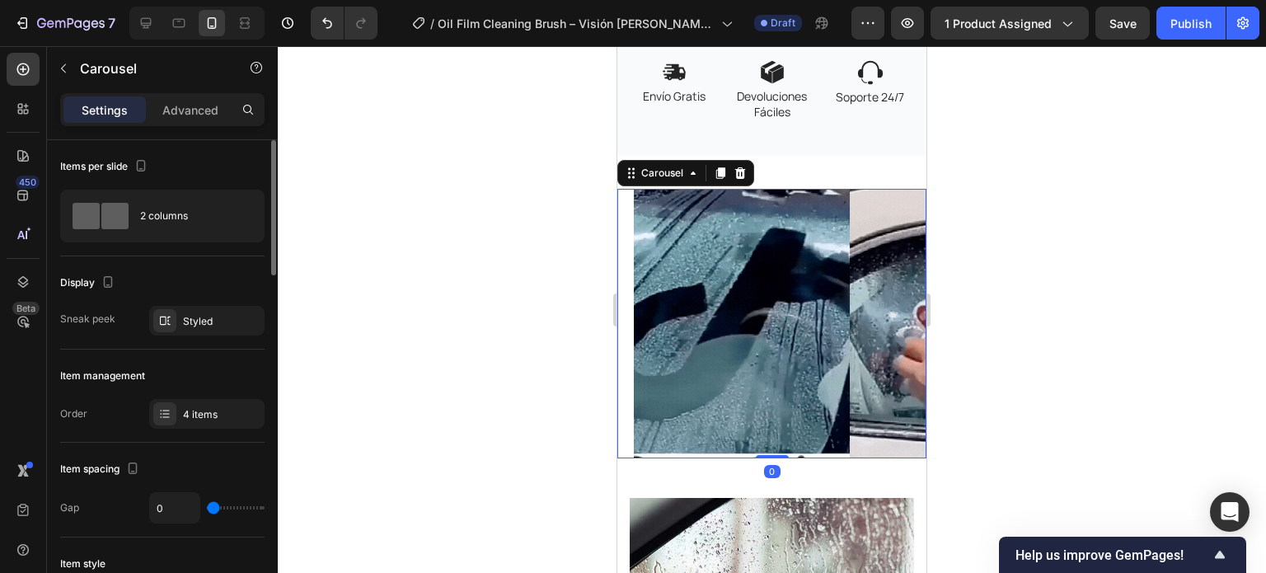
type input "11"
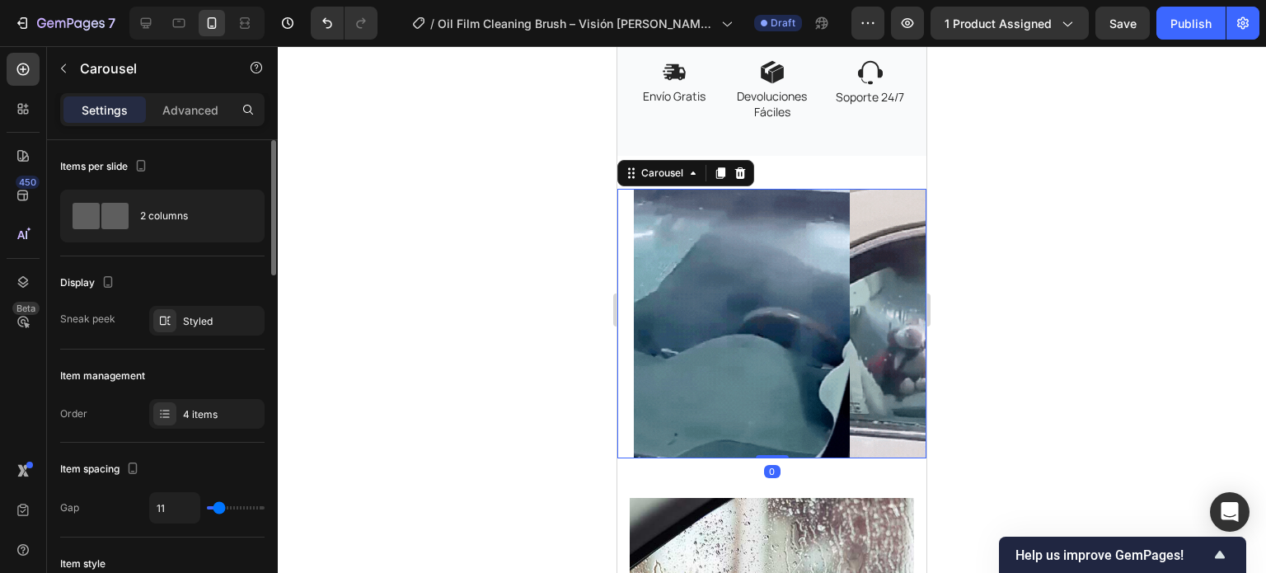
type input "18"
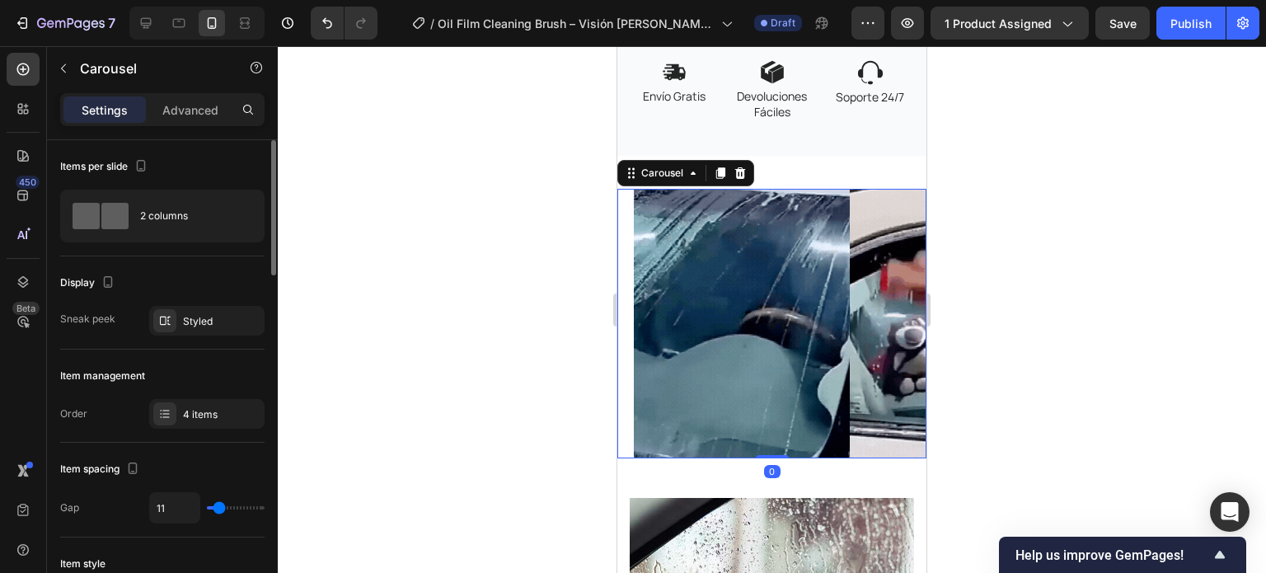
type input "18"
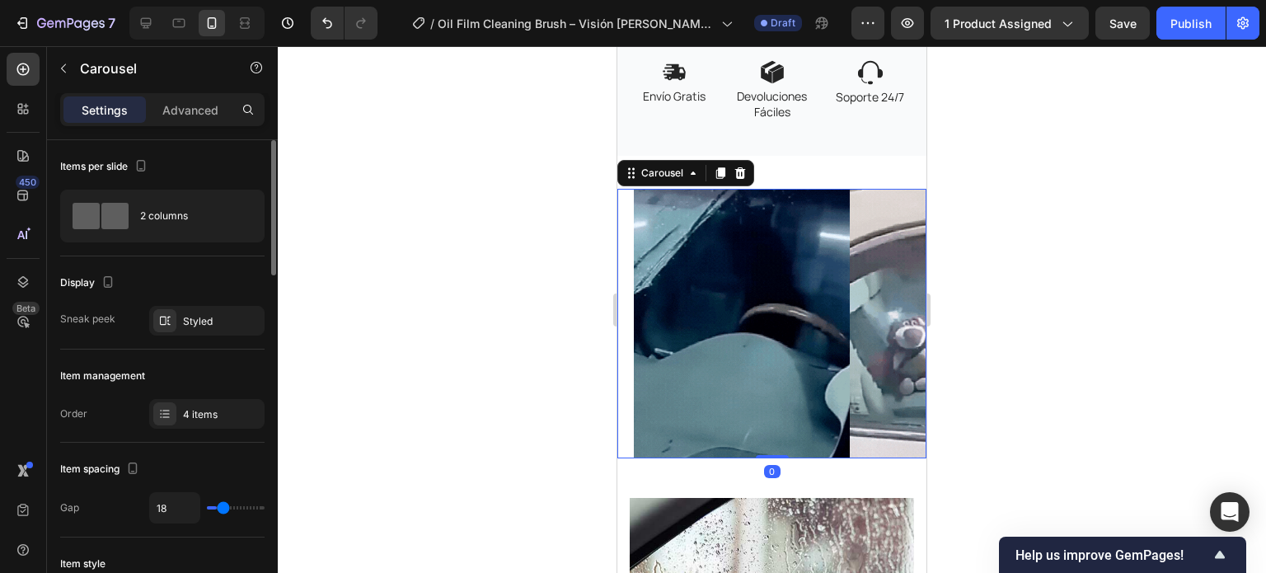
type input "6"
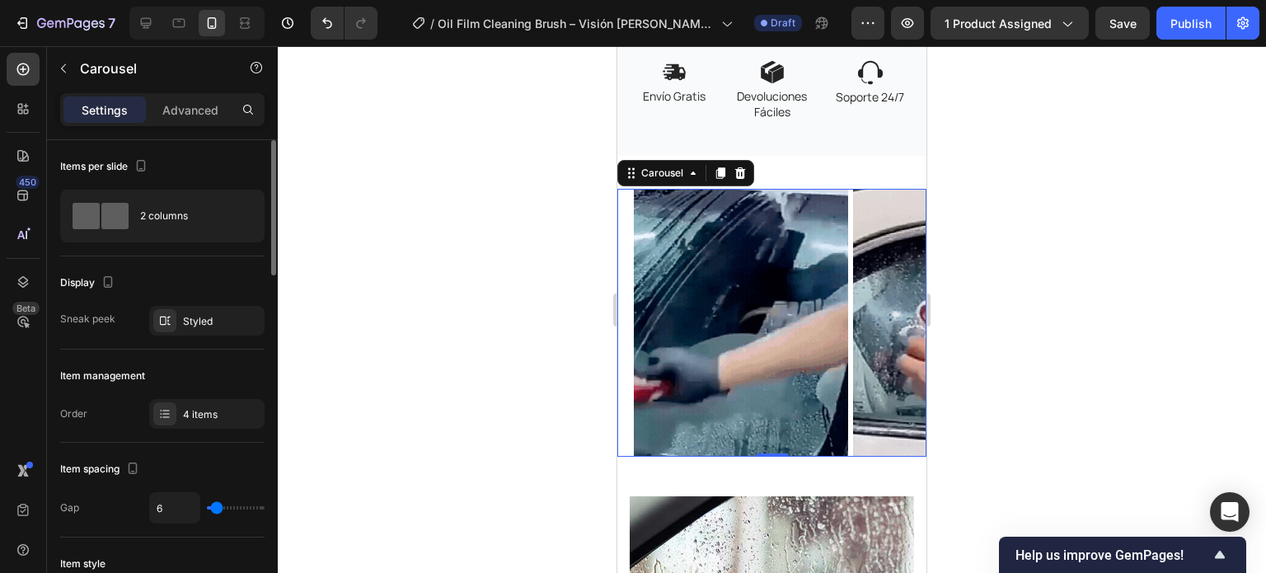
type input "1"
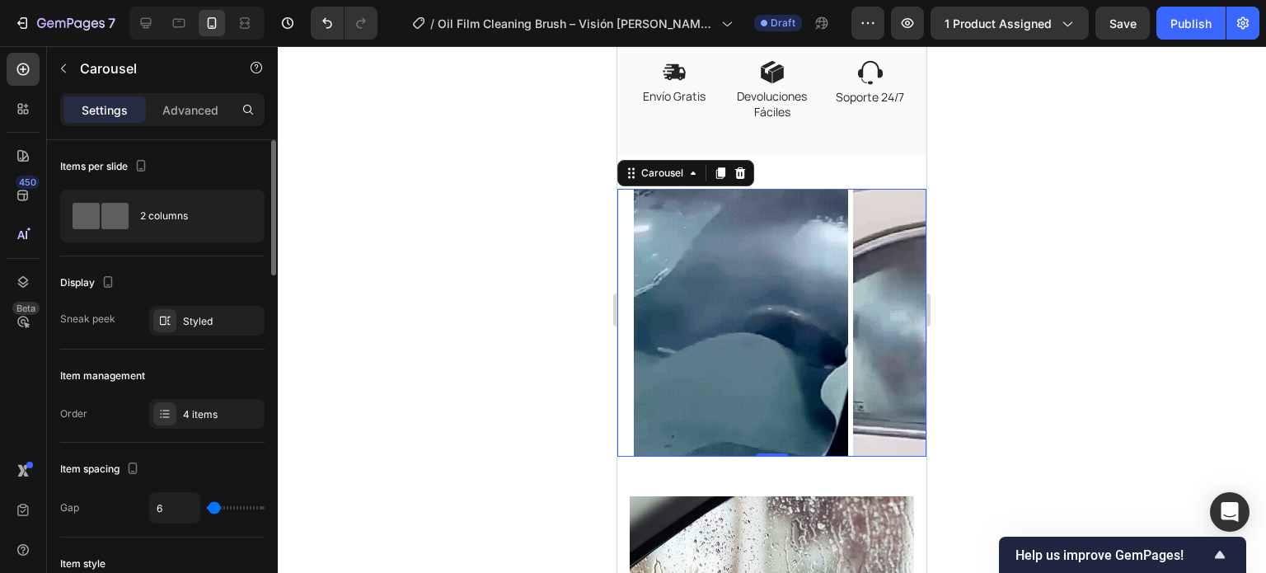
click at [214, 509] on input "range" at bounding box center [236, 507] width 58 height 3
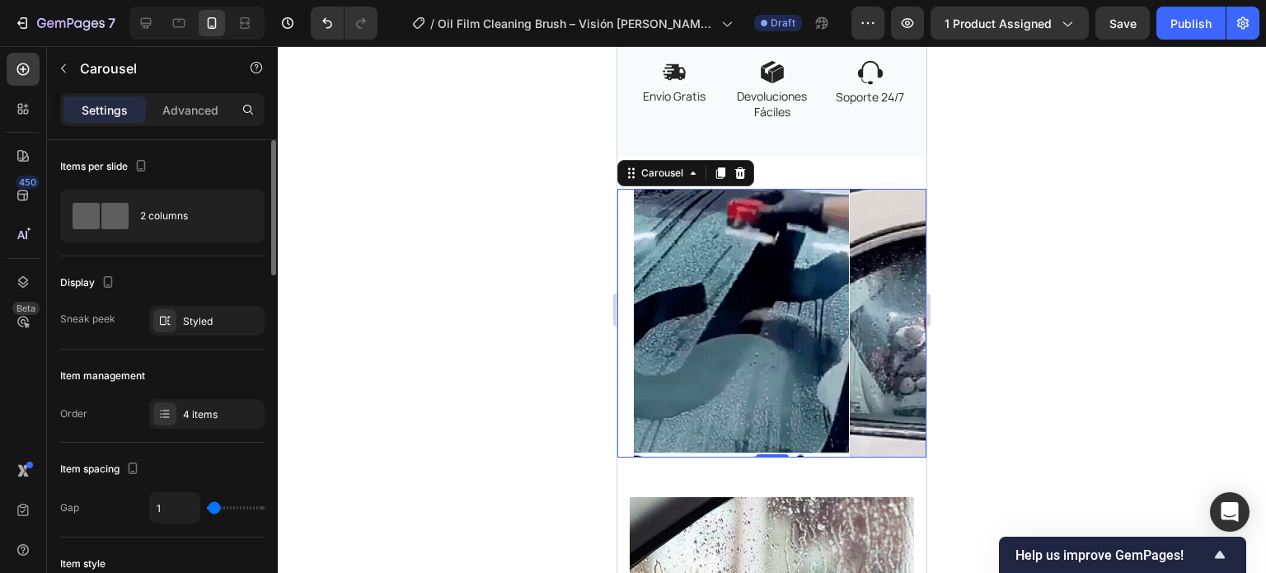
type input "11"
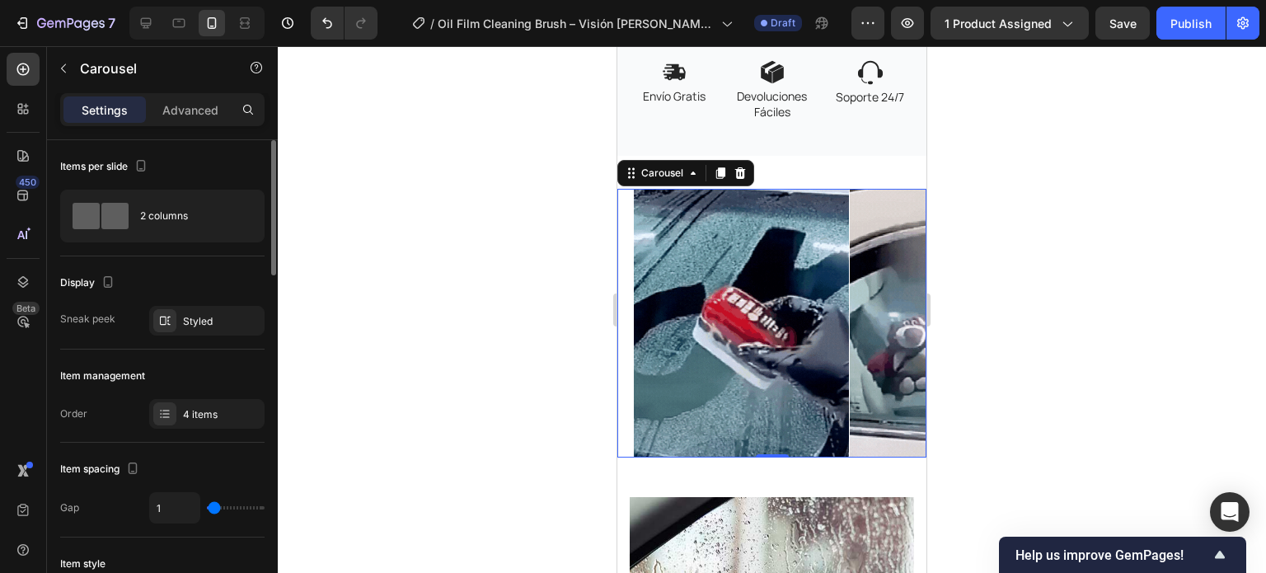
type input "11"
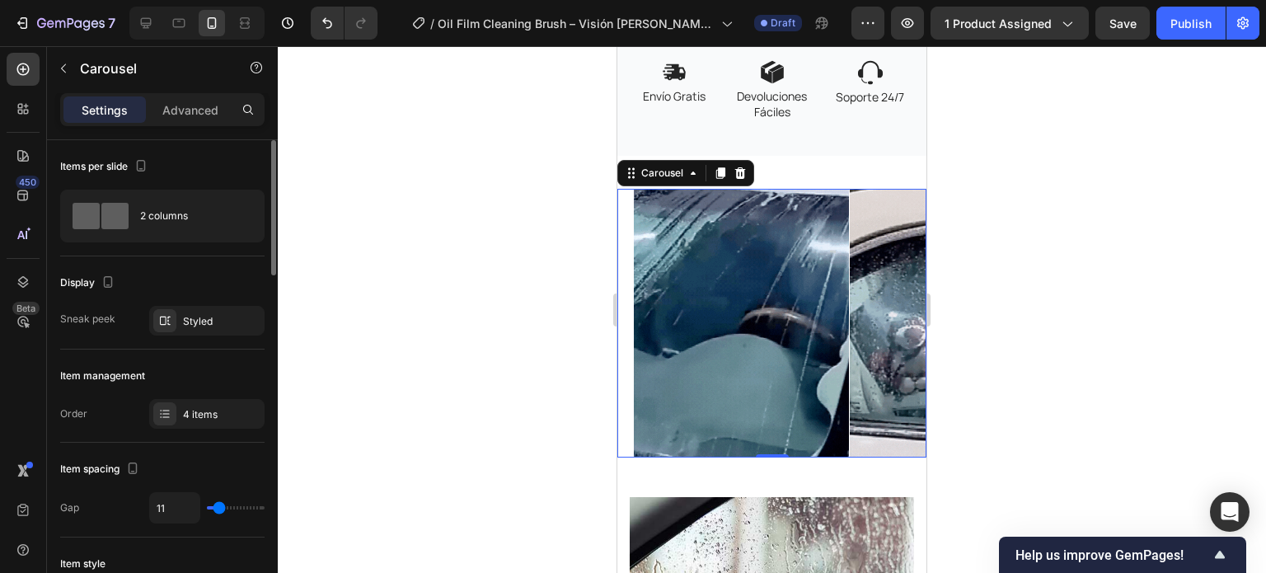
type input "18"
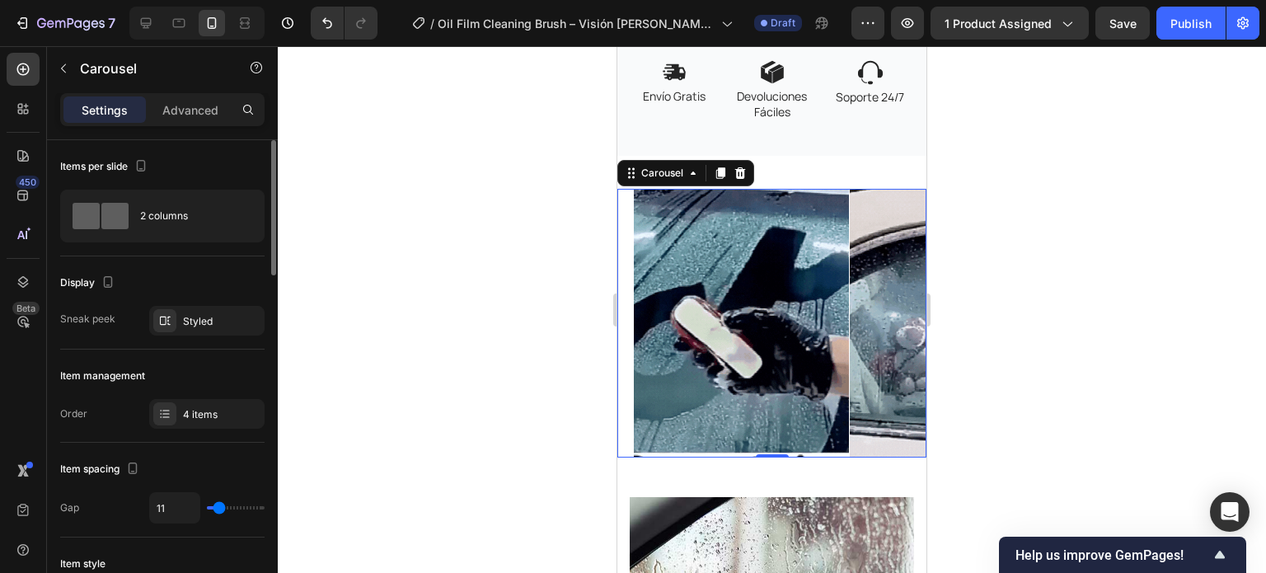
type input "18"
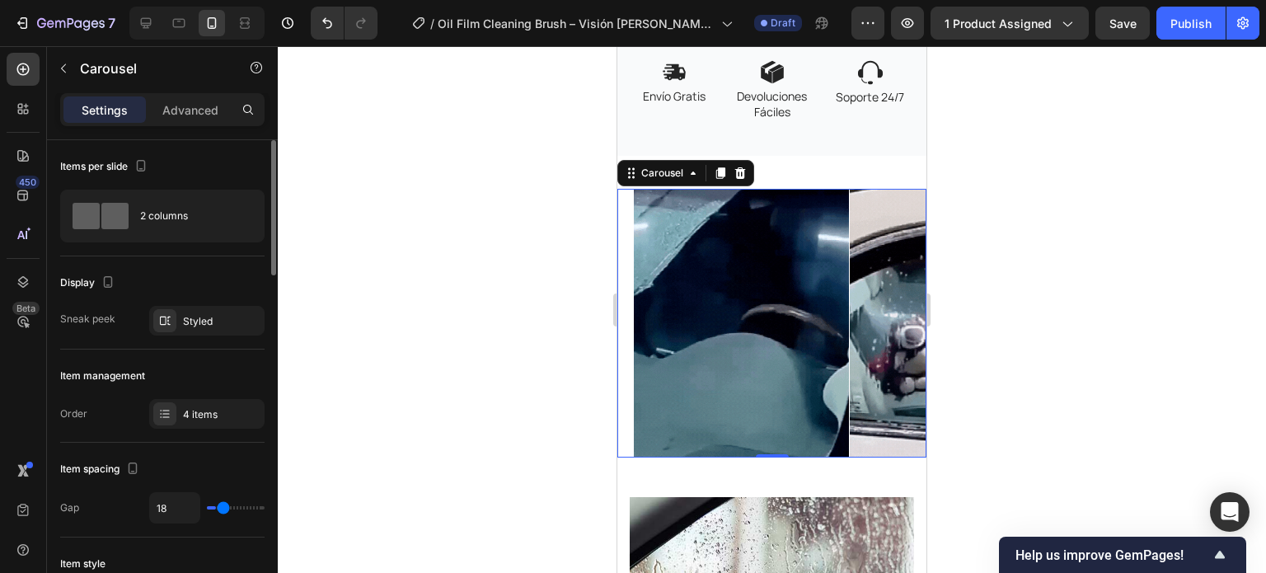
type input "5"
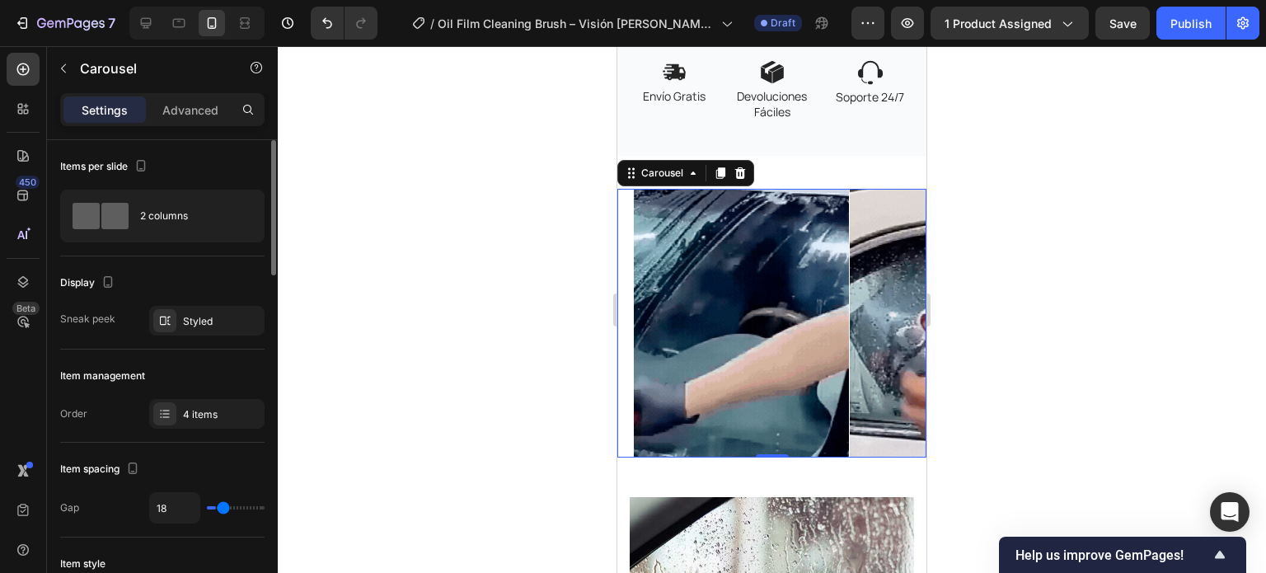
type input "5"
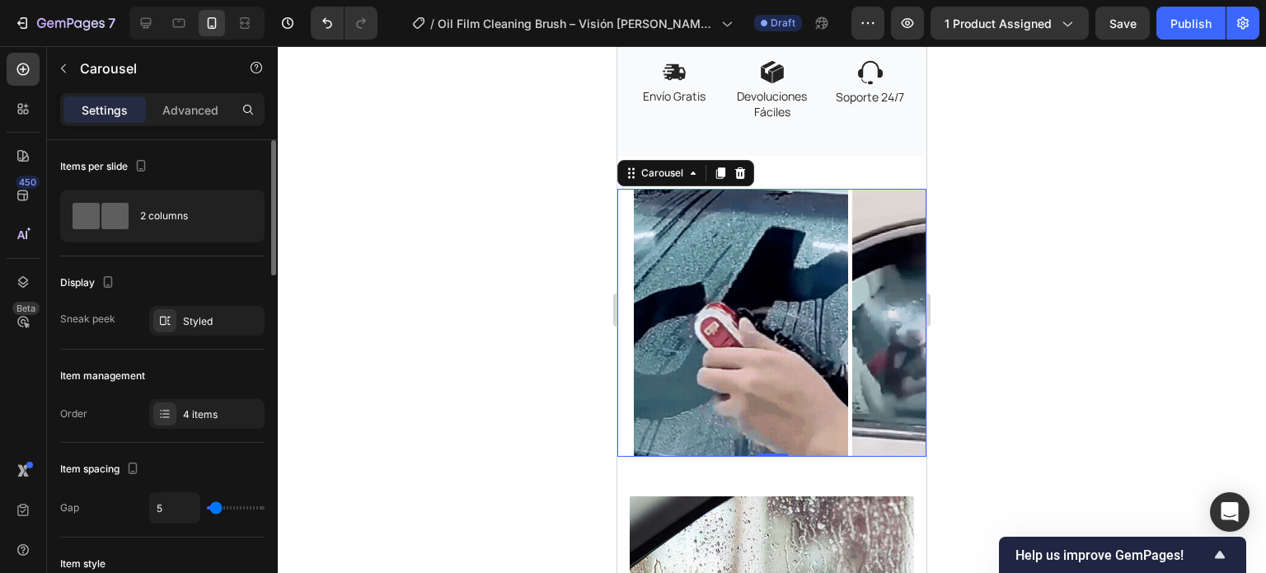
type input "3"
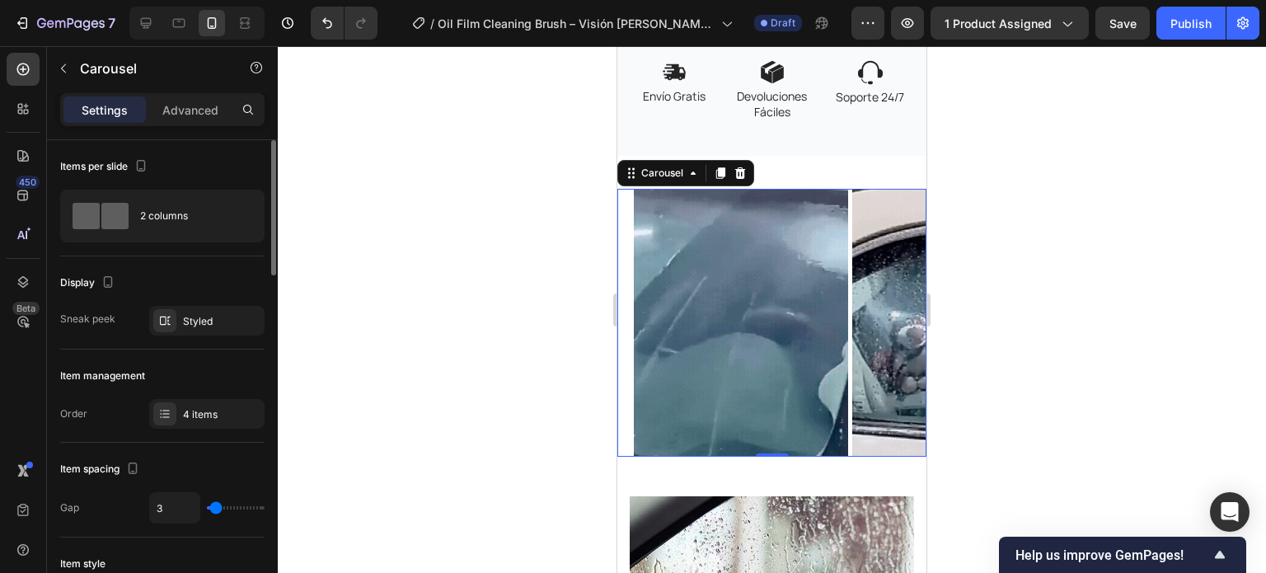
type input "3"
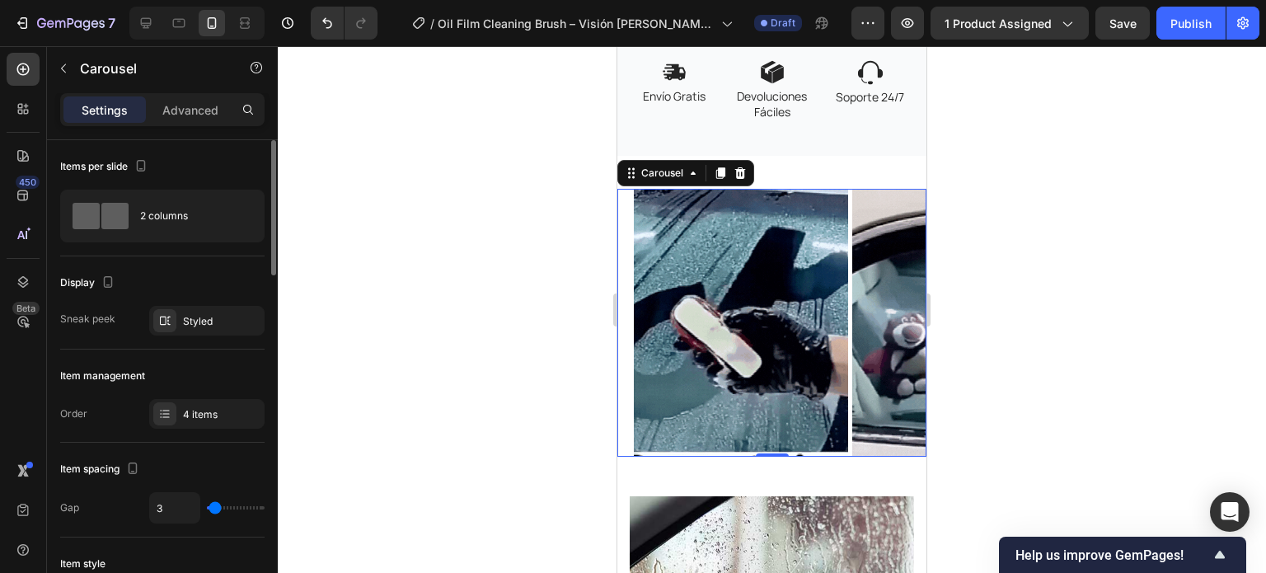
type input "6"
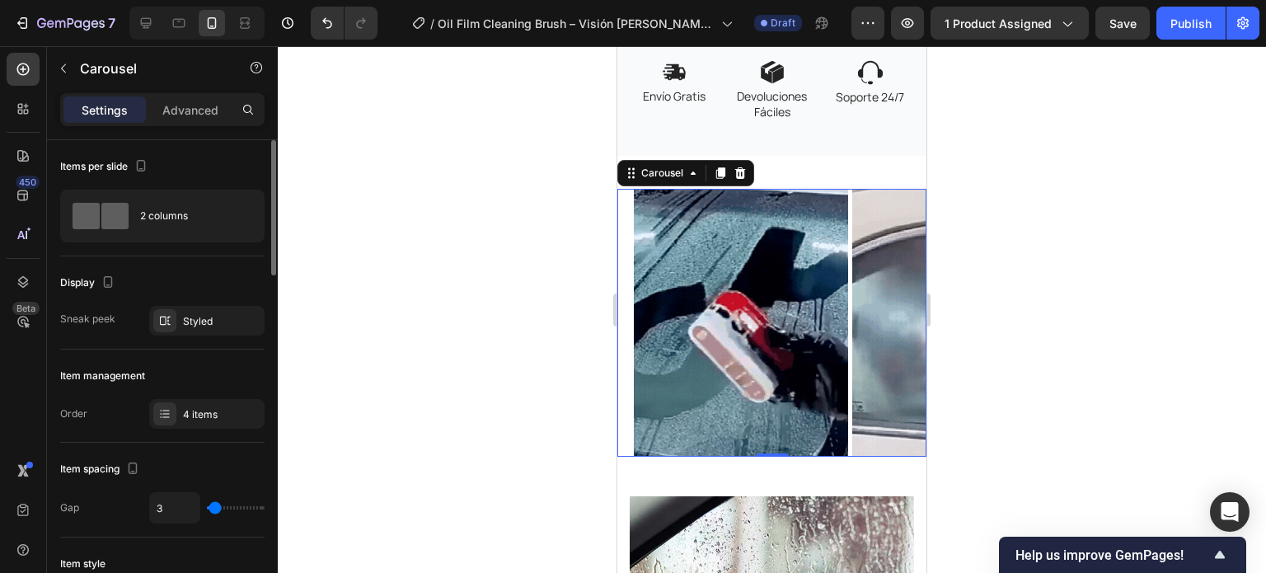
type input "6"
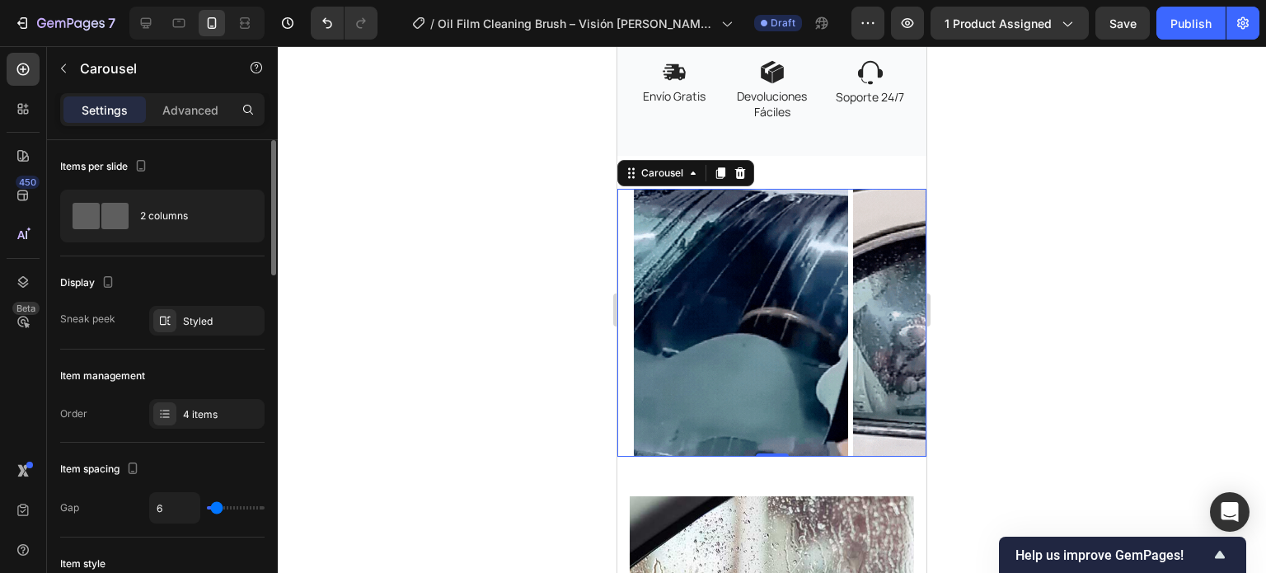
type input "10"
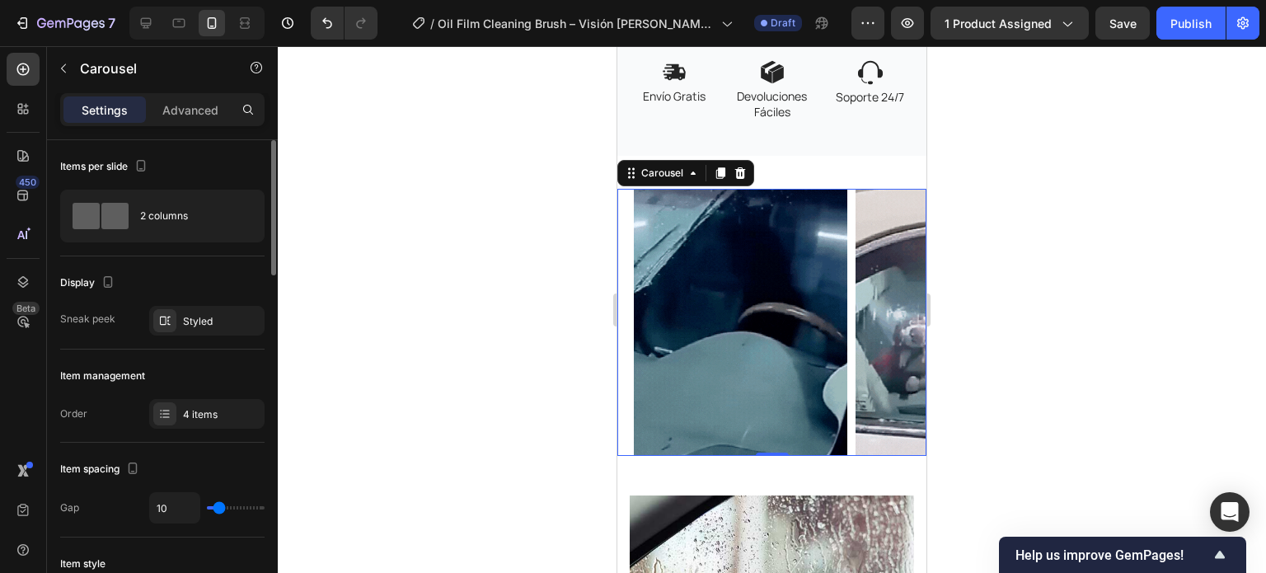
type input "10"
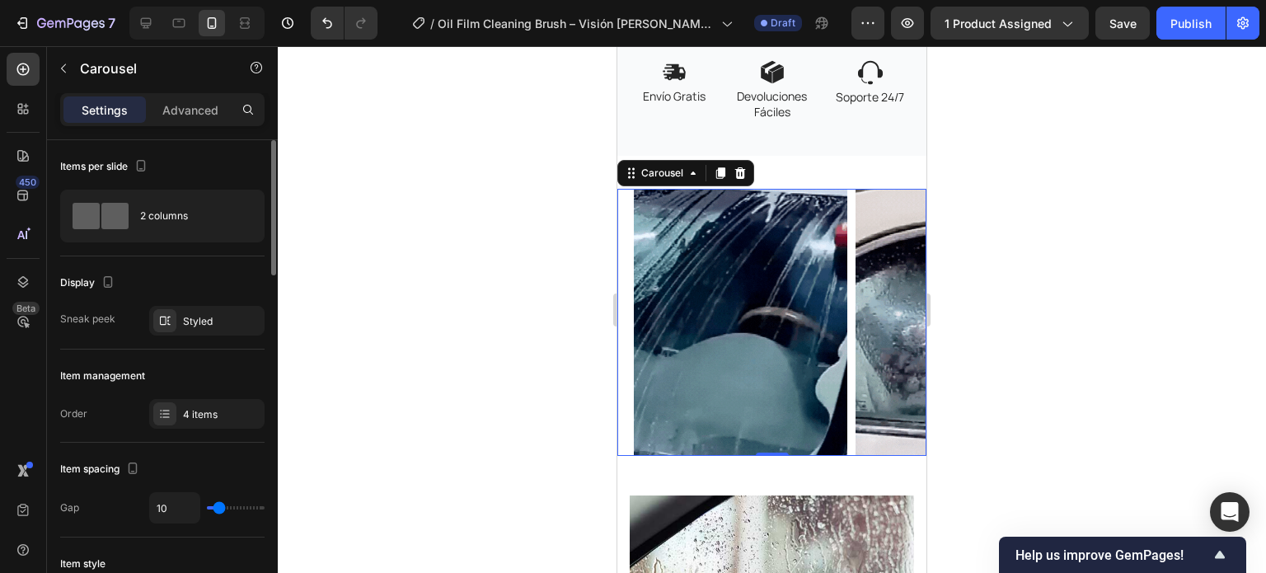
click at [218, 509] on input "range" at bounding box center [236, 507] width 58 height 3
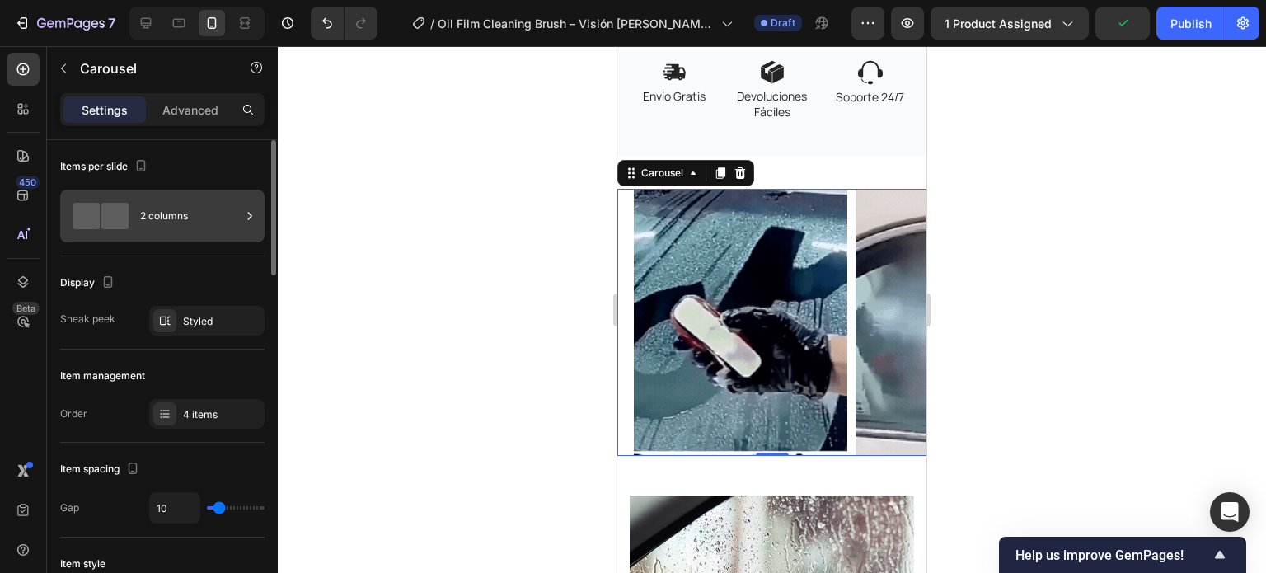
click at [138, 213] on div "2 columns" at bounding box center [162, 216] width 204 height 53
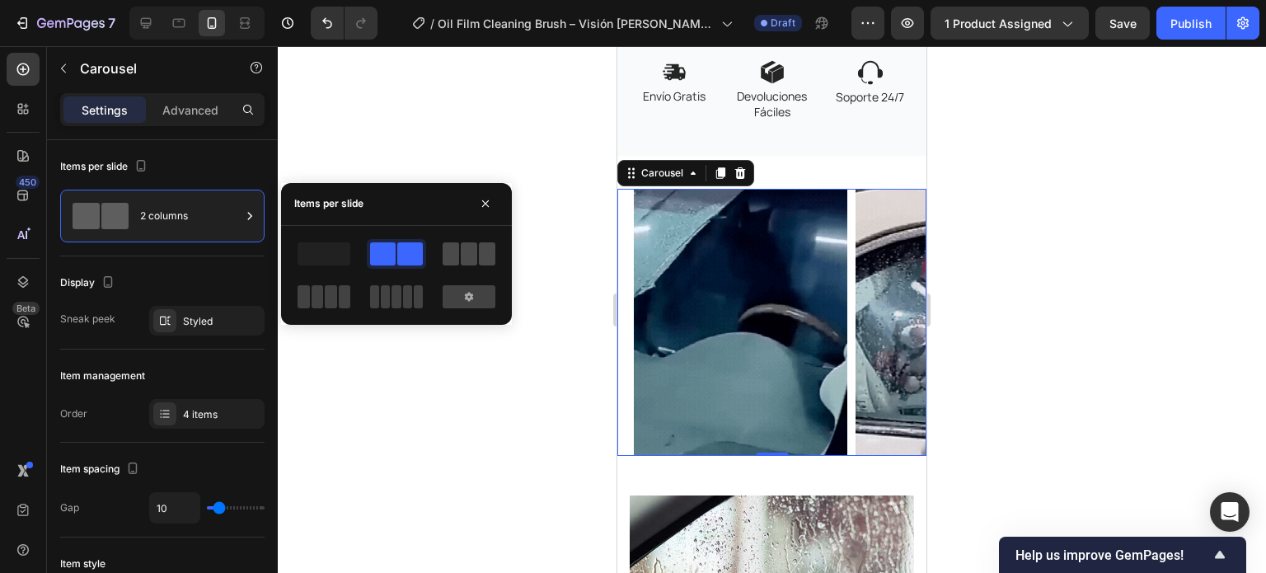
click at [477, 257] on div at bounding box center [469, 253] width 53 height 23
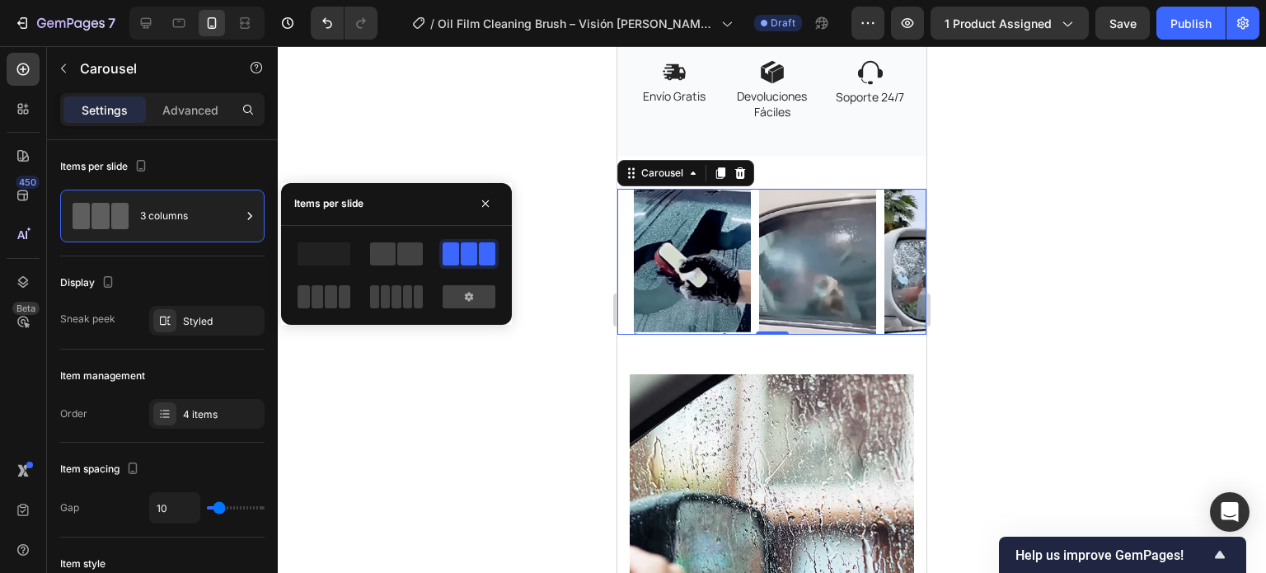
drag, startPoint x: 406, startPoint y: 253, endPoint x: 432, endPoint y: 231, distance: 34.5
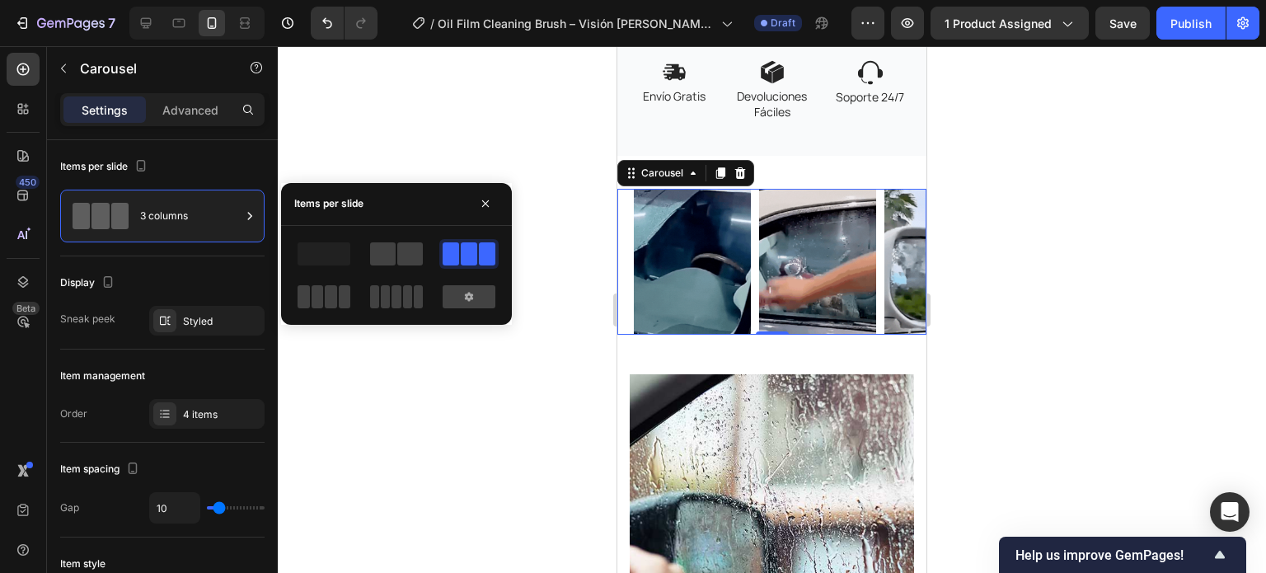
click at [406, 253] on span at bounding box center [410, 253] width 26 height 23
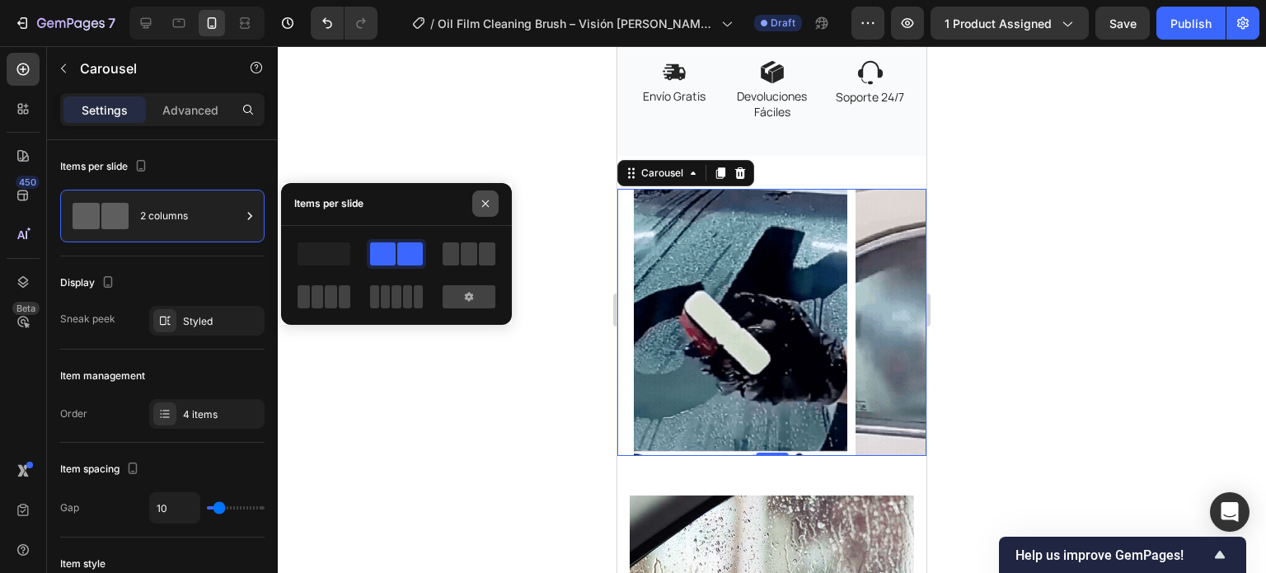
click at [480, 208] on icon "button" at bounding box center [485, 203] width 13 height 13
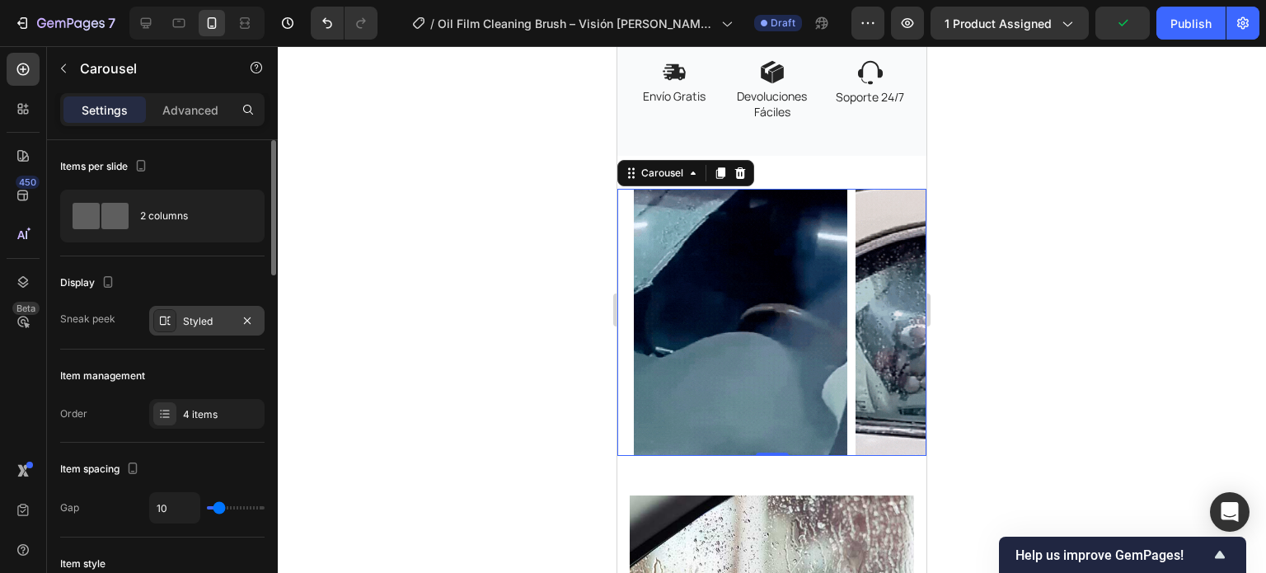
click at [181, 319] on div "Styled" at bounding box center [206, 321] width 115 height 30
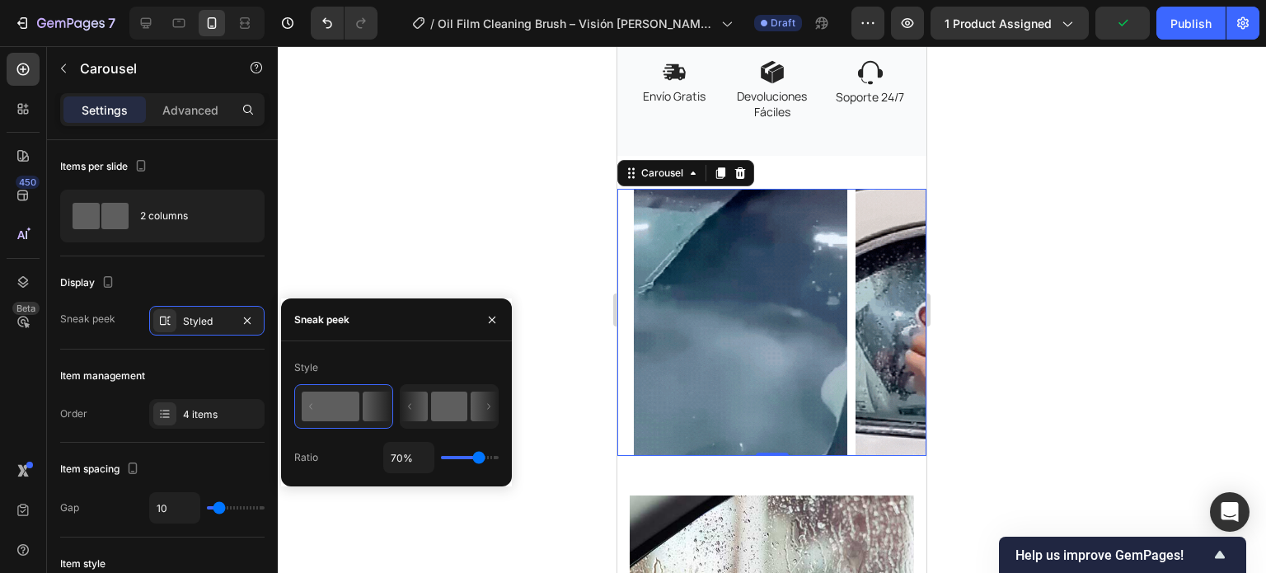
click at [429, 406] on icon at bounding box center [449, 406] width 97 height 43
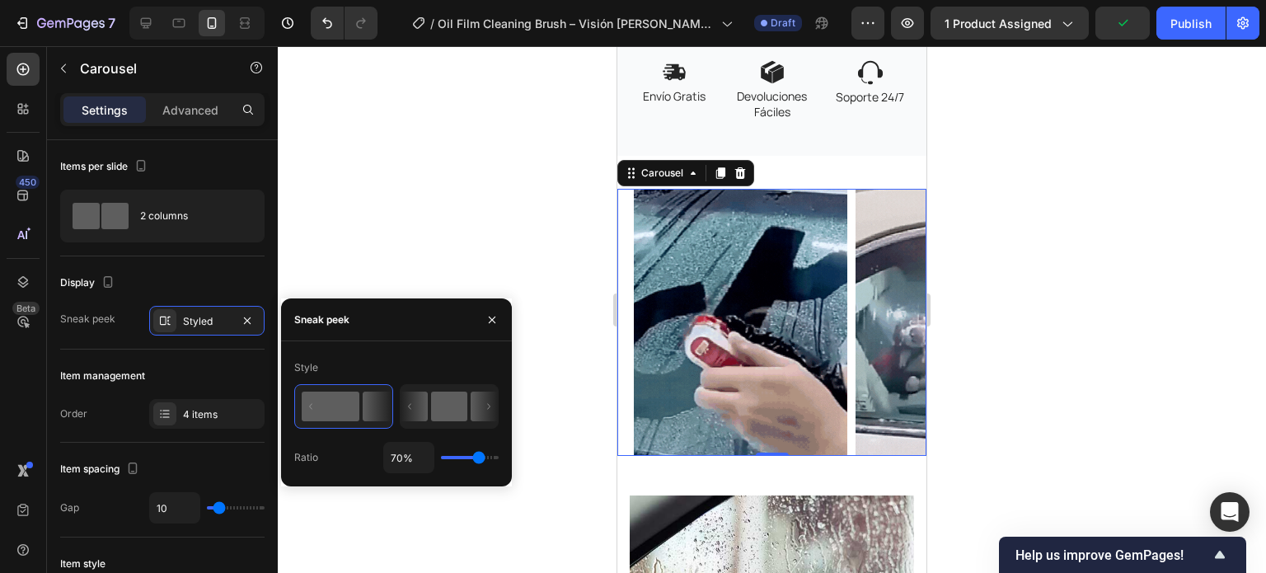
click at [449, 404] on rect at bounding box center [449, 407] width 36 height 30
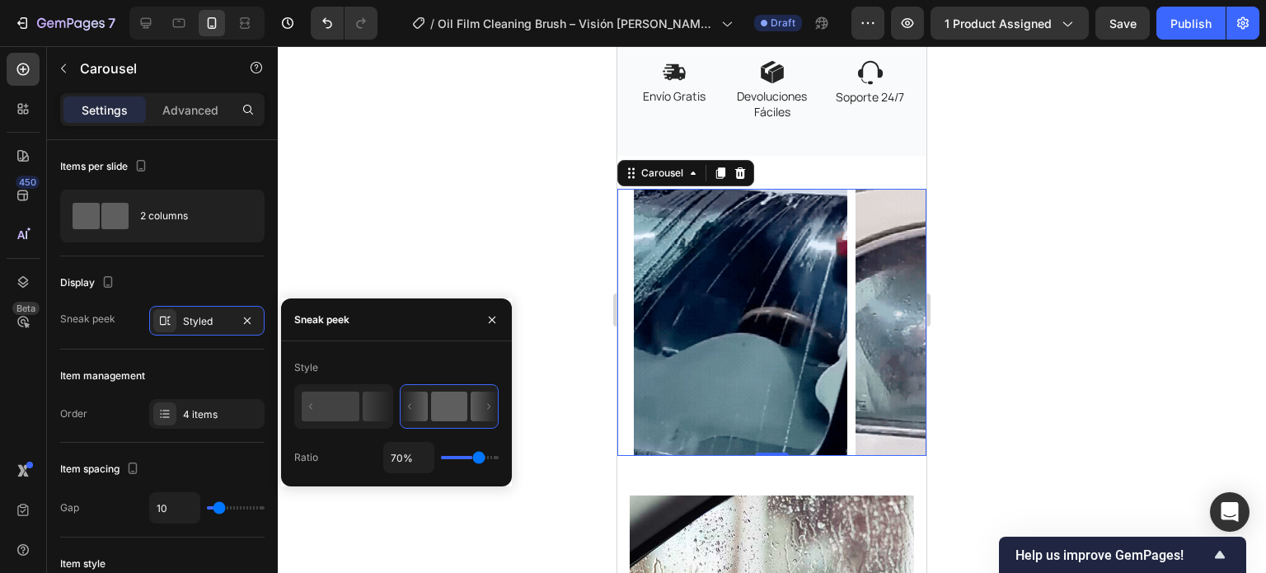
type input "50%"
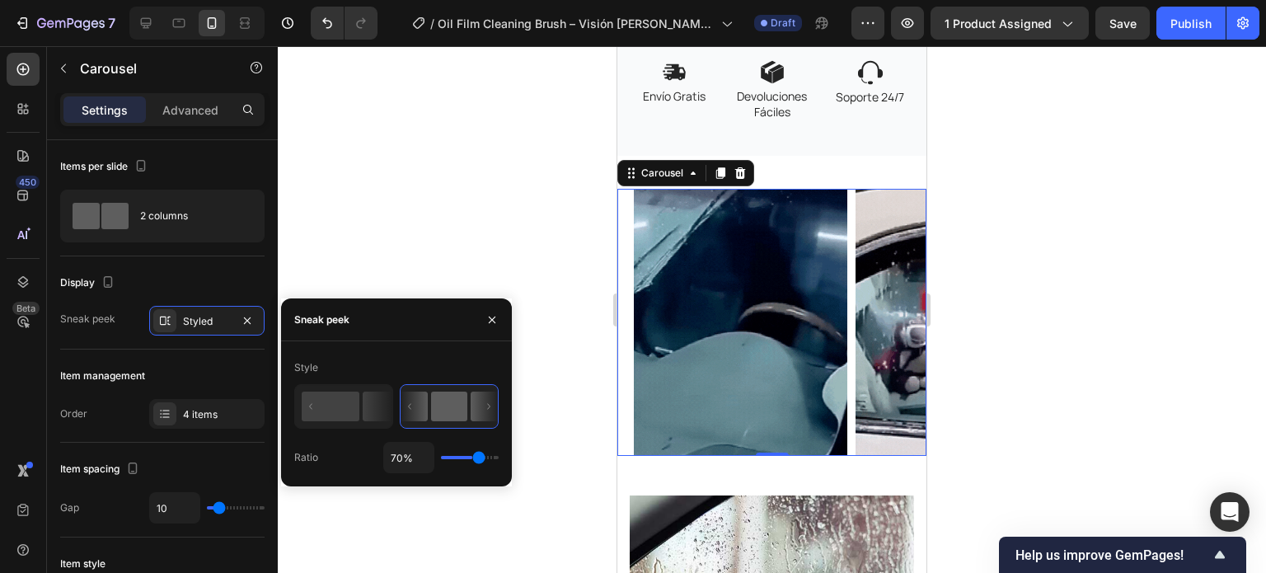
type input "50"
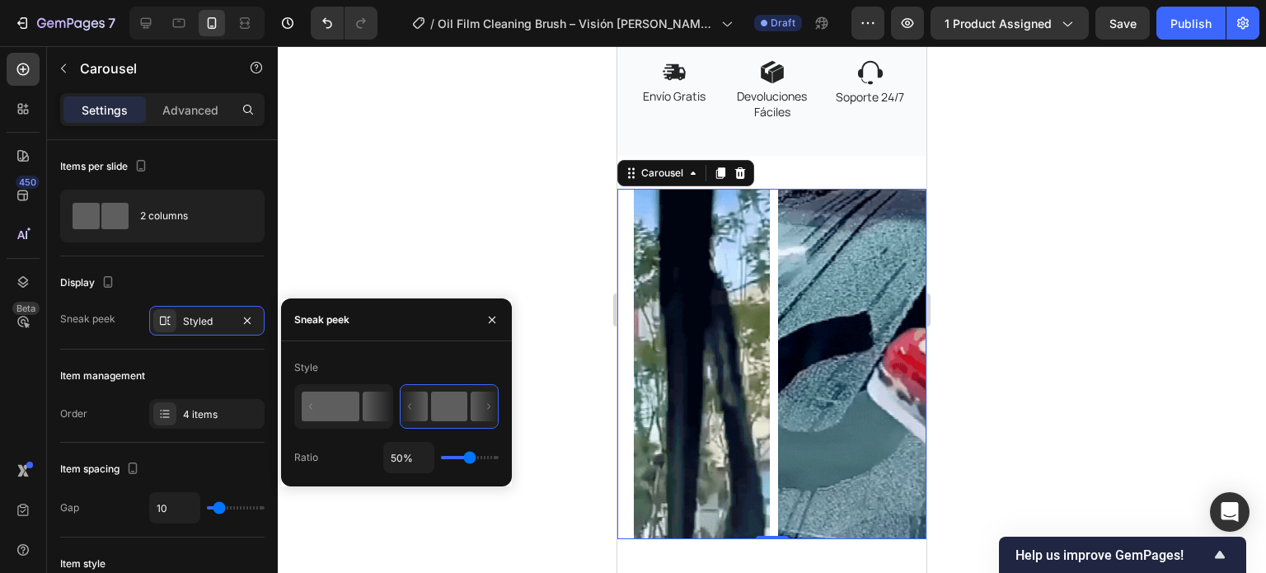
click at [363, 410] on icon at bounding box center [377, 407] width 29 height 30
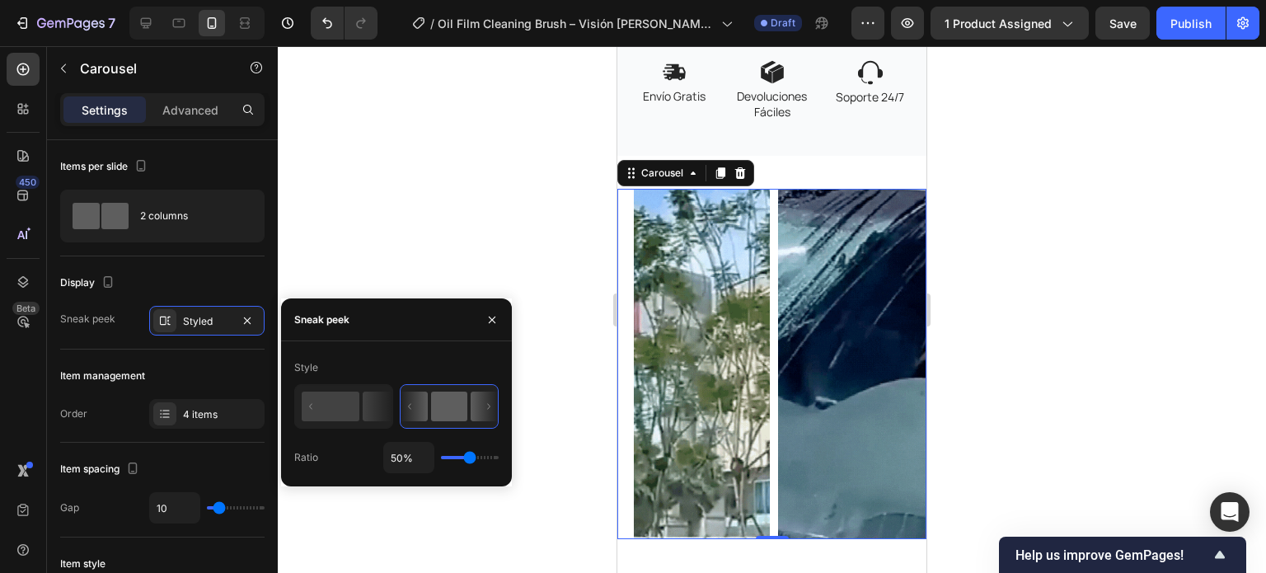
type input "70%"
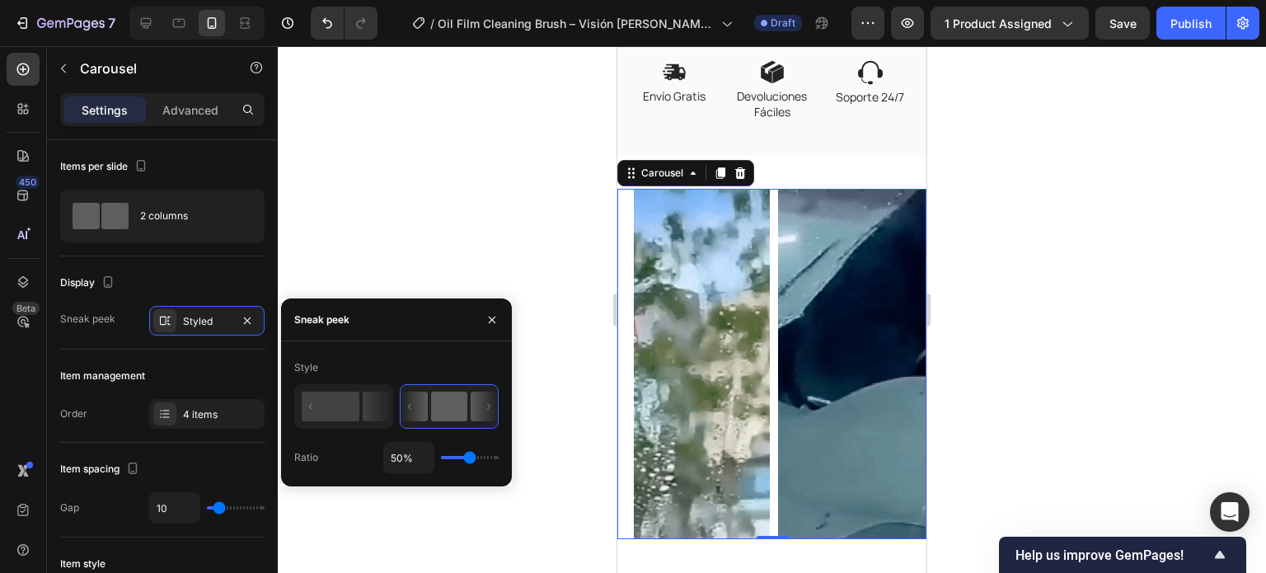
type input "70"
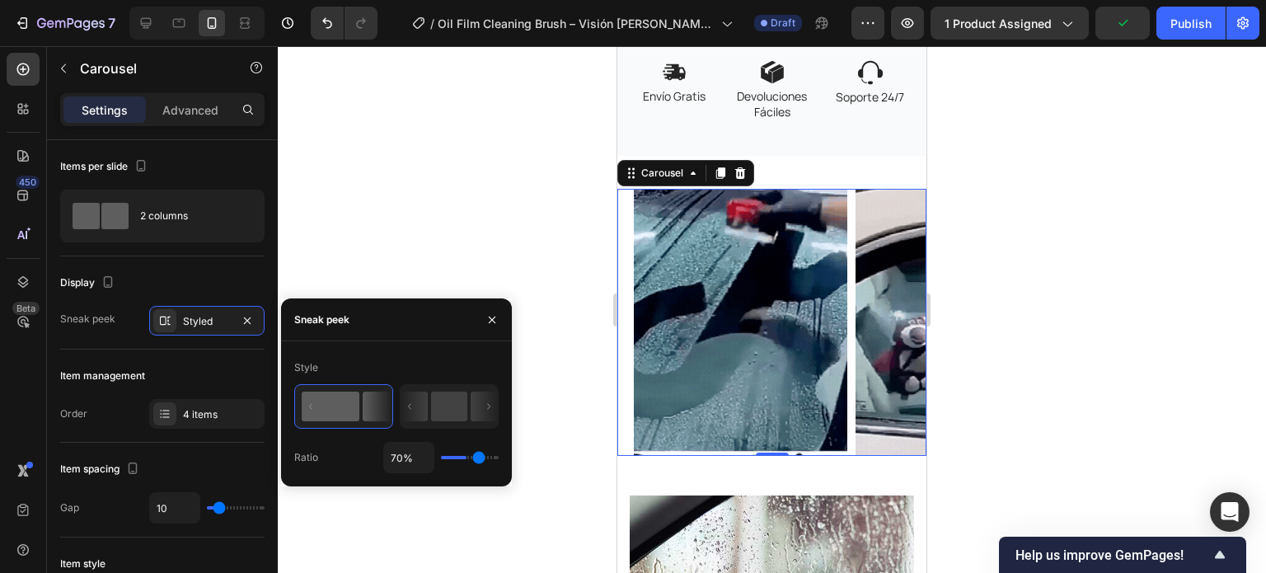
type input "38%"
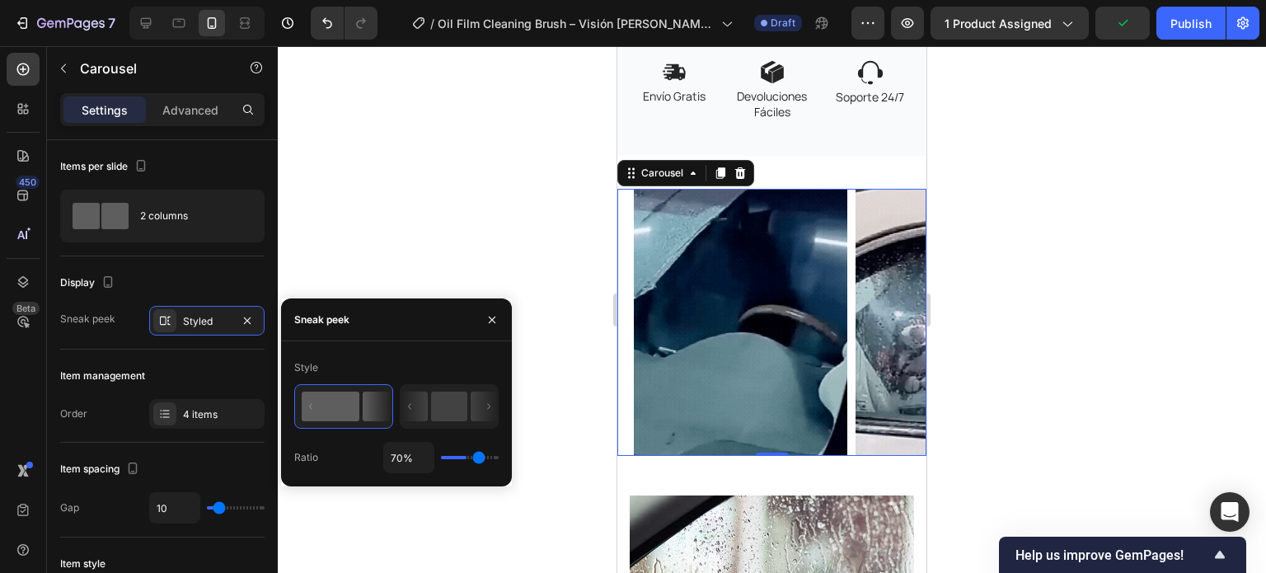
type input "38"
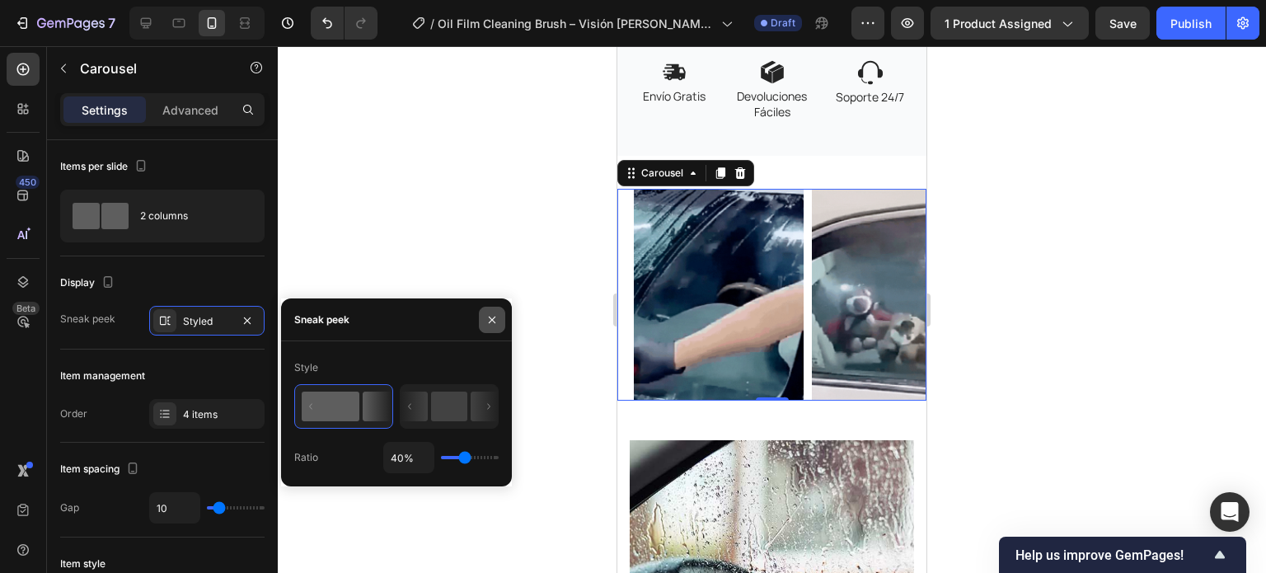
drag, startPoint x: 474, startPoint y: 457, endPoint x: 497, endPoint y: 322, distance: 137.1
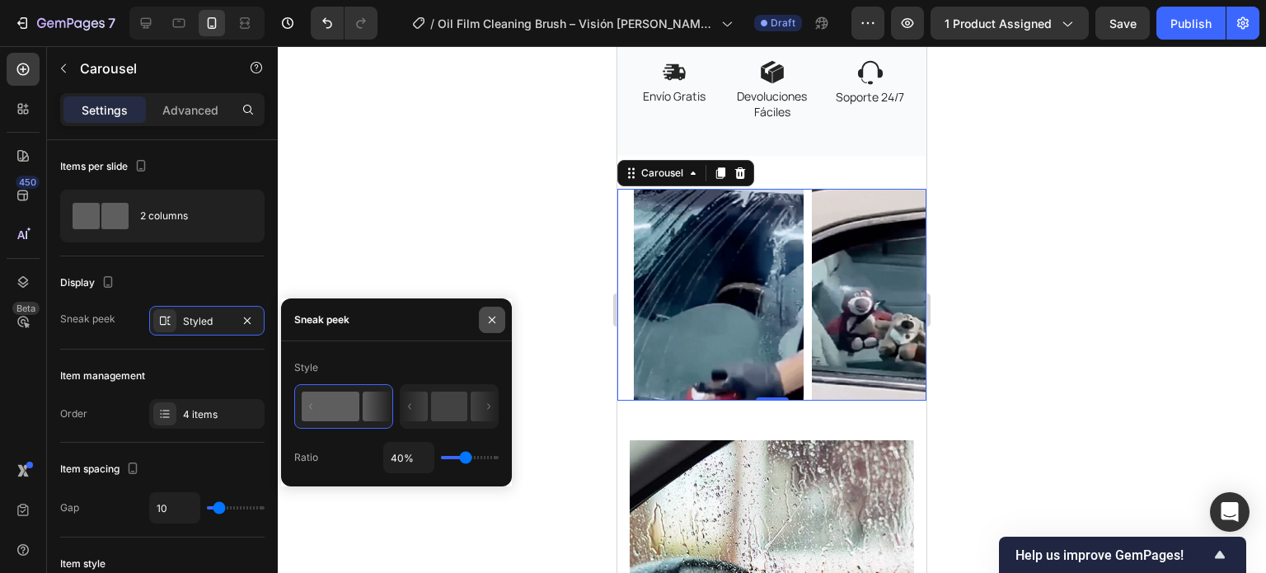
click at [465, 459] on input "range" at bounding box center [470, 457] width 58 height 3
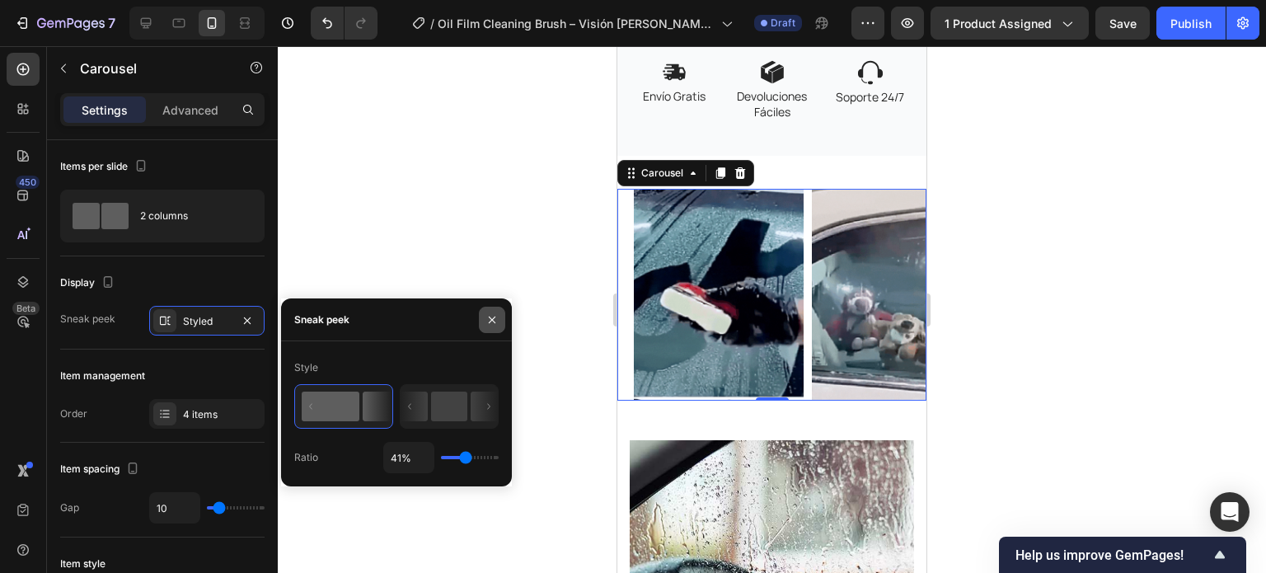
click at [497, 321] on icon "button" at bounding box center [491, 319] width 13 height 13
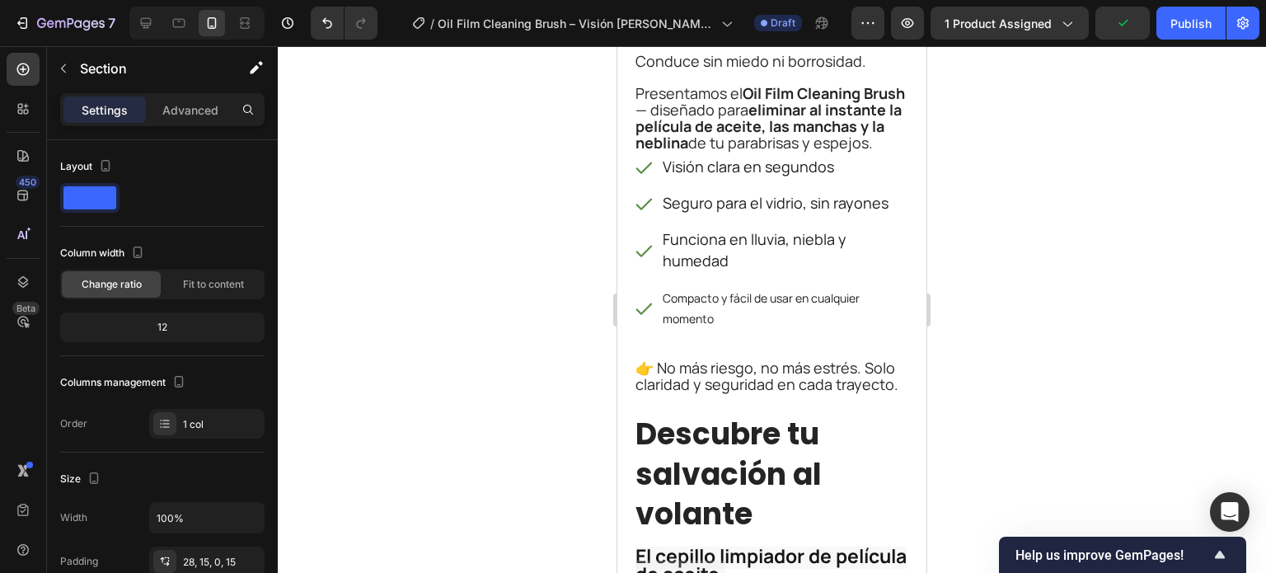
scroll to position [2638, 0]
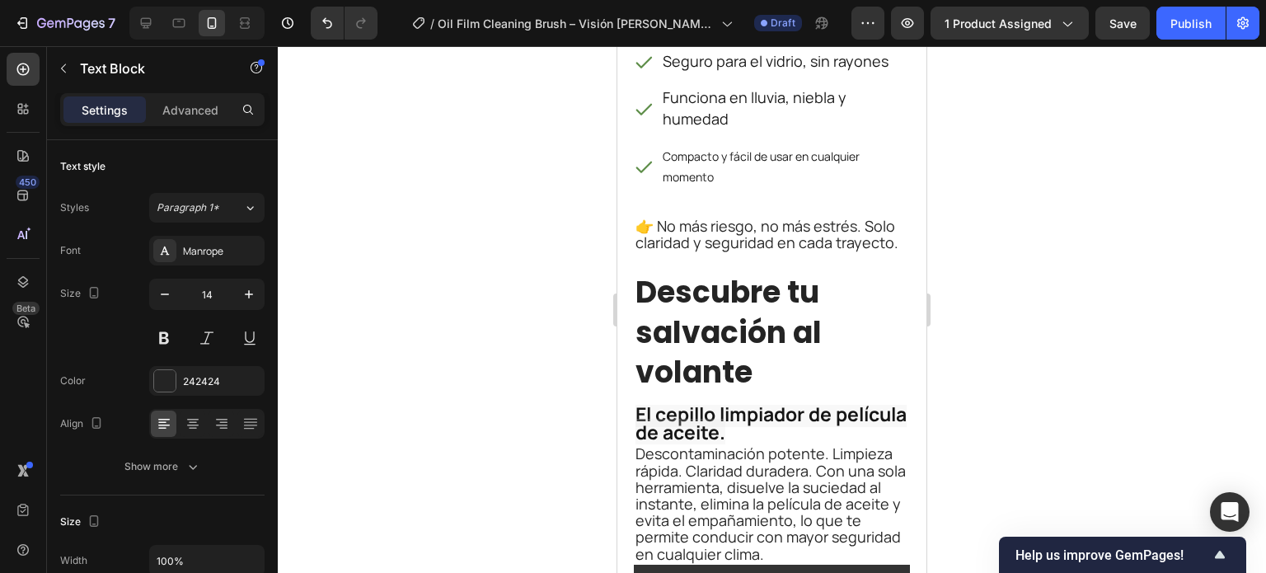
drag, startPoint x: 757, startPoint y: 252, endPoint x: 768, endPoint y: 275, distance: 25.4
click at [768, 12] on div at bounding box center [772, 9] width 33 height 5
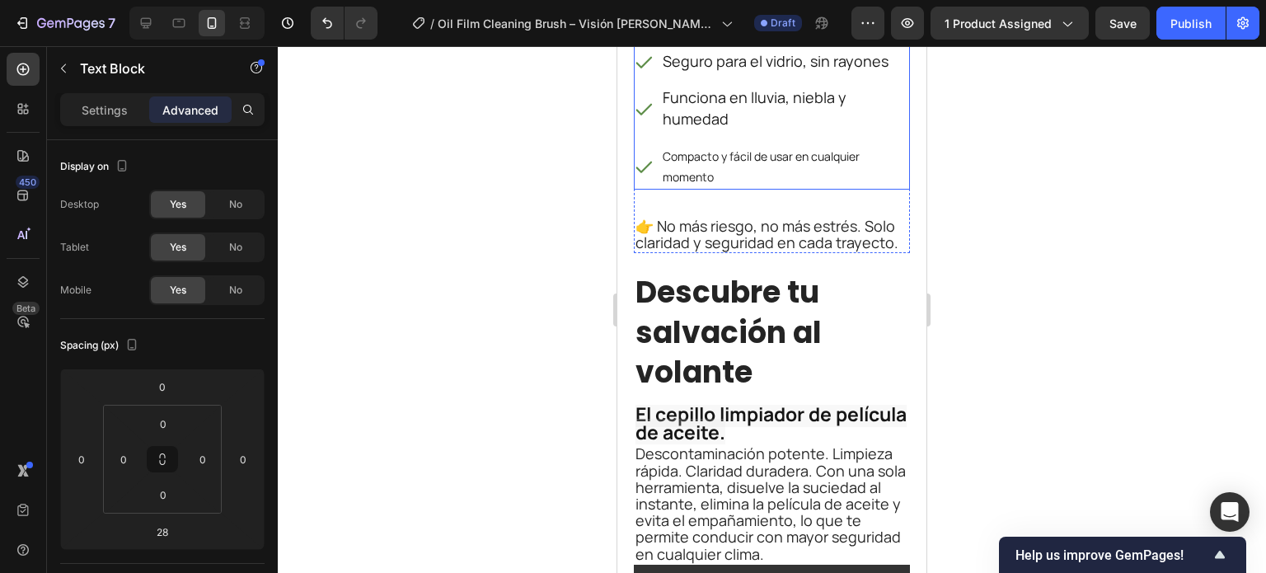
scroll to position [2720, 0]
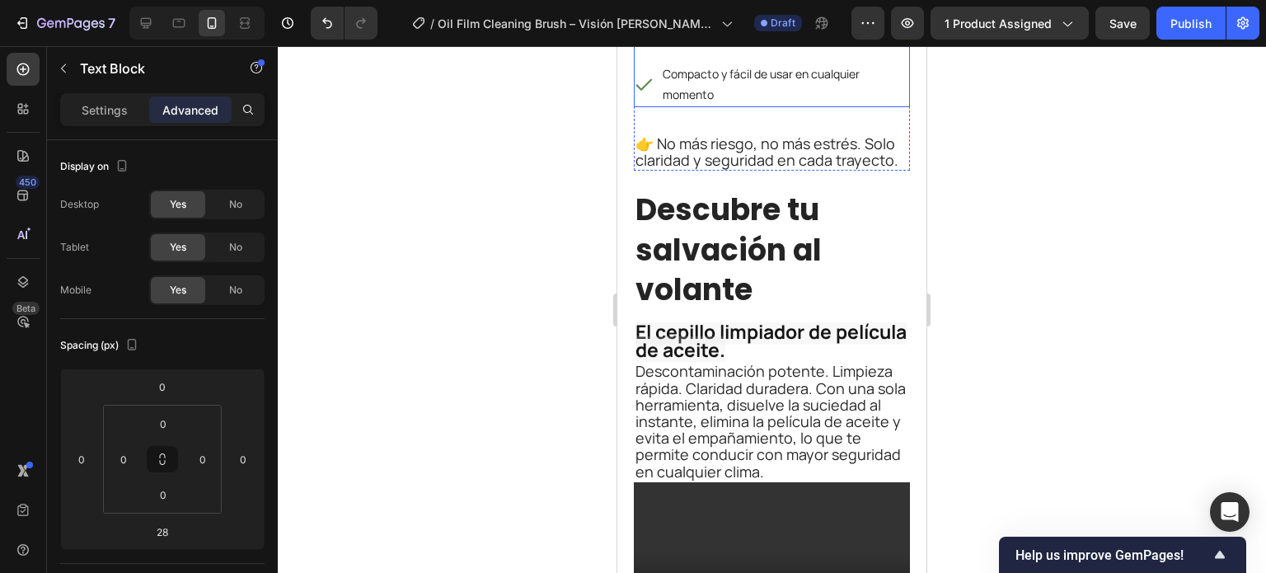
click at [653, 107] on div "Compacto y fácil de usar en cualquier momento" at bounding box center [772, 84] width 276 height 46
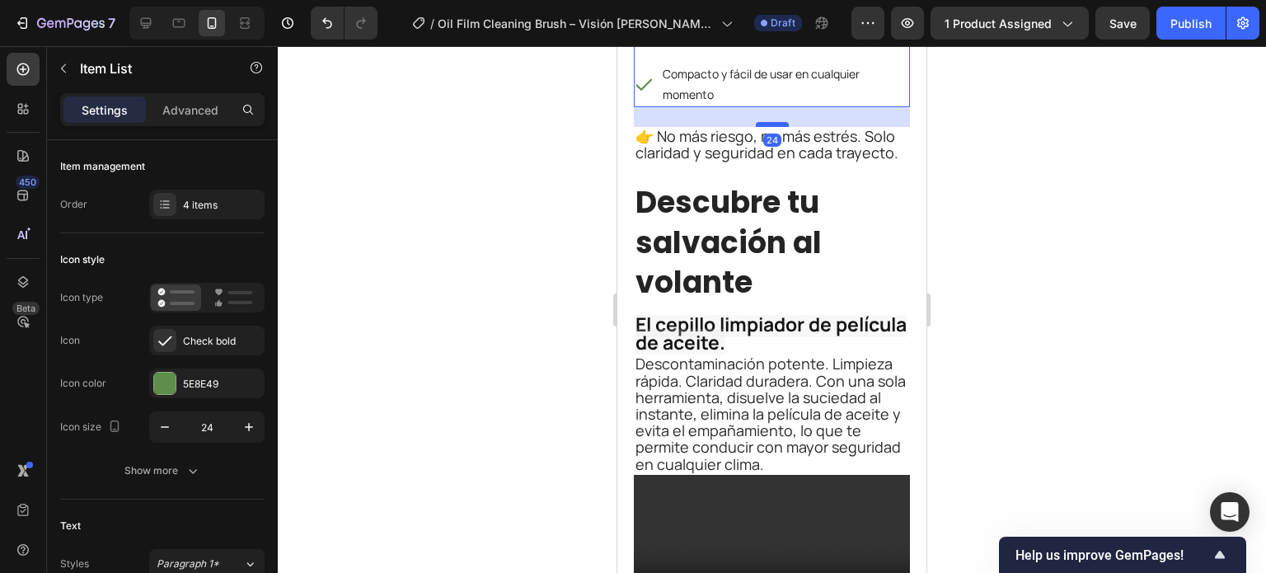
click at [757, 127] on div at bounding box center [772, 124] width 33 height 5
type input "100%"
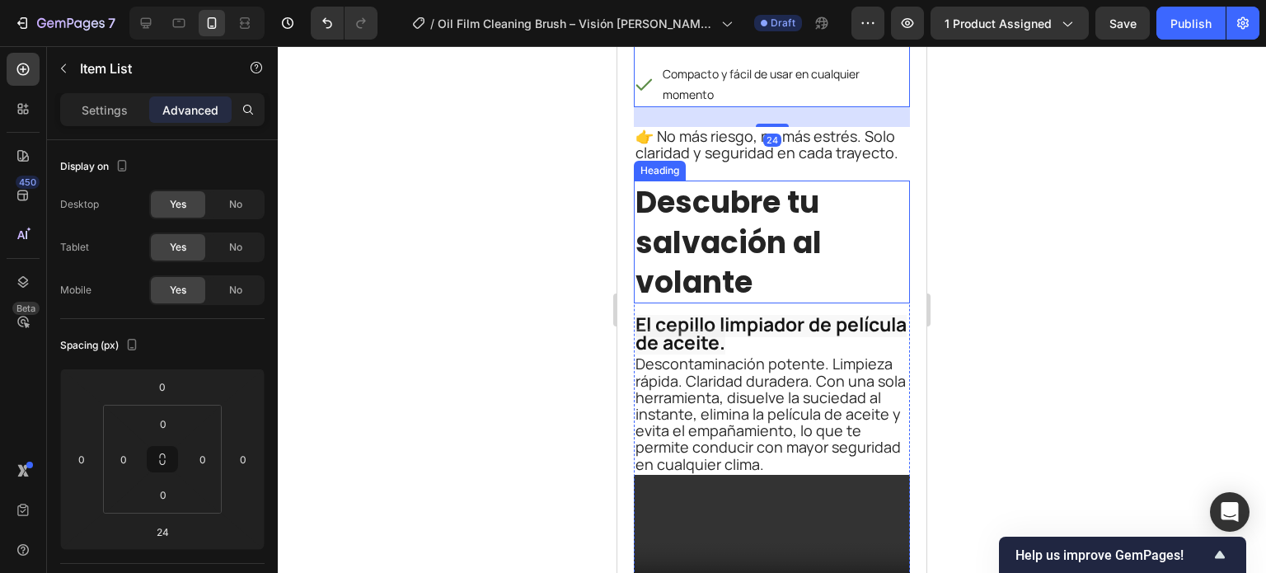
scroll to position [2885, 0]
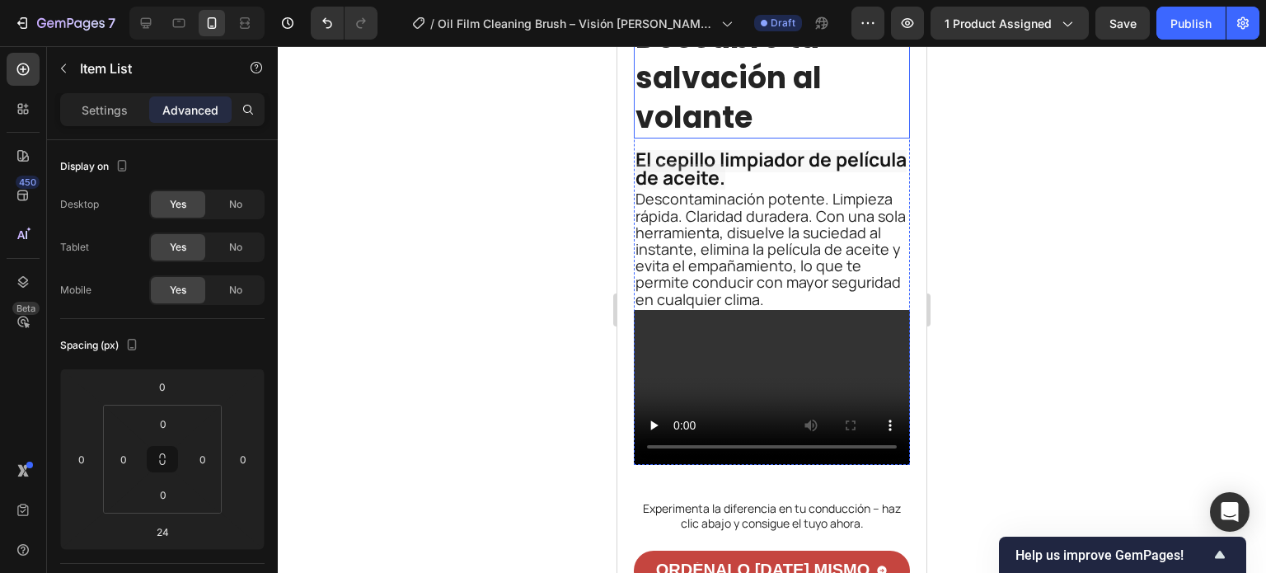
click at [751, 138] on strong "Descubre tu salvación al volante" at bounding box center [728, 76] width 186 height 121
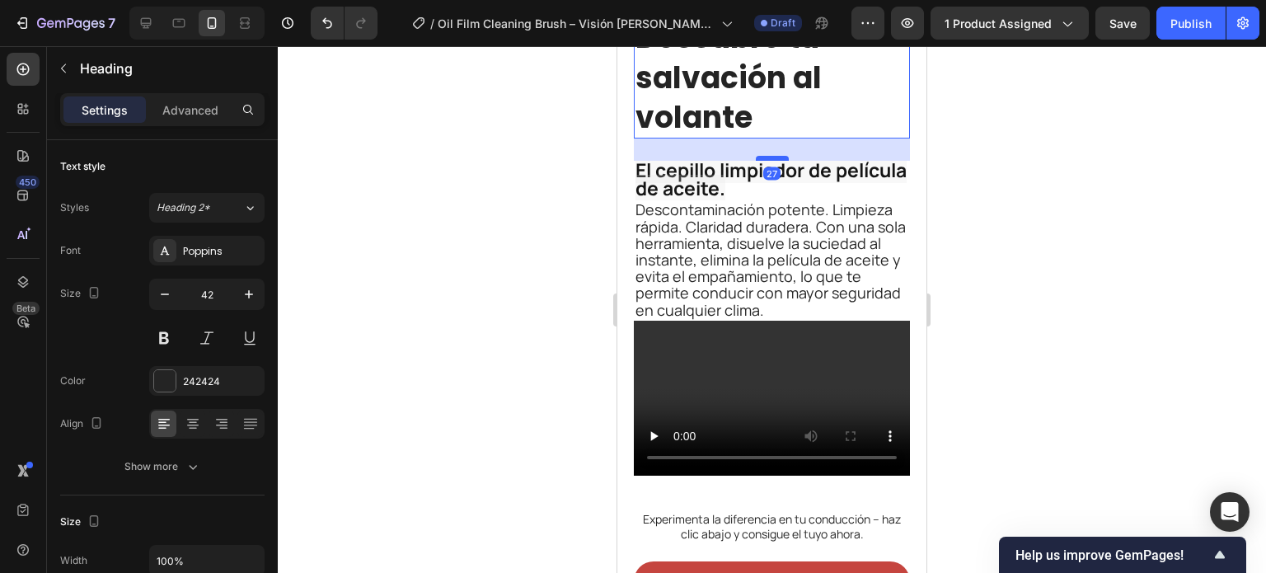
drag, startPoint x: 767, startPoint y: 414, endPoint x: 769, endPoint y: 424, distance: 11.0
click at [769, 161] on div at bounding box center [772, 158] width 33 height 5
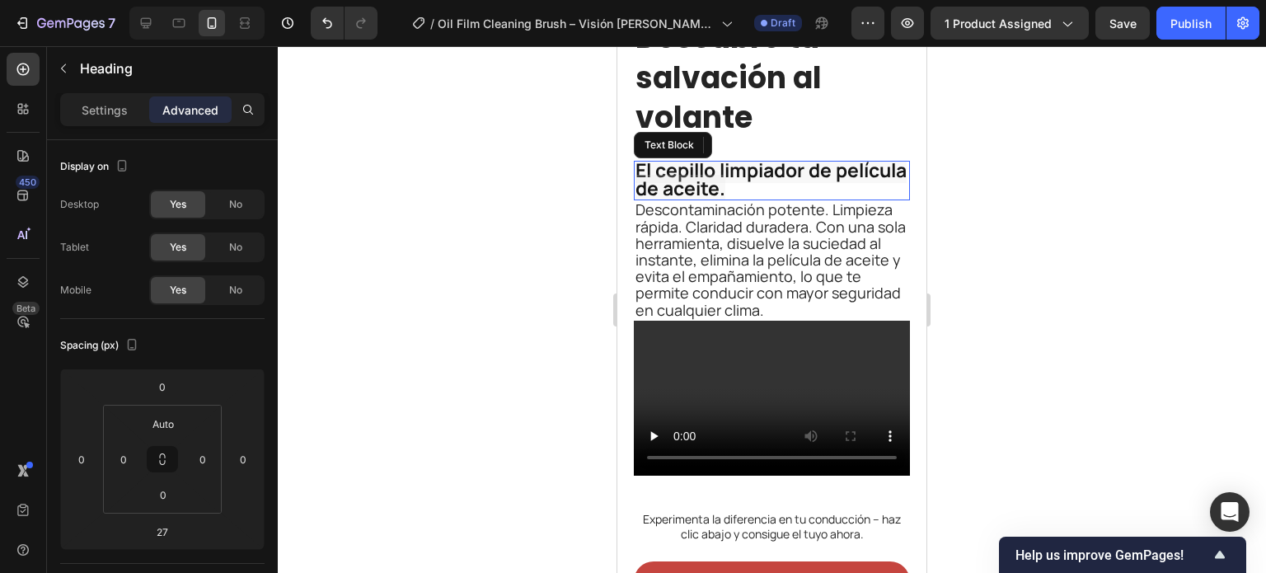
click at [709, 201] on strong "El cepillo limpiador de película de aceite." at bounding box center [770, 179] width 271 height 45
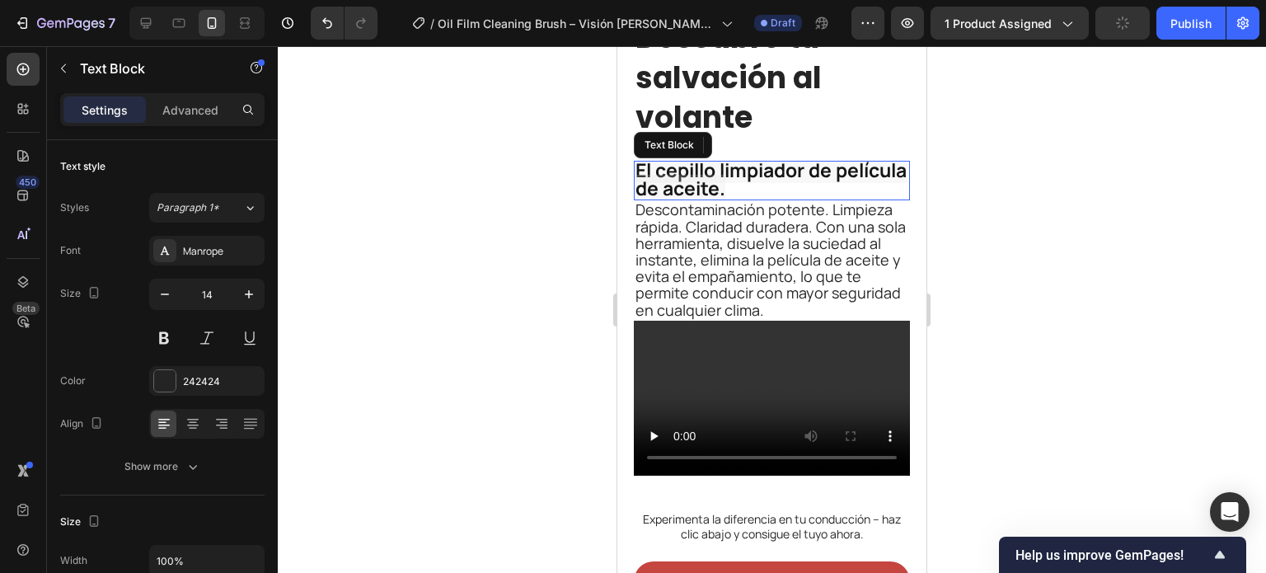
scroll to position [2967, 0]
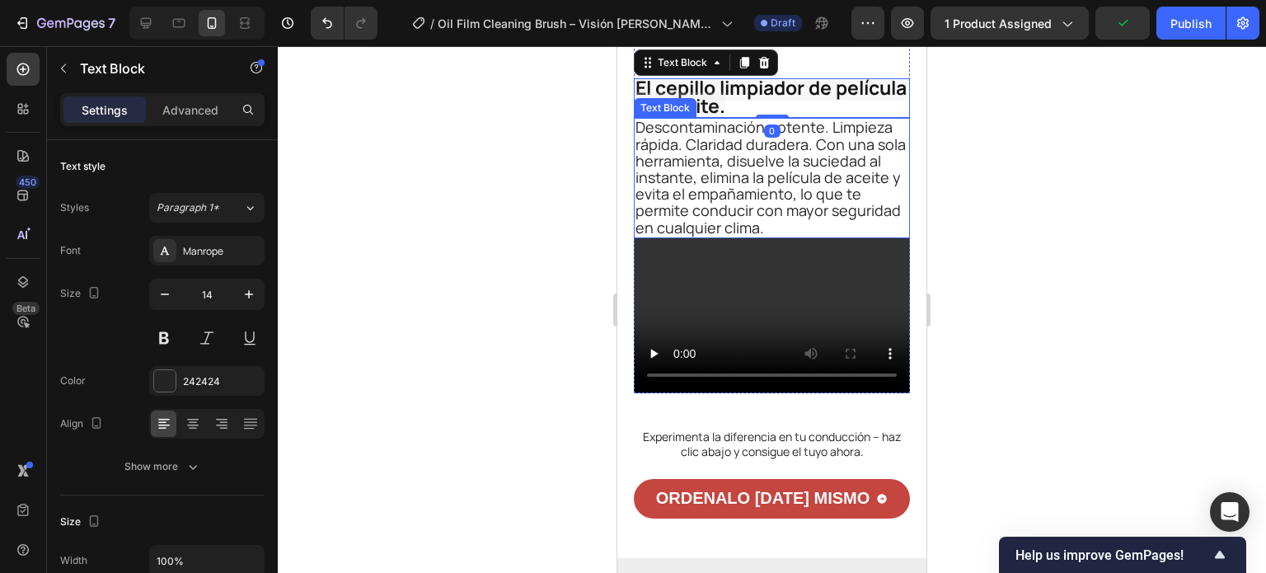
click at [775, 237] on span "Descontaminación potente. Limpieza rápida. Claridad duradera. Con una sola herr…" at bounding box center [770, 177] width 270 height 120
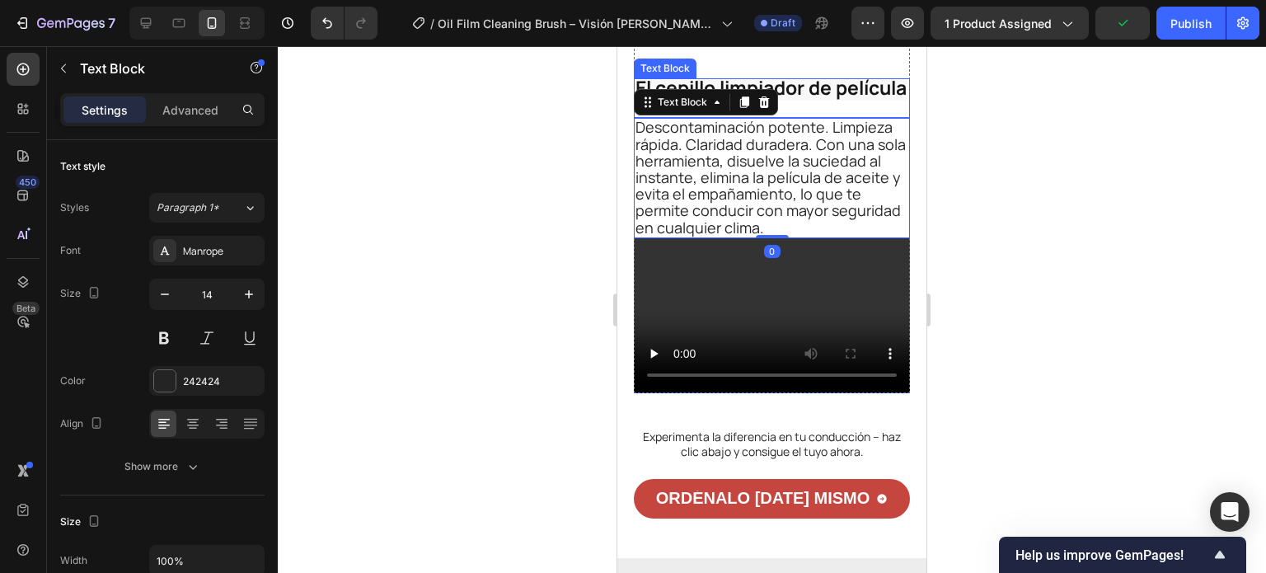
click at [841, 116] on p "El cepillo limpiador de película de aceite." at bounding box center [771, 98] width 273 height 36
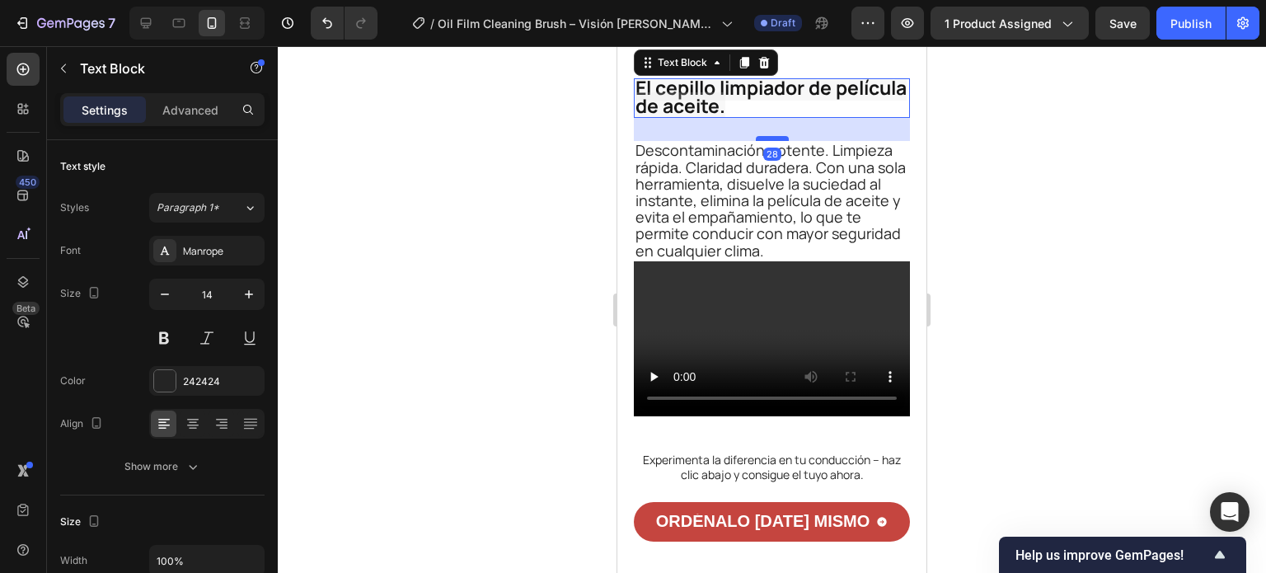
drag, startPoint x: 774, startPoint y: 382, endPoint x: 776, endPoint y: 405, distance: 23.1
click at [776, 141] on div at bounding box center [772, 138] width 33 height 5
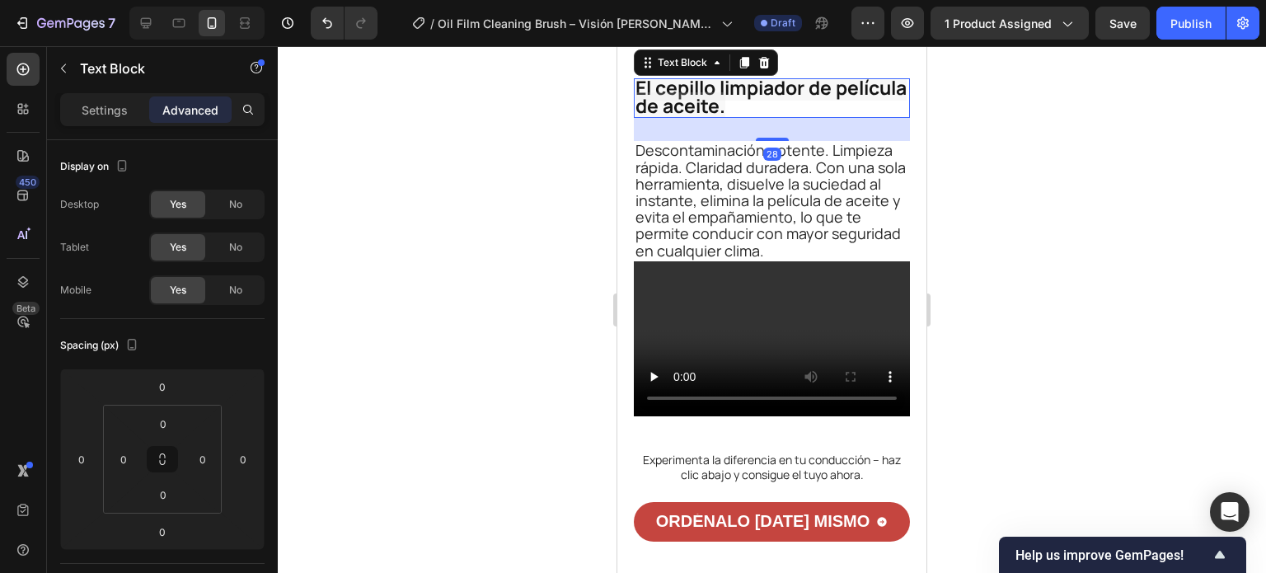
click at [689, 260] on span "Descontaminación potente. Limpieza rápida. Claridad duradera. Con una sola herr…" at bounding box center [770, 200] width 270 height 120
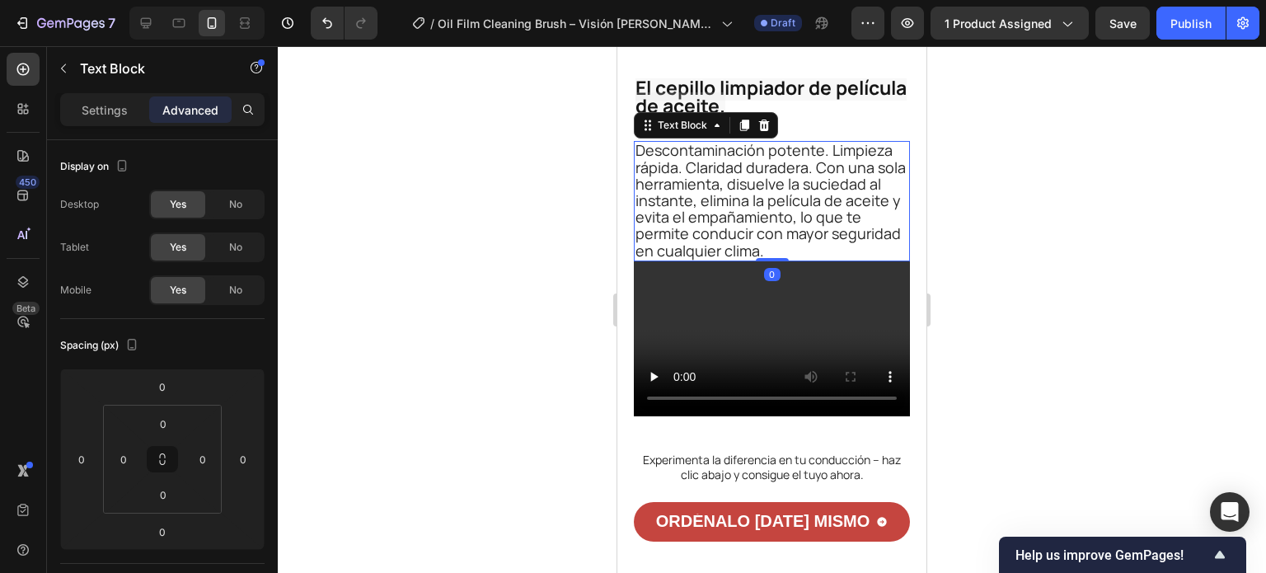
click at [691, 260] on span "Descontaminación potente. Limpieza rápida. Claridad duradera. Con una sola herr…" at bounding box center [770, 200] width 270 height 120
click at [112, 116] on p "Settings" at bounding box center [105, 109] width 46 height 17
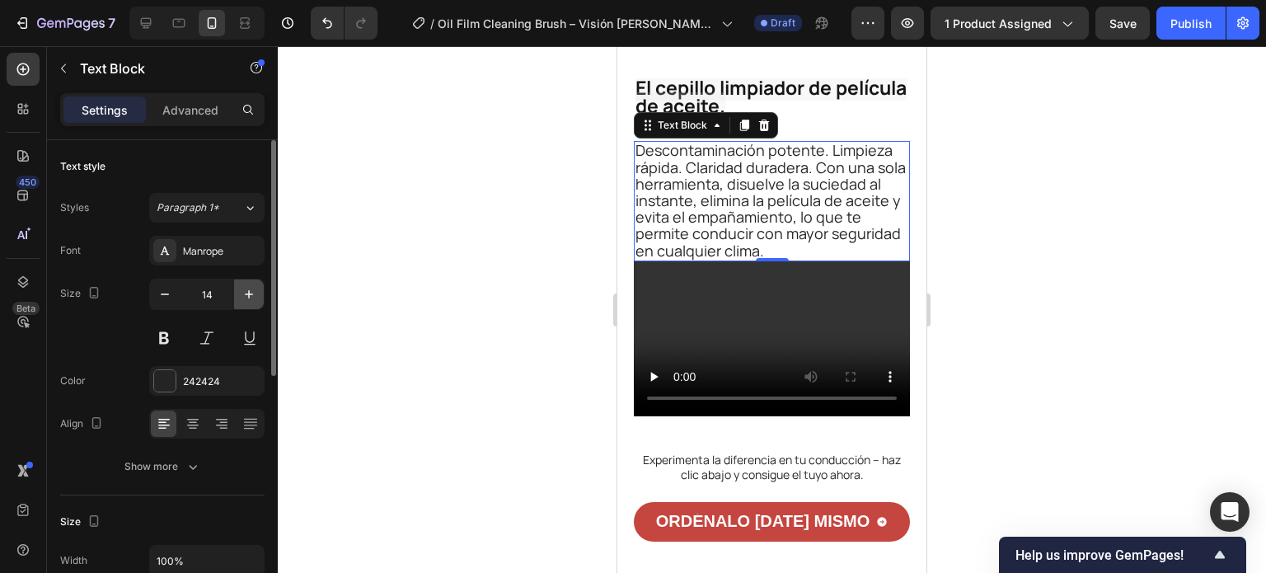
click at [254, 295] on icon "button" at bounding box center [249, 294] width 16 height 16
click at [252, 293] on icon "button" at bounding box center [249, 294] width 16 height 16
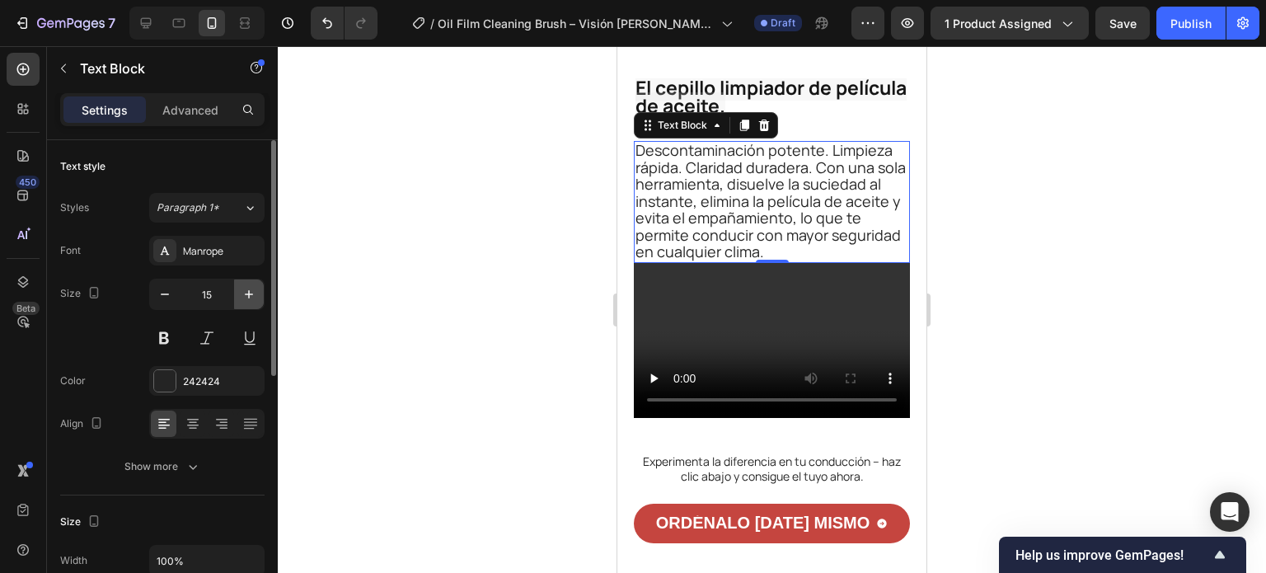
click at [252, 293] on icon "button" at bounding box center [249, 294] width 8 height 8
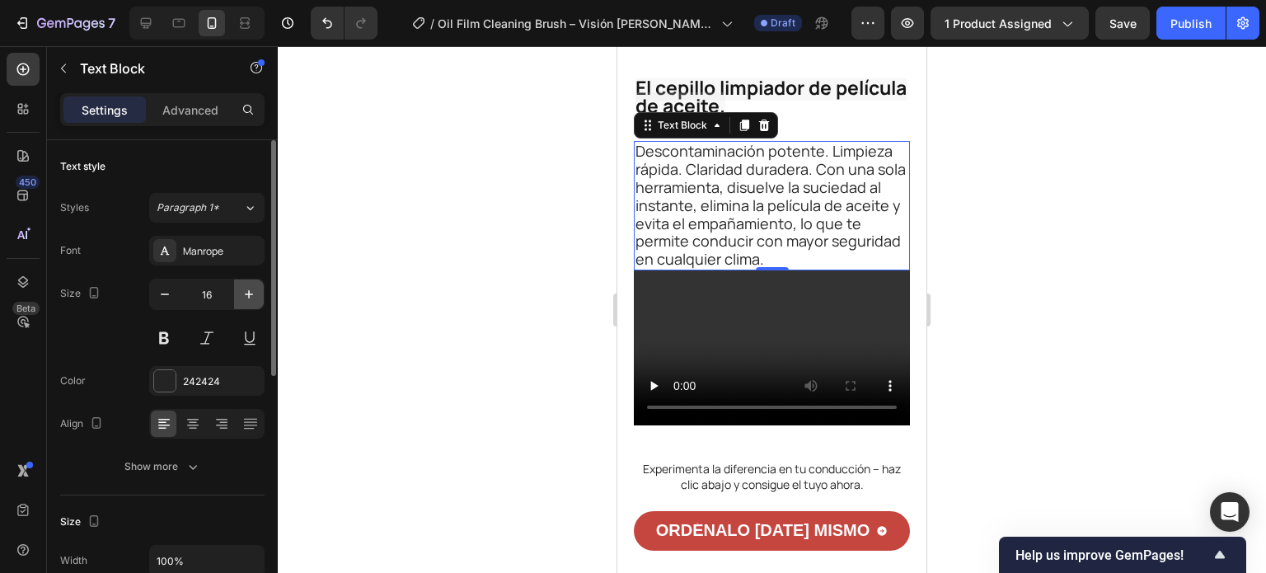
click at [252, 293] on icon "button" at bounding box center [249, 294] width 8 height 8
type input "17"
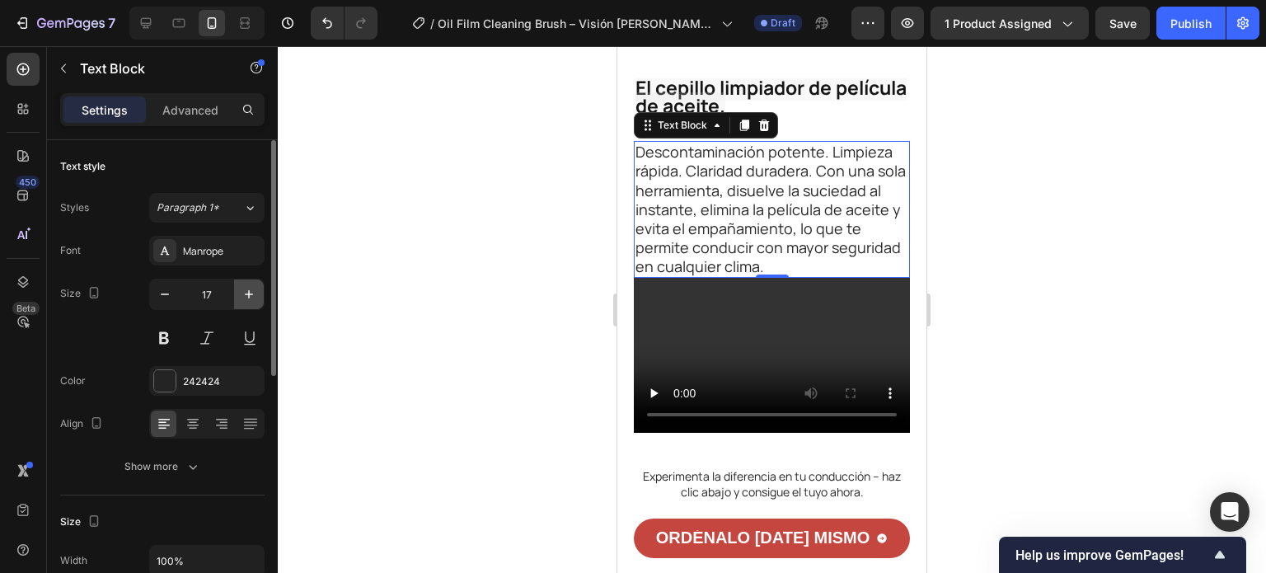
click at [251, 293] on icon "button" at bounding box center [249, 294] width 8 height 8
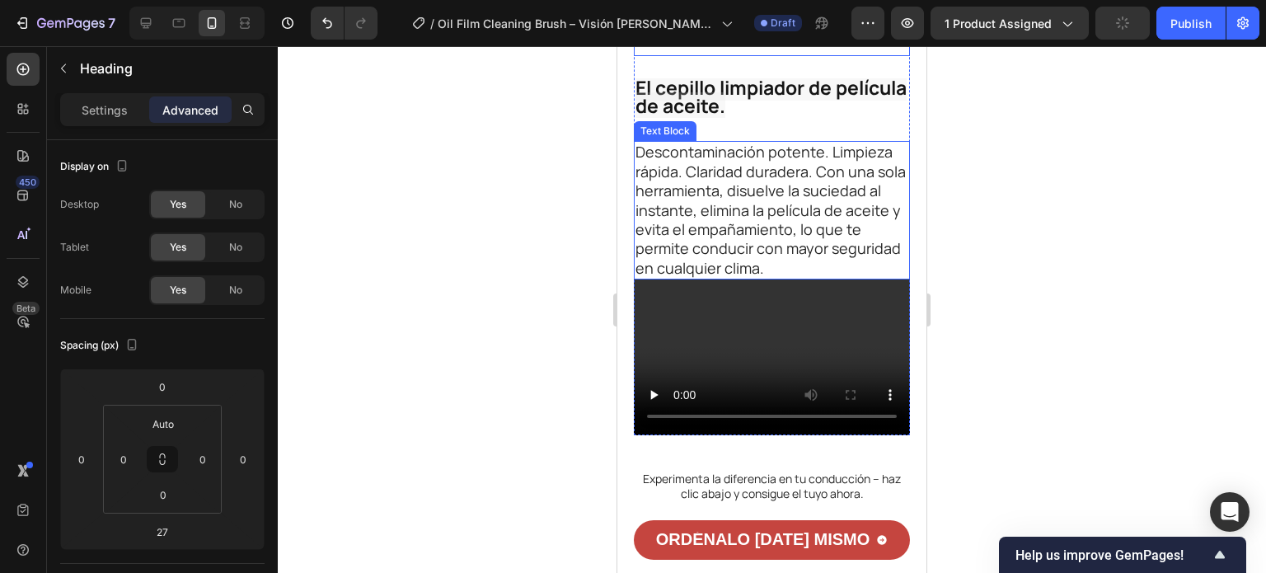
scroll to position [3132, 0]
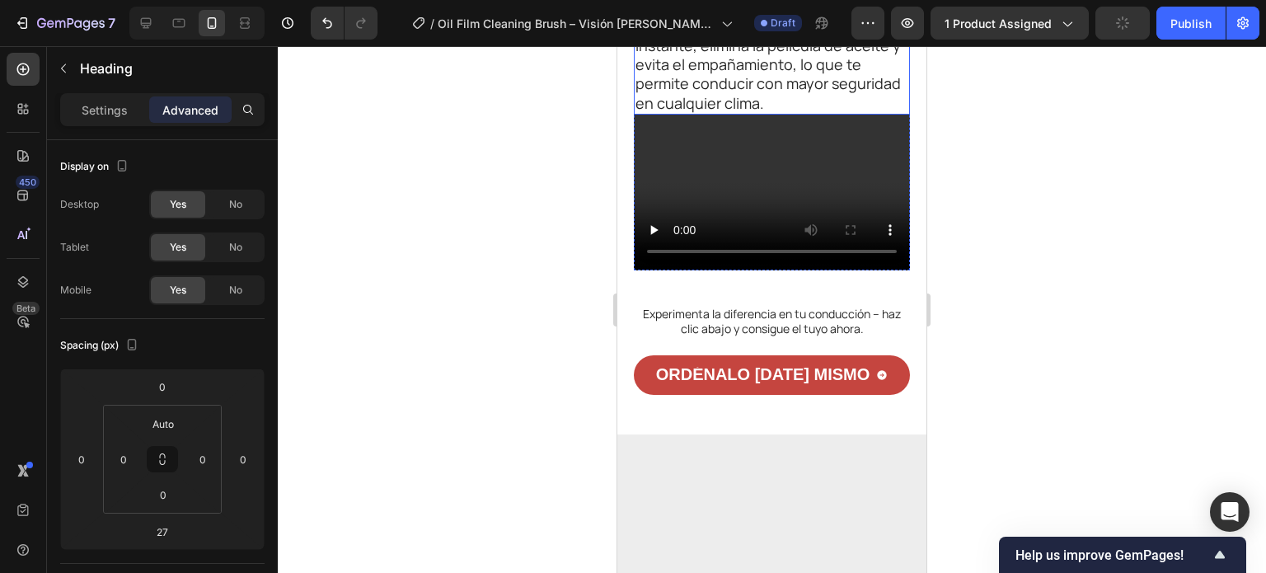
drag, startPoint x: 761, startPoint y: 325, endPoint x: 772, endPoint y: 371, distance: 47.6
click at [761, 112] on span "Descontaminación potente. Limpieza rápida. Claridad duradera. Con una sola herr…" at bounding box center [770, 44] width 270 height 135
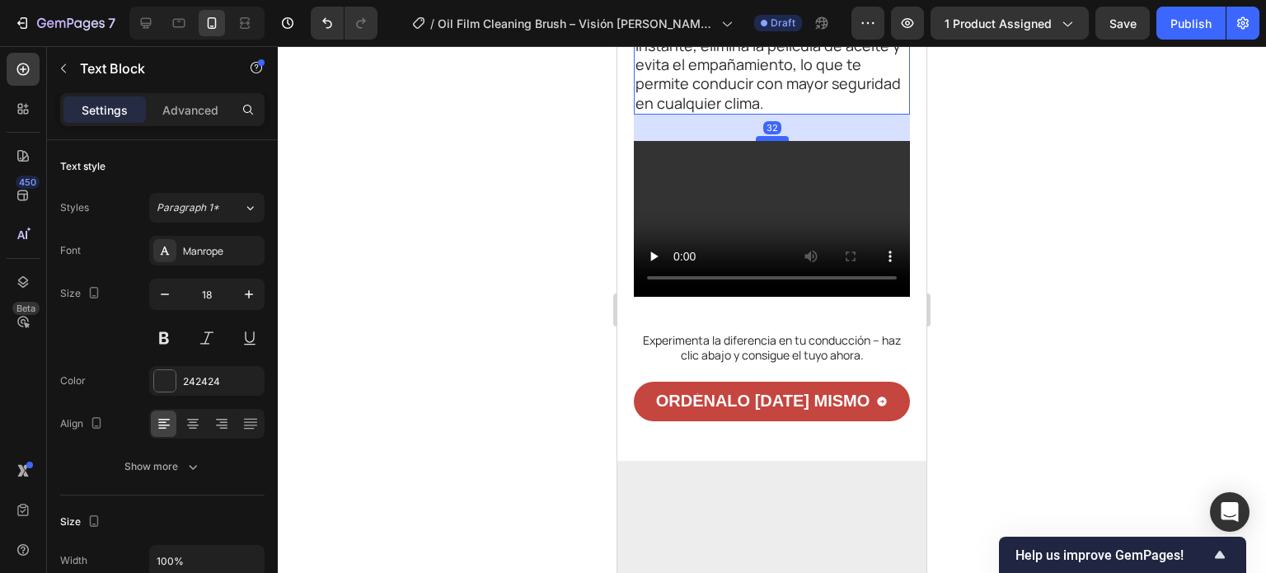
drag, startPoint x: 763, startPoint y: 378, endPoint x: 765, endPoint y: 404, distance: 26.4
click at [765, 141] on div at bounding box center [772, 138] width 33 height 5
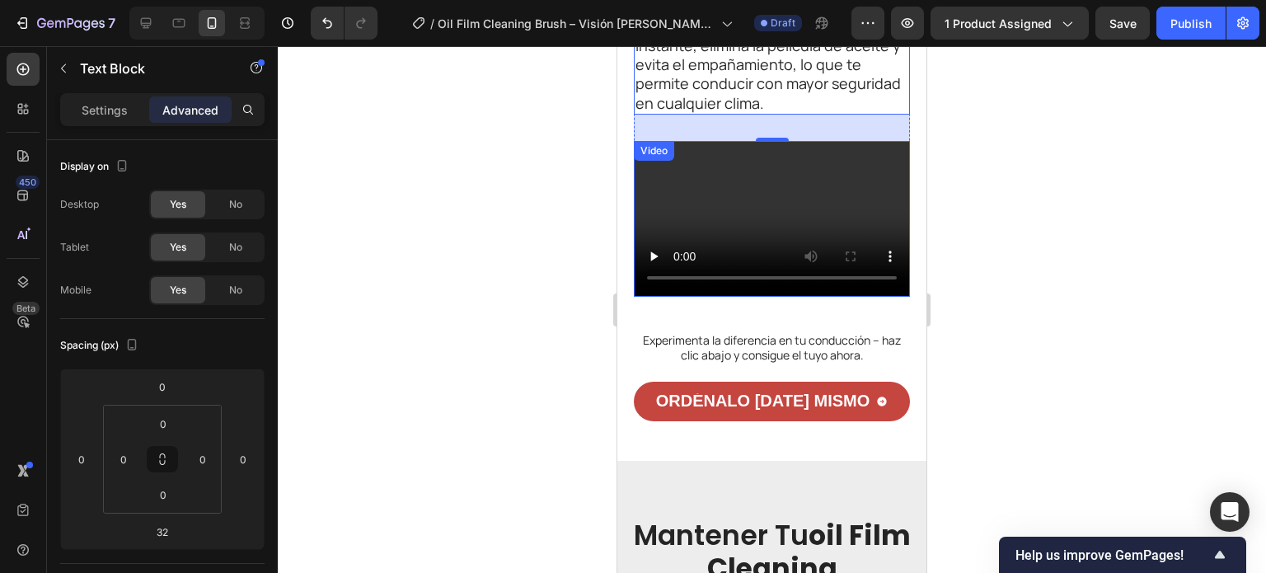
scroll to position [3379, 0]
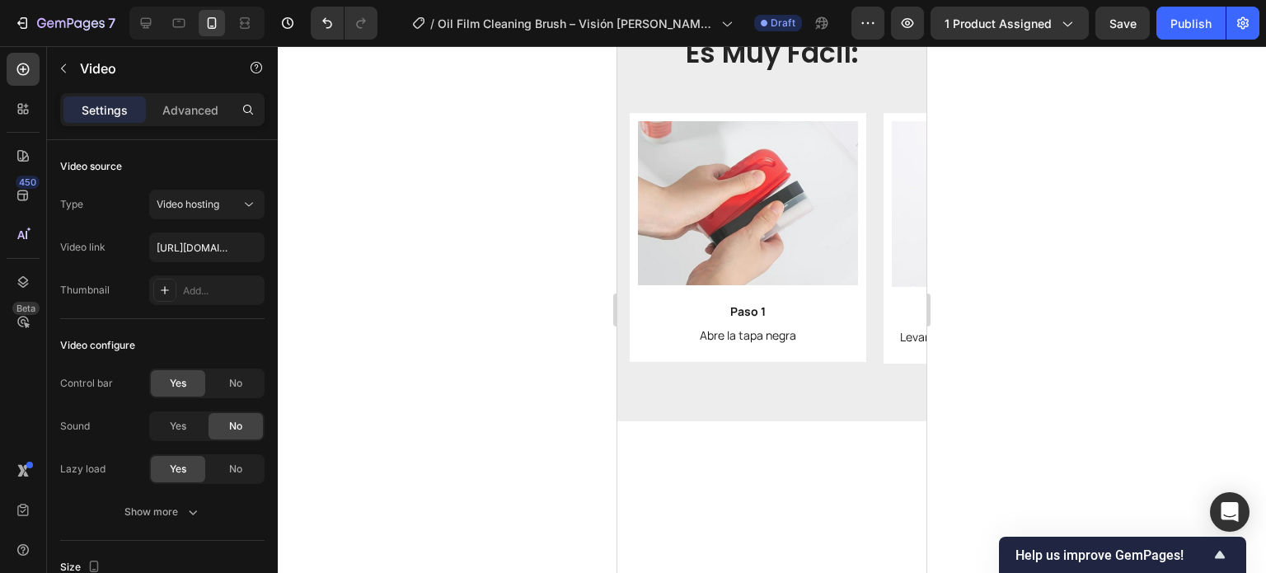
scroll to position [3627, 0]
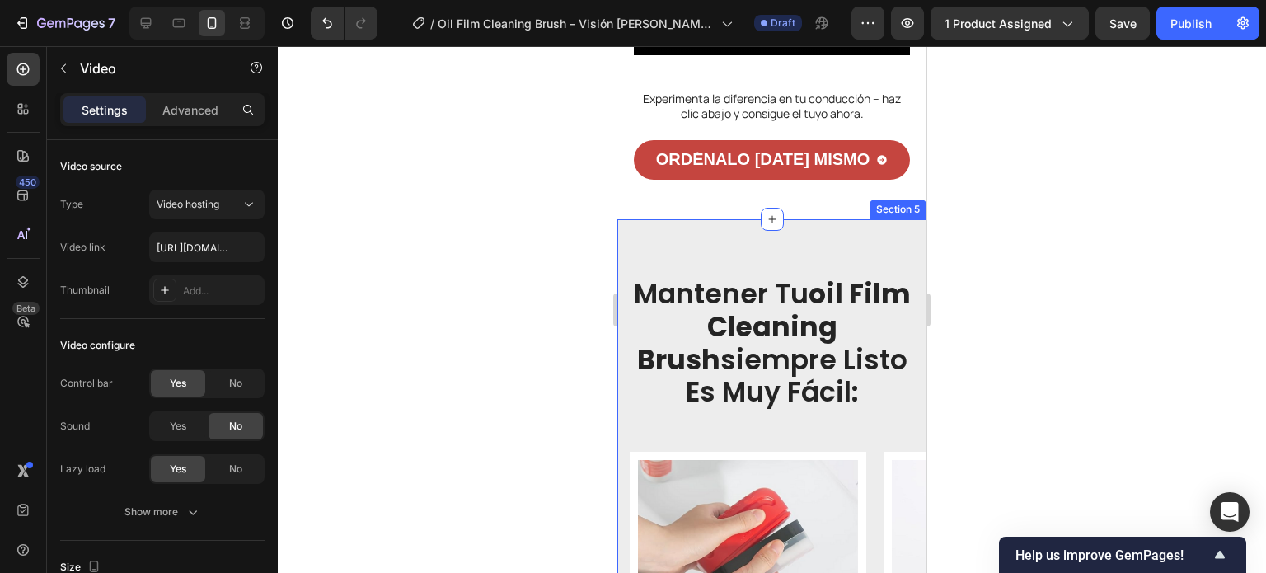
click at [749, 259] on div "mantener tu oil film cleaning brush siempre listo es muy fácil: Heading Row Ima…" at bounding box center [771, 489] width 309 height 541
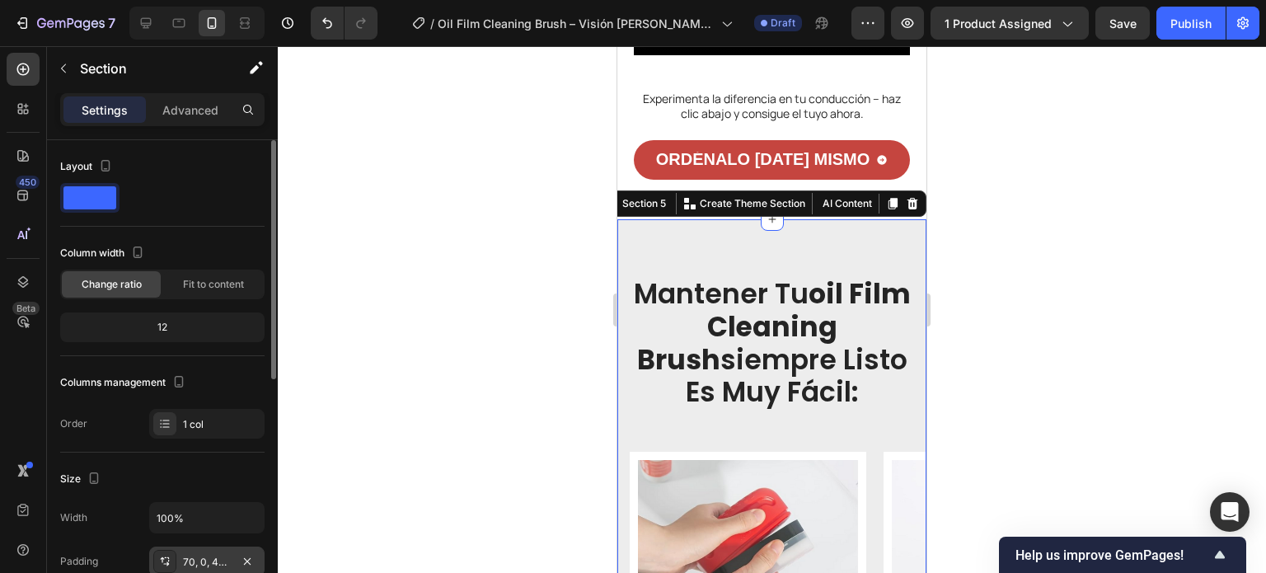
click at [179, 556] on div "70, 0, 42, 0" at bounding box center [206, 561] width 115 height 30
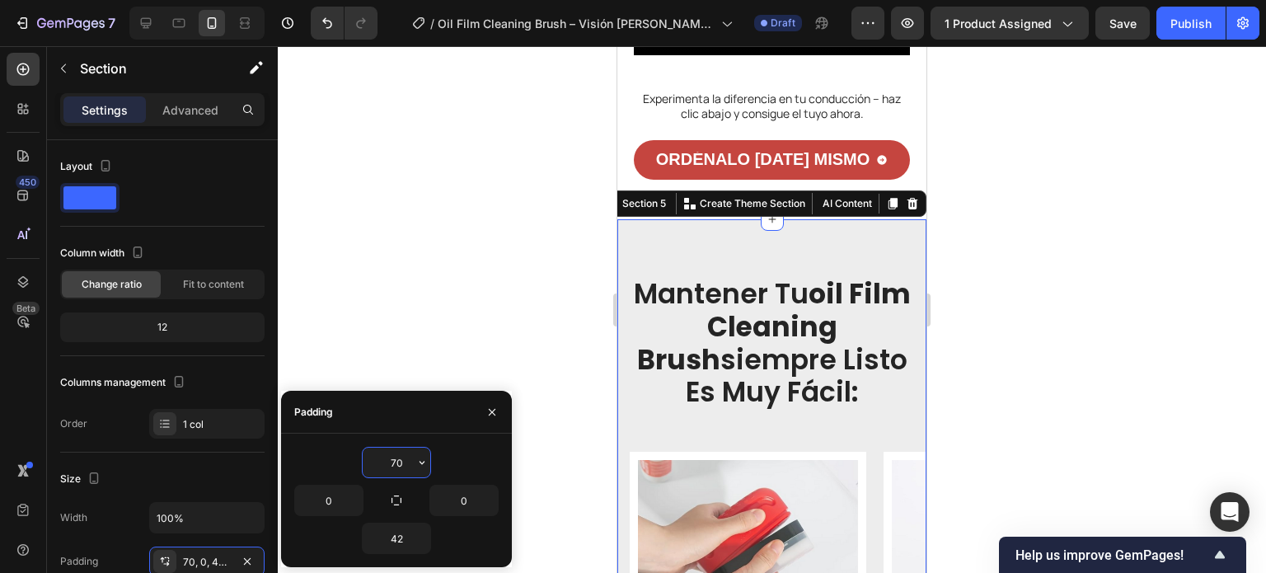
click at [394, 471] on input "70" at bounding box center [397, 463] width 68 height 30
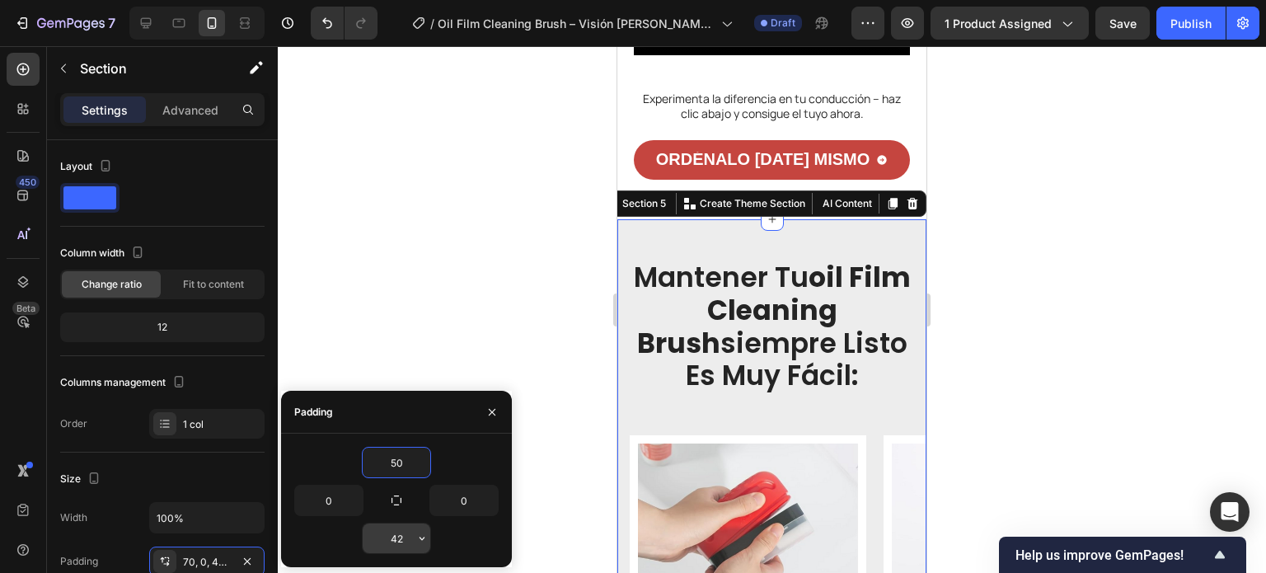
type input "50"
click at [396, 533] on input "42" at bounding box center [397, 538] width 68 height 30
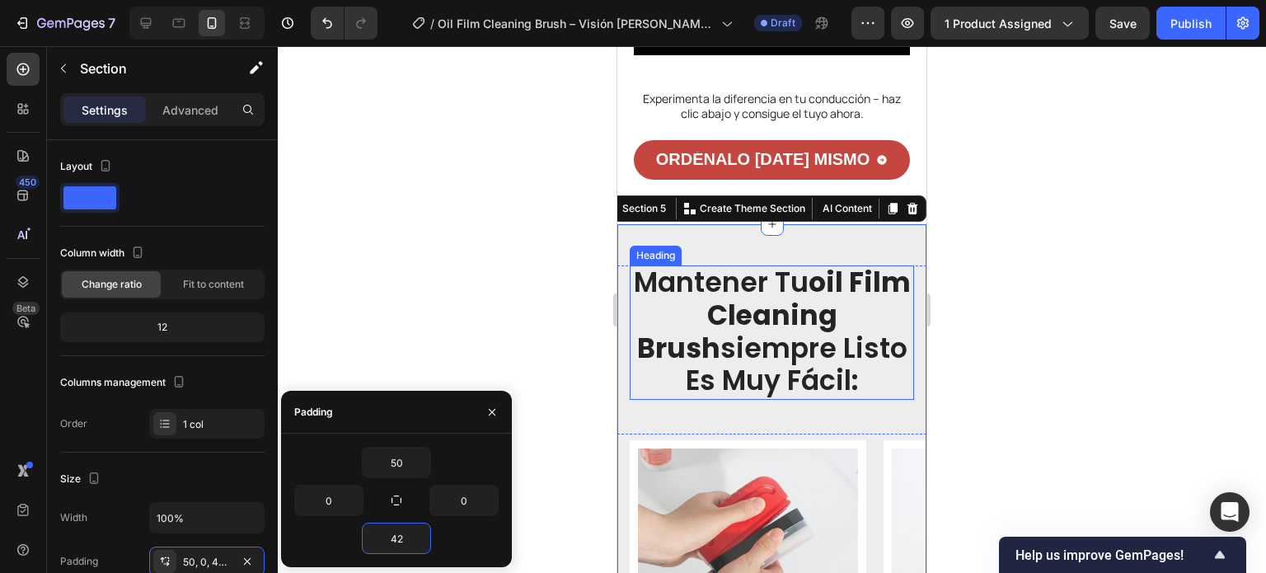
scroll to position [3874, 0]
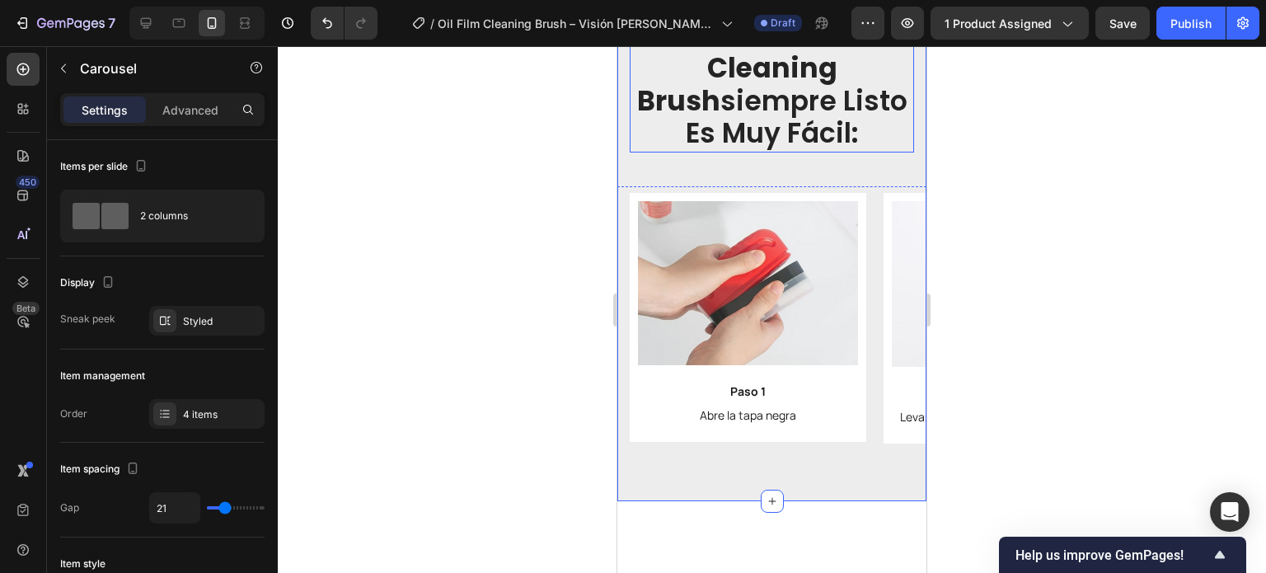
click at [877, 405] on div "Image Paso 1 Text Block Abre la tapa negra Text Block Row Image Paso 2 Text Blo…" at bounding box center [778, 318] width 297 height 251
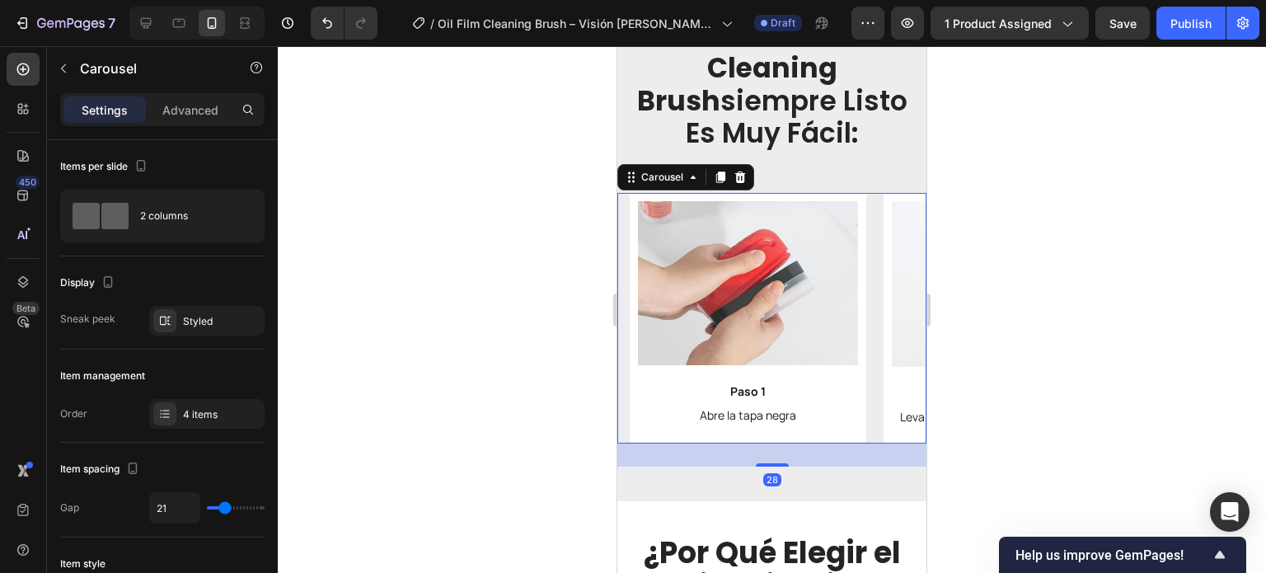
click at [875, 411] on div "Image Paso 1 Text Block Abre la tapa negra Text Block Row Image Paso 2 Text Blo…" at bounding box center [778, 318] width 297 height 251
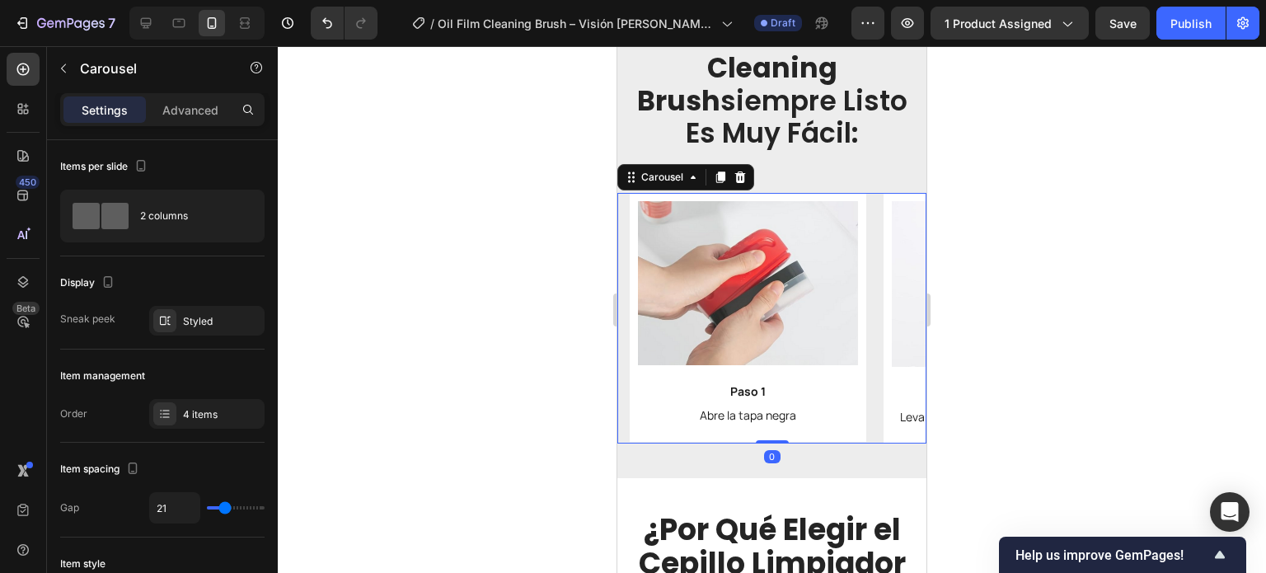
drag, startPoint x: 758, startPoint y: 491, endPoint x: 763, endPoint y: 460, distance: 31.7
click at [763, 443] on div "Image Paso 1 Text Block Abre la tapa negra Text Block Row Image Paso 2 Text Blo…" at bounding box center [771, 318] width 309 height 251
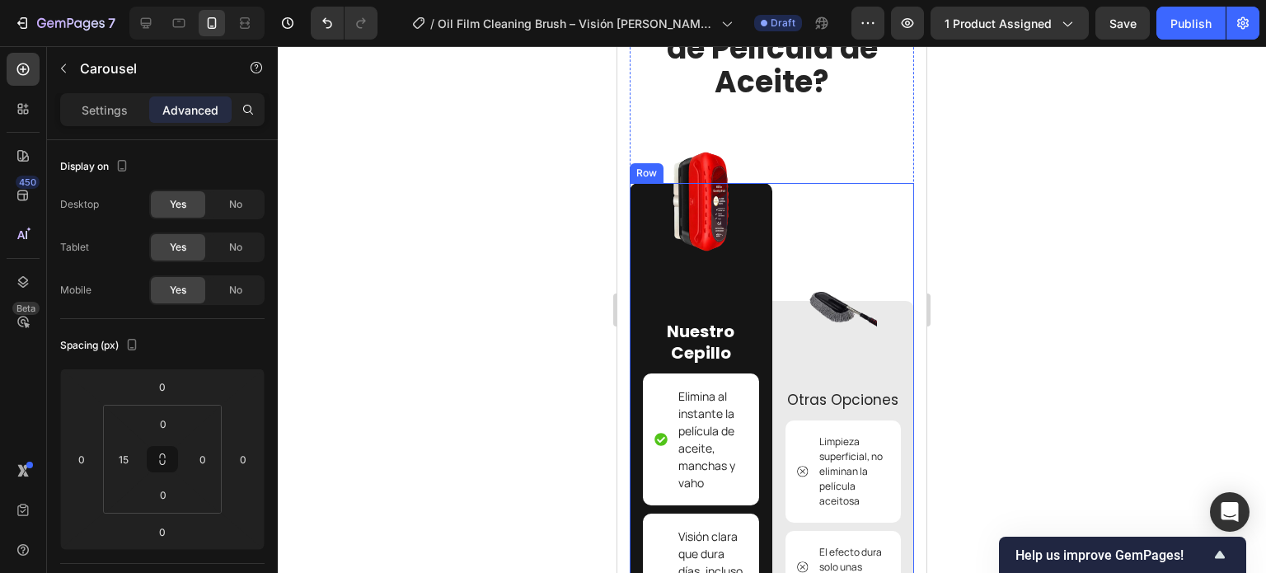
scroll to position [4369, 0]
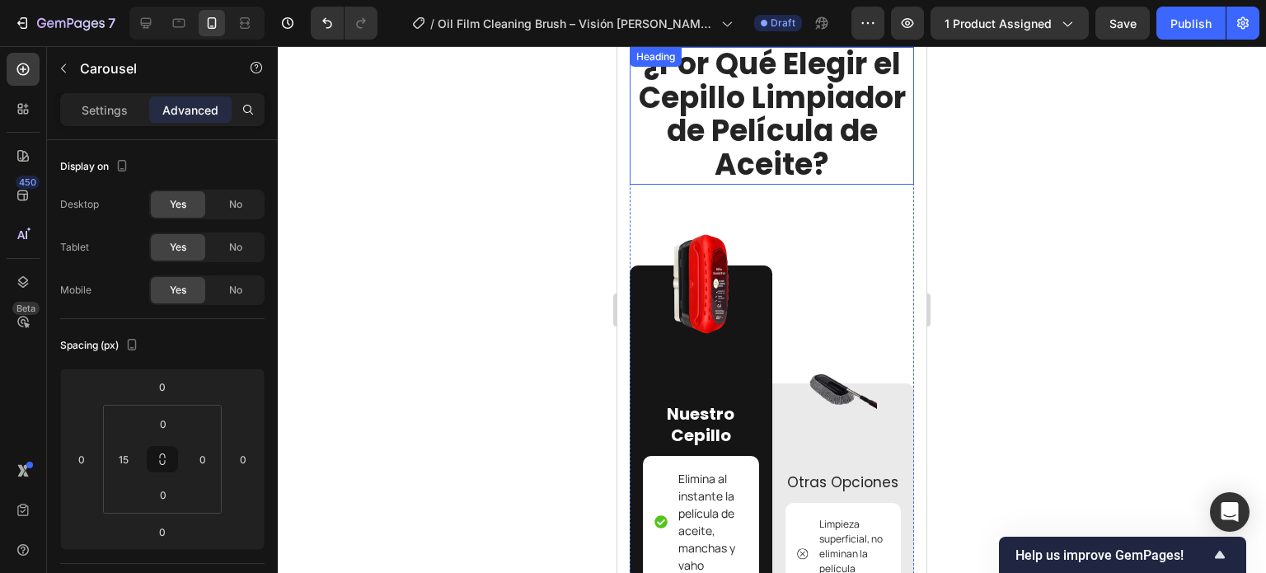
drag, startPoint x: 764, startPoint y: 161, endPoint x: 783, endPoint y: 191, distance: 35.9
click at [764, 161] on strong "¿Por Qué Elegir el Cepillo Limpiador de Película de Aceite?" at bounding box center [772, 114] width 267 height 143
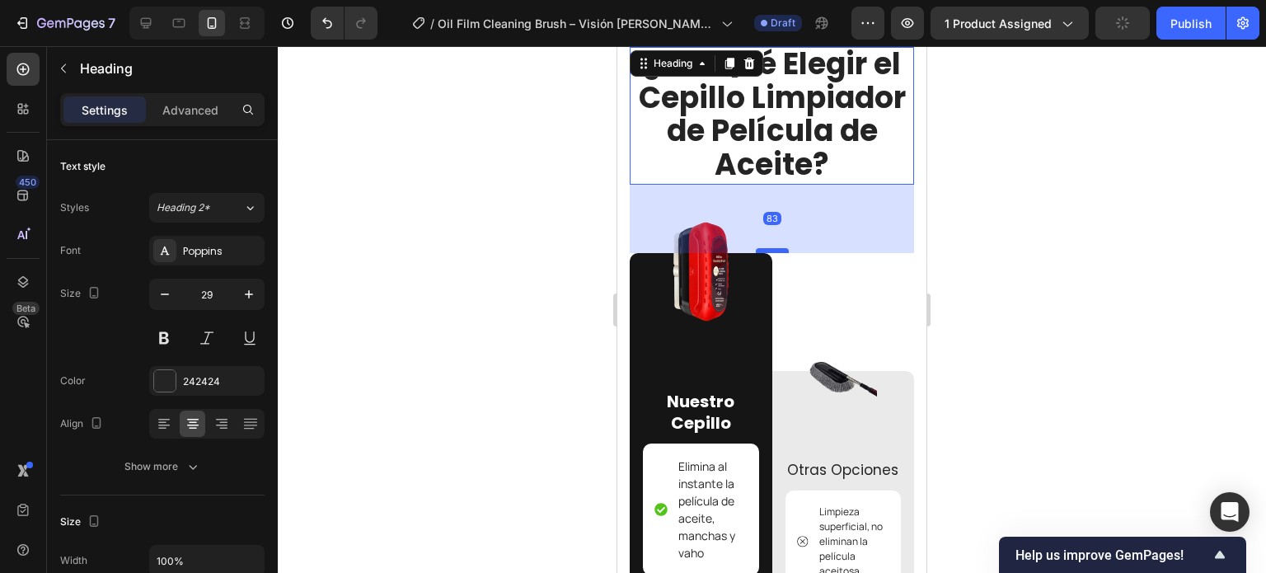
drag, startPoint x: 772, startPoint y: 260, endPoint x: 773, endPoint y: 248, distance: 12.5
click at [773, 248] on div at bounding box center [772, 250] width 33 height 5
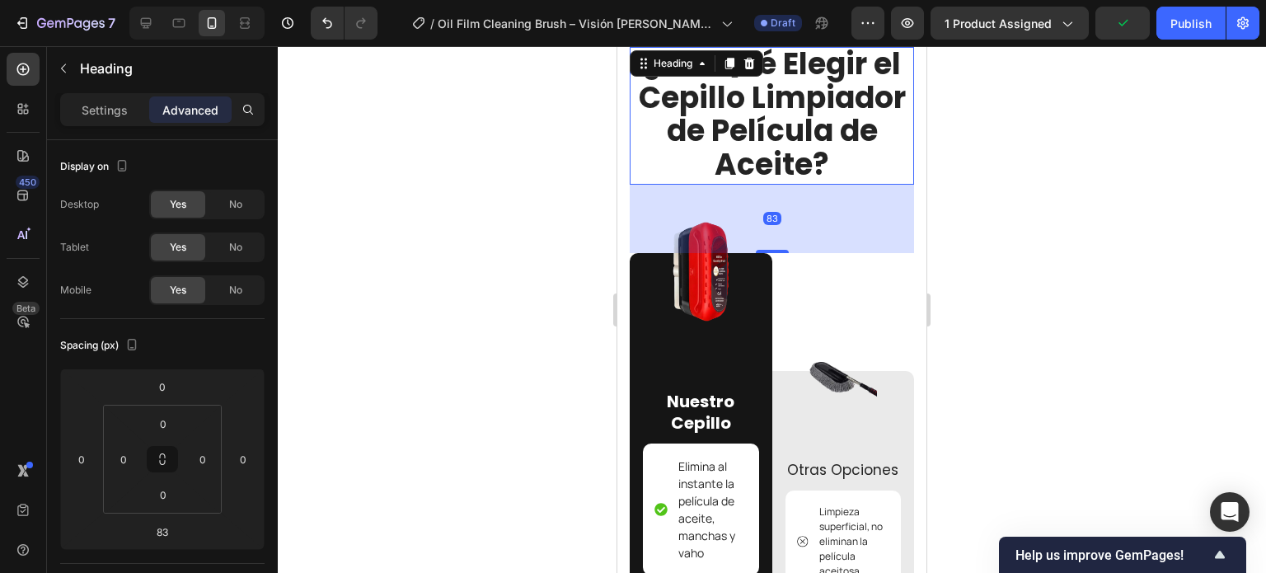
click at [776, 185] on strong "¿Por Qué Elegir el Cepillo Limpiador de Película de Aceite?" at bounding box center [772, 114] width 267 height 143
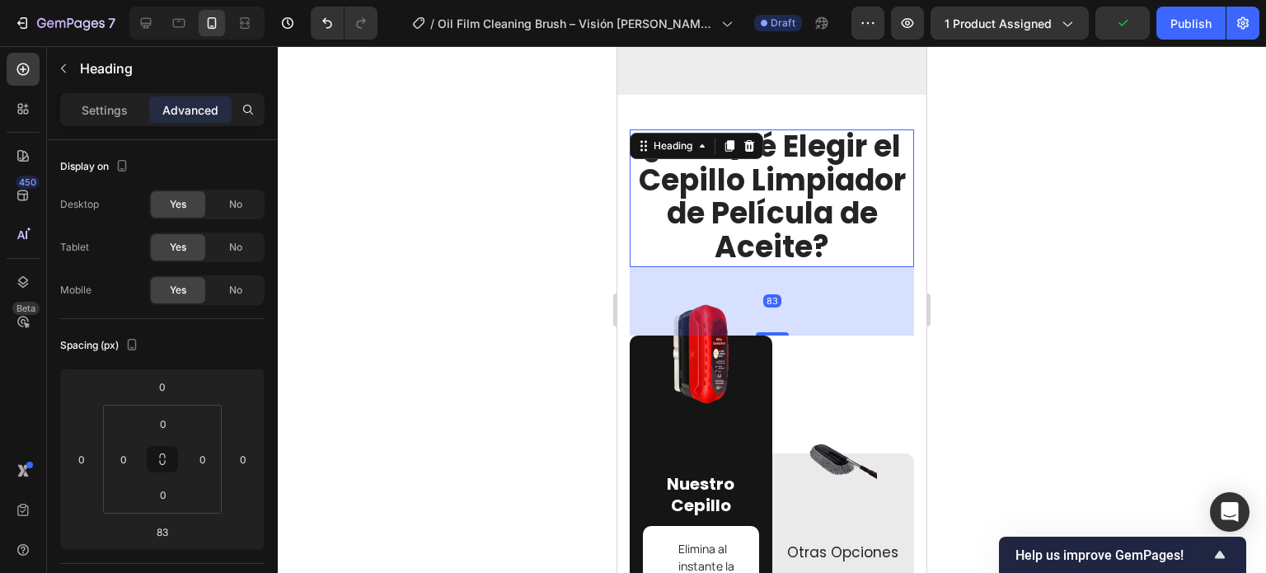
click at [786, 214] on strong "¿Por Qué Elegir el Cepillo Limpiador de Película de Aceite?" at bounding box center [772, 196] width 267 height 143
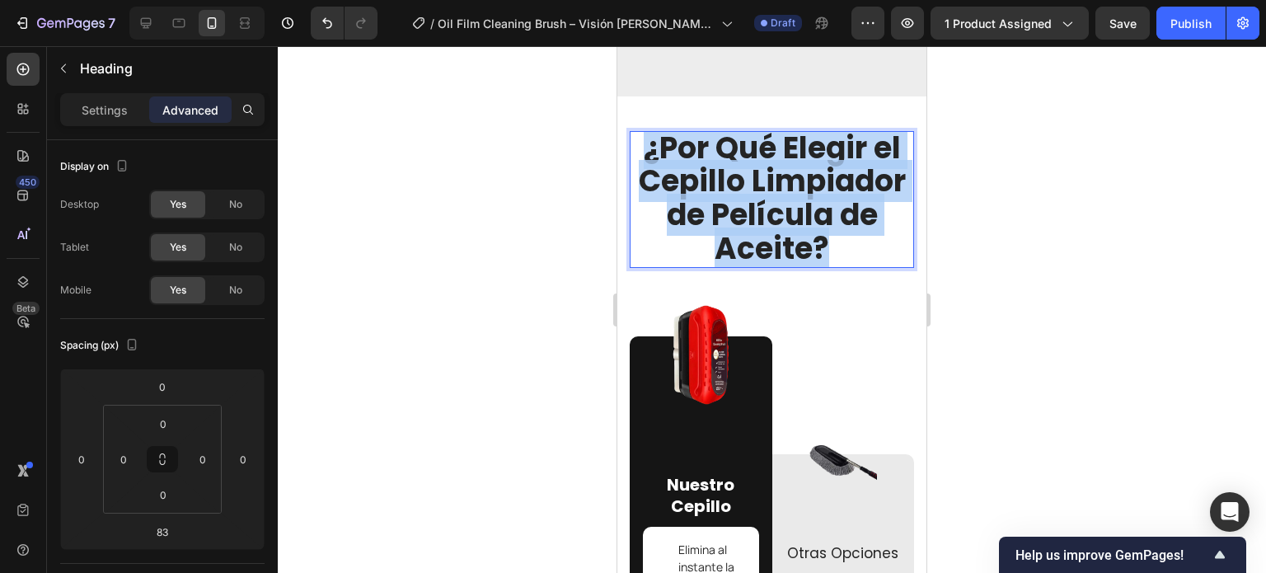
drag, startPoint x: 639, startPoint y: 145, endPoint x: 814, endPoint y: 263, distance: 211.5
click at [834, 262] on p "¿Por Qué Elegir el Cepillo Limpiador de Película de Aceite?" at bounding box center [771, 200] width 281 height 134
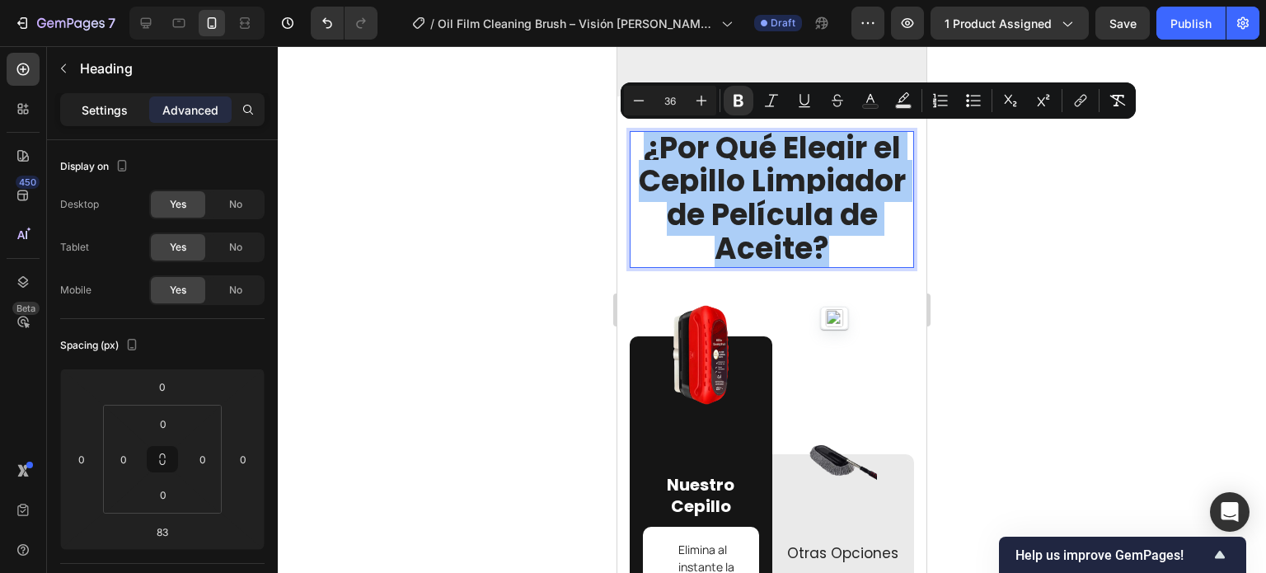
click at [124, 104] on p "Settings" at bounding box center [105, 109] width 46 height 17
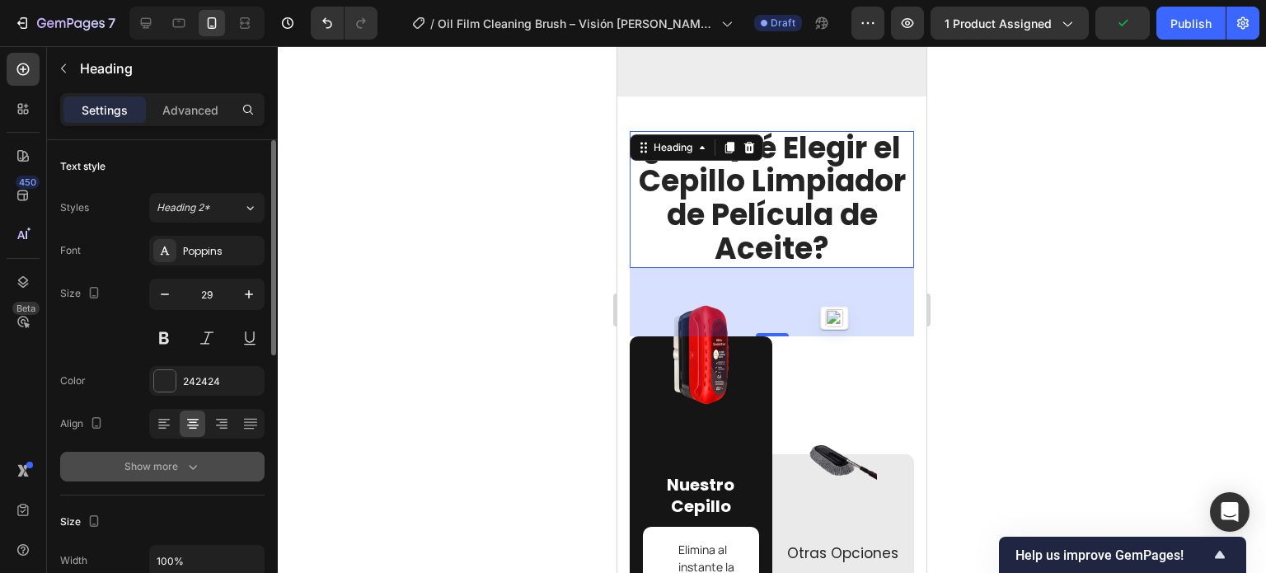
click at [177, 464] on div "Show more" at bounding box center [162, 466] width 77 height 16
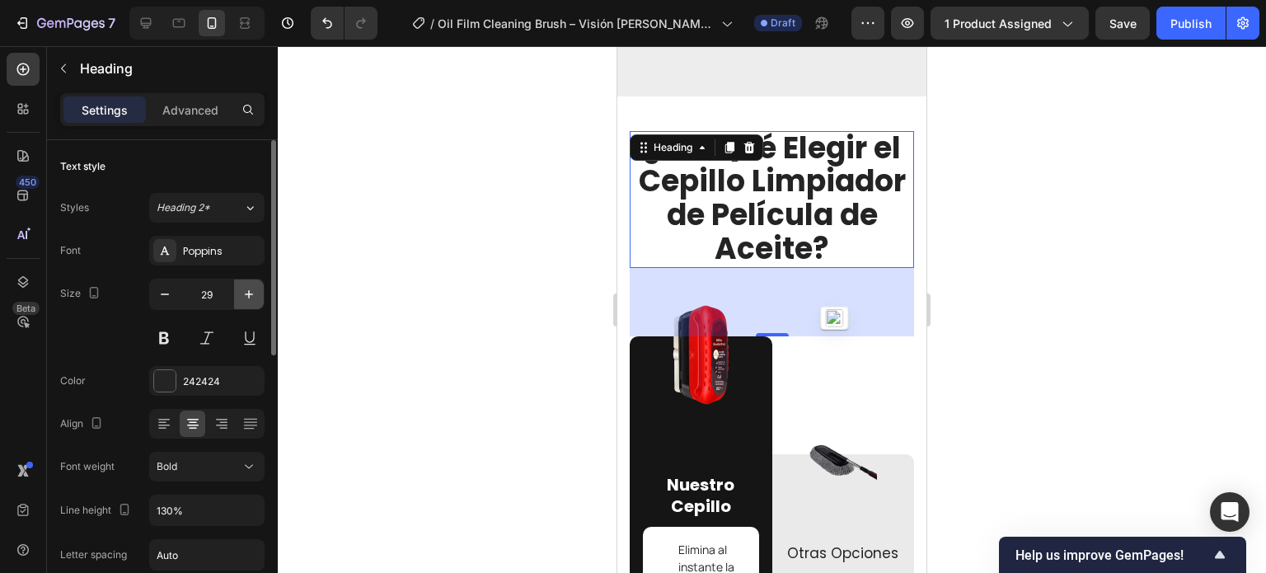
click at [257, 293] on icon "button" at bounding box center [249, 294] width 16 height 16
click at [254, 291] on icon "button" at bounding box center [249, 294] width 16 height 16
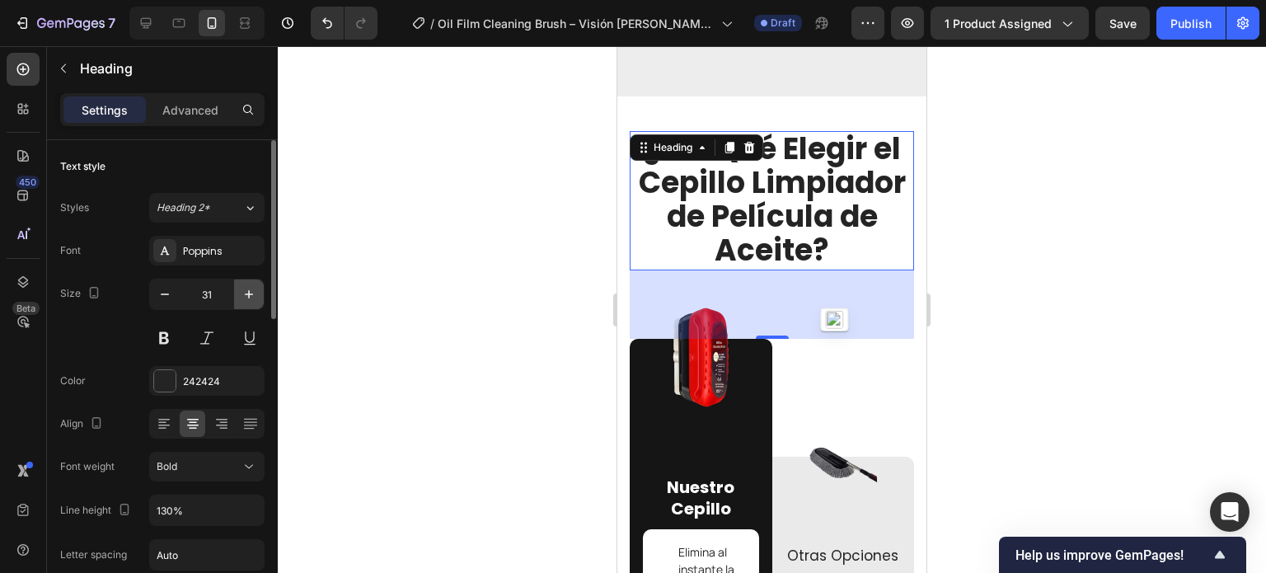
click at [253, 291] on icon "button" at bounding box center [249, 294] width 16 height 16
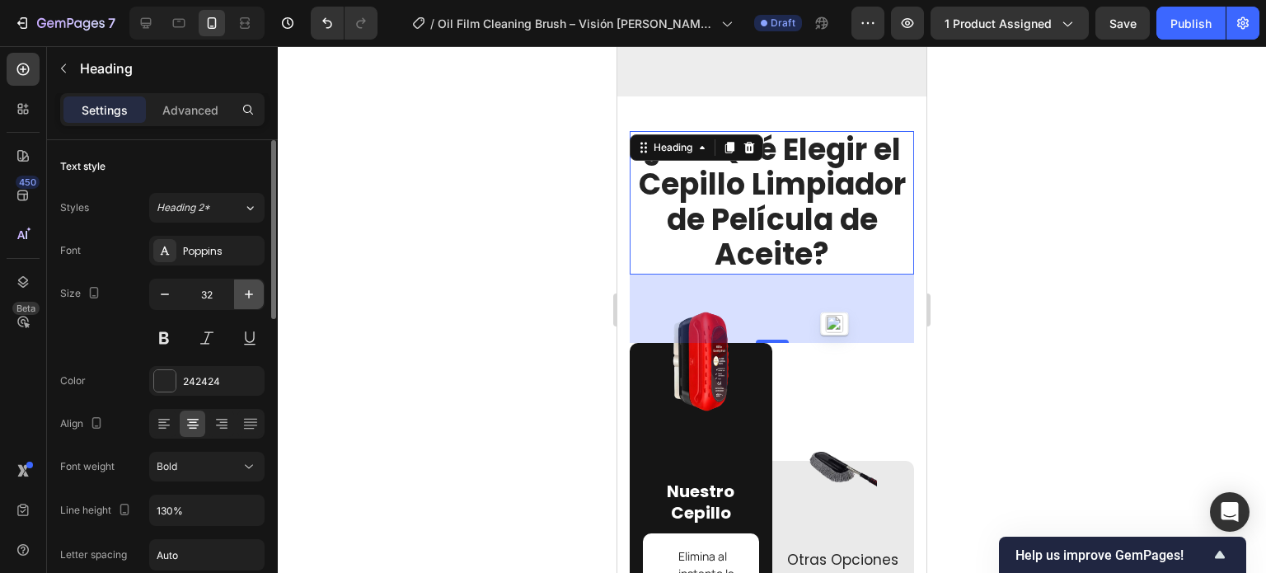
click at [253, 291] on icon "button" at bounding box center [249, 294] width 16 height 16
type input "33"
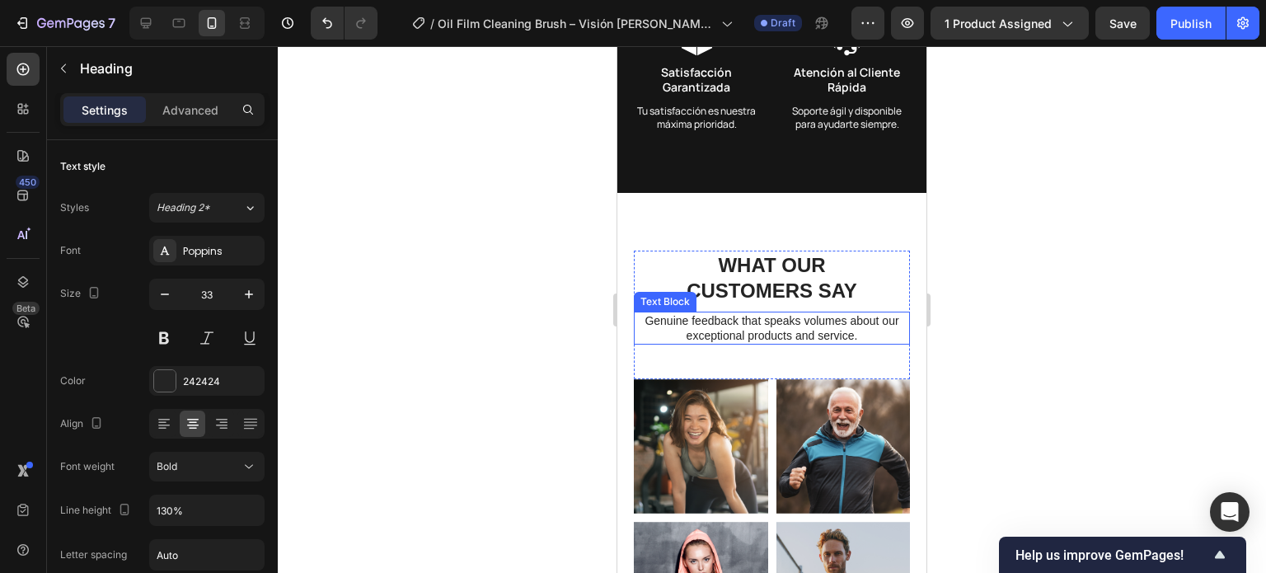
scroll to position [5605, 0]
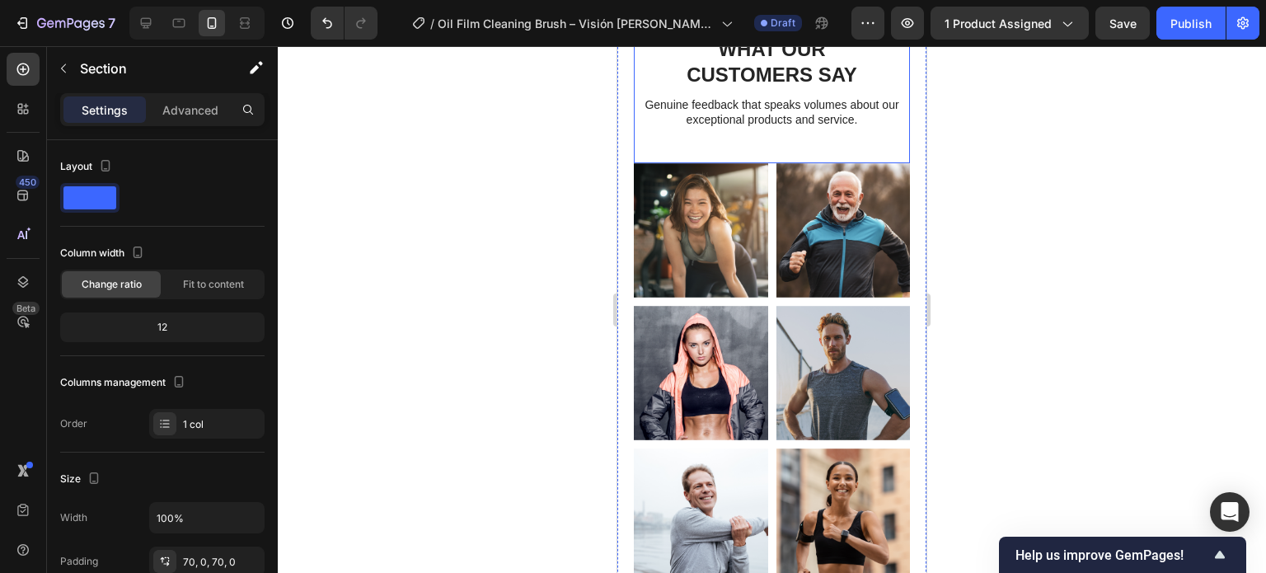
scroll to position [5770, 0]
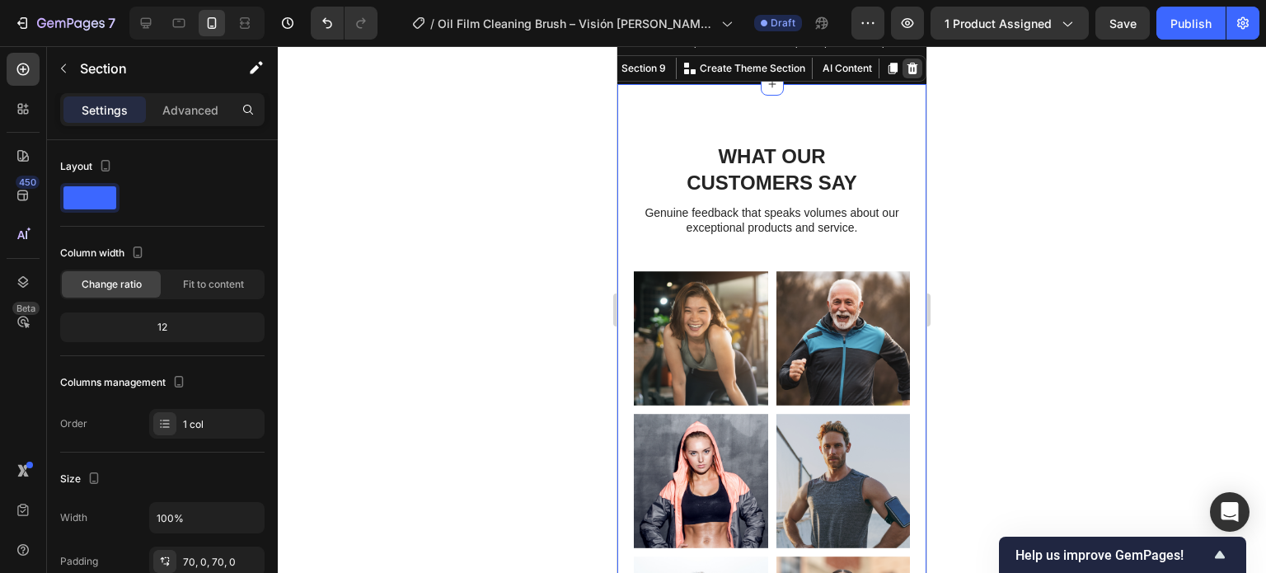
click at [908, 74] on icon at bounding box center [913, 69] width 11 height 12
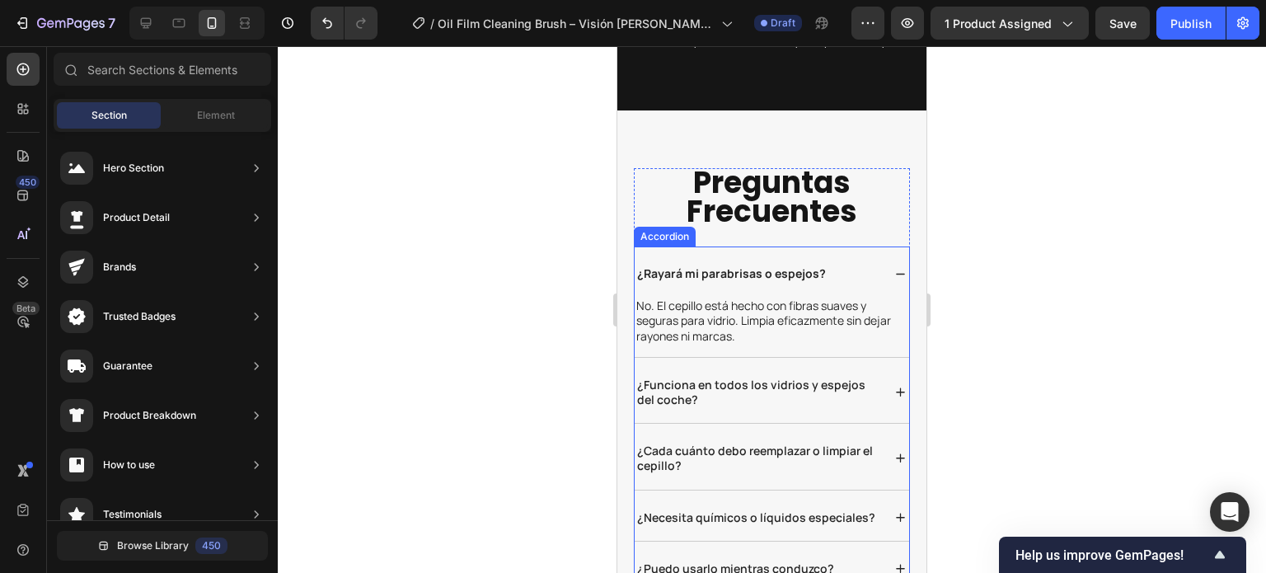
scroll to position [5605, 0]
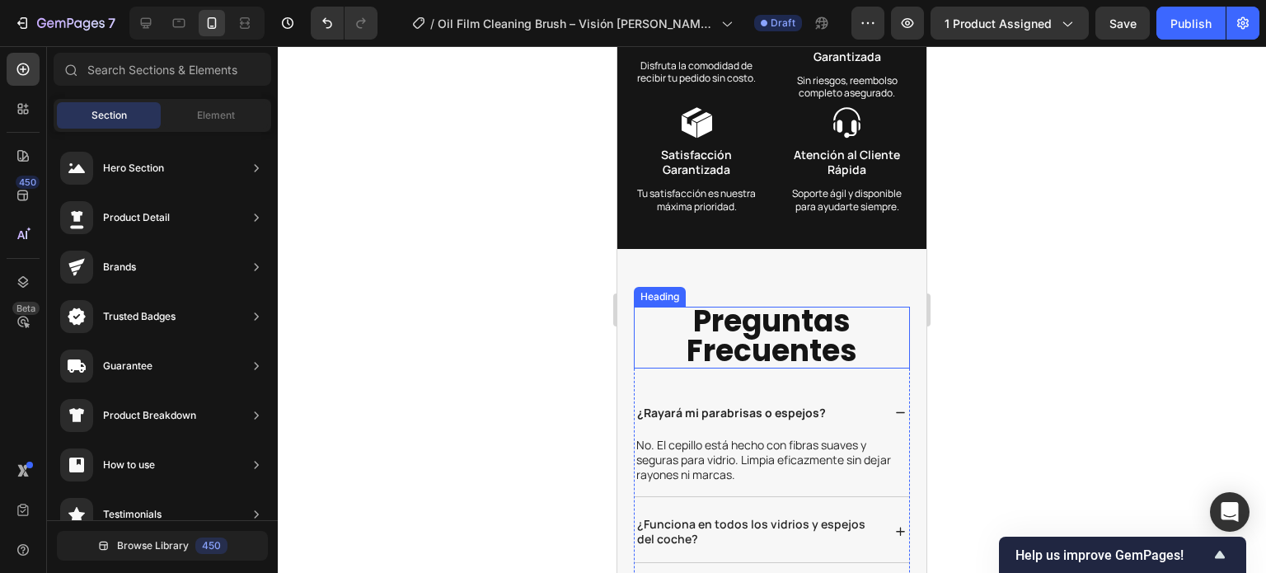
click at [799, 371] on span "preguntas frecuentes" at bounding box center [772, 335] width 171 height 71
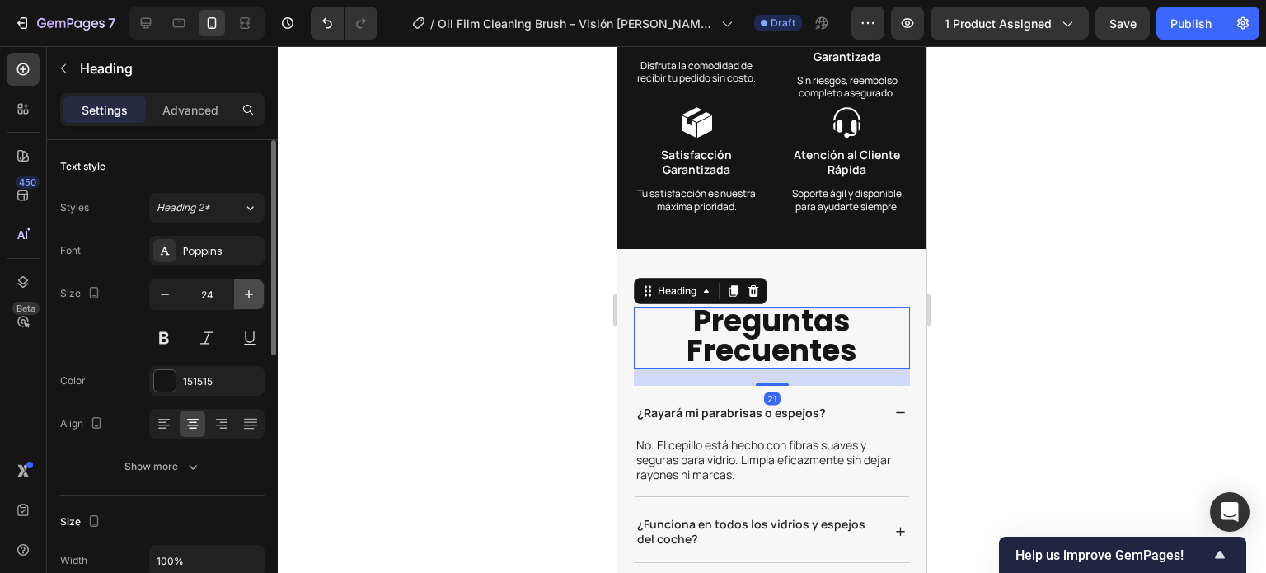
click at [254, 286] on icon "button" at bounding box center [249, 294] width 16 height 16
click at [247, 295] on icon "button" at bounding box center [249, 294] width 16 height 16
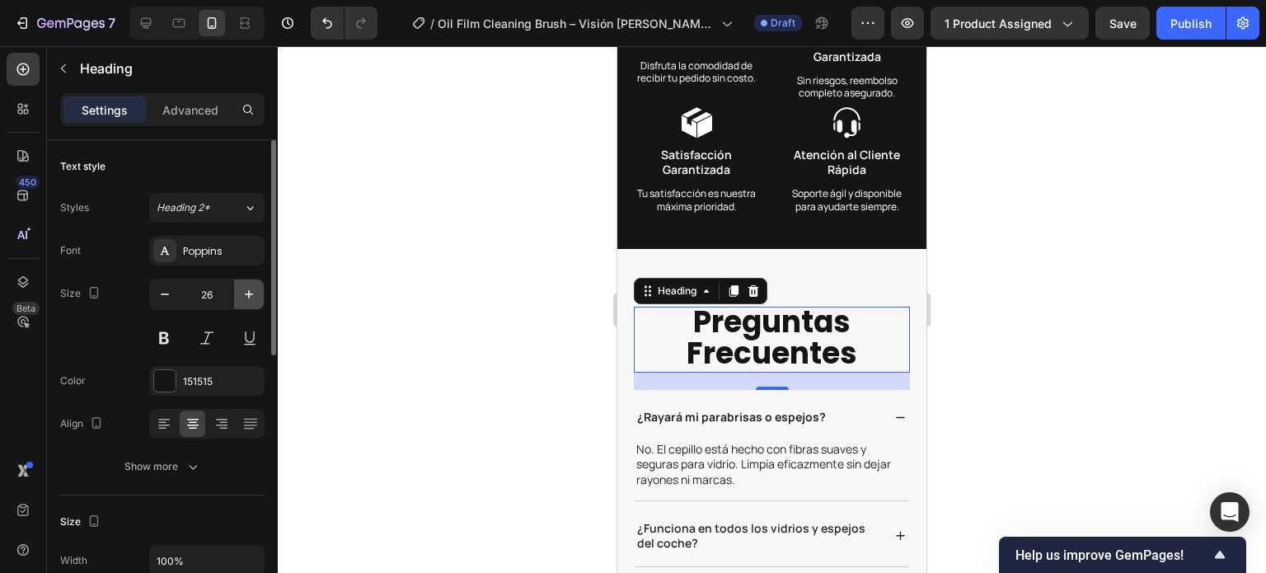
click at [247, 295] on icon "button" at bounding box center [249, 294] width 16 height 16
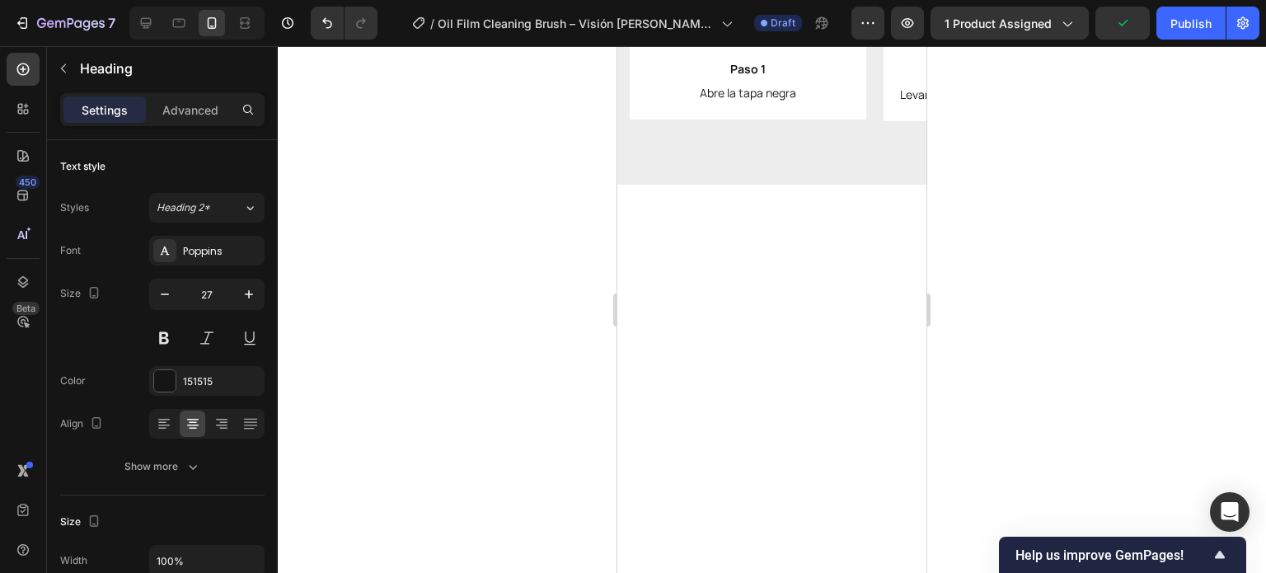
scroll to position [3182, 0]
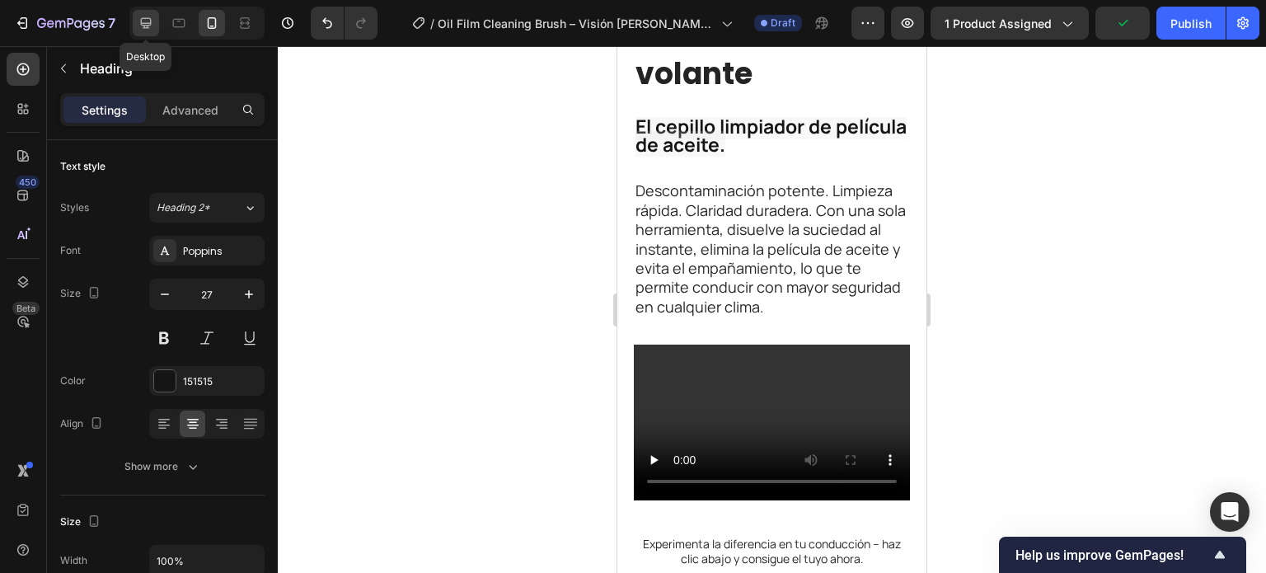
click at [148, 22] on icon at bounding box center [146, 23] width 11 height 11
type input "33"
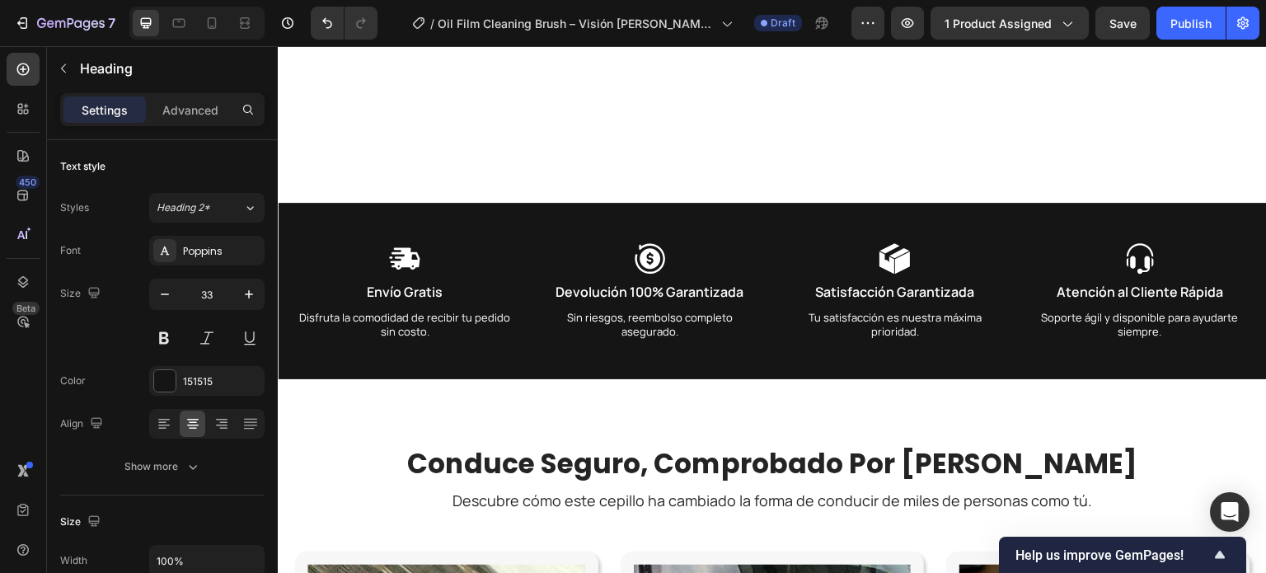
scroll to position [4926, 0]
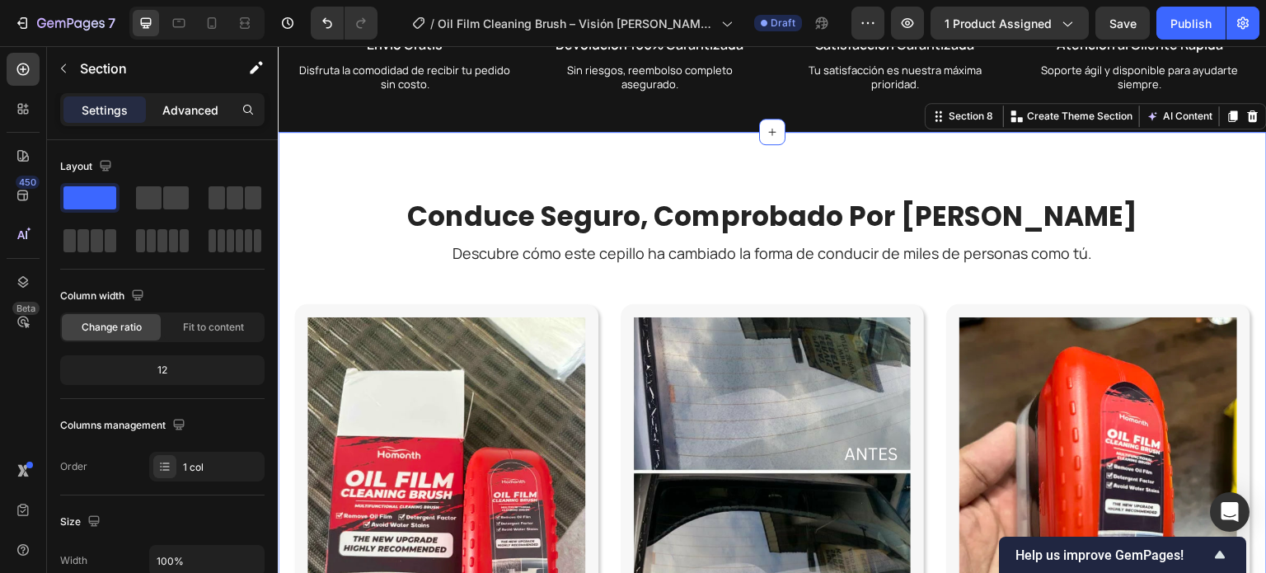
click at [177, 105] on p "Advanced" at bounding box center [190, 109] width 56 height 17
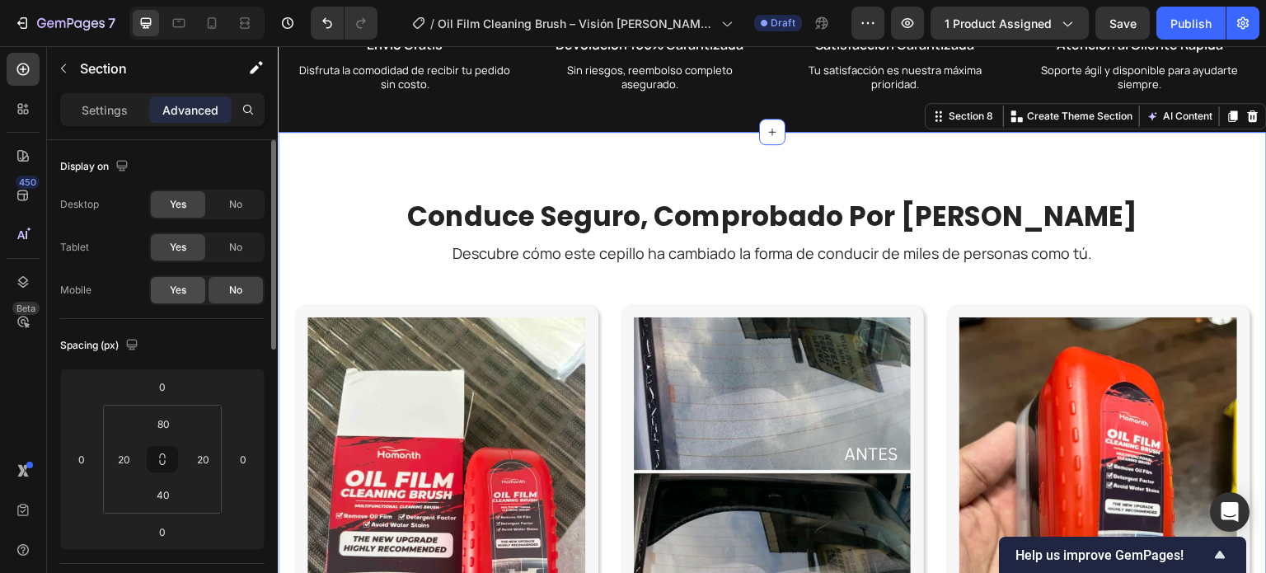
click at [191, 287] on div "Yes" at bounding box center [178, 290] width 54 height 26
click at [211, 22] on icon at bounding box center [212, 23] width 16 height 16
type input "70"
type input "0"
type input "70"
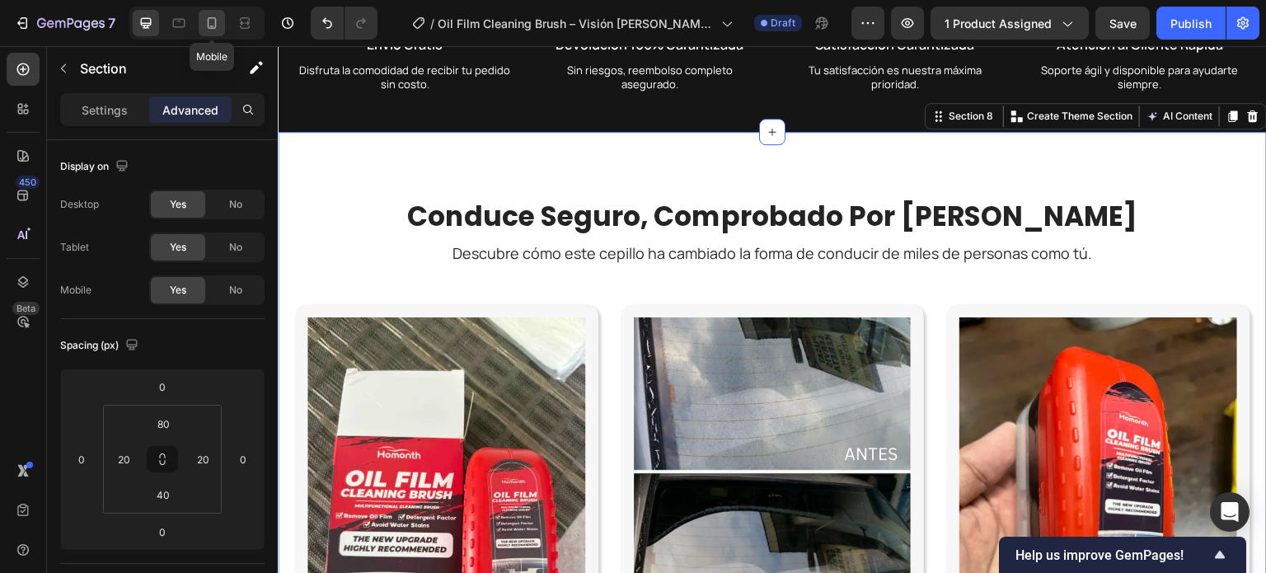
type input "0"
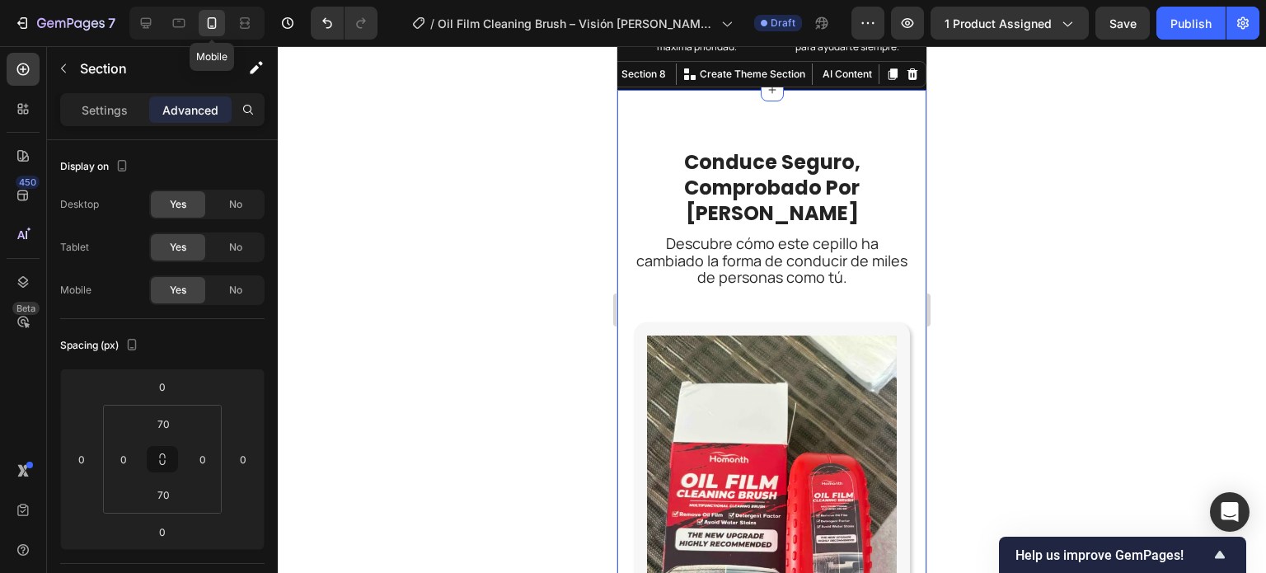
scroll to position [5094, 0]
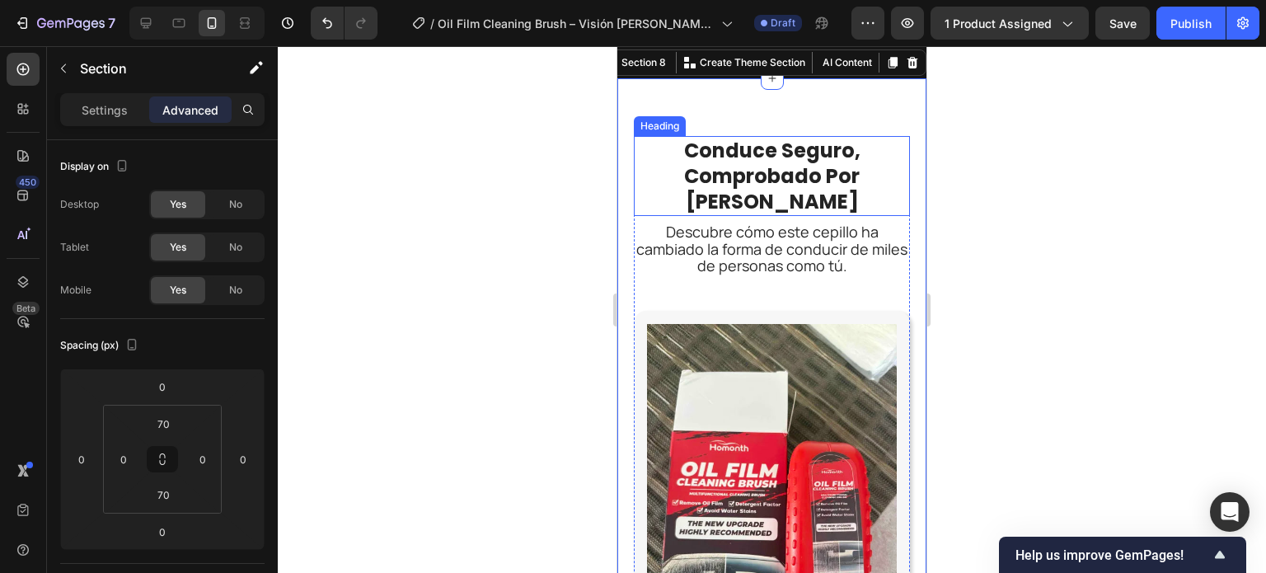
click at [762, 217] on h2 "conduce seguro, comprobado por [PERSON_NAME]" at bounding box center [772, 176] width 206 height 81
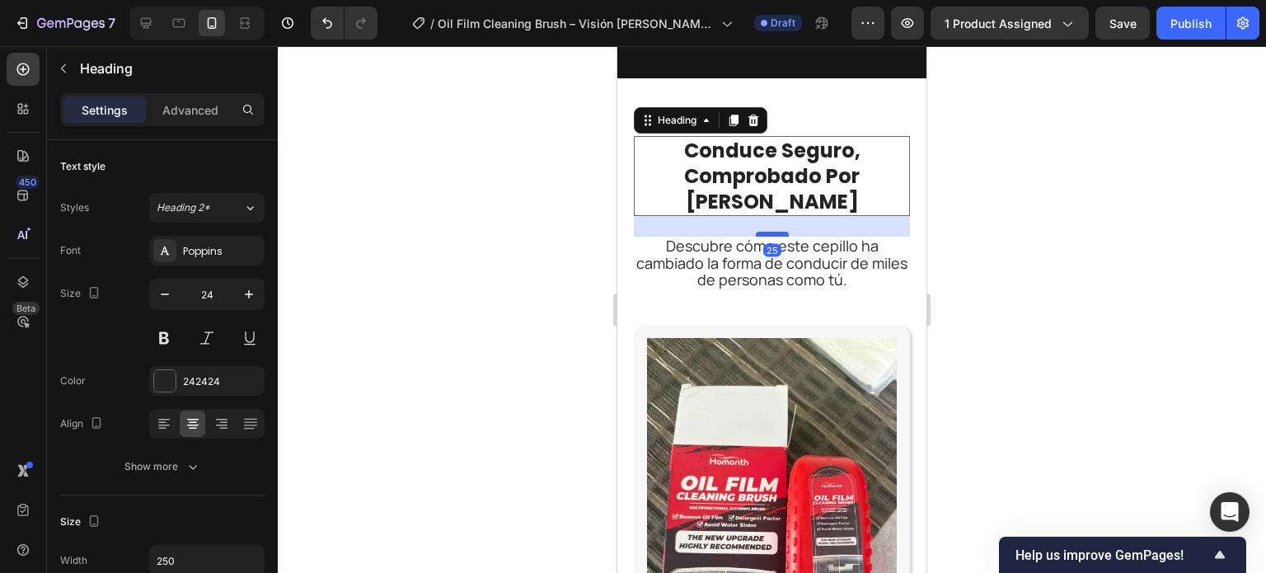
drag, startPoint x: 775, startPoint y: 246, endPoint x: 776, endPoint y: 260, distance: 14.0
click at [776, 237] on div at bounding box center [772, 234] width 33 height 5
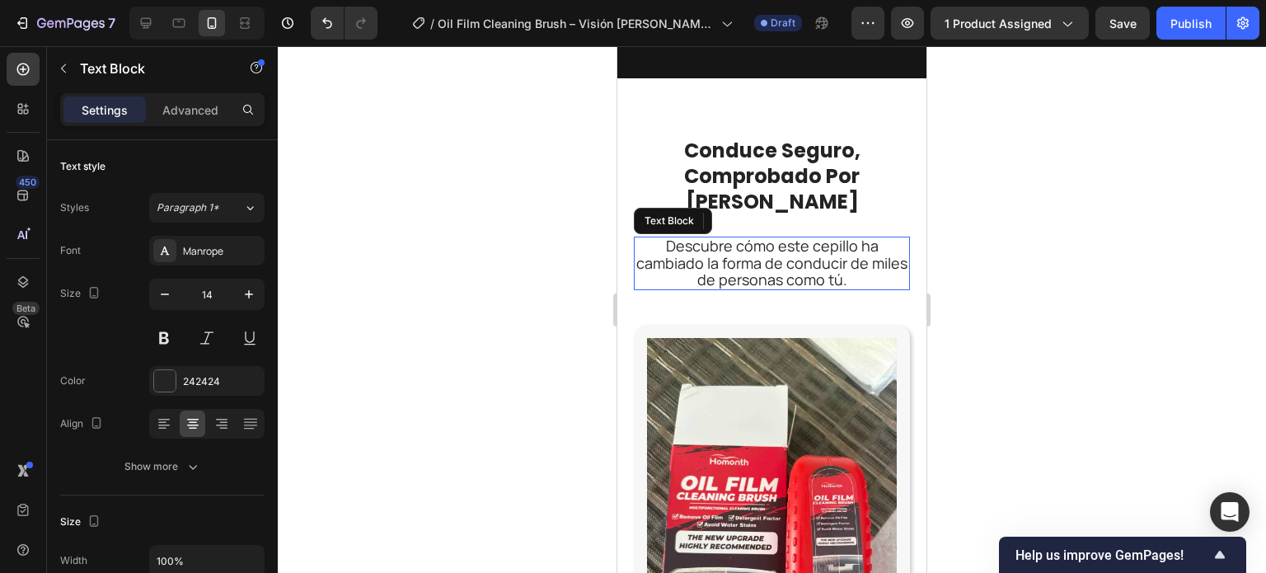
click at [707, 288] on span "Descubre cómo este cepillo ha cambiado la forma de conducir de miles de persona…" at bounding box center [771, 262] width 271 height 53
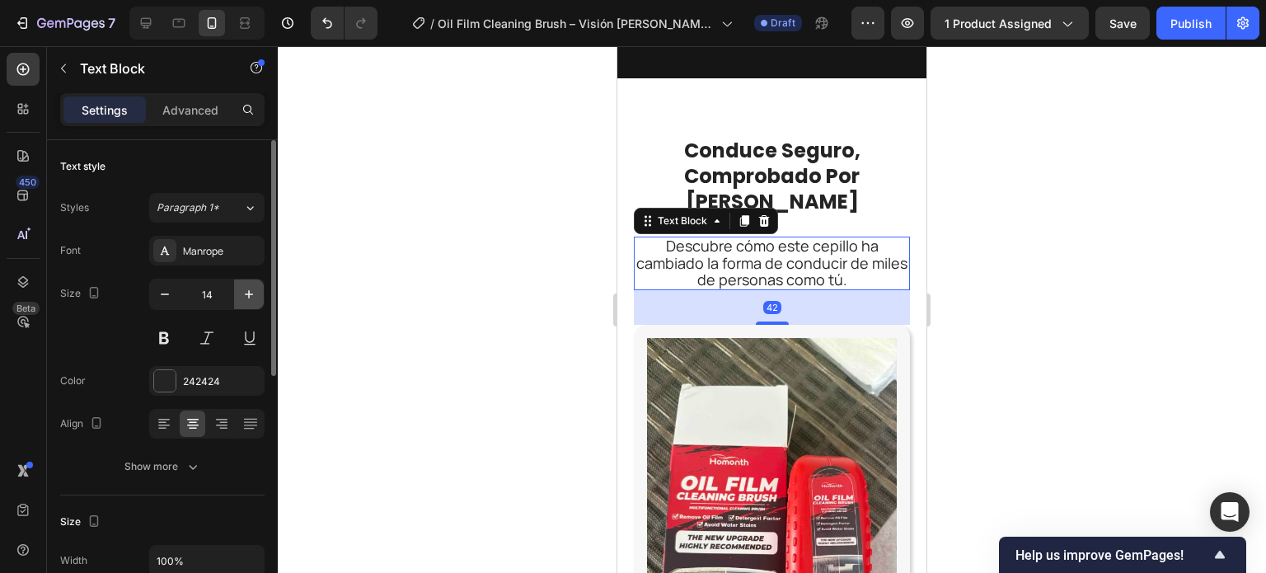
click at [253, 293] on icon "button" at bounding box center [249, 294] width 16 height 16
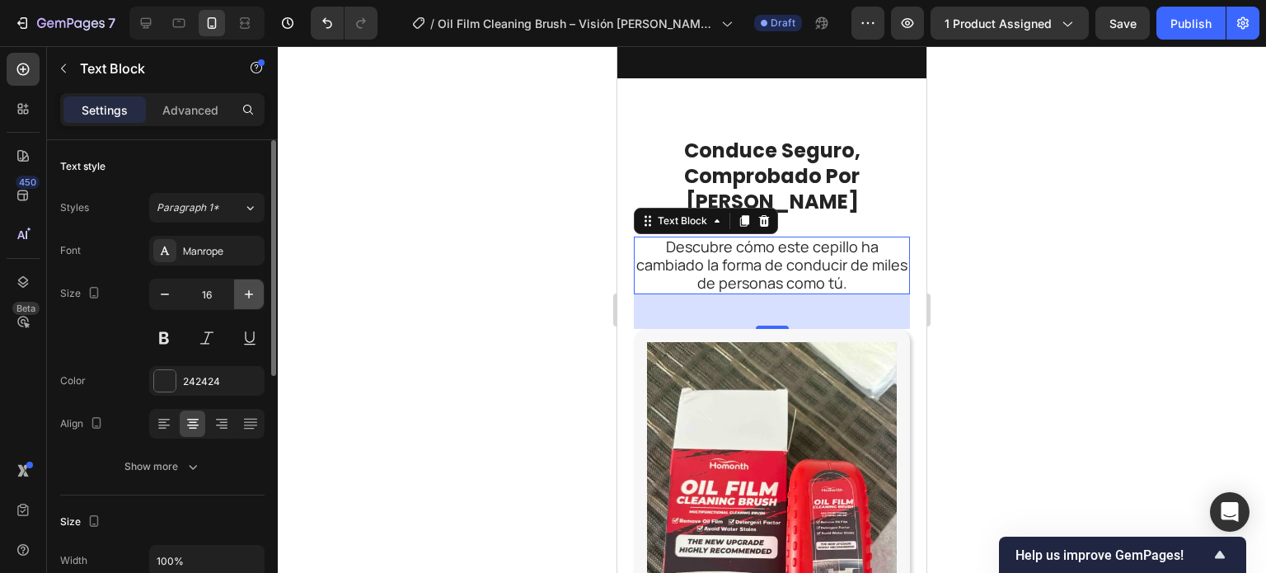
click at [252, 296] on icon "button" at bounding box center [249, 294] width 16 height 16
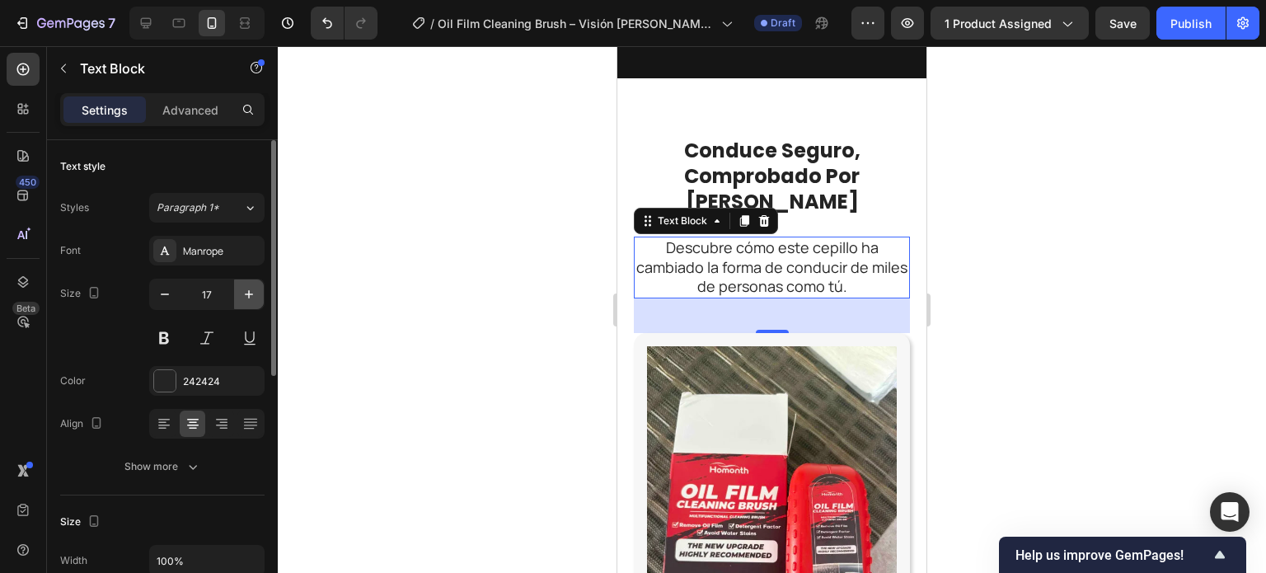
type input "18"
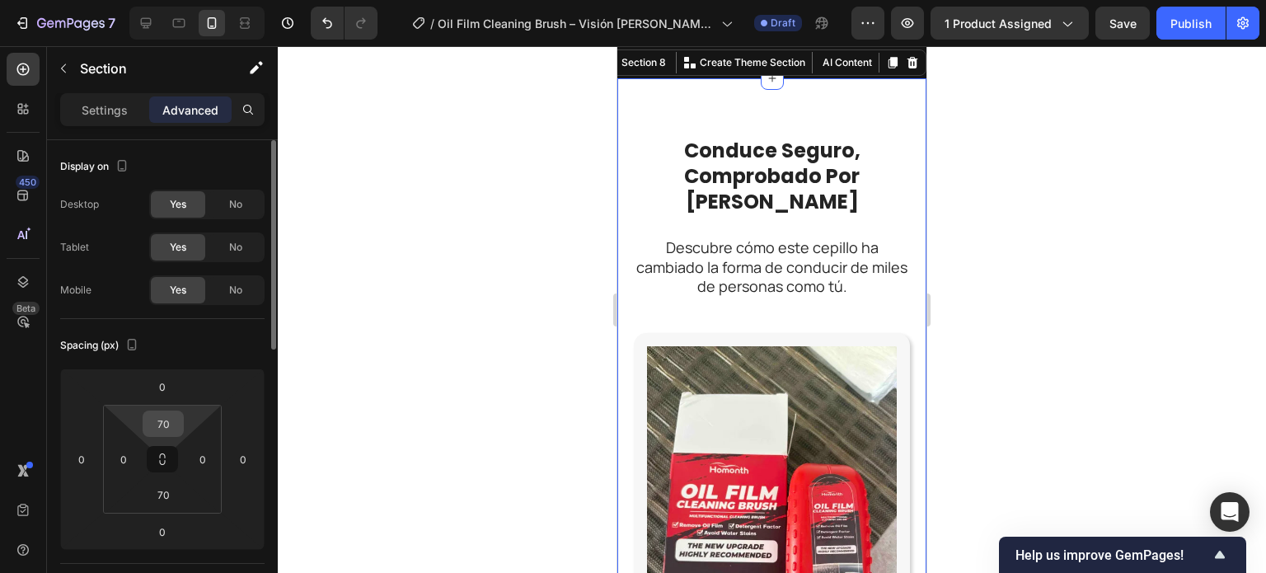
click at [171, 417] on input "70" at bounding box center [163, 423] width 33 height 25
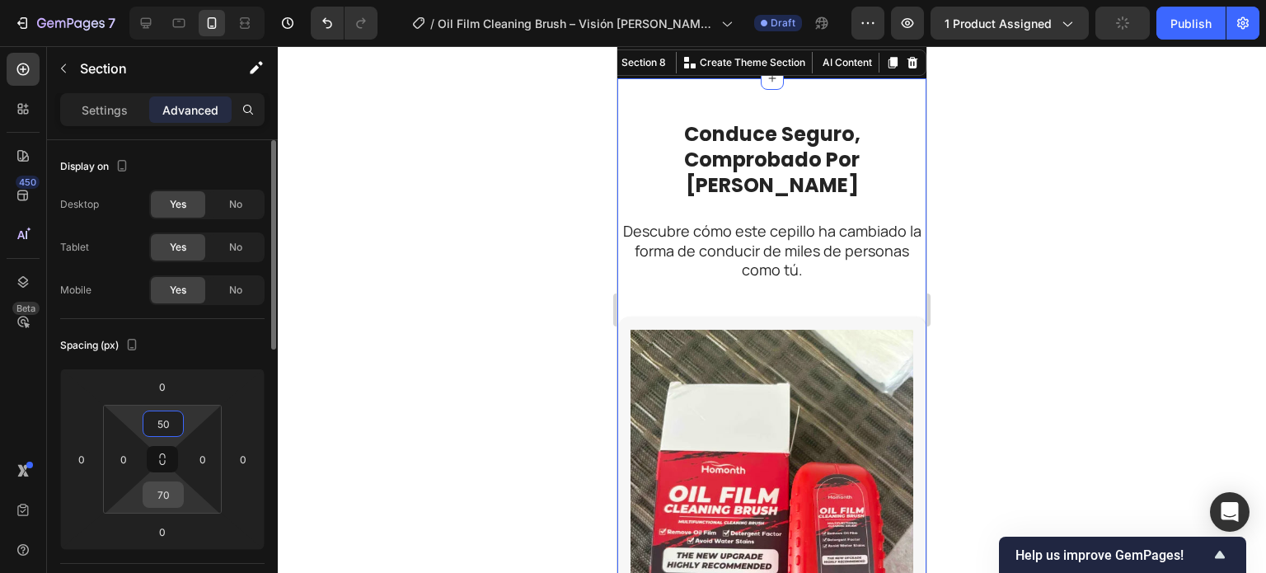
type input "50"
click at [179, 495] on input "70" at bounding box center [163, 494] width 33 height 25
type input "50"
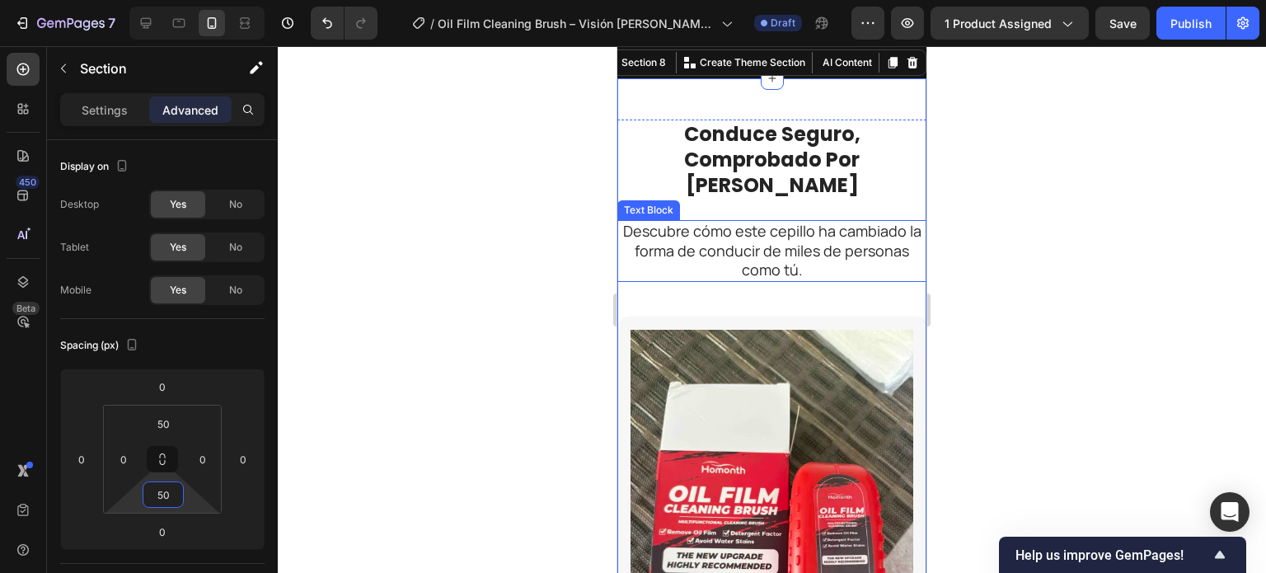
click at [867, 273] on span "Descubre cómo este cepillo ha cambiado la forma de conducir de miles de persona…" at bounding box center [772, 250] width 298 height 59
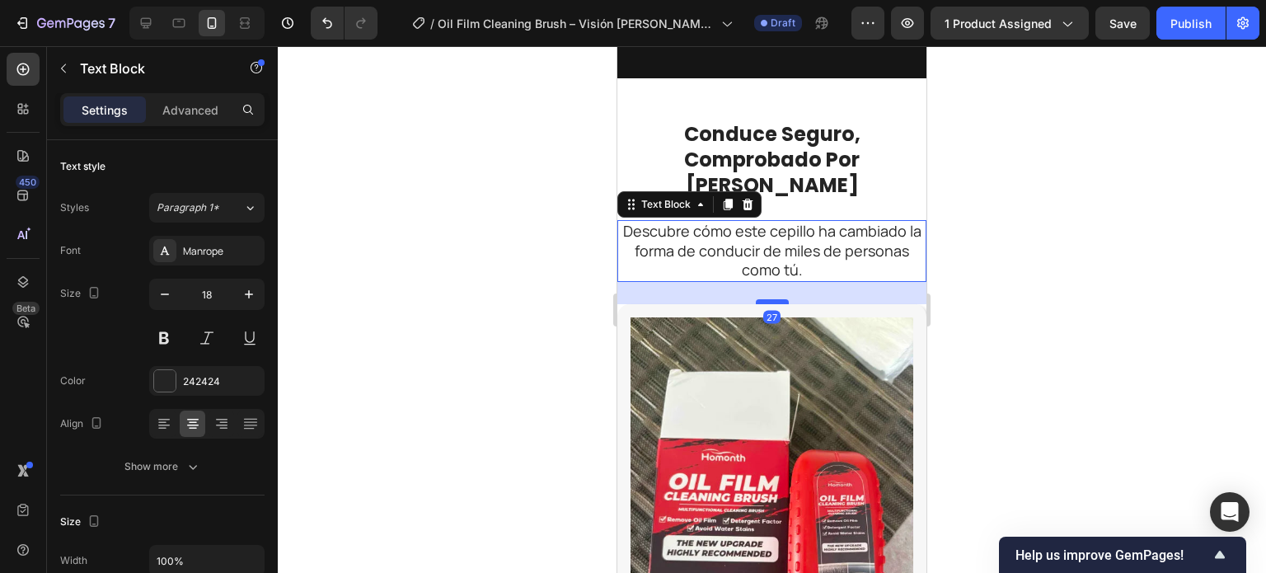
drag, startPoint x: 770, startPoint y: 339, endPoint x: 768, endPoint y: 326, distance: 12.5
click at [768, 304] on div at bounding box center [772, 301] width 33 height 5
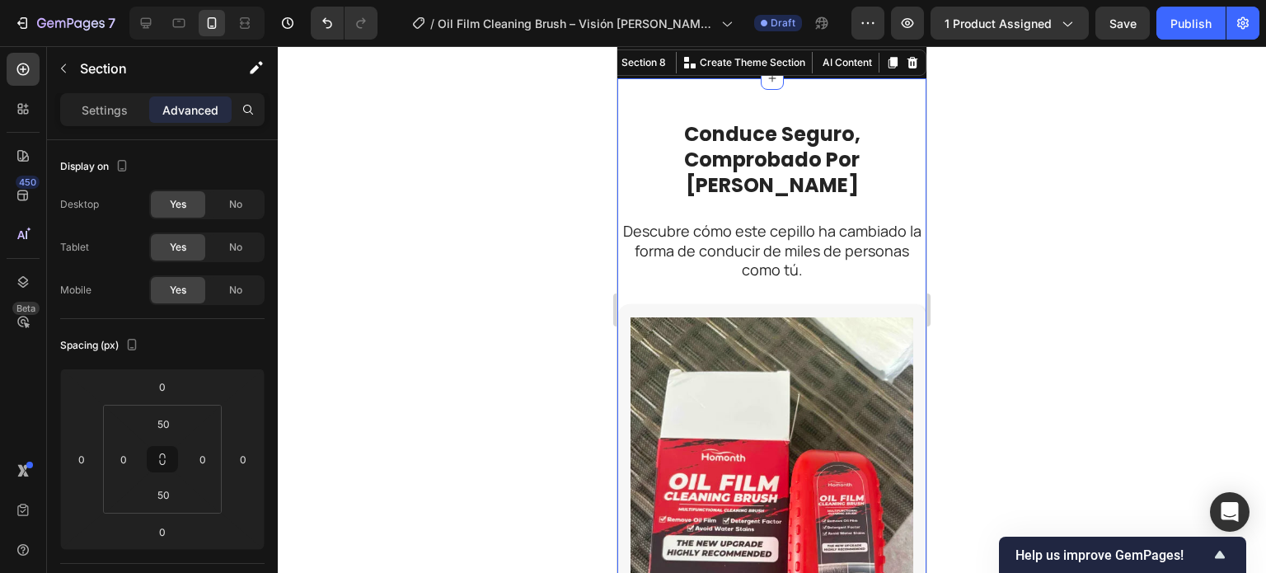
click at [127, 457] on input "0" at bounding box center [123, 459] width 25 height 25
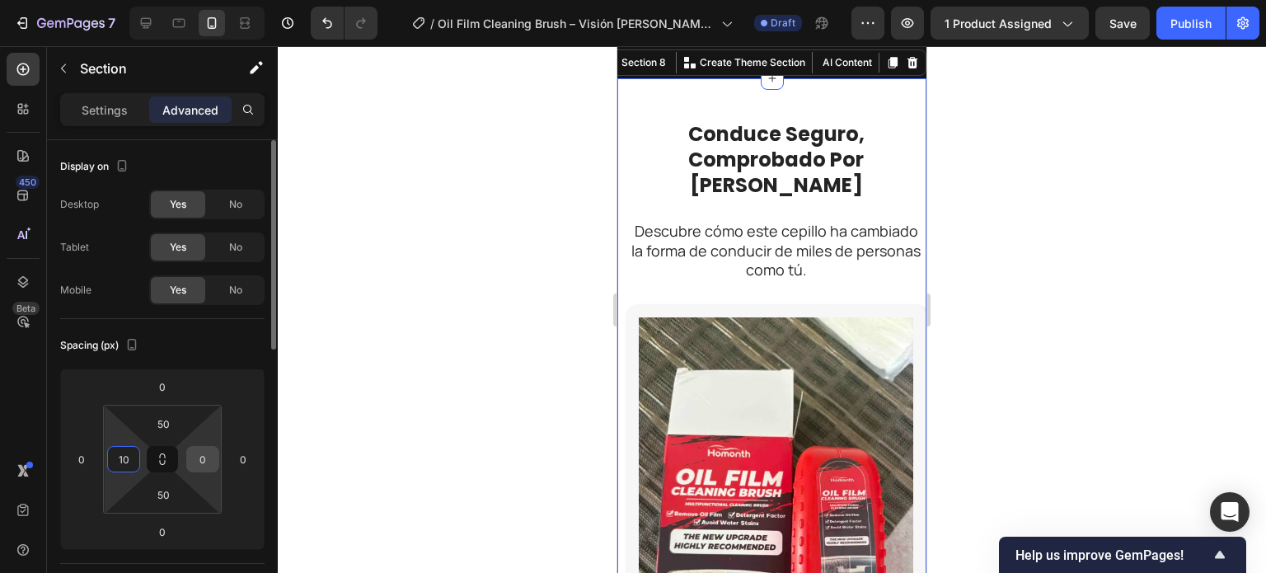
type input "10"
click at [207, 461] on input "0" at bounding box center [202, 459] width 25 height 25
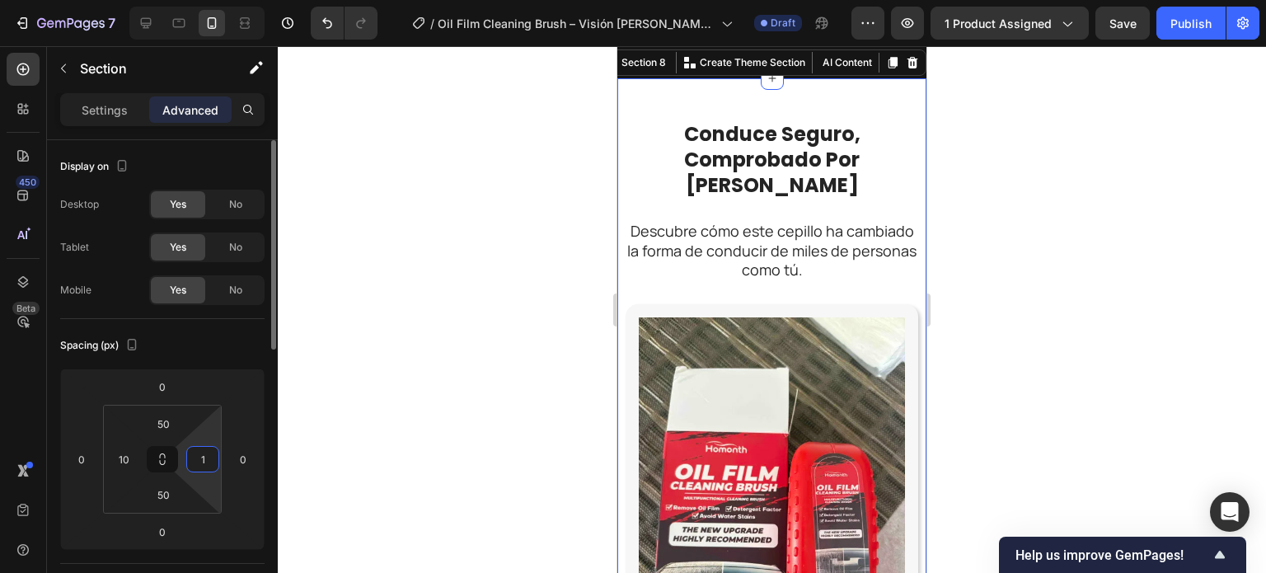
type input "10"
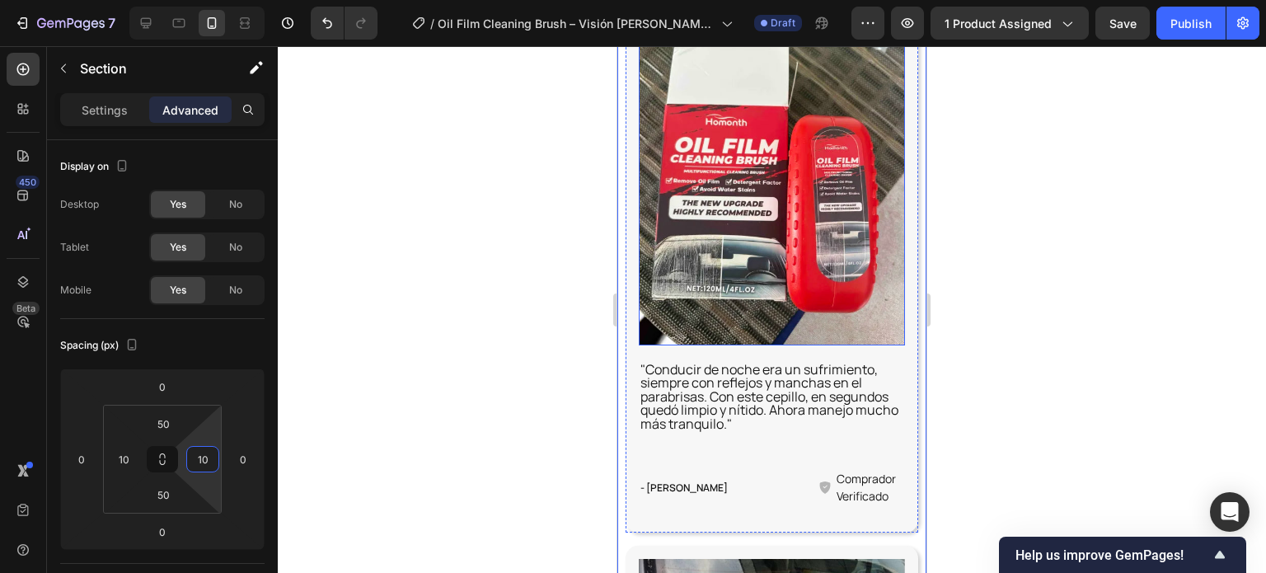
scroll to position [5506, 0]
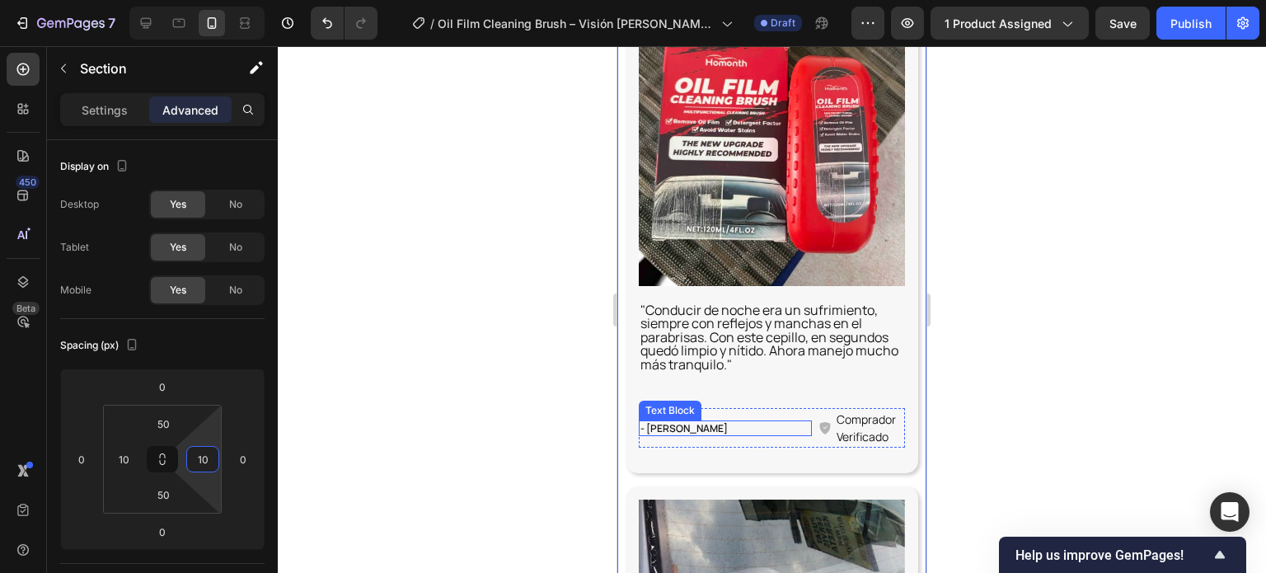
click at [765, 422] on p "- [PERSON_NAME]" at bounding box center [725, 428] width 170 height 13
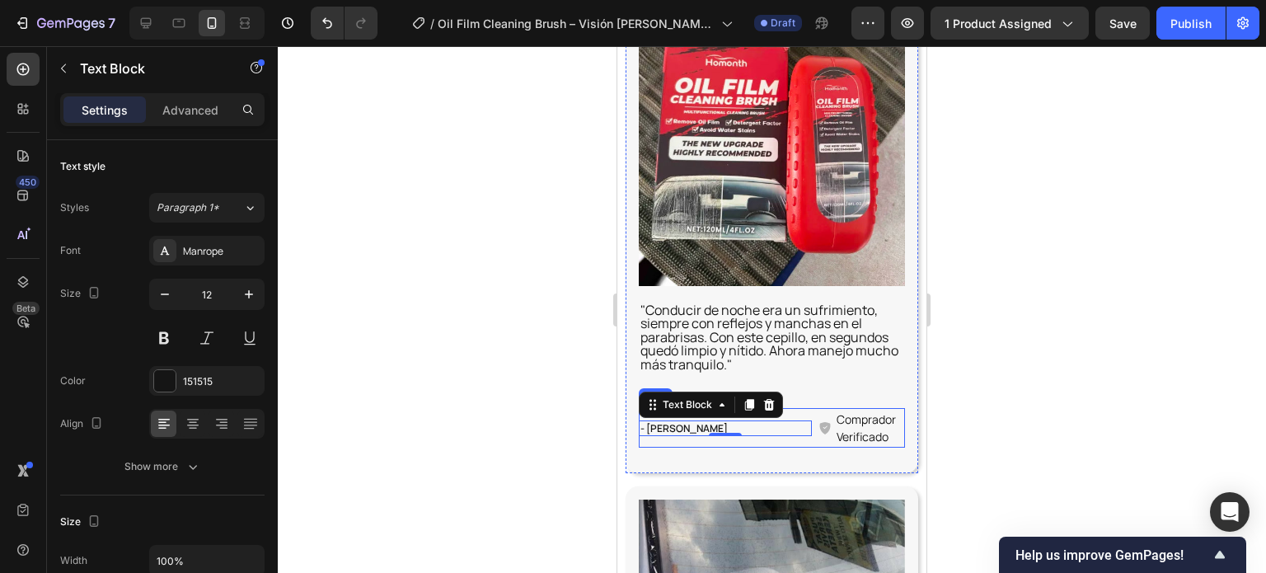
click at [774, 432] on div "- Carlos M. Text Block 0" at bounding box center [725, 428] width 173 height 40
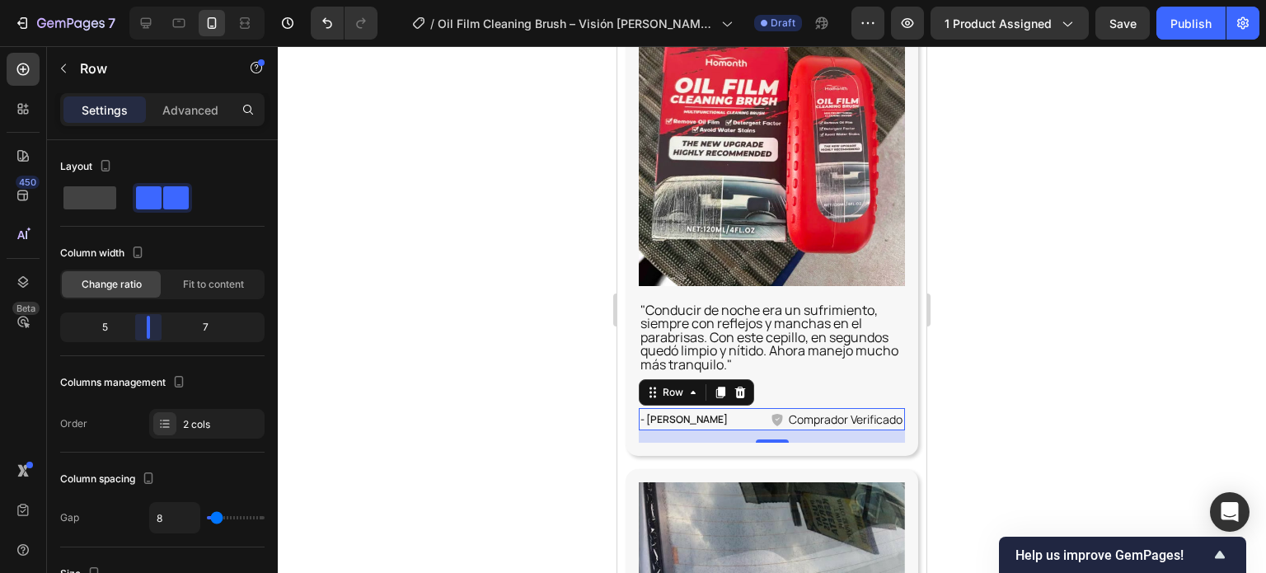
drag, startPoint x: 183, startPoint y: 329, endPoint x: 22, endPoint y: 309, distance: 161.9
click at [152, 0] on body "7 Version history / Oil Film Cleaning Brush – Visión Clara para una Conducción …" at bounding box center [633, 0] width 1266 height 0
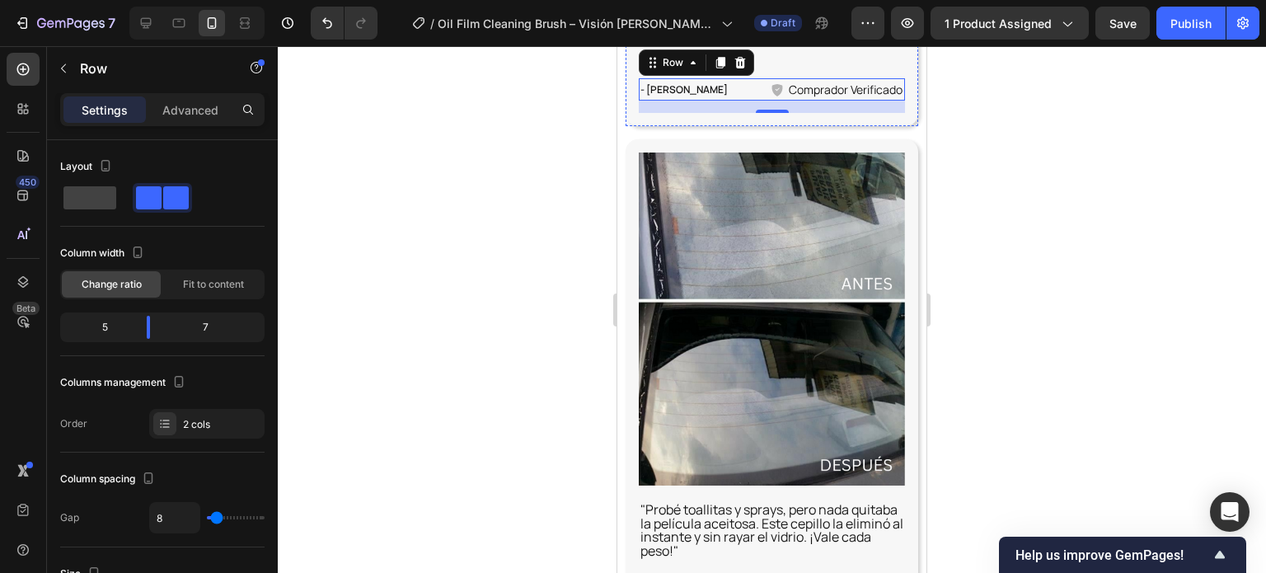
scroll to position [5918, 0]
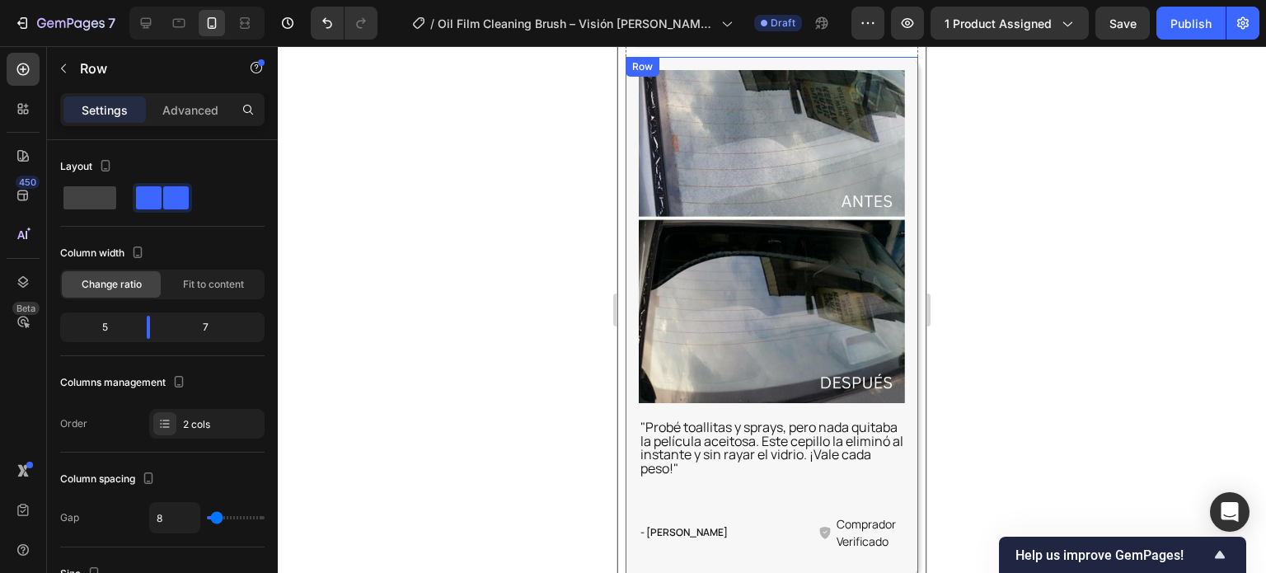
click at [636, 464] on div "Image "Probé toallitas y sprays, pero nada quitaba la película aceitosa. Este c…" at bounding box center [772, 317] width 293 height 520
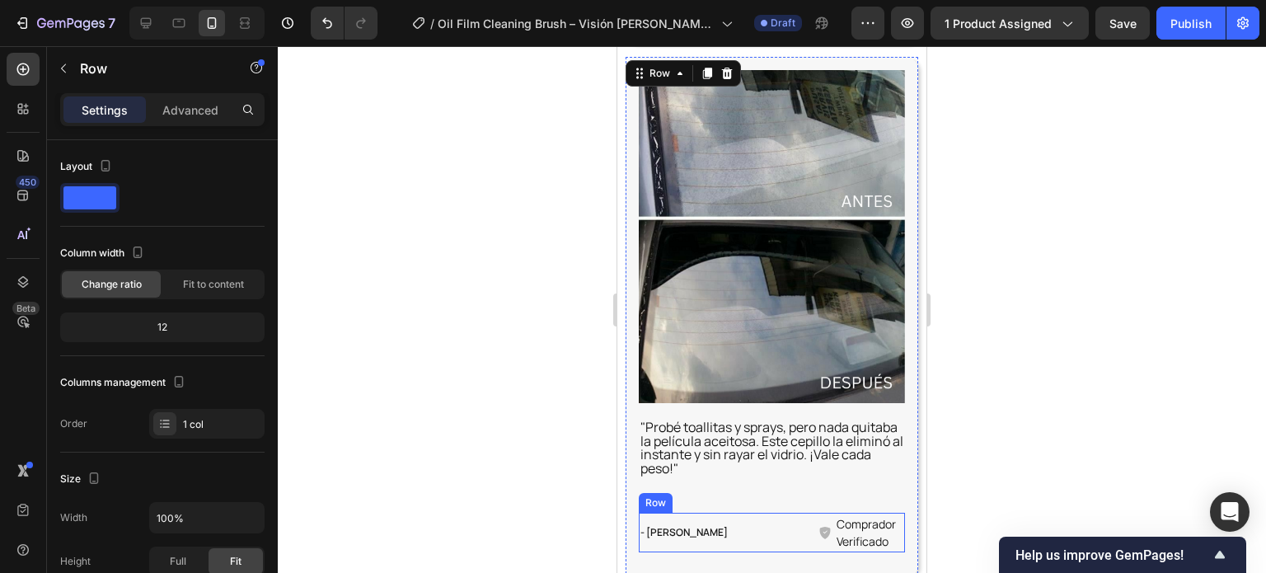
click at [762, 516] on div "- María R. Text Block" at bounding box center [725, 533] width 173 height 40
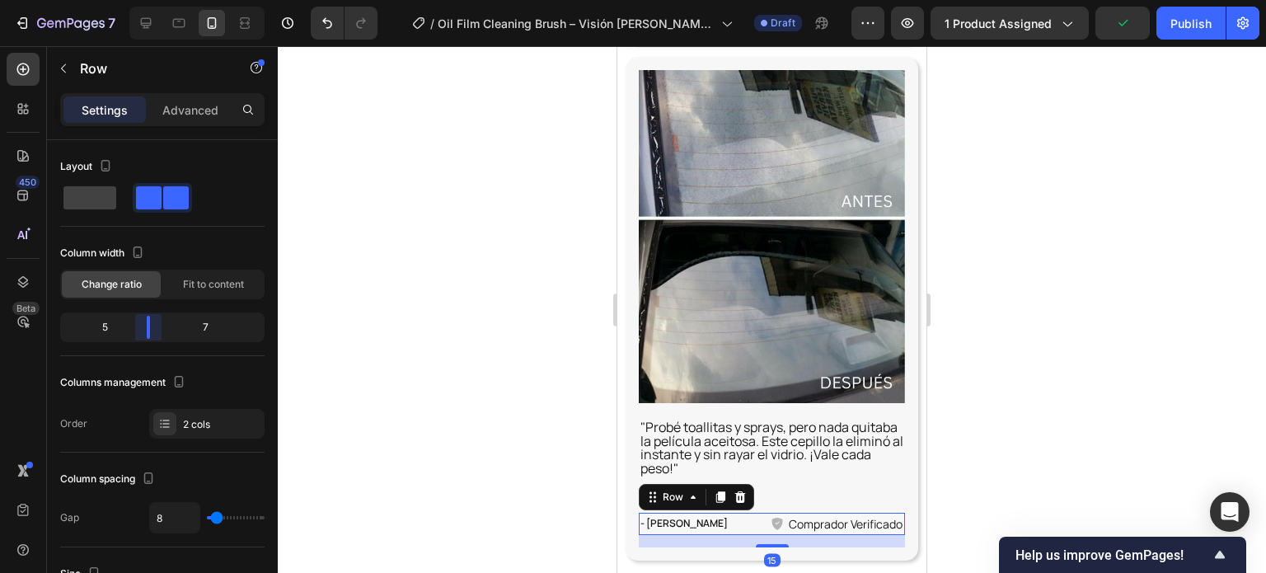
drag, startPoint x: 151, startPoint y: 328, endPoint x: 3, endPoint y: 274, distance: 157.0
click at [144, 0] on body "7 Version history / Oil Film Cleaning Brush – Visión Clara para una Conducción …" at bounding box center [633, 0] width 1266 height 0
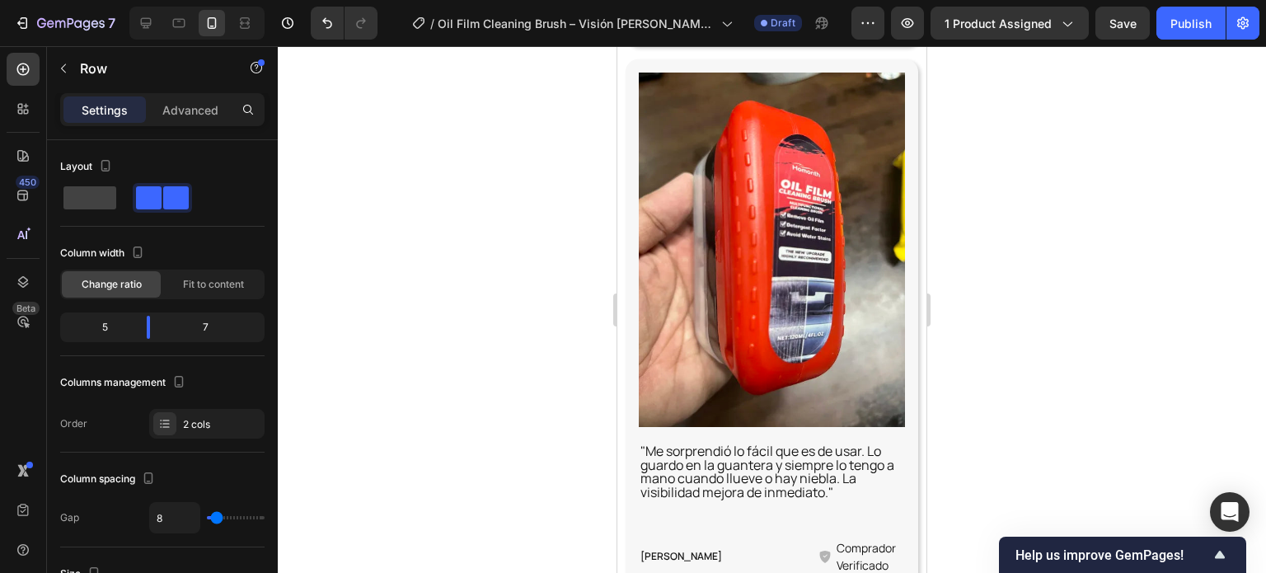
scroll to position [6495, 0]
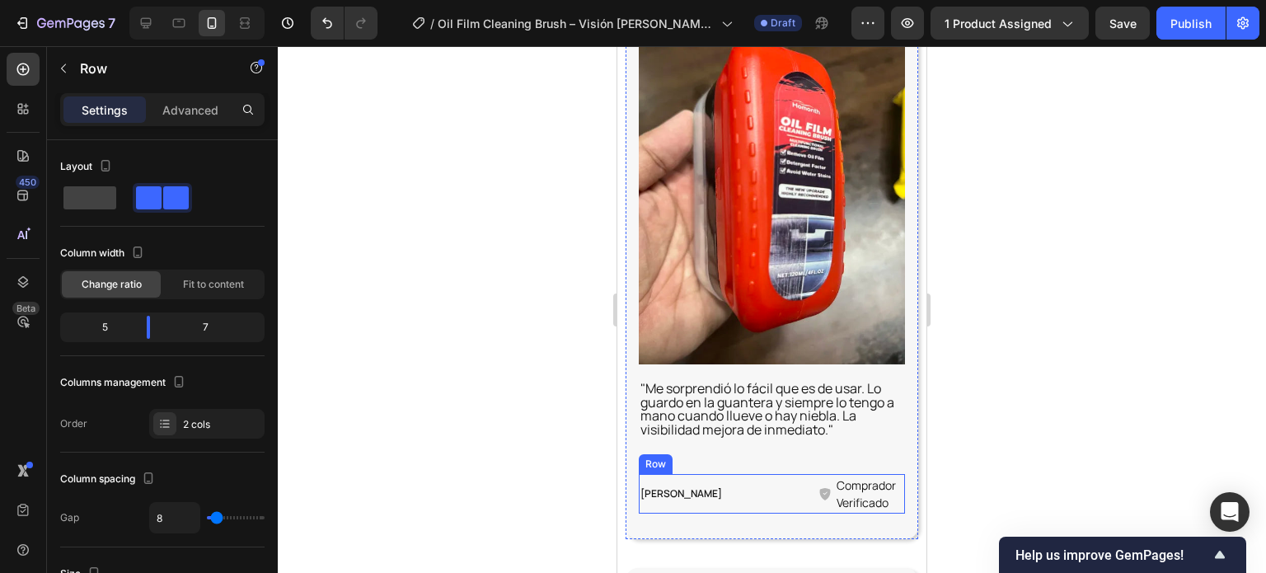
click at [757, 474] on div "Javier L. Text Block" at bounding box center [725, 494] width 173 height 40
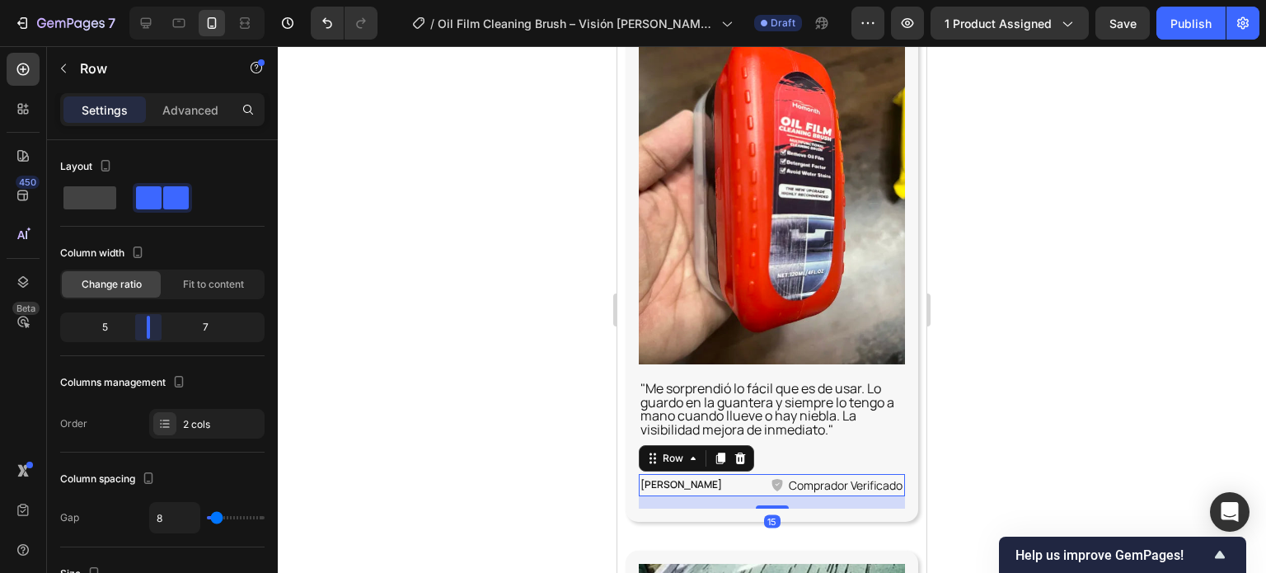
drag, startPoint x: 165, startPoint y: 327, endPoint x: 153, endPoint y: 327, distance: 11.5
click at [153, 0] on body "7 Version history / Oil Film Cleaning Brush – Visión Clara para una Conducción …" at bounding box center [633, 0] width 1266 height 0
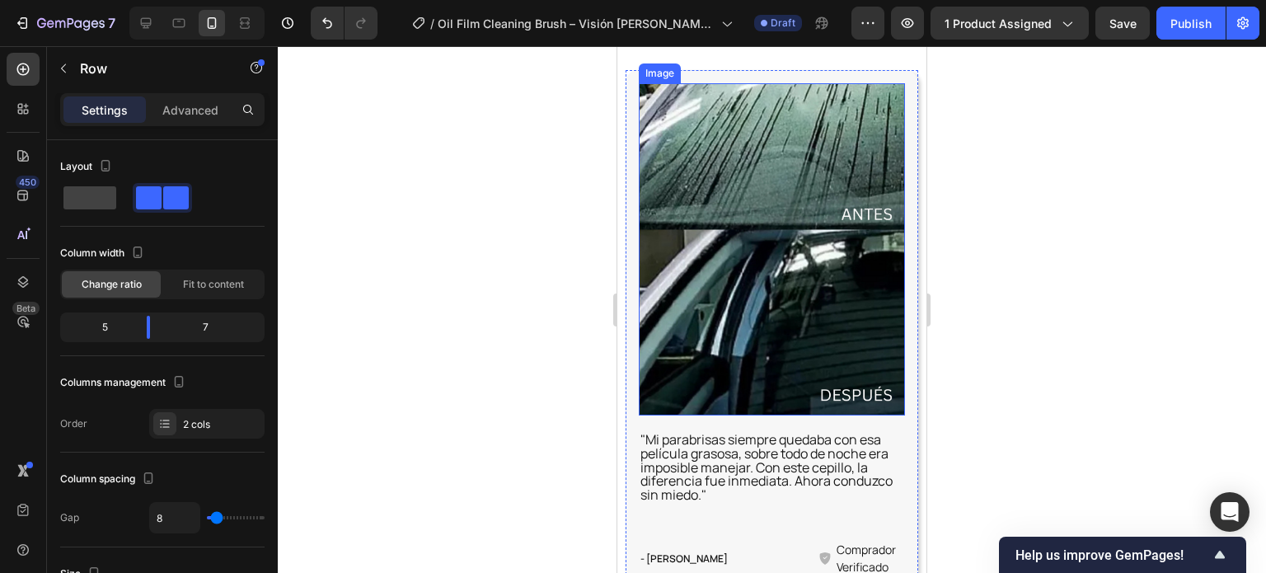
scroll to position [6990, 0]
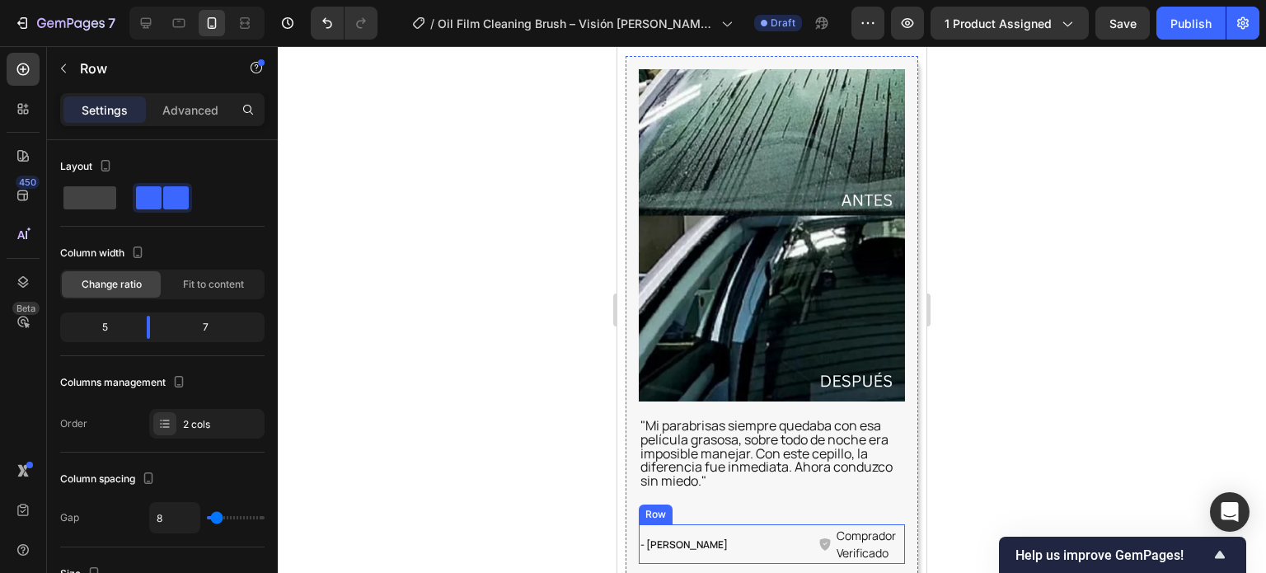
click at [755, 524] on div "- Fernando G. Text Block" at bounding box center [725, 544] width 173 height 40
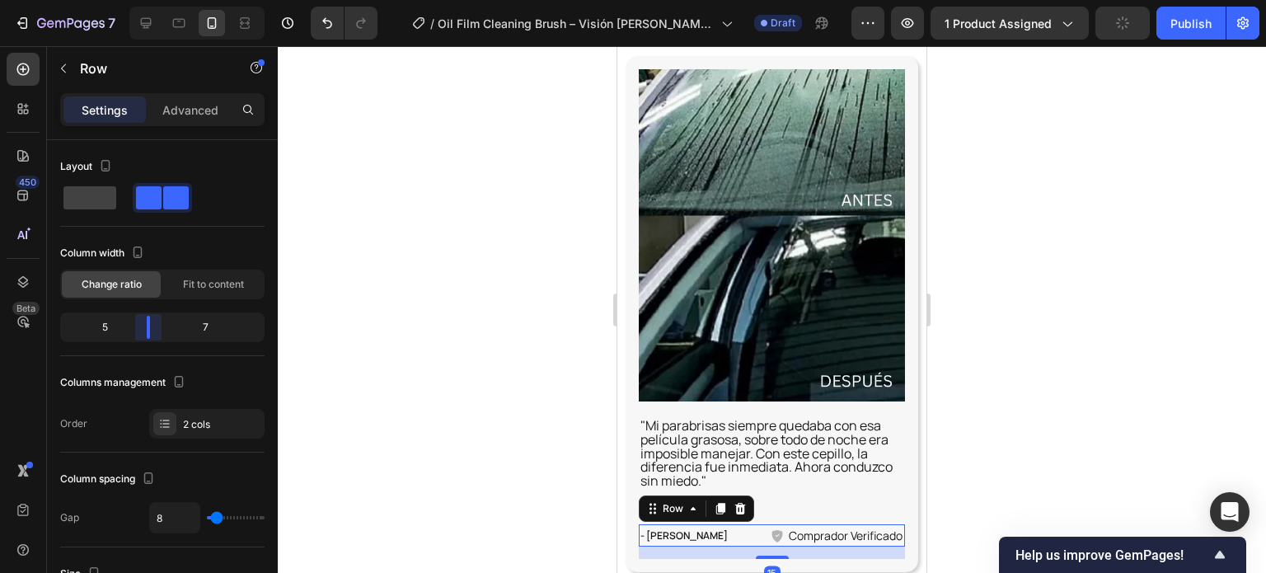
drag, startPoint x: 185, startPoint y: 322, endPoint x: 78, endPoint y: 217, distance: 150.4
click at [152, 0] on body "7 Version history / Oil Film Cleaning Brush – Visión Clara para una Conducción …" at bounding box center [633, 0] width 1266 height 0
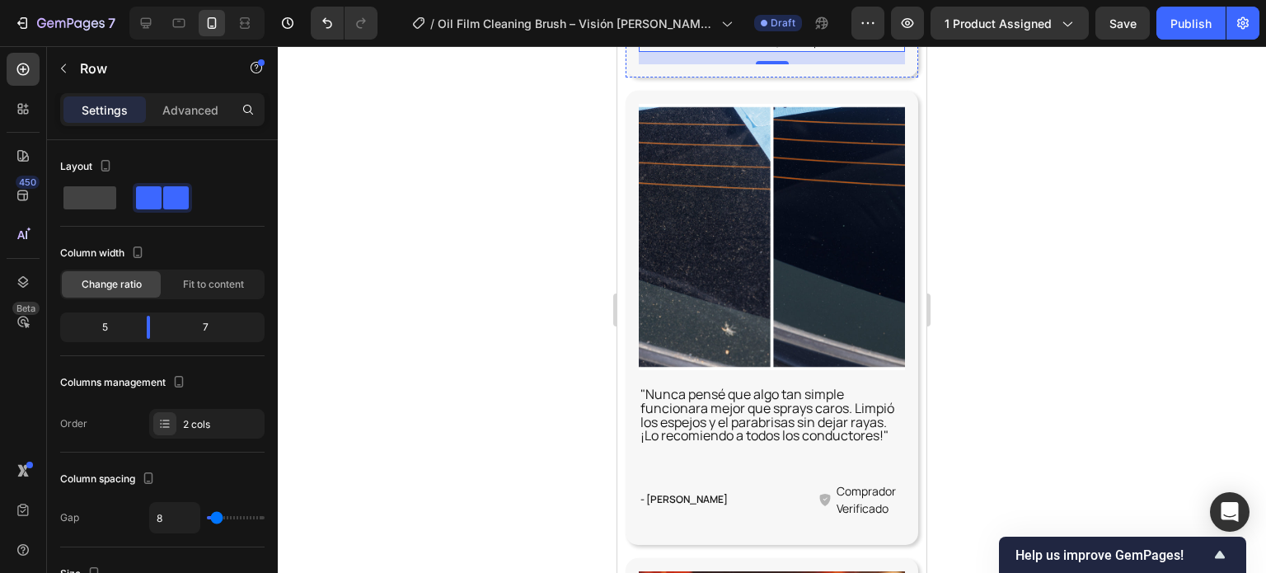
scroll to position [7567, 0]
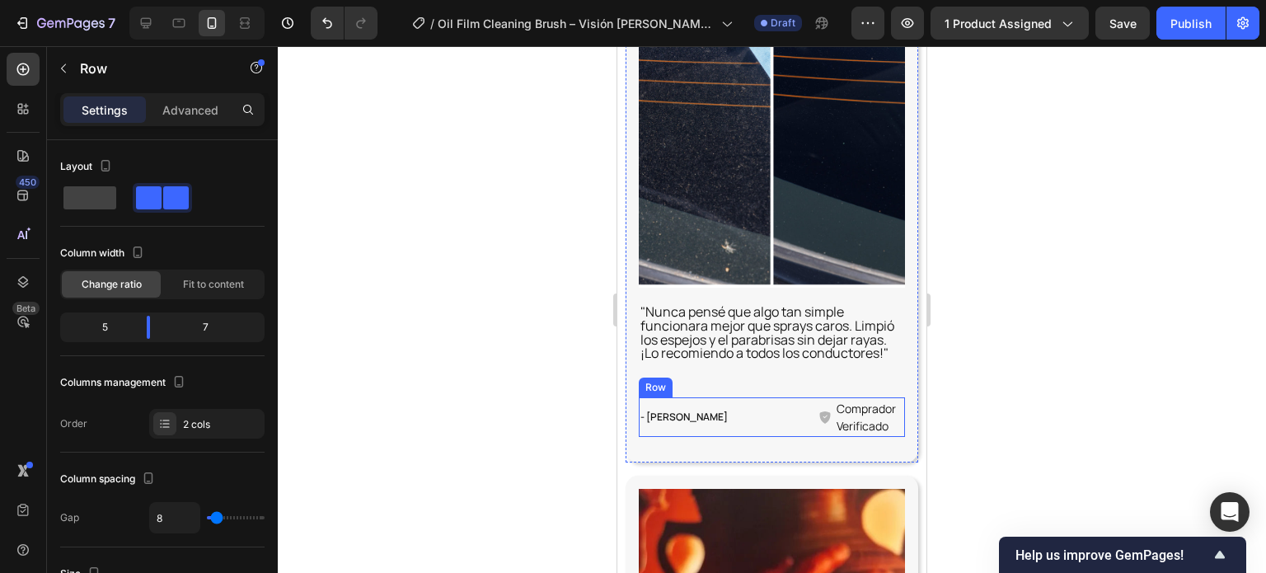
click at [743, 409] on div "- [PERSON_NAME]" at bounding box center [725, 417] width 173 height 16
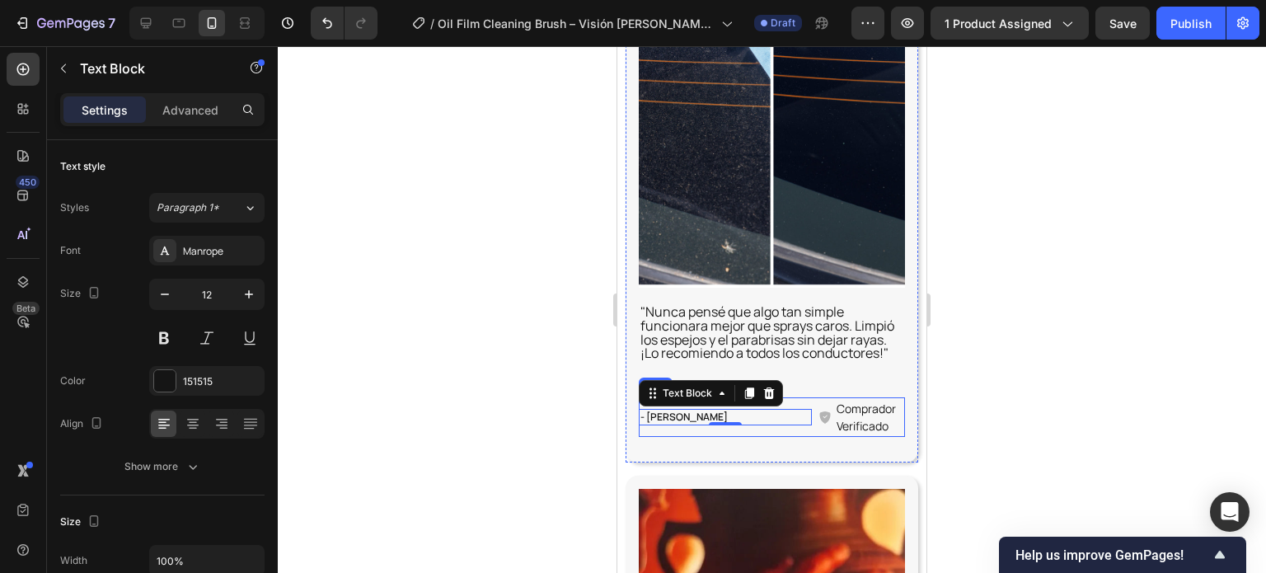
click at [771, 397] on div "- Lucía M. Text Block 0" at bounding box center [725, 417] width 173 height 40
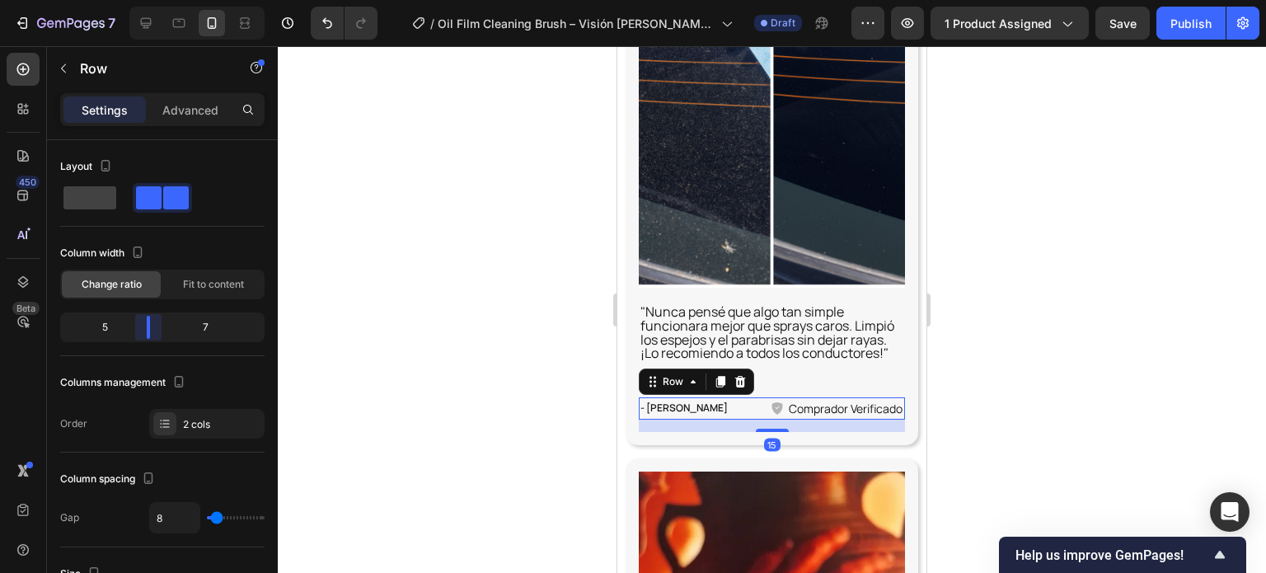
drag, startPoint x: 185, startPoint y: 322, endPoint x: 150, endPoint y: 324, distance: 34.7
click at [150, 0] on body "7 Version history / Oil Film Cleaning Brush – Visión Clara para una Conducción …" at bounding box center [633, 0] width 1266 height 0
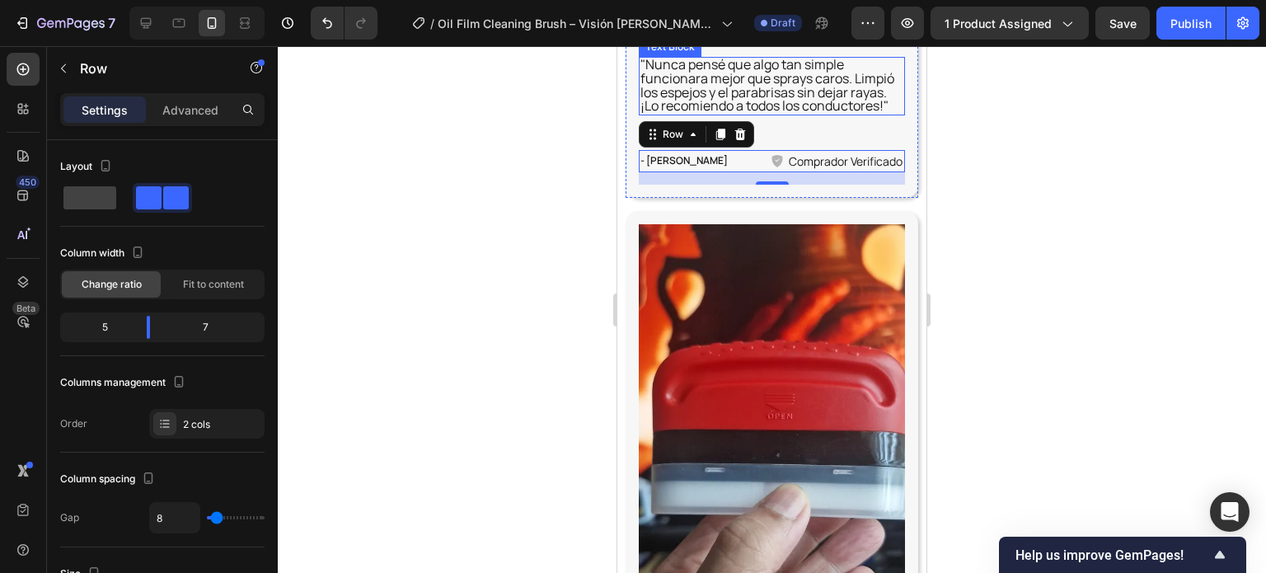
scroll to position [7979, 0]
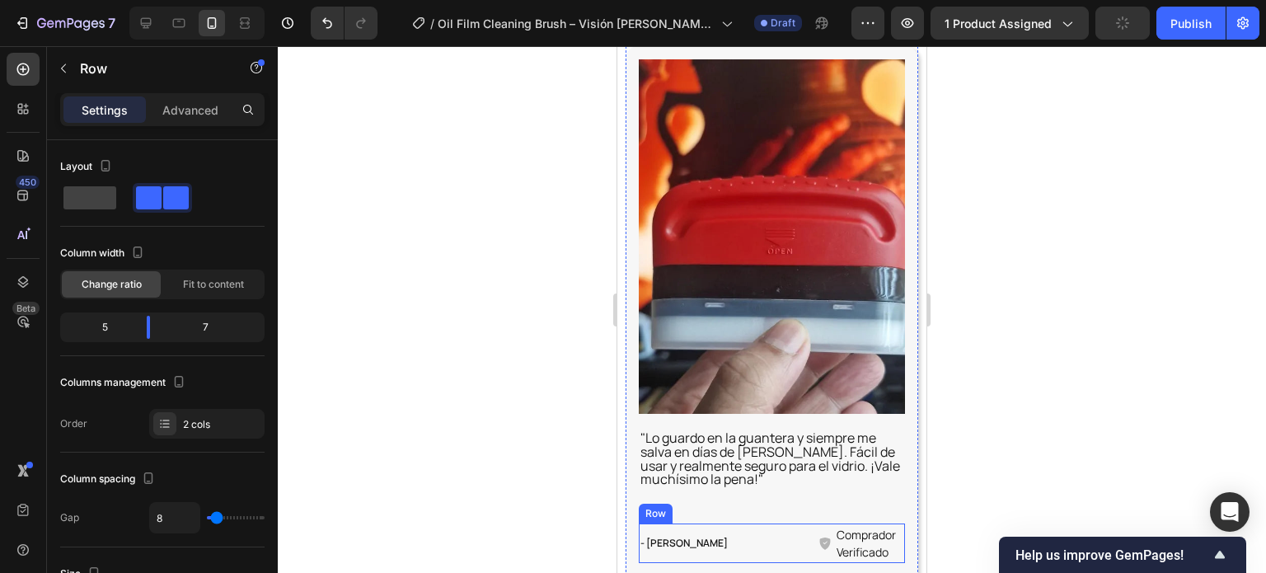
click at [774, 523] on div "- John D Text Block" at bounding box center [725, 543] width 173 height 40
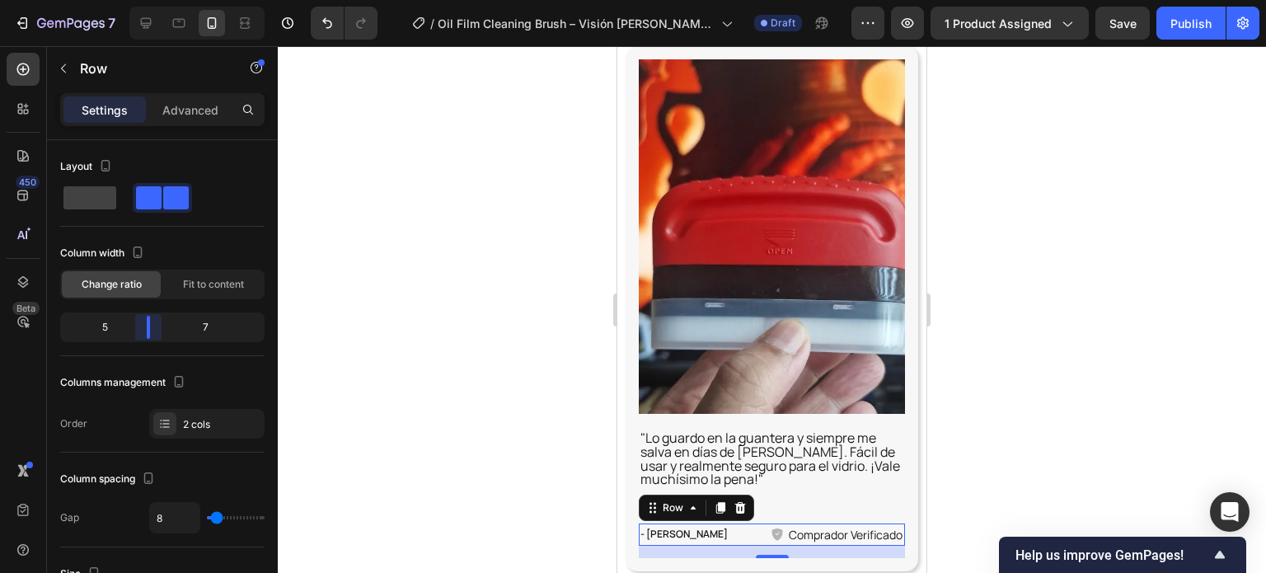
drag, startPoint x: 188, startPoint y: 326, endPoint x: 39, endPoint y: 244, distance: 170.4
click at [148, 0] on body "7 Version history / Oil Film Cleaning Brush – Visión Clara para una Conducción …" at bounding box center [633, 0] width 1266 height 0
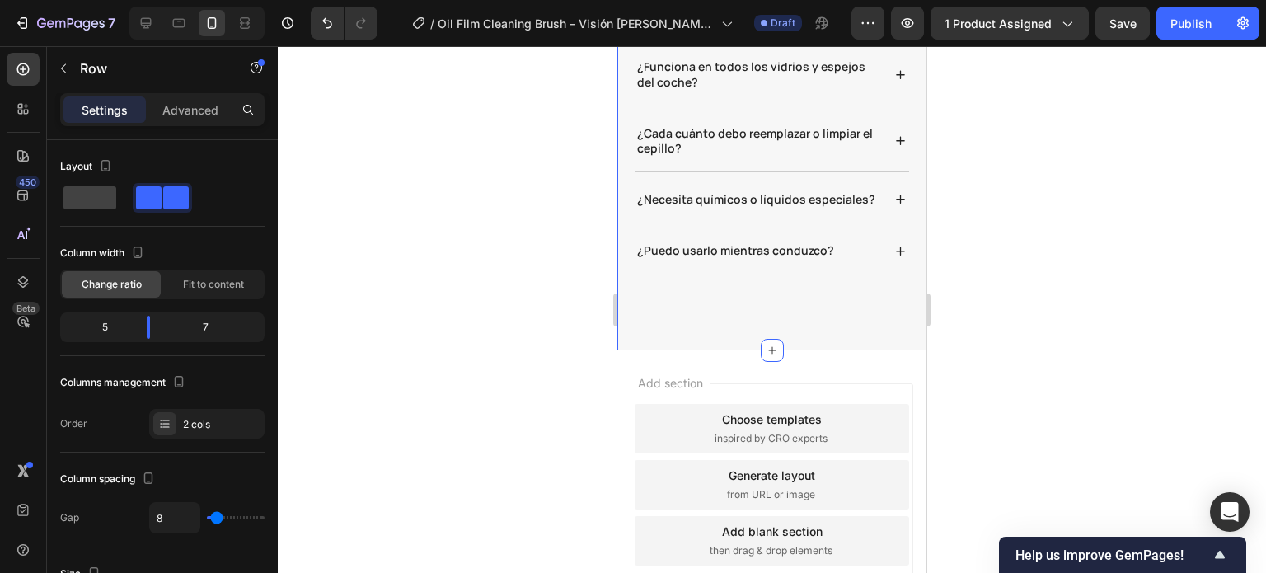
scroll to position [8871, 0]
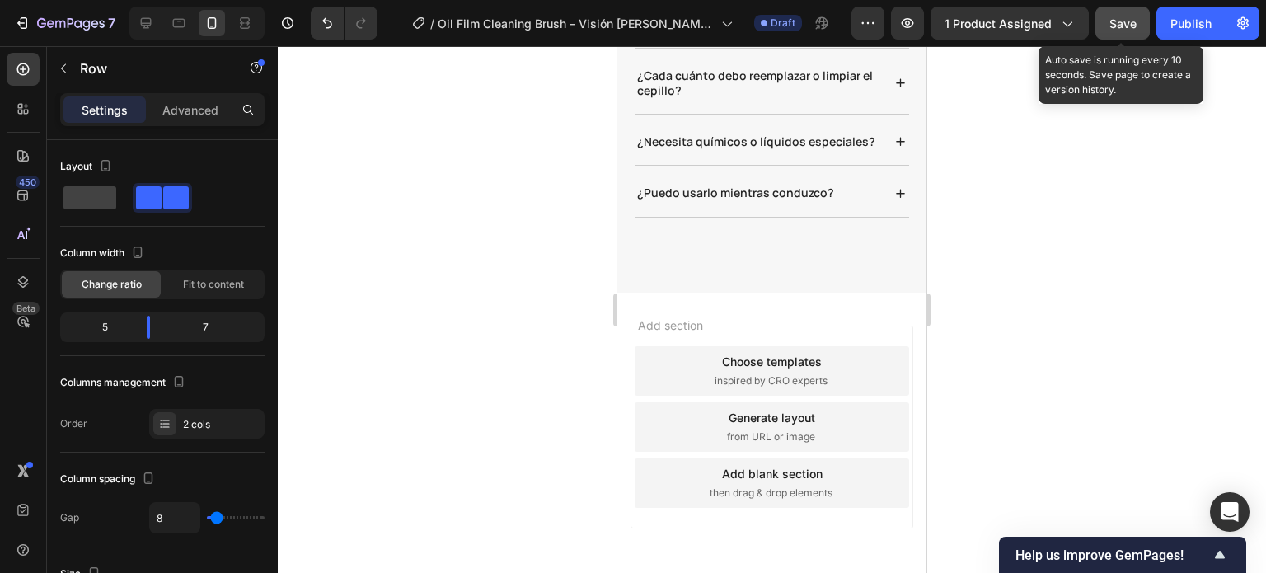
drag, startPoint x: 1133, startPoint y: 12, endPoint x: 271, endPoint y: 273, distance: 900.7
click at [1133, 12] on button "Save" at bounding box center [1122, 23] width 54 height 33
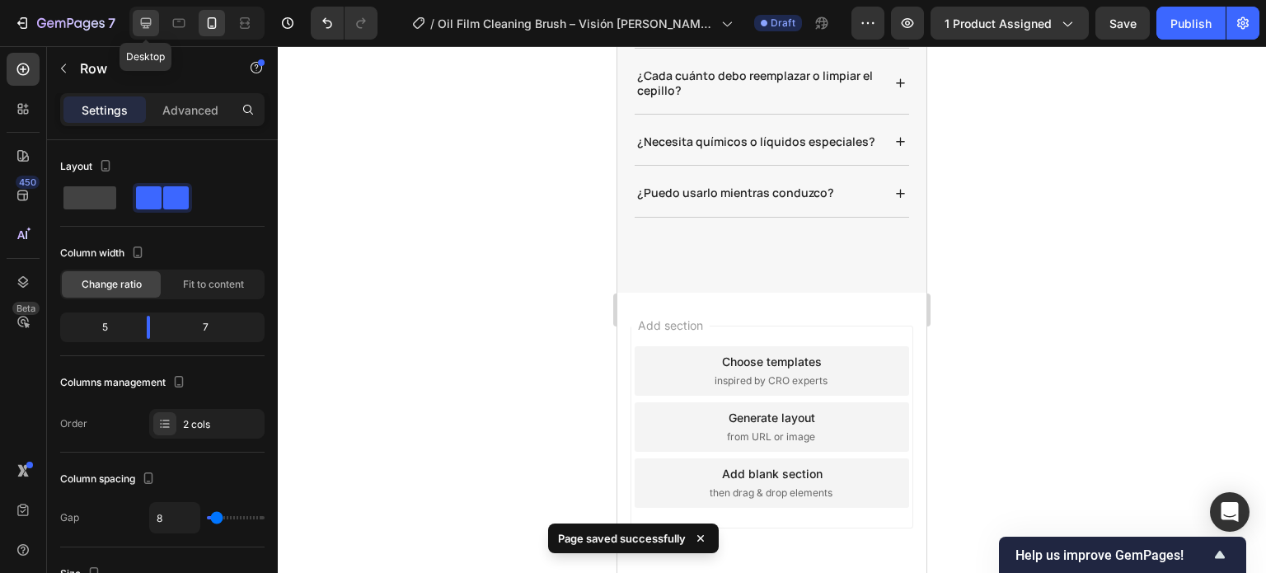
click at [145, 29] on icon at bounding box center [146, 23] width 16 height 16
type input "1200"
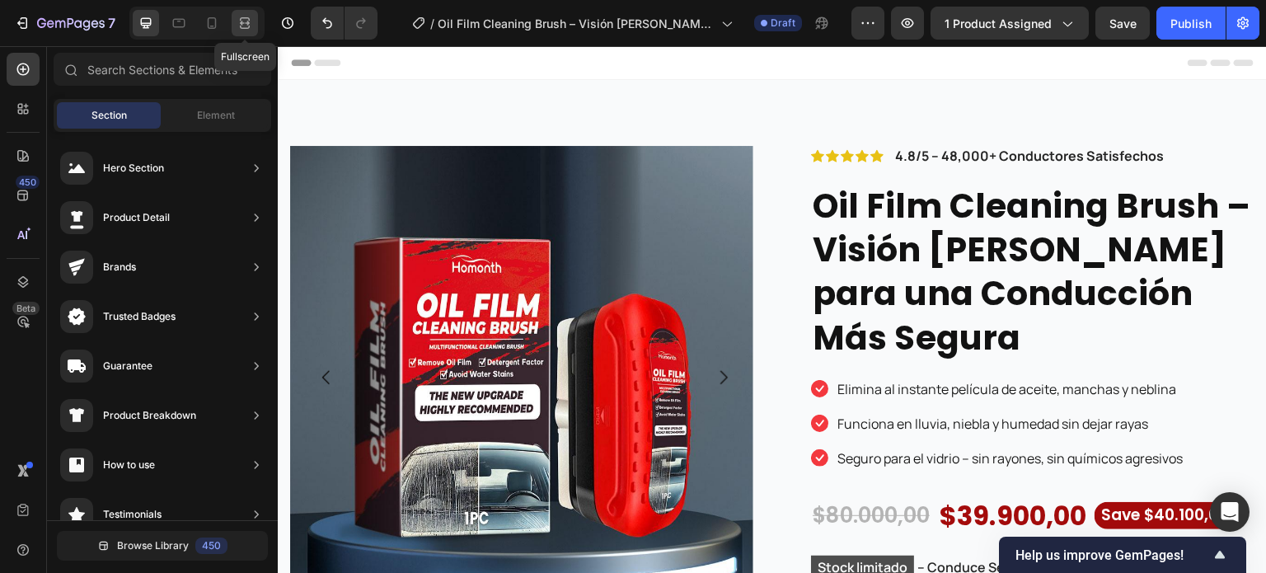
click at [244, 26] on icon at bounding box center [245, 23] width 16 height 16
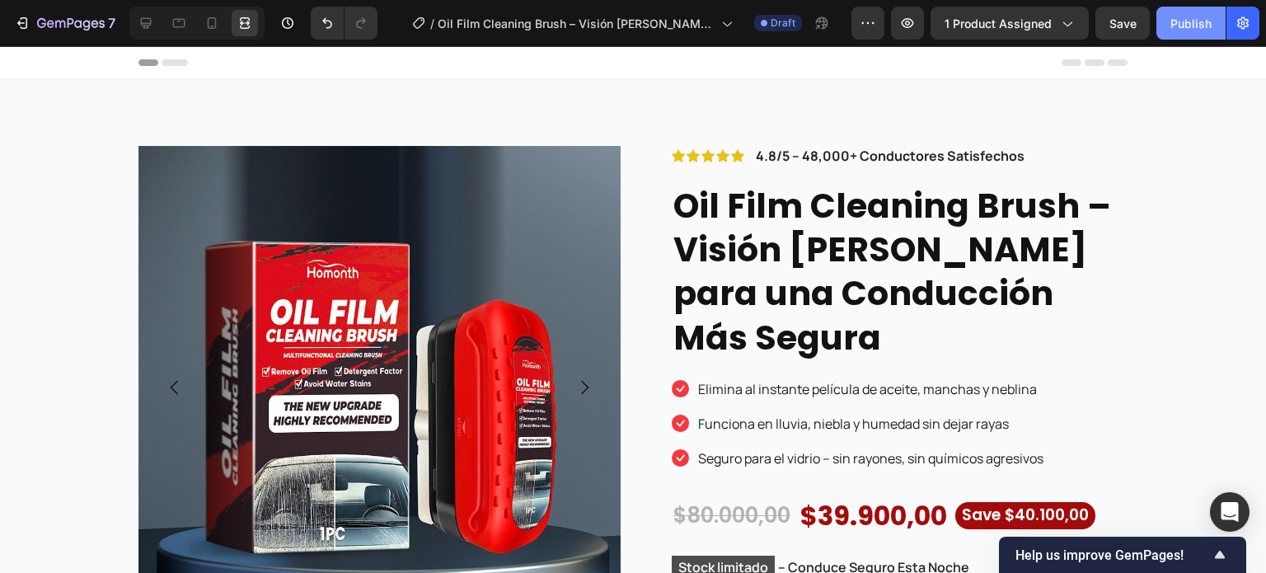
click at [1181, 24] on div "Publish" at bounding box center [1190, 23] width 41 height 17
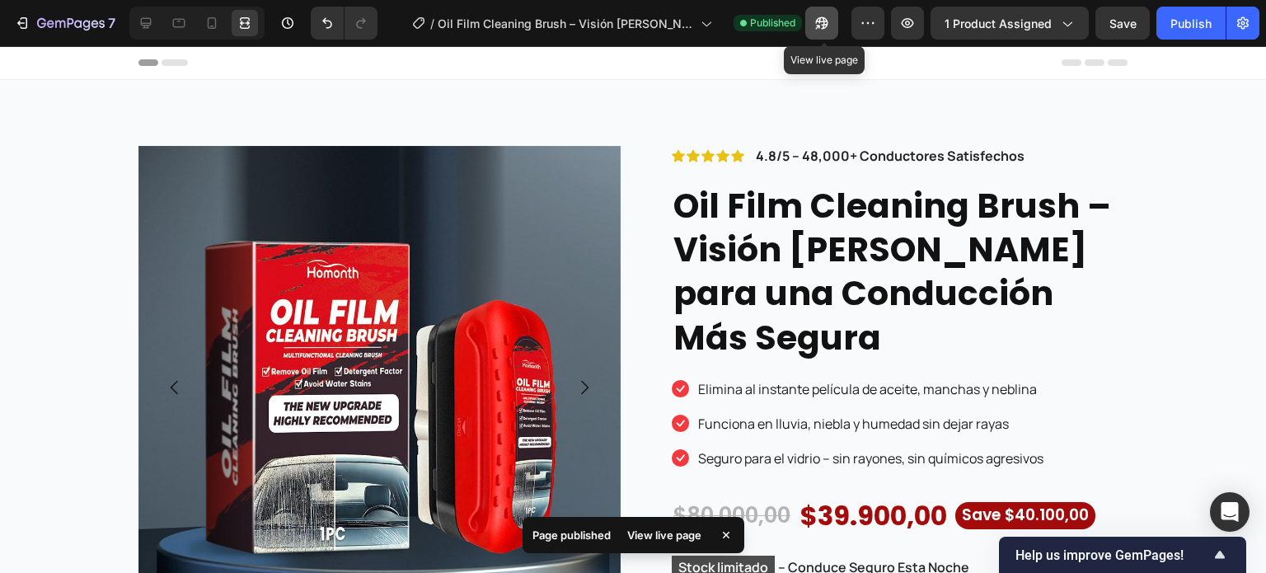
click at [817, 21] on icon "button" at bounding box center [822, 23] width 16 height 16
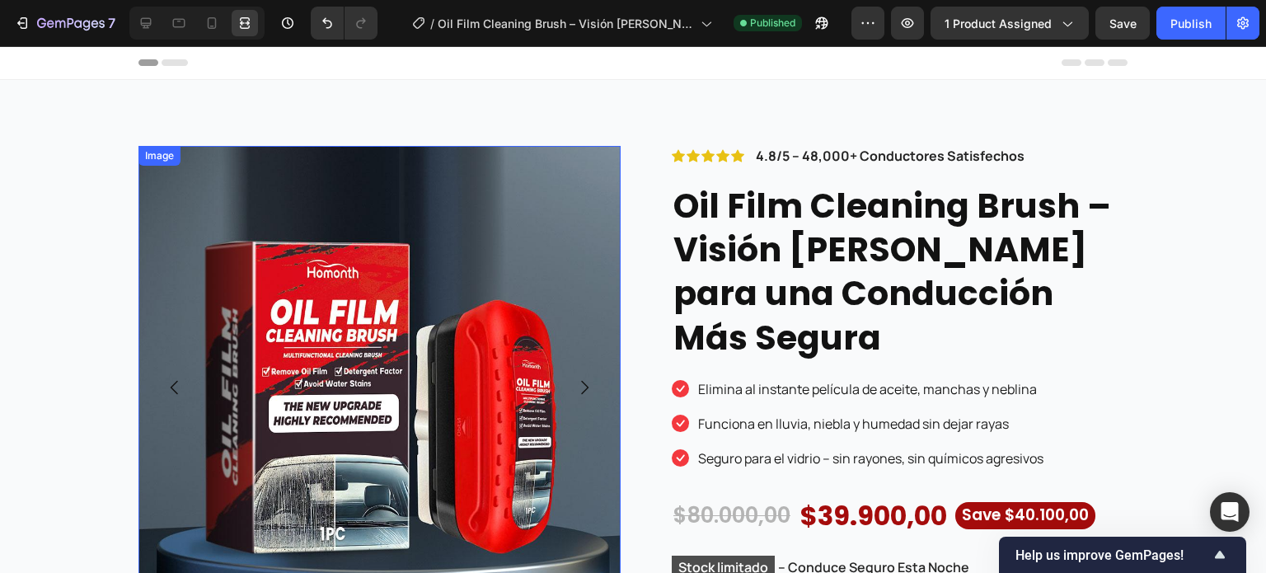
click at [578, 295] on img at bounding box center [379, 387] width 482 height 482
click at [169, 158] on div "Image" at bounding box center [176, 162] width 35 height 15
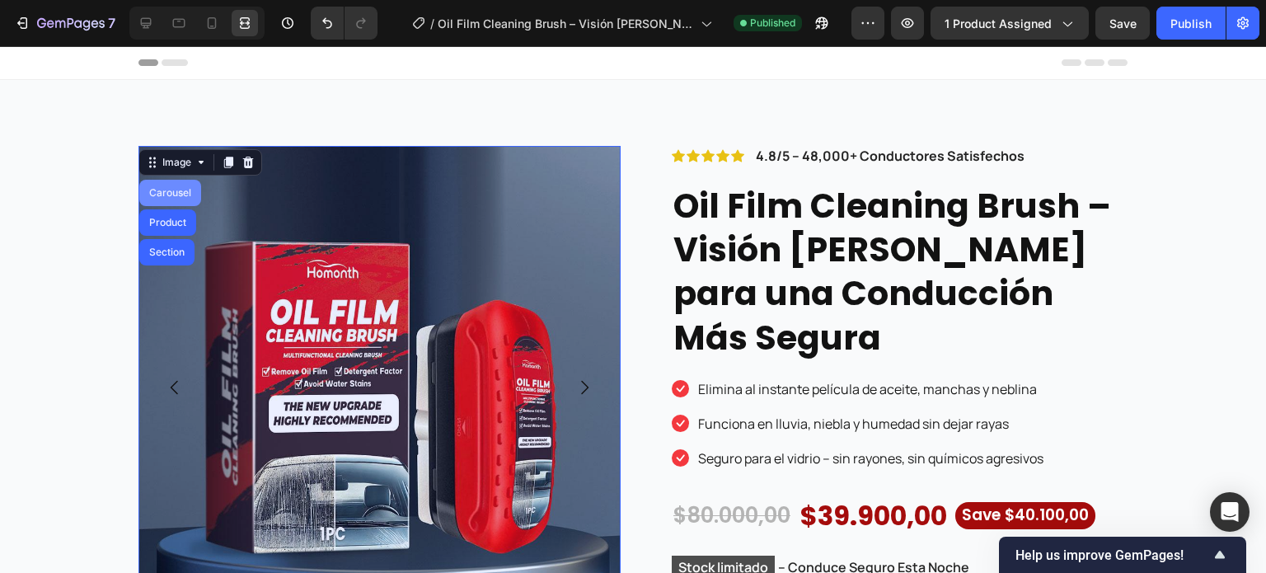
click at [185, 197] on div "Carousel" at bounding box center [170, 193] width 49 height 10
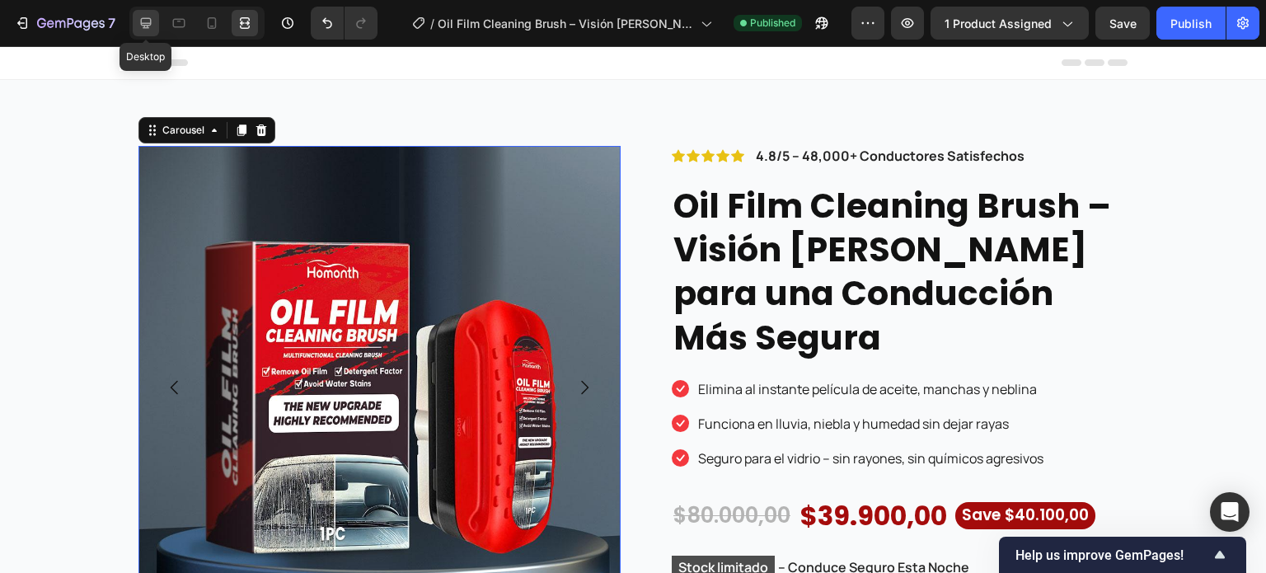
click at [152, 23] on icon at bounding box center [146, 23] width 16 height 16
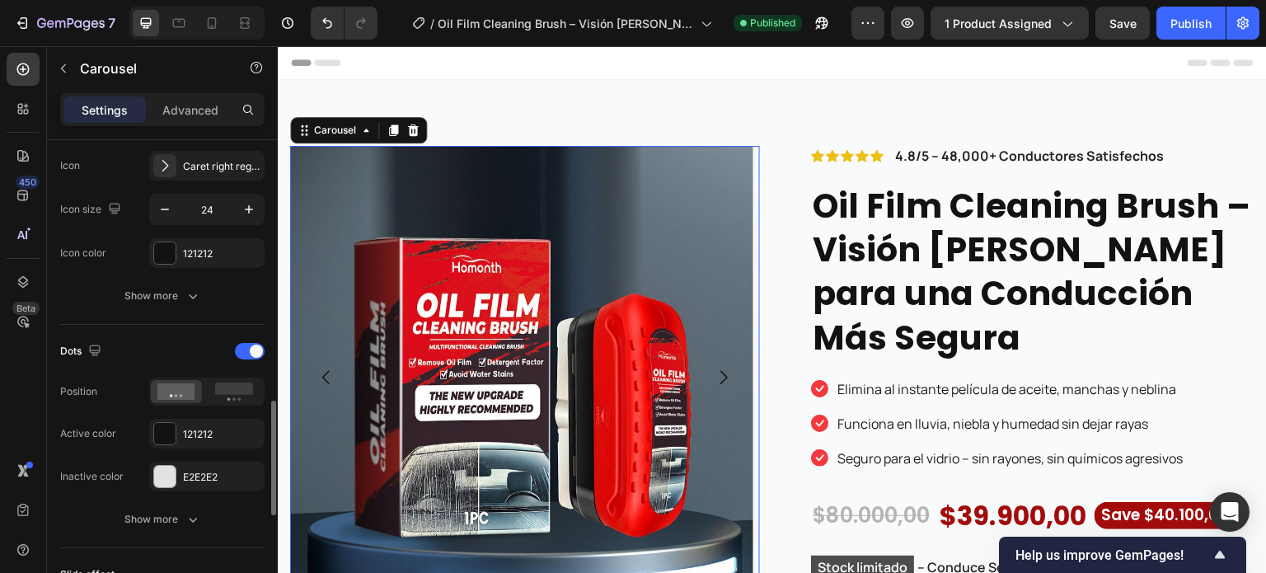
scroll to position [742, 0]
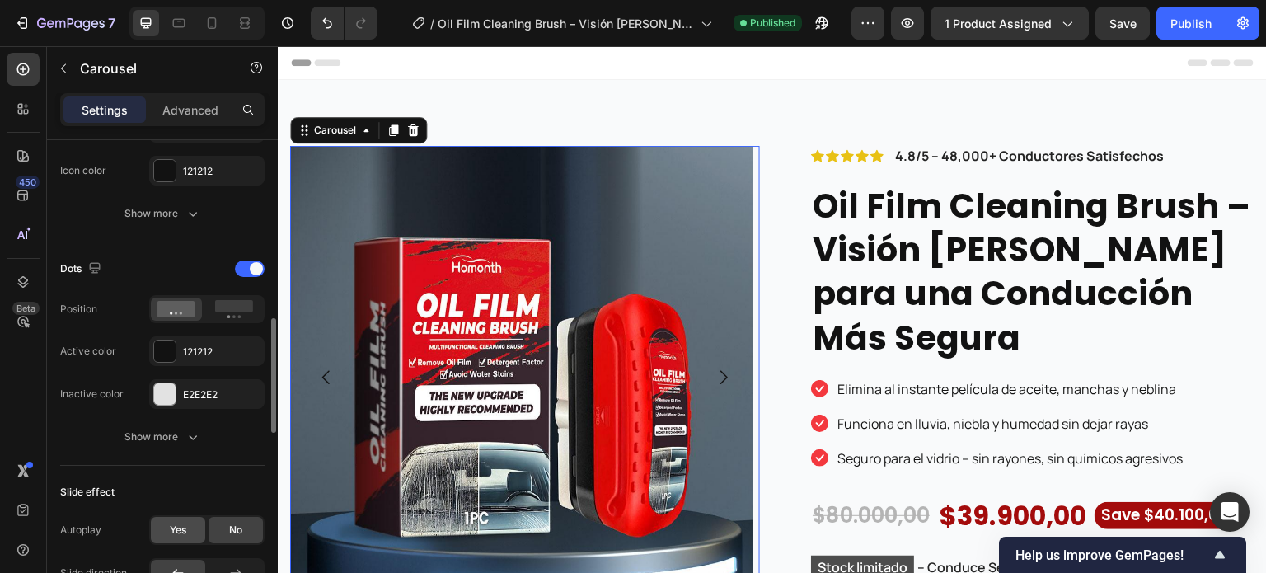
drag, startPoint x: 185, startPoint y: 535, endPoint x: 476, endPoint y: 332, distance: 354.6
click at [185, 534] on span "Yes" at bounding box center [178, 530] width 16 height 15
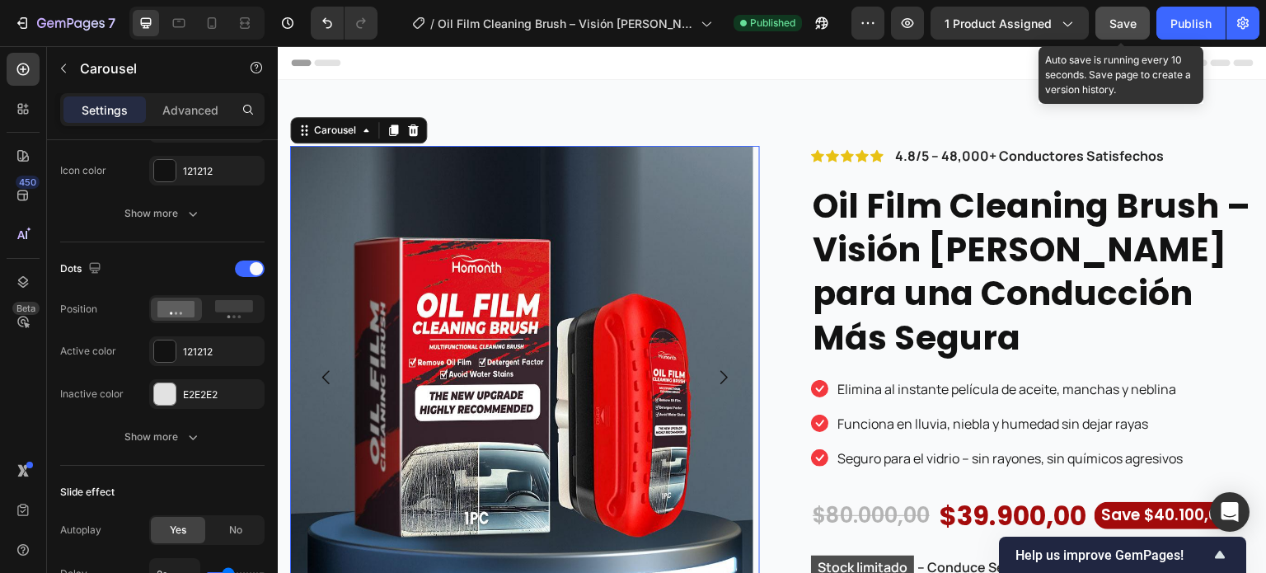
click at [1126, 30] on div "Save" at bounding box center [1122, 23] width 27 height 17
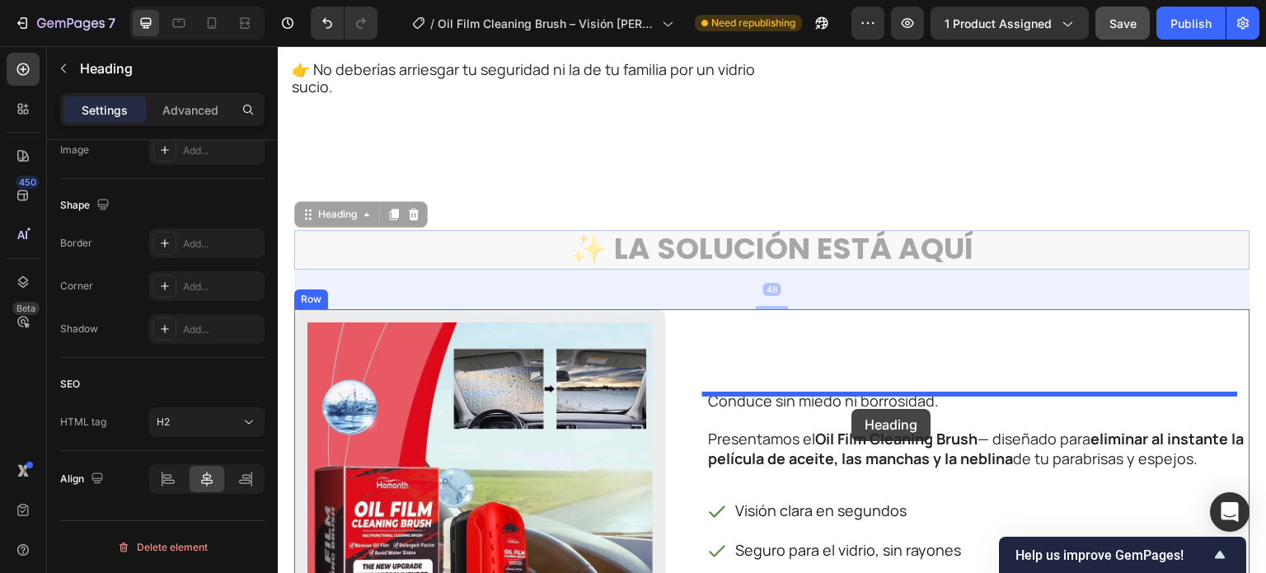
scroll to position [0, 0]
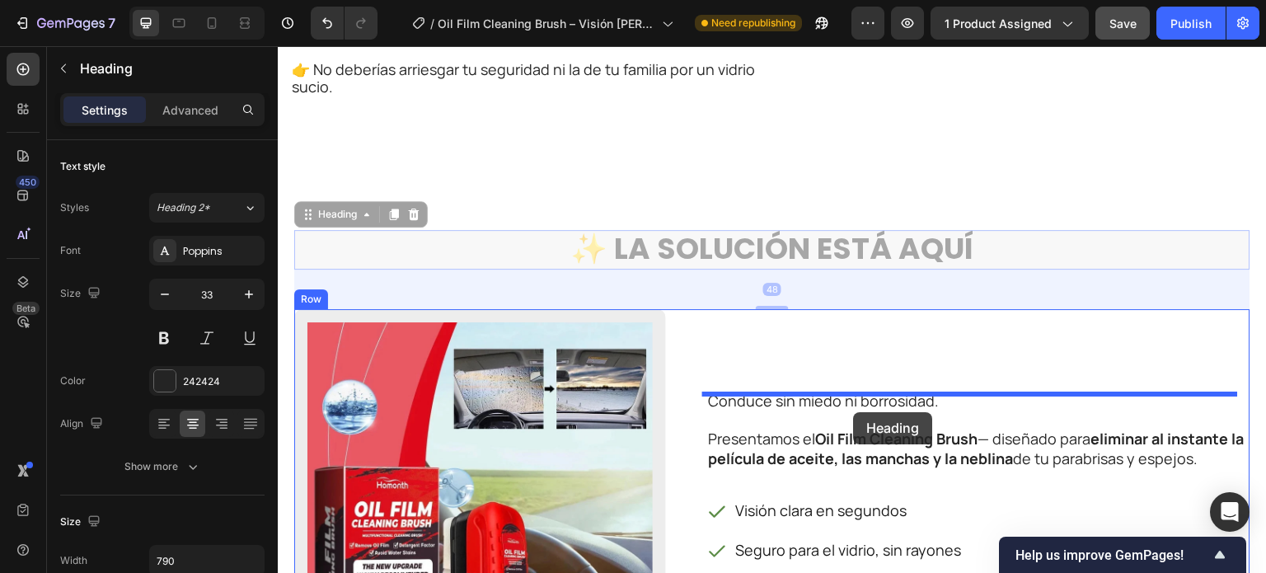
drag, startPoint x: 749, startPoint y: 250, endPoint x: 854, endPoint y: 412, distance: 193.2
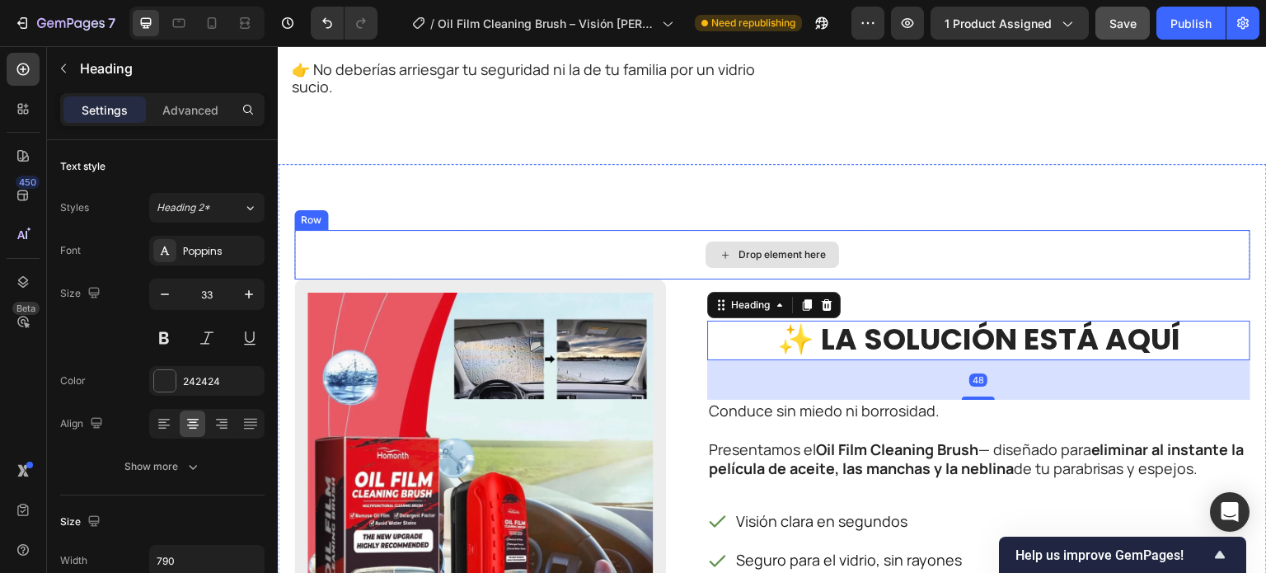
click at [606, 247] on div "Drop element here" at bounding box center [772, 254] width 956 height 49
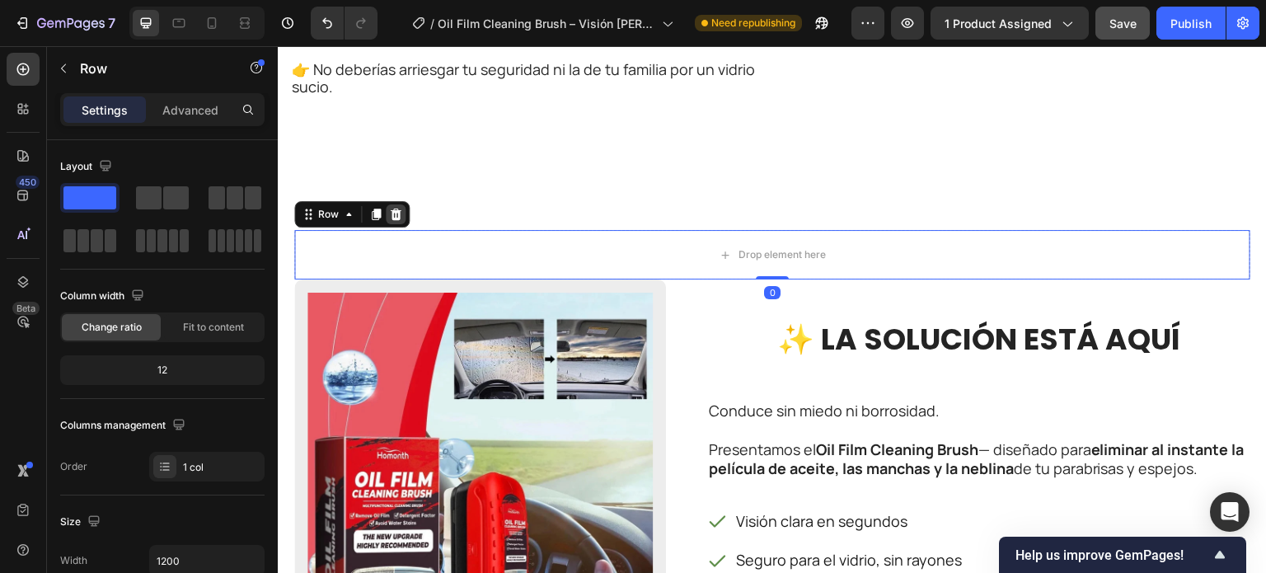
click at [396, 211] on icon at bounding box center [395, 214] width 13 height 13
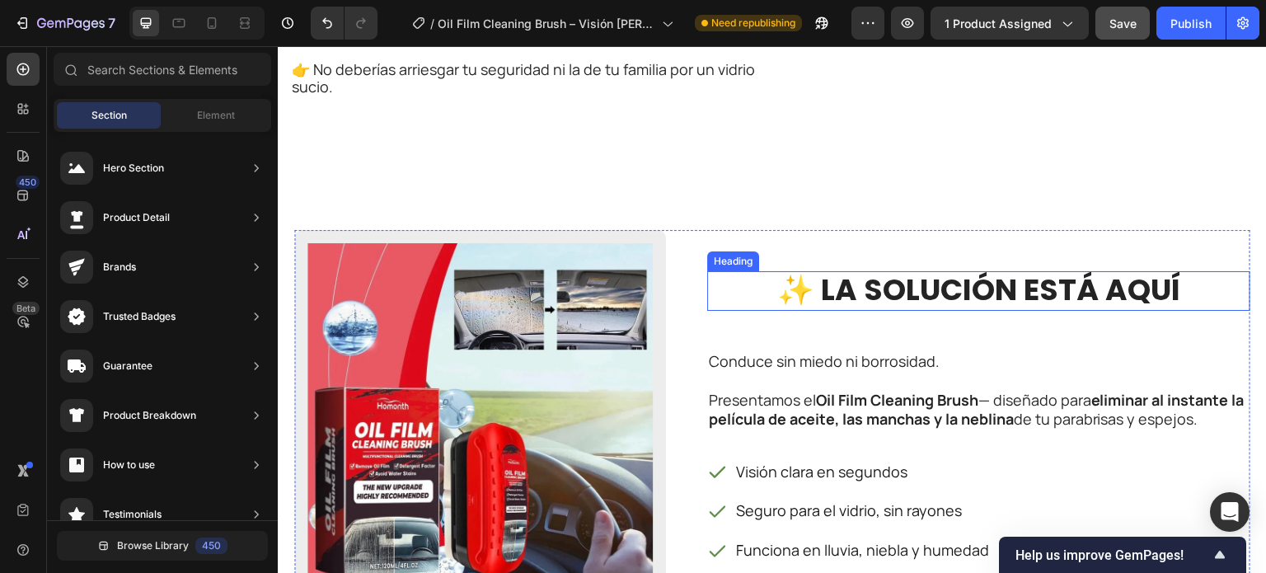
click at [865, 297] on span "✨ La Solución Está Aquí" at bounding box center [978, 290] width 403 height 42
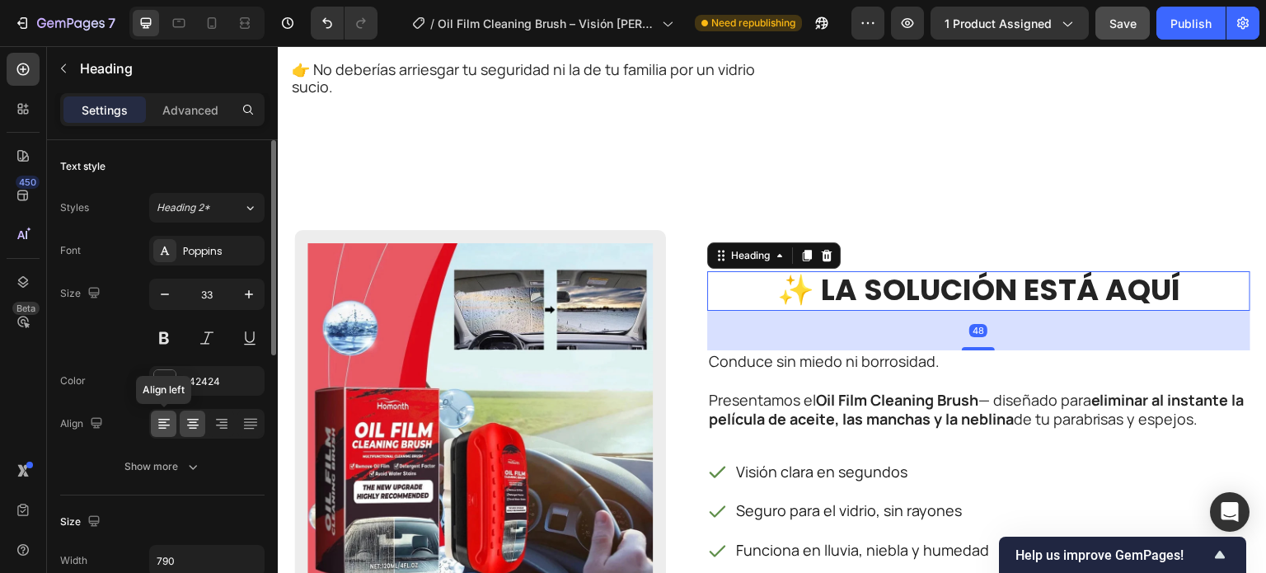
click at [156, 428] on icon at bounding box center [164, 423] width 16 height 16
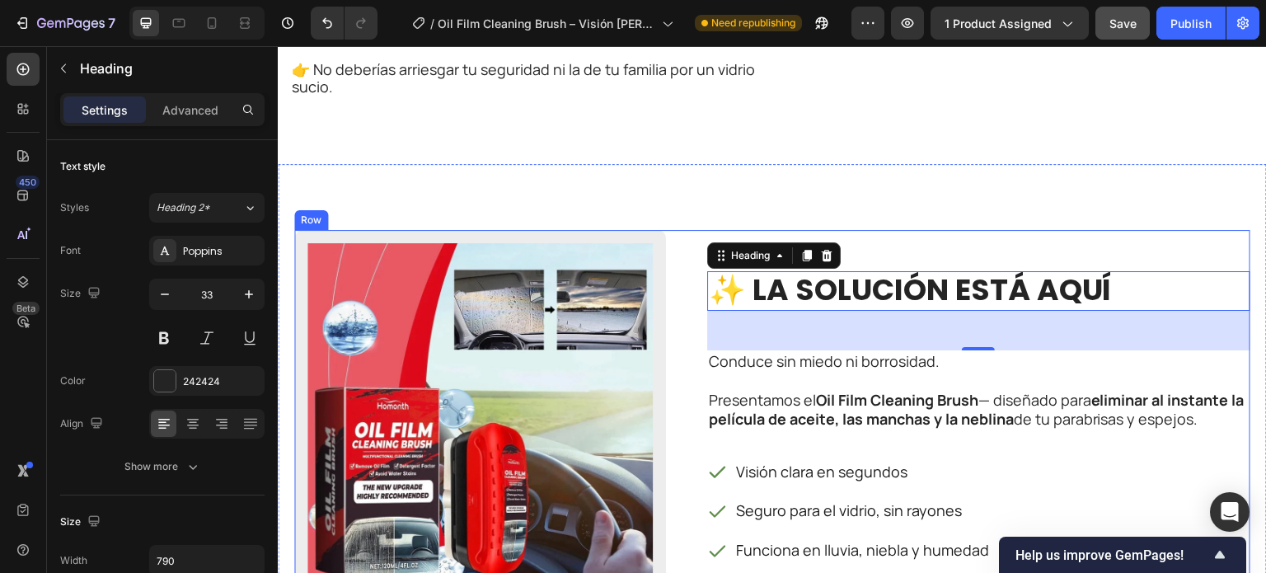
click at [681, 286] on div "Image “Este cepillo me devolvió la tranquilidad al volante. Ahora conduzco con …" at bounding box center [772, 461] width 956 height 463
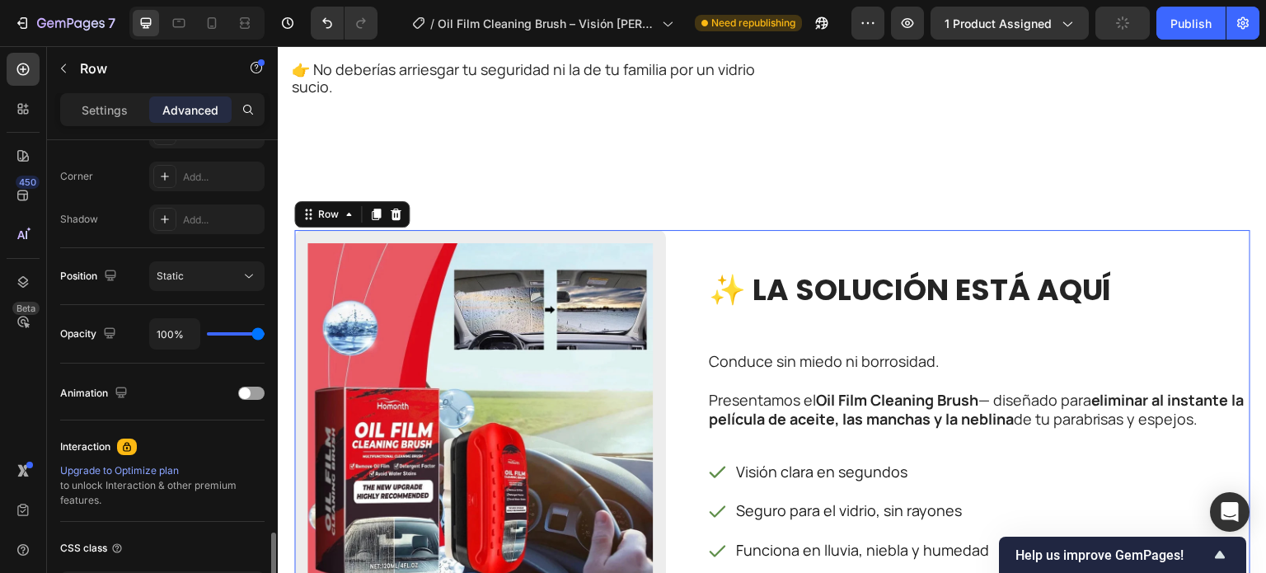
scroll to position [617, 0]
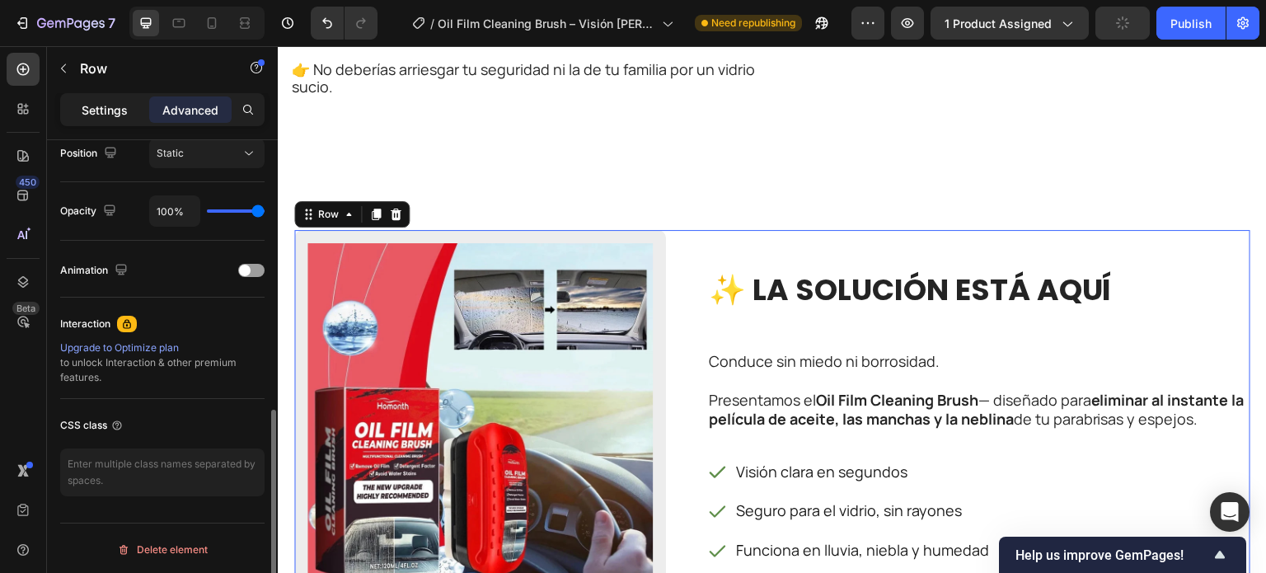
drag, startPoint x: 96, startPoint y: 102, endPoint x: 101, endPoint y: 122, distance: 20.4
click at [95, 102] on p "Settings" at bounding box center [105, 109] width 46 height 17
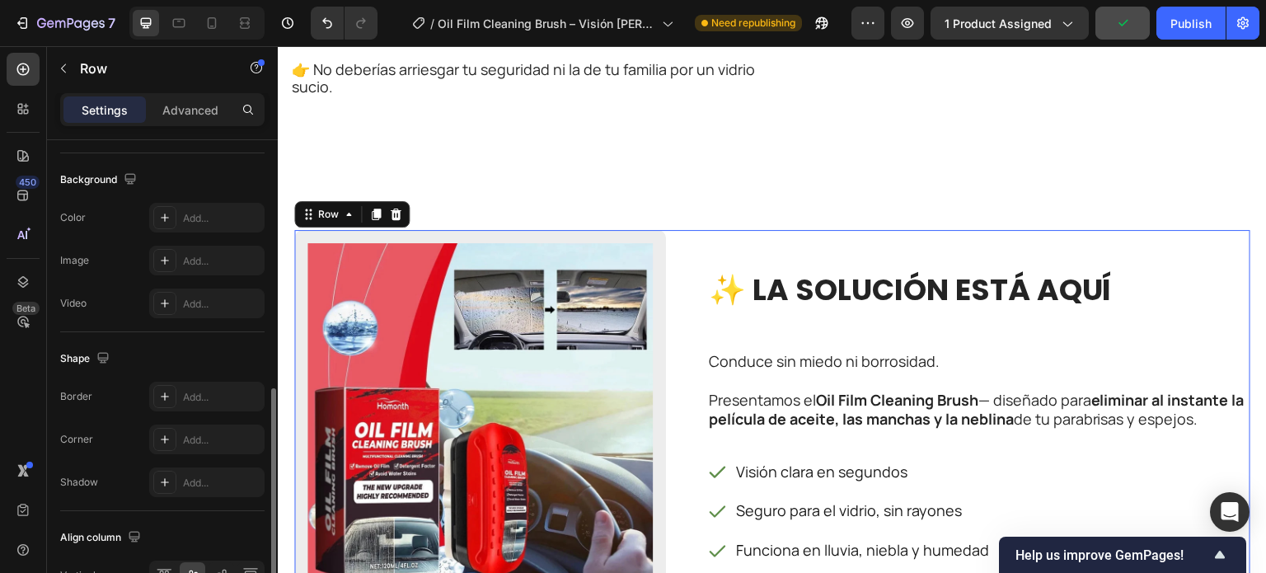
scroll to position [711, 0]
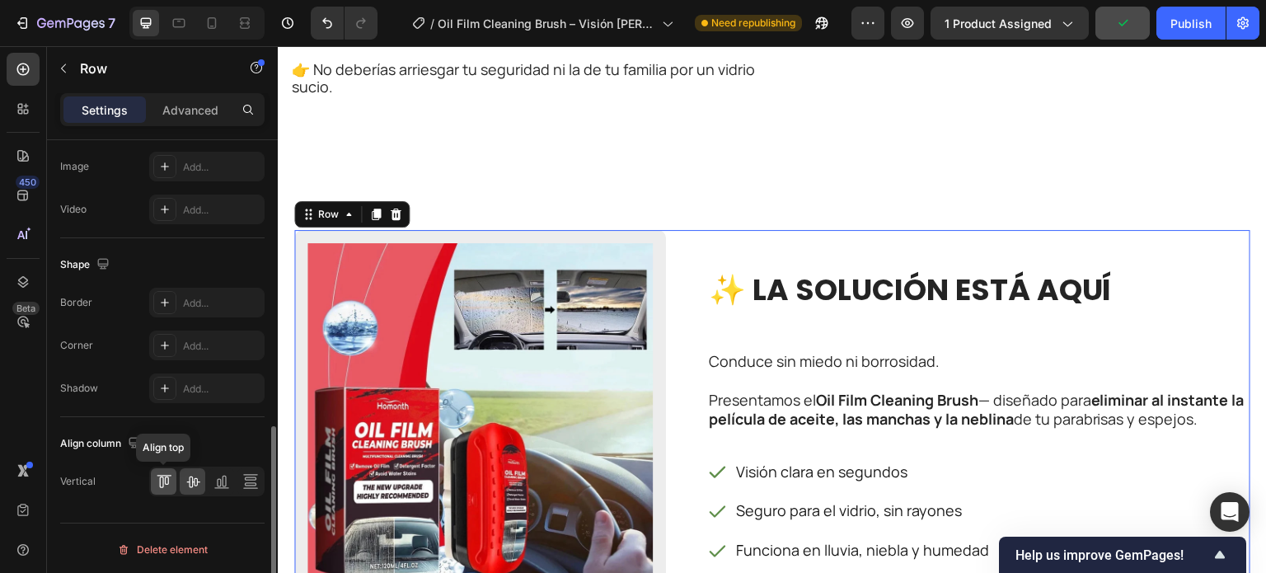
drag, startPoint x: 168, startPoint y: 475, endPoint x: 484, endPoint y: 148, distance: 454.1
click at [168, 475] on icon at bounding box center [164, 481] width 16 height 16
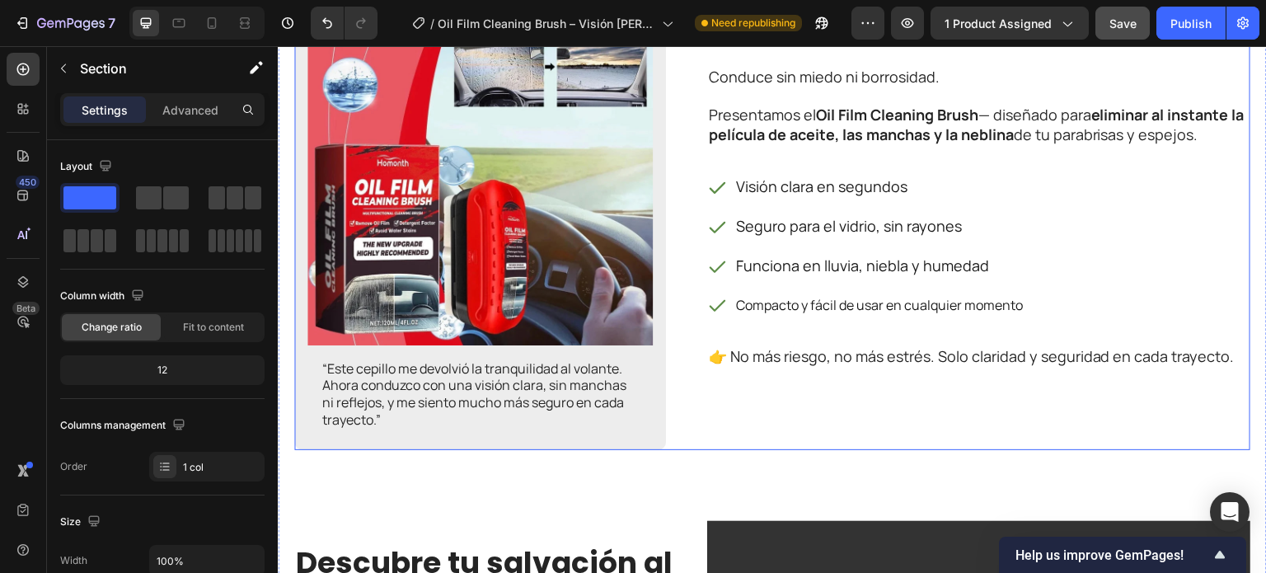
scroll to position [1813, 0]
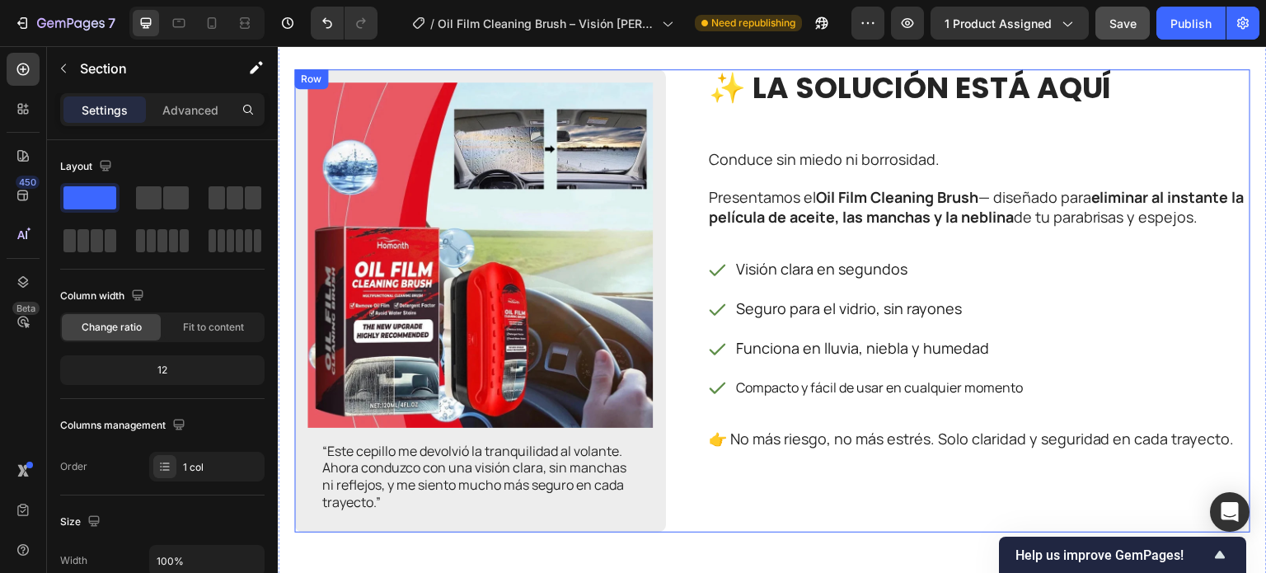
click at [699, 148] on div "Image “Este cepillo me devolvió la tranquilidad al volante. Ahora conduzco con …" at bounding box center [772, 300] width 956 height 463
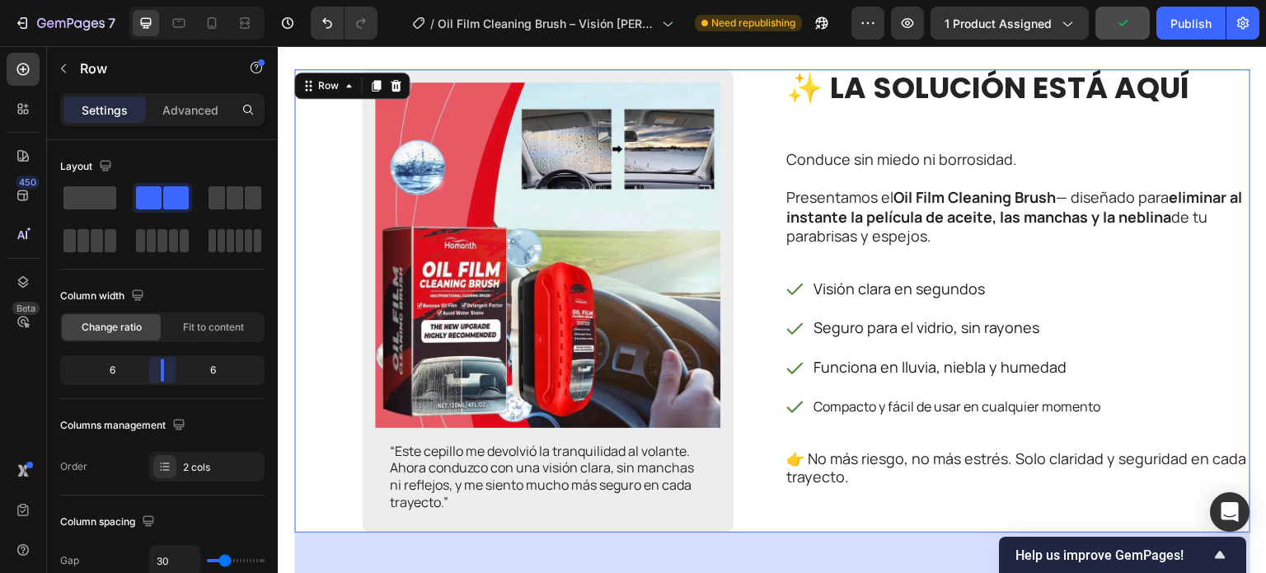
click at [170, 0] on body "7 Version history / Oil Film Cleaning Brush – Visión Clara para una Conducción …" at bounding box center [633, 0] width 1266 height 0
click at [345, 274] on div "Image “Este cepillo me devolvió la tranquilidad al volante. Ahora conduzco con …" at bounding box center [527, 300] width 466 height 463
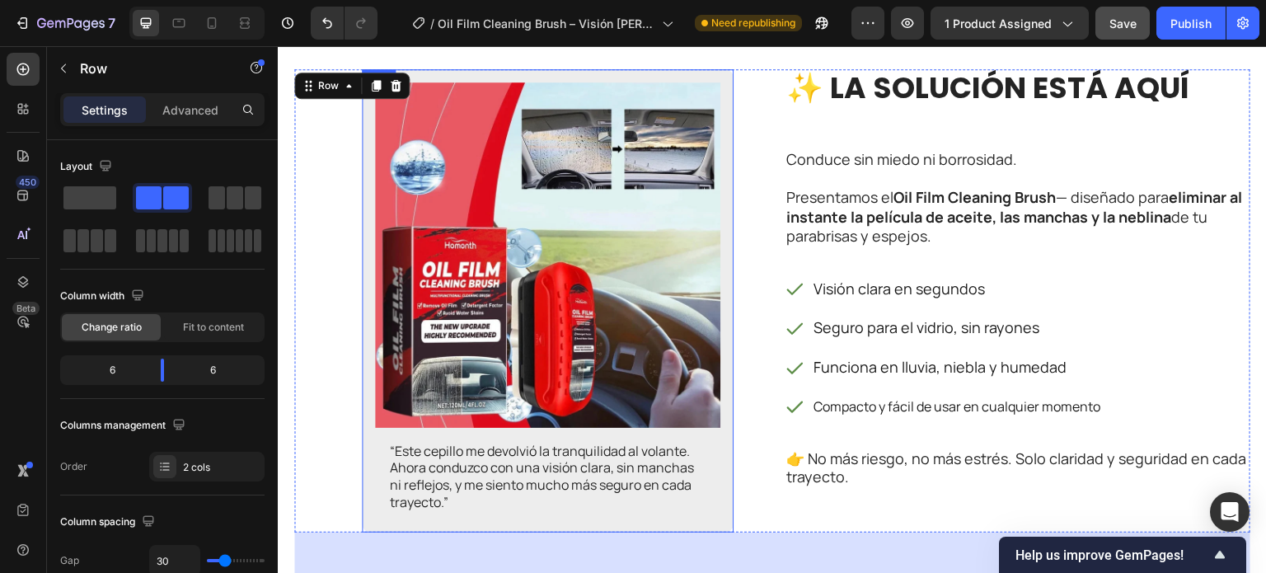
click at [363, 232] on div "Image “Este cepillo me devolvió la tranquilidad al volante. Ahora conduzco con …" at bounding box center [548, 300] width 372 height 463
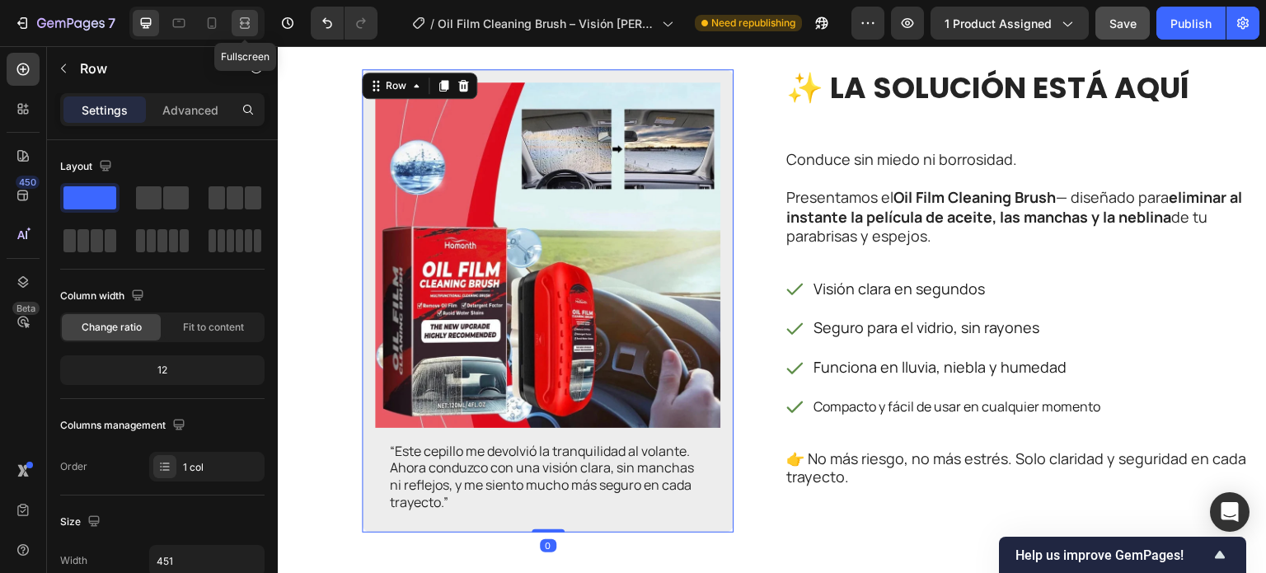
click at [237, 22] on icon at bounding box center [245, 23] width 16 height 16
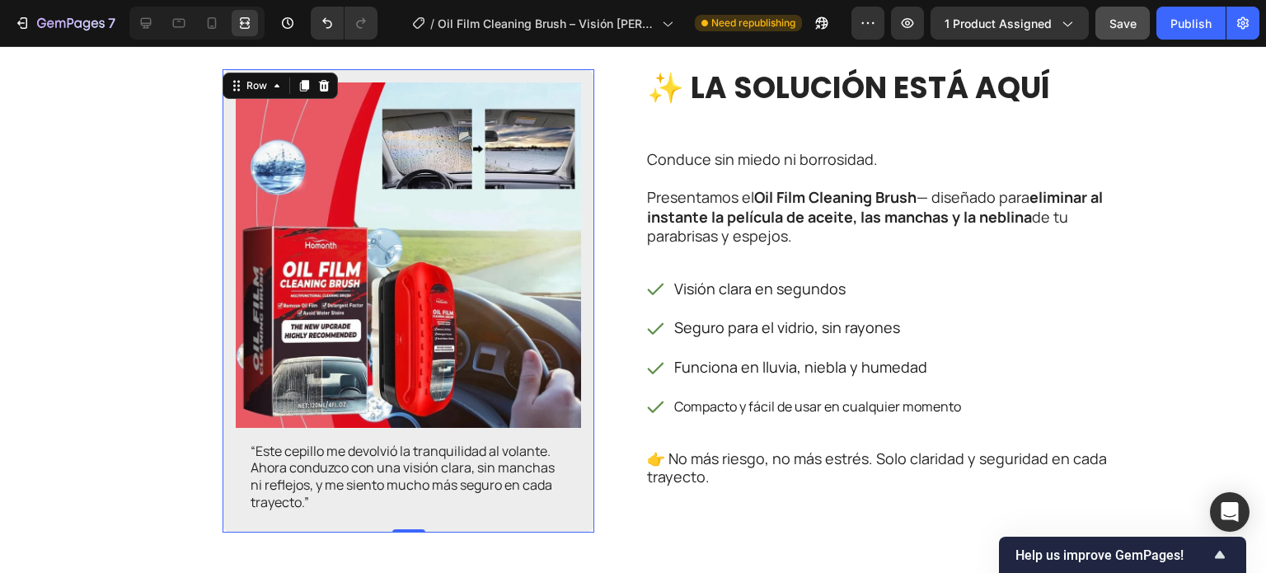
click at [619, 232] on div "Image “Este cepillo me devolvió la tranquilidad al volante. Ahora conduzco con …" at bounding box center [632, 300] width 989 height 463
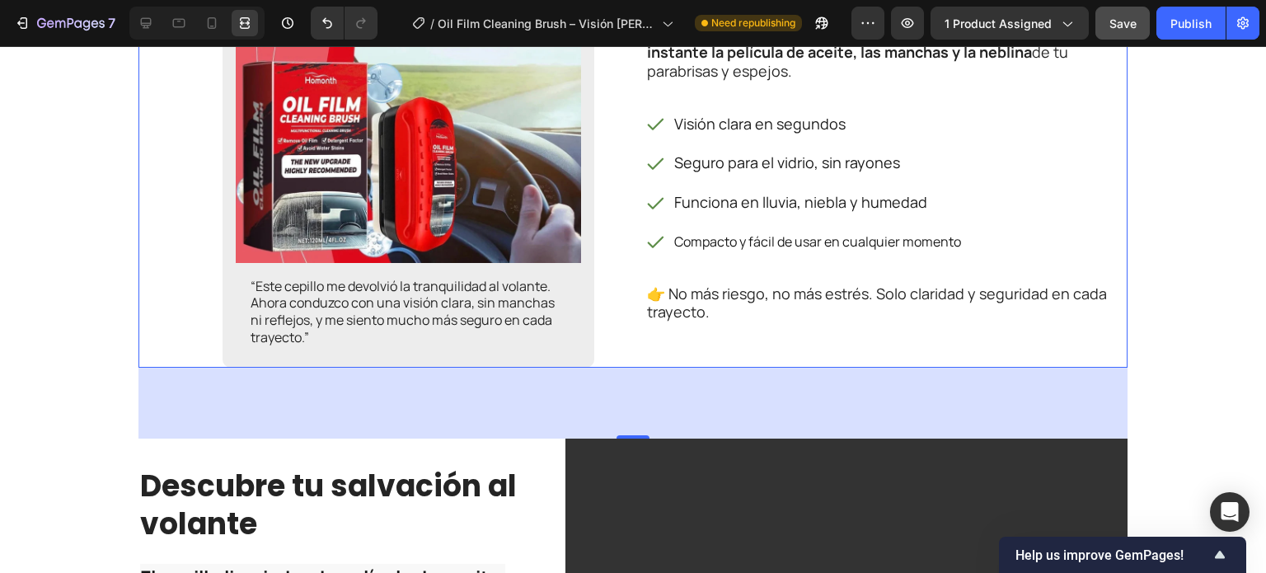
scroll to position [1814, 0]
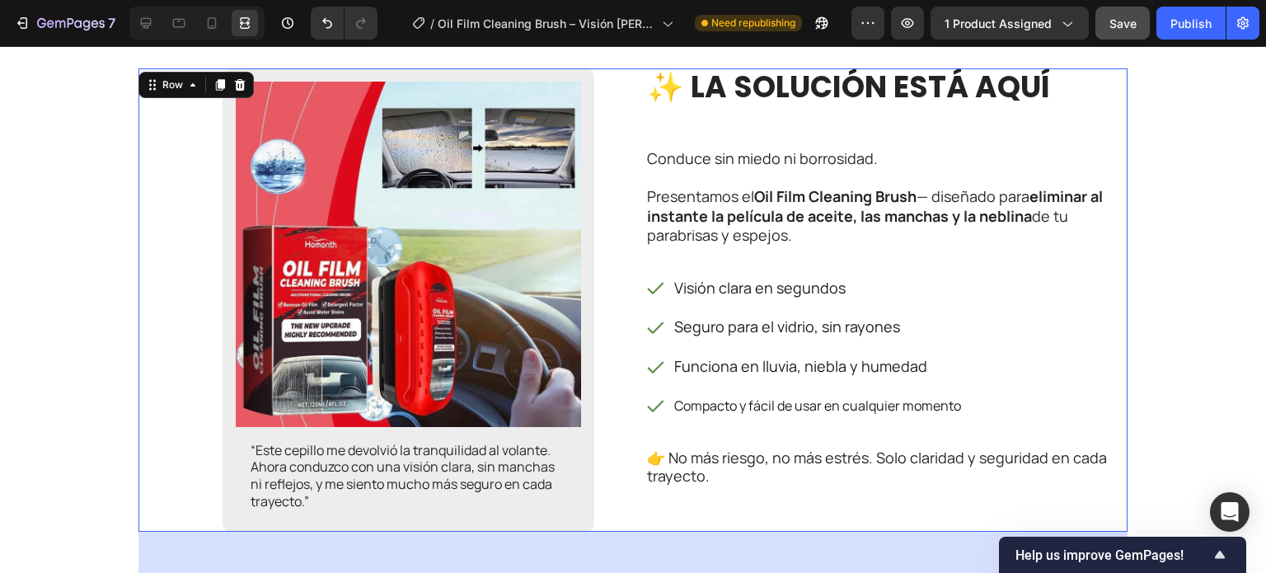
click at [204, 296] on div "Image “Este cepillo me devolvió la tranquilidad al volante. Ahora conduzco con …" at bounding box center [379, 299] width 482 height 463
click at [223, 299] on div "Image “Este cepillo me devolvió la tranquilidad al volante. Ahora conduzco con …" at bounding box center [409, 299] width 372 height 463
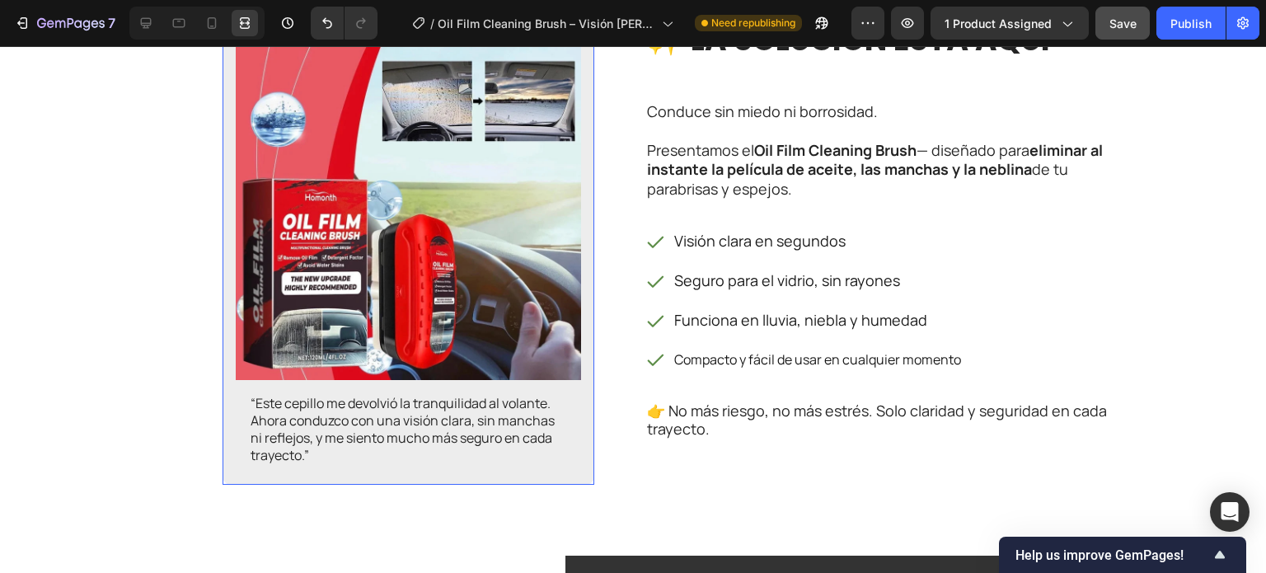
scroll to position [1731, 0]
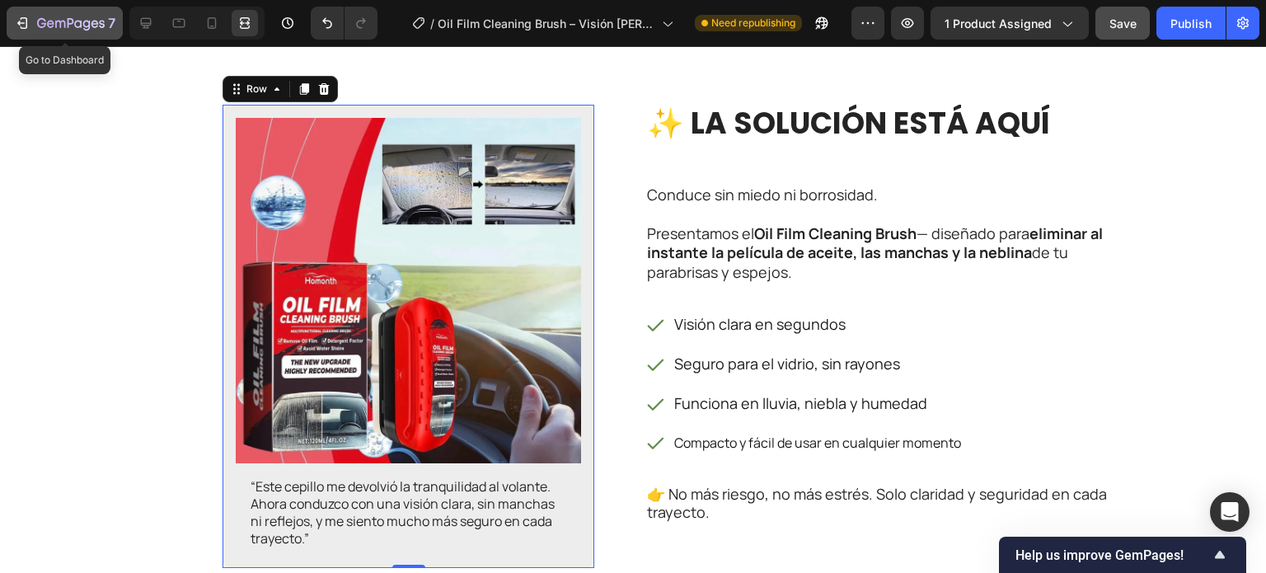
click at [120, 16] on button "7" at bounding box center [65, 23] width 116 height 33
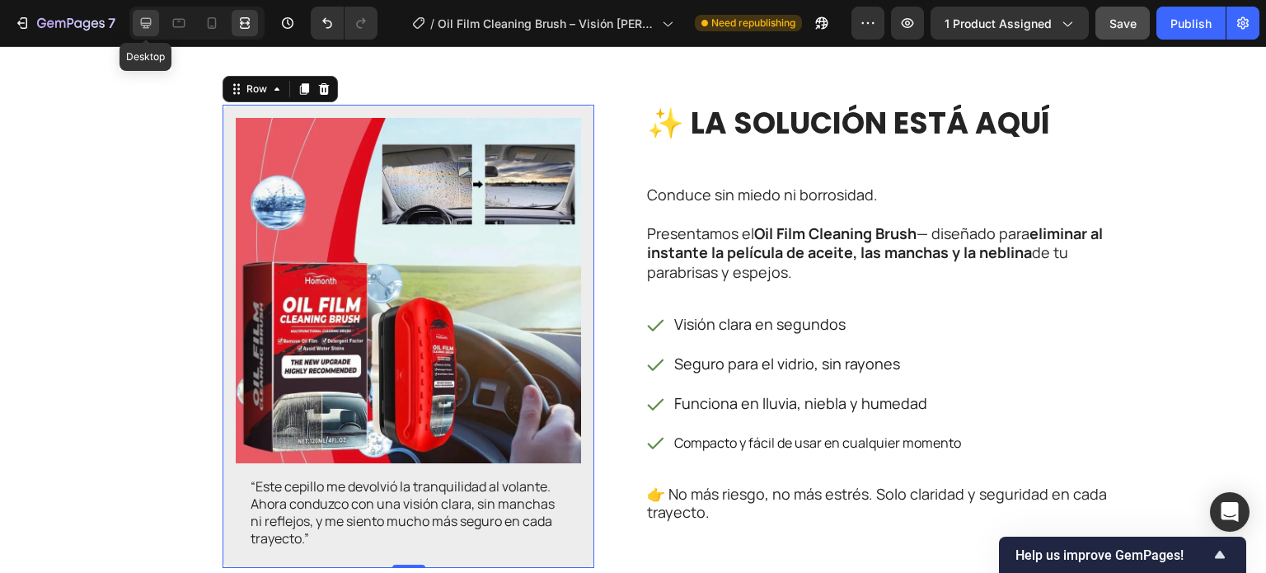
click at [142, 21] on icon at bounding box center [146, 23] width 16 height 16
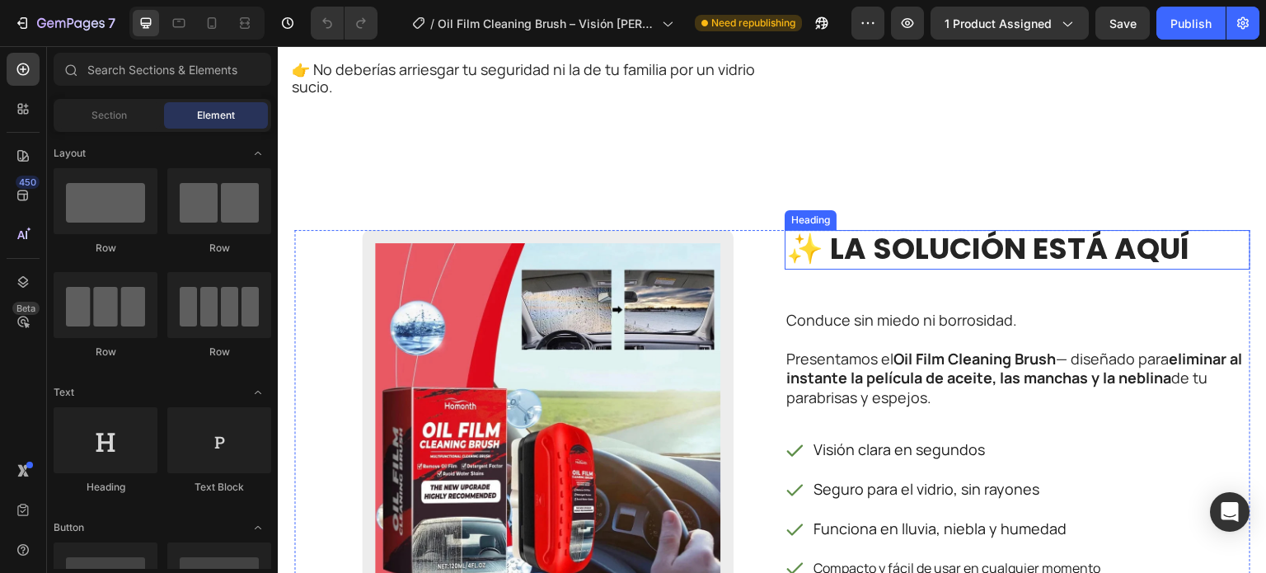
scroll to position [1813, 0]
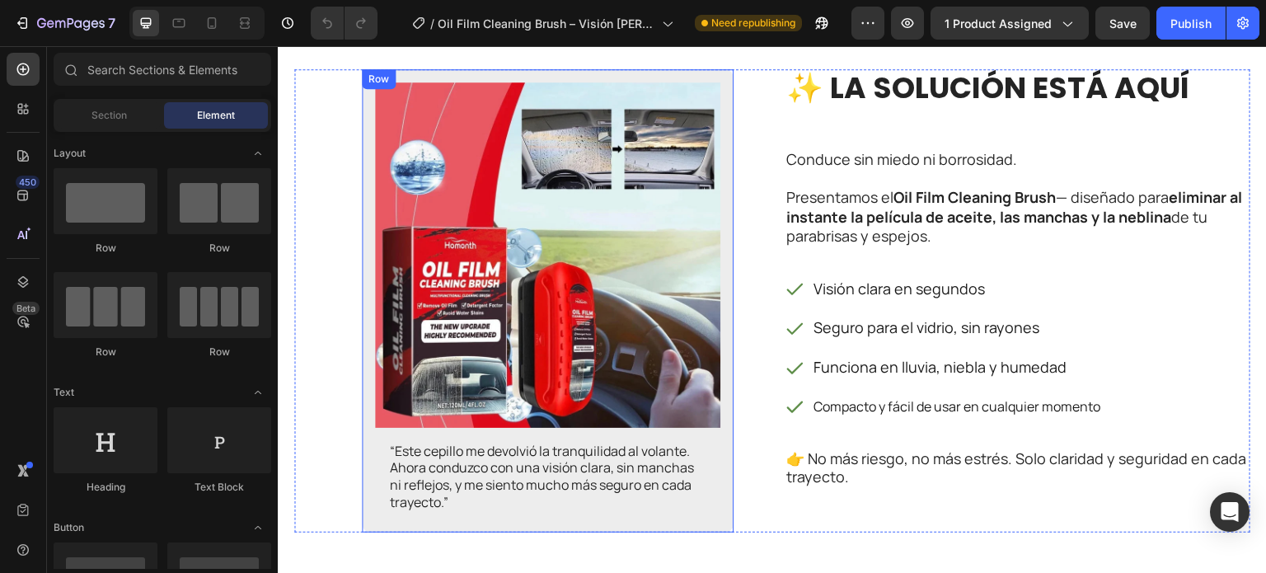
click at [725, 269] on div "Image “Este cepillo me devolvió la tranquilidad al volante. Ahora conduzco con …" at bounding box center [548, 300] width 372 height 463
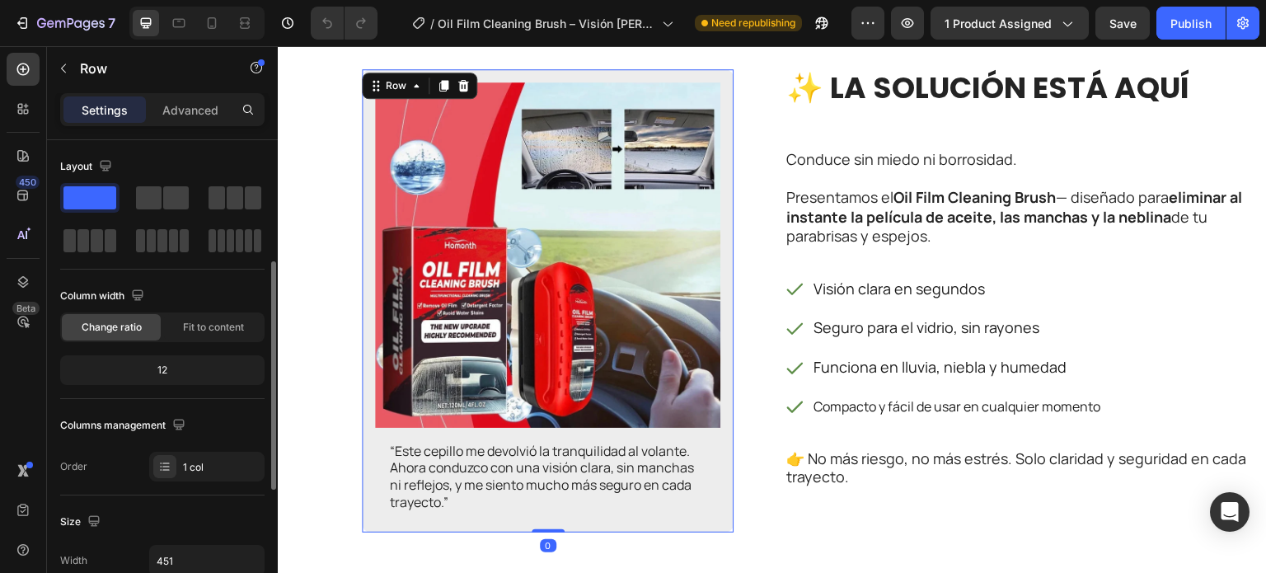
scroll to position [82, 0]
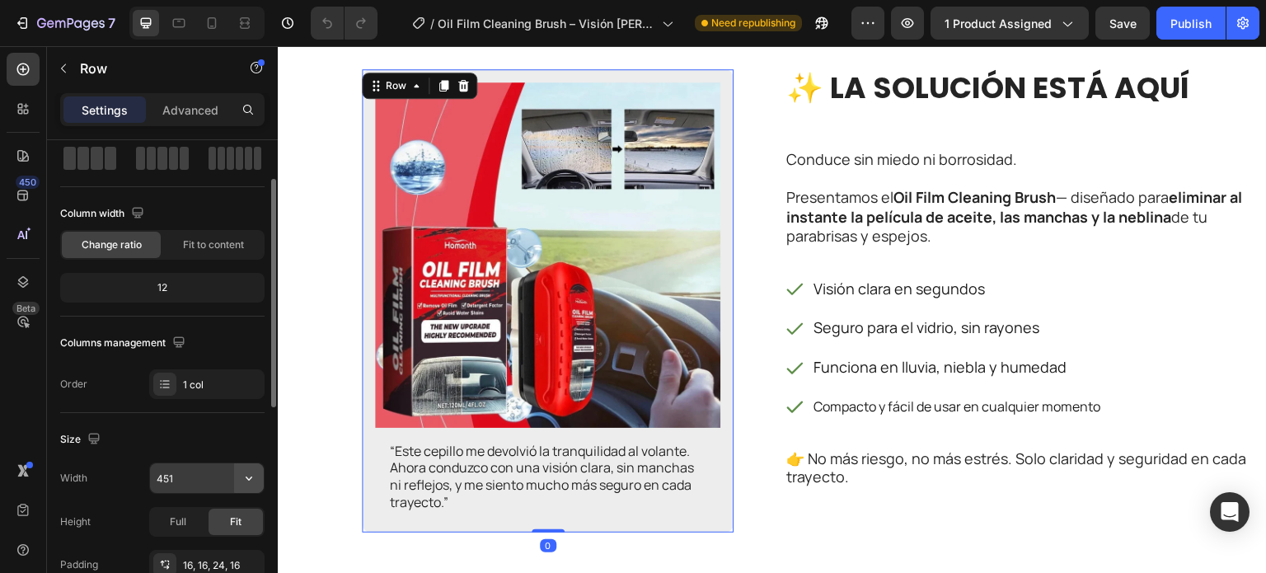
click at [253, 472] on icon "button" at bounding box center [249, 478] width 16 height 16
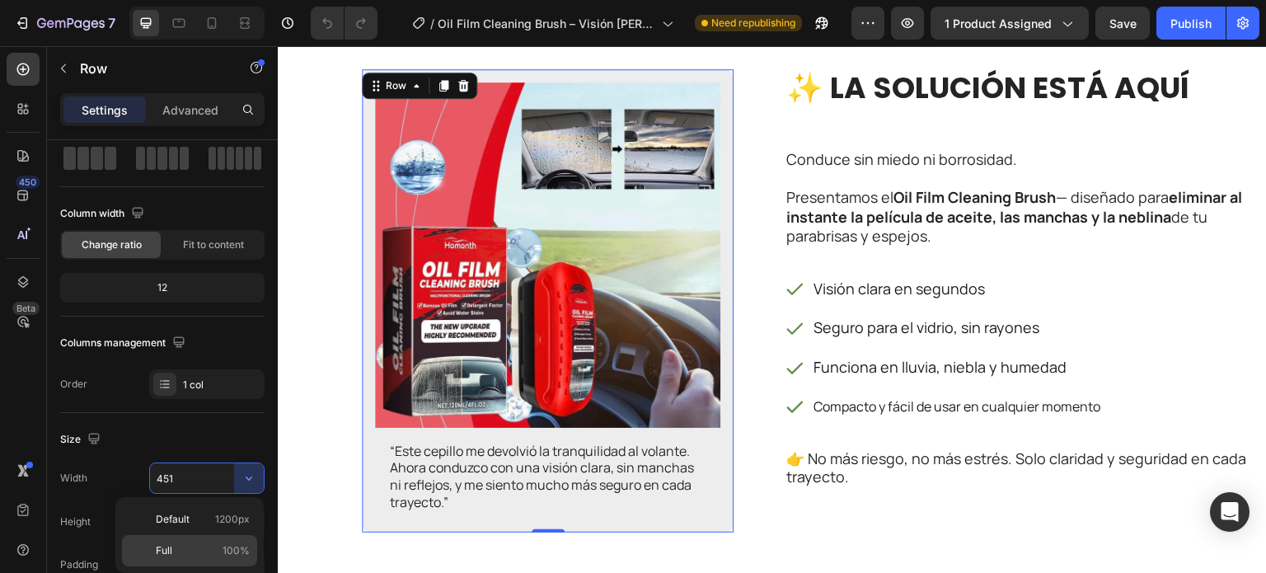
click at [214, 546] on p "Full 100%" at bounding box center [203, 550] width 94 height 15
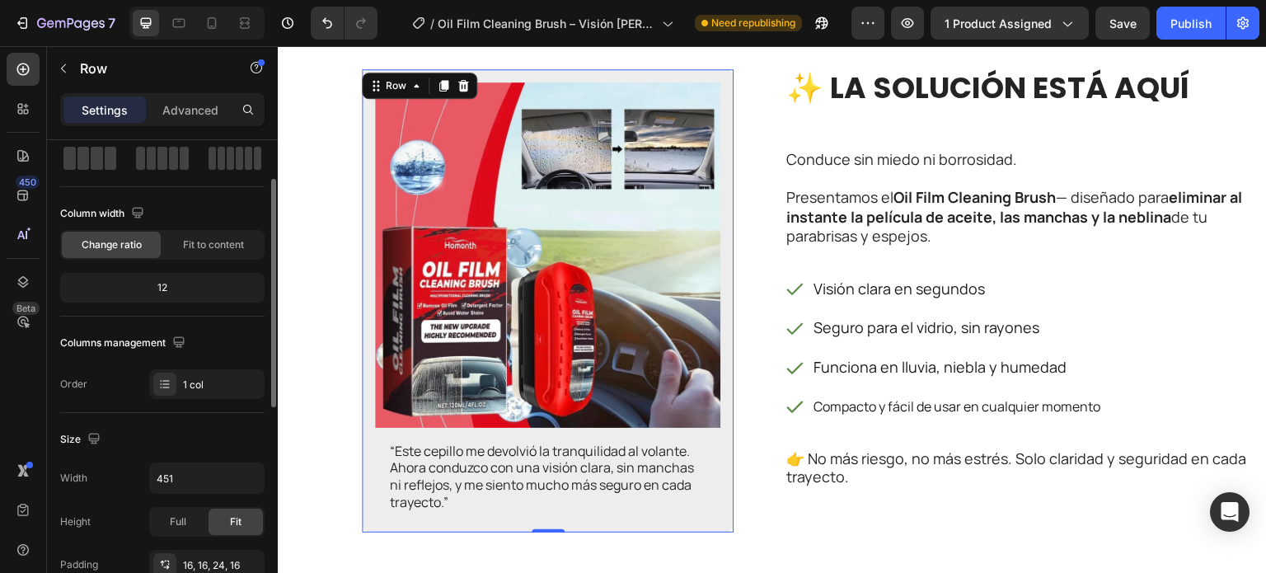
type input "100%"
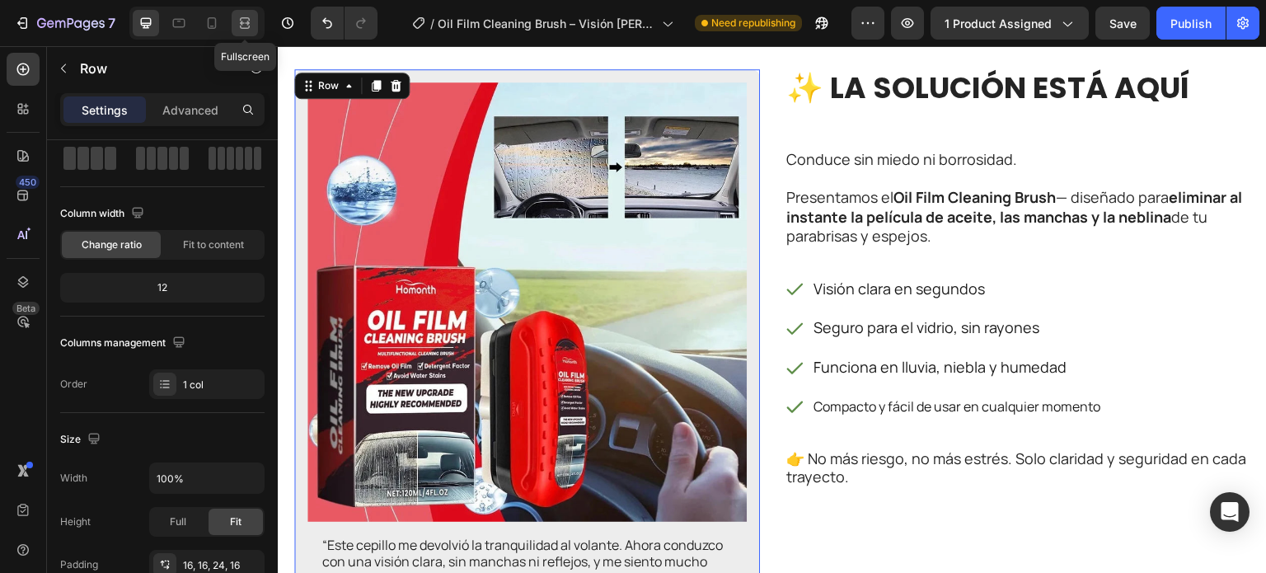
click at [252, 16] on div at bounding box center [245, 23] width 26 height 26
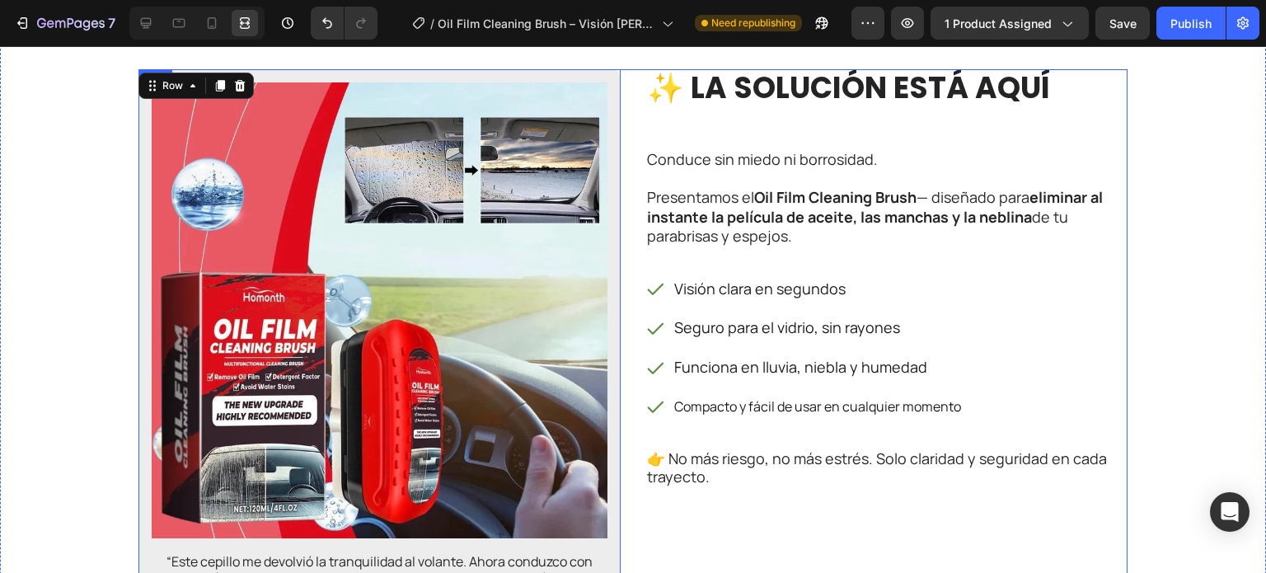
click at [624, 254] on div "Image “Este cepillo me devolvió la tranquilidad al volante. Ahora conduzco con …" at bounding box center [632, 347] width 989 height 556
click at [145, 22] on icon at bounding box center [146, 23] width 16 height 16
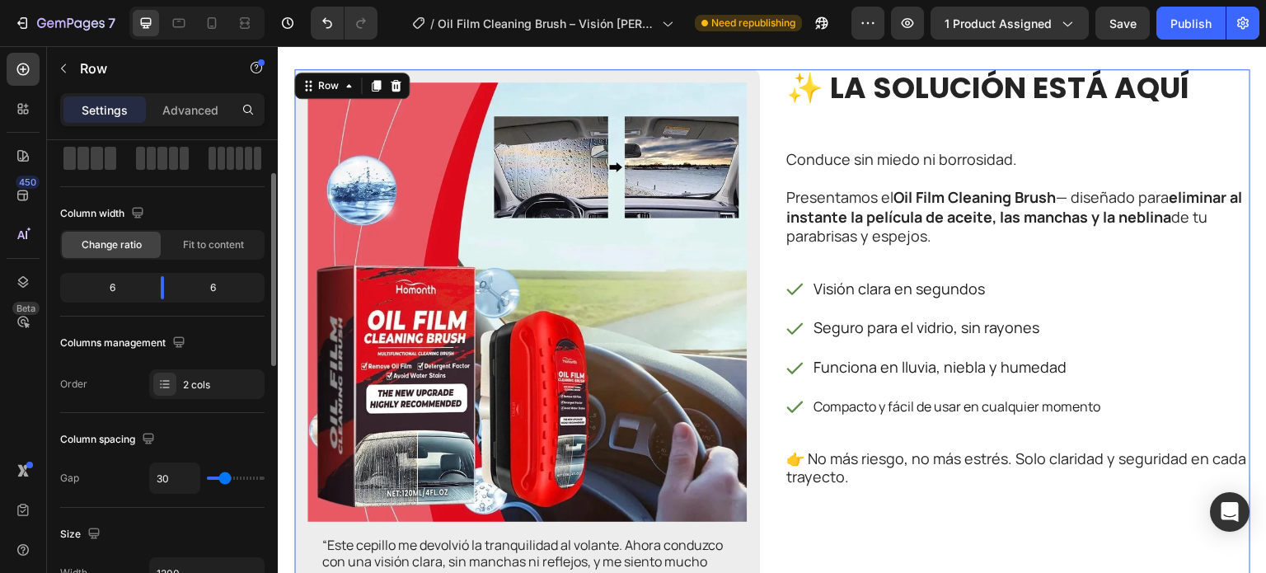
type input "34"
type input "47"
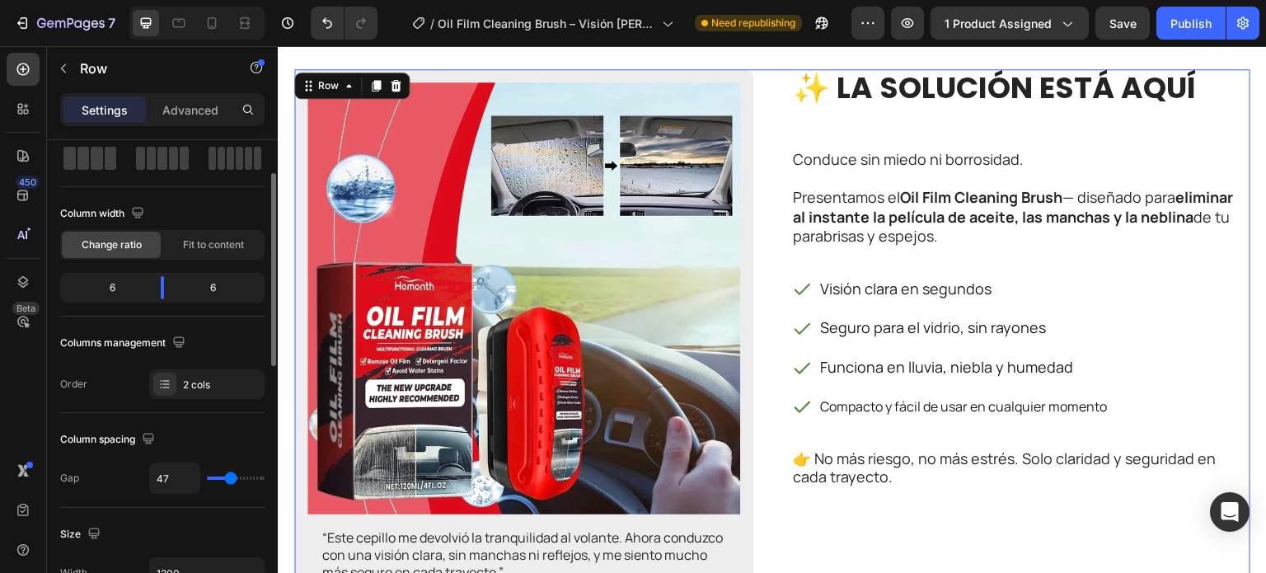
type input "45"
type input "43"
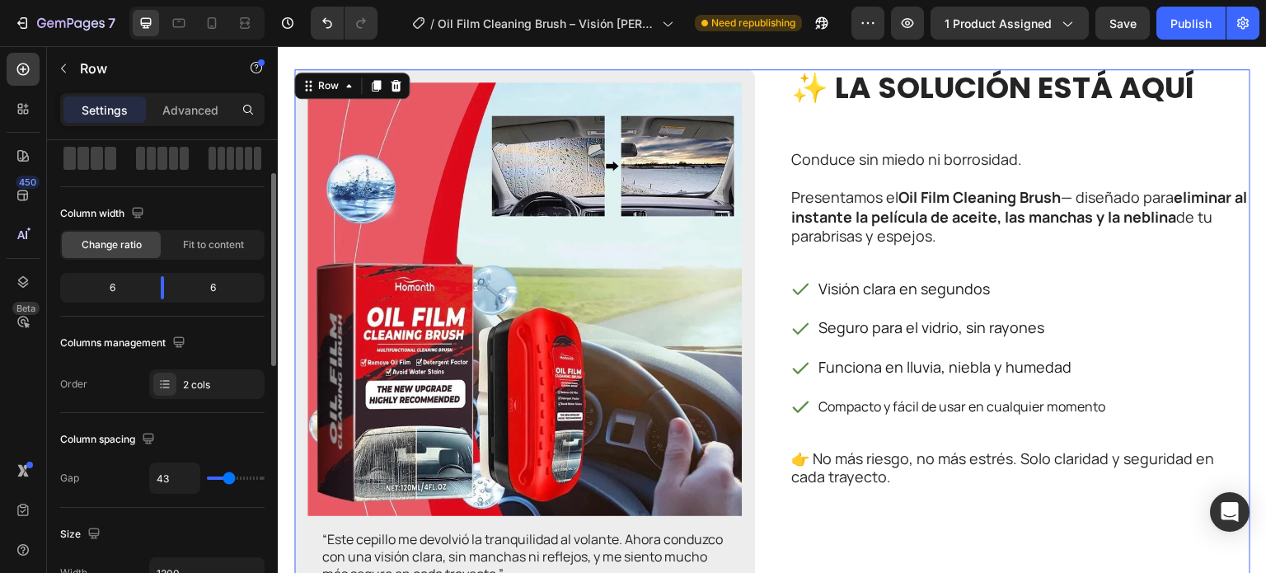
type input "41"
drag, startPoint x: 224, startPoint y: 478, endPoint x: 375, endPoint y: 138, distance: 371.6
type input "41"
click at [228, 480] on input "range" at bounding box center [236, 477] width 58 height 3
click at [227, 16] on div at bounding box center [196, 23] width 135 height 33
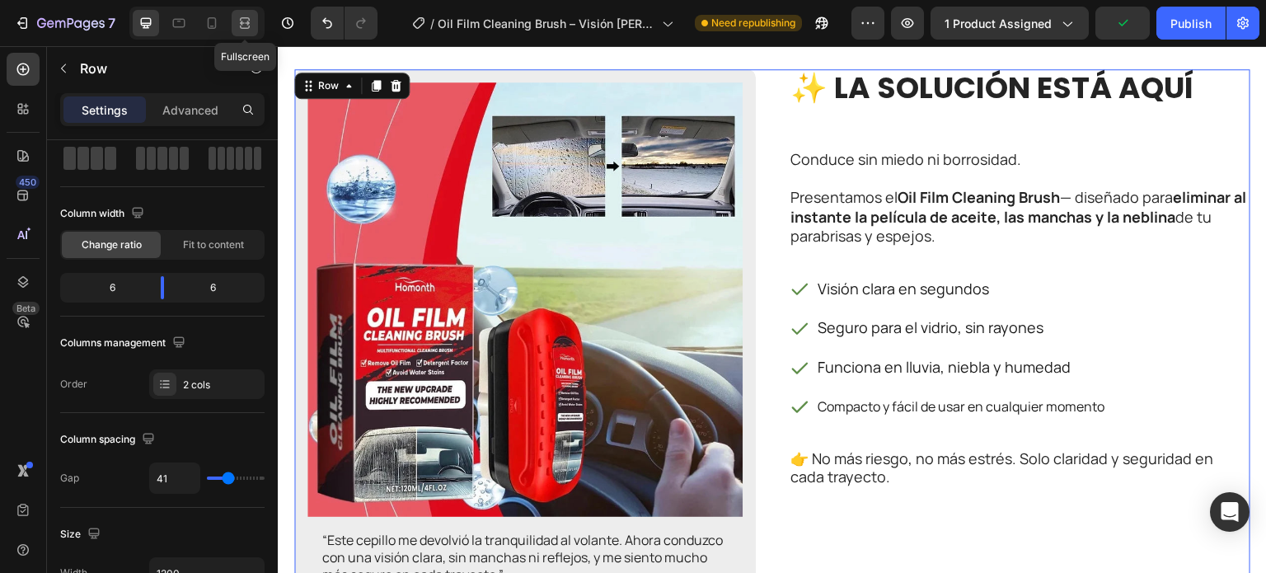
click at [241, 28] on icon at bounding box center [245, 27] width 10 height 3
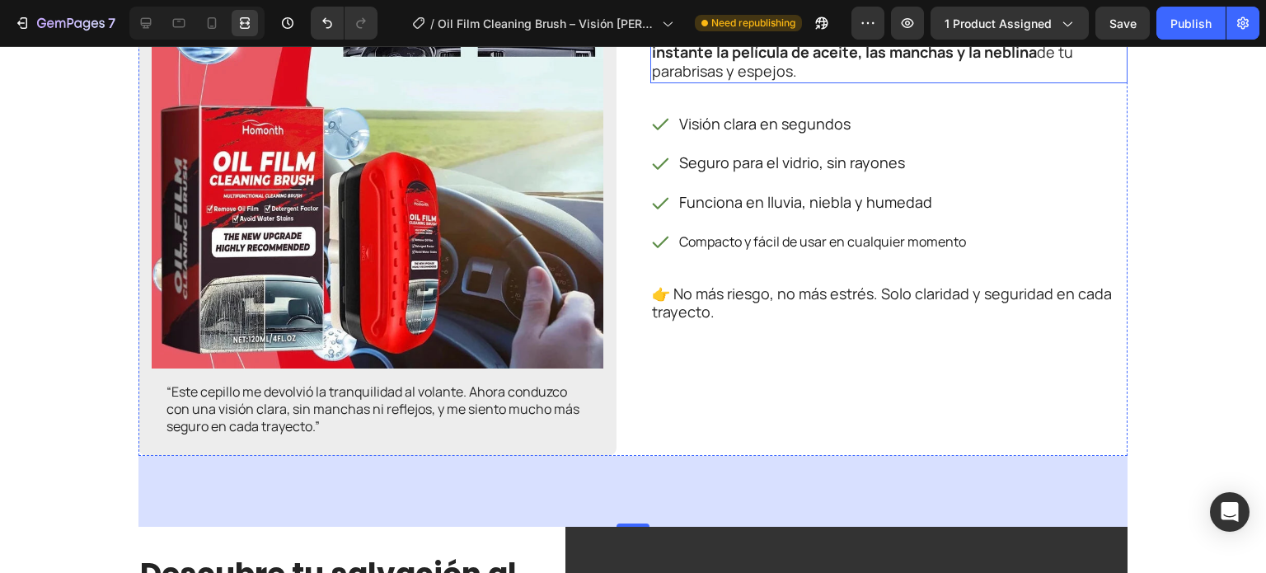
scroll to position [2308, 0]
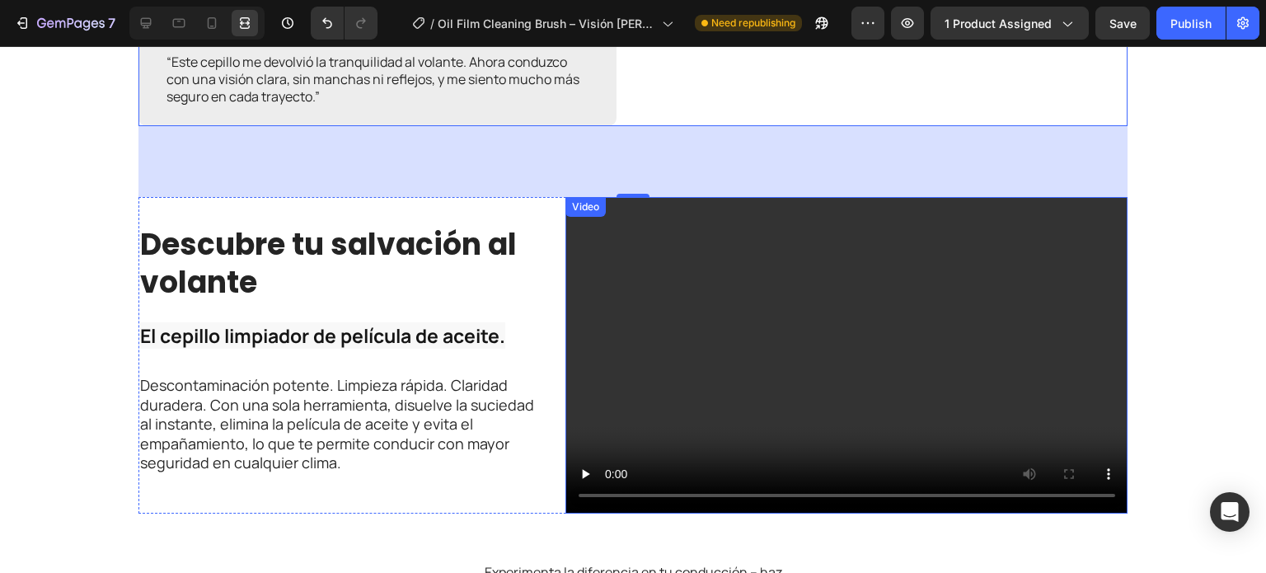
click at [659, 263] on video at bounding box center [846, 355] width 563 height 317
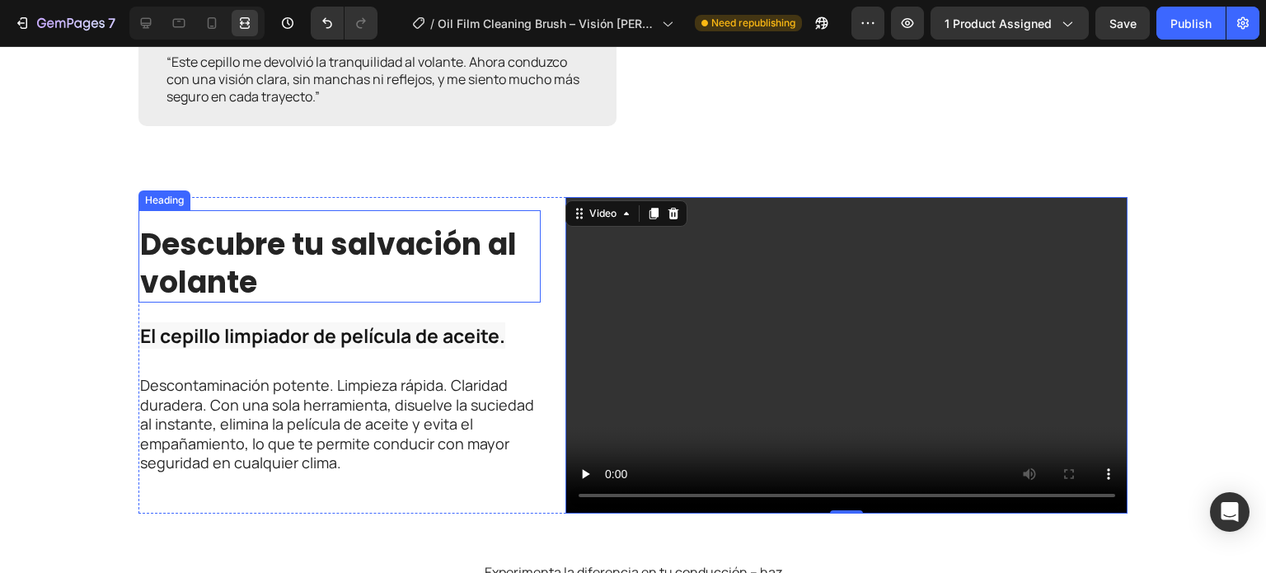
scroll to position [0, 0]
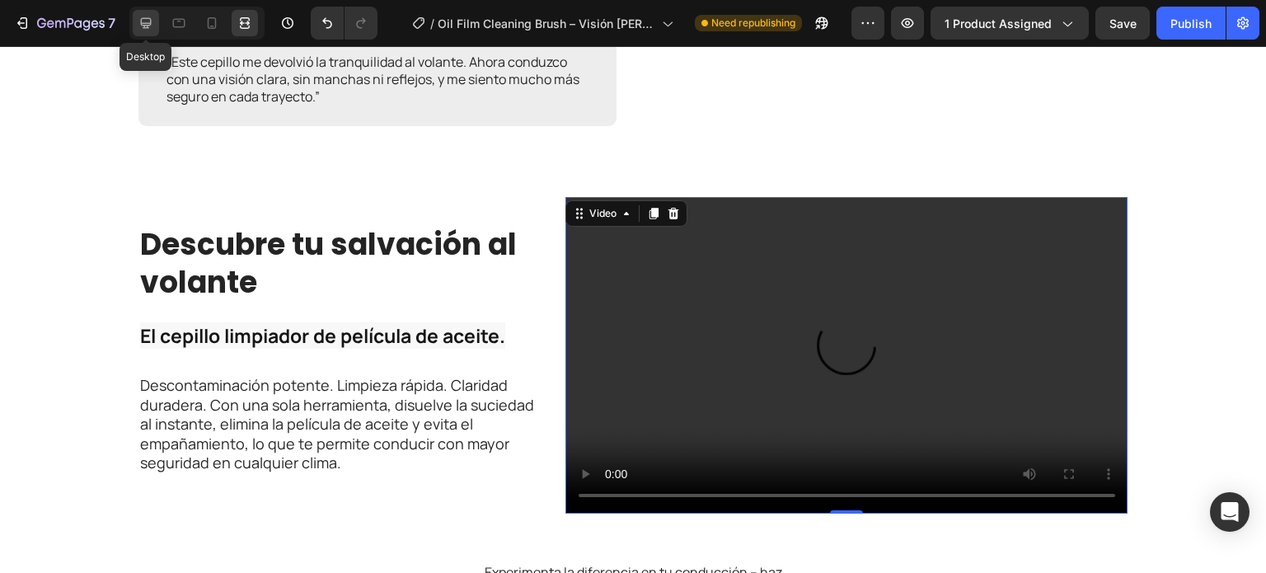
click at [142, 26] on icon at bounding box center [146, 23] width 16 height 16
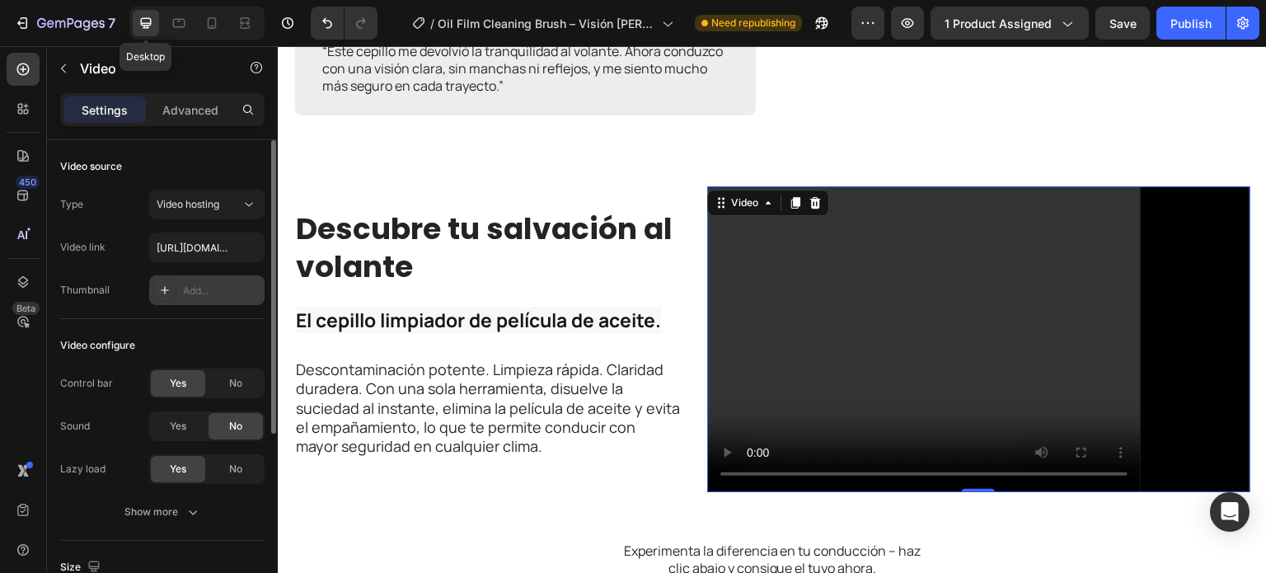
scroll to position [2285, 0]
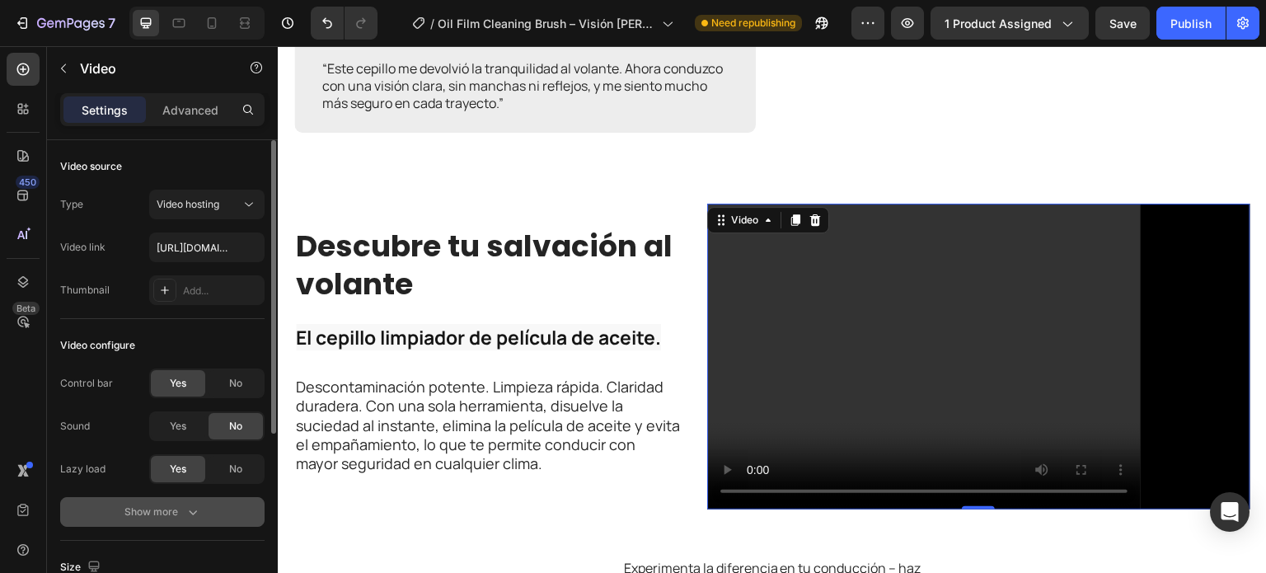
click at [187, 515] on icon "button" at bounding box center [193, 512] width 16 height 16
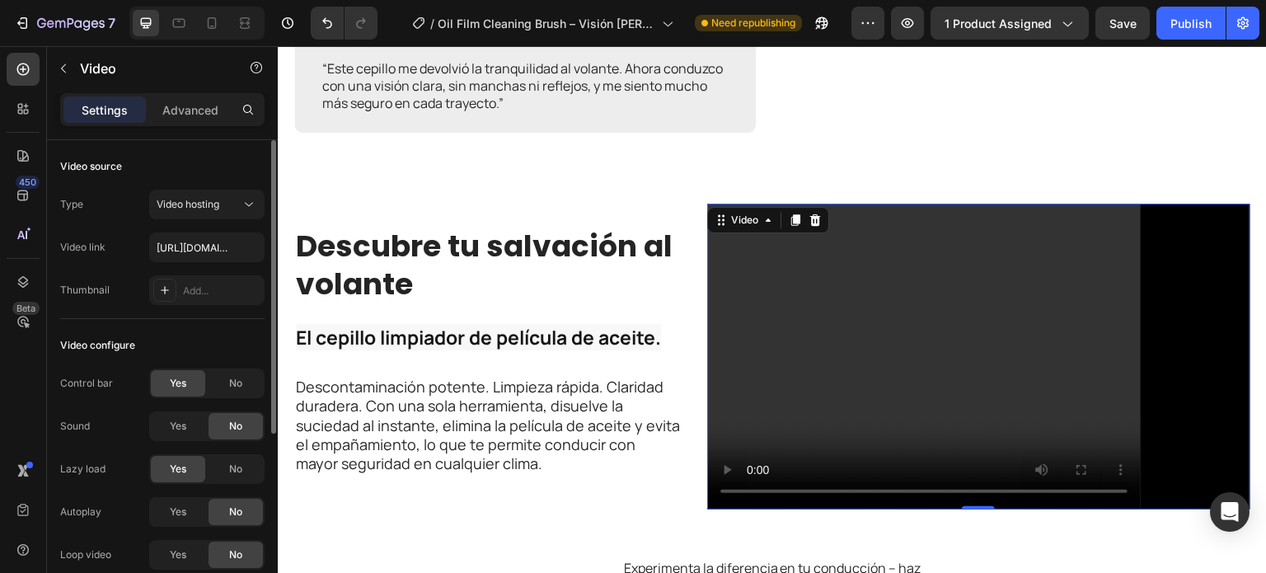
scroll to position [82, 0]
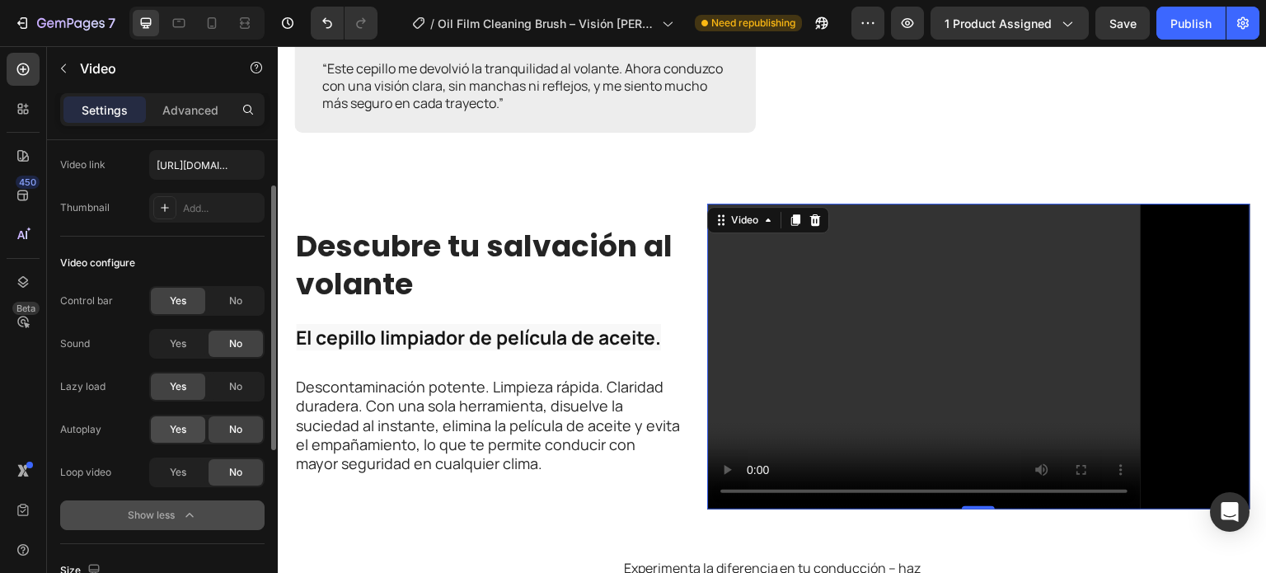
click at [185, 426] on span "Yes" at bounding box center [178, 429] width 16 height 15
drag, startPoint x: 179, startPoint y: 471, endPoint x: 19, endPoint y: 271, distance: 255.7
click at [179, 471] on span "Yes" at bounding box center [178, 472] width 16 height 15
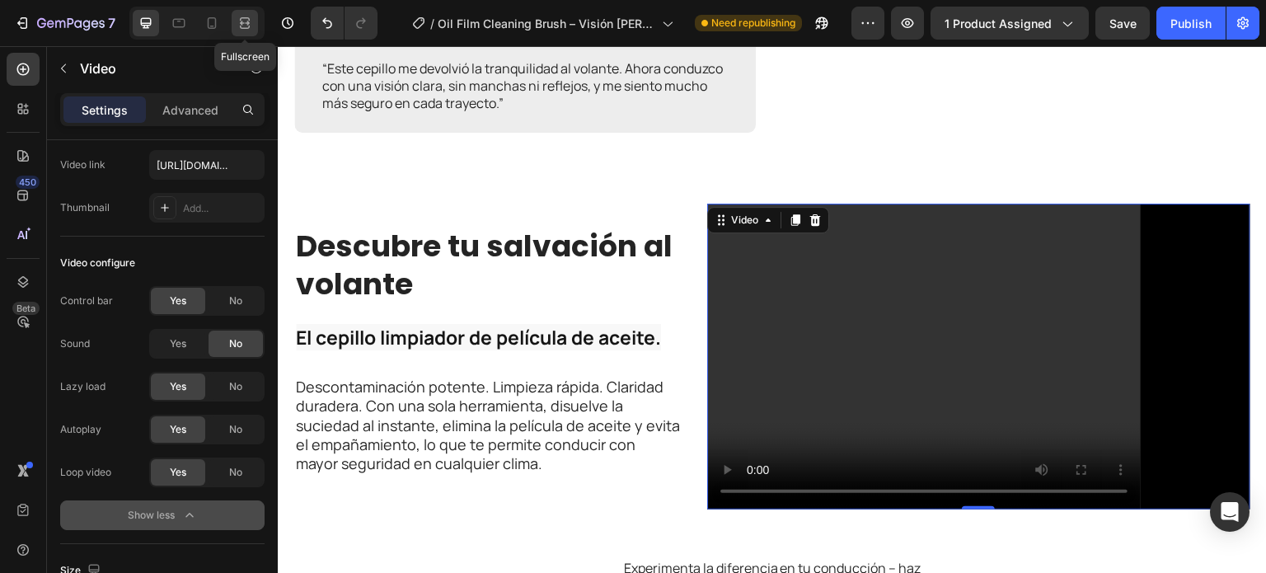
click at [254, 13] on div at bounding box center [245, 23] width 26 height 26
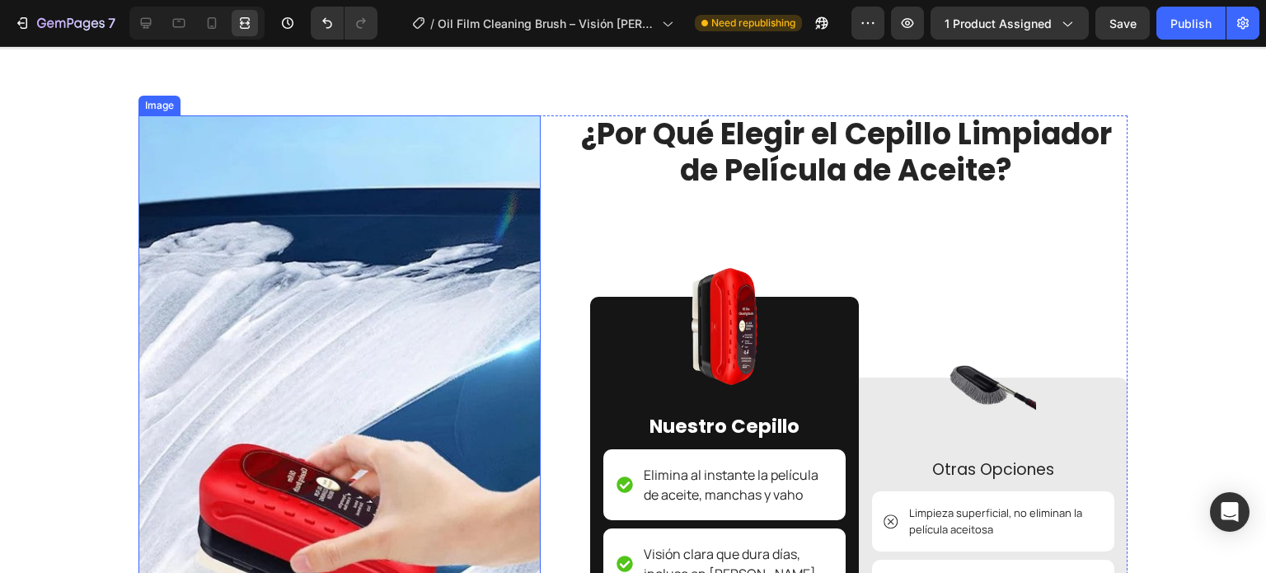
scroll to position [3462, 0]
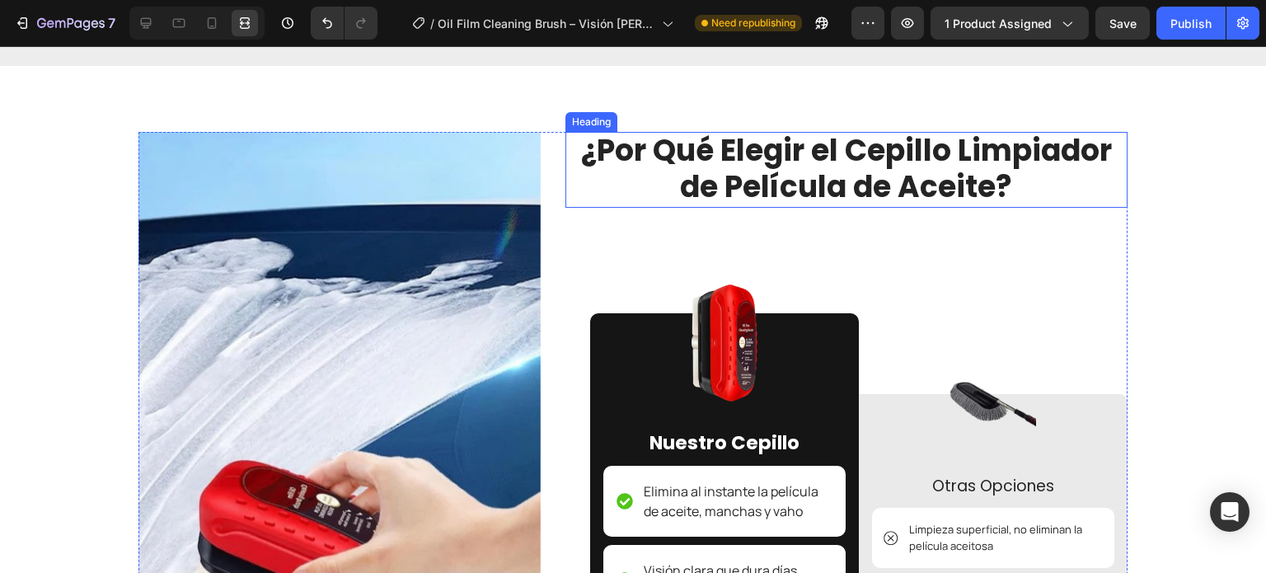
drag, startPoint x: 776, startPoint y: 184, endPoint x: 819, endPoint y: 222, distance: 57.2
click at [777, 184] on strong "¿Por Qué Elegir el Cepillo Limpiador de Película de Aceite?" at bounding box center [846, 168] width 531 height 78
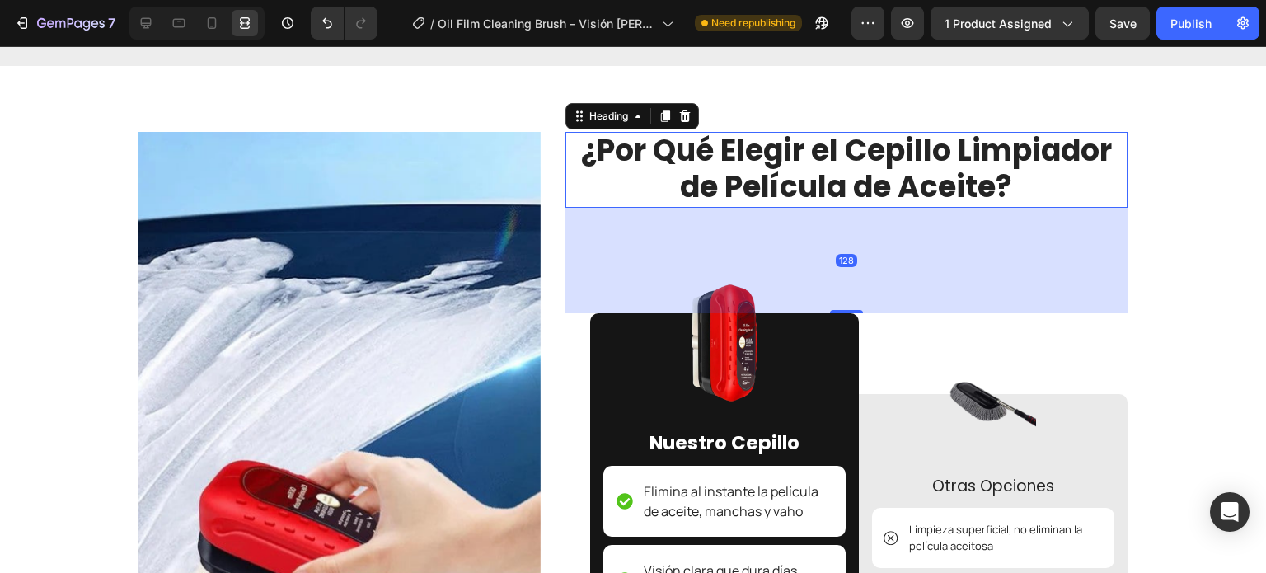
scroll to position [0, 0]
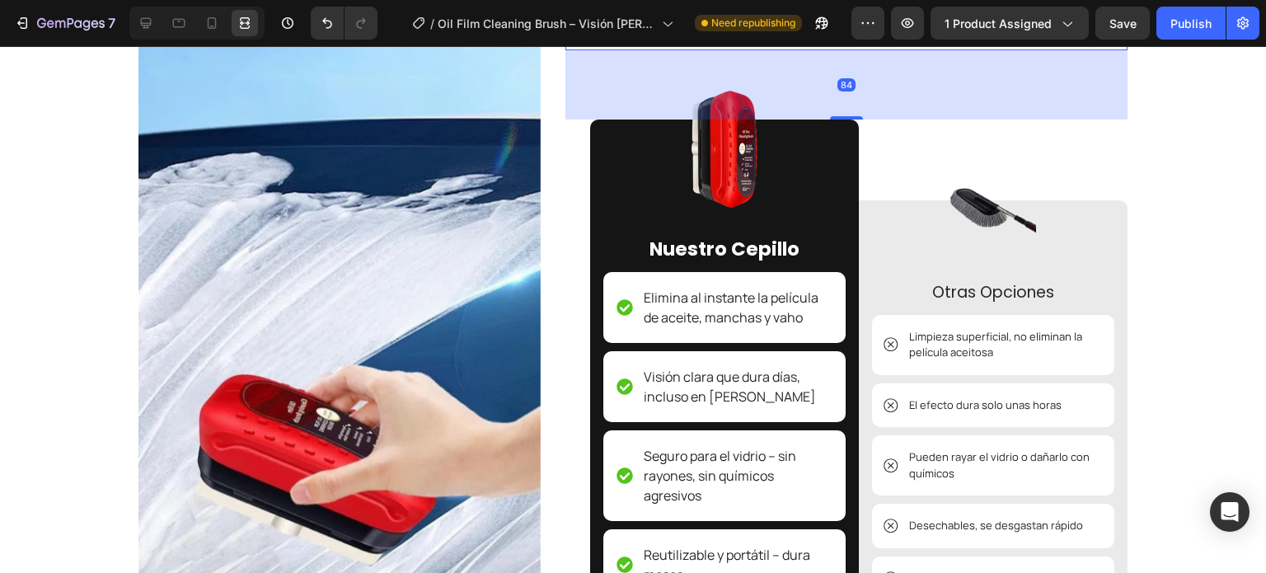
drag, startPoint x: 848, startPoint y: 312, endPoint x: 1120, endPoint y: 286, distance: 273.3
click at [846, 276] on div "¿Por Qué Elegir el Cepillo Limpiador de Película de Aceite? Heading 84 Image Nu…" at bounding box center [846, 339] width 563 height 731
click at [1200, 279] on div "Image ¿Por Qué Elegir el Cepillo Limpiador de Película de Aceite? Heading 84 Im…" at bounding box center [632, 383] width 1241 height 819
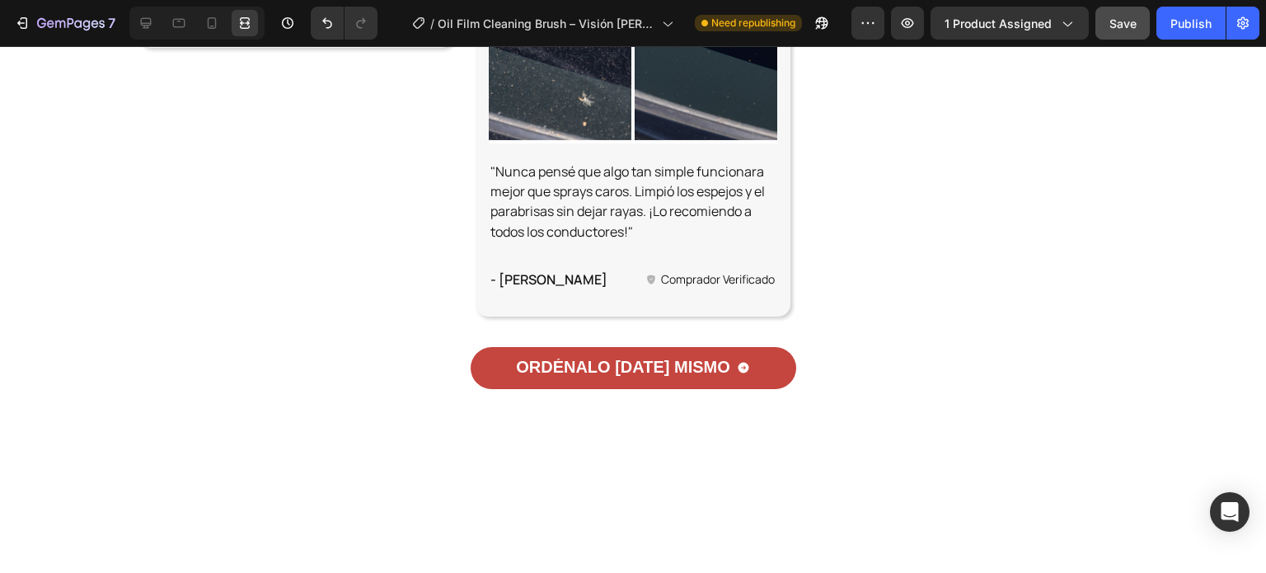
scroll to position [4698, 0]
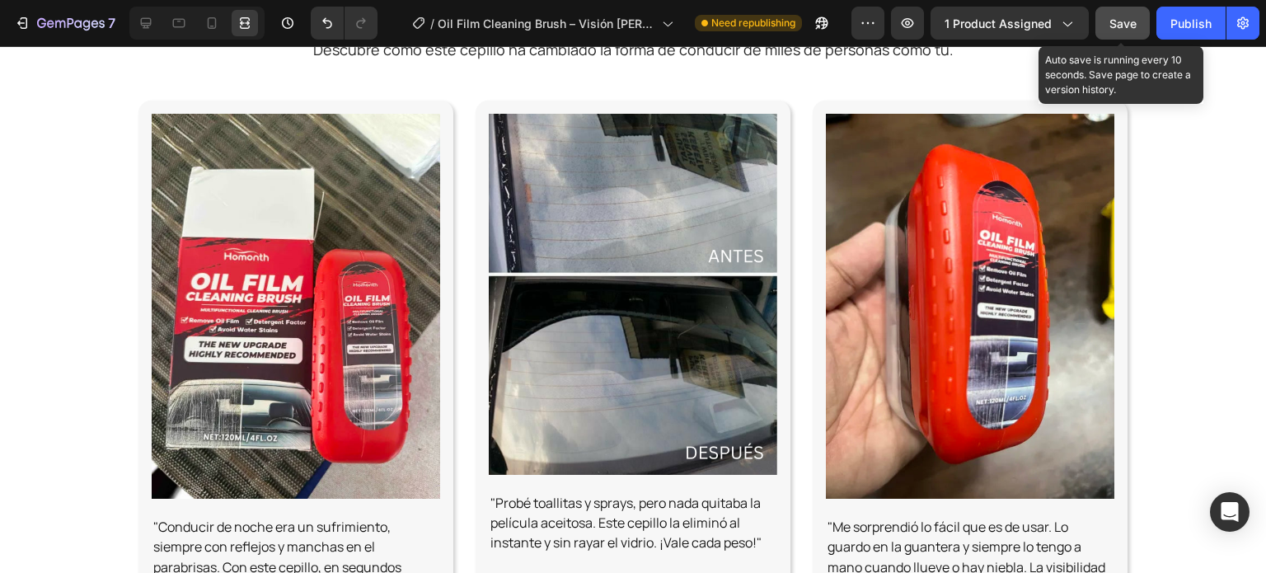
click at [1141, 22] on button "Save" at bounding box center [1122, 23] width 54 height 33
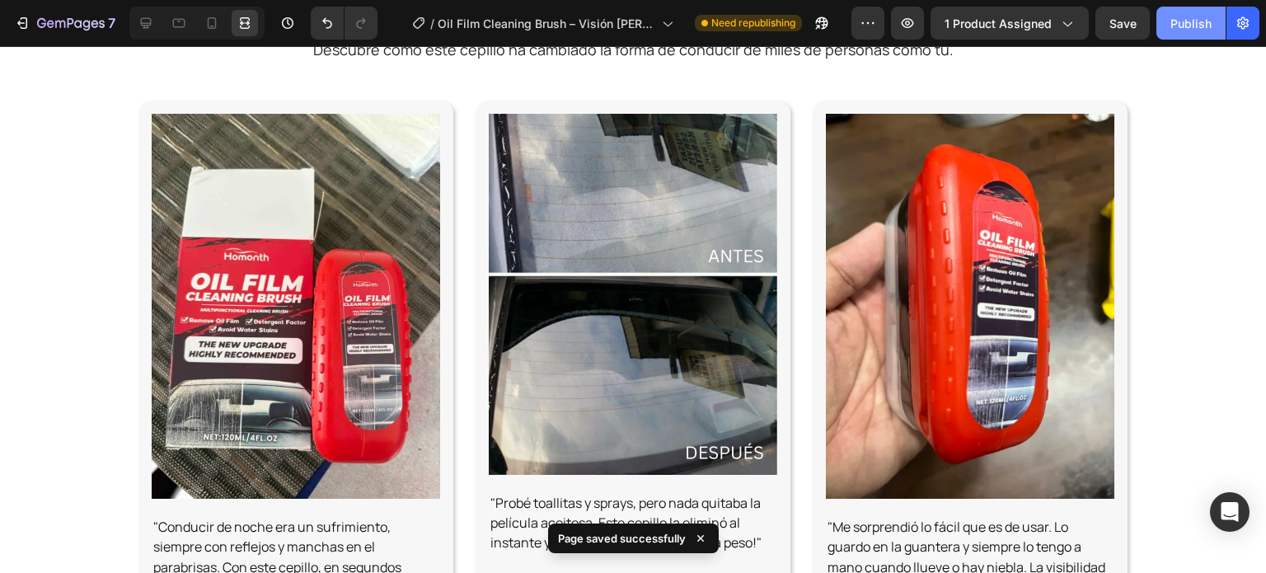
click at [1187, 24] on div "Publish" at bounding box center [1190, 23] width 41 height 17
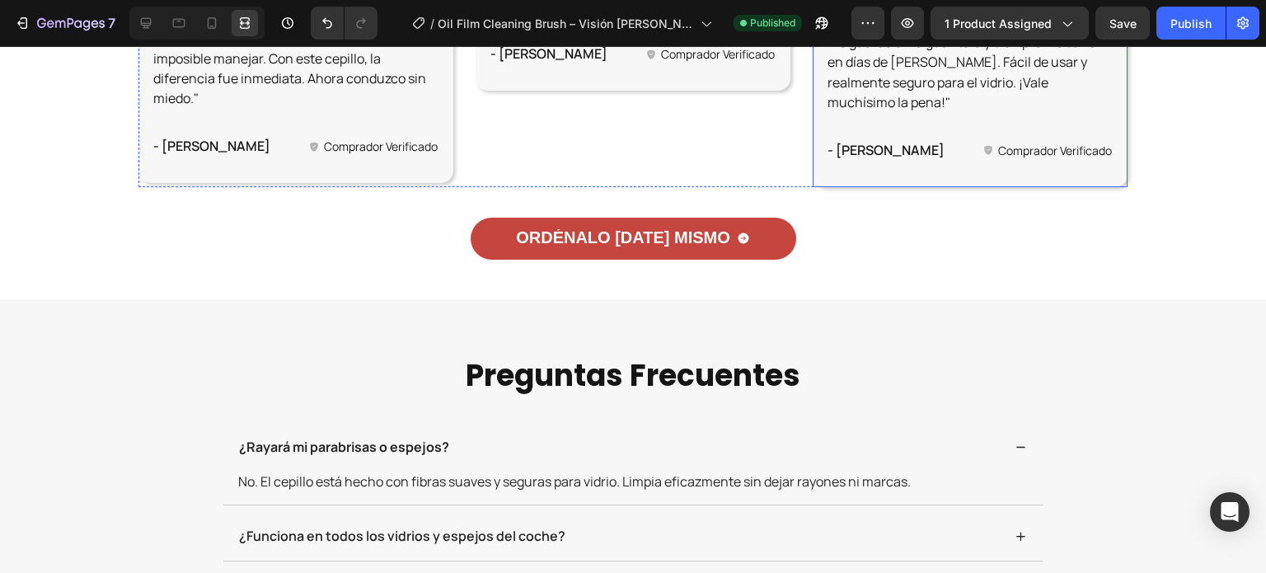
scroll to position [5935, 0]
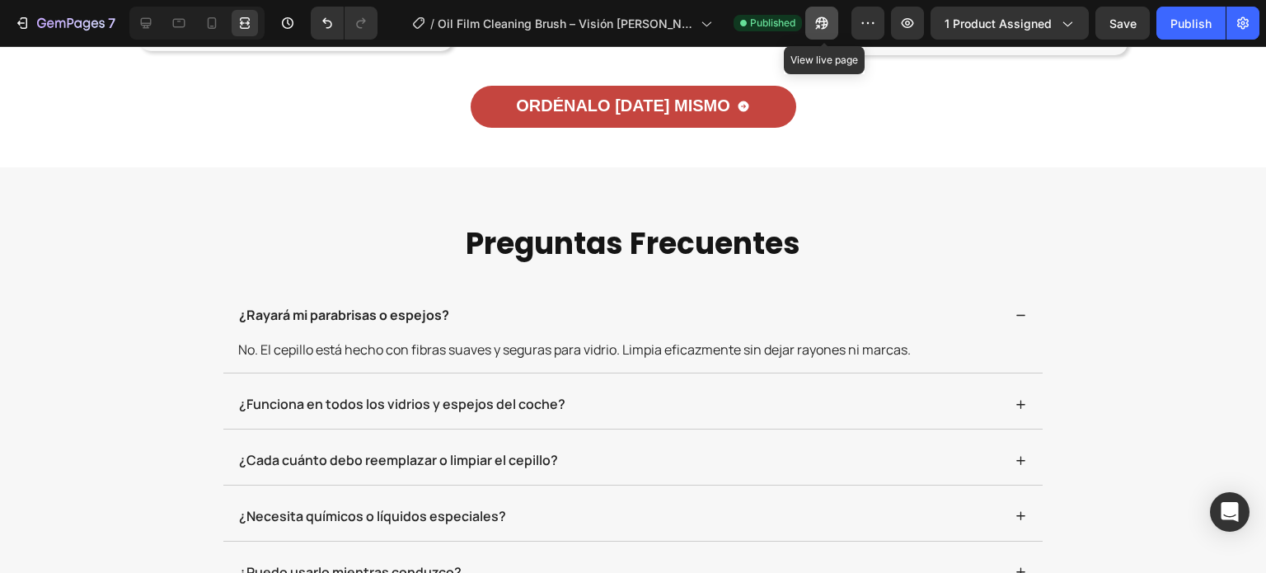
click at [825, 18] on icon "button" at bounding box center [822, 23] width 12 height 12
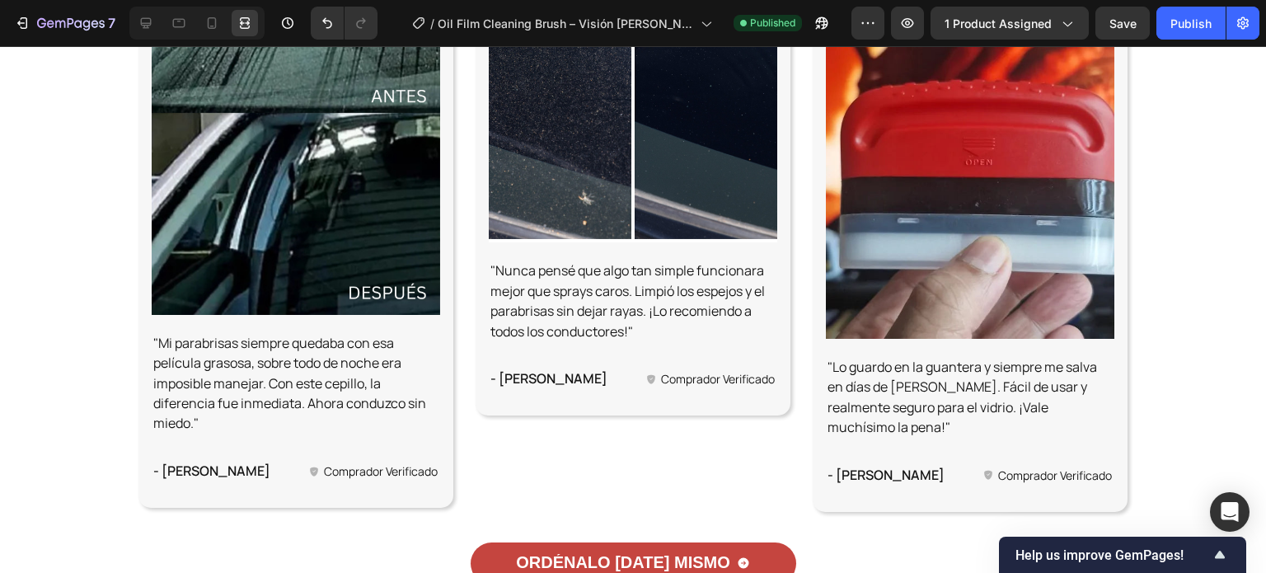
scroll to position [4946, 0]
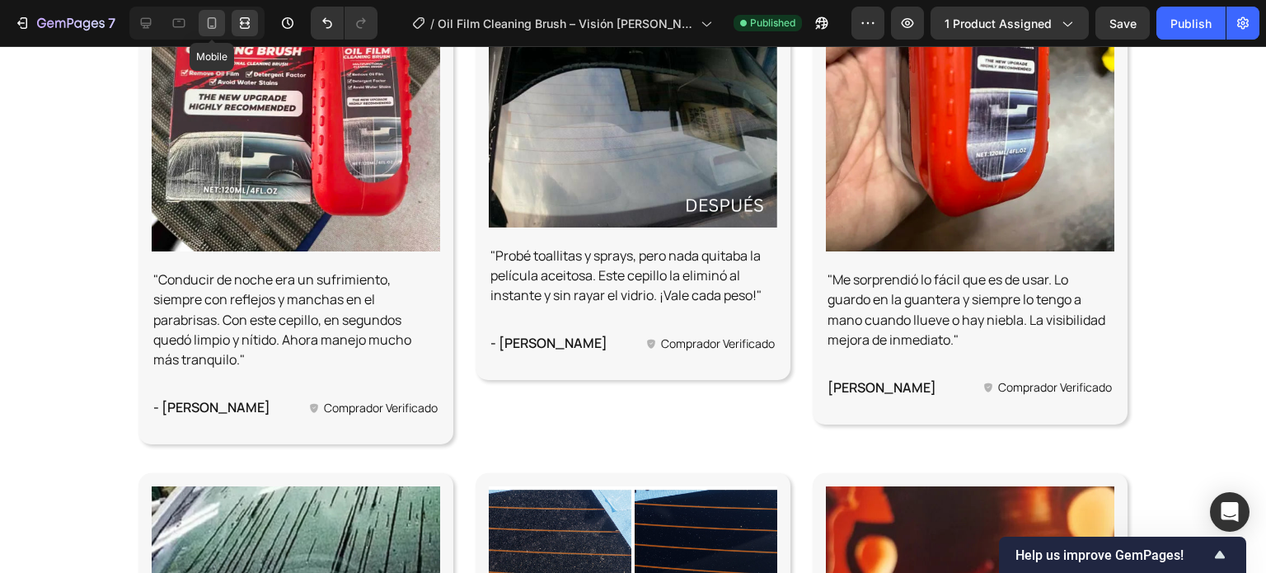
click at [213, 30] on icon at bounding box center [212, 23] width 16 height 16
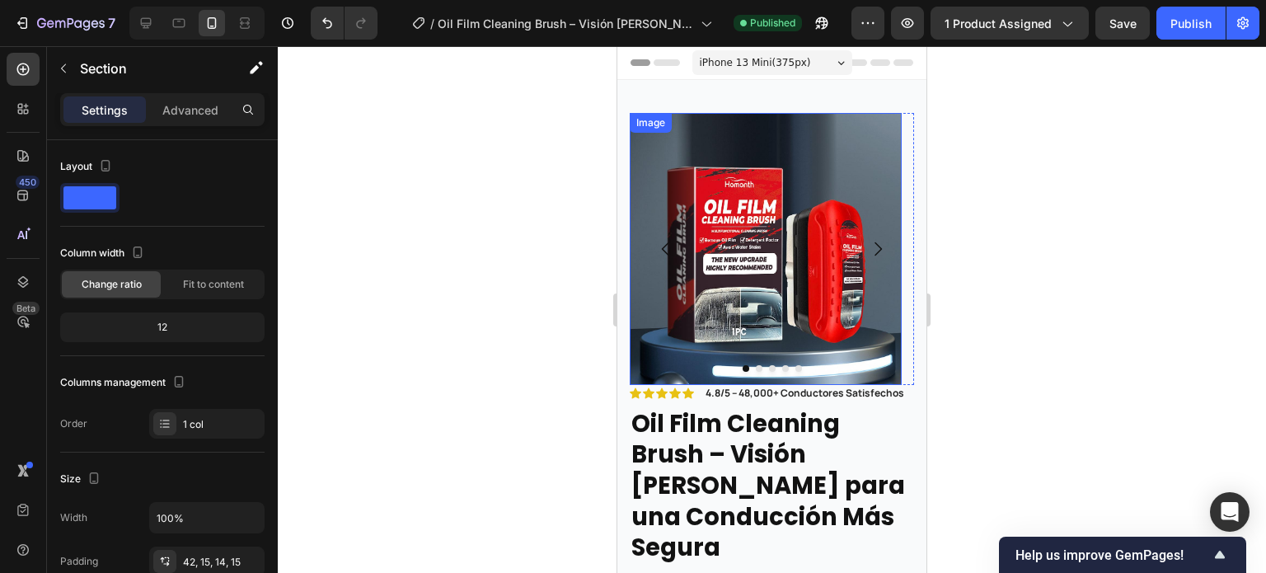
drag, startPoint x: 654, startPoint y: 377, endPoint x: 711, endPoint y: 364, distance: 57.4
click at [654, 376] on img at bounding box center [766, 249] width 272 height 272
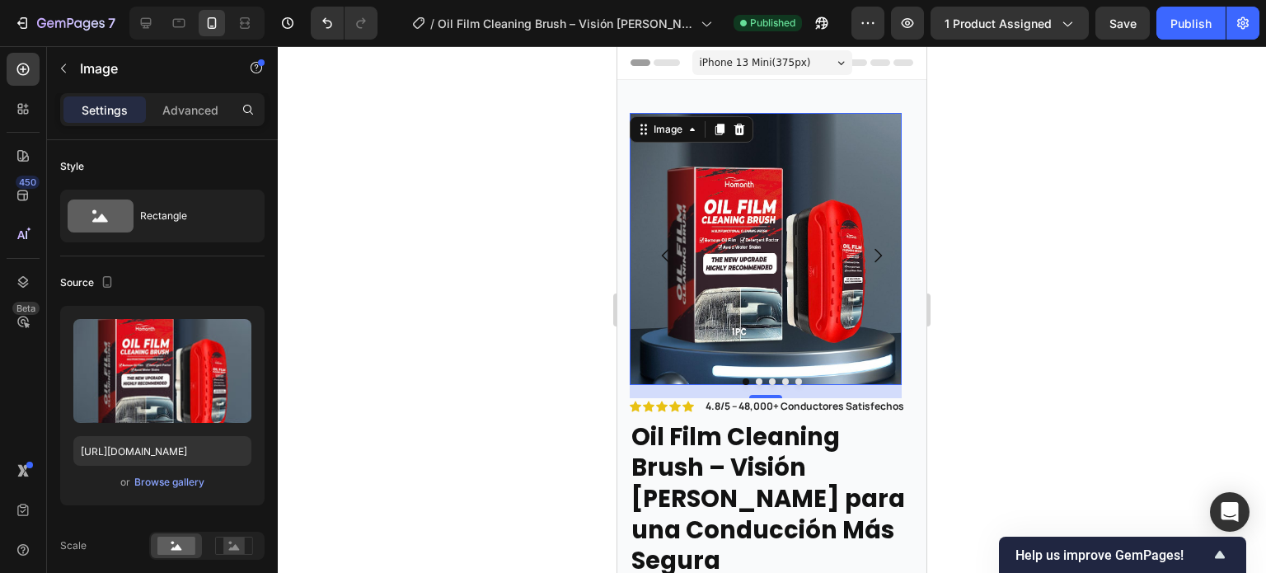
drag, startPoint x: 772, startPoint y: 383, endPoint x: 776, endPoint y: 396, distance: 14.1
click at [776, 396] on div at bounding box center [765, 396] width 33 height 3
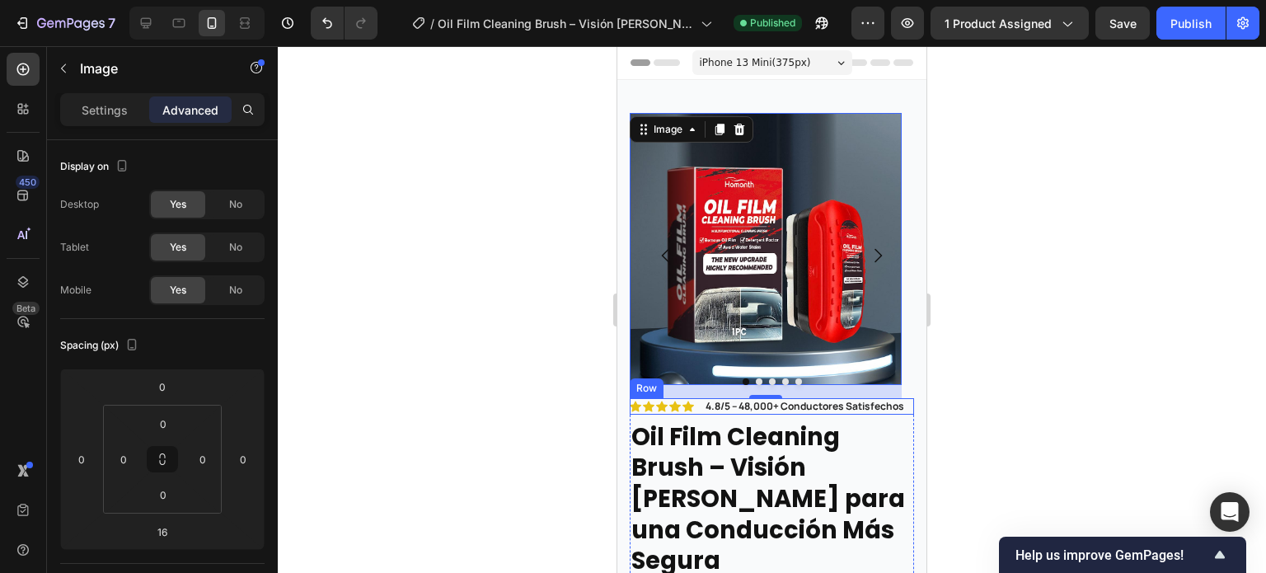
click at [690, 415] on div "Icon Icon Icon Icon Icon Icon List" at bounding box center [662, 406] width 64 height 16
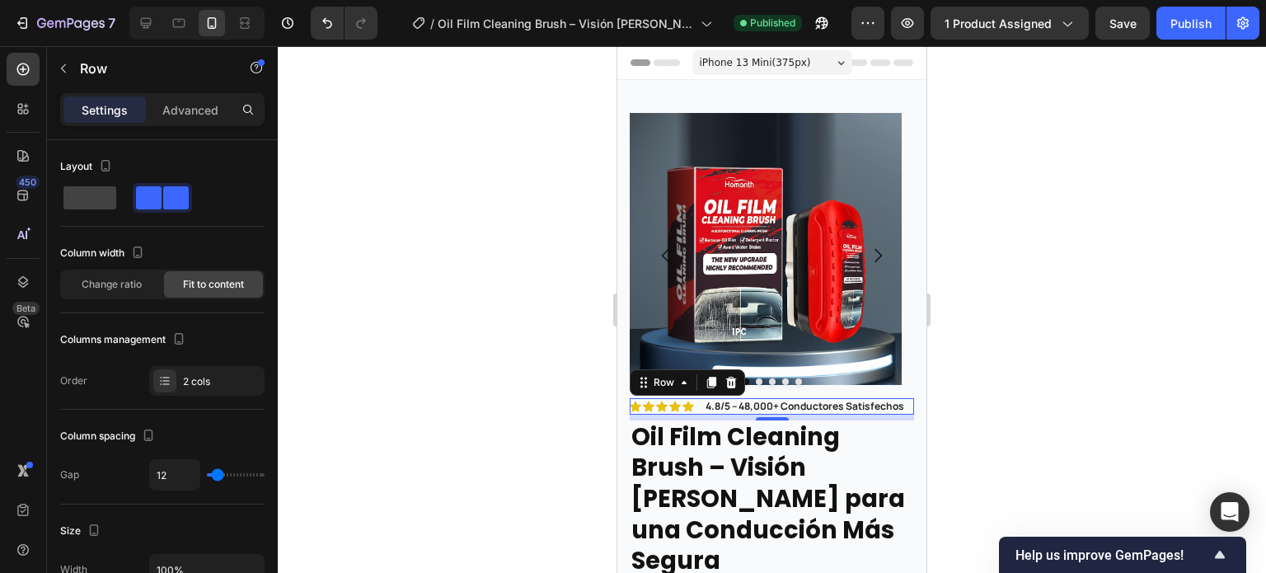
click at [693, 412] on icon at bounding box center [688, 407] width 12 height 12
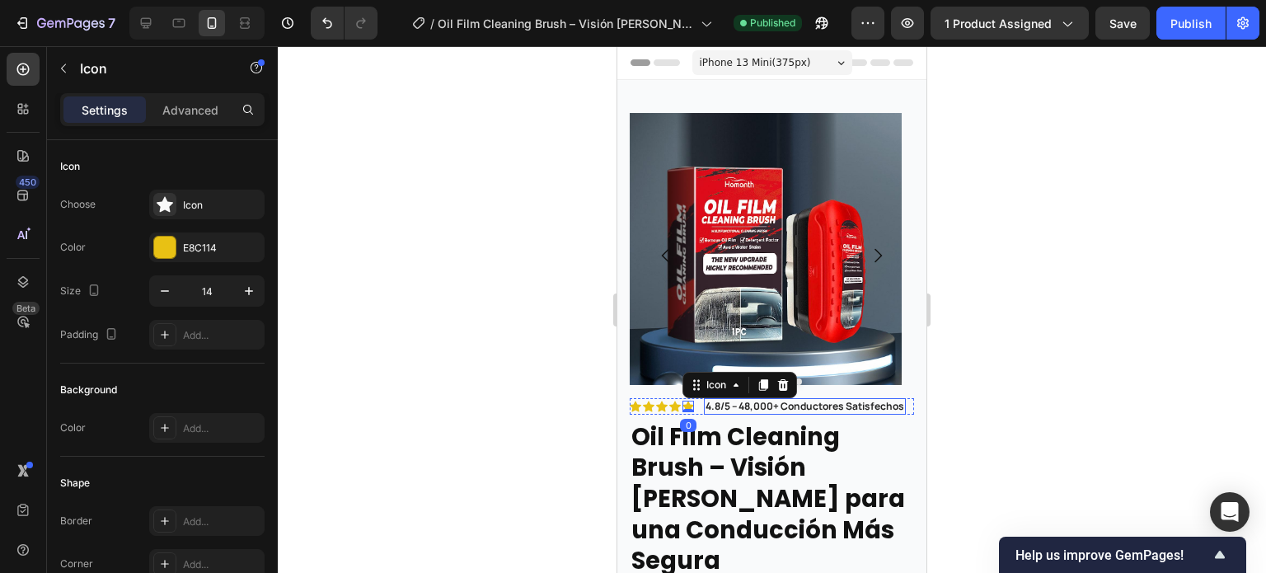
click at [704, 415] on div "4.8/5 – 48,000+ Conductores Satisfechos" at bounding box center [805, 406] width 202 height 16
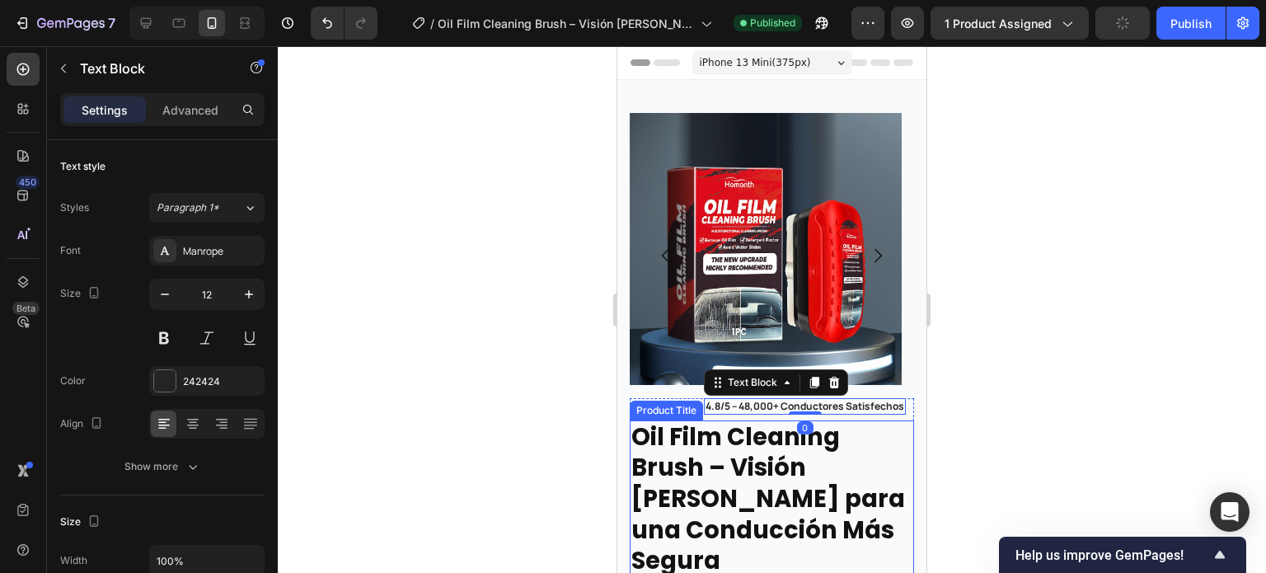
scroll to position [247, 0]
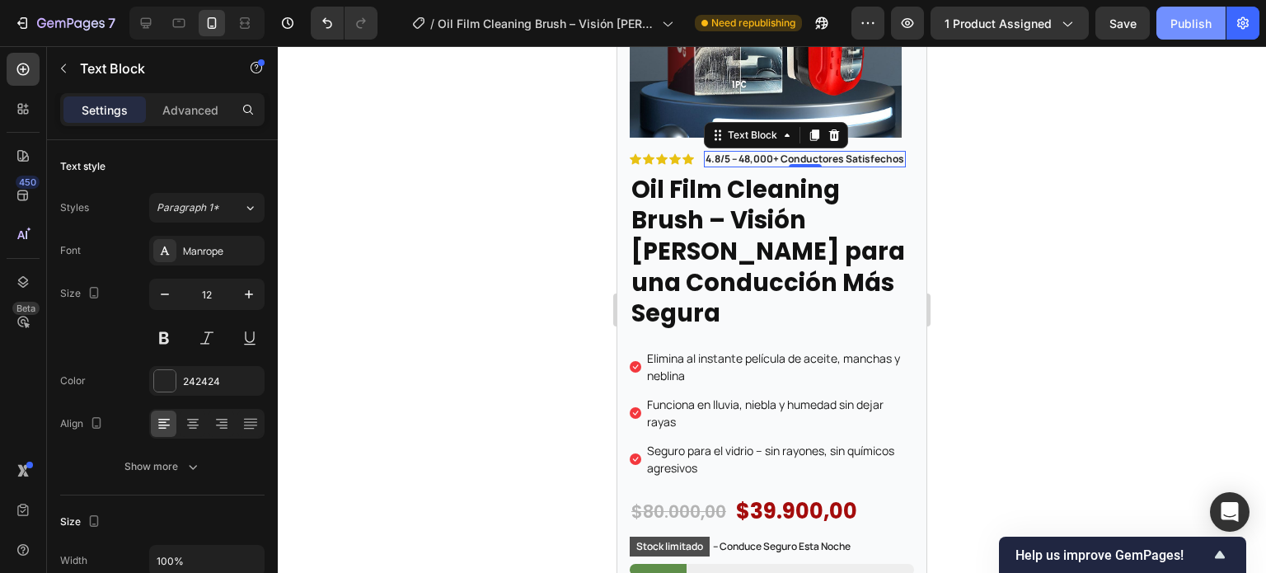
click at [1189, 24] on div "Publish" at bounding box center [1190, 23] width 41 height 17
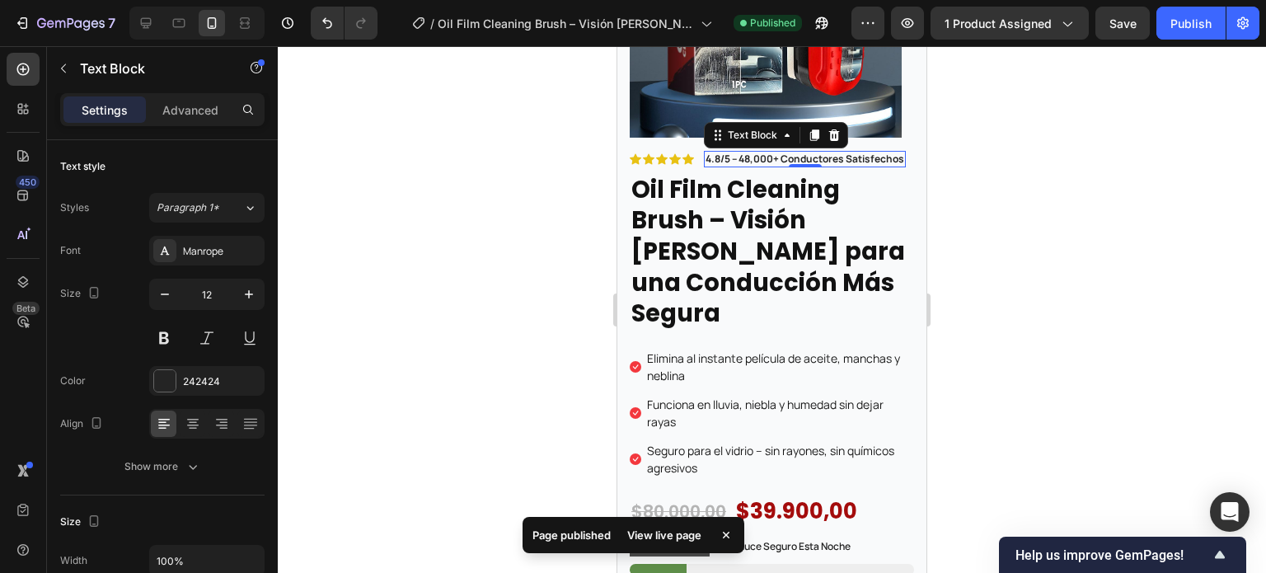
click at [659, 538] on div "View live page" at bounding box center [664, 534] width 94 height 23
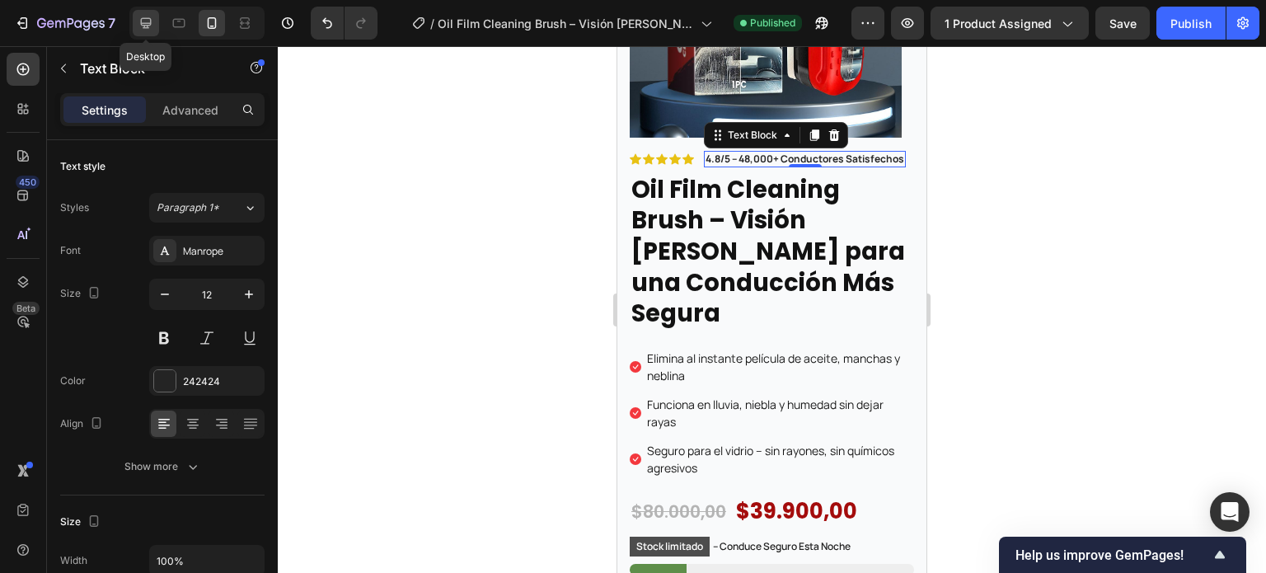
click at [150, 28] on icon at bounding box center [146, 23] width 16 height 16
type input "16"
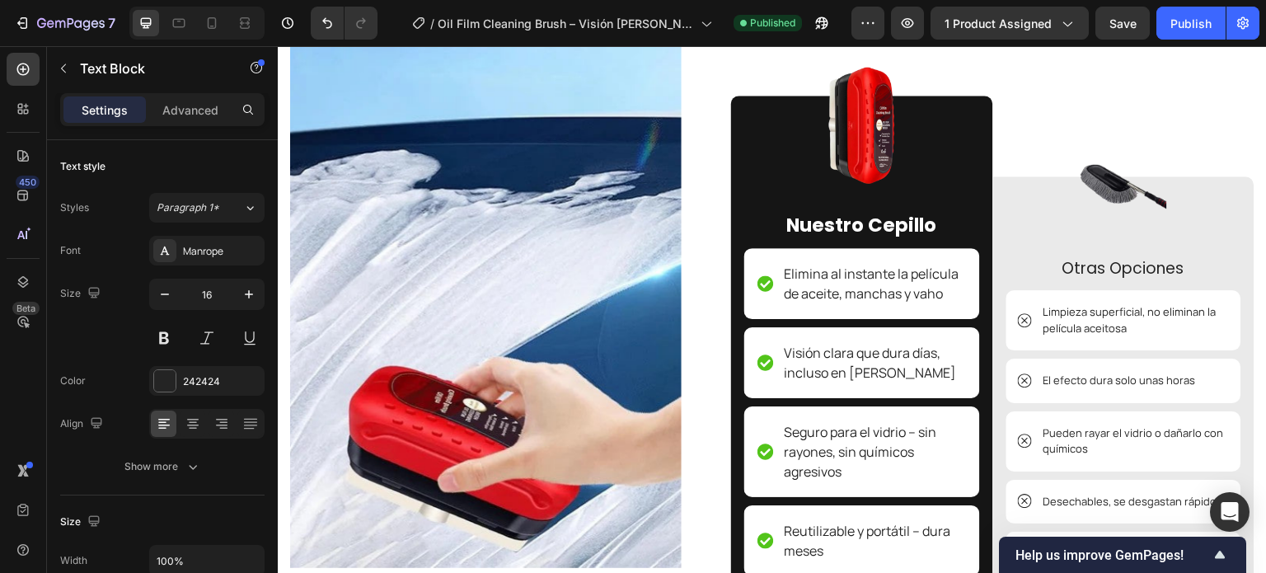
scroll to position [3834, 0]
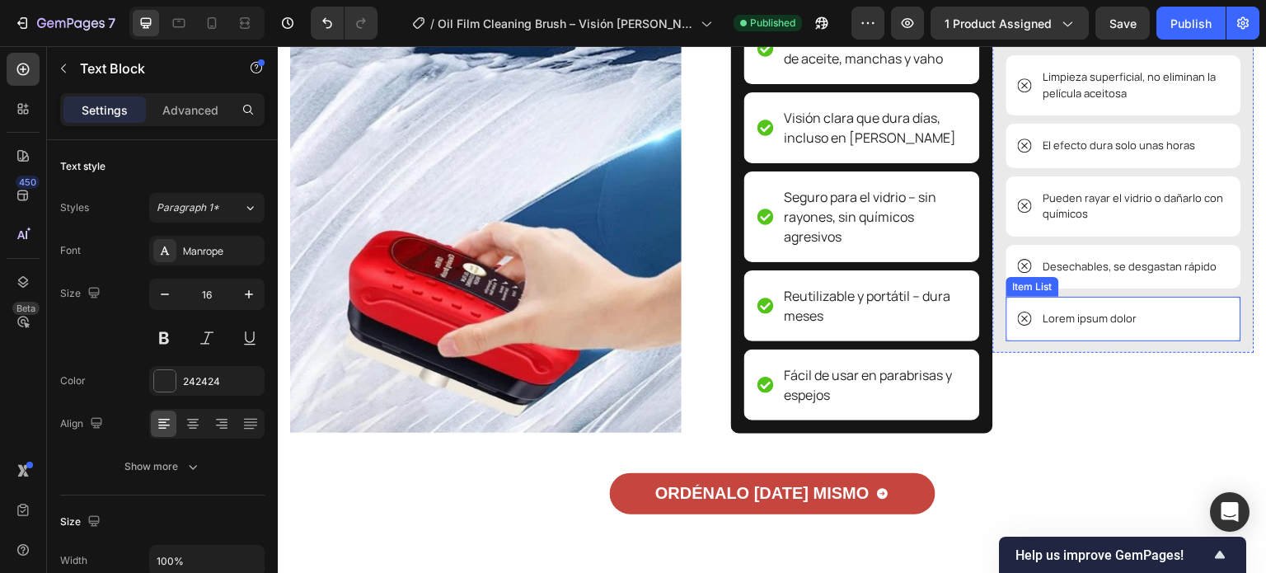
click at [1037, 333] on div "Lorem ipsum dolor" at bounding box center [1124, 319] width 236 height 45
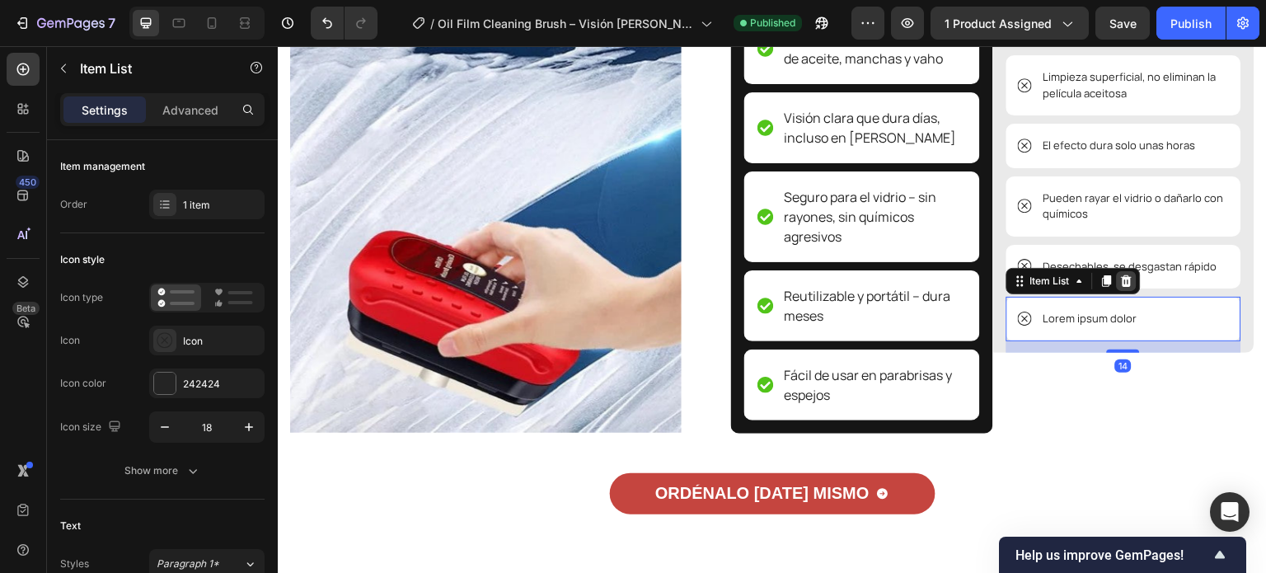
click at [1120, 280] on icon at bounding box center [1126, 280] width 13 height 13
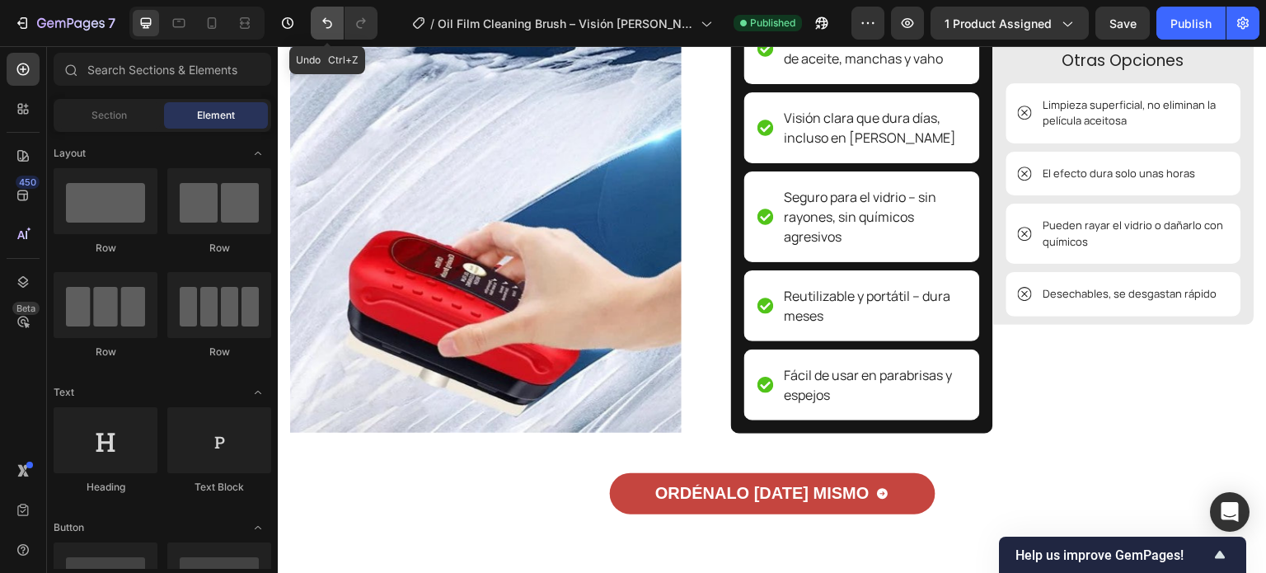
click at [338, 33] on button "Undo/Redo" at bounding box center [327, 23] width 33 height 33
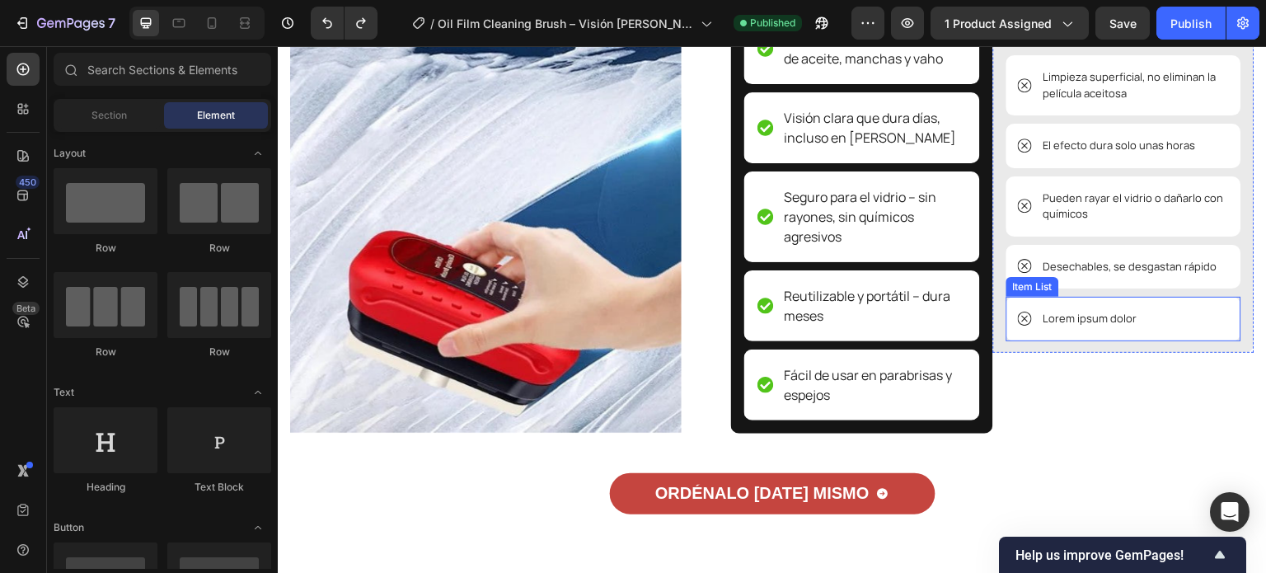
click at [1015, 333] on div "Lorem ipsum dolor" at bounding box center [1124, 319] width 236 height 45
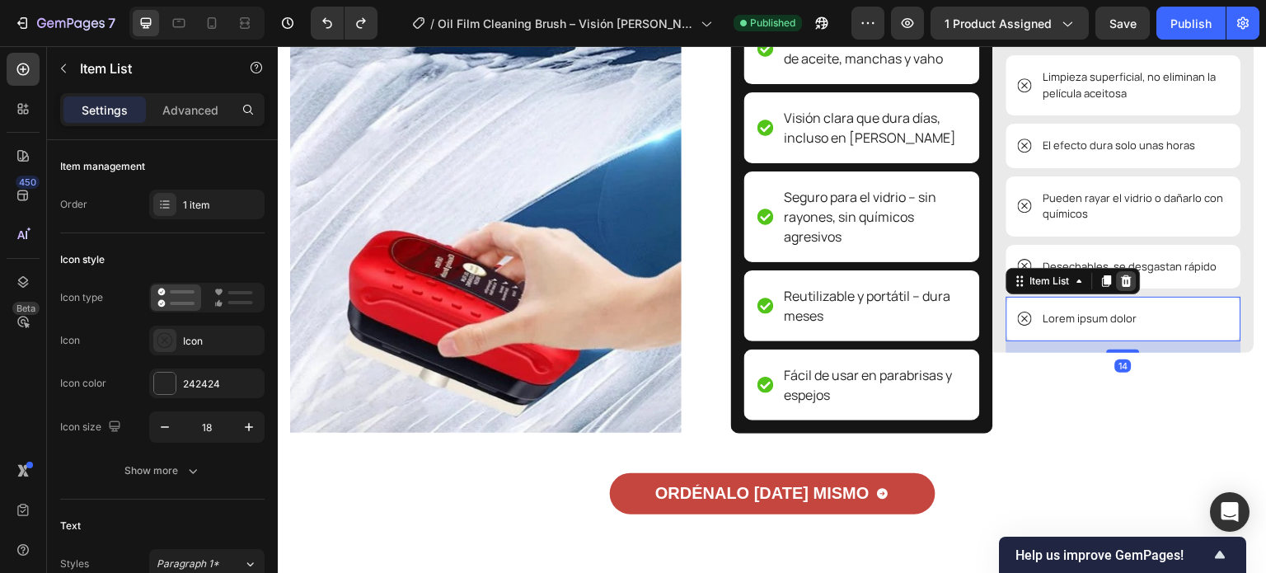
click at [1122, 276] on icon at bounding box center [1126, 280] width 13 height 13
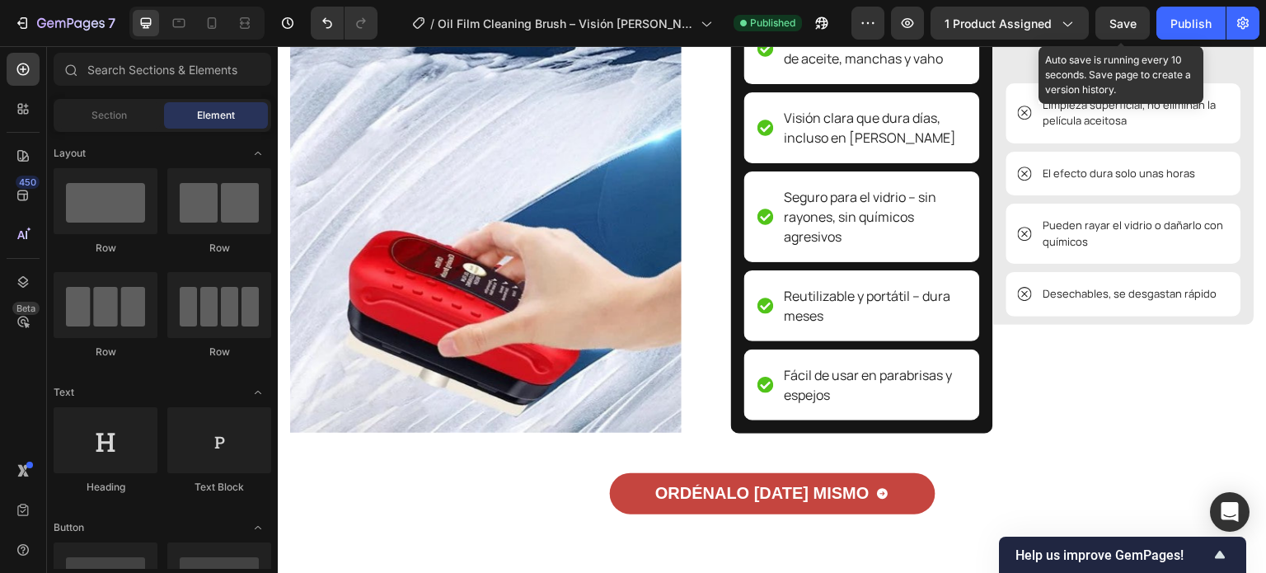
click at [1128, 21] on span "Save" at bounding box center [1122, 23] width 27 height 14
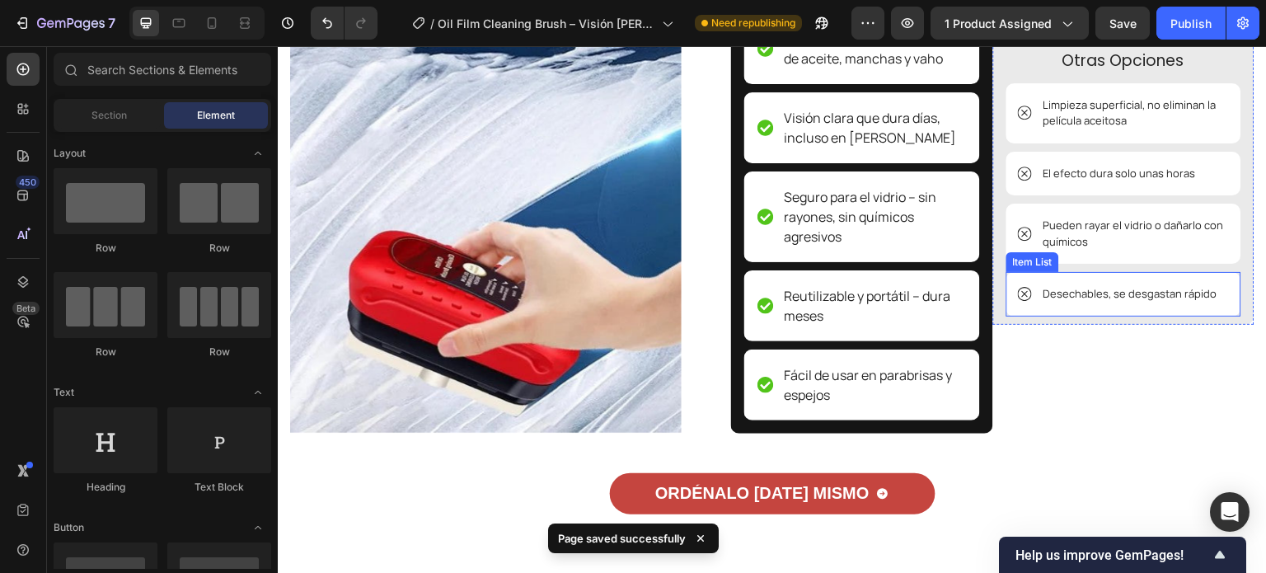
click at [1011, 307] on div "Desechables, se desgastan rápido" at bounding box center [1124, 294] width 236 height 45
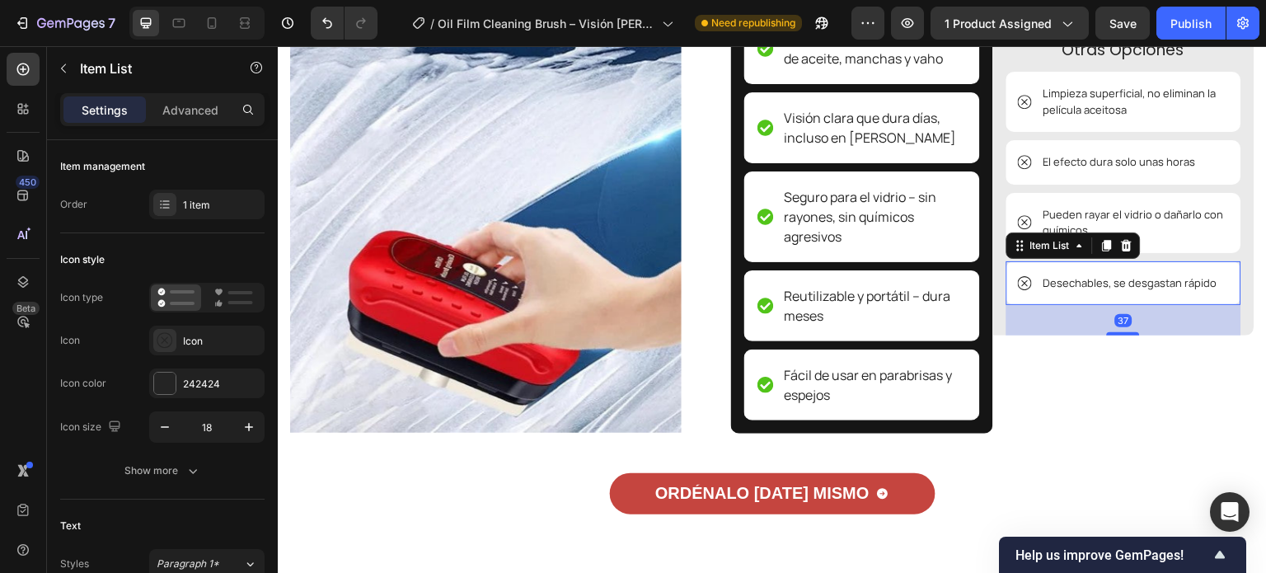
drag, startPoint x: 1111, startPoint y: 320, endPoint x: 1044, endPoint y: 388, distance: 95.6
click at [1116, 343] on div "Image Otras Opciones Text Block Limpieza superficial, no eliminan la película a…" at bounding box center [1124, 147] width 262 height 573
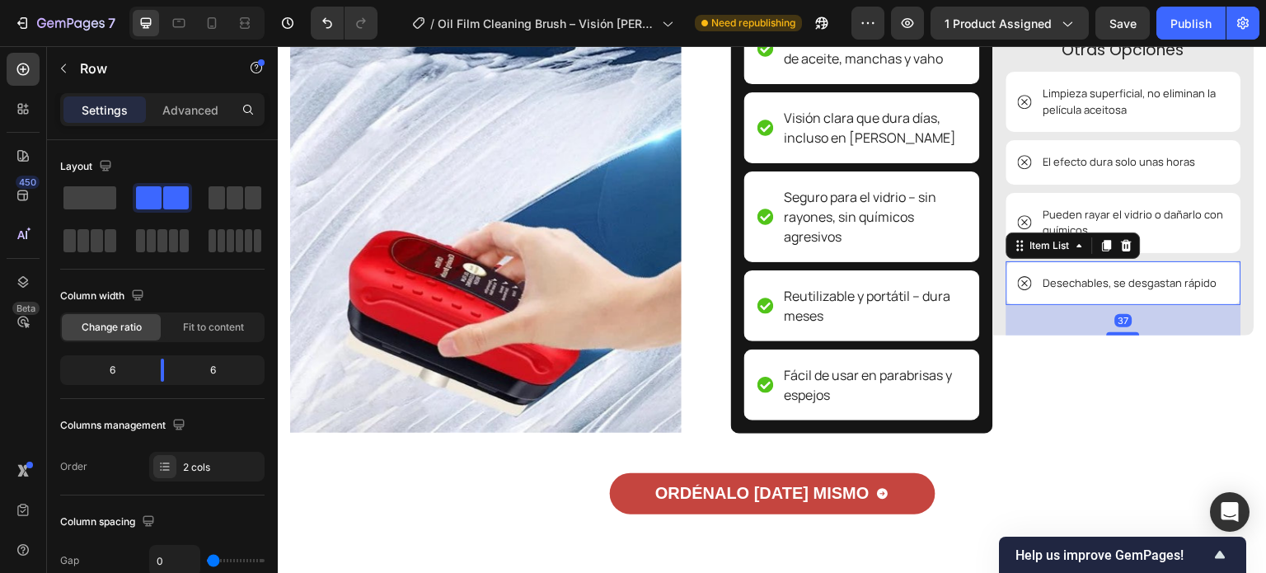
click at [1044, 388] on div "Image Otras Opciones Text Block Limpieza superficial, no eliminan la película a…" at bounding box center [1124, 147] width 262 height 573
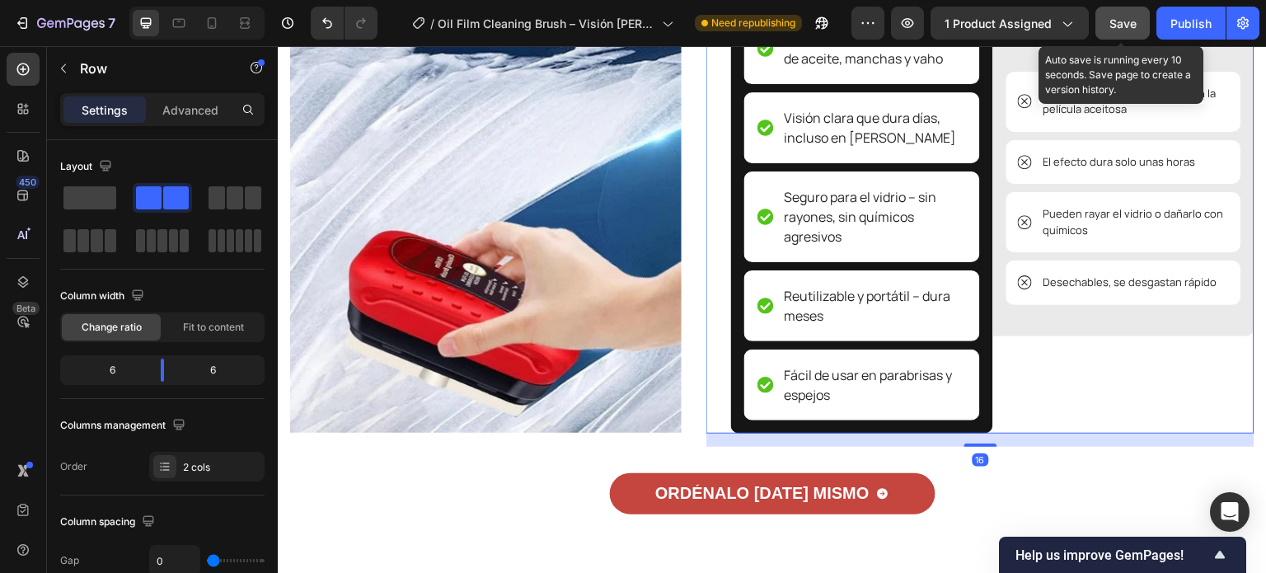
click at [1123, 35] on button "Save" at bounding box center [1122, 23] width 54 height 33
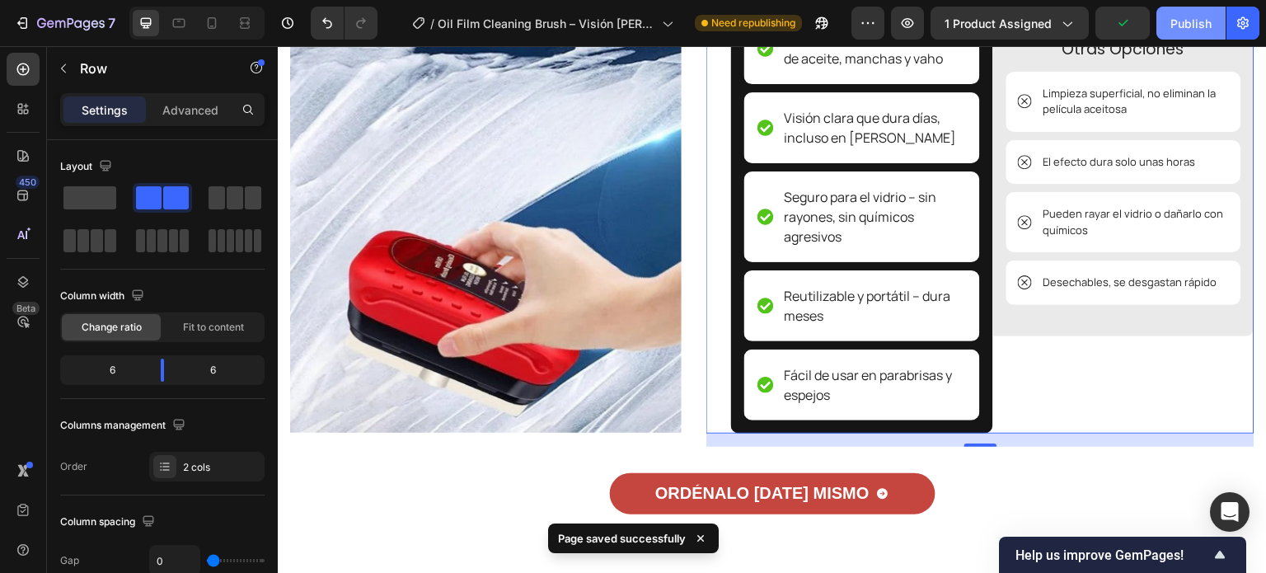
click at [1190, 35] on button "Publish" at bounding box center [1190, 23] width 69 height 33
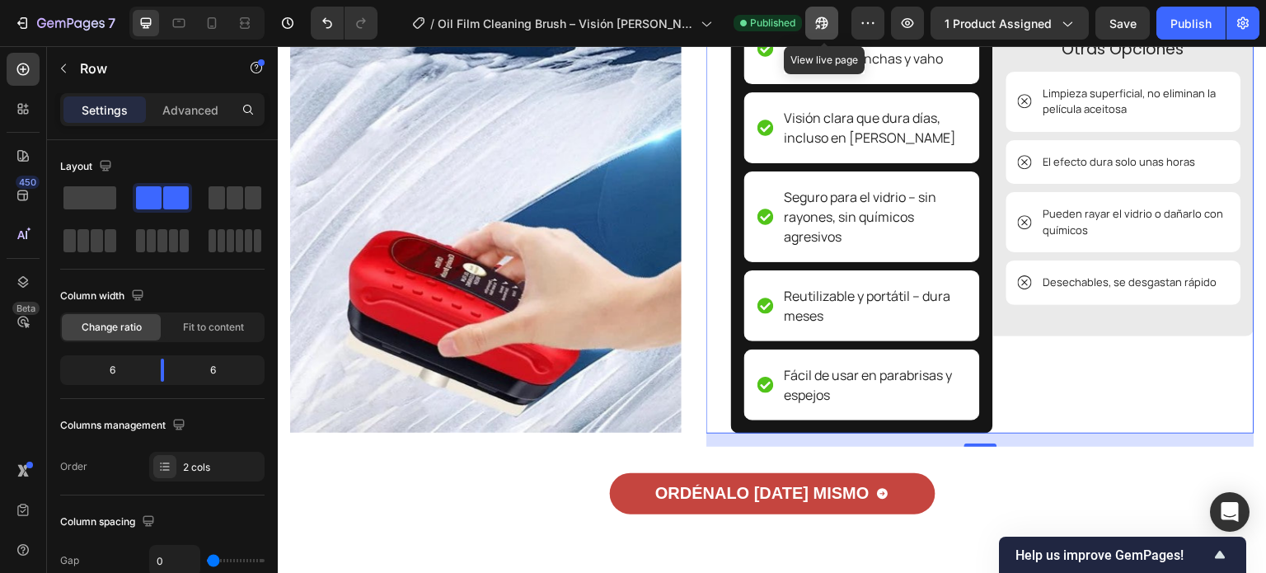
click at [821, 22] on icon "button" at bounding box center [822, 23] width 16 height 16
